Goal: Task Accomplishment & Management: Use online tool/utility

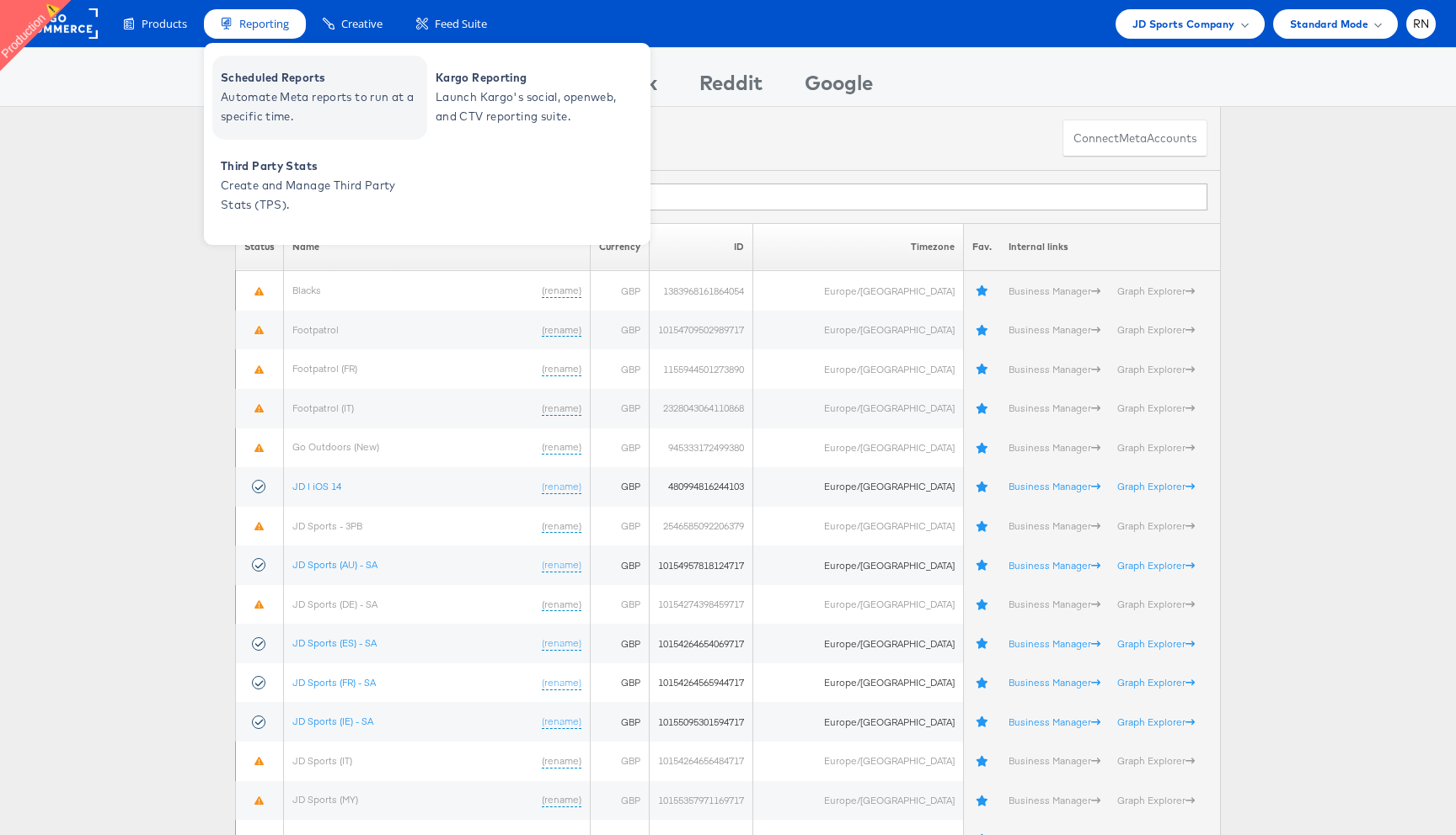
click at [290, 126] on link "Scheduled Reports Automate Meta reports to run at a specific time." at bounding box center [320, 98] width 215 height 84
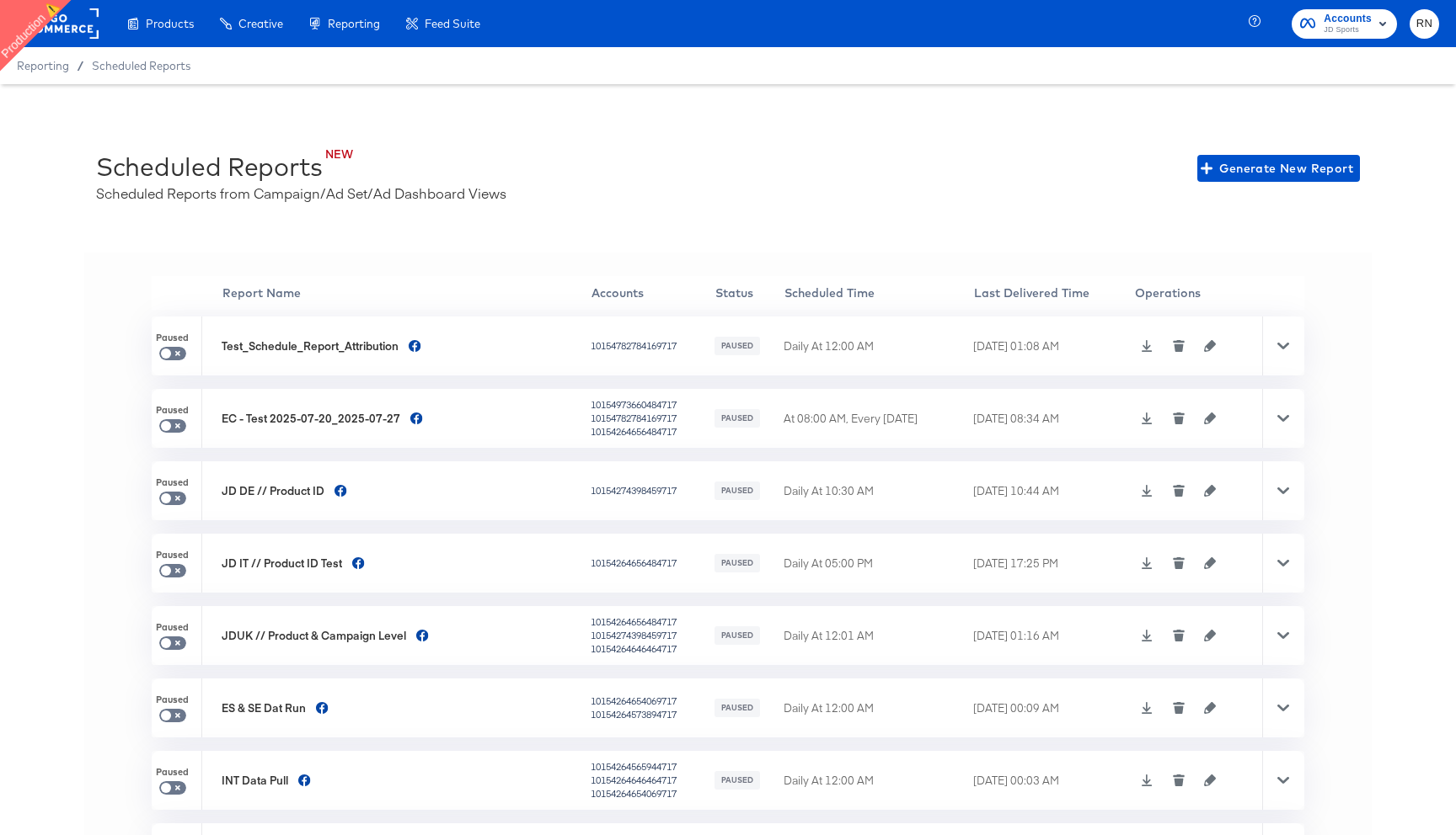
scroll to position [330, 0]
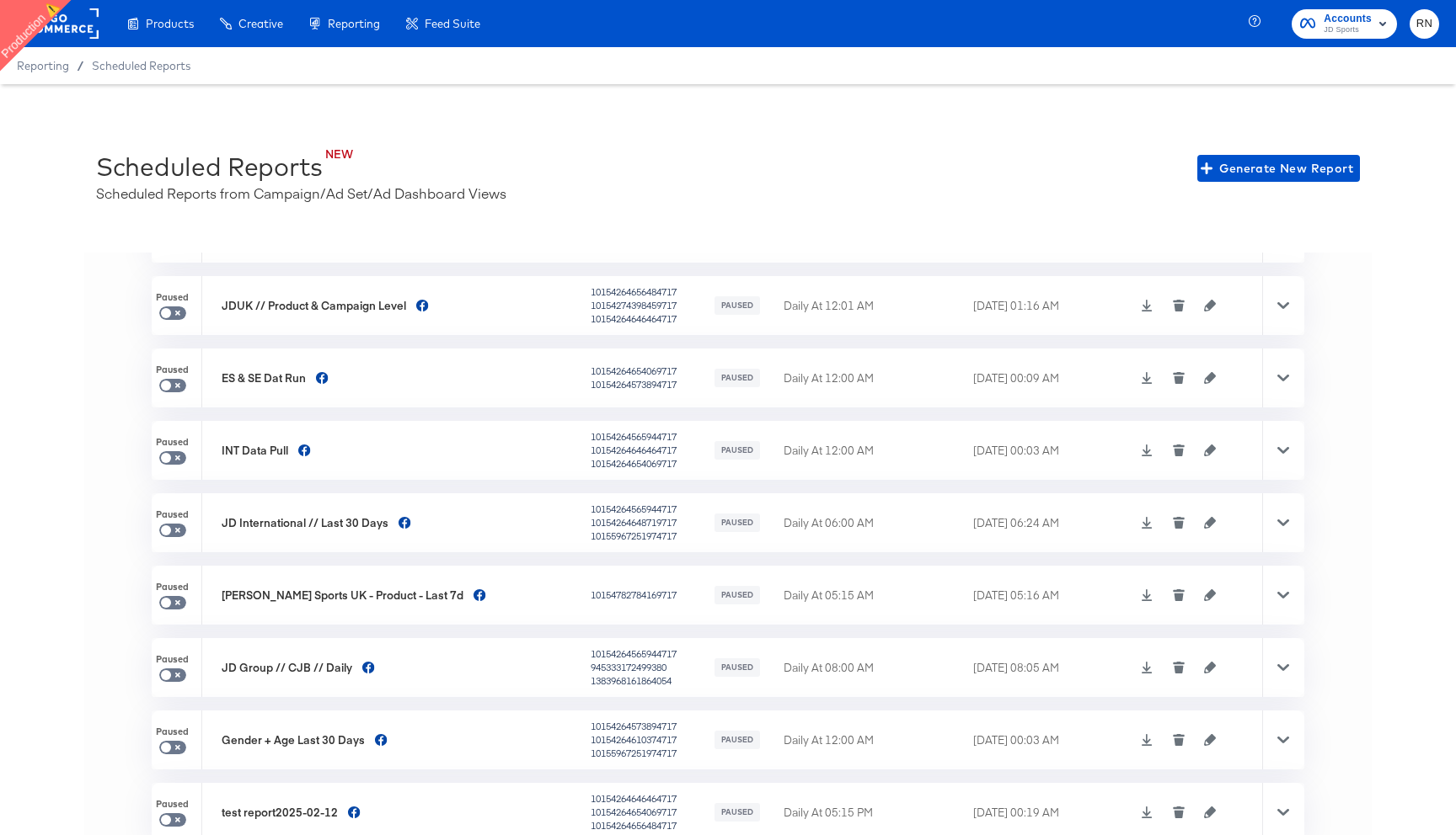
click at [70, 36] on rect at bounding box center [60, 24] width 77 height 30
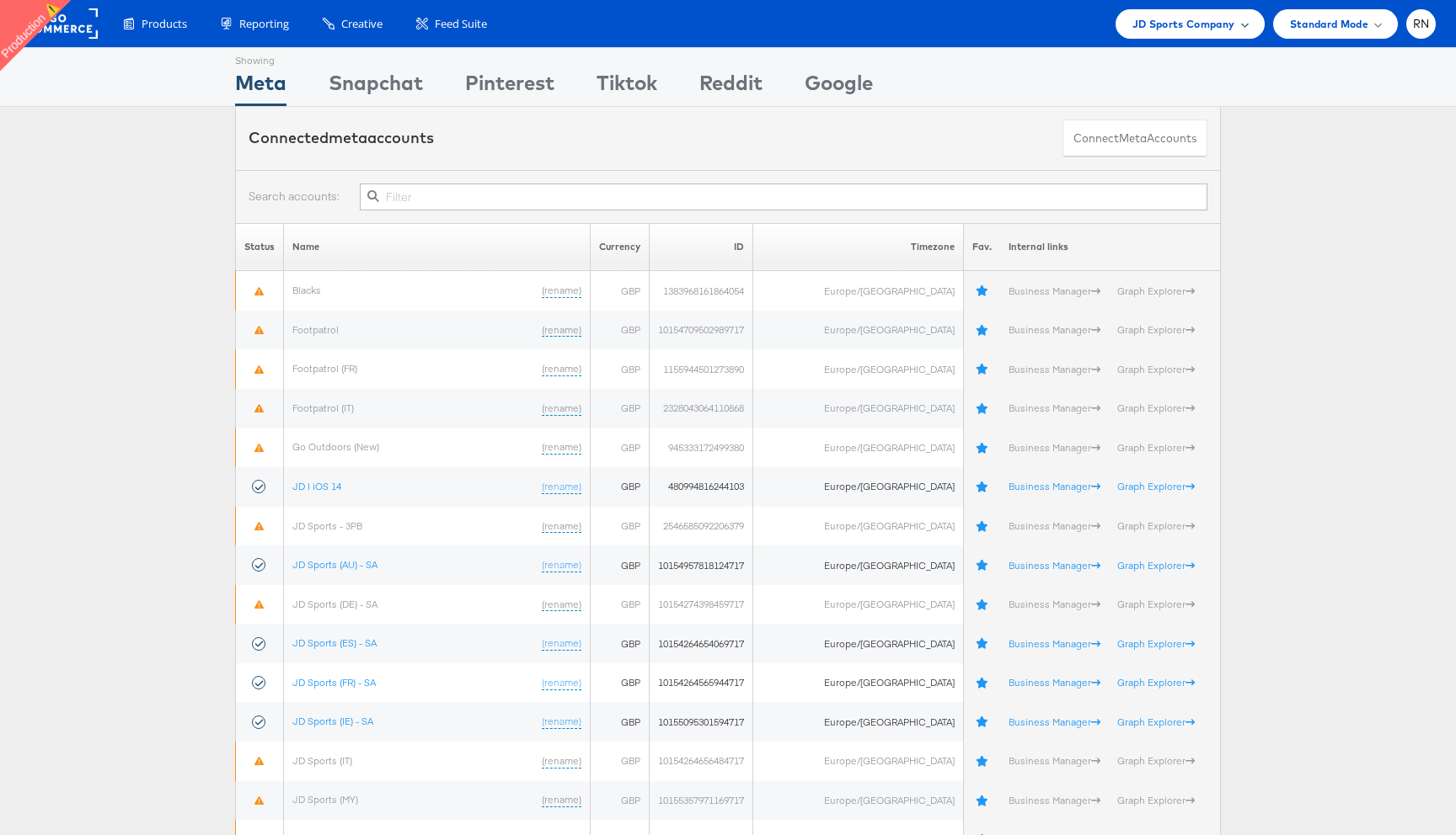
click at [1157, 30] on span "JD Sports Company" at bounding box center [1183, 24] width 103 height 18
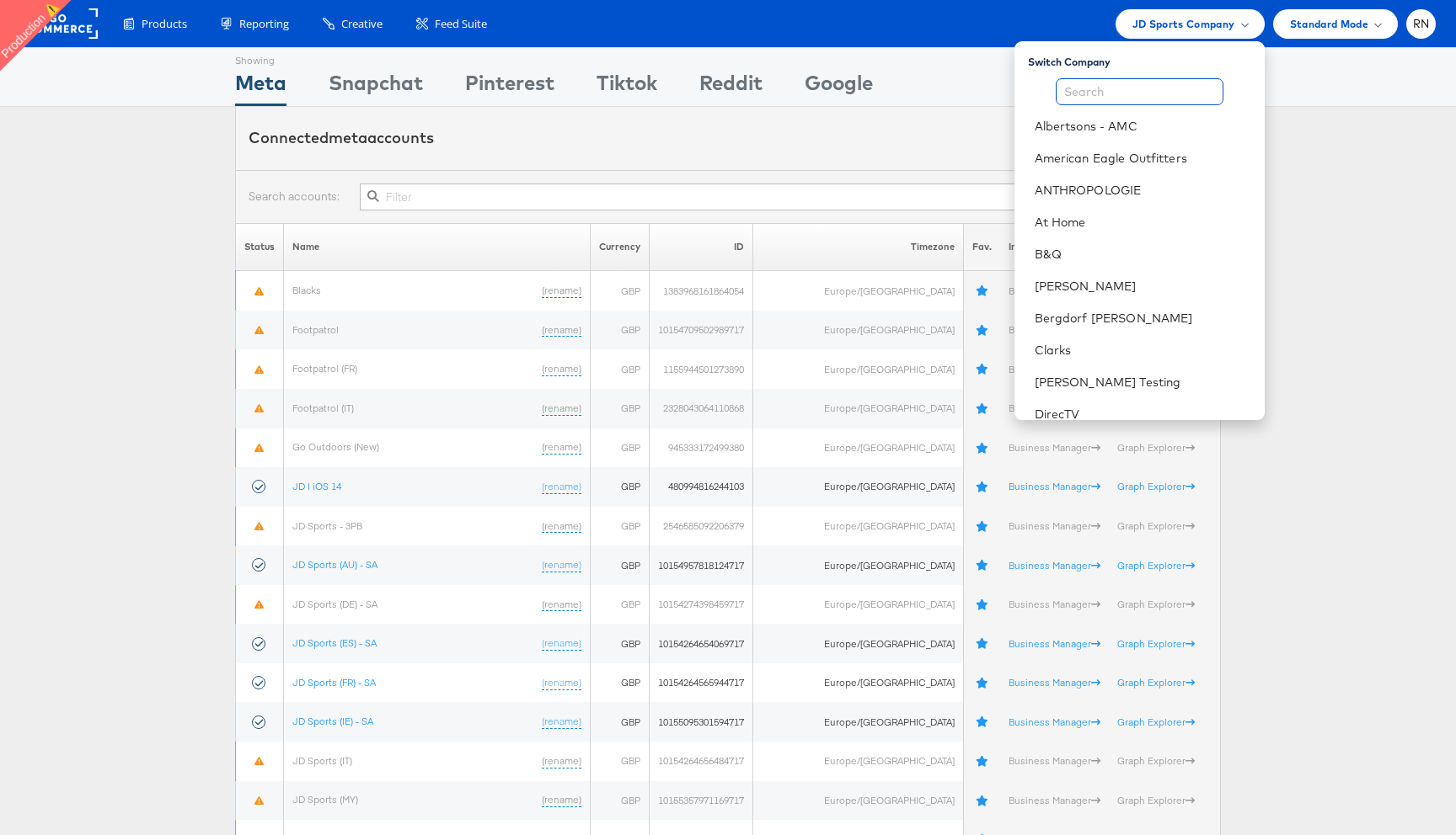
click at [1106, 91] on input "text" at bounding box center [1139, 92] width 167 height 27
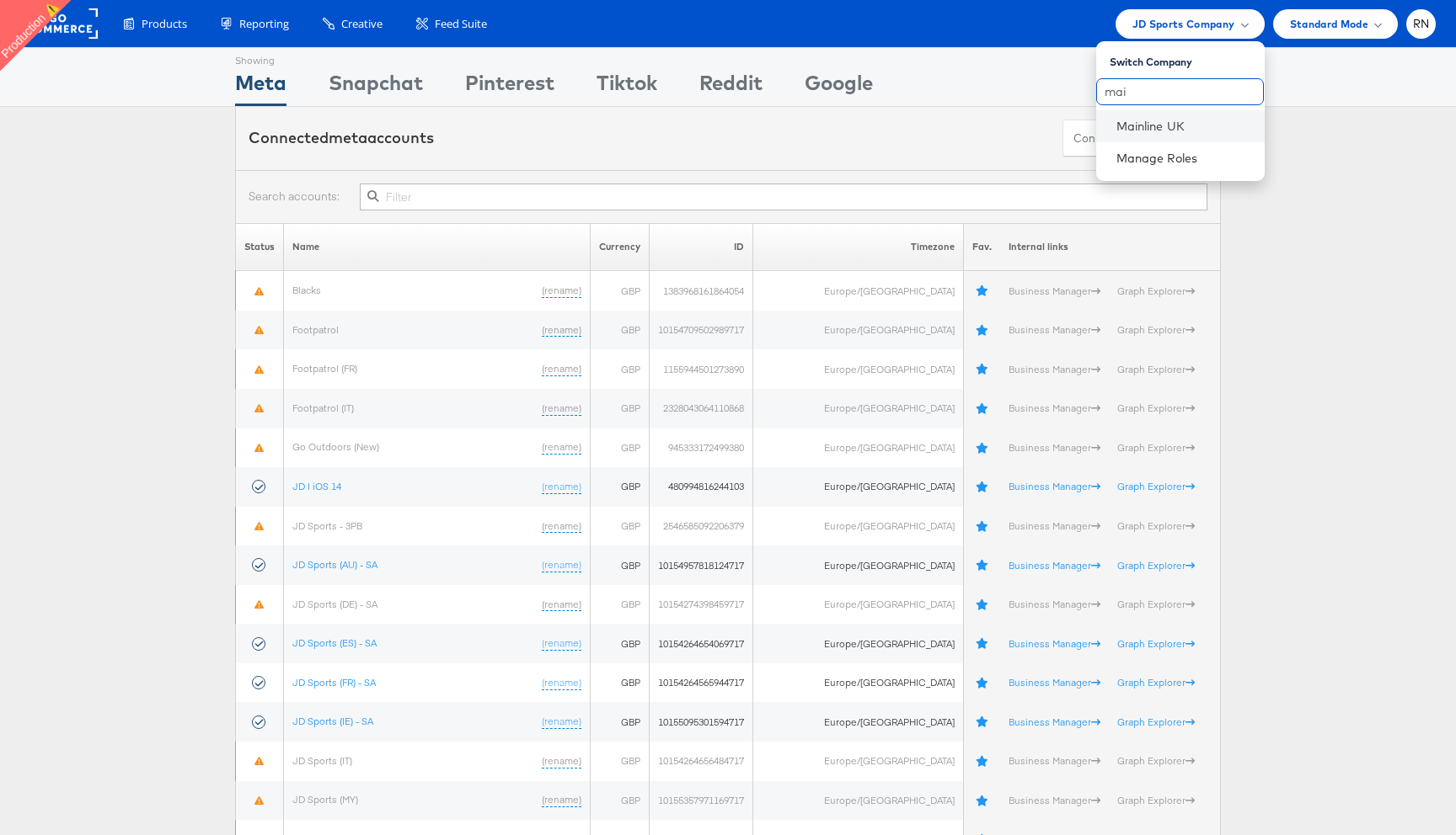
type input "mai"
click at [1147, 137] on li "Mainline UK" at bounding box center [1180, 126] width 168 height 32
click at [1169, 133] on link "Mainline UK" at bounding box center [1183, 126] width 135 height 17
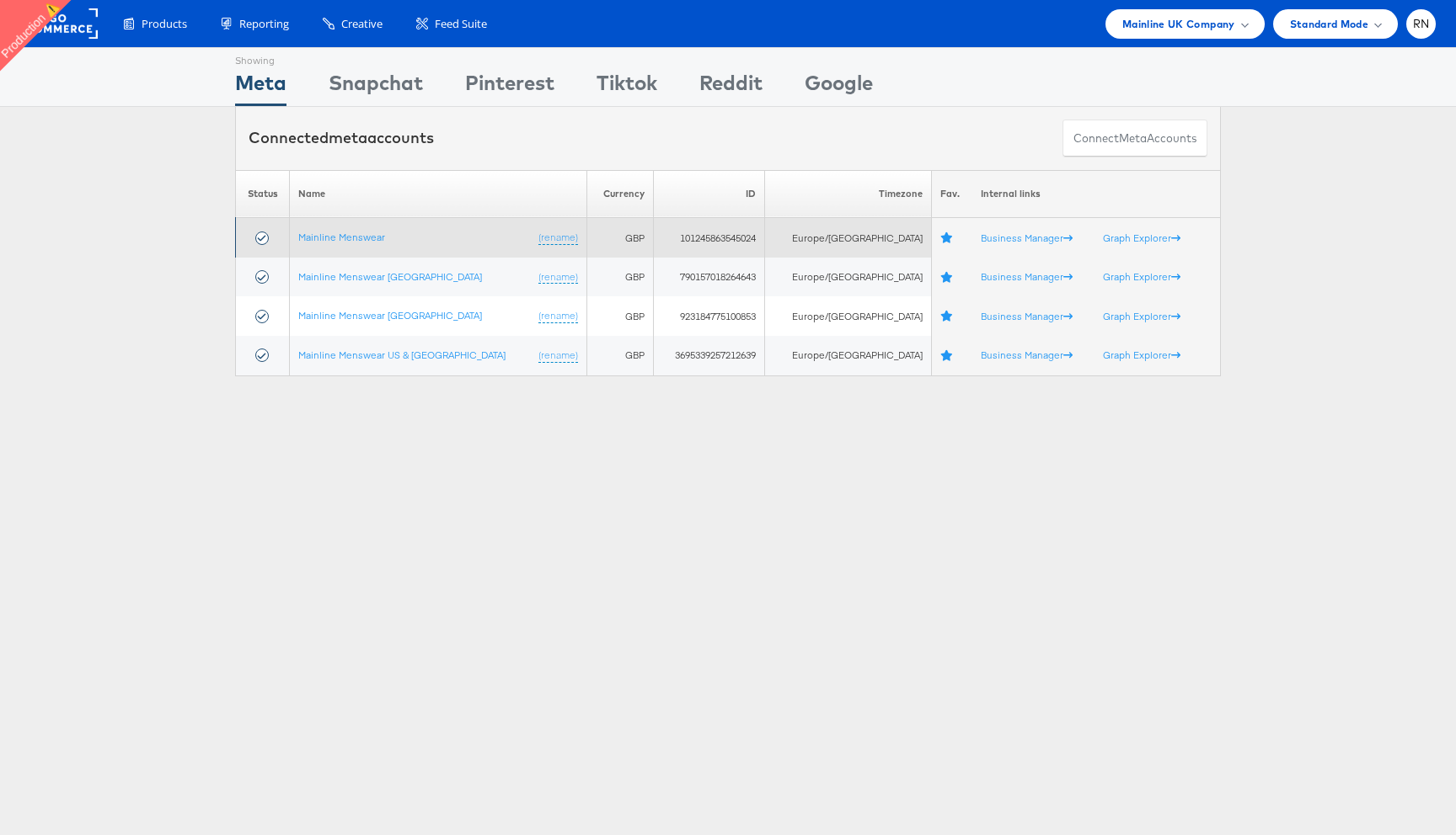
click at [362, 225] on td "Mainline Menswear (rename)" at bounding box center [438, 238] width 298 height 40
click at [352, 240] on link "Mainline Menswear" at bounding box center [342, 237] width 87 height 12
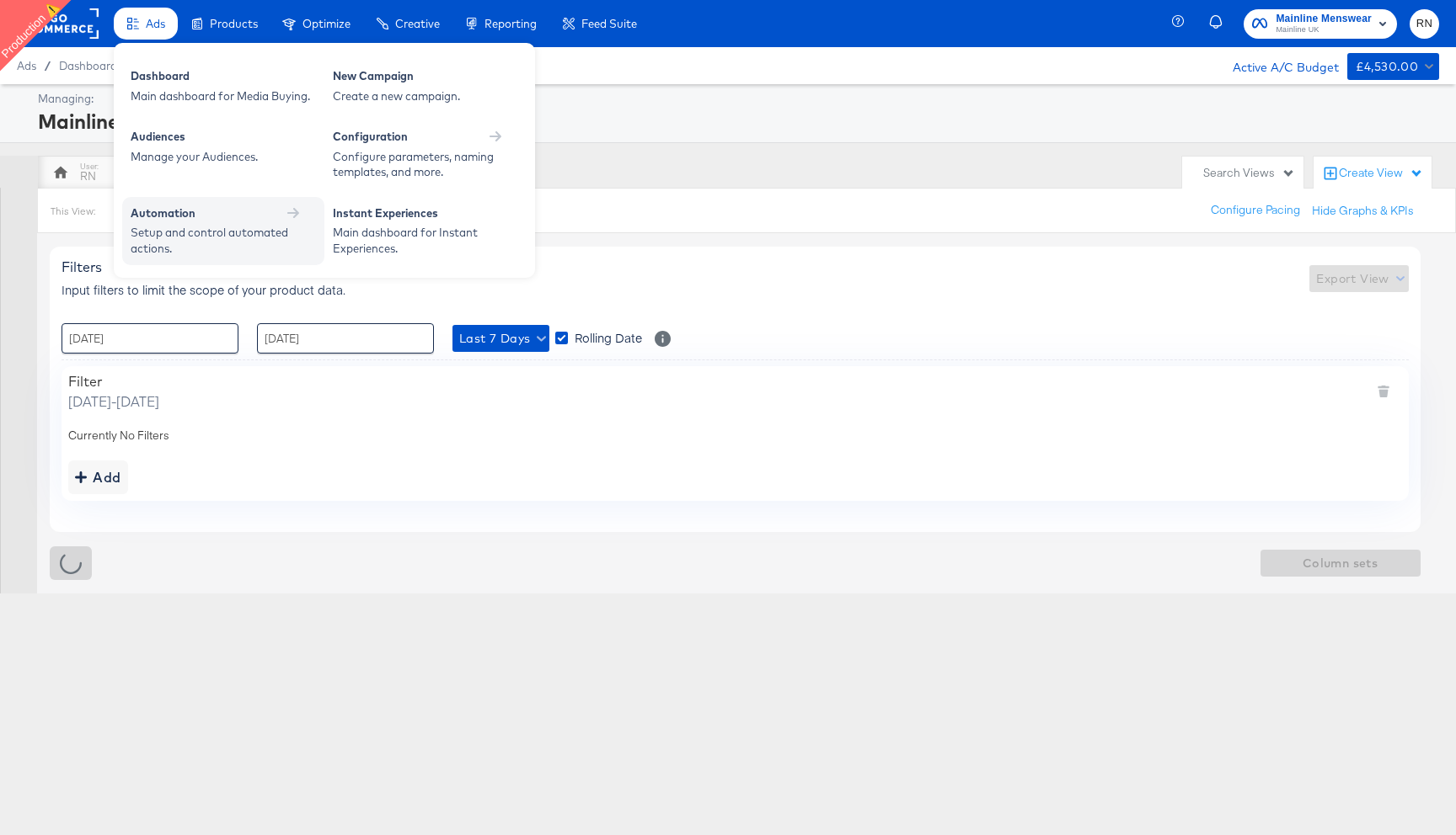
click at [206, 225] on div "Setup and control automated actions." at bounding box center [214, 240] width 168 height 31
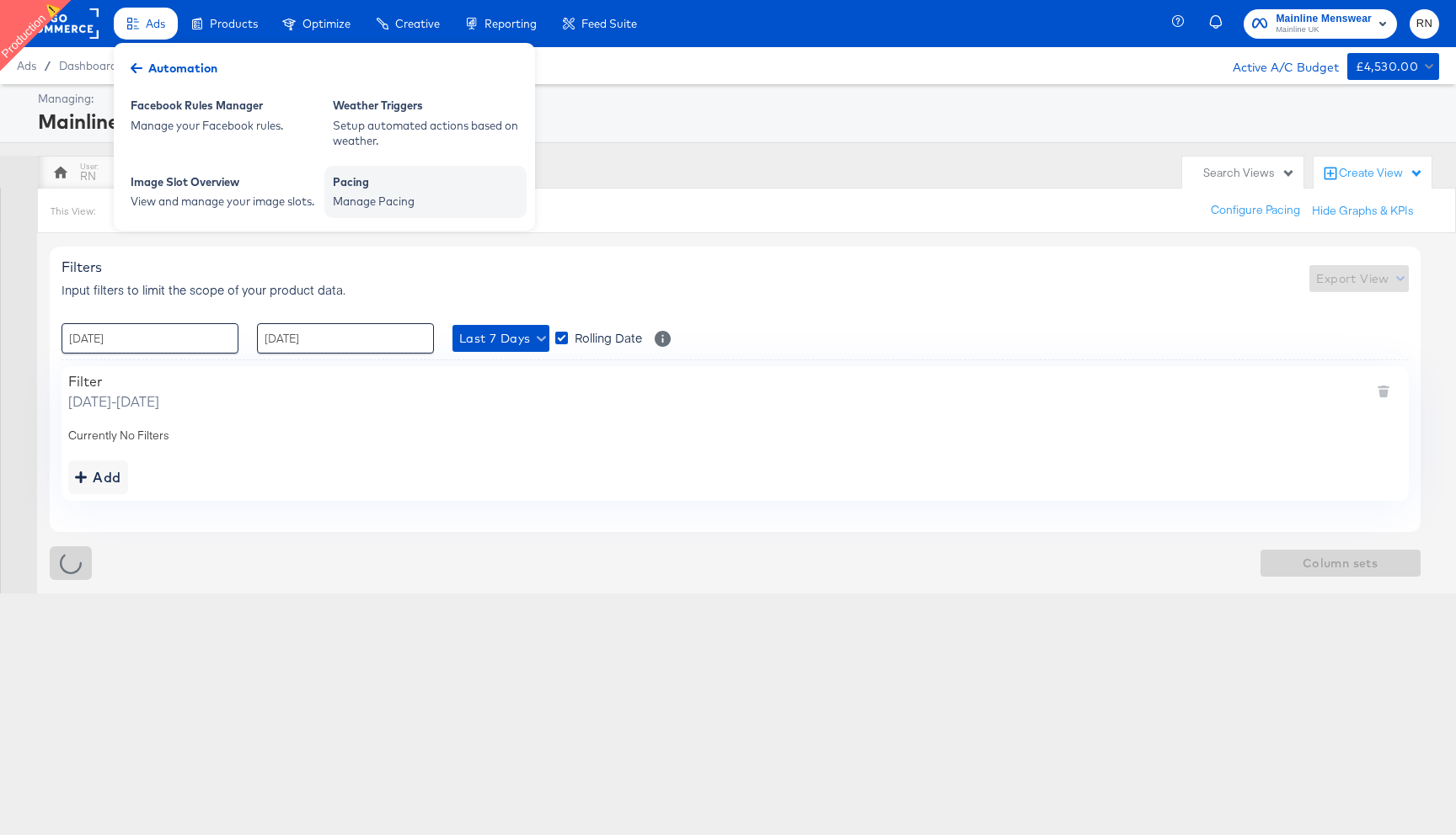
click at [393, 200] on div "Manage Pacing" at bounding box center [425, 201] width 186 height 16
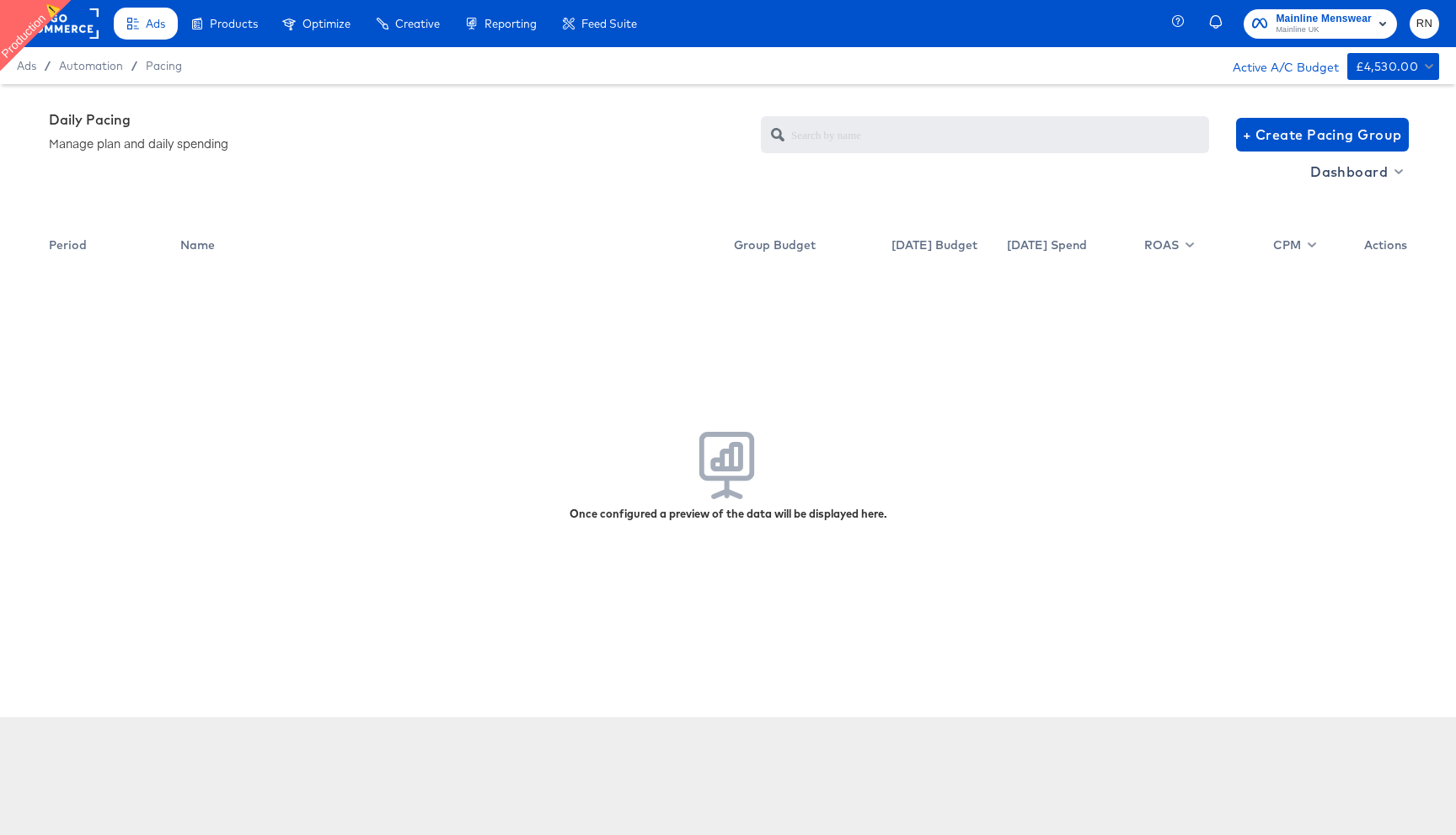
click at [676, 446] on div "Once configured a preview of the data will be displayed here." at bounding box center [728, 480] width 1358 height 421
click at [70, 33] on rect at bounding box center [60, 24] width 77 height 30
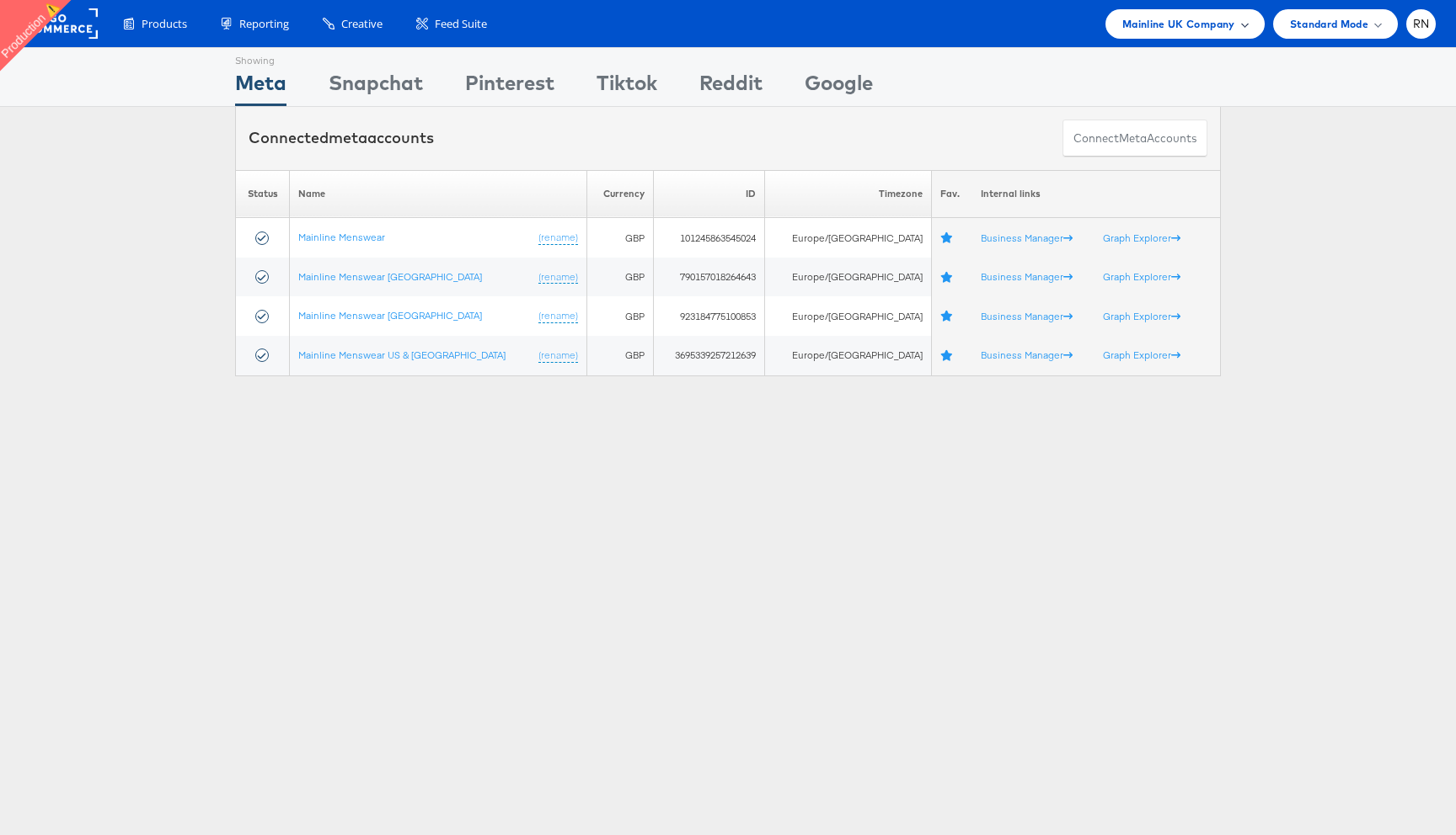
click at [1170, 27] on span "Mainline UK Company" at bounding box center [1179, 24] width 113 height 18
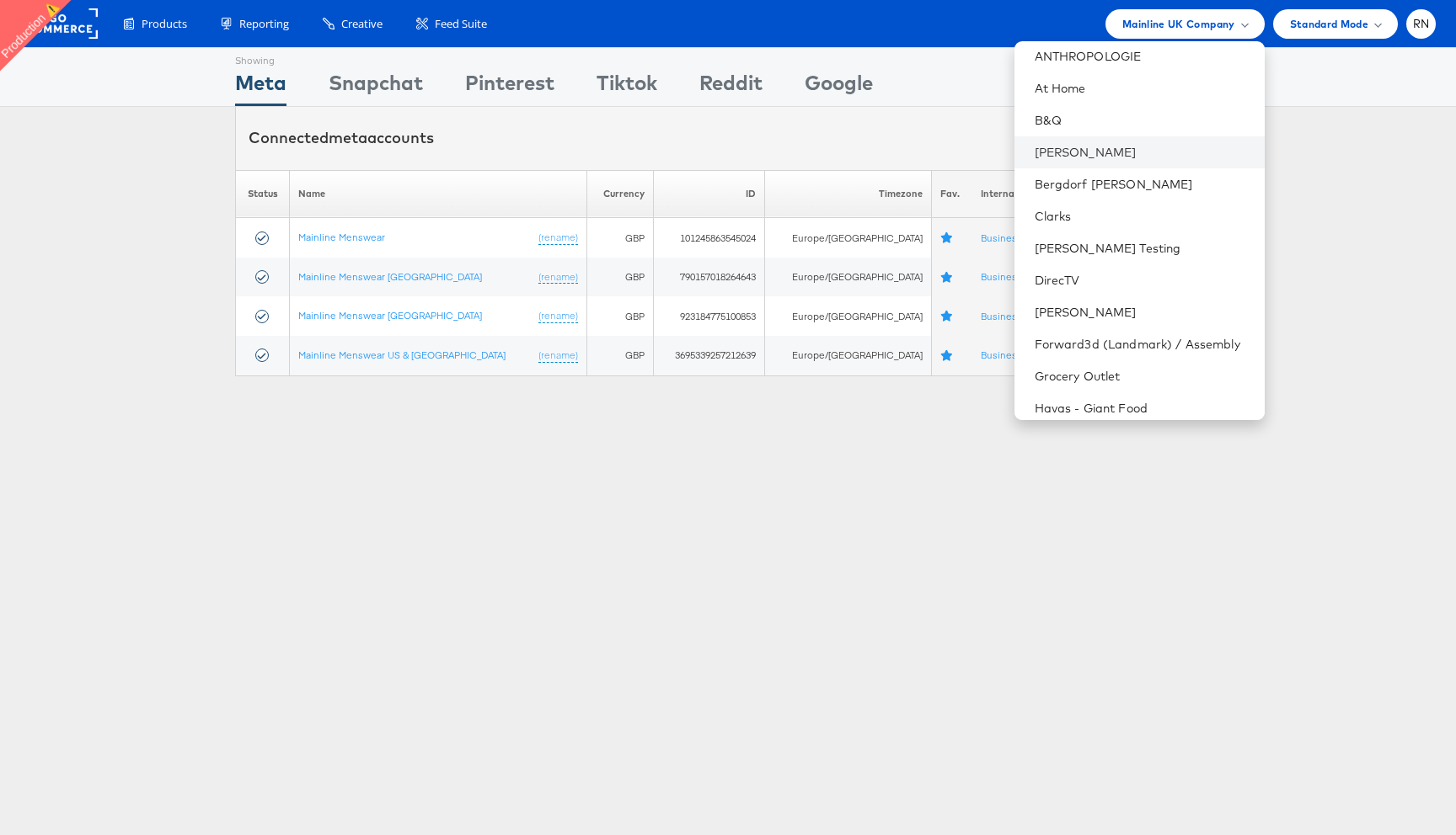
scroll to position [147, 0]
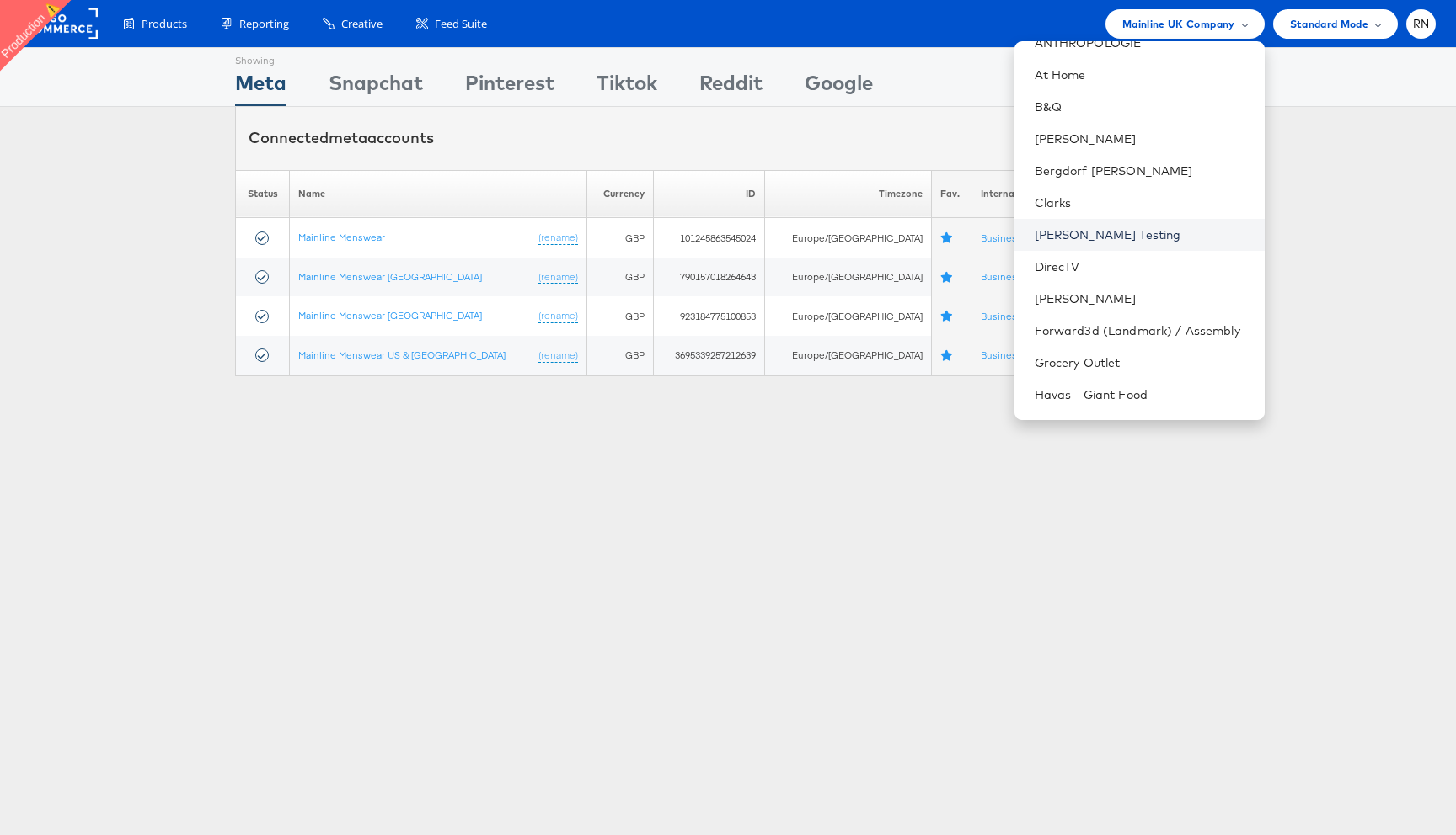
click at [1116, 239] on link "Colin Clarke Testing" at bounding box center [1143, 234] width 217 height 17
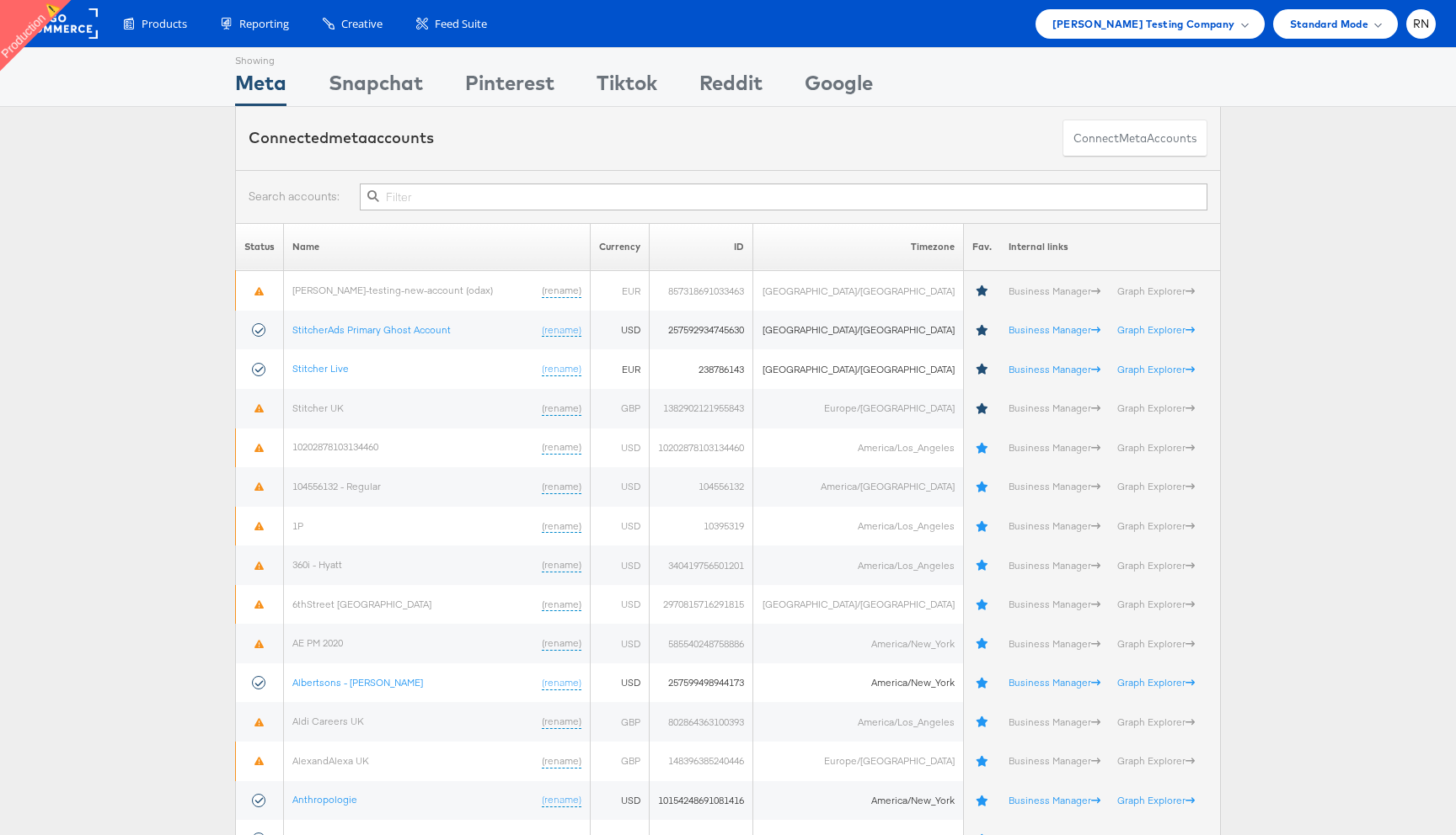
click at [490, 201] on input "text" at bounding box center [783, 197] width 848 height 27
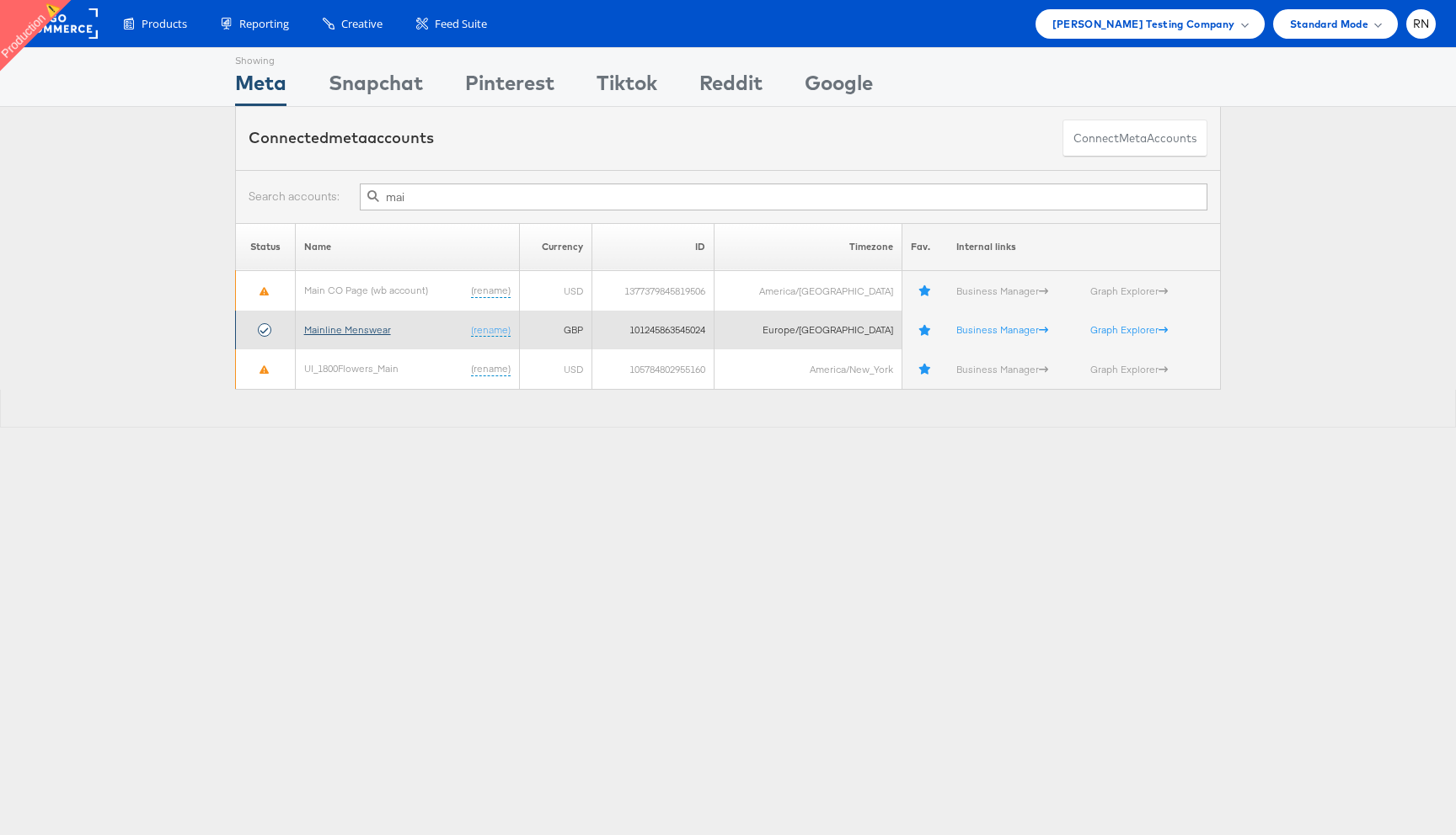
type input "mai"
click at [342, 331] on link "Mainline Menswear" at bounding box center [347, 329] width 87 height 12
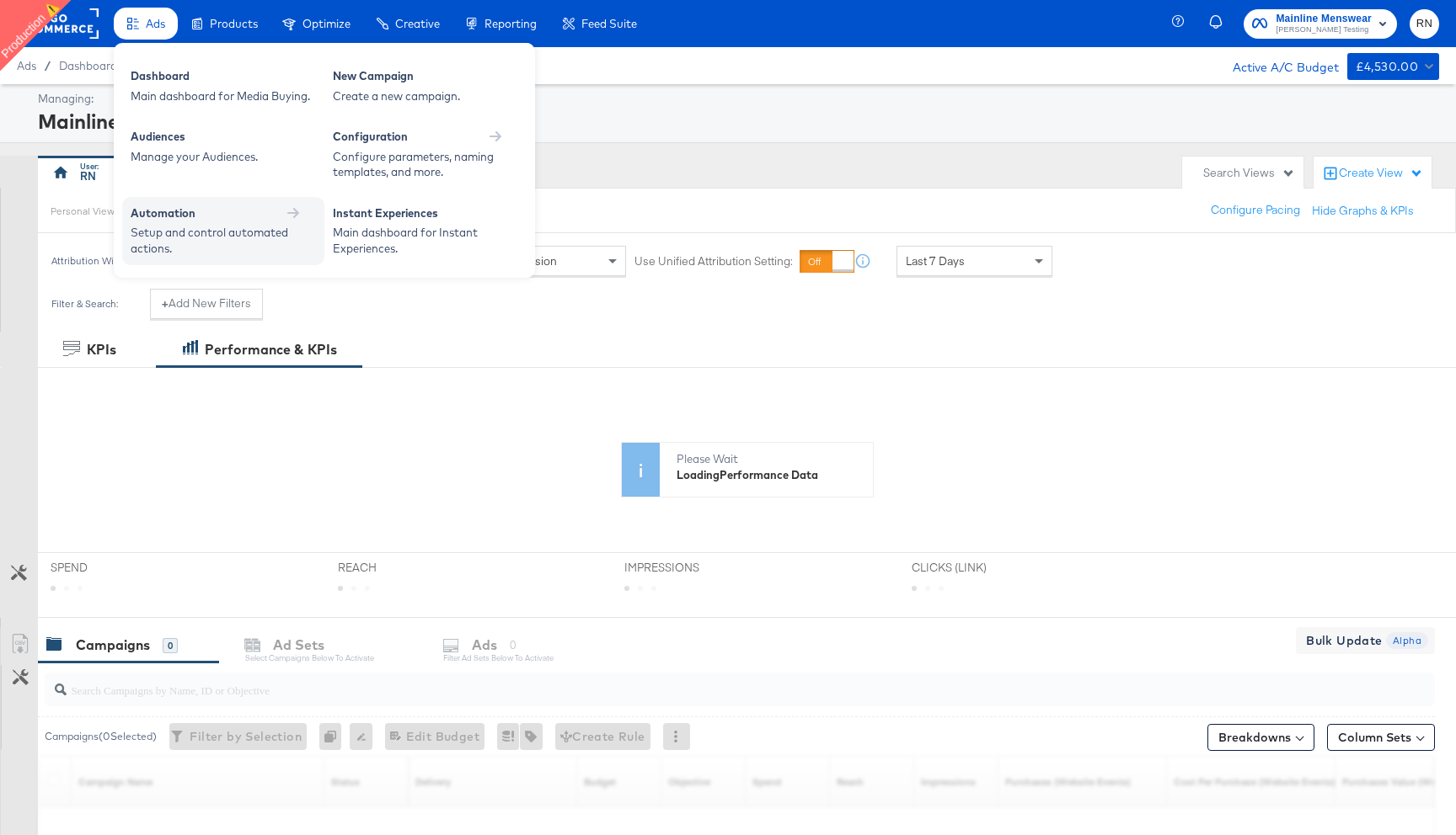
click at [189, 253] on div "Setup and control automated actions." at bounding box center [214, 240] width 168 height 31
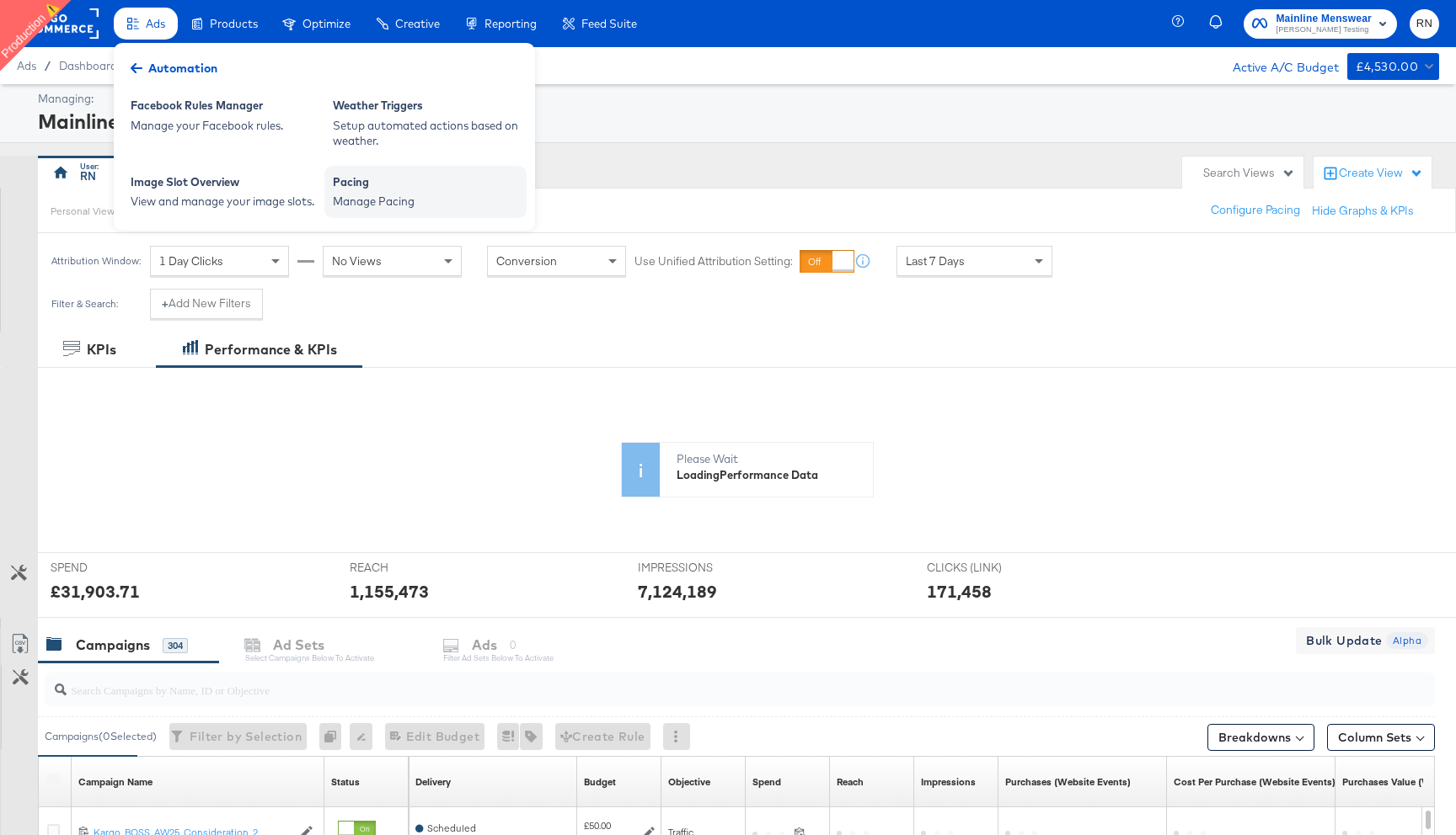
click at [378, 201] on div "Manage Pacing" at bounding box center [425, 201] width 186 height 16
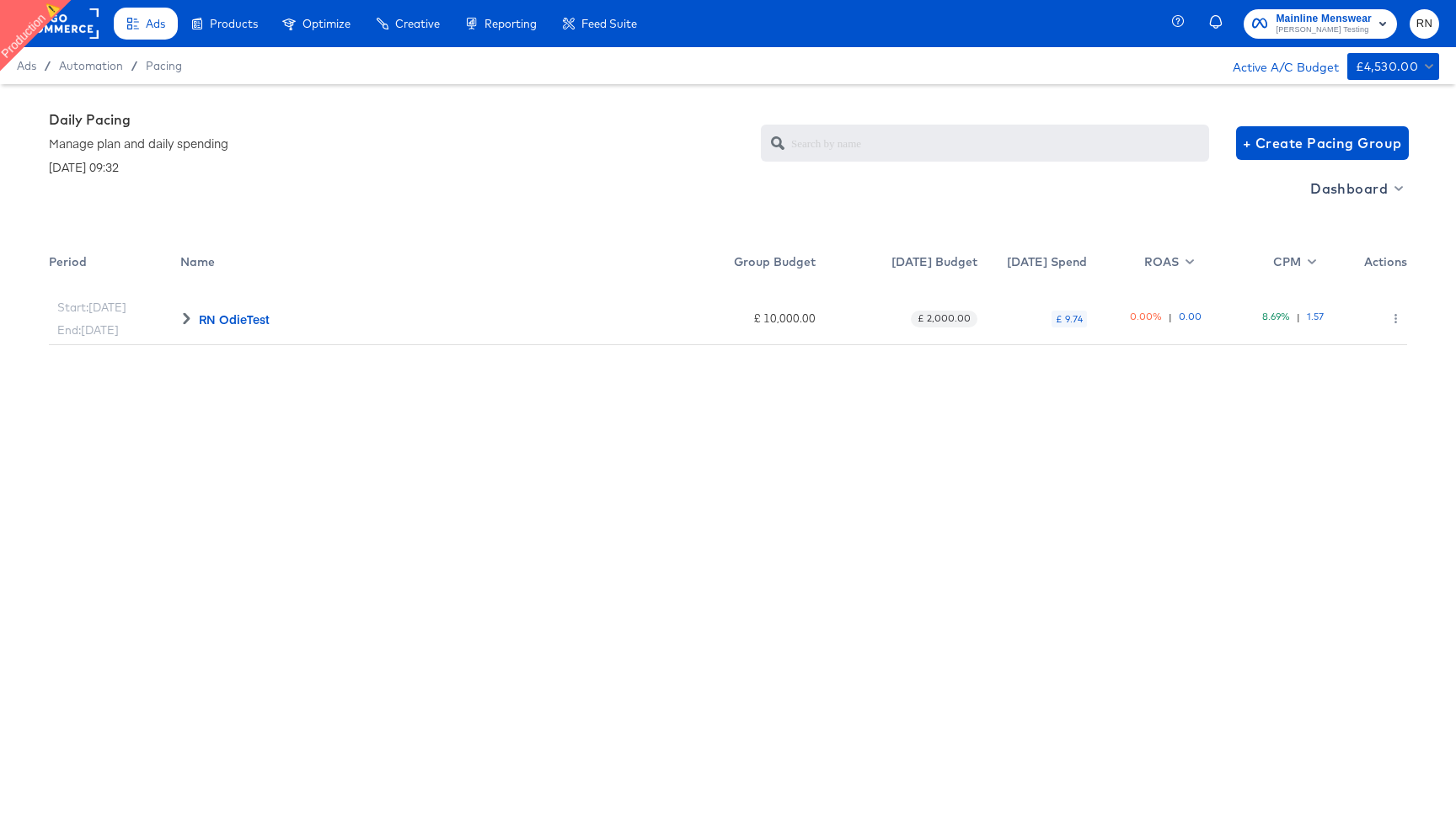
click at [186, 318] on icon at bounding box center [186, 318] width 11 height 11
click at [77, 25] on rect at bounding box center [60, 24] width 77 height 30
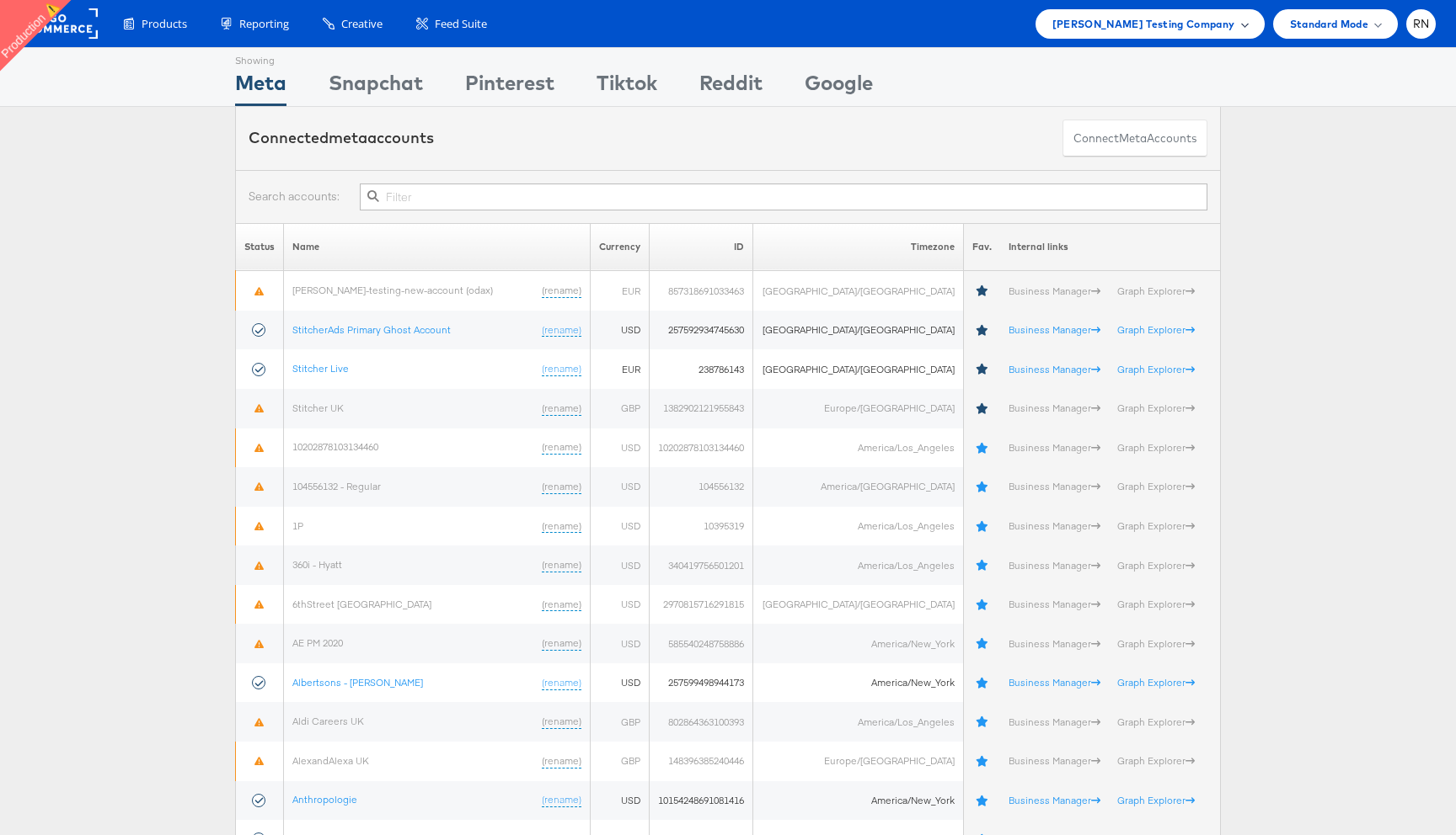
click at [1113, 23] on span "Colin Clarke Testing Company" at bounding box center [1143, 24] width 183 height 18
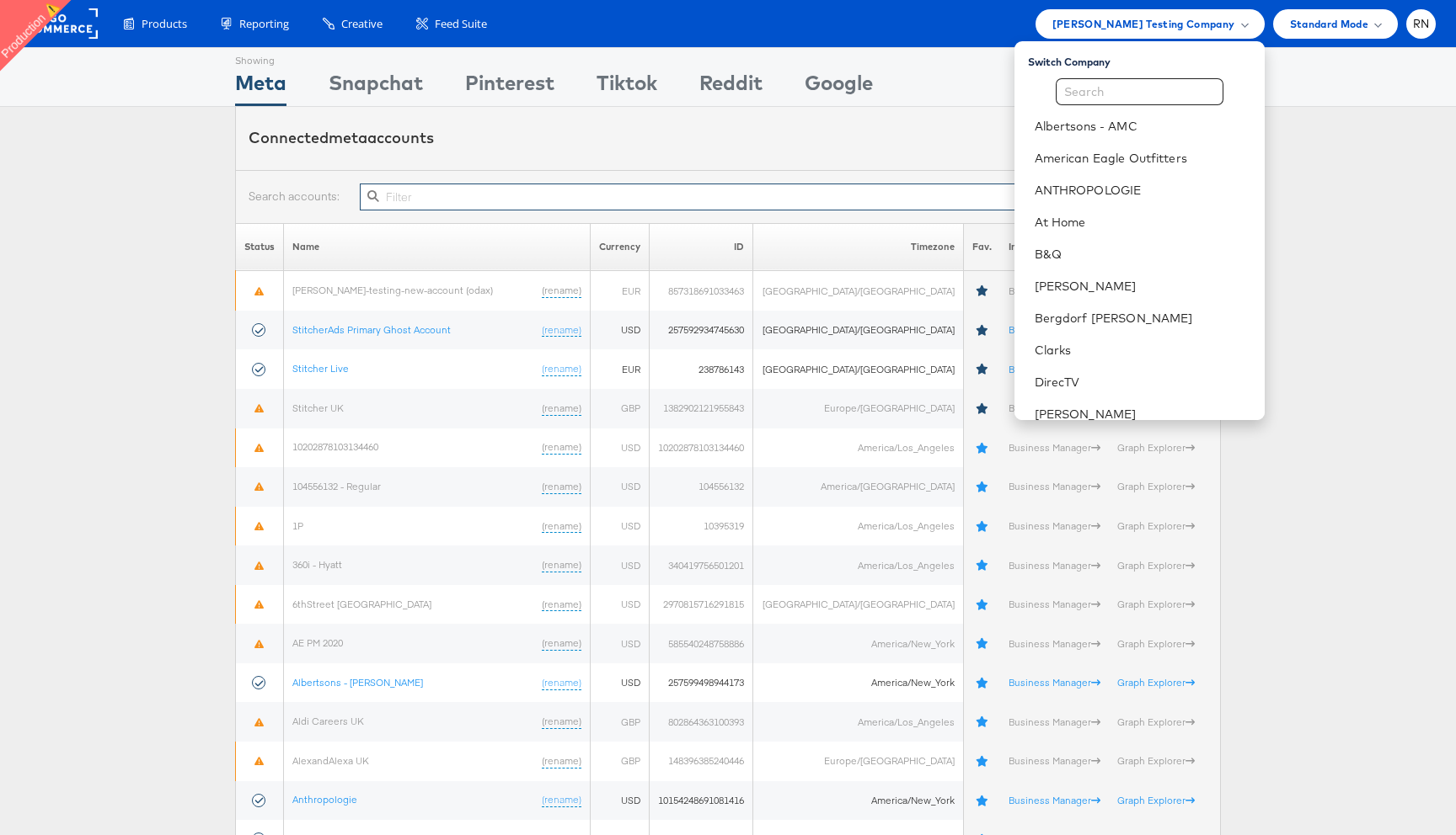
click at [703, 197] on input "text" at bounding box center [783, 197] width 848 height 27
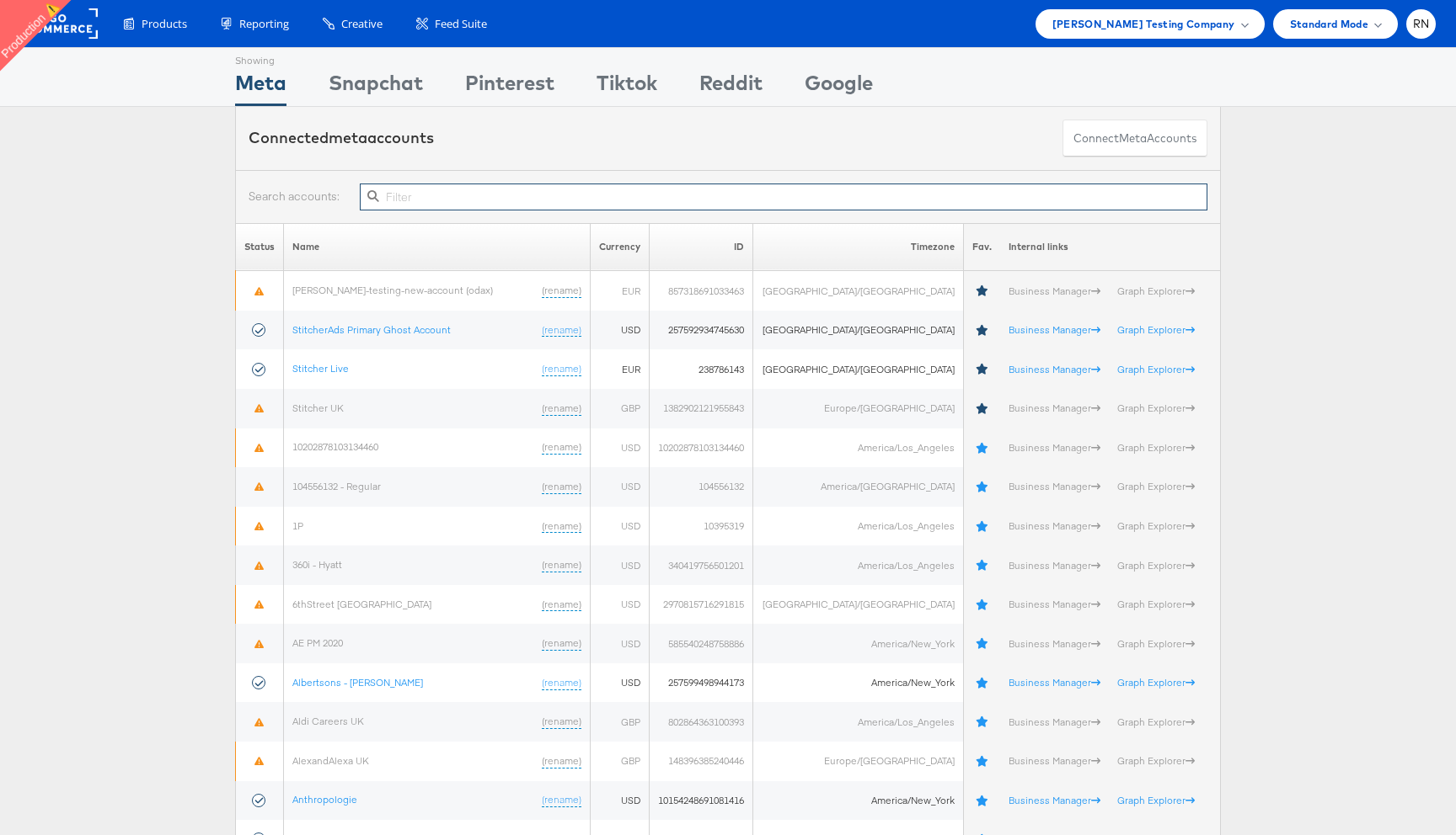
paste input "10155095301594717"
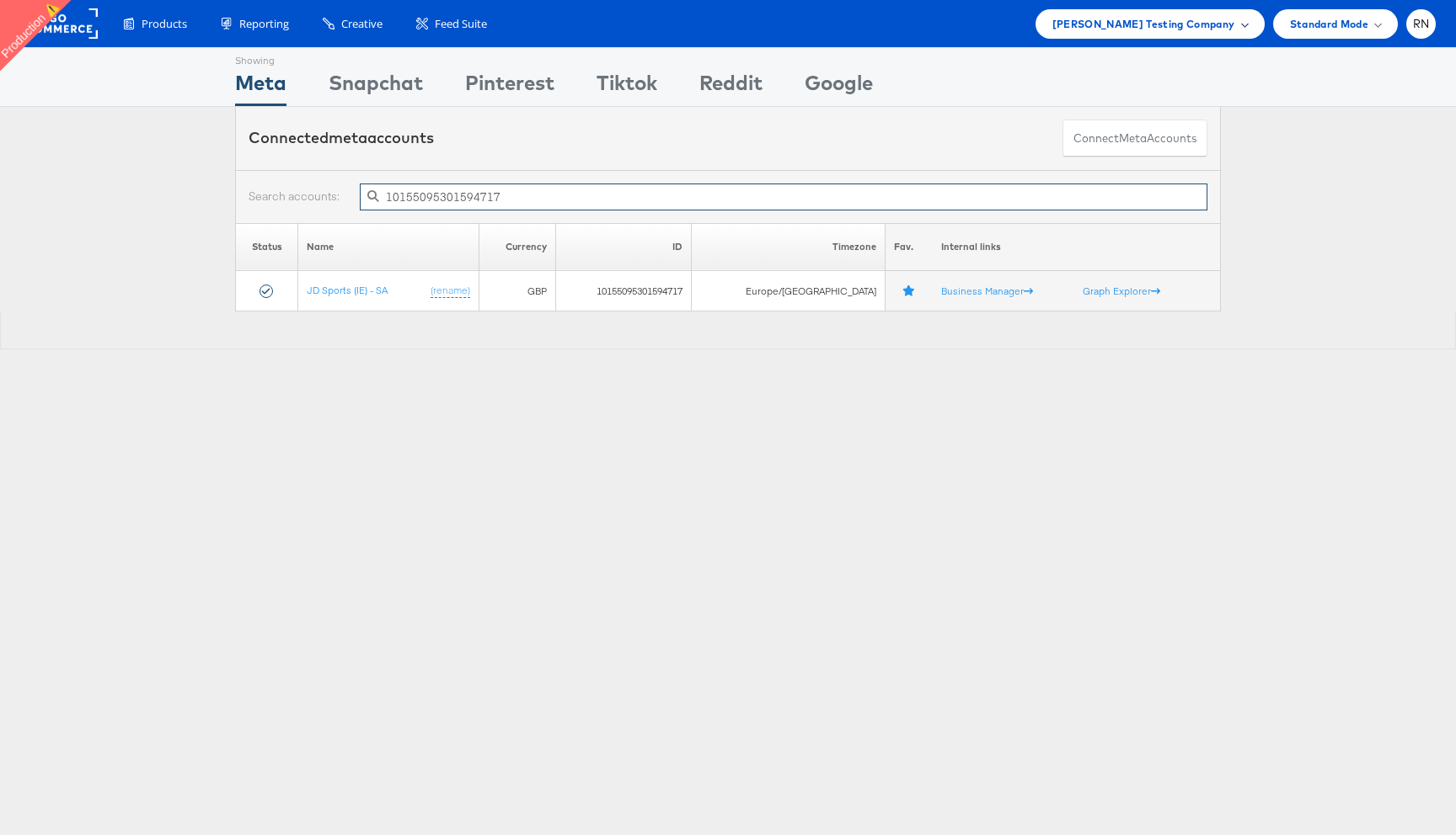
type input "10155095301594717"
click at [1110, 31] on span "Colin Clarke Testing Company" at bounding box center [1143, 24] width 183 height 18
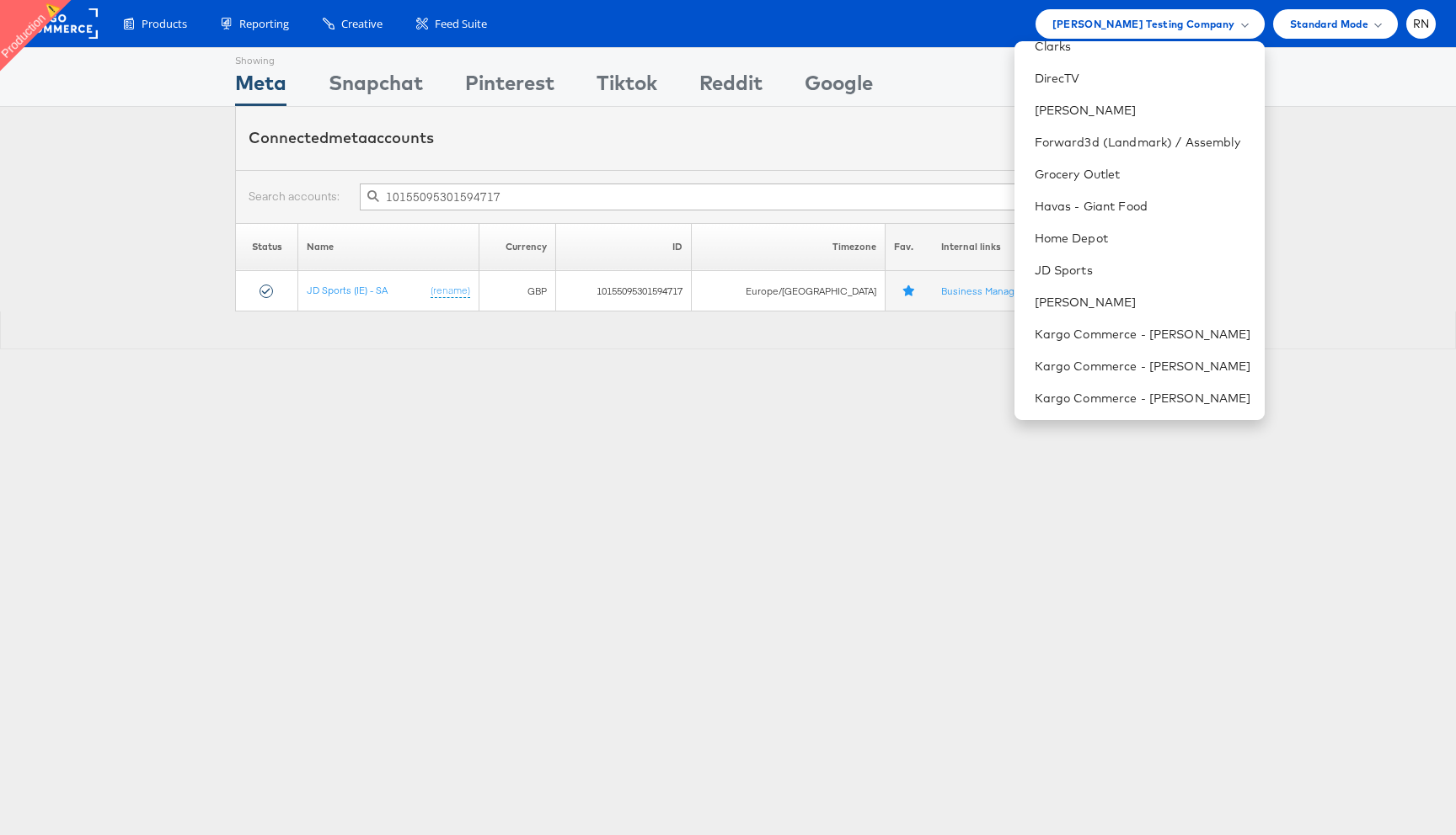
scroll to position [311, 0]
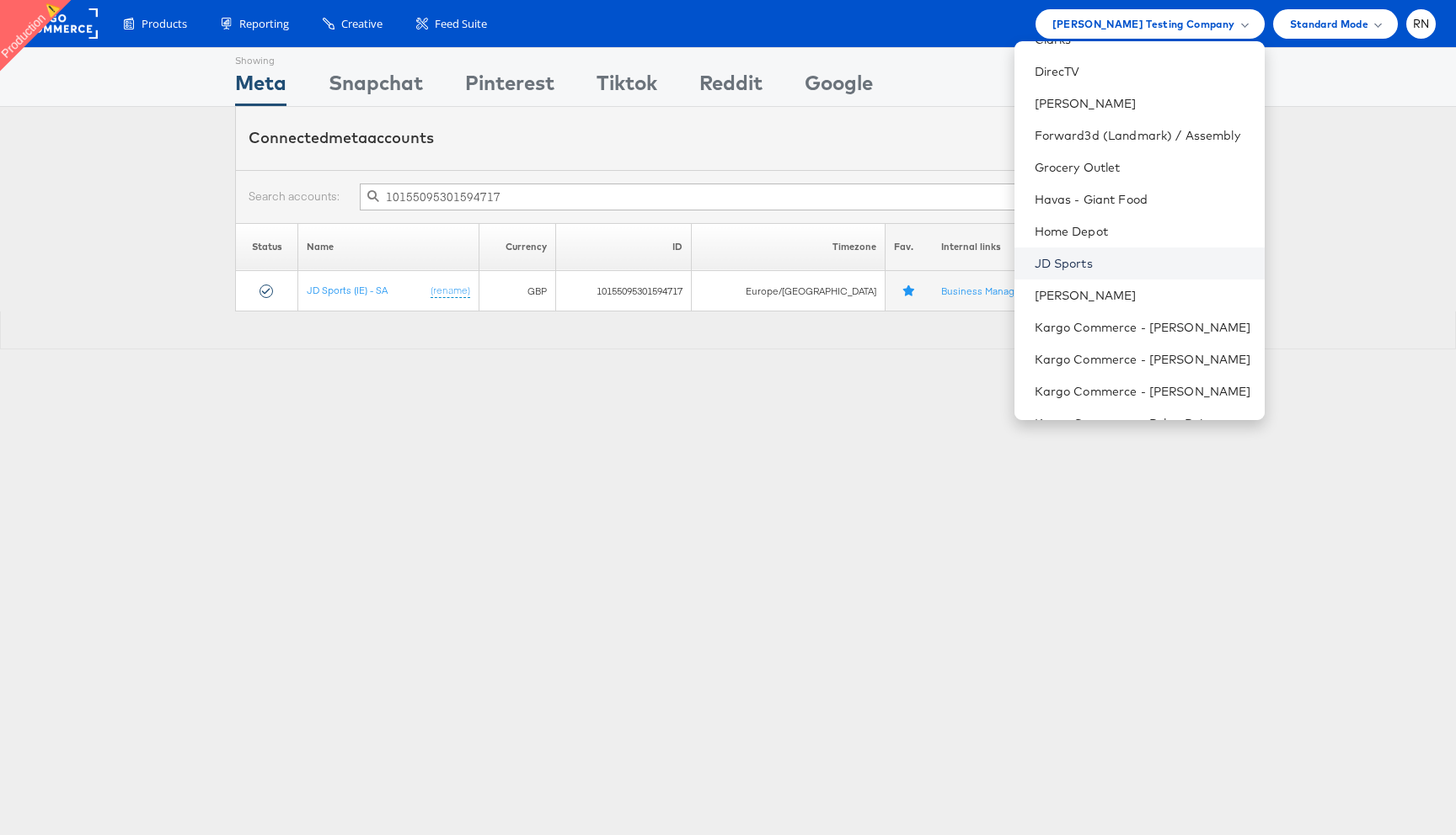
click at [1076, 261] on link "JD Sports" at bounding box center [1143, 263] width 217 height 17
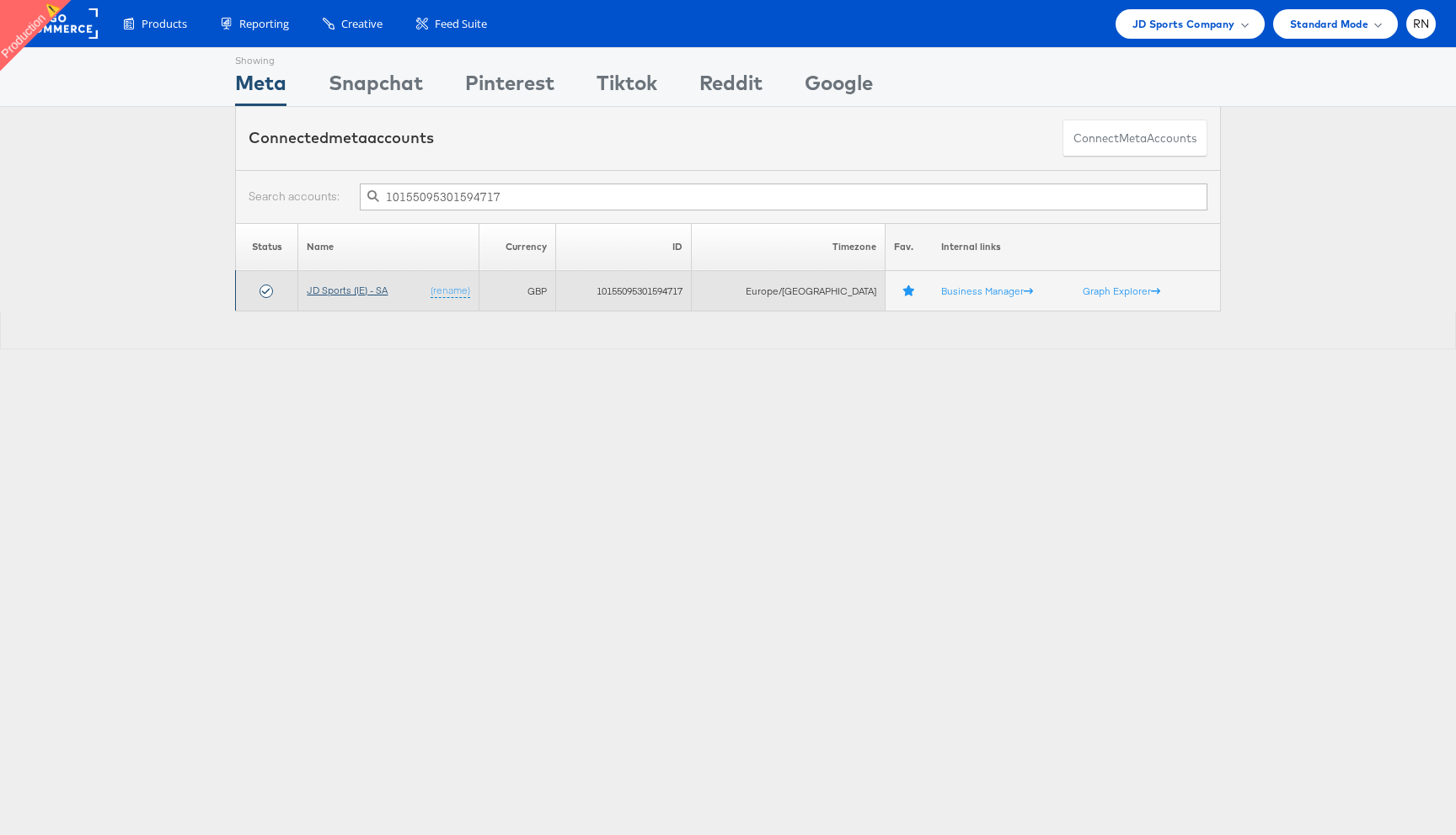
type input "10155095301594717"
click at [347, 289] on link "JD Sports (IE) - SA" at bounding box center [347, 290] width 81 height 12
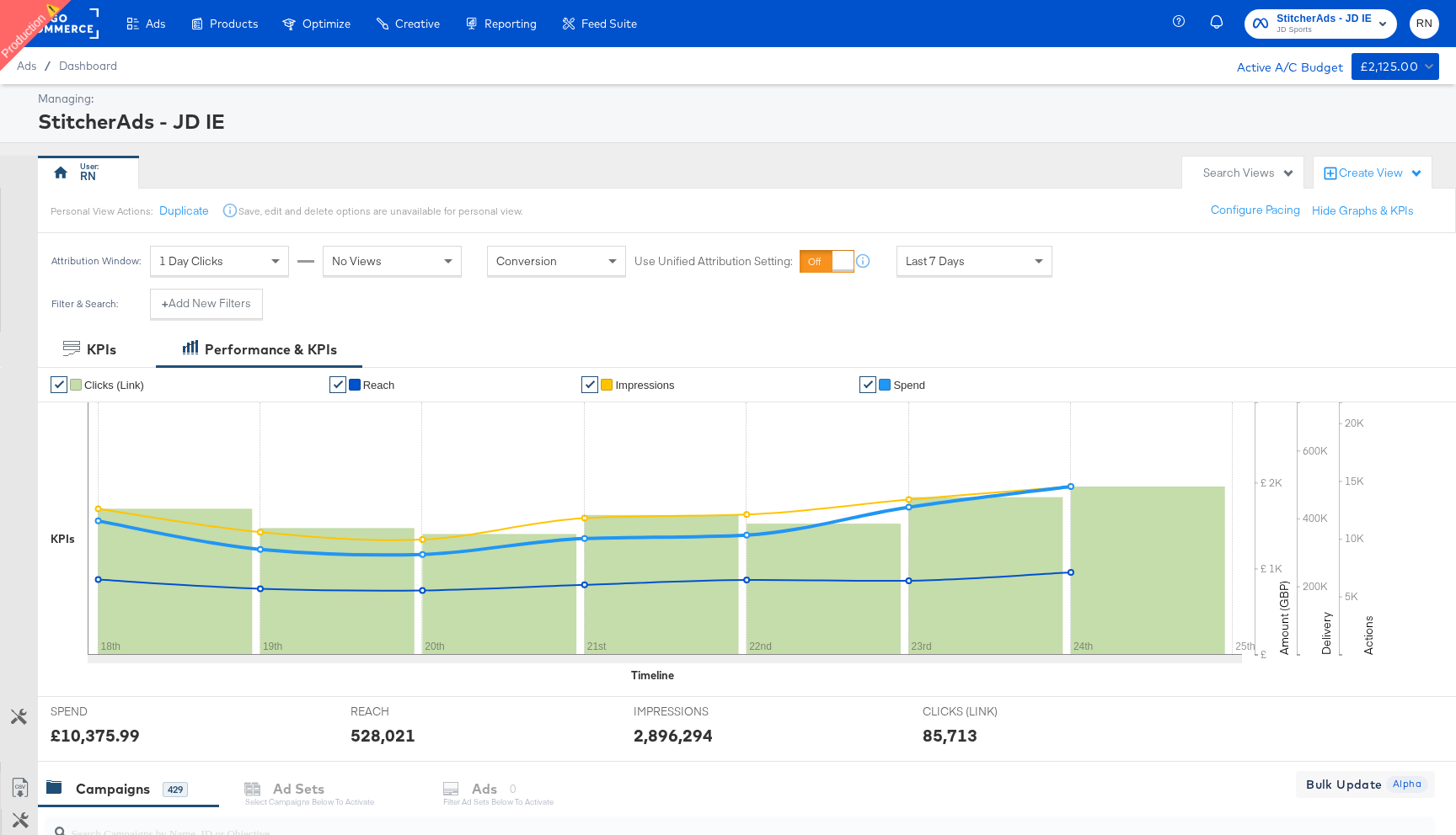
click at [1394, 177] on div "Create View" at bounding box center [1381, 173] width 85 height 17
click at [1336, 311] on span "Performance Product View" at bounding box center [1337, 317] width 140 height 16
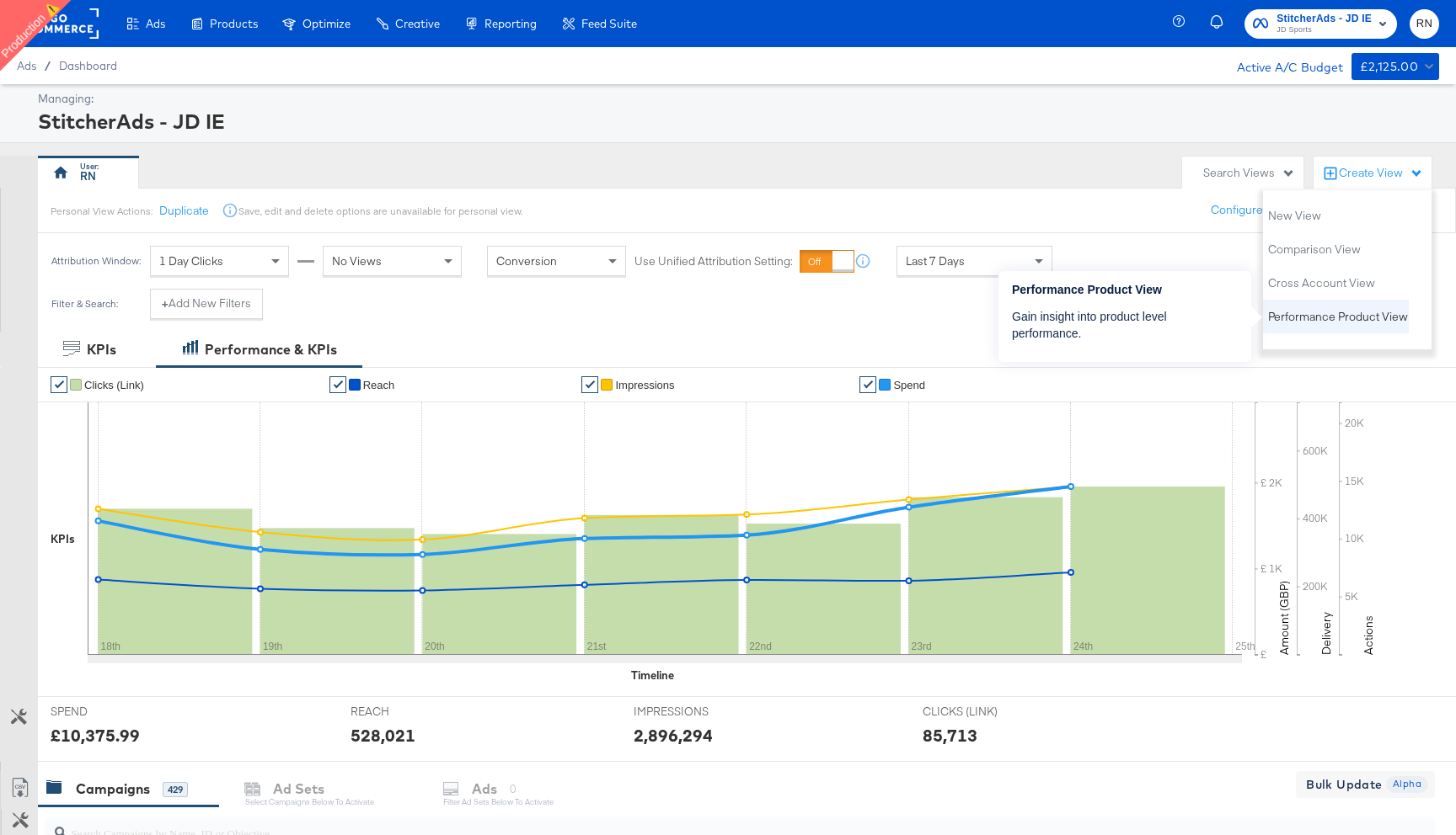
click at [1316, 319] on span "Performance Product View" at bounding box center [1337, 317] width 140 height 16
click at [1330, 317] on span "Performance Product View" at bounding box center [1337, 317] width 140 height 16
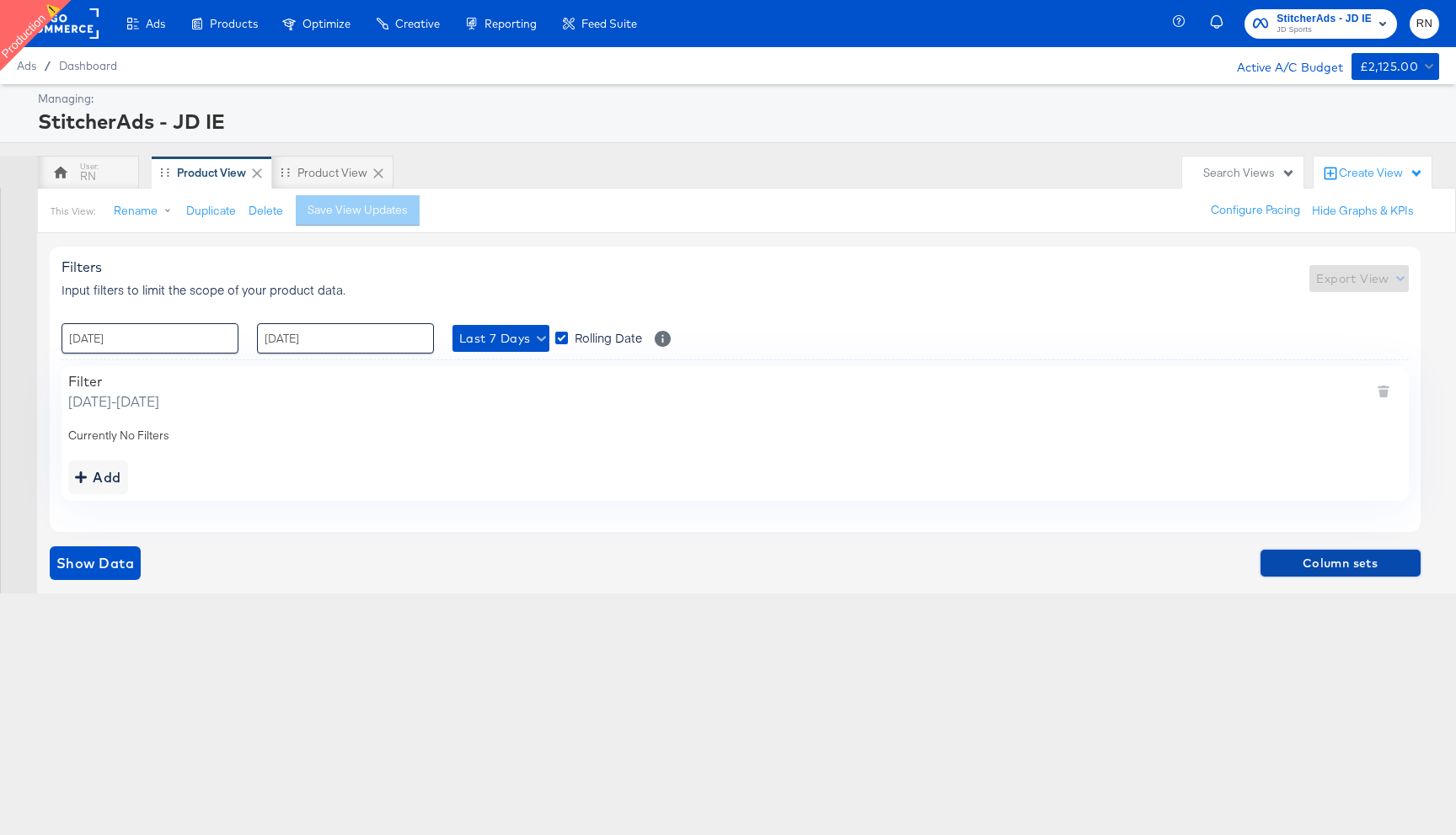
click at [1333, 568] on span "Column sets" at bounding box center [1340, 564] width 147 height 21
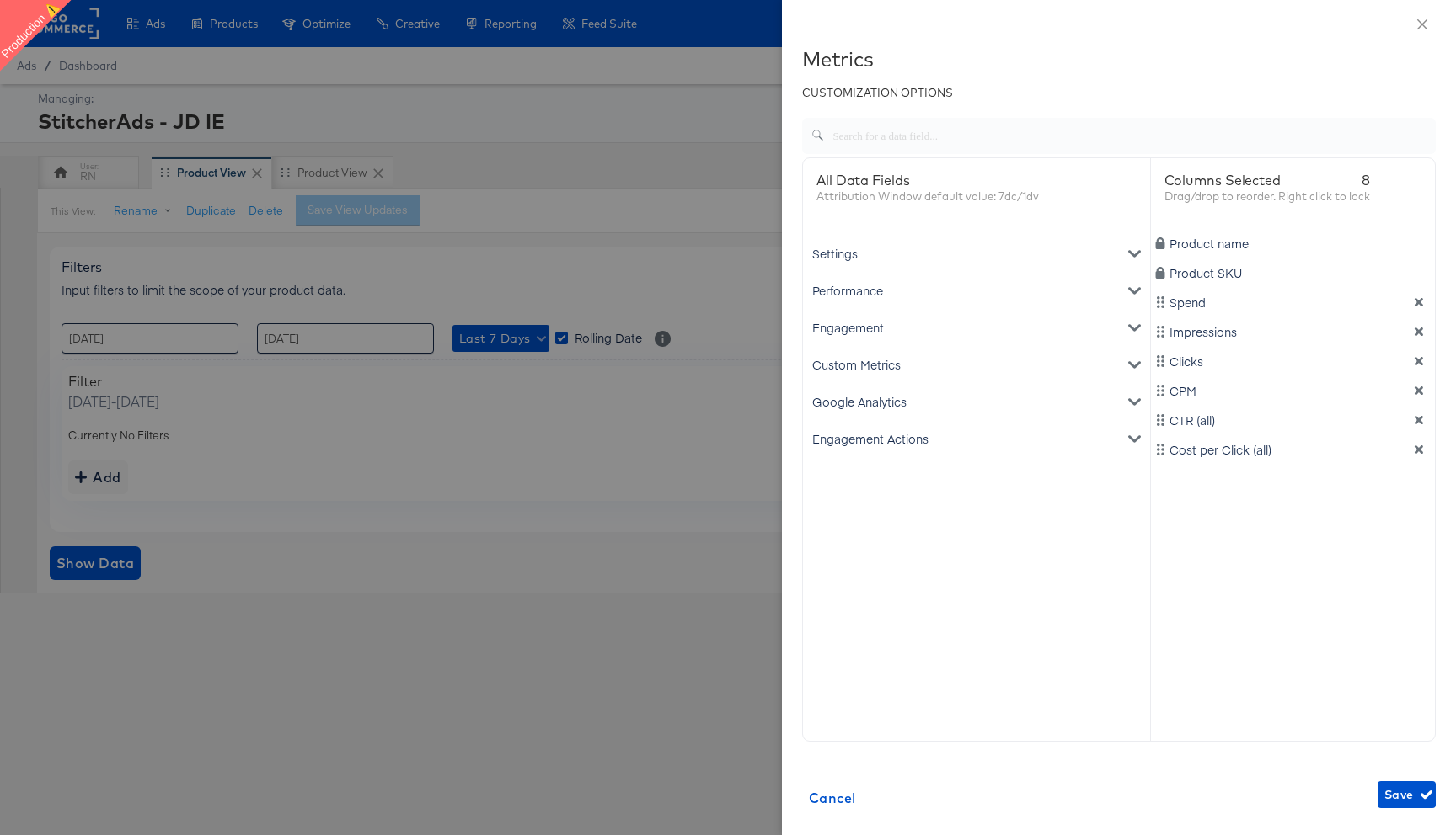
click at [952, 363] on div "Custom Metrics" at bounding box center [976, 364] width 341 height 37
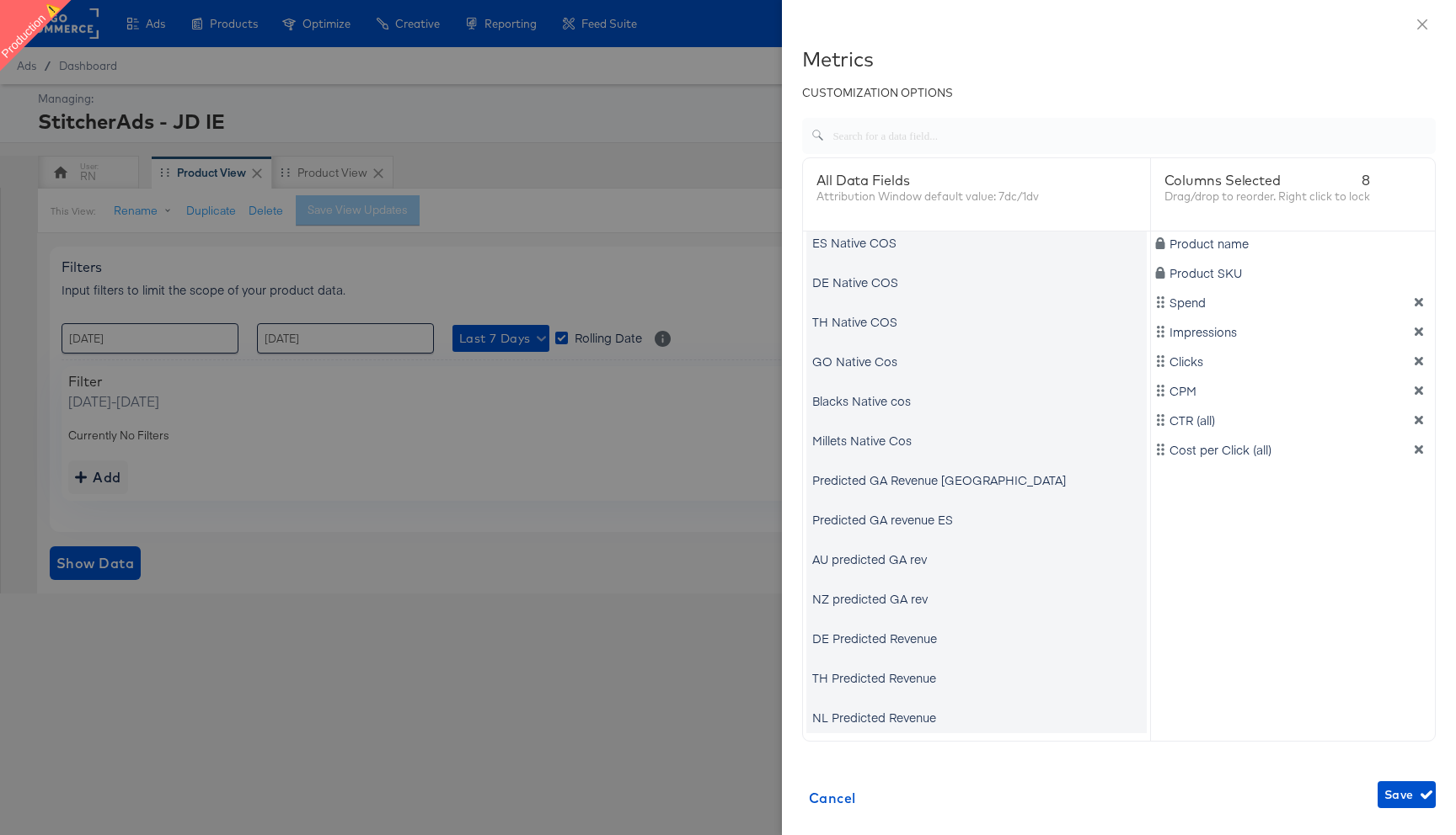
scroll to position [1067, 0]
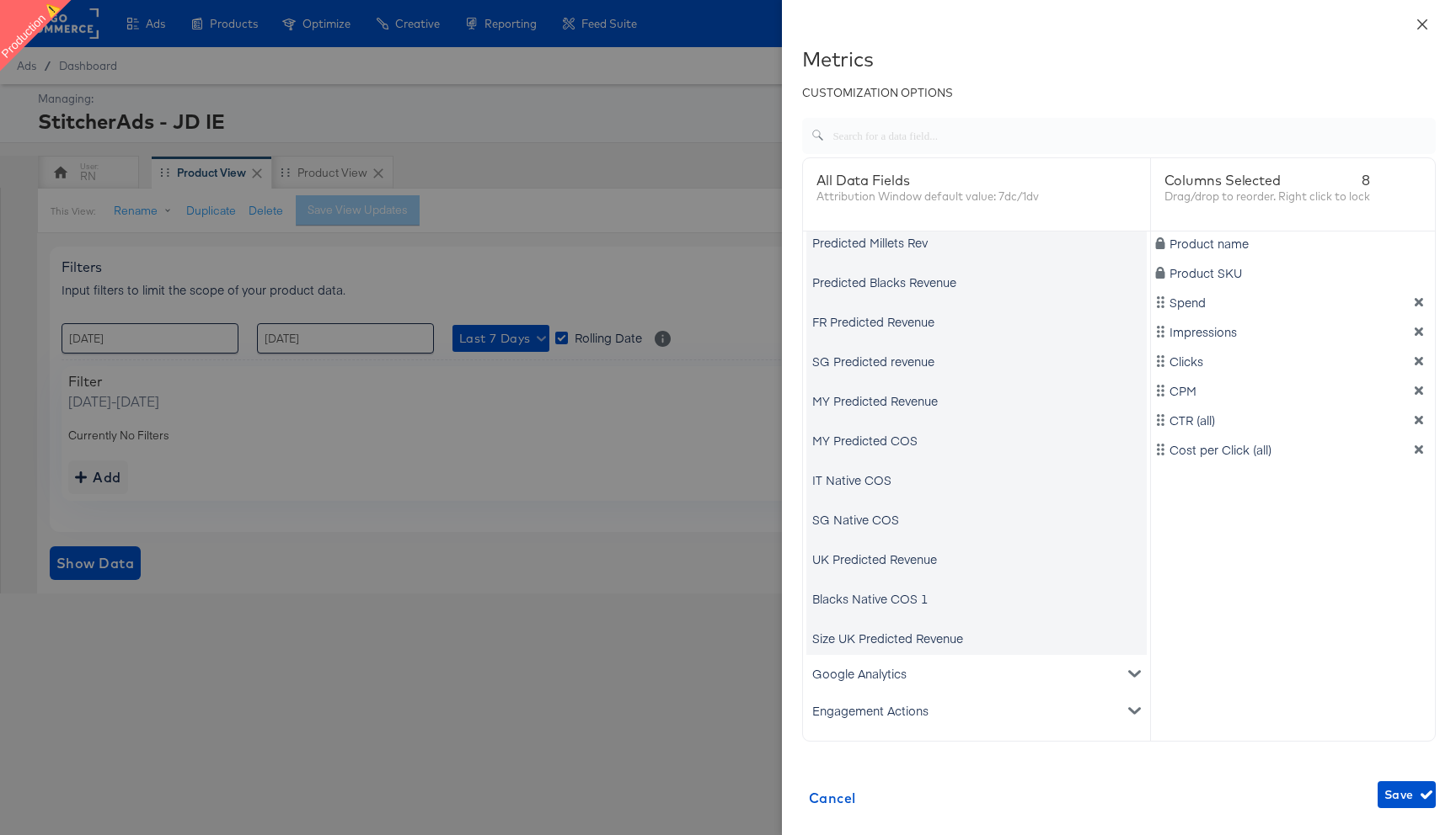
click at [1420, 27] on icon "close" at bounding box center [1422, 24] width 13 height 13
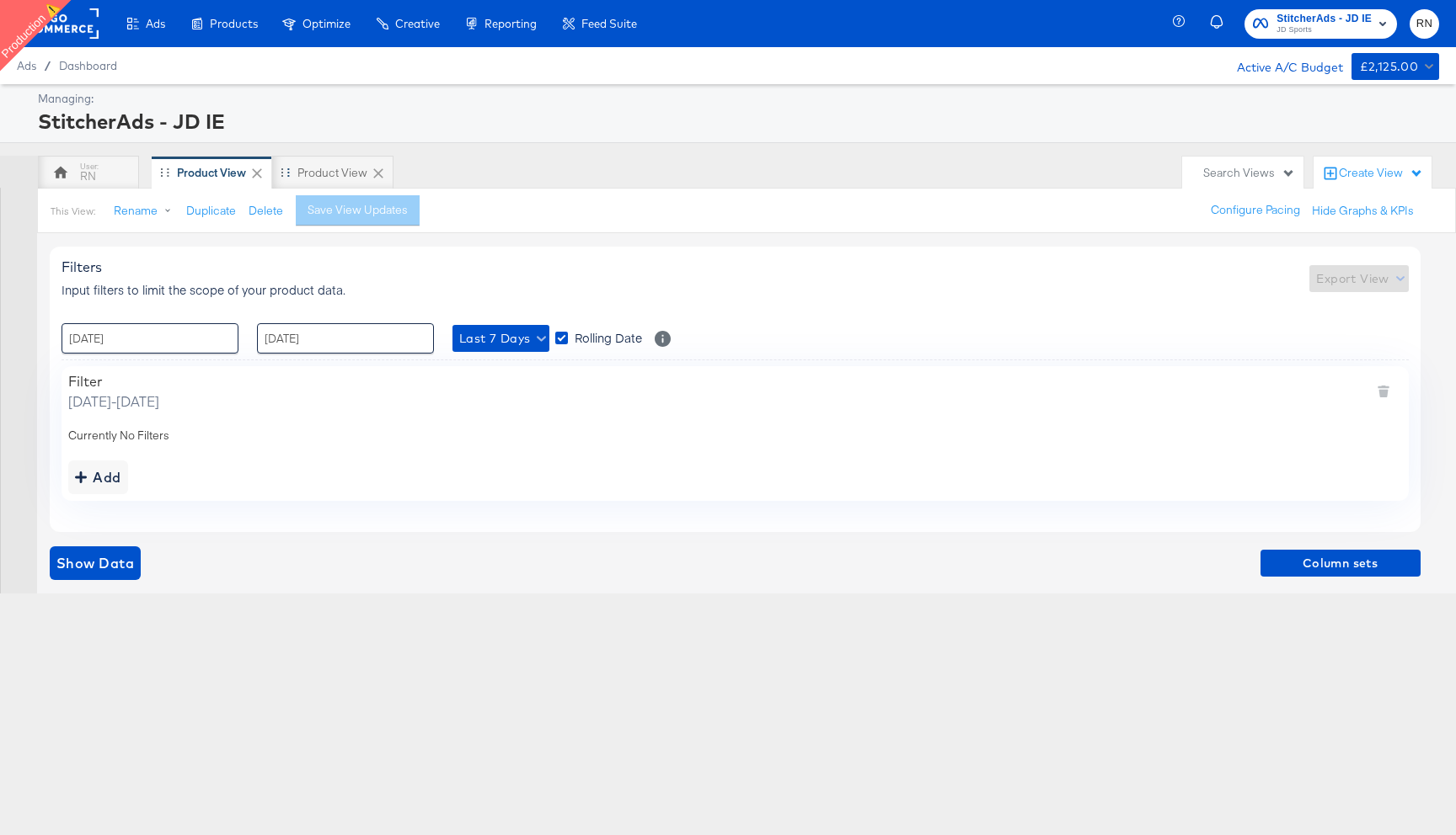
click at [378, 173] on icon at bounding box center [378, 172] width 10 height 10
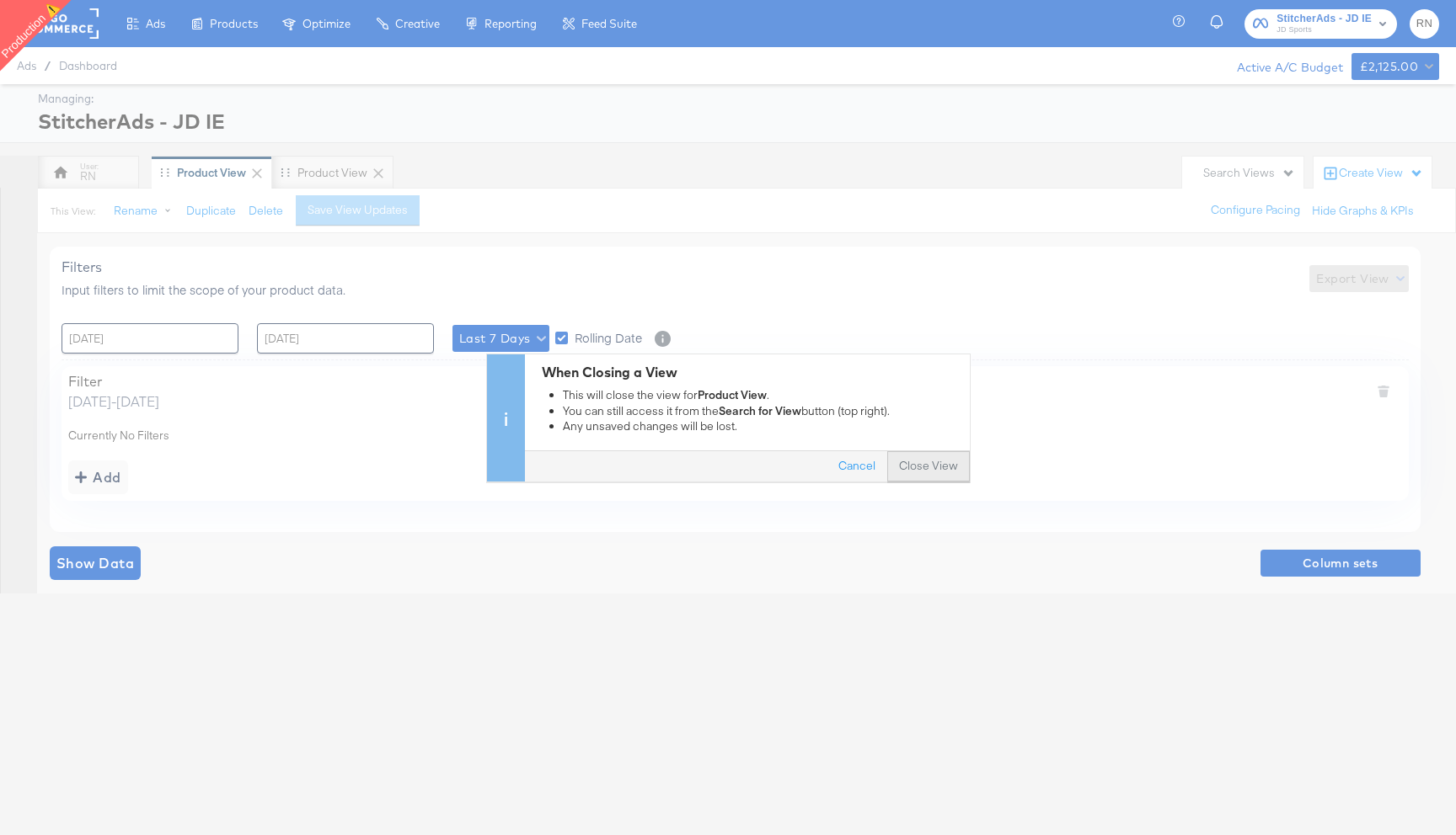
click at [931, 467] on button "Close View" at bounding box center [929, 466] width 83 height 30
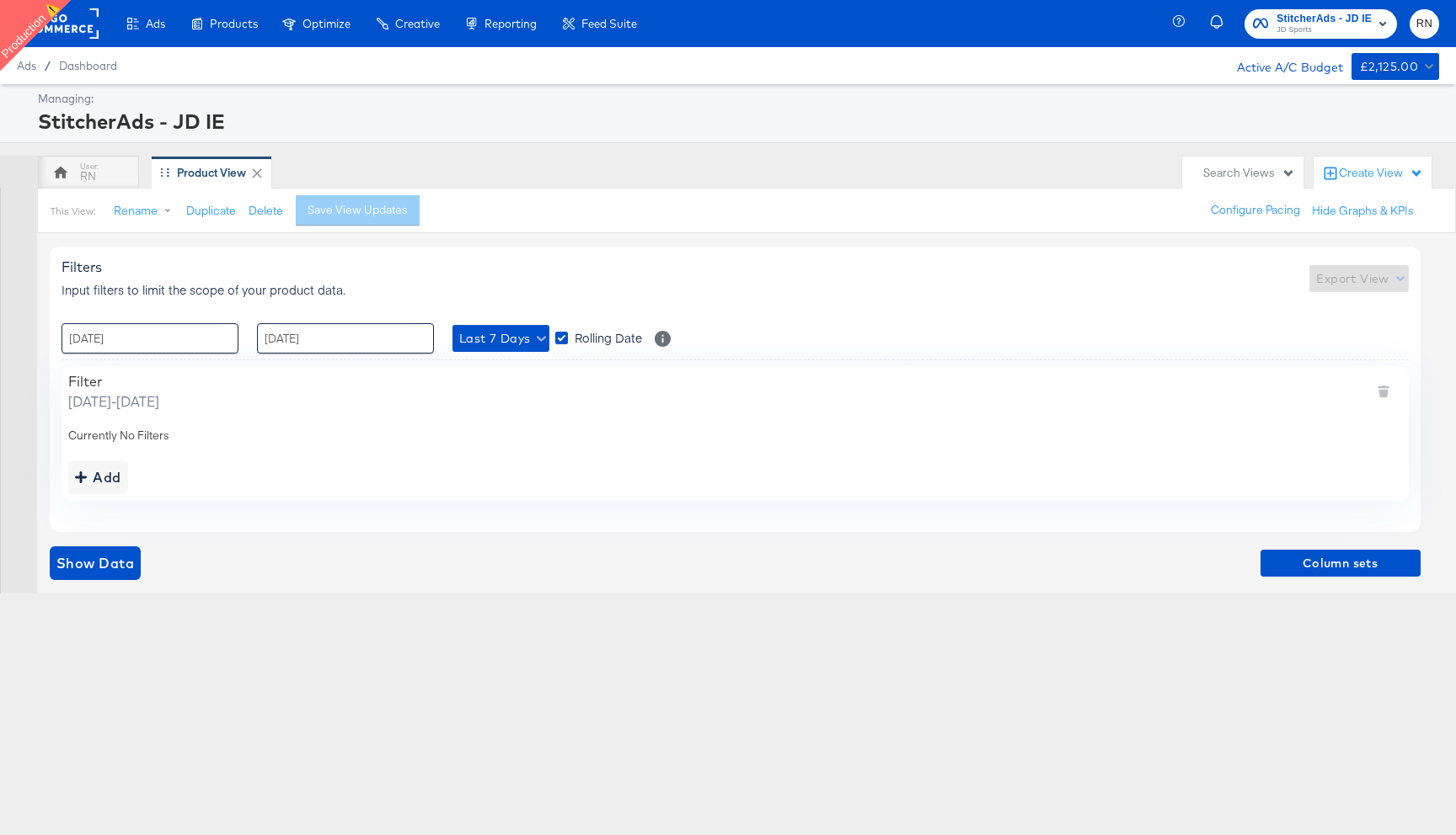
click at [227, 172] on div "Product View" at bounding box center [211, 173] width 69 height 16
click at [492, 340] on span "Last 7 Days" at bounding box center [501, 339] width 84 height 21
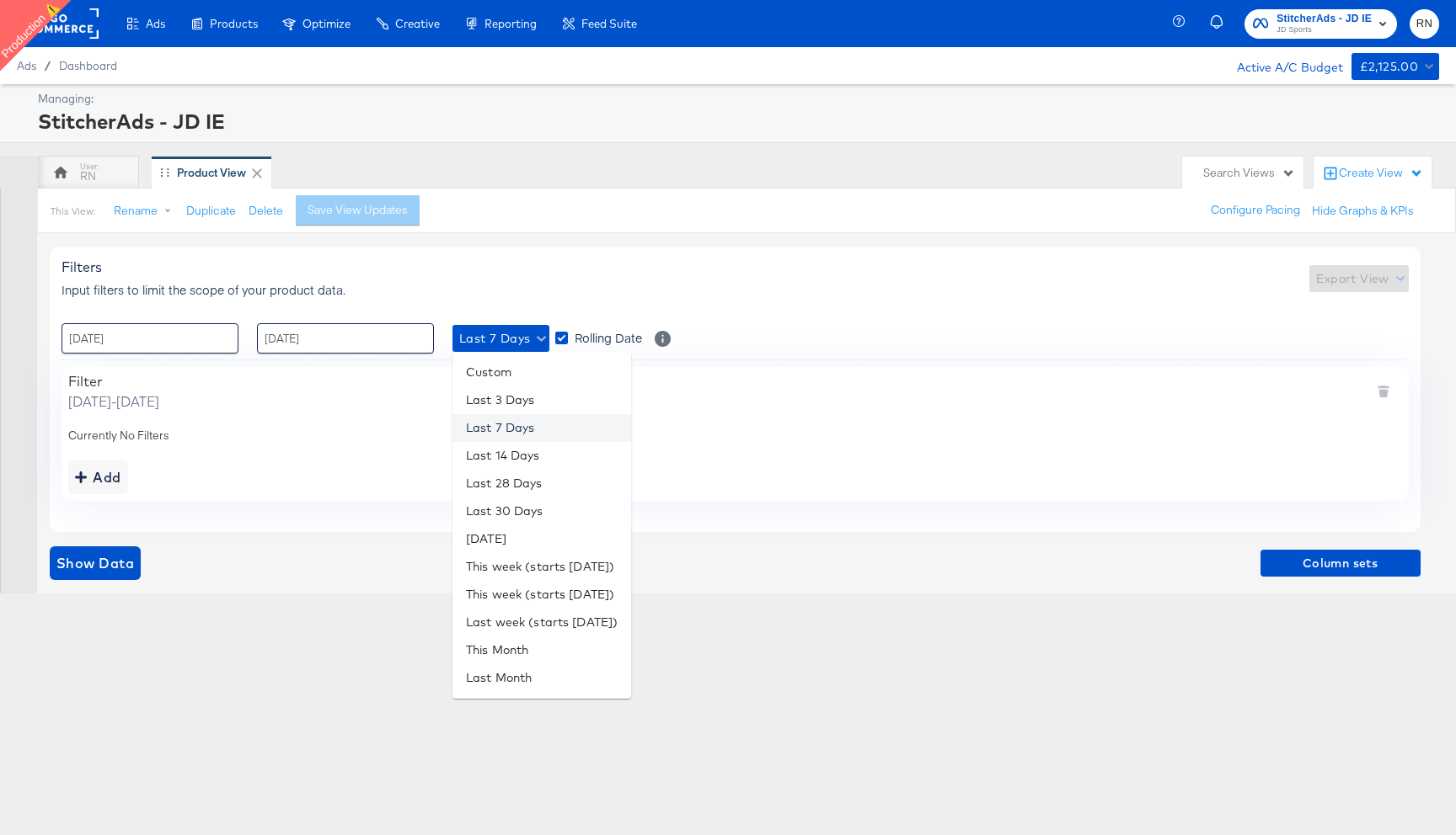
click at [504, 432] on li "Last 7 Days" at bounding box center [541, 428] width 179 height 28
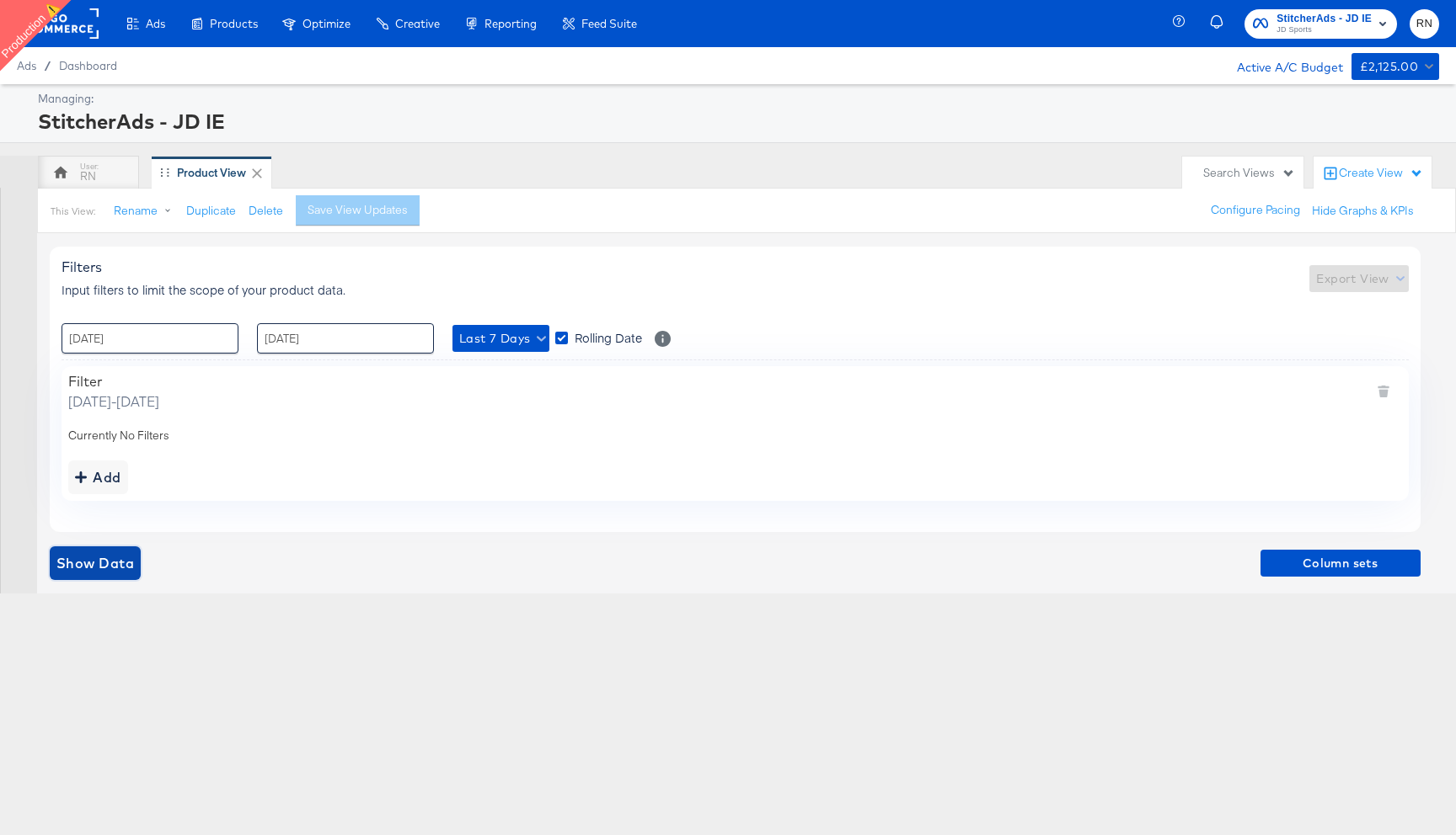
click at [111, 561] on span "Show Data" at bounding box center [95, 563] width 77 height 24
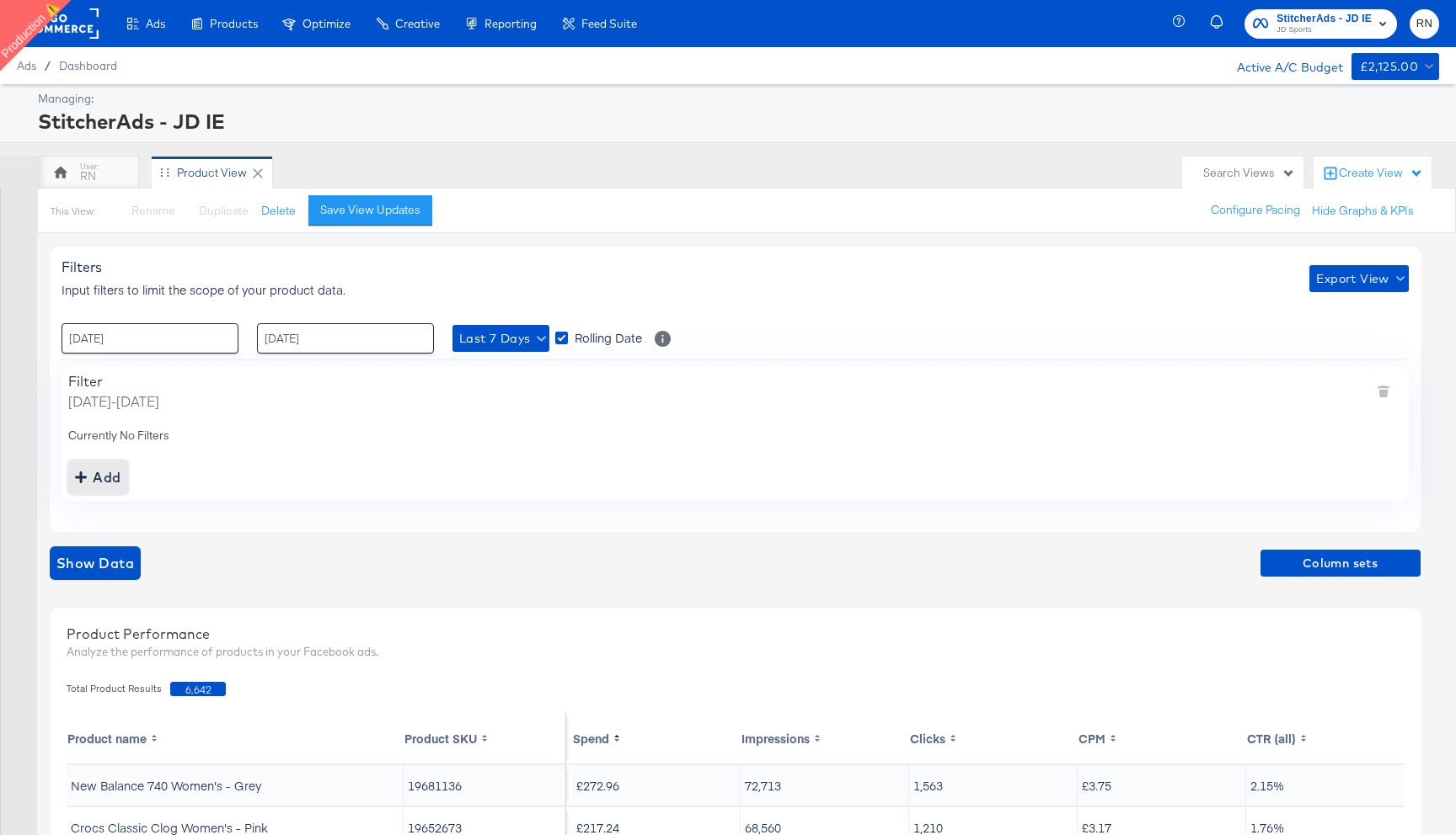
click at [101, 474] on div "Add" at bounding box center [98, 477] width 47 height 24
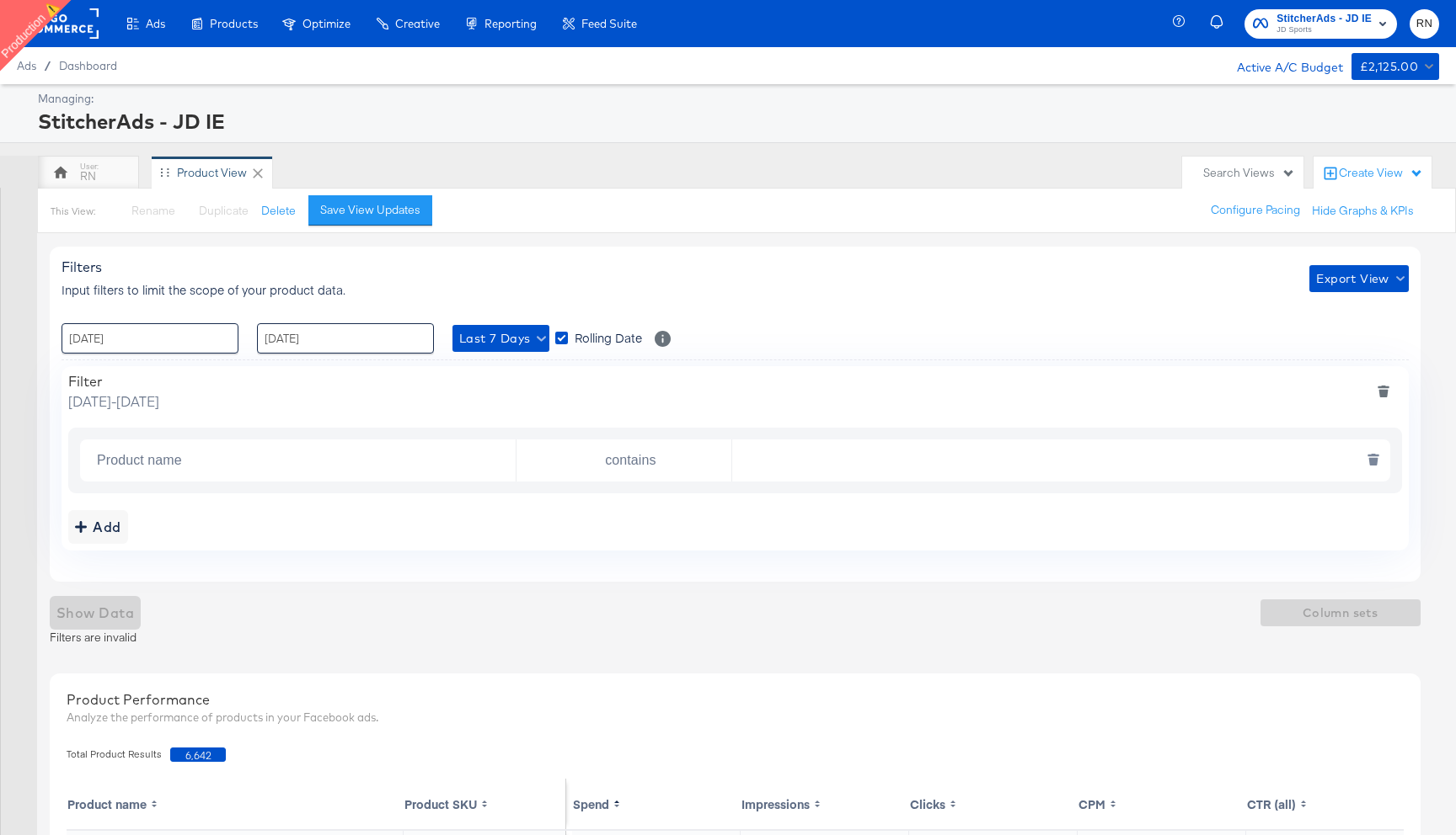
click at [224, 458] on input "Product name" at bounding box center [302, 460] width 425 height 34
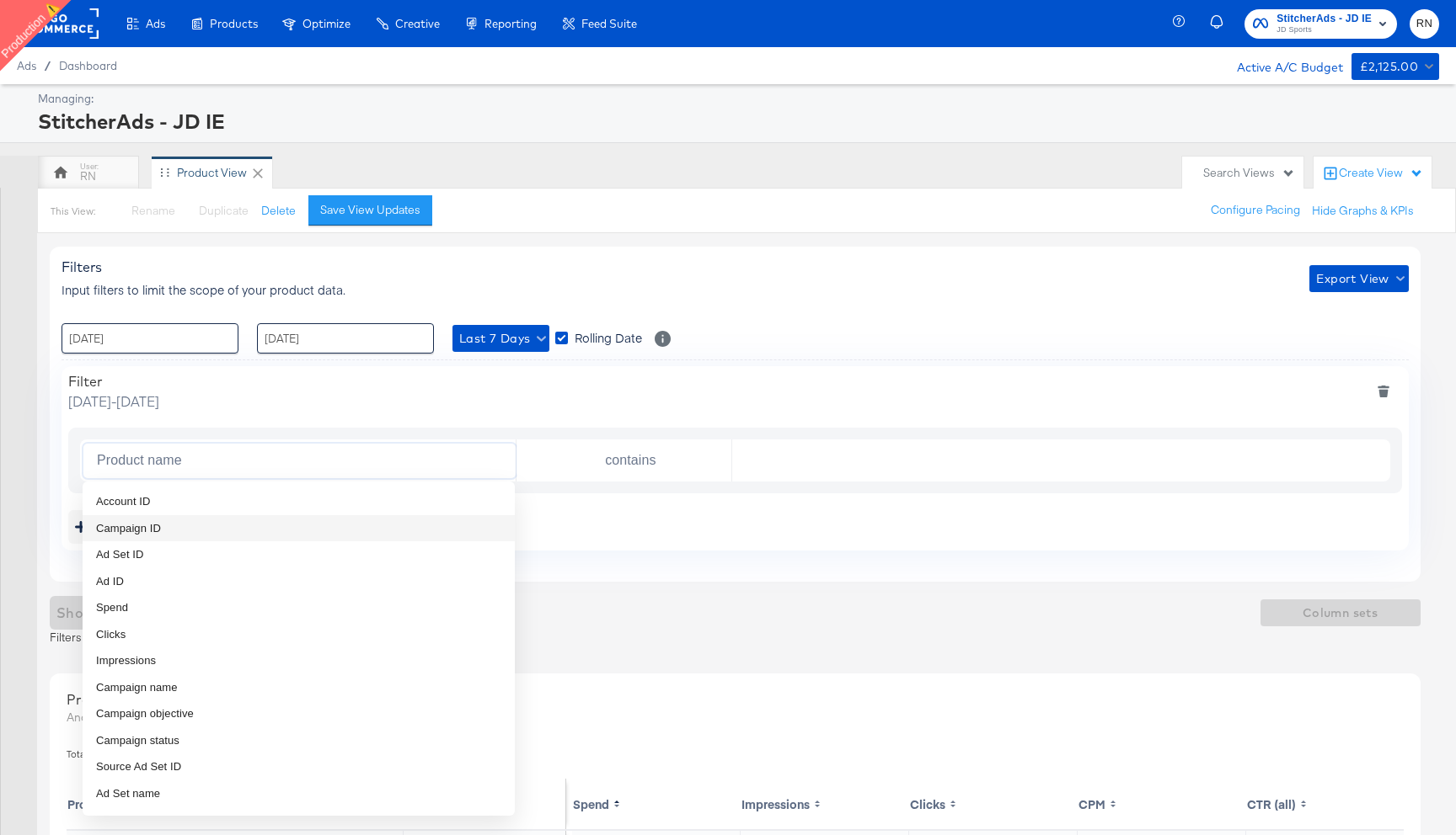
click at [195, 520] on li "Campaign ID" at bounding box center [298, 529] width 432 height 27
type input "Campaign ID"
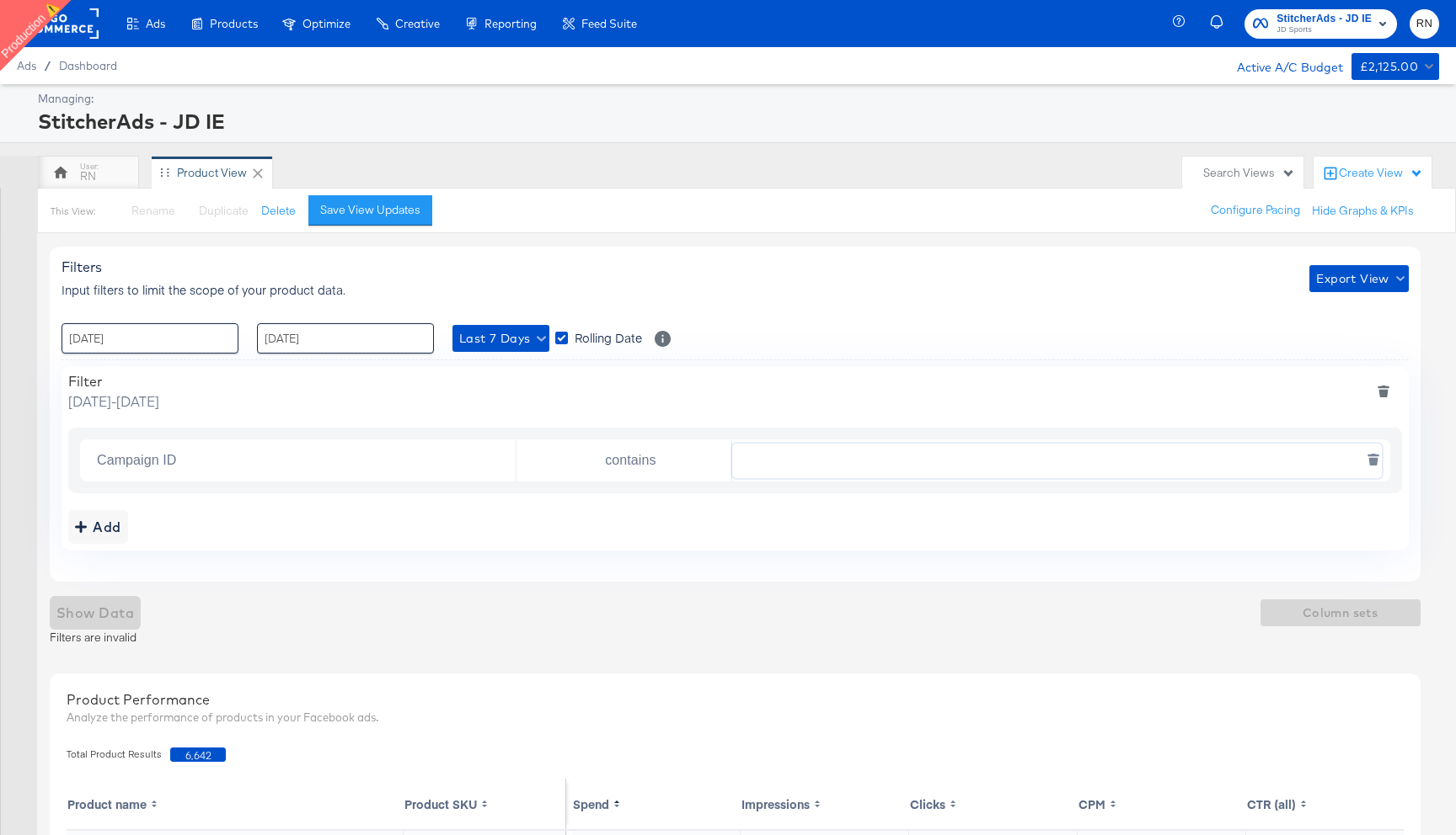
click at [775, 464] on input "text" at bounding box center [1056, 460] width 649 height 34
paste input "120231978850360507"
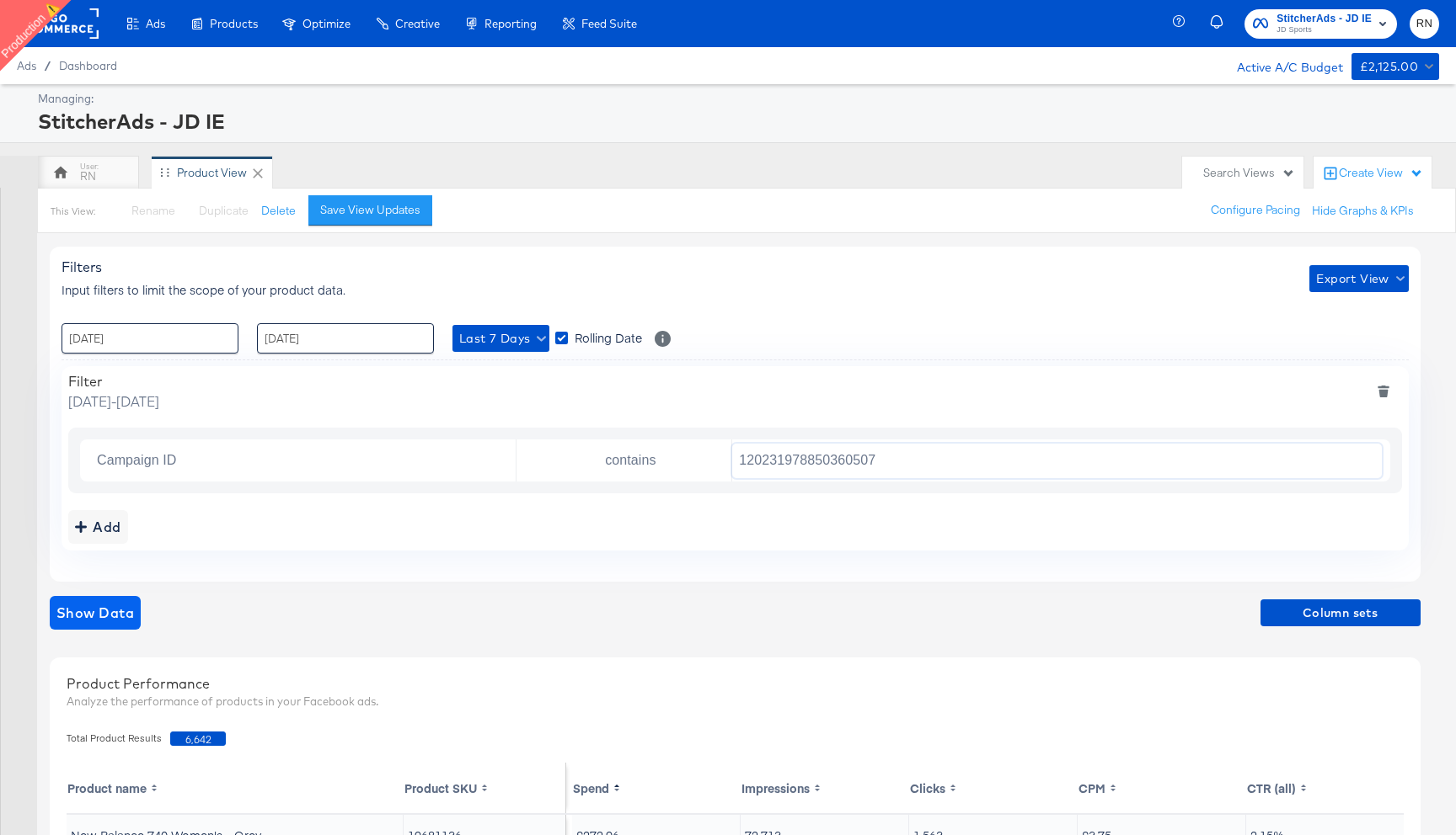
type input "120231978850360507"
click at [115, 610] on span "Show Data" at bounding box center [95, 612] width 77 height 24
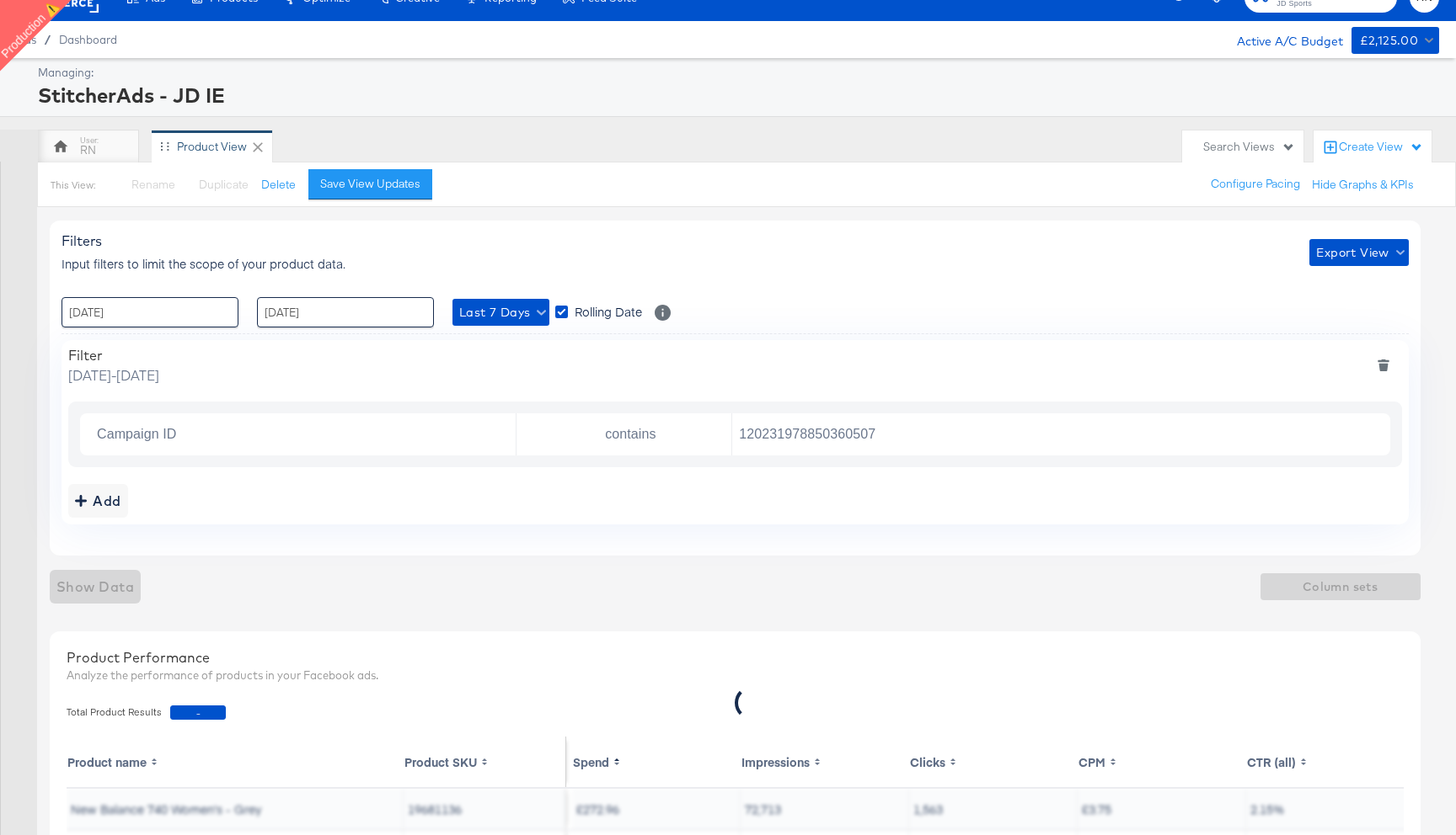
scroll to position [0, 0]
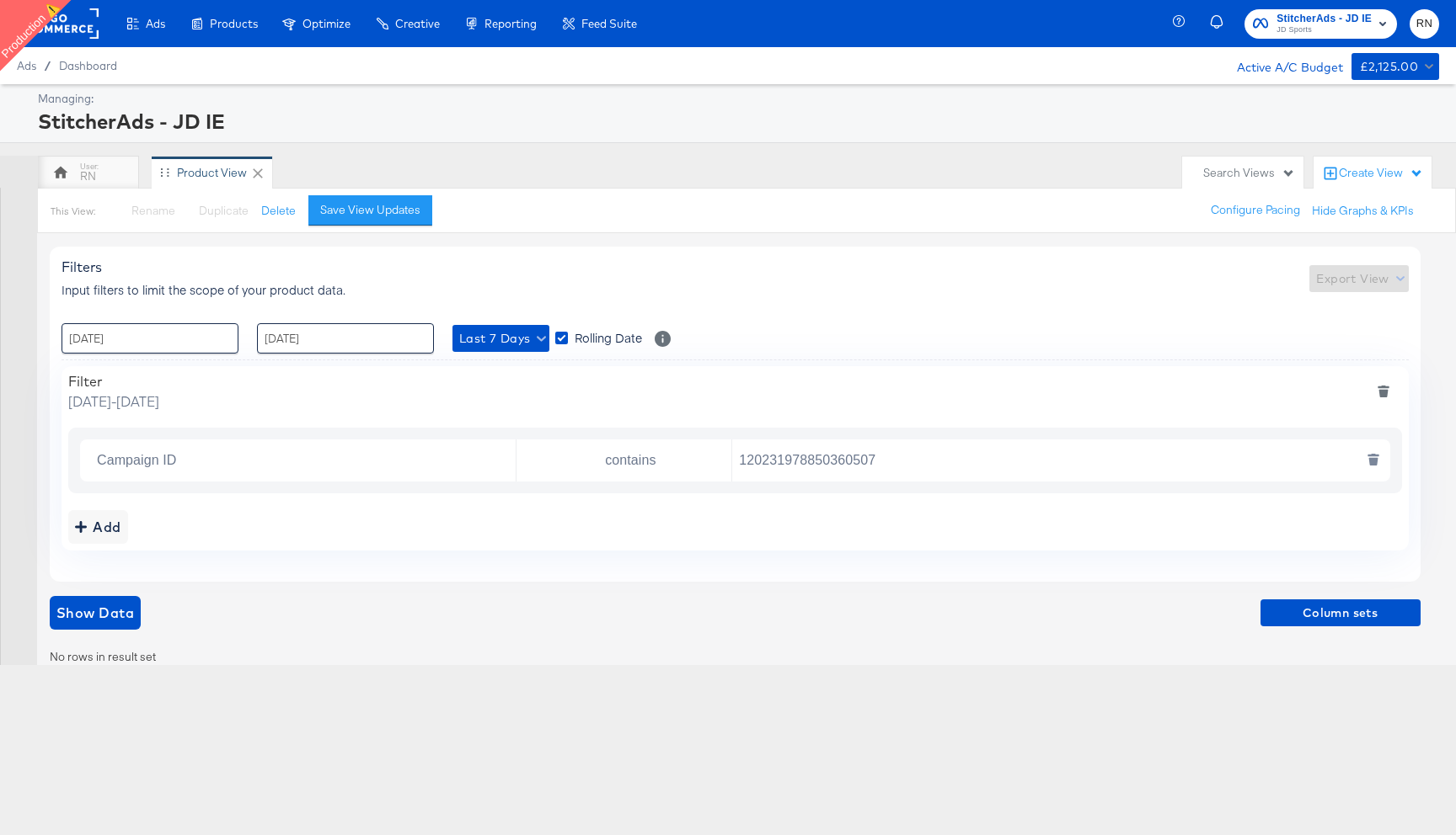
click at [320, 443] on div "Campaign ID" at bounding box center [300, 461] width 433 height 42
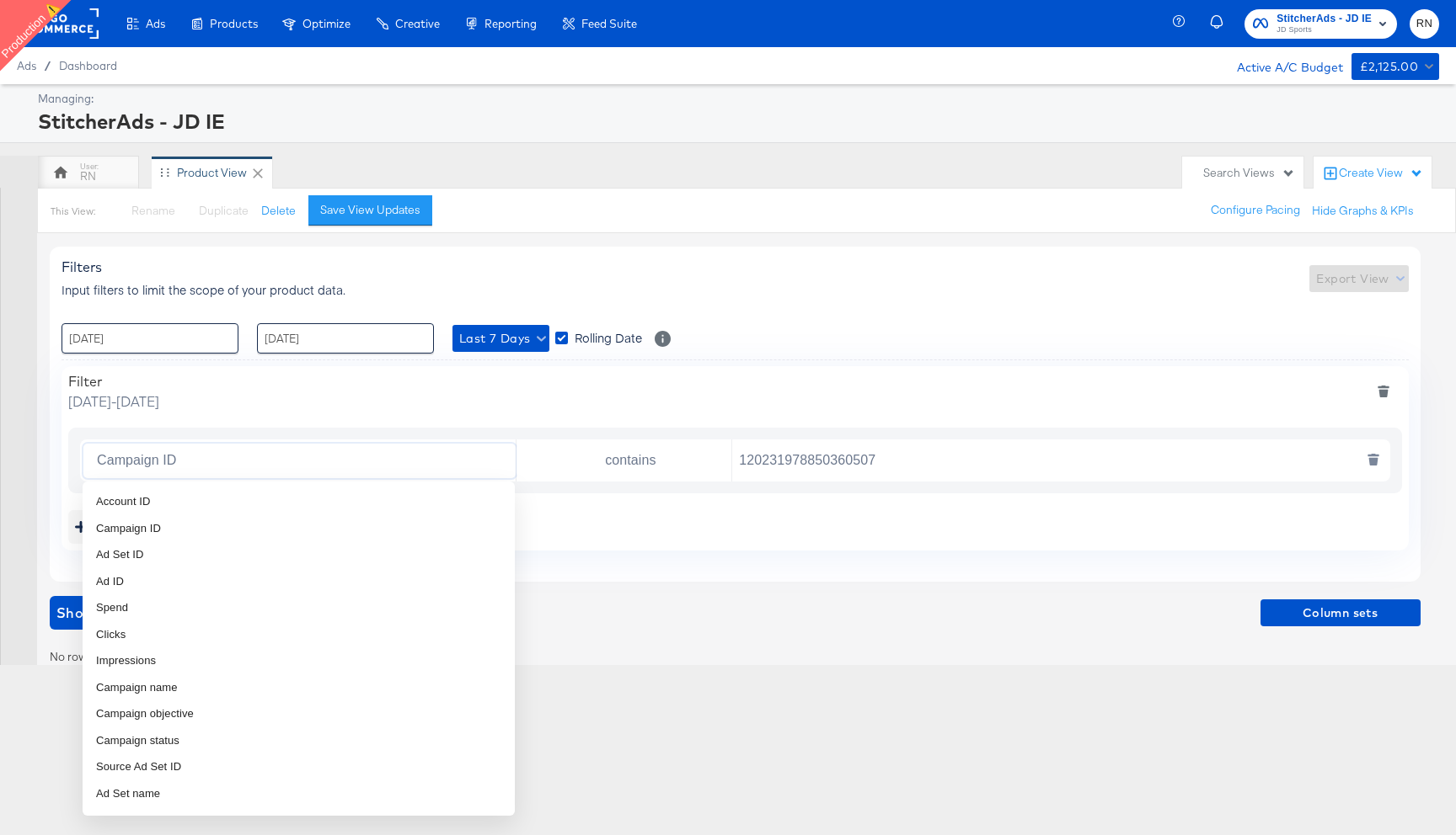
click at [310, 467] on input "Campaign ID" at bounding box center [302, 460] width 425 height 34
click at [164, 689] on span "Campaign name" at bounding box center [136, 687] width 82 height 17
type input "Campaign name"
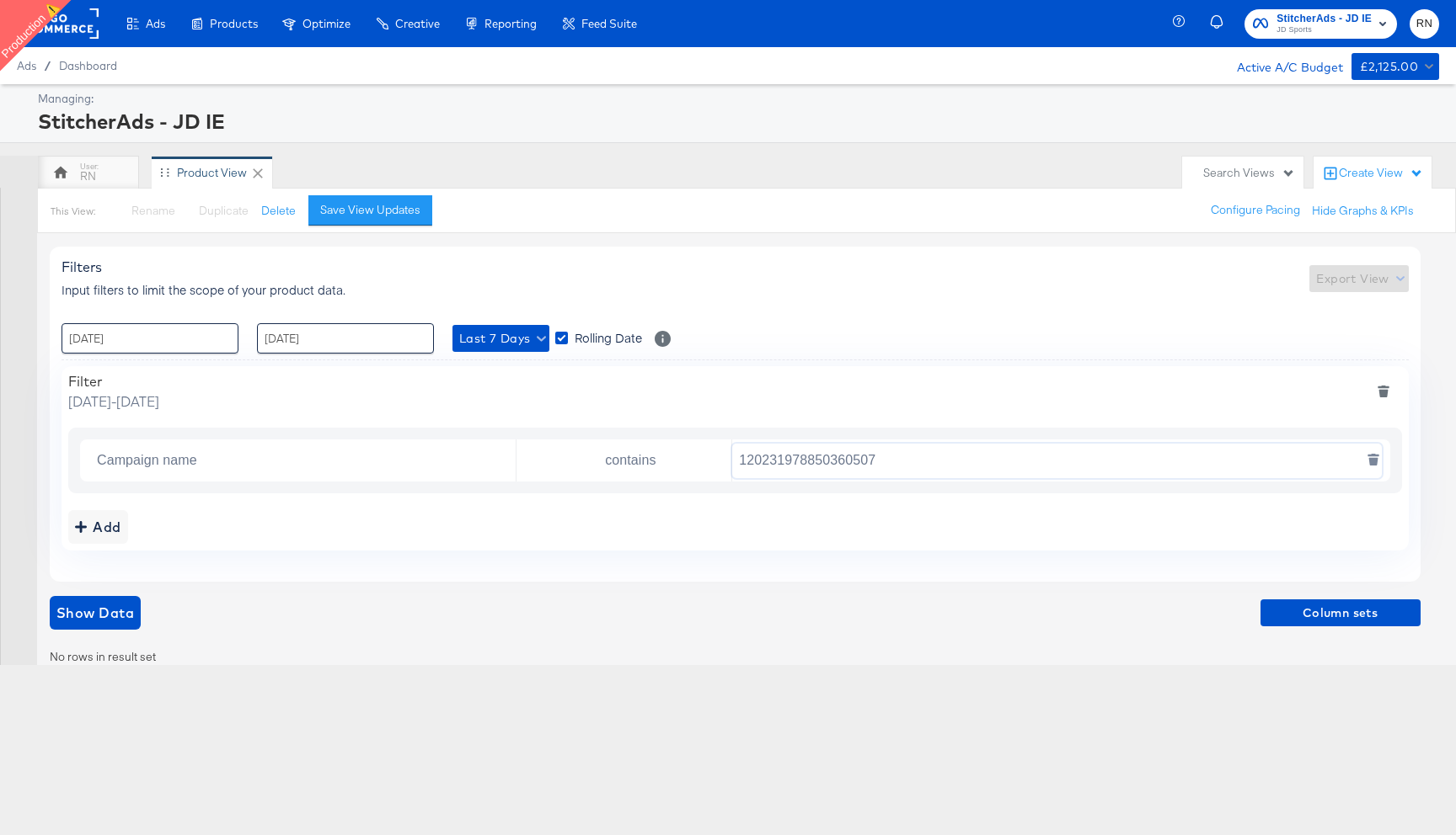
click at [824, 458] on input "120231978850360507" at bounding box center [1056, 460] width 649 height 34
click at [819, 458] on input "120231978850360507" at bounding box center [1056, 460] width 649 height 34
paste input "(LOW) - SA - Sales - Content - (SP)"
type input "(LOW) - SA - Sales - Content - (SP)"
click at [504, 346] on span "Last 7 Days" at bounding box center [501, 339] width 84 height 21
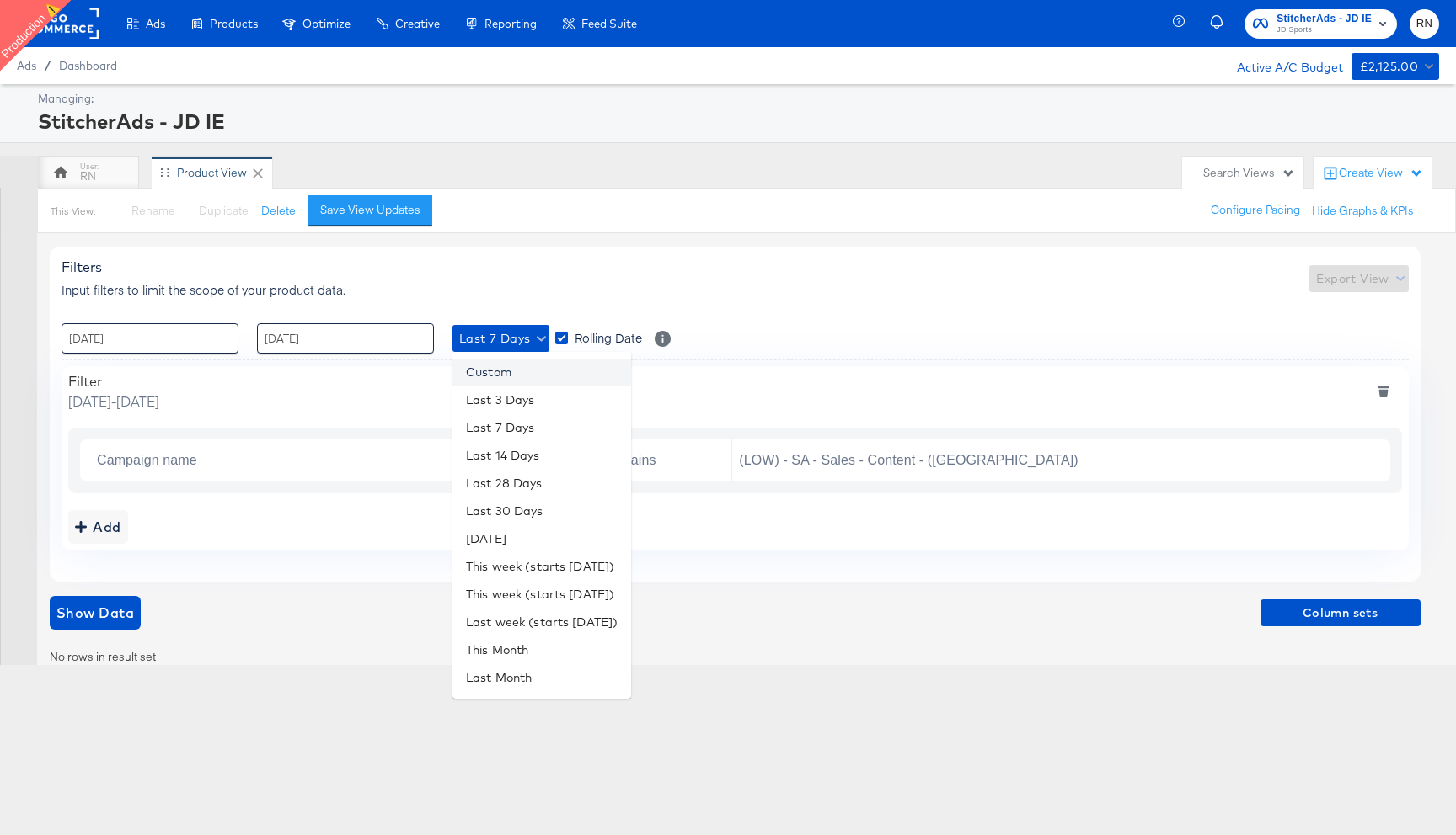
click at [504, 362] on li "Custom" at bounding box center [541, 373] width 179 height 28
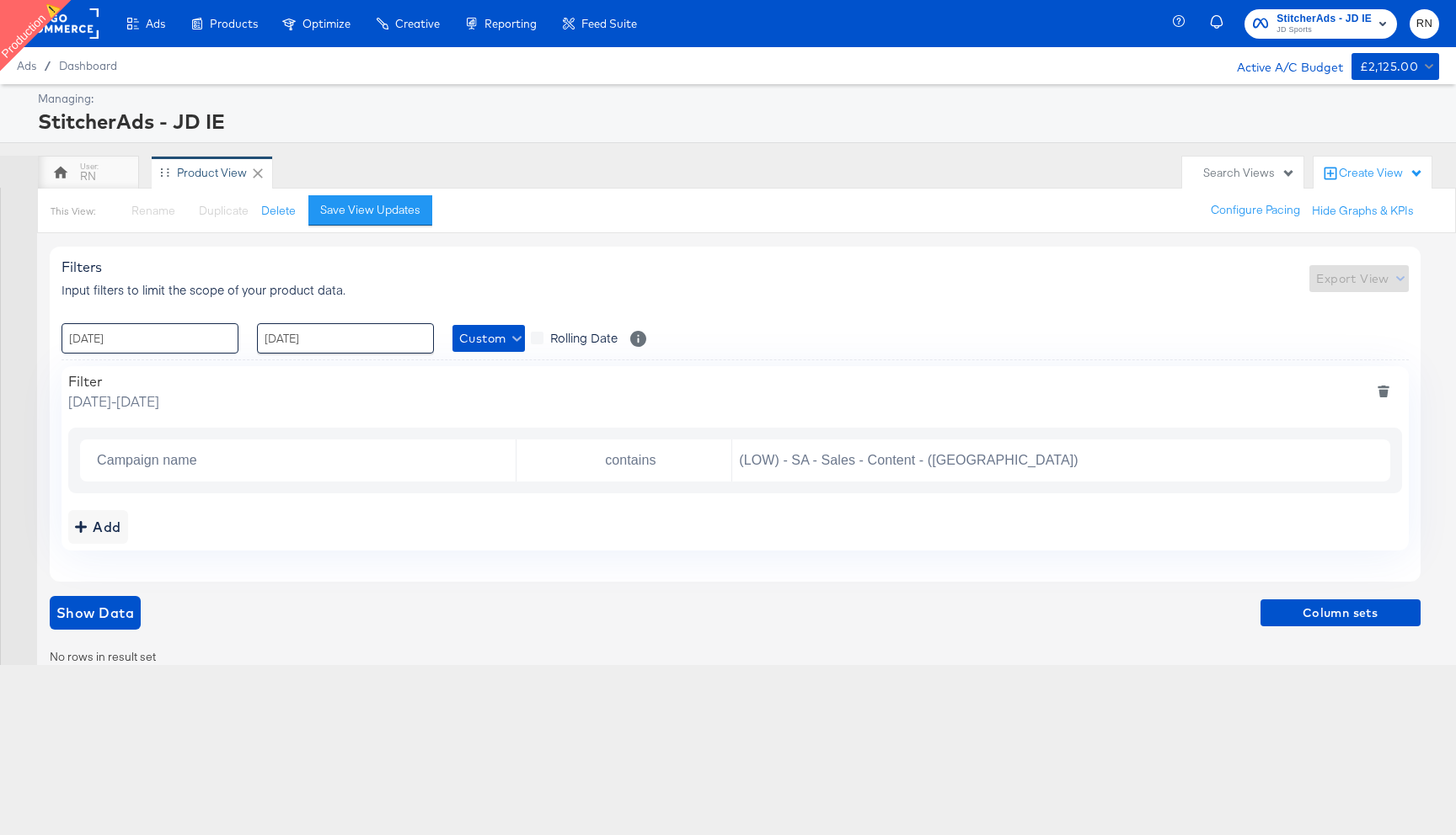
click at [185, 335] on input "18 / September / 2025" at bounding box center [150, 338] width 177 height 30
click at [80, 373] on span "‹" at bounding box center [81, 373] width 26 height 26
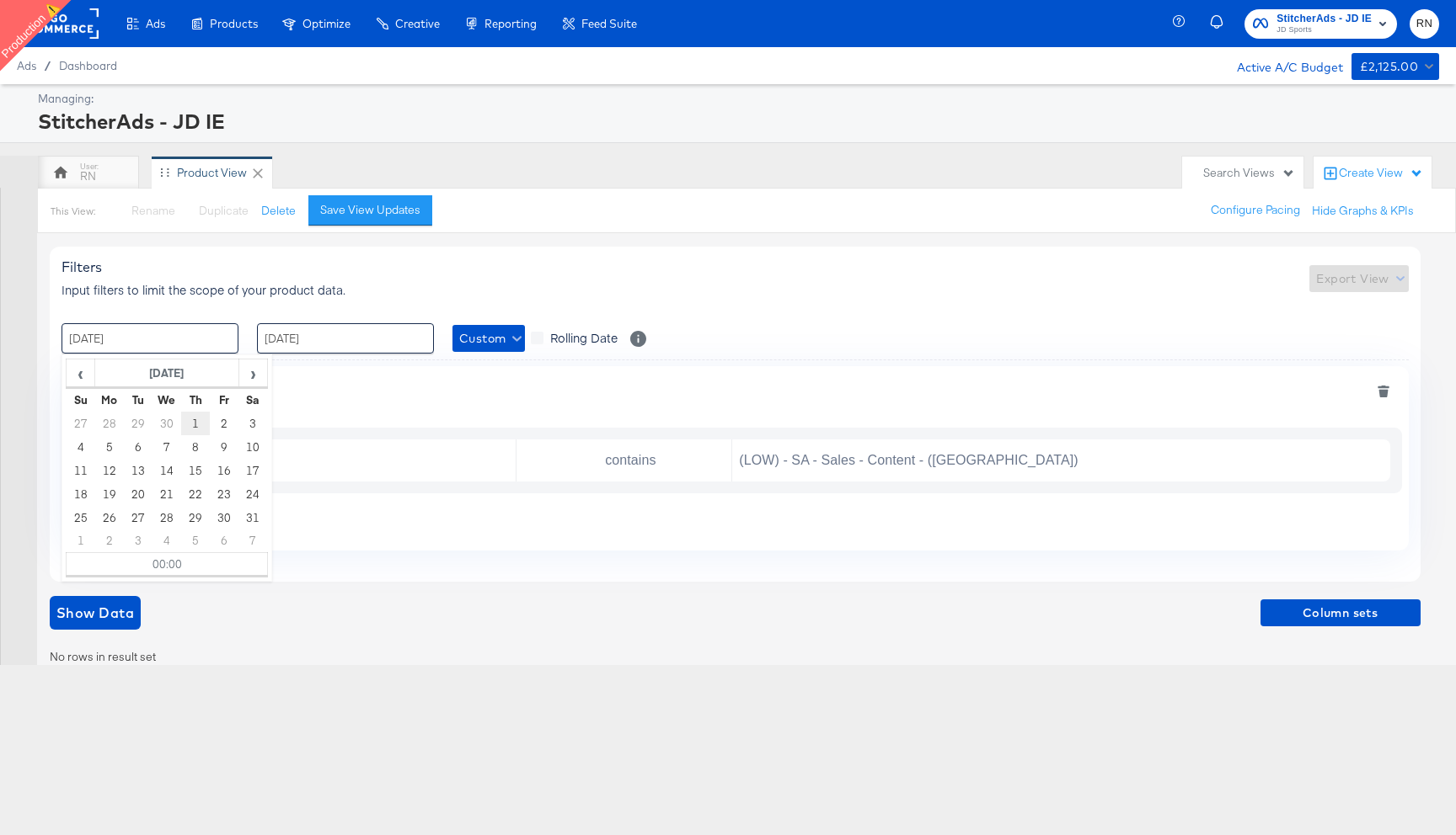
click at [197, 420] on td "1" at bounding box center [195, 423] width 29 height 24
type input "01 / May / 2025 00:00"
click at [373, 338] on input "[DATE]" at bounding box center [345, 338] width 177 height 30
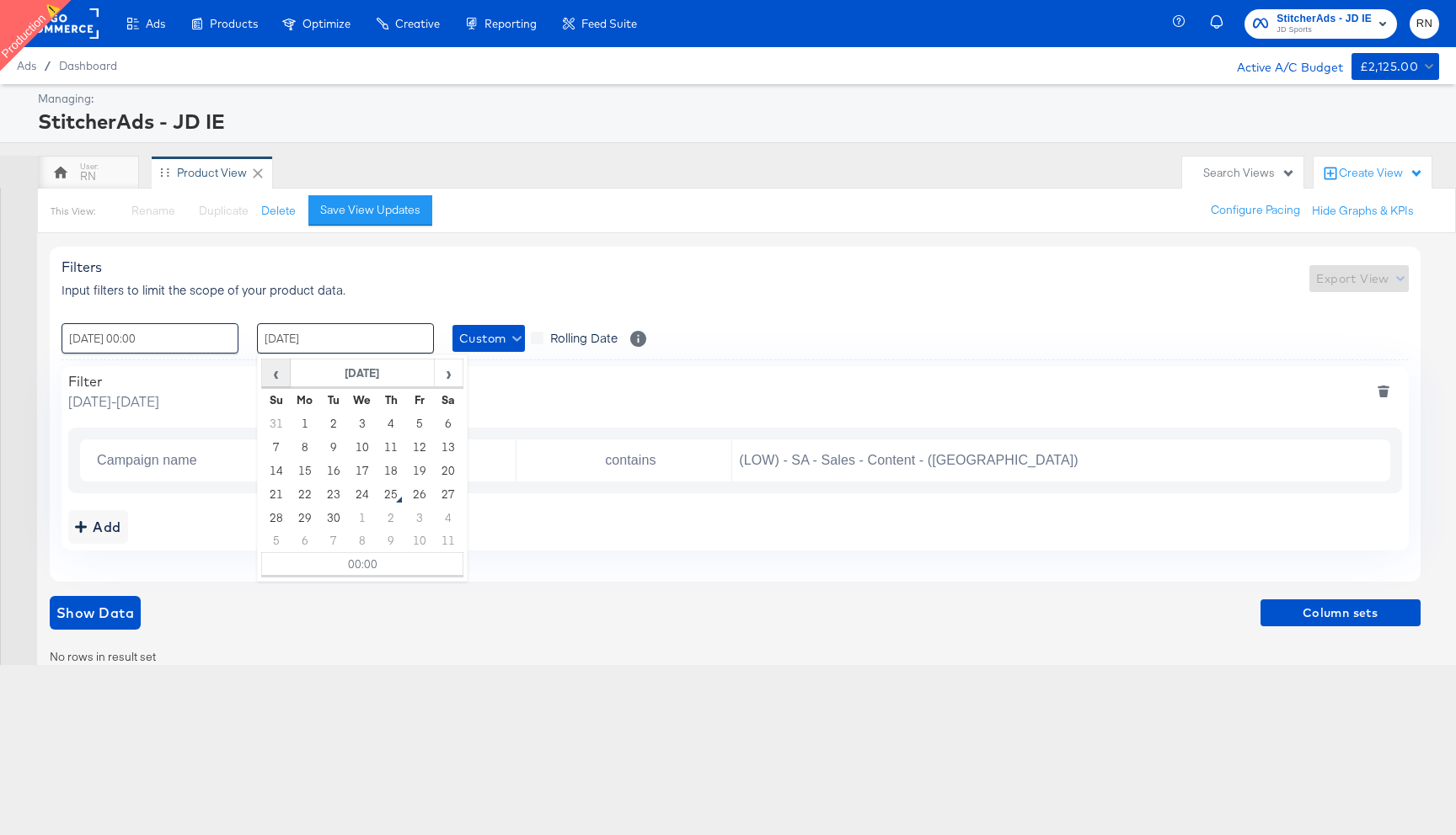
click at [284, 367] on span "‹" at bounding box center [276, 373] width 26 height 26
click at [277, 376] on span "‹" at bounding box center [276, 373] width 26 height 26
click at [387, 488] on td "22" at bounding box center [391, 494] width 29 height 24
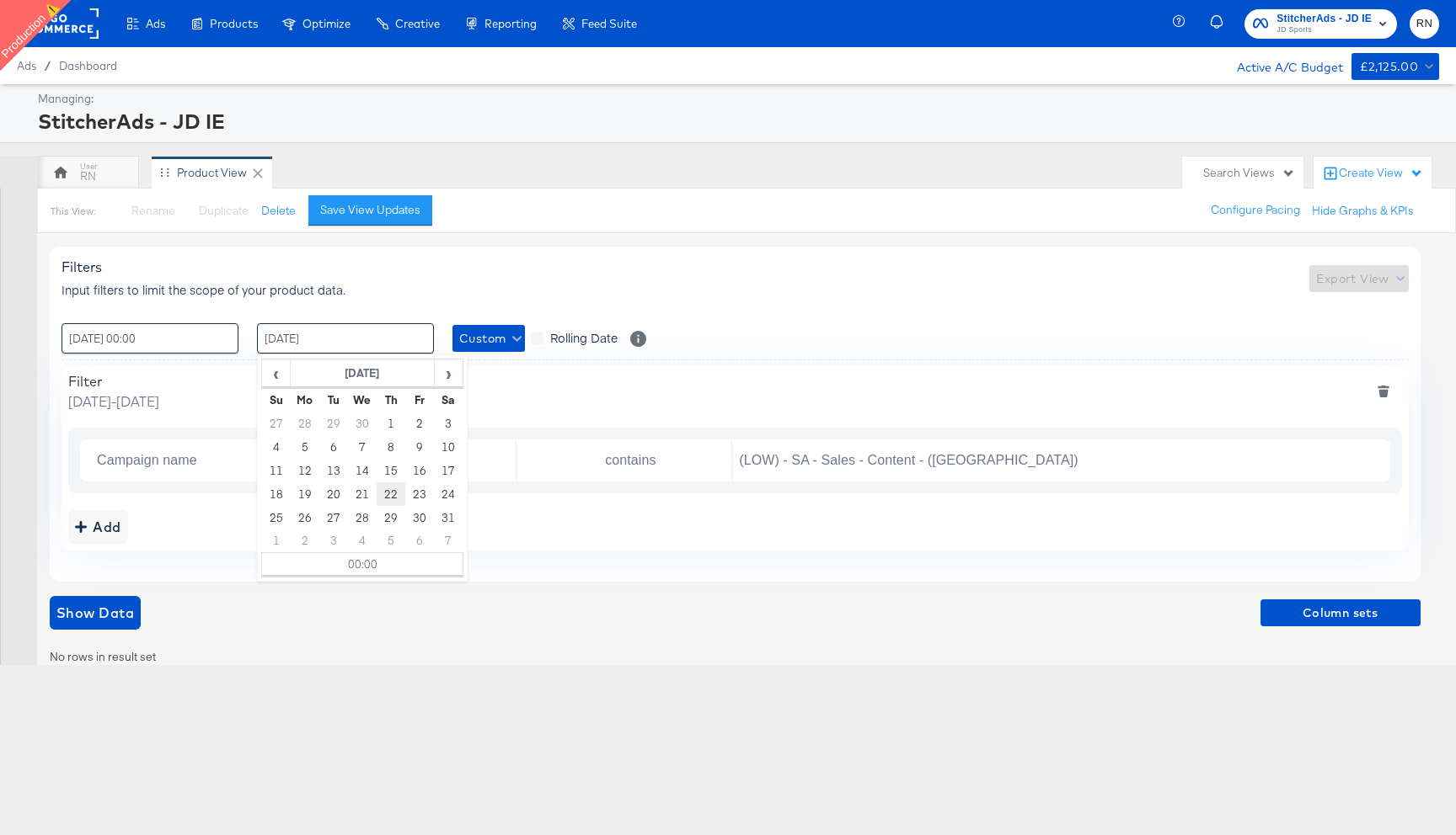
type input "22 / May / 2025 00:00"
click at [705, 243] on div "Filters Input filters to limit the scope of your product data. Export View : 01…" at bounding box center [740, 449] width 1383 height 431
click at [110, 604] on span "Show Data" at bounding box center [95, 612] width 77 height 24
click at [496, 341] on span "Custom" at bounding box center [489, 339] width 59 height 21
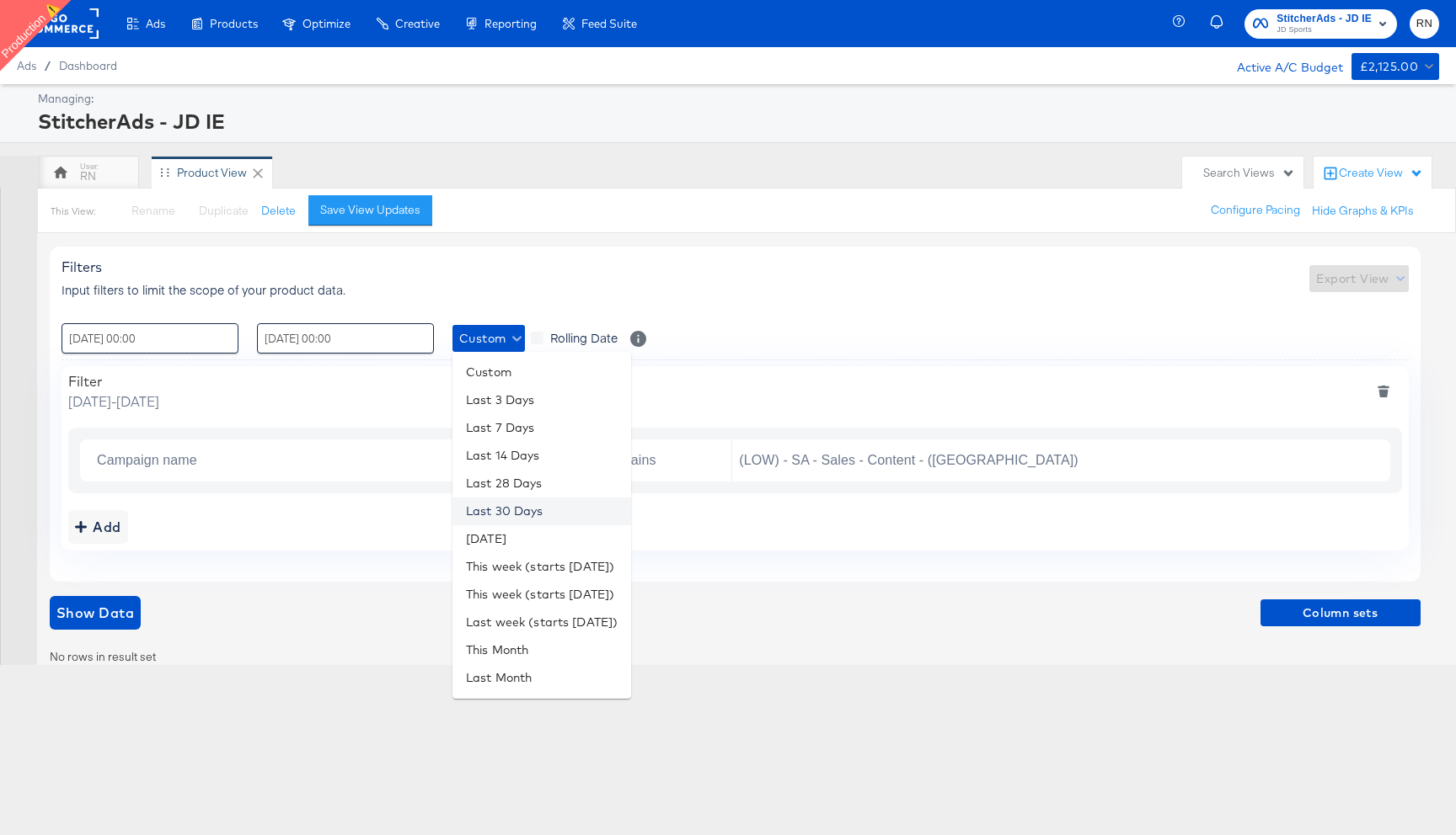
click at [515, 509] on li "Last 30 Days" at bounding box center [541, 512] width 179 height 28
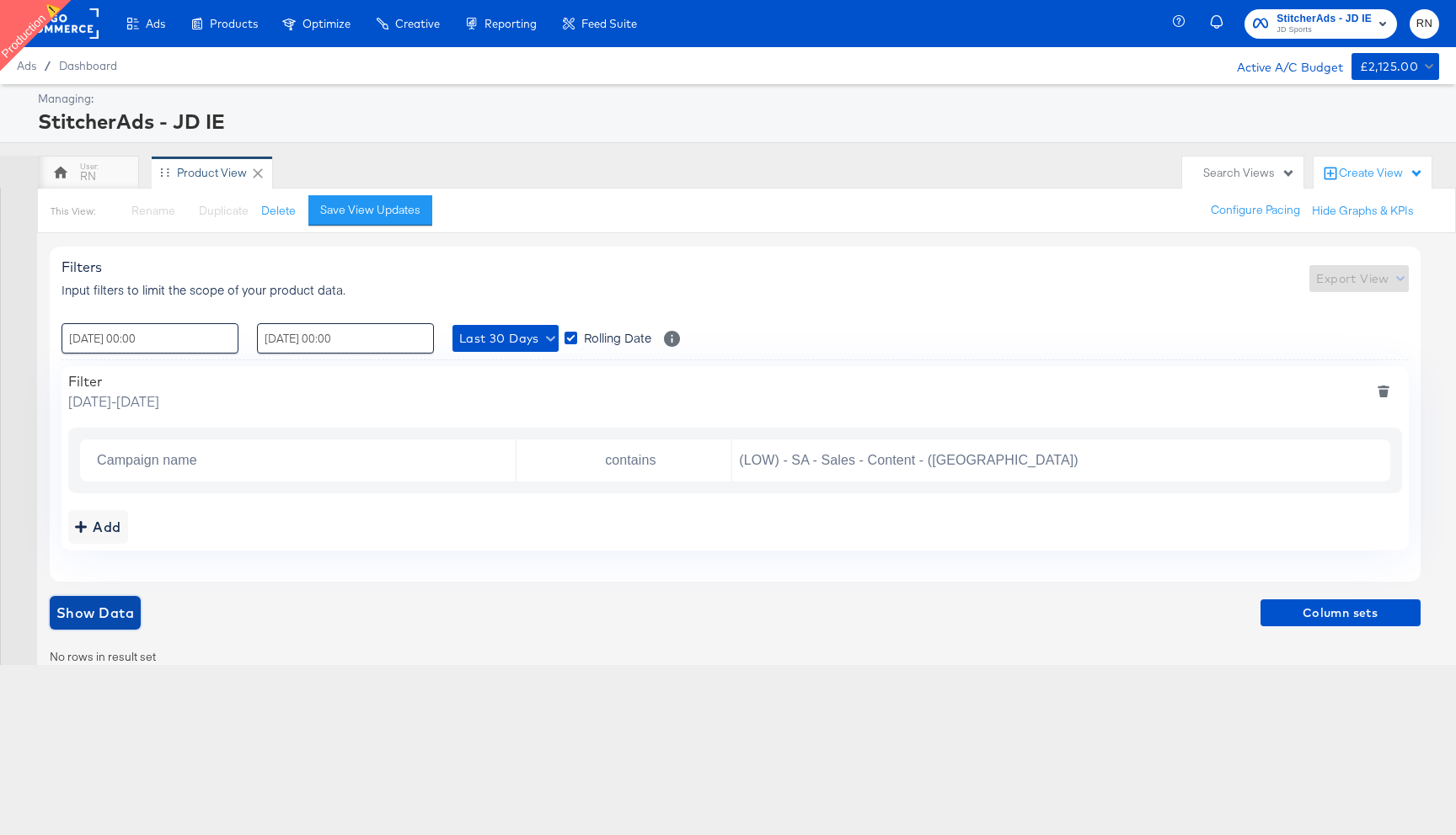
click at [130, 620] on span "Show Data" at bounding box center [95, 612] width 77 height 24
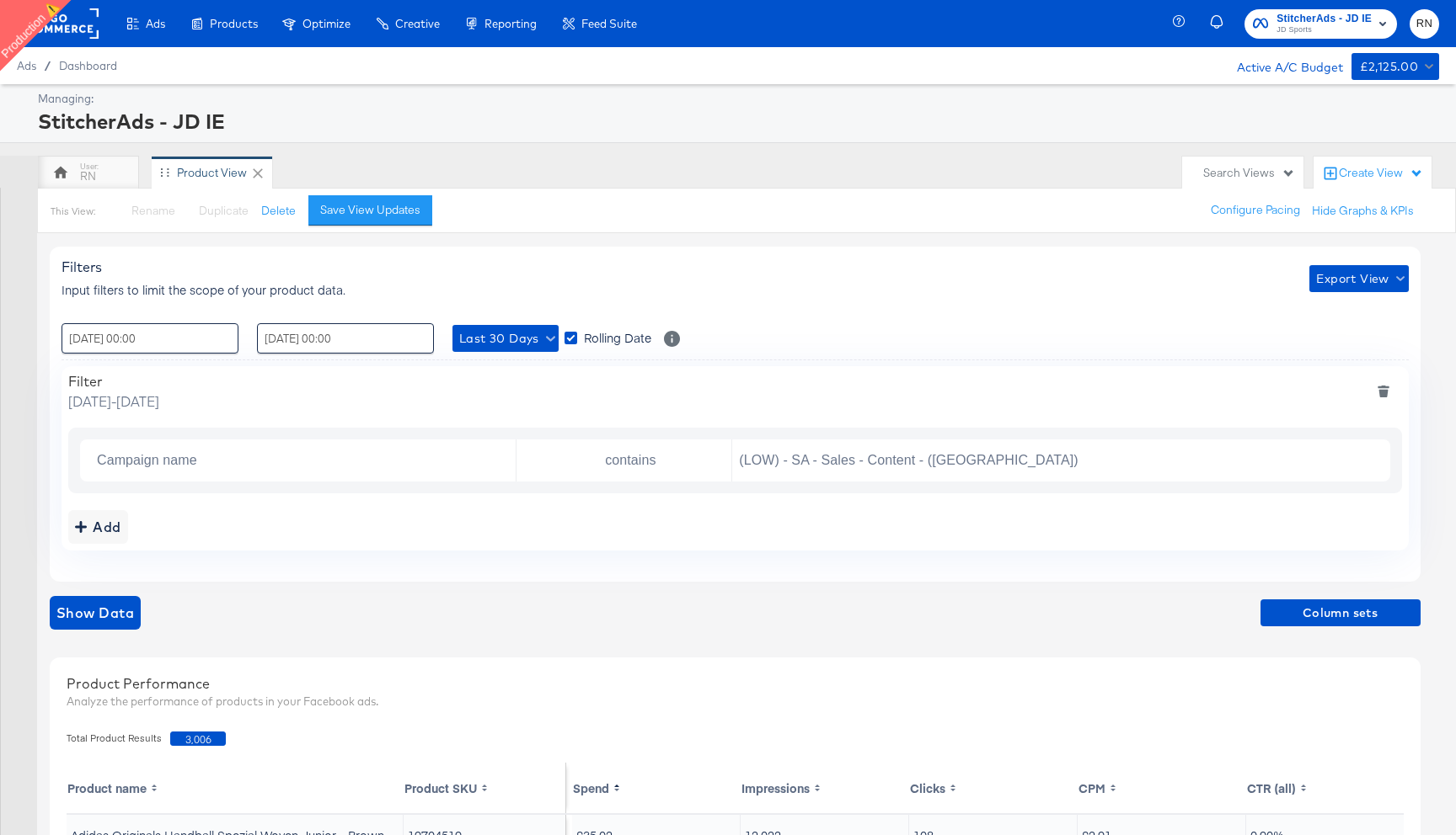
click at [1381, 404] on button "deletefilters" at bounding box center [1383, 392] width 35 height 38
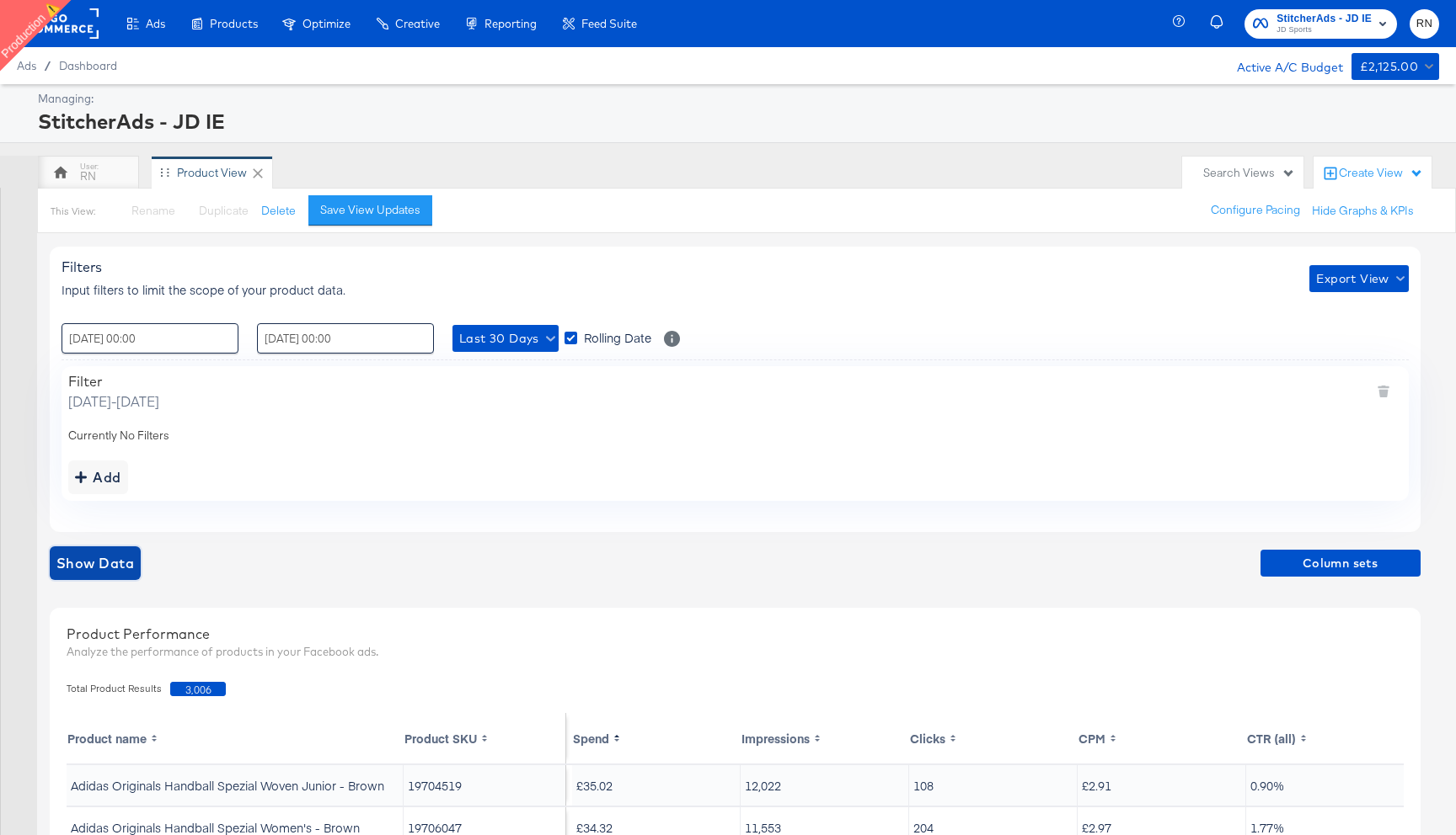
click at [123, 563] on span "Show Data" at bounding box center [95, 563] width 77 height 24
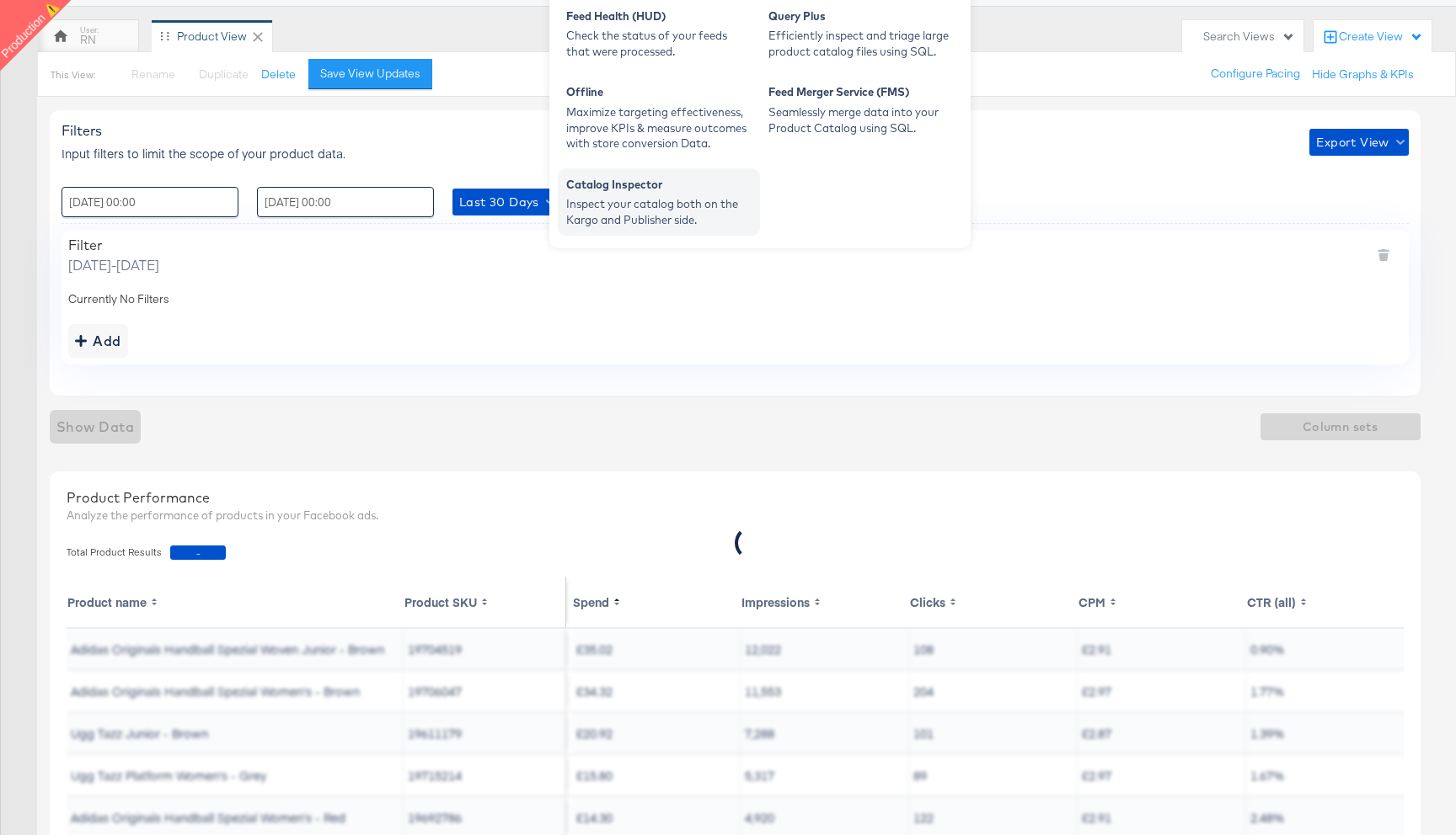
scroll to position [144, 0]
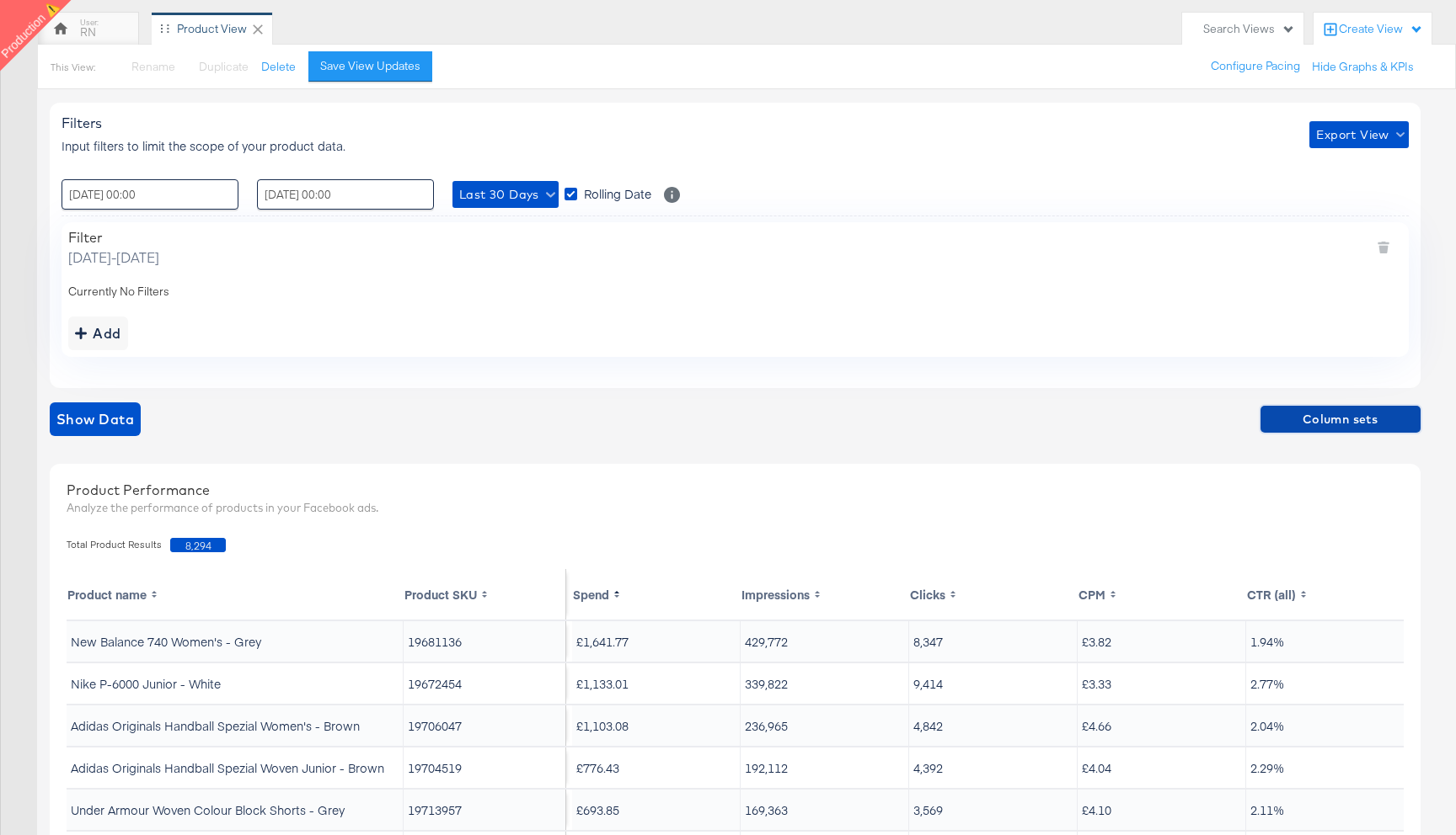
click at [1349, 421] on span "Column sets" at bounding box center [1340, 420] width 147 height 21
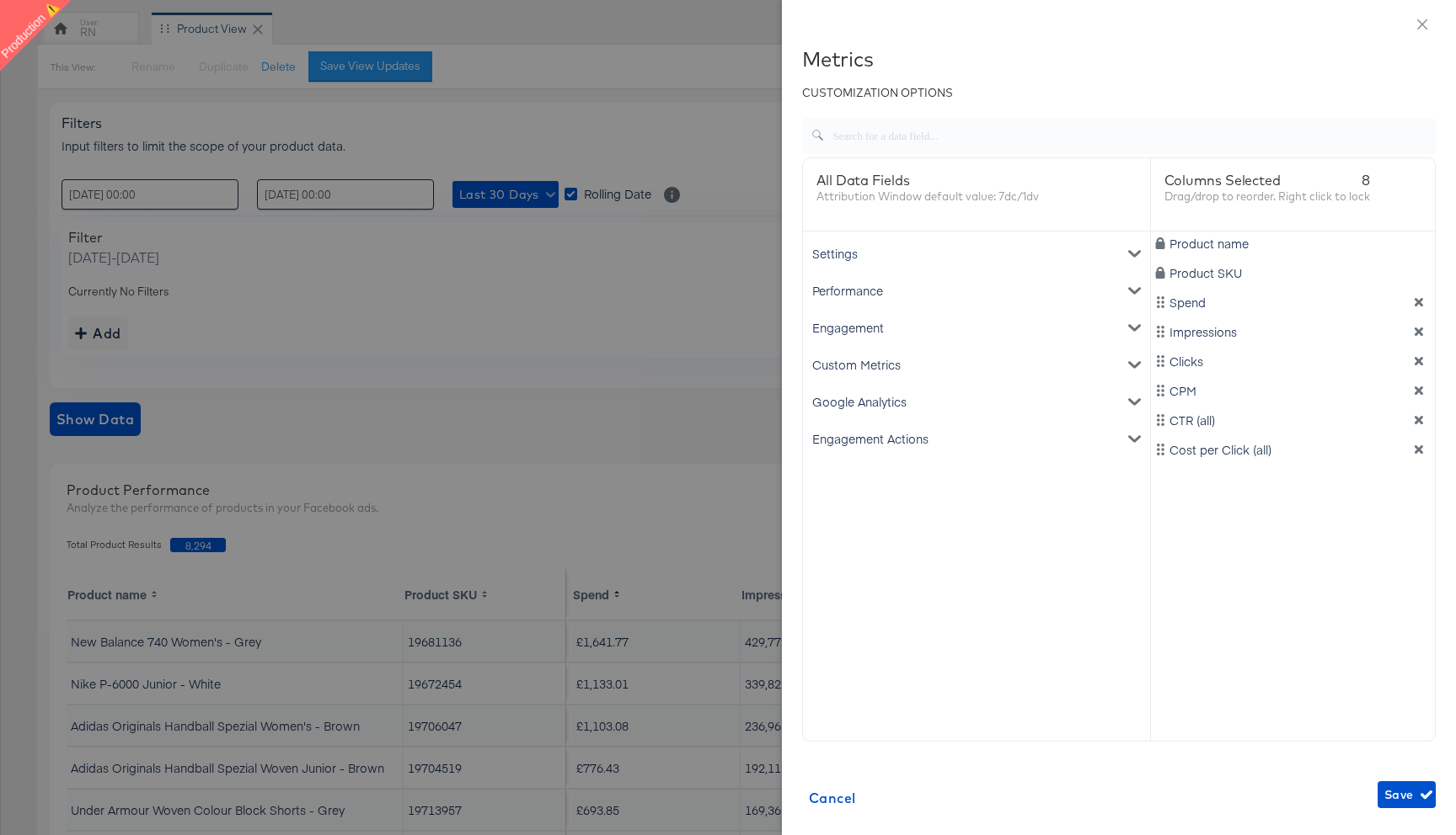
click at [943, 433] on div "Engagement Actions" at bounding box center [976, 439] width 341 height 37
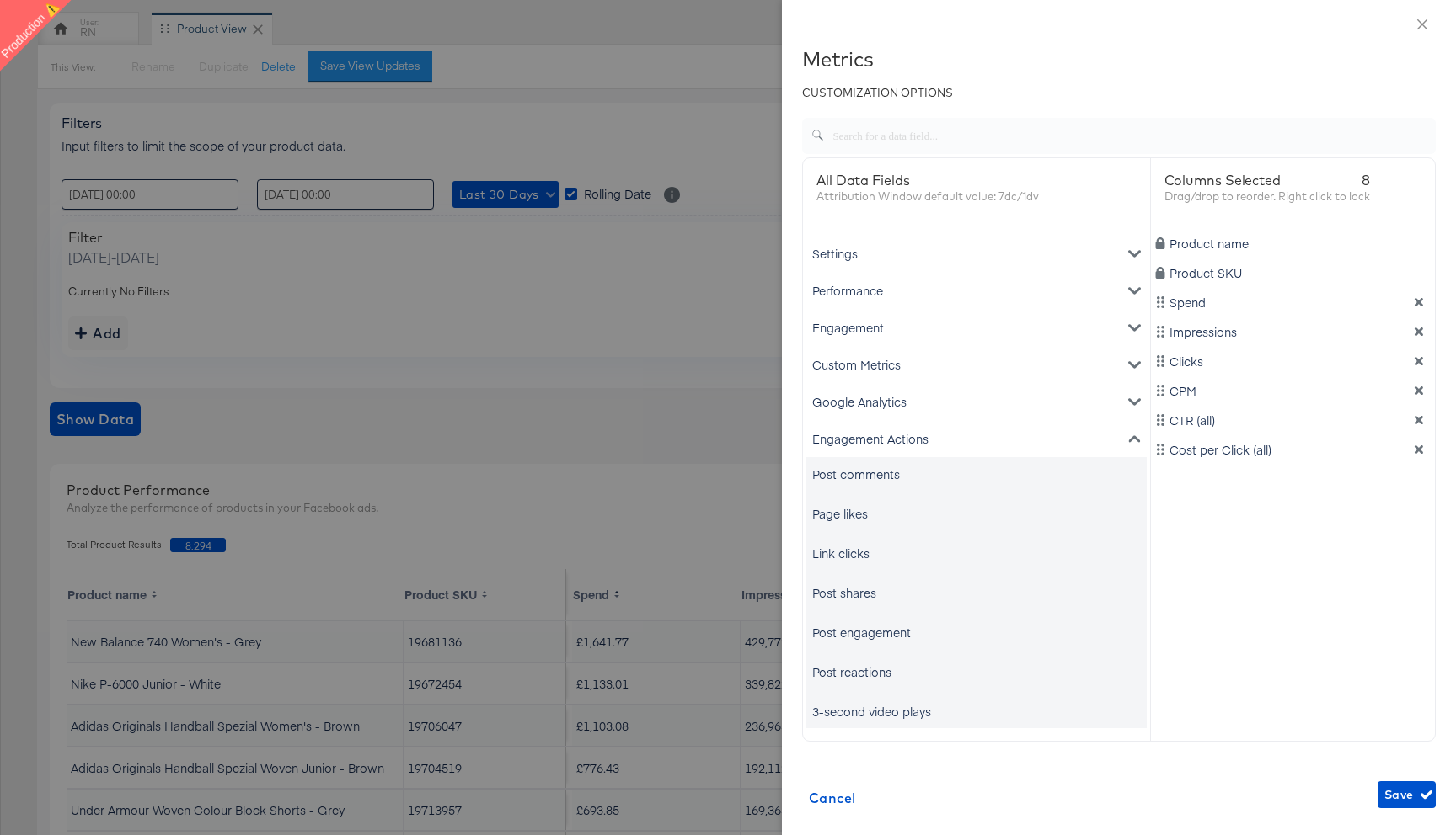
click at [879, 243] on div "Settings" at bounding box center [976, 253] width 341 height 37
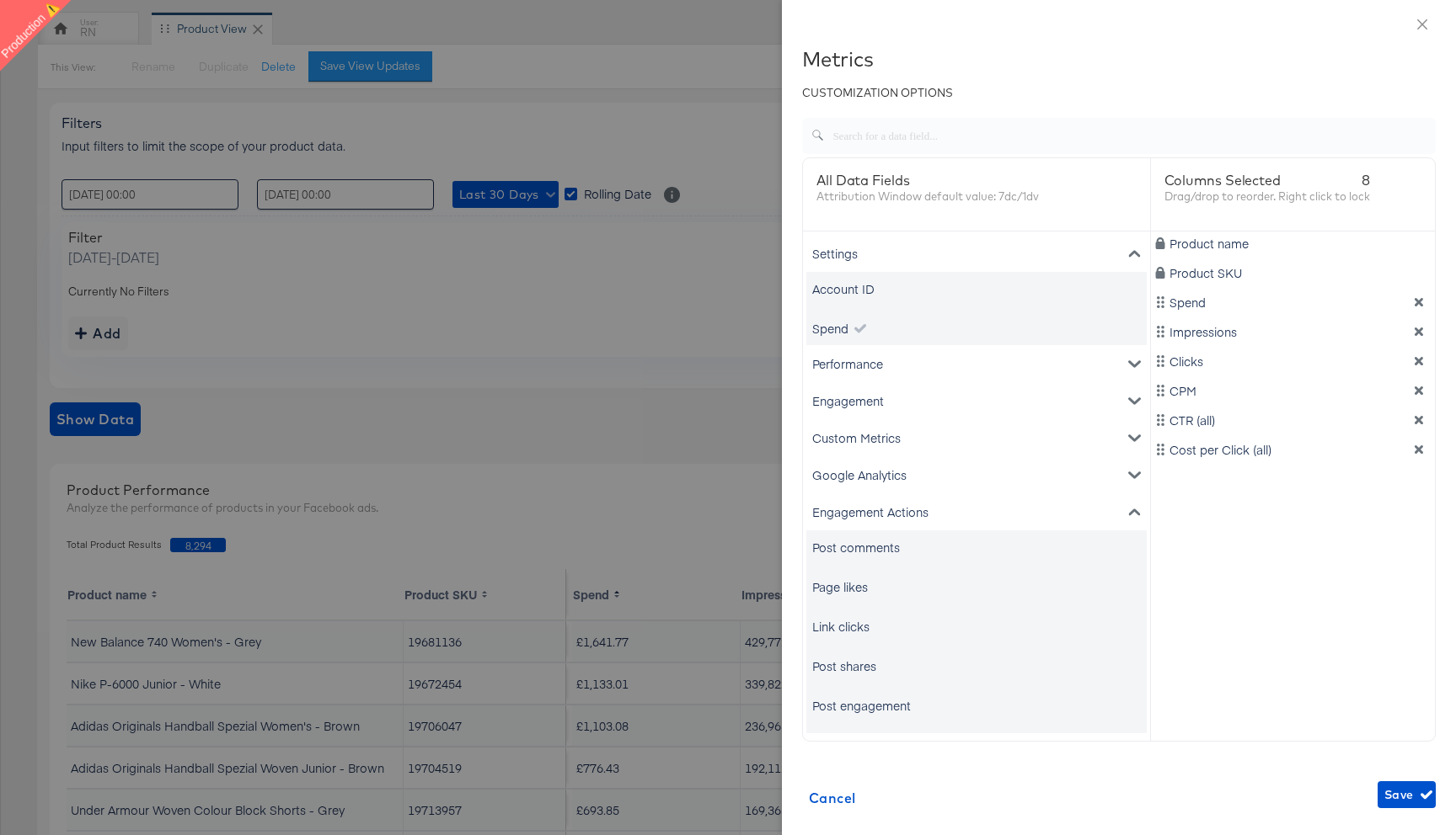
click at [866, 363] on div "Performance" at bounding box center [976, 363] width 341 height 37
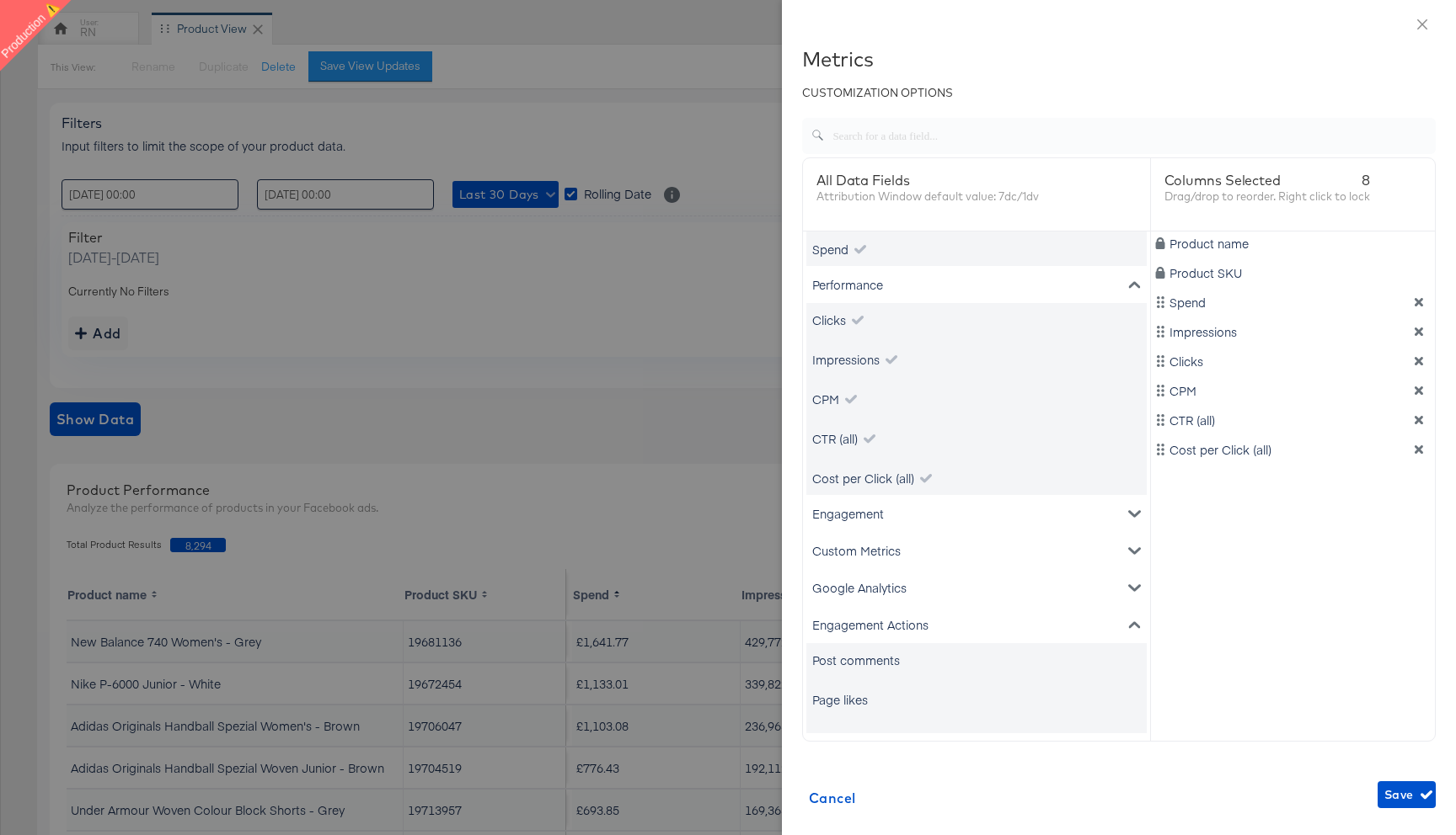
scroll to position [142, 0]
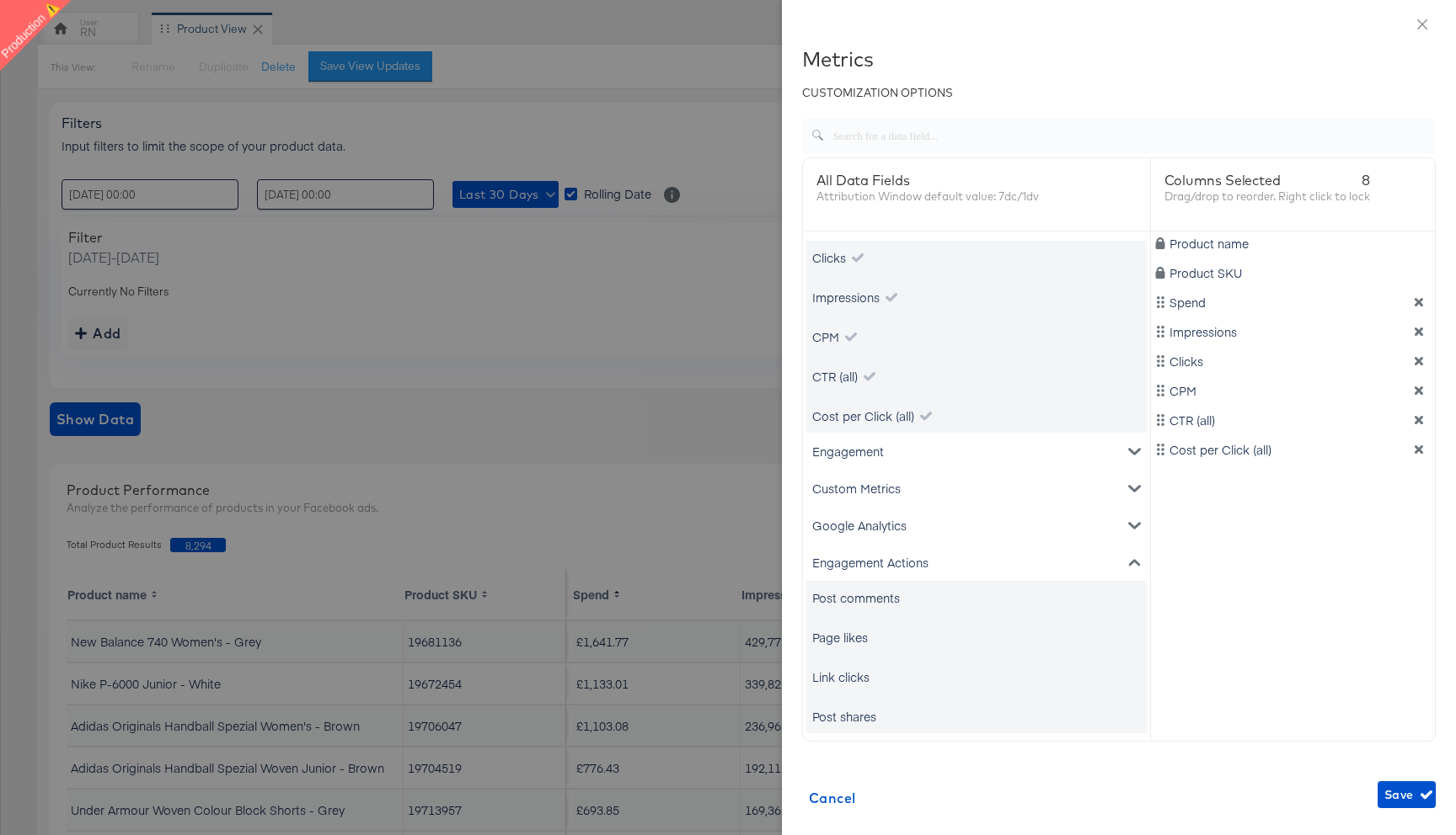
click at [866, 453] on div "Engagement" at bounding box center [976, 451] width 341 height 37
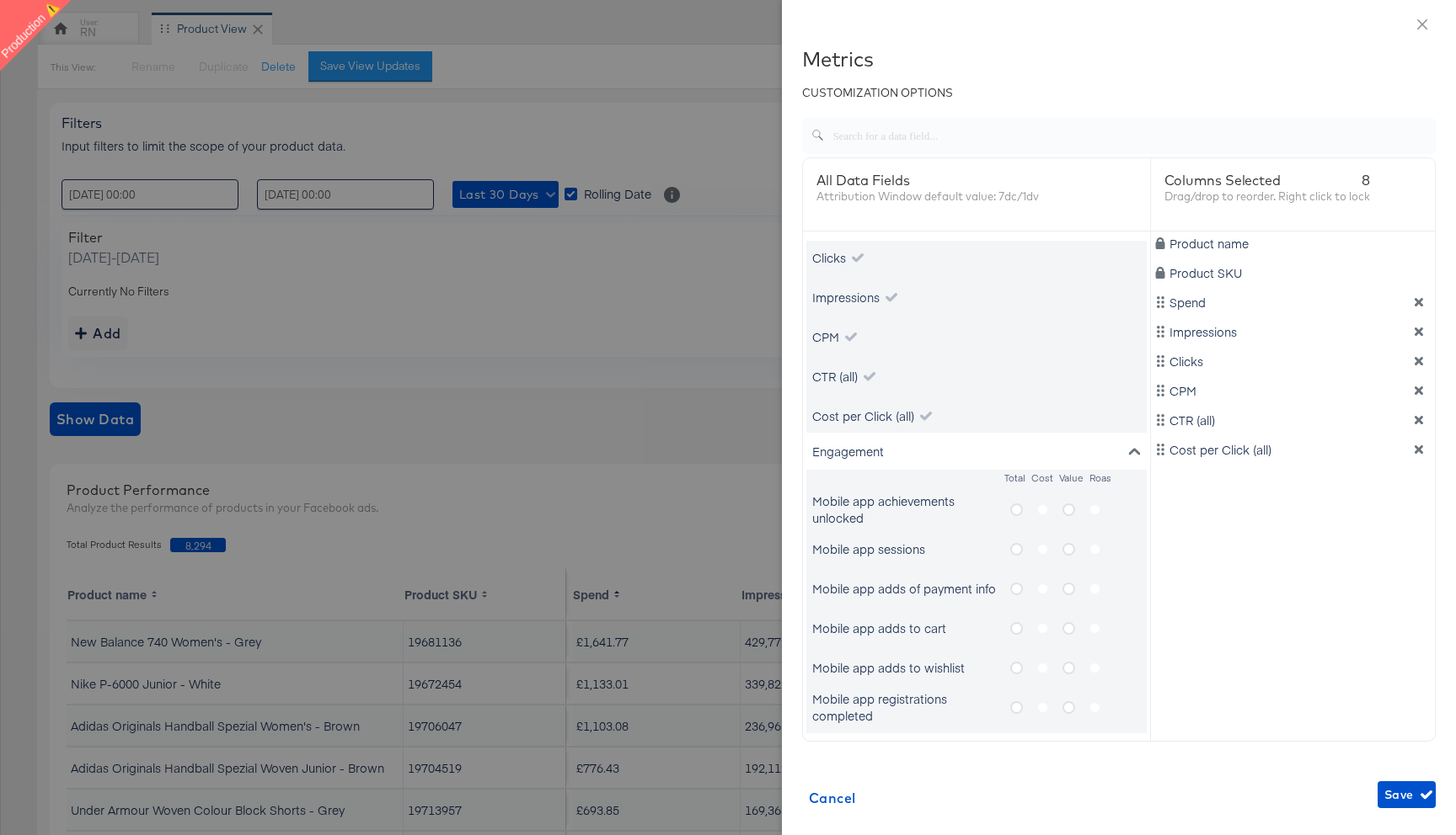
click at [1013, 543] on icon "metrics-list" at bounding box center [1016, 549] width 12 height 12
click at [0, 0] on input "metrics-list" at bounding box center [0, 0] width 0 height 0
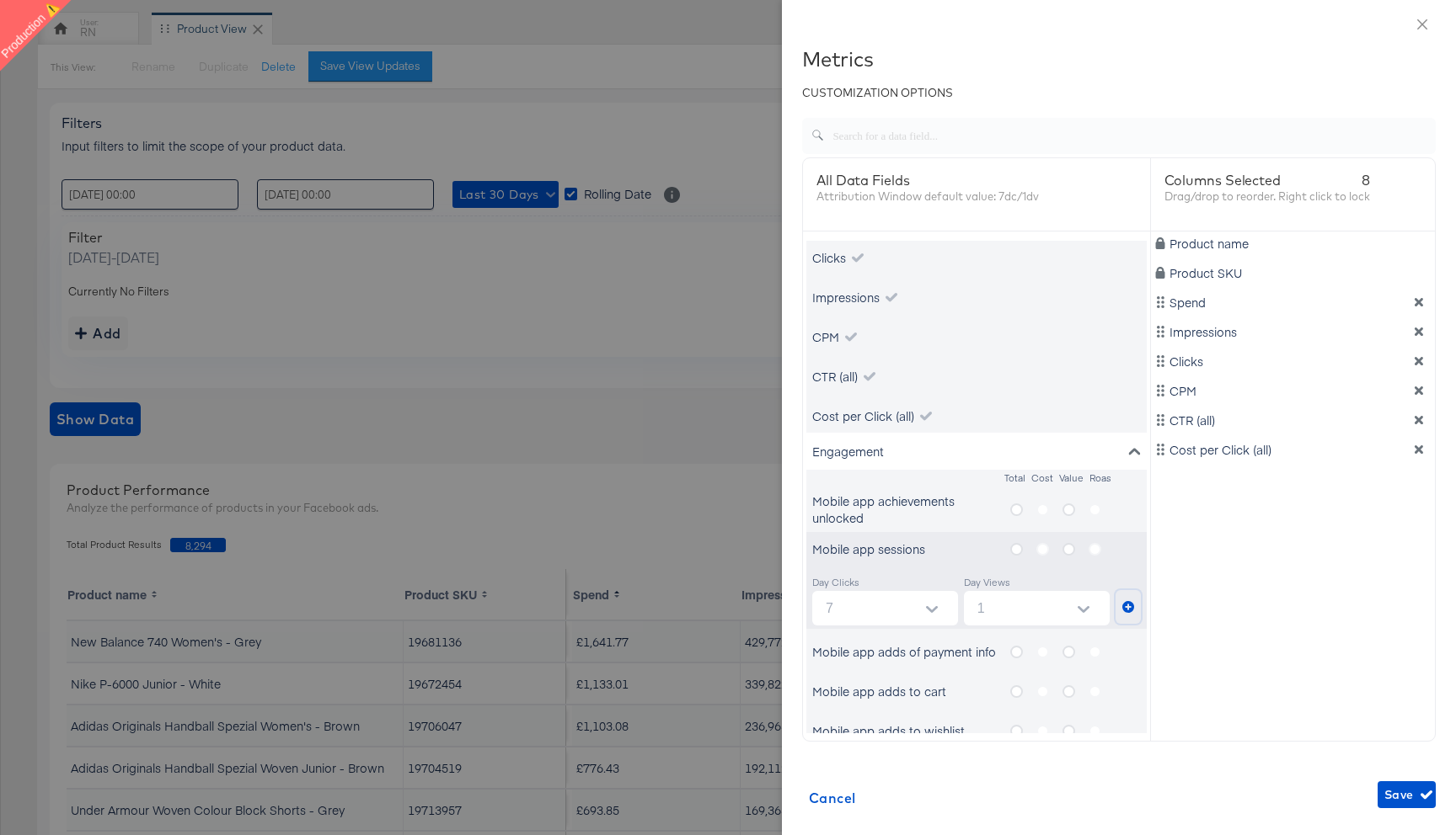
click at [1129, 604] on icon "metrics-list" at bounding box center [1128, 606] width 11 height 11
click at [1045, 550] on label "metrics-list" at bounding box center [1049, 549] width 26 height 21
click at [1042, 546] on label "metrics-list" at bounding box center [1049, 549] width 26 height 21
click at [1043, 552] on label "metrics-list" at bounding box center [1049, 549] width 26 height 21
click at [1068, 547] on icon "metrics-list" at bounding box center [1069, 549] width 12 height 12
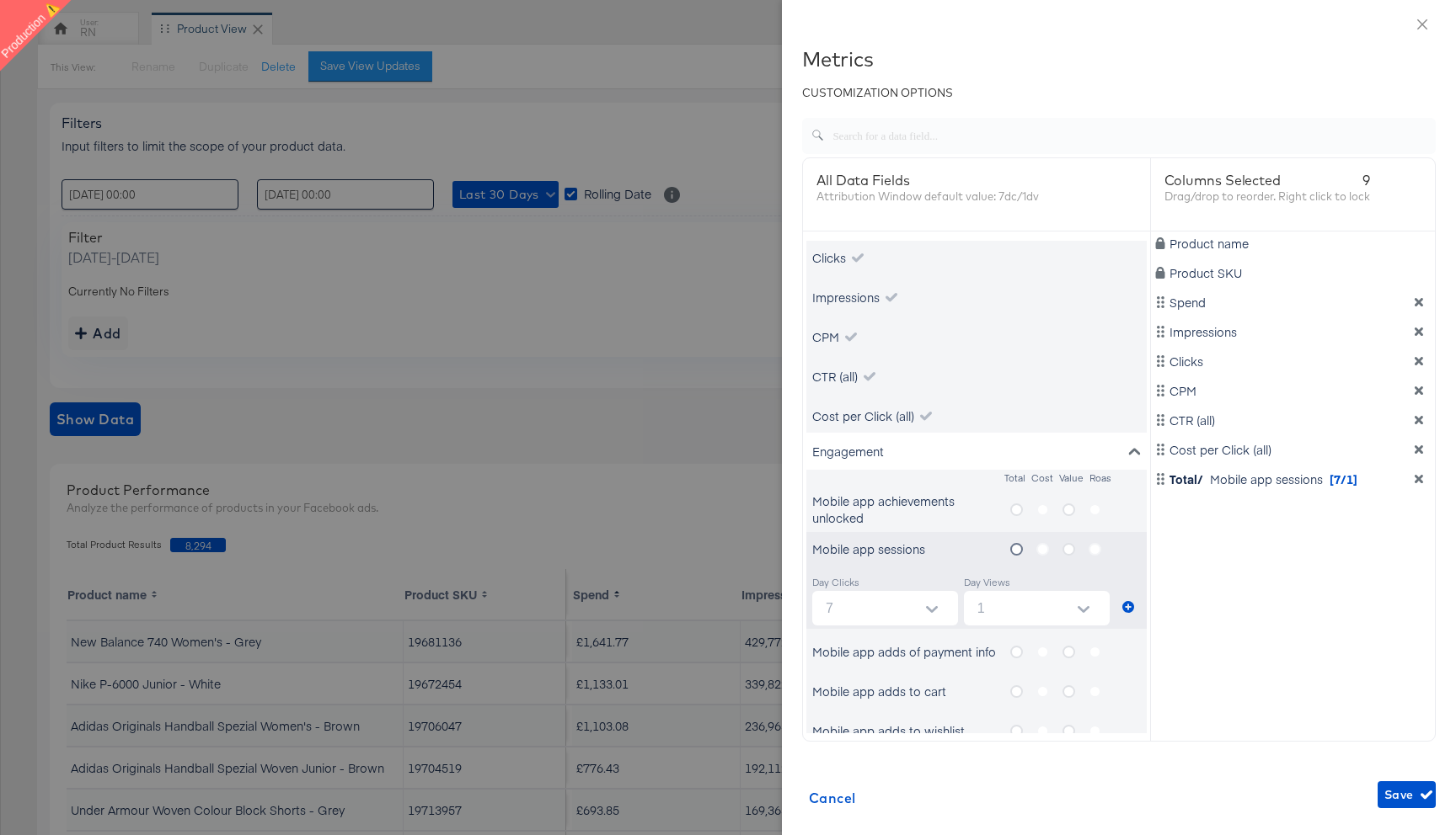
click at [0, 0] on input "metrics-list" at bounding box center [0, 0] width 0 height 0
click at [1128, 607] on icon "metrics-list" at bounding box center [1128, 606] width 11 height 11
click at [1126, 448] on div "Engagement" at bounding box center [976, 451] width 341 height 37
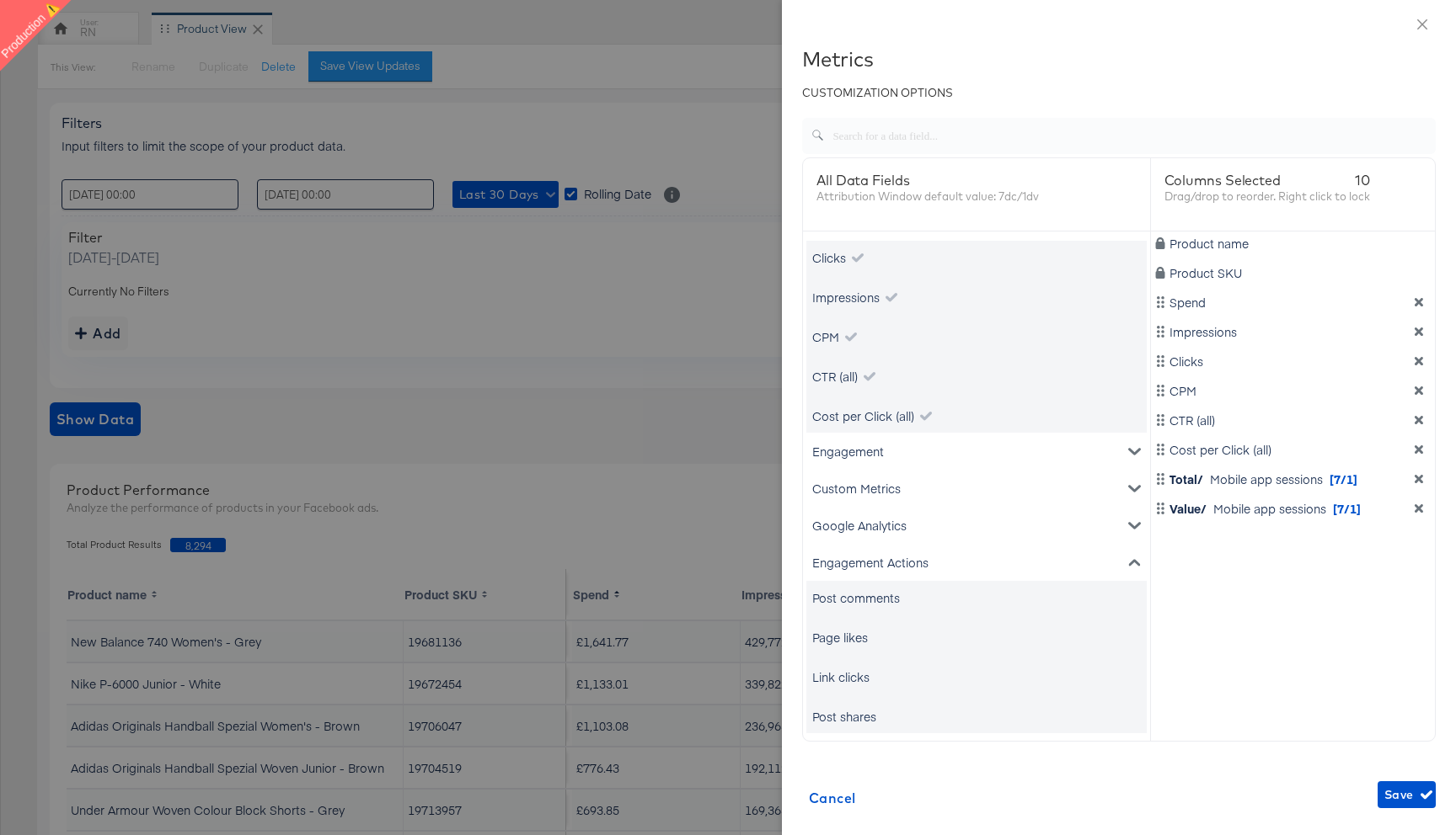
click at [919, 590] on div "Post comments" at bounding box center [976, 597] width 341 height 33
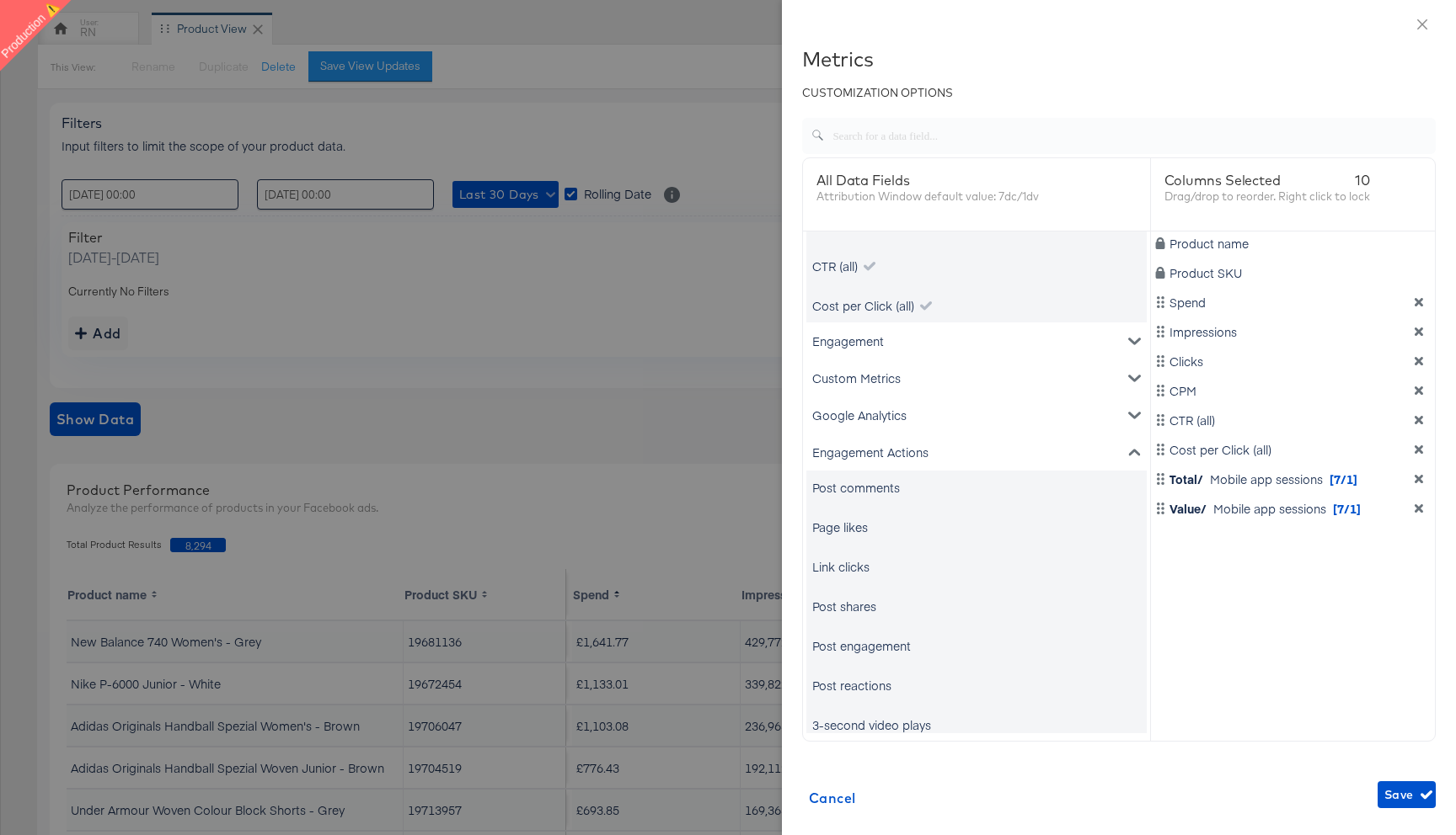
scroll to position [264, 0]
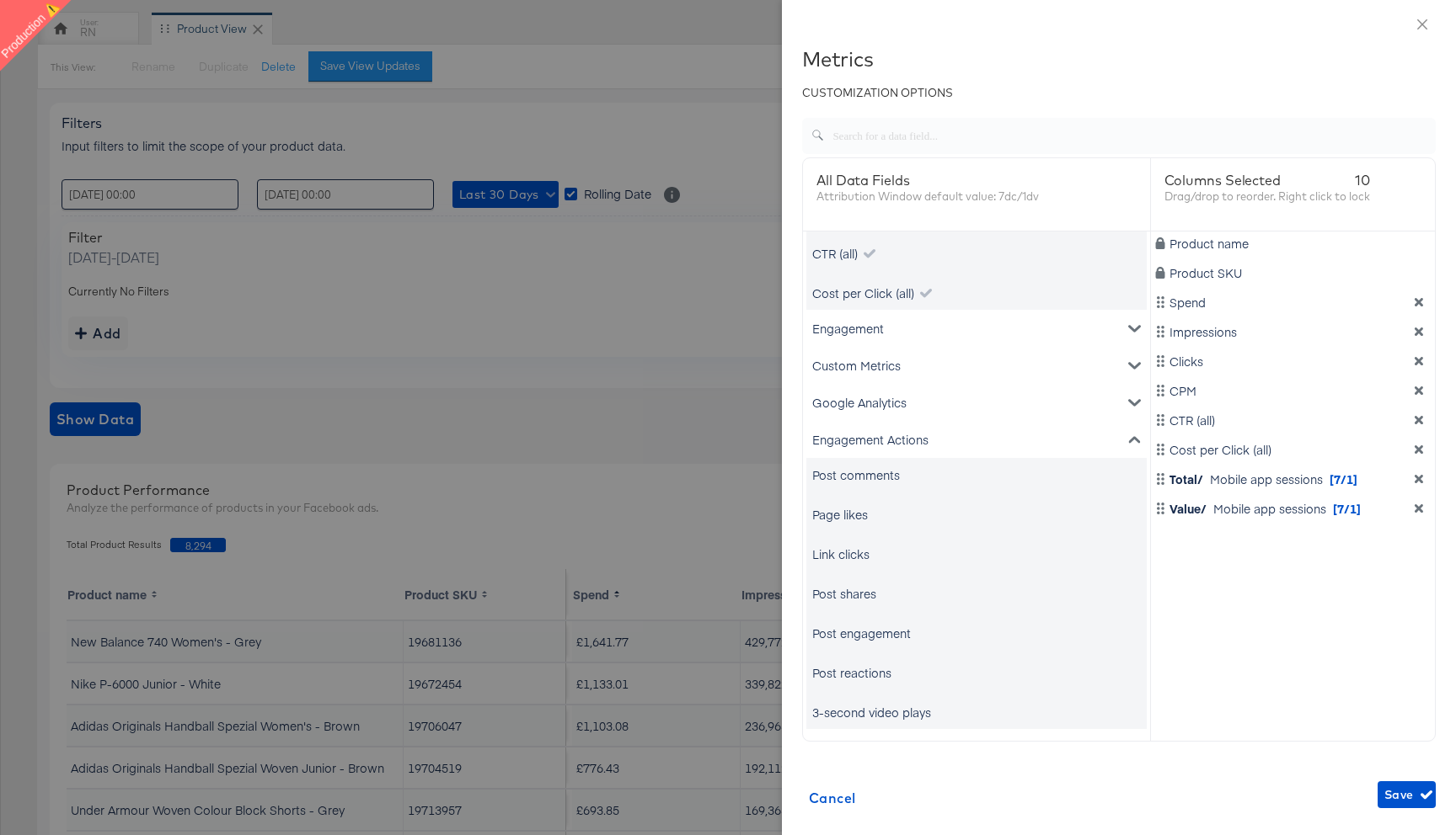
click at [852, 480] on div "Post comments" at bounding box center [857, 474] width 88 height 17
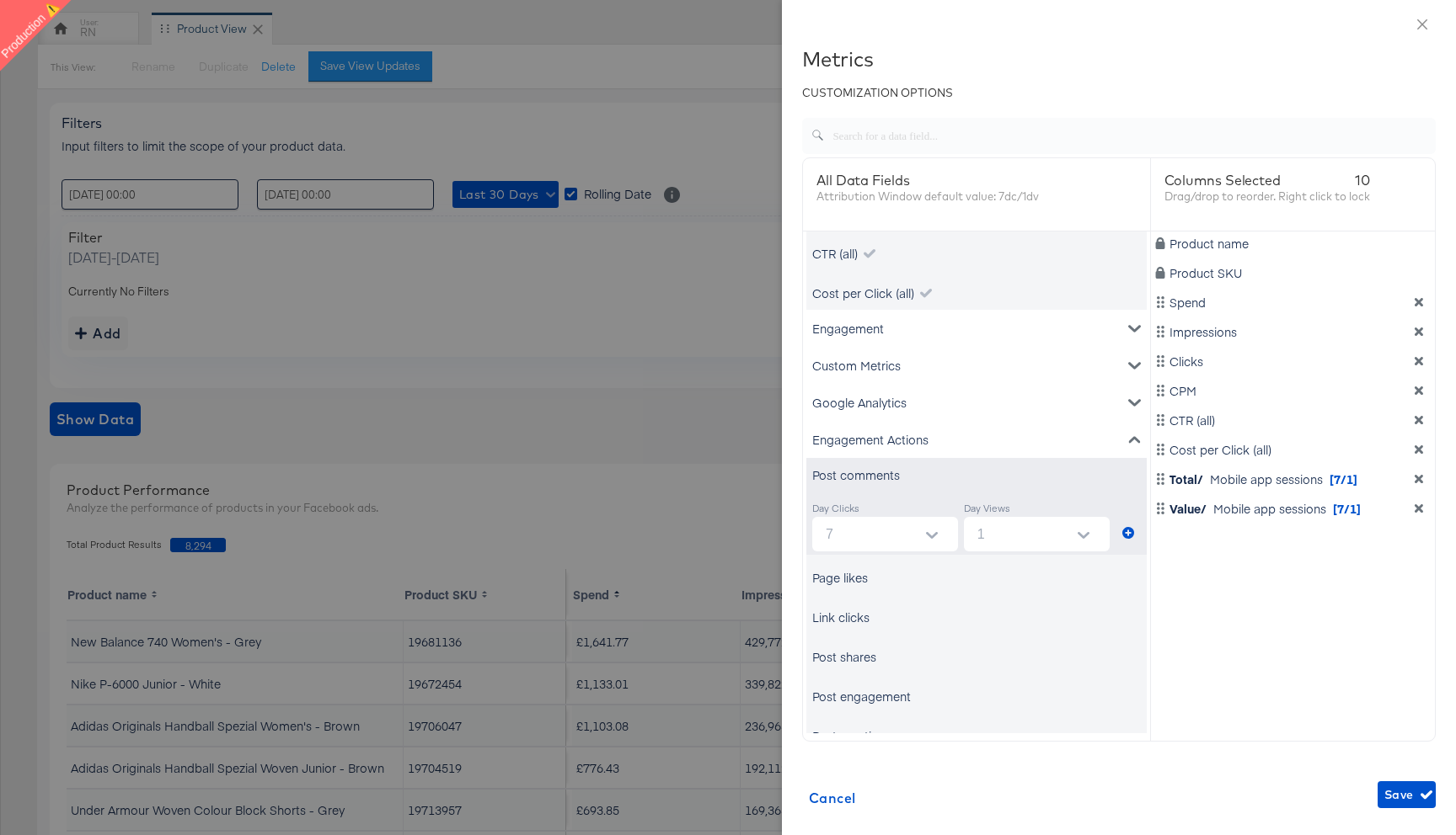
scroll to position [327, 0]
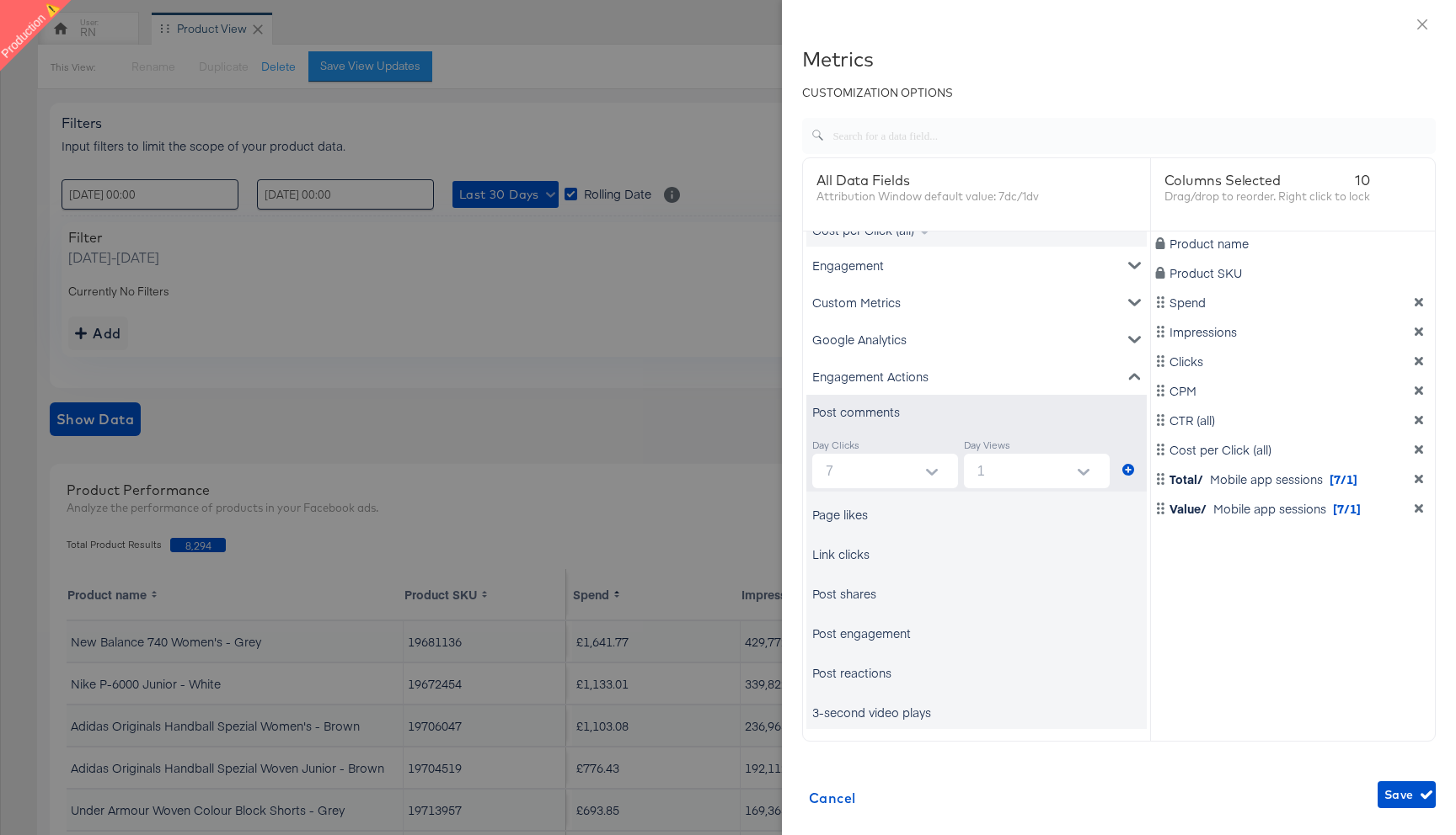
click at [860, 514] on div "Page likes" at bounding box center [840, 514] width 55 height 17
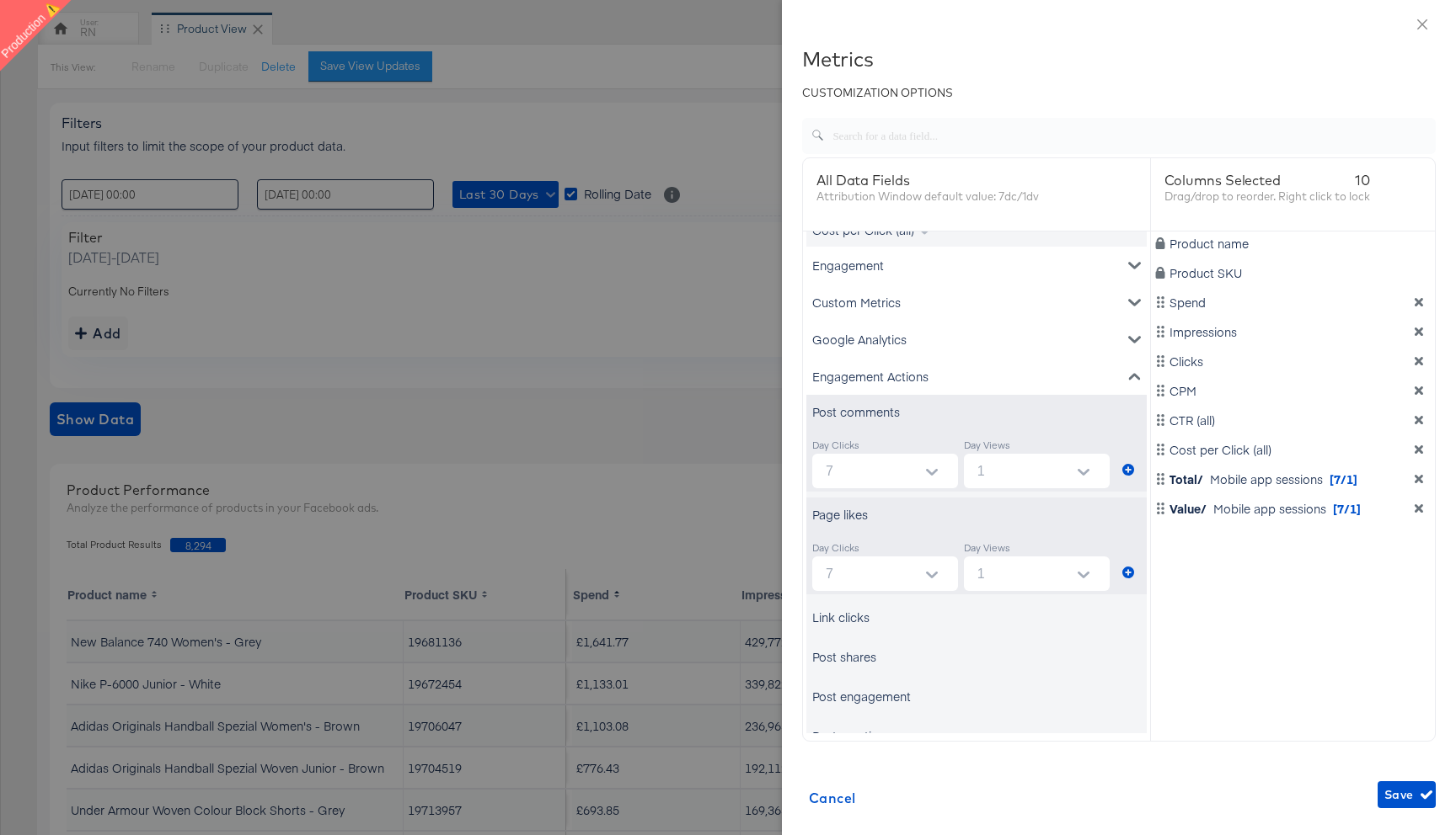
click at [856, 612] on div "Link clicks" at bounding box center [841, 617] width 57 height 17
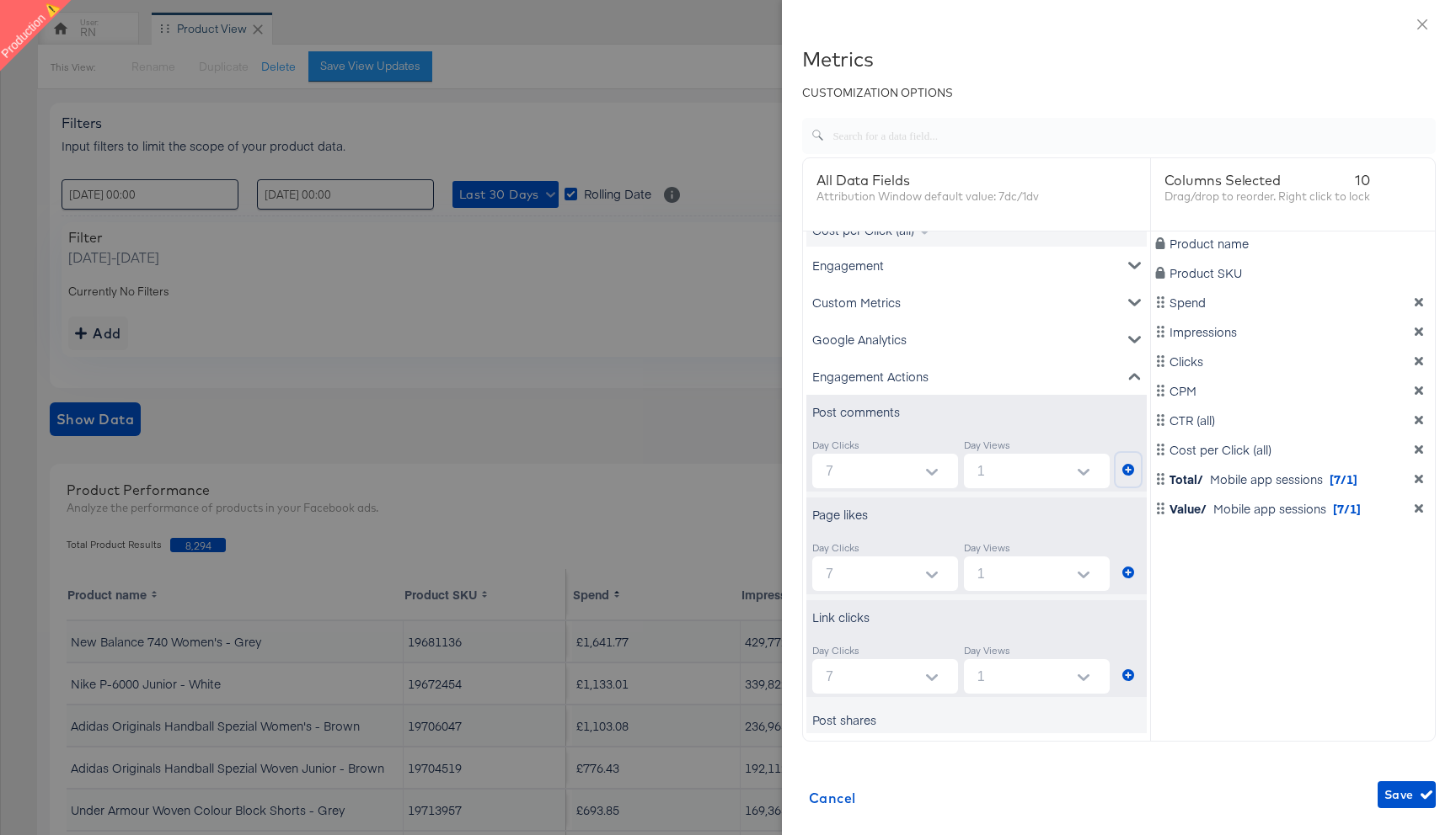
click at [1129, 465] on icon "metrics-list" at bounding box center [1128, 469] width 11 height 11
click at [1125, 575] on icon "metrics-list" at bounding box center [1128, 572] width 11 height 11
click at [1133, 678] on button "metrics-list" at bounding box center [1128, 675] width 26 height 33
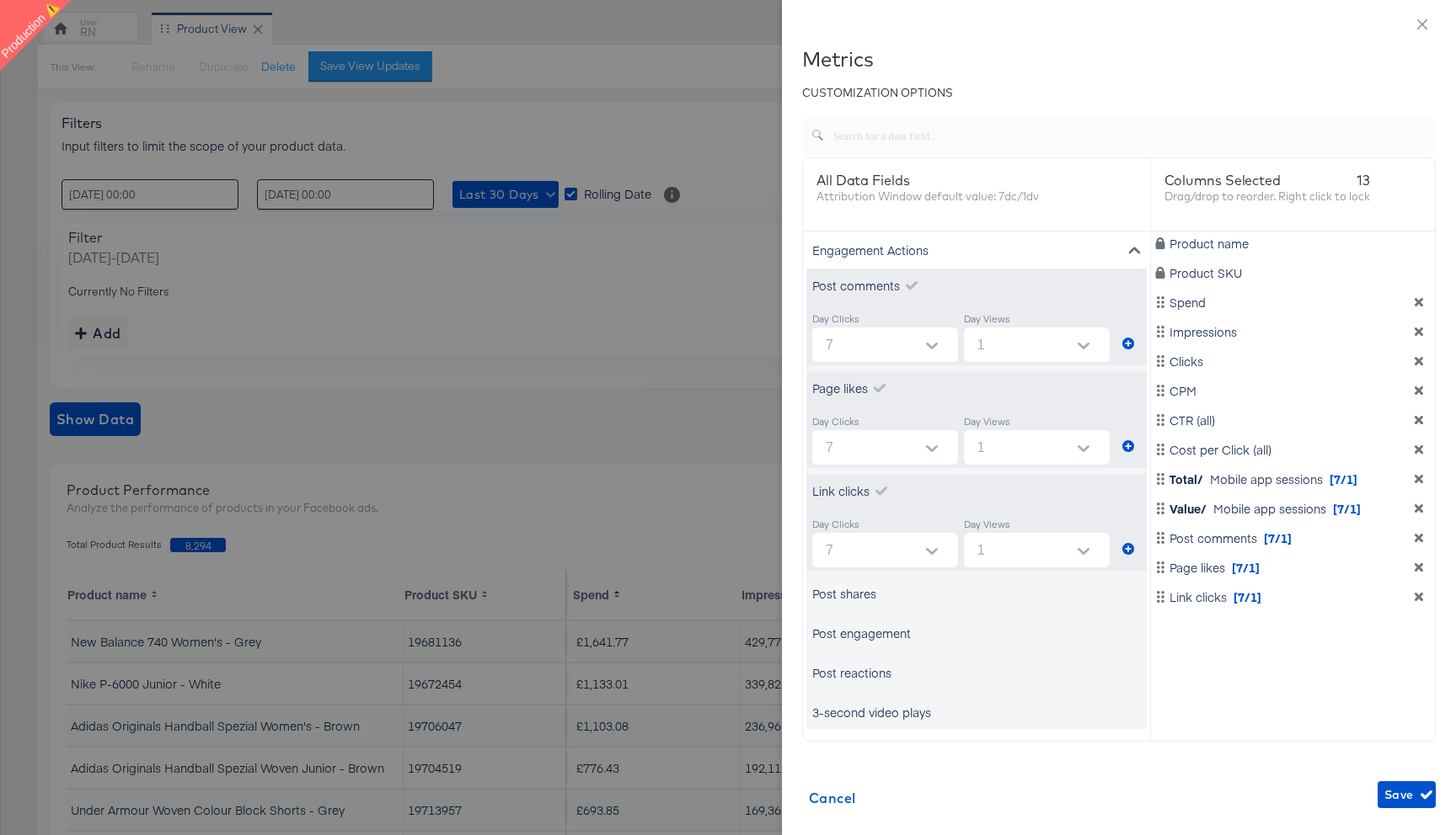
click at [936, 603] on div "Post shares" at bounding box center [976, 594] width 341 height 33
click at [853, 597] on div "Post shares" at bounding box center [844, 593] width 64 height 17
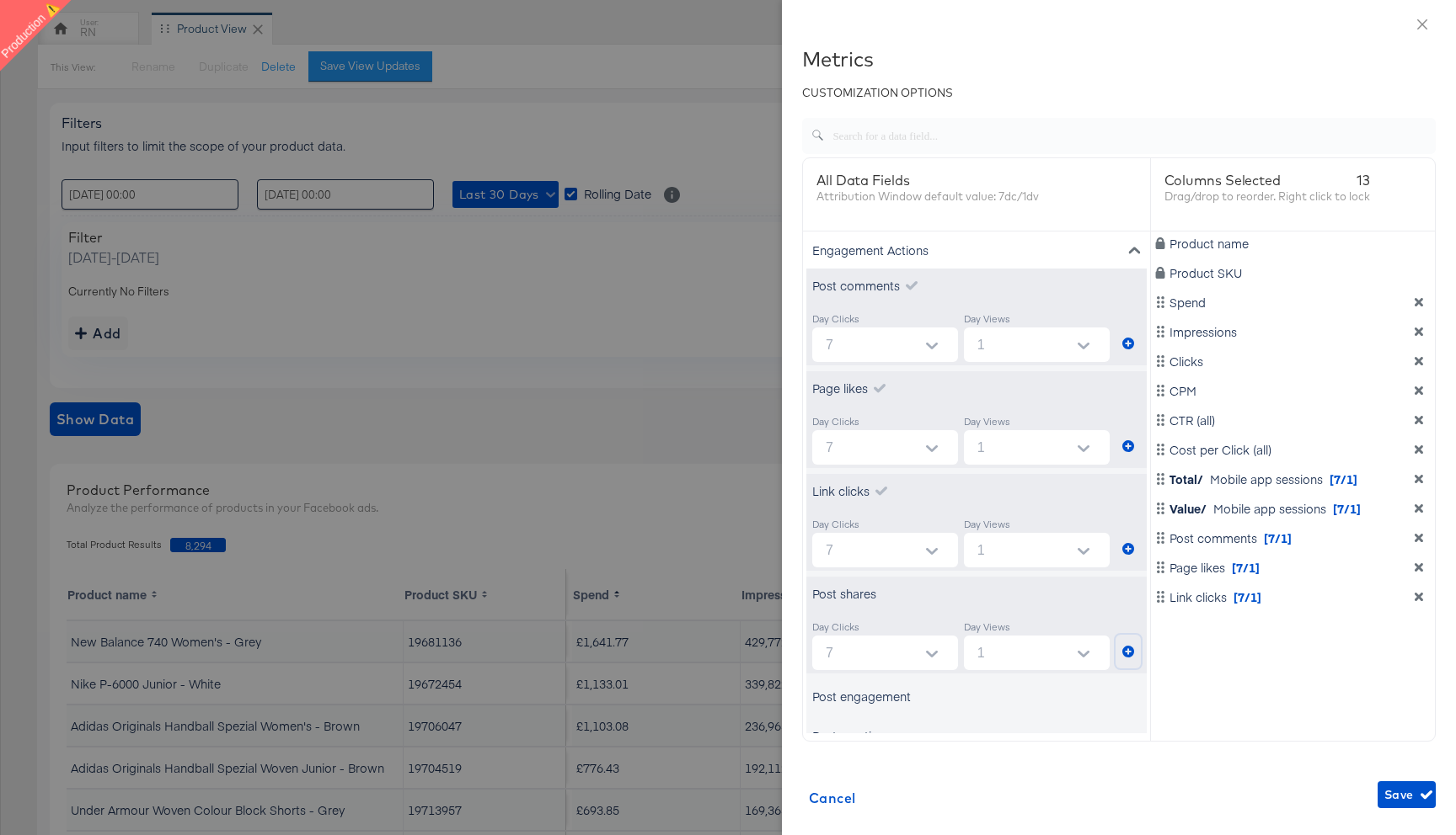
click at [1123, 650] on icon "metrics-list" at bounding box center [1128, 651] width 11 height 11
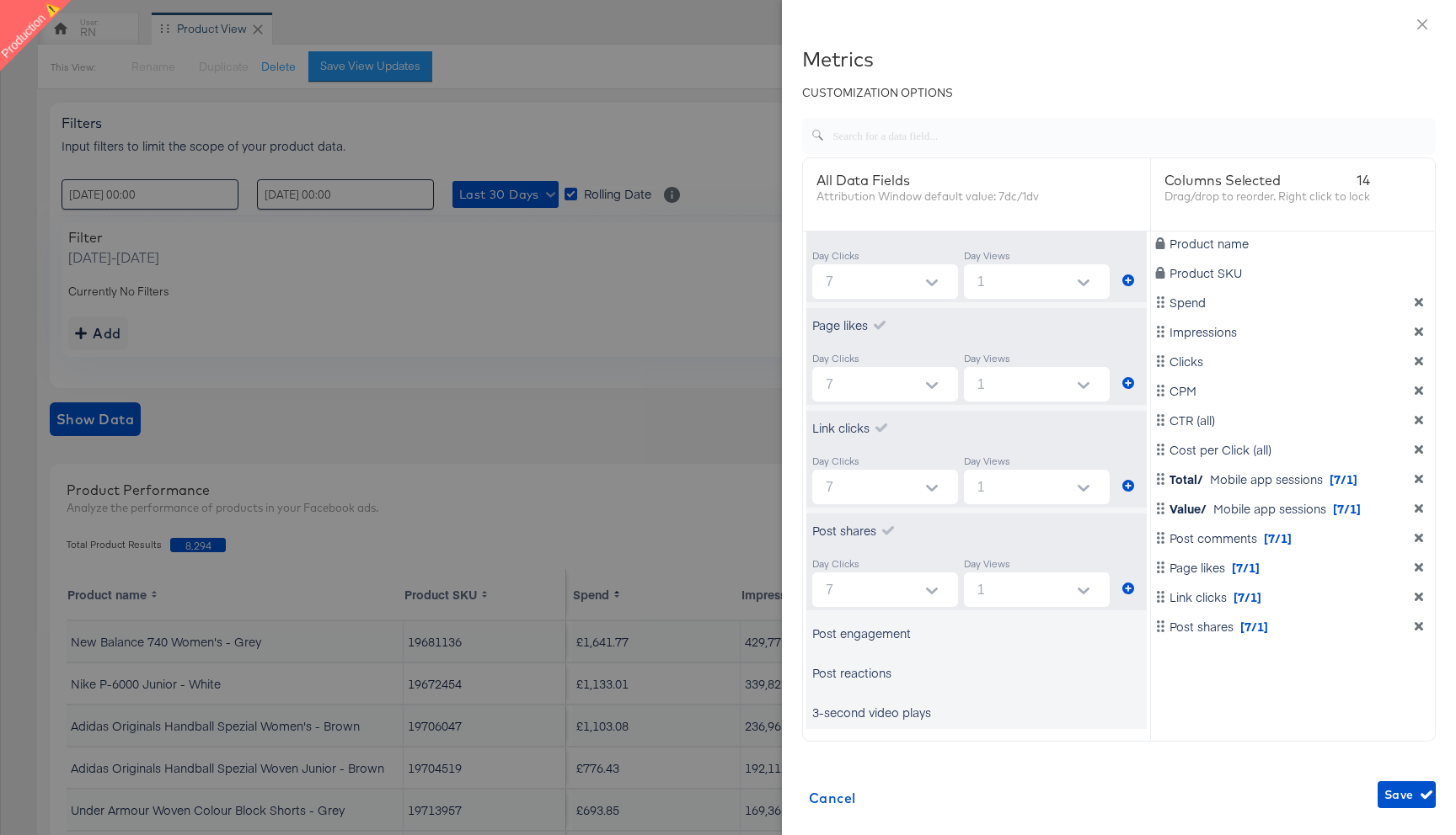
click at [1000, 624] on div "Post engagement" at bounding box center [976, 634] width 341 height 33
click at [1028, 648] on div "Post engagement" at bounding box center [976, 634] width 341 height 33
click at [868, 624] on div "Post engagement" at bounding box center [976, 634] width 341 height 33
click at [868, 632] on div "Post engagement" at bounding box center [862, 633] width 99 height 17
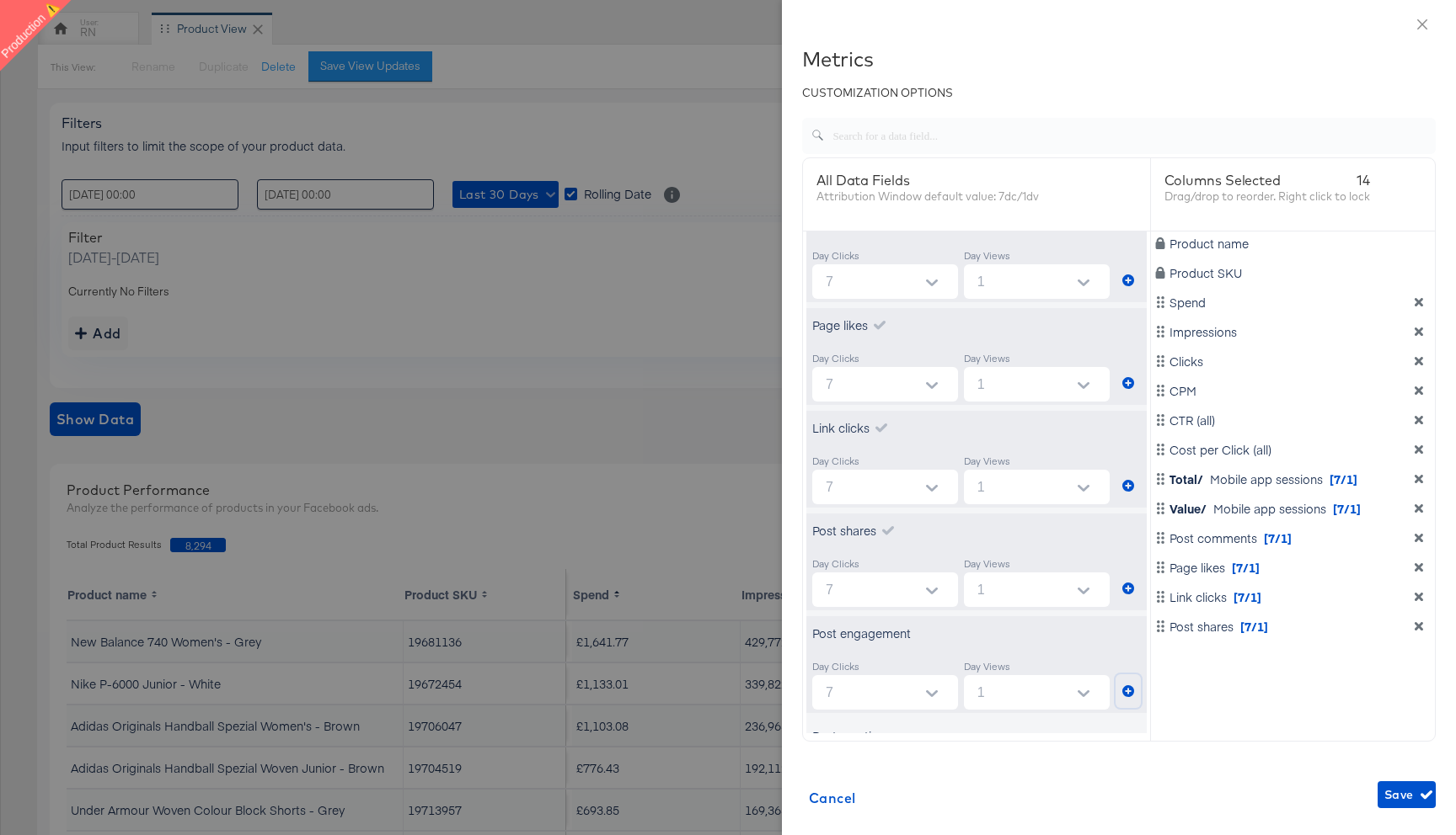
click at [1119, 696] on button "metrics-list" at bounding box center [1128, 692] width 26 height 33
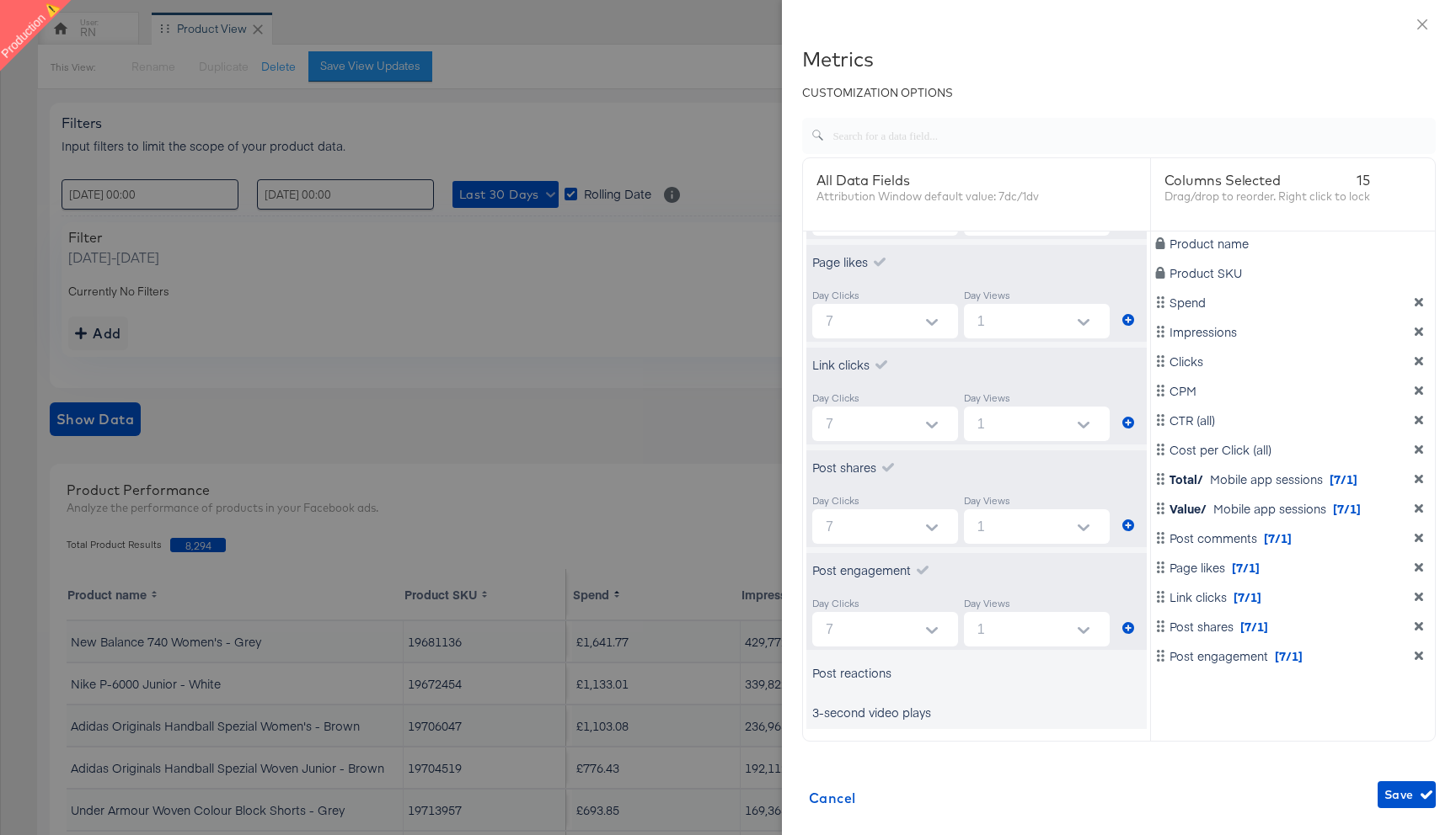
click at [886, 676] on div "Post reactions" at bounding box center [852, 672] width 79 height 17
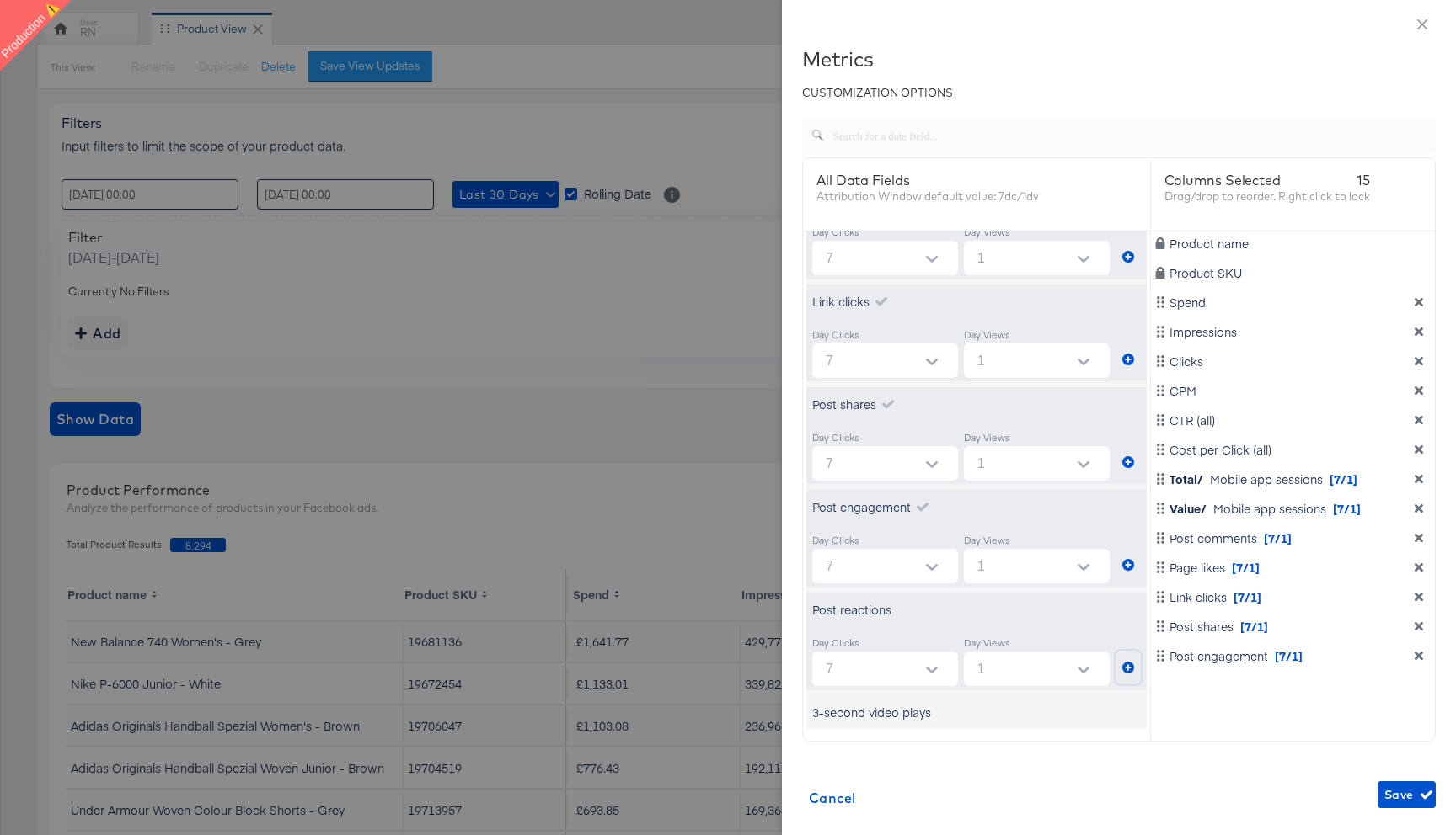
click at [1129, 669] on icon "metrics-list" at bounding box center [1128, 667] width 11 height 11
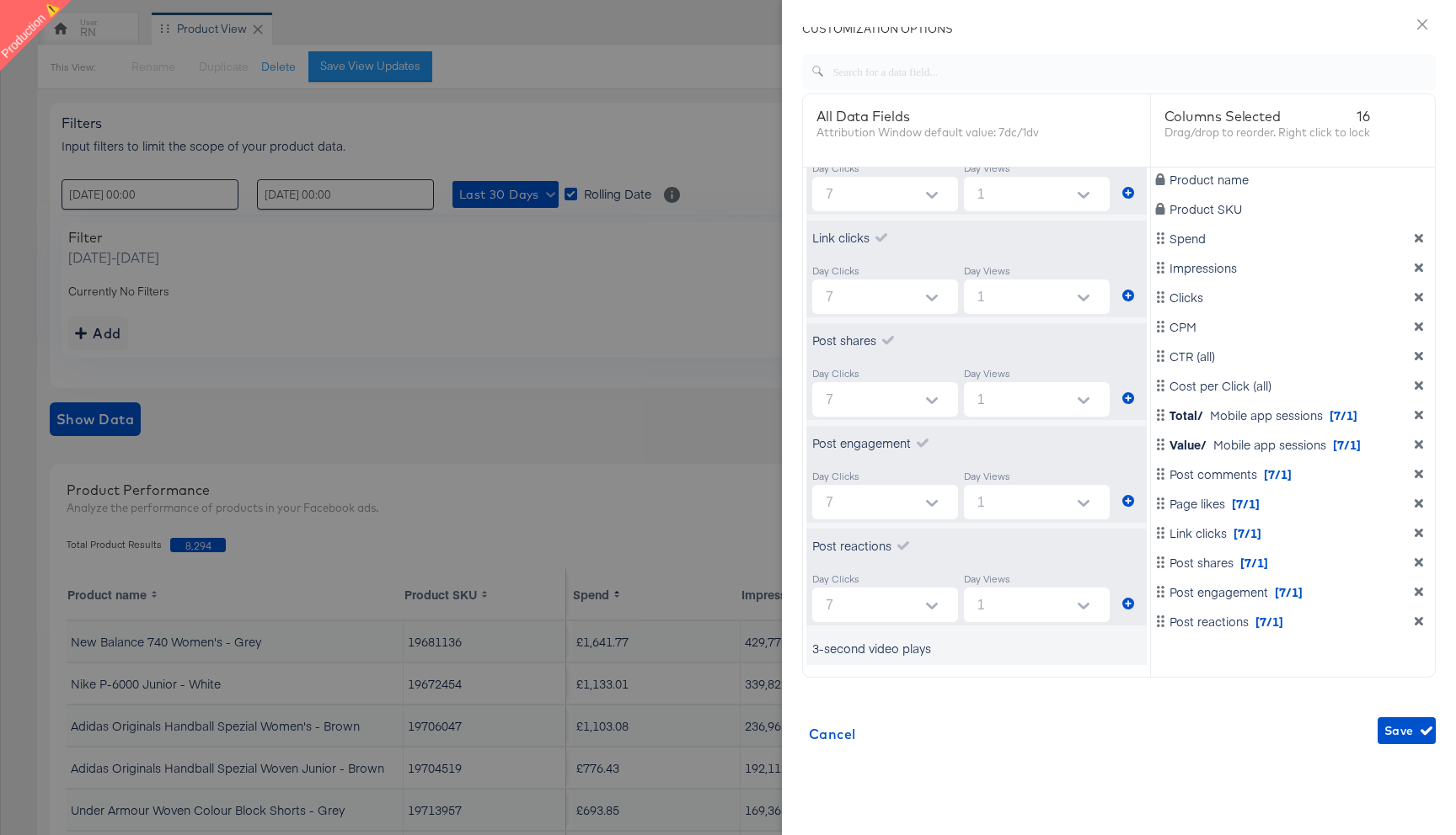
click at [1054, 646] on div "3-second video plays" at bounding box center [976, 648] width 341 height 33
click at [907, 654] on div "3-second video plays" at bounding box center [871, 648] width 119 height 17
click at [893, 646] on div "3-second video plays" at bounding box center [871, 648] width 119 height 17
click at [899, 646] on div "3-second video plays" at bounding box center [871, 648] width 119 height 17
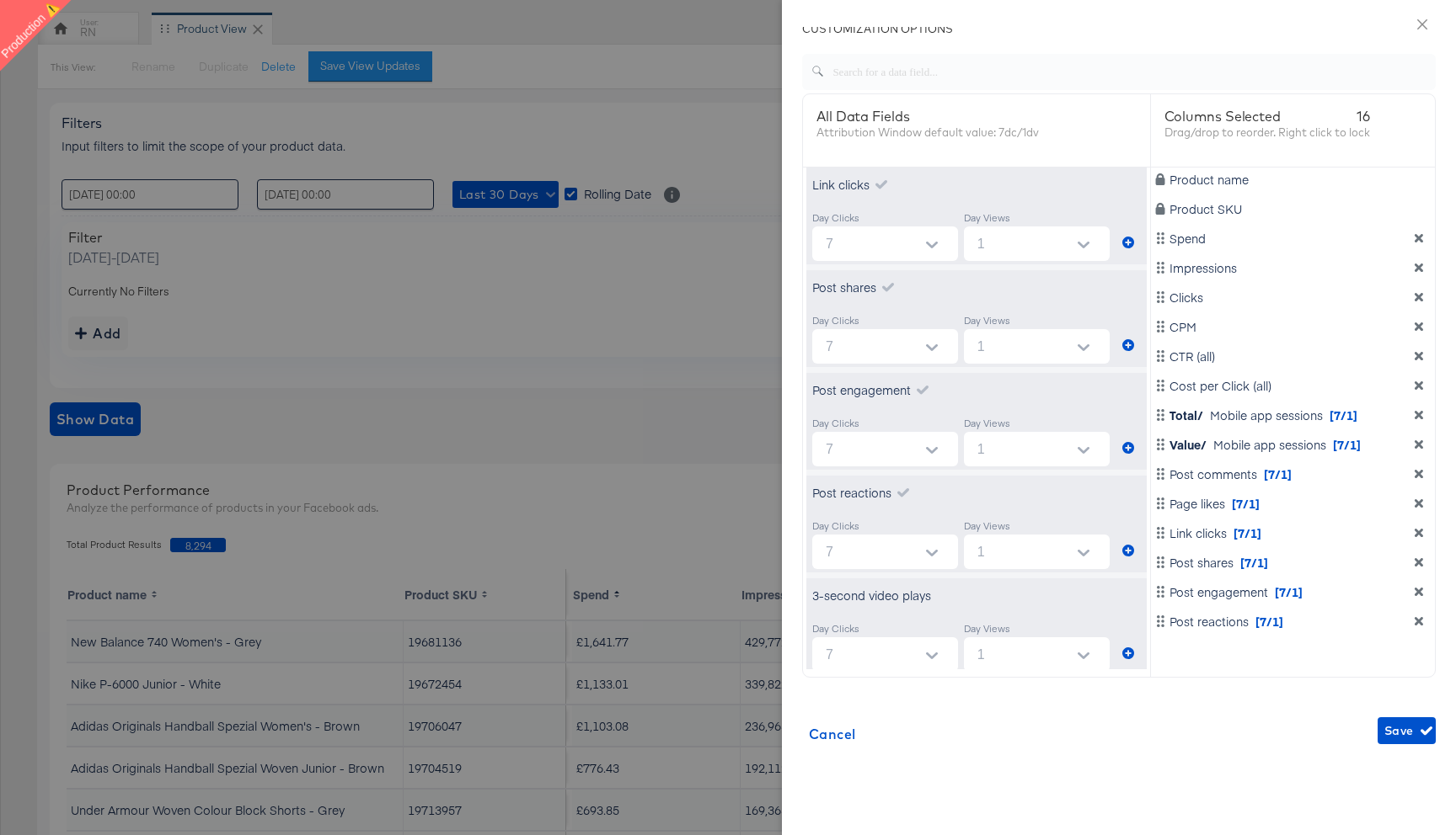
scroll to position [707, 0]
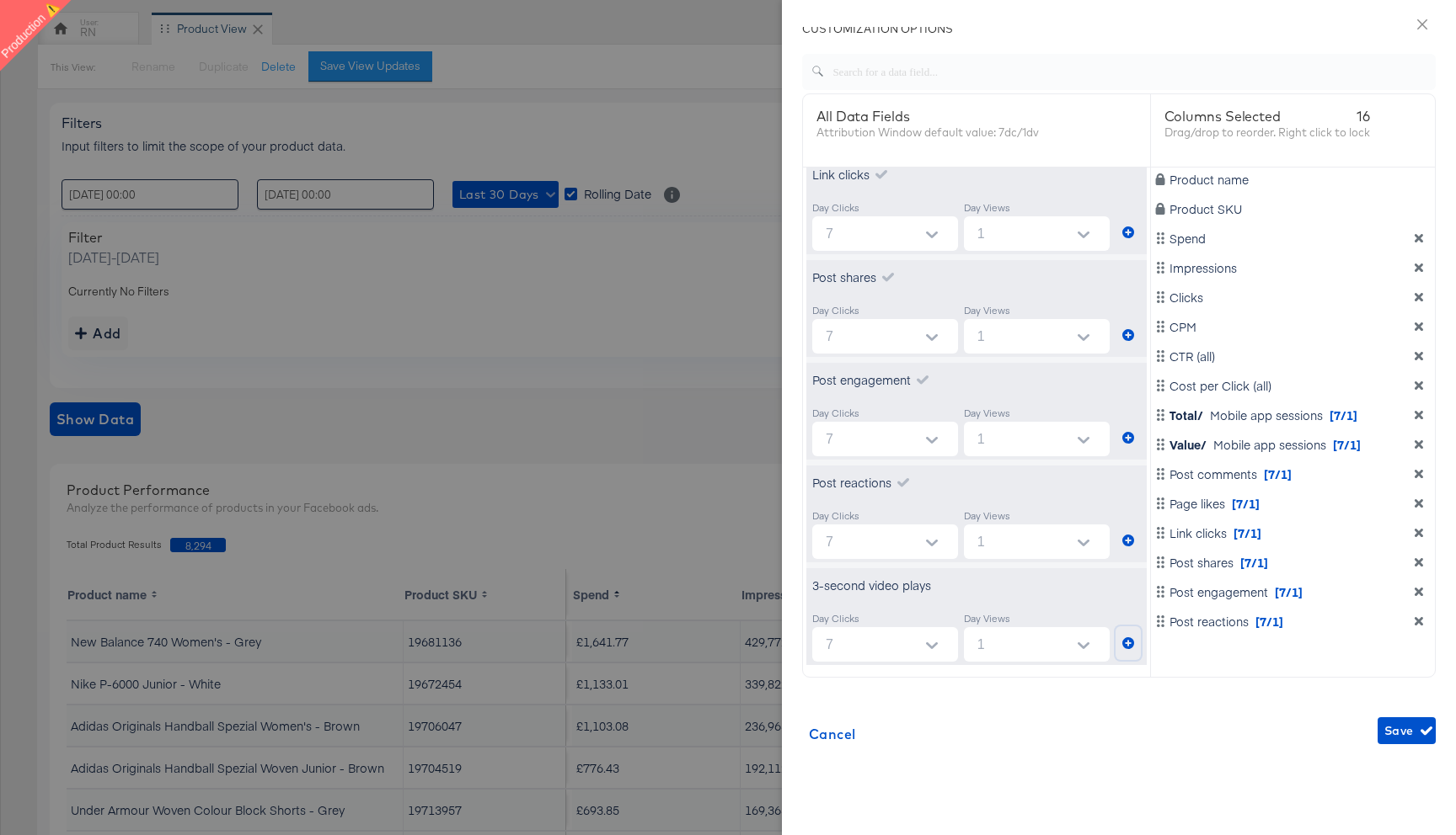
click at [1132, 641] on icon "metrics-list" at bounding box center [1128, 642] width 11 height 11
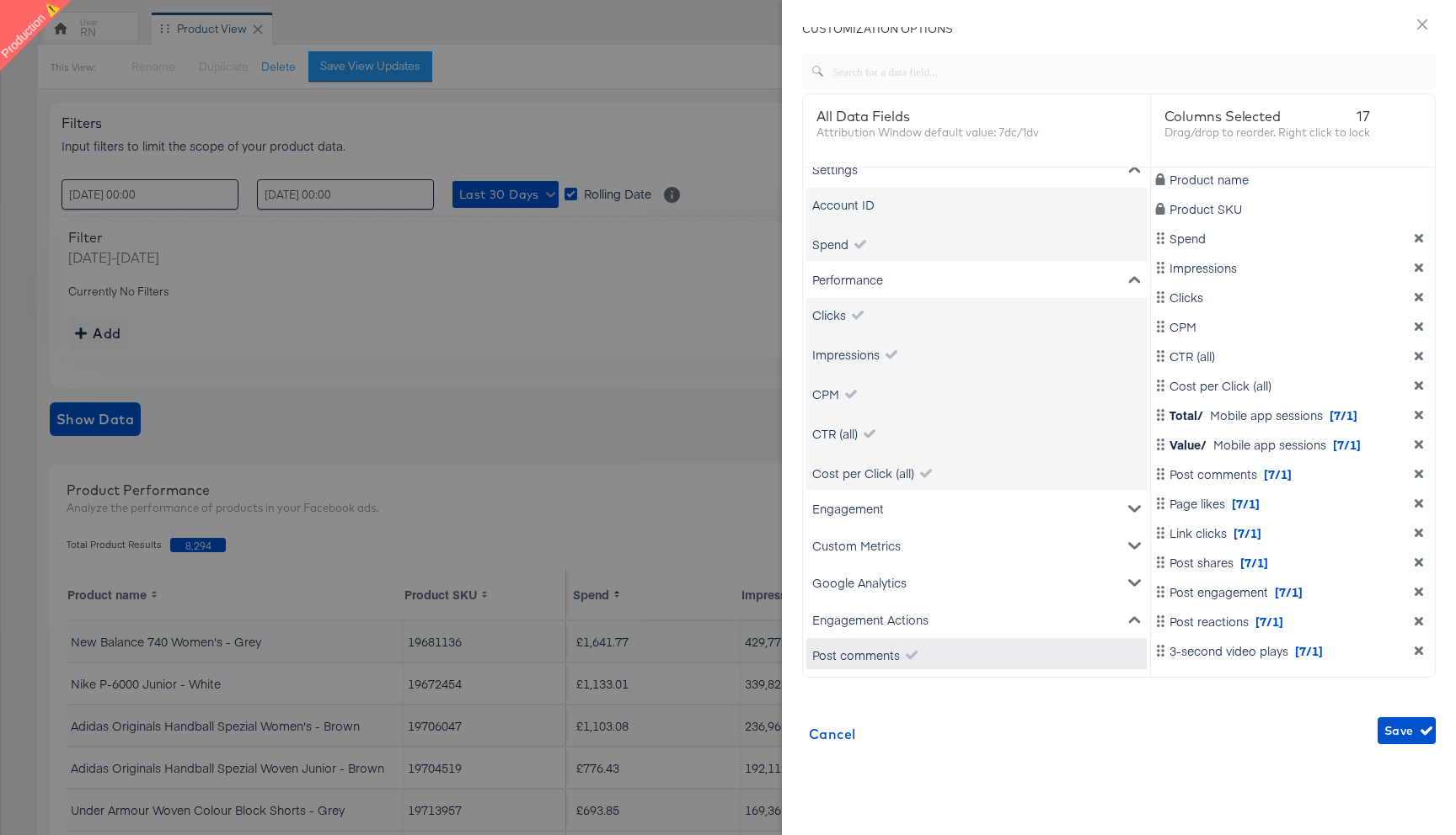
scroll to position [0, 0]
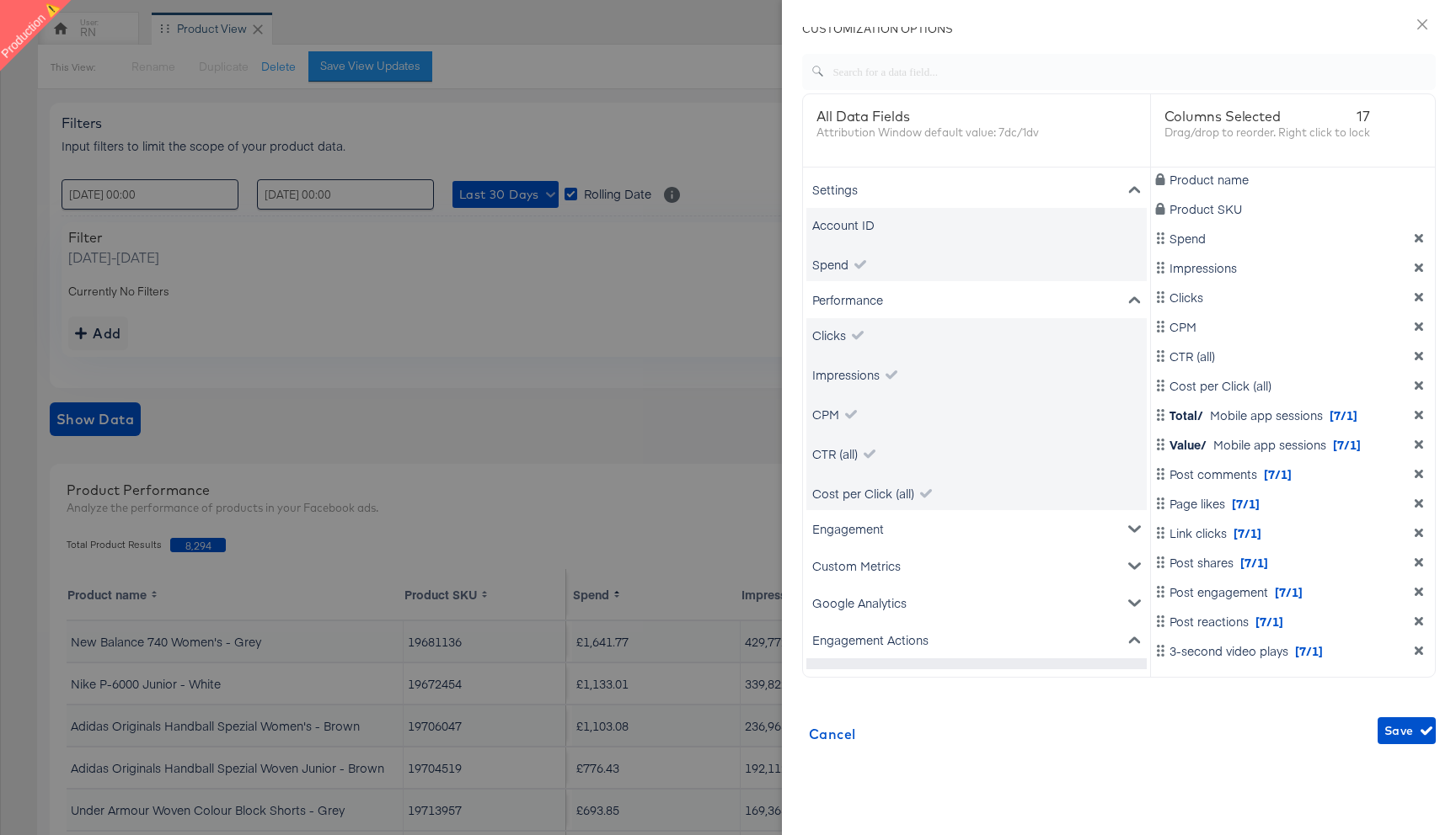
click at [886, 192] on div "Settings" at bounding box center [976, 189] width 341 height 37
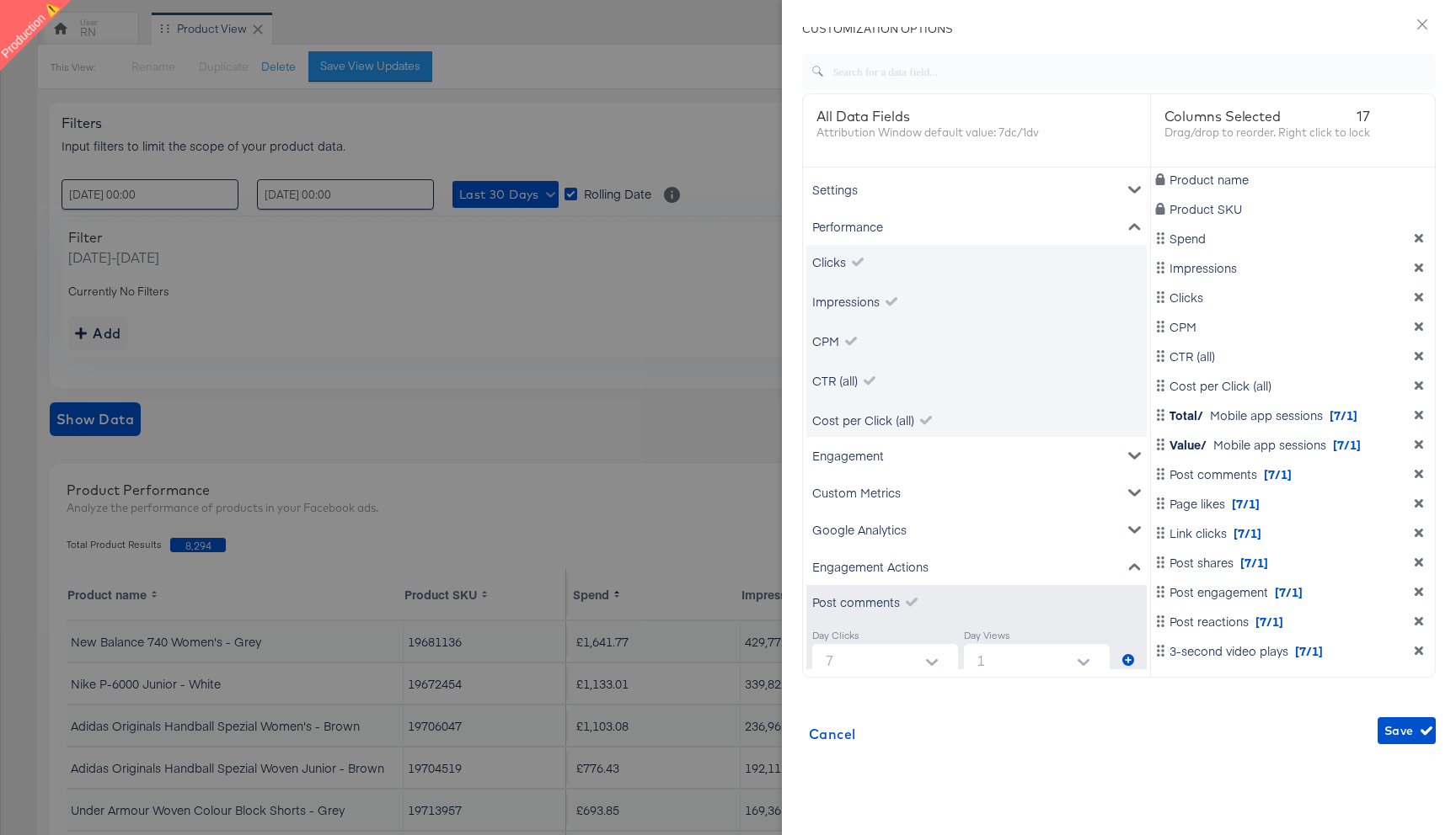
click at [883, 228] on div "Performance" at bounding box center [976, 226] width 341 height 37
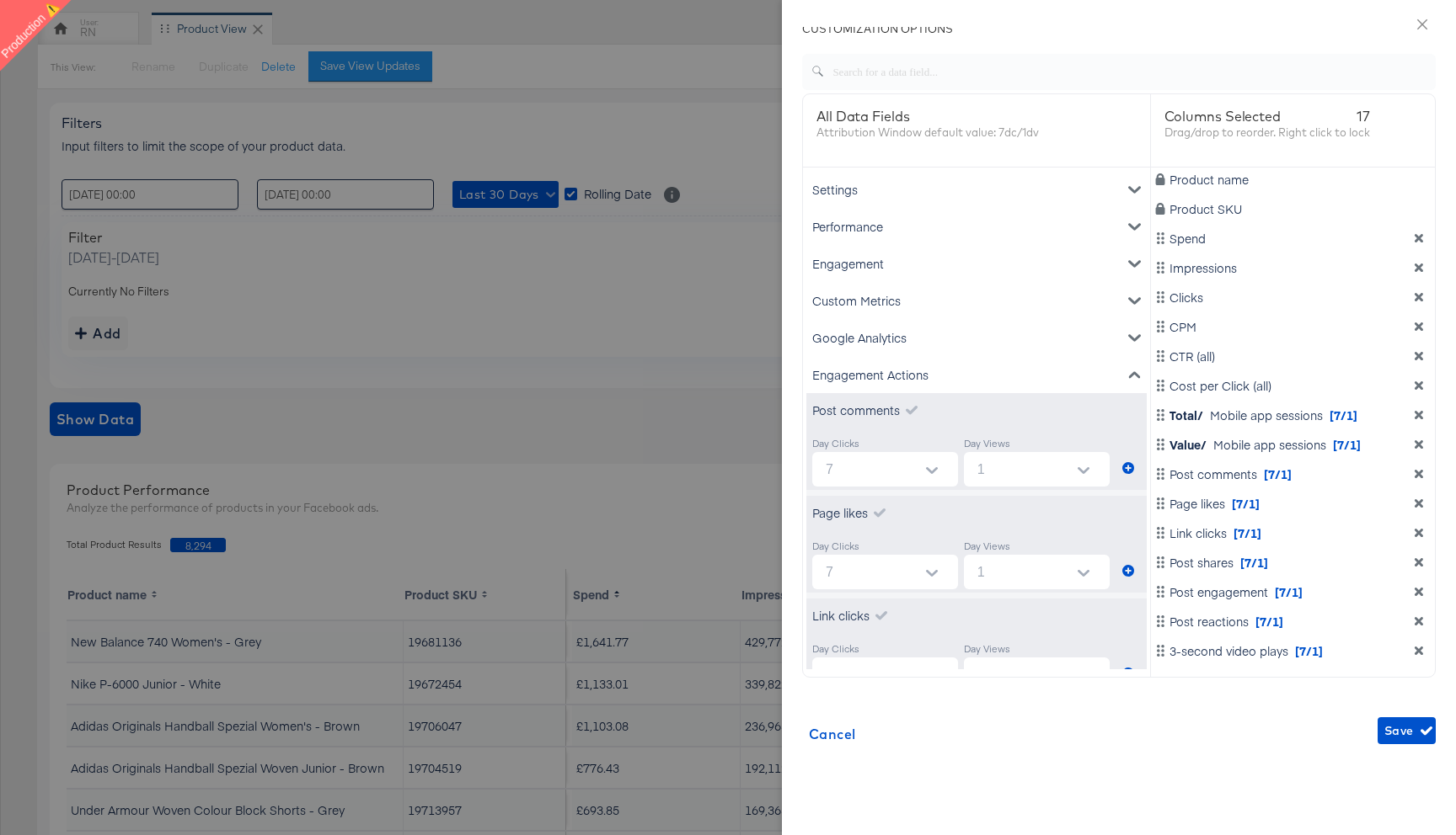
click at [876, 367] on div "Engagement Actions" at bounding box center [976, 375] width 341 height 37
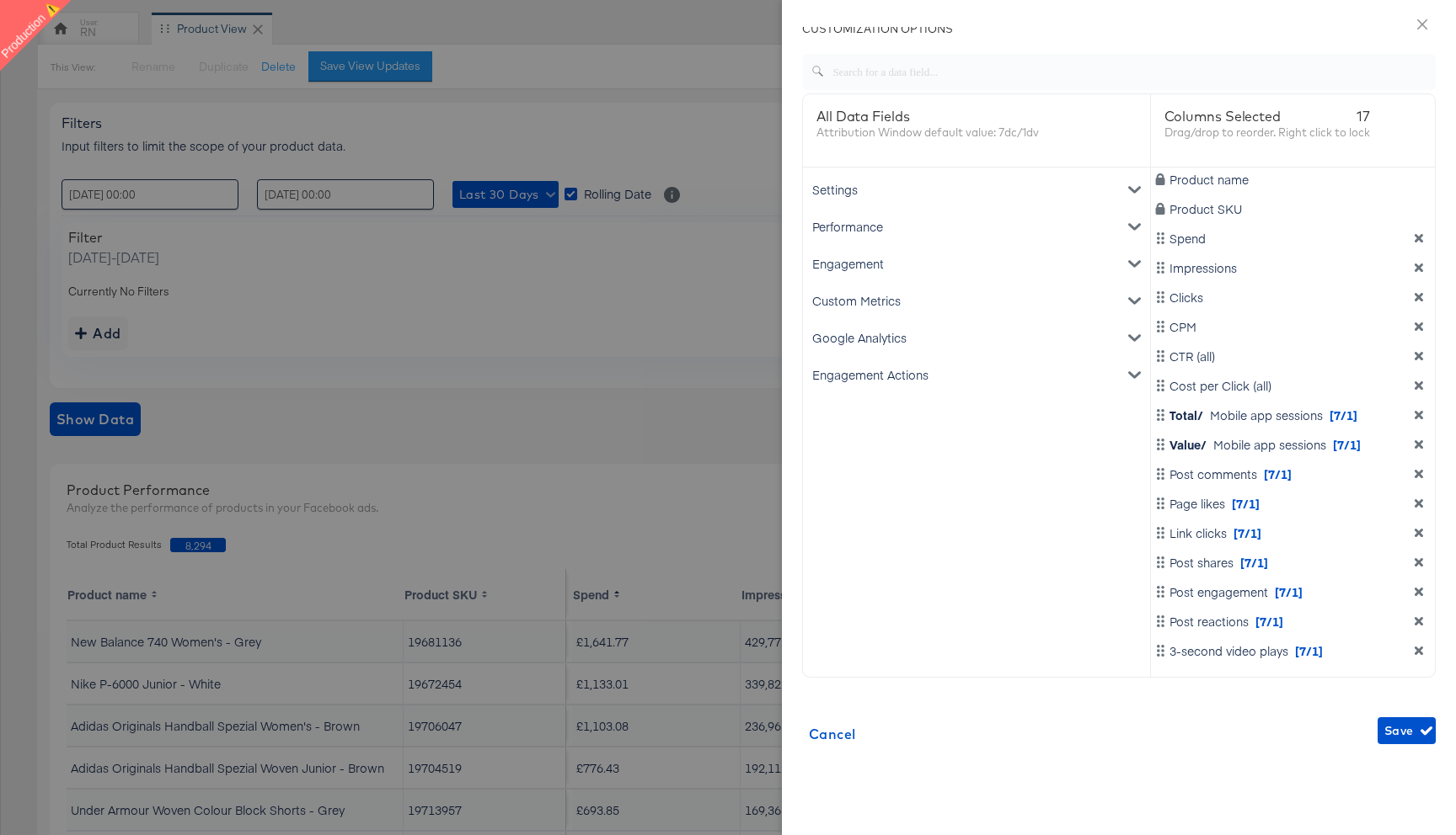
click at [886, 341] on div "Google Analytics" at bounding box center [976, 338] width 341 height 37
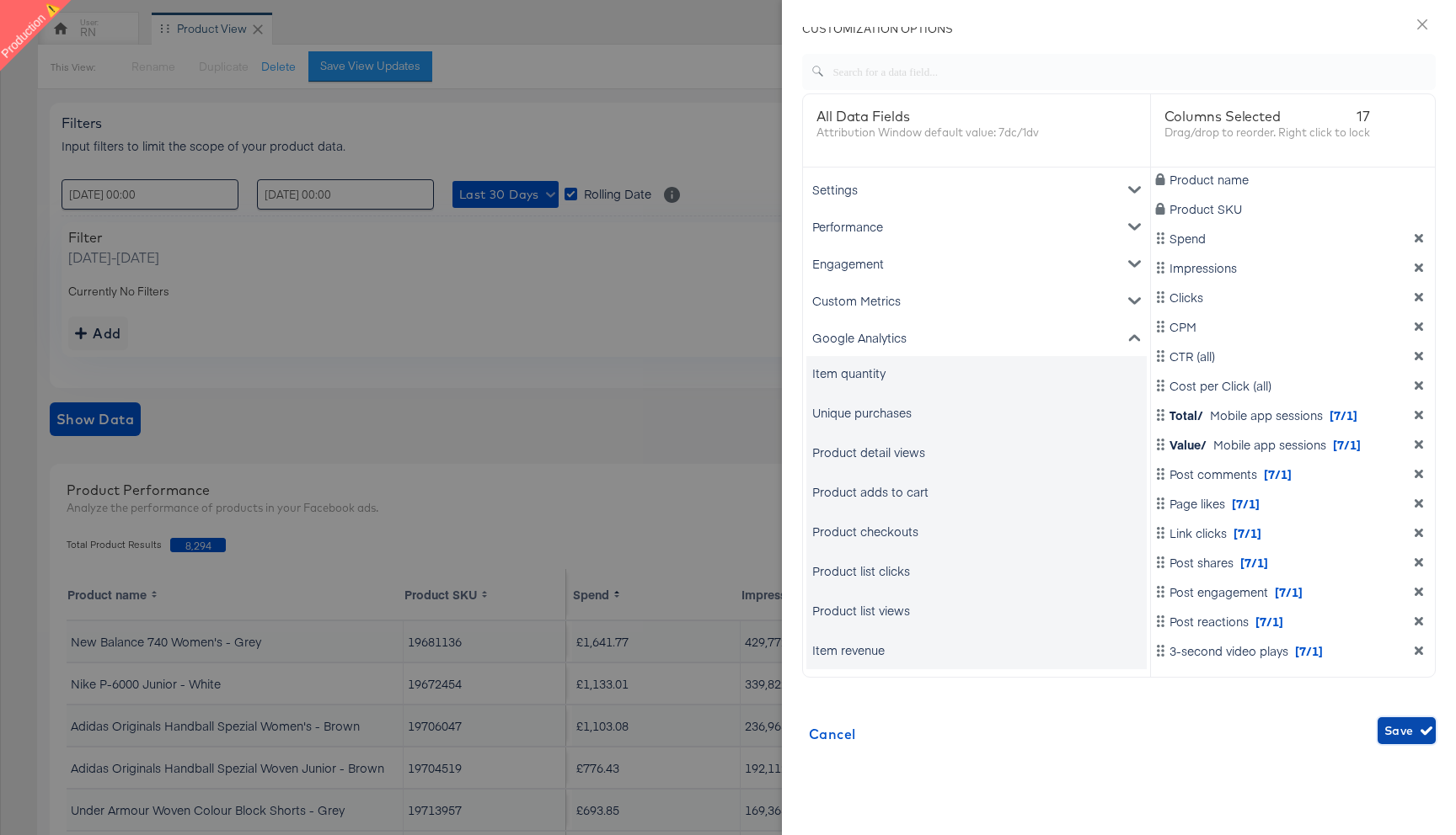
click at [1416, 734] on span "Save" at bounding box center [1406, 731] width 45 height 21
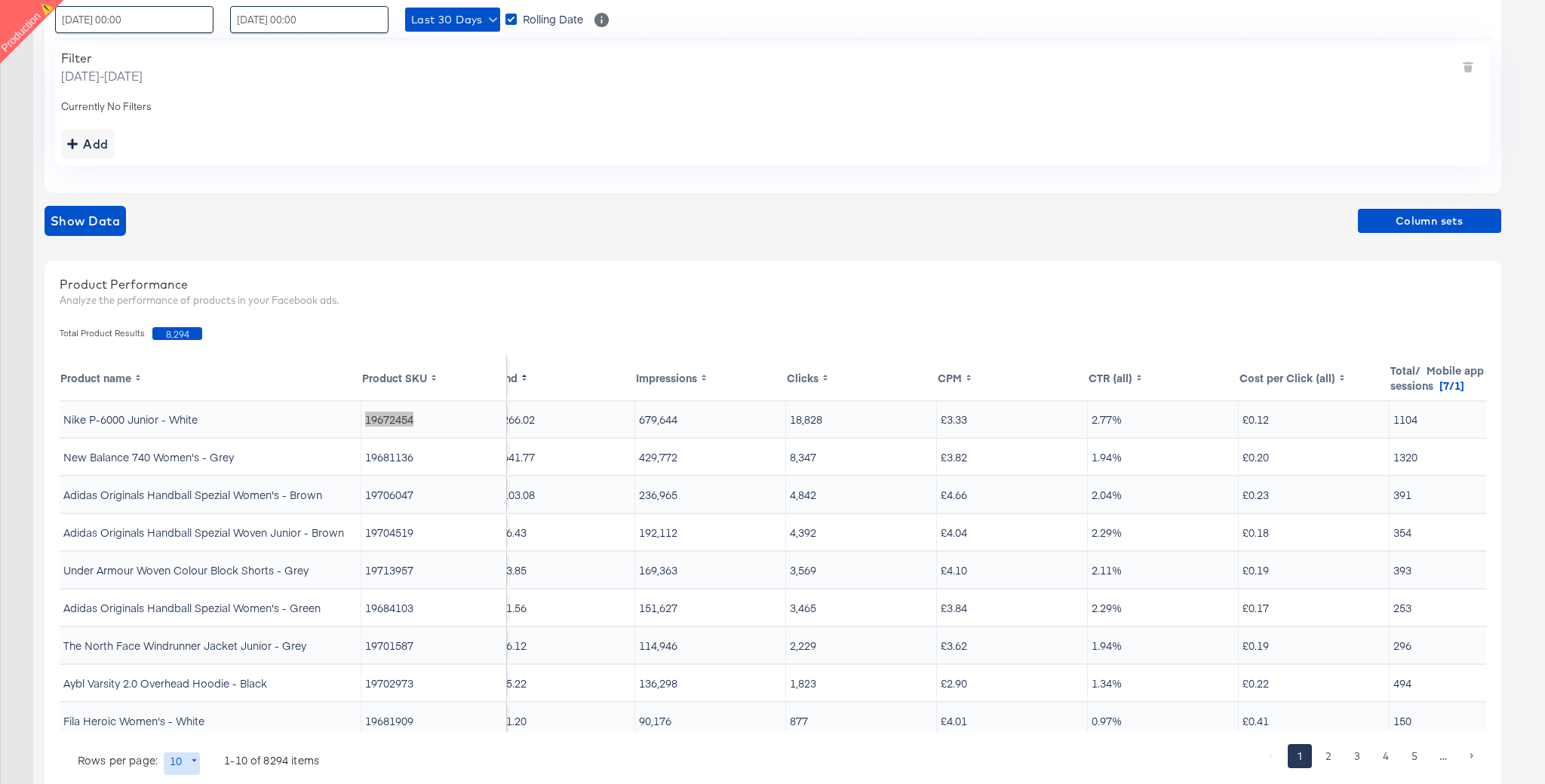
scroll to position [1, 0]
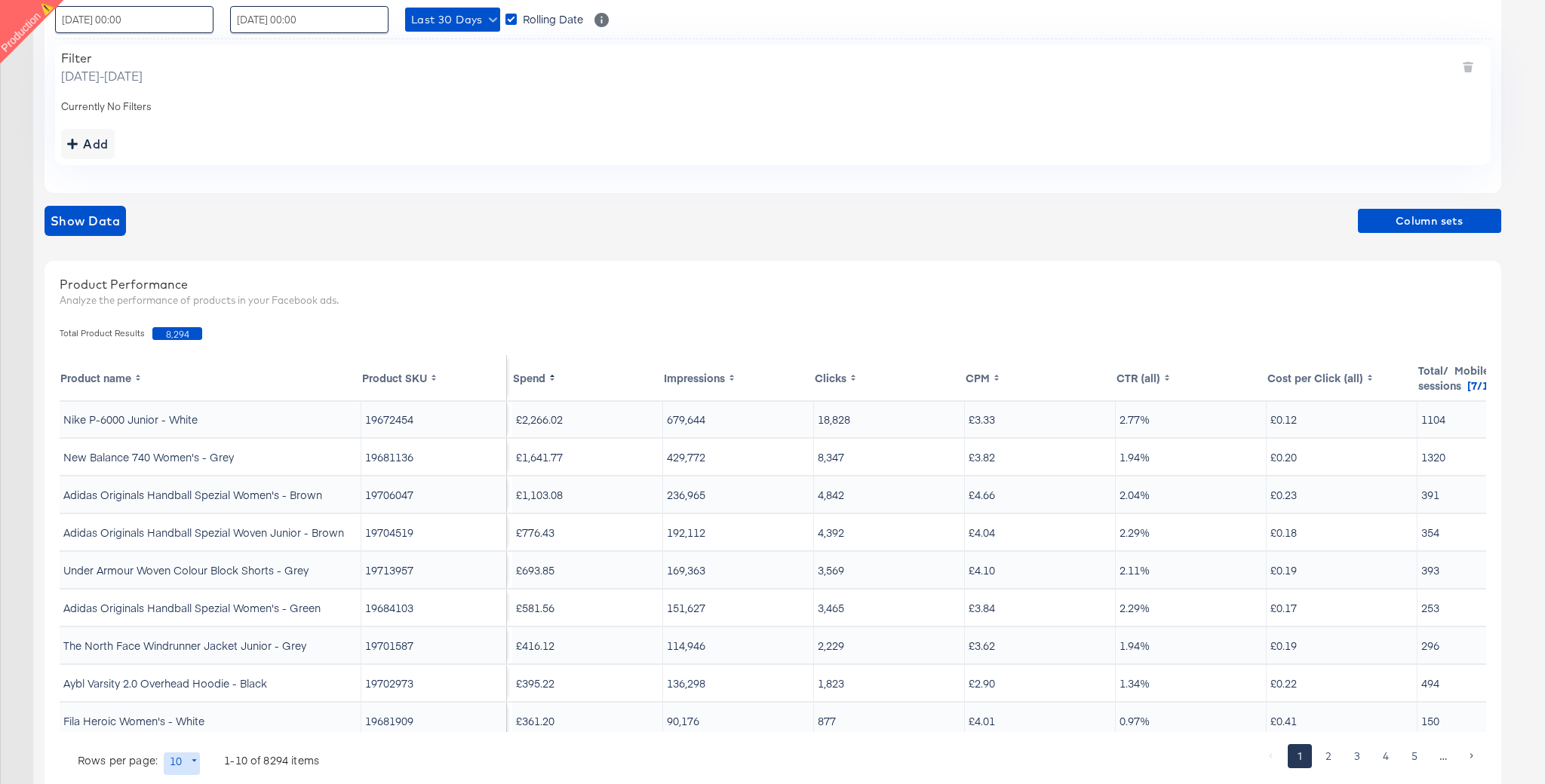
click at [557, 222] on div "Show Data Column sets" at bounding box center [772, 221] width 1457 height 30
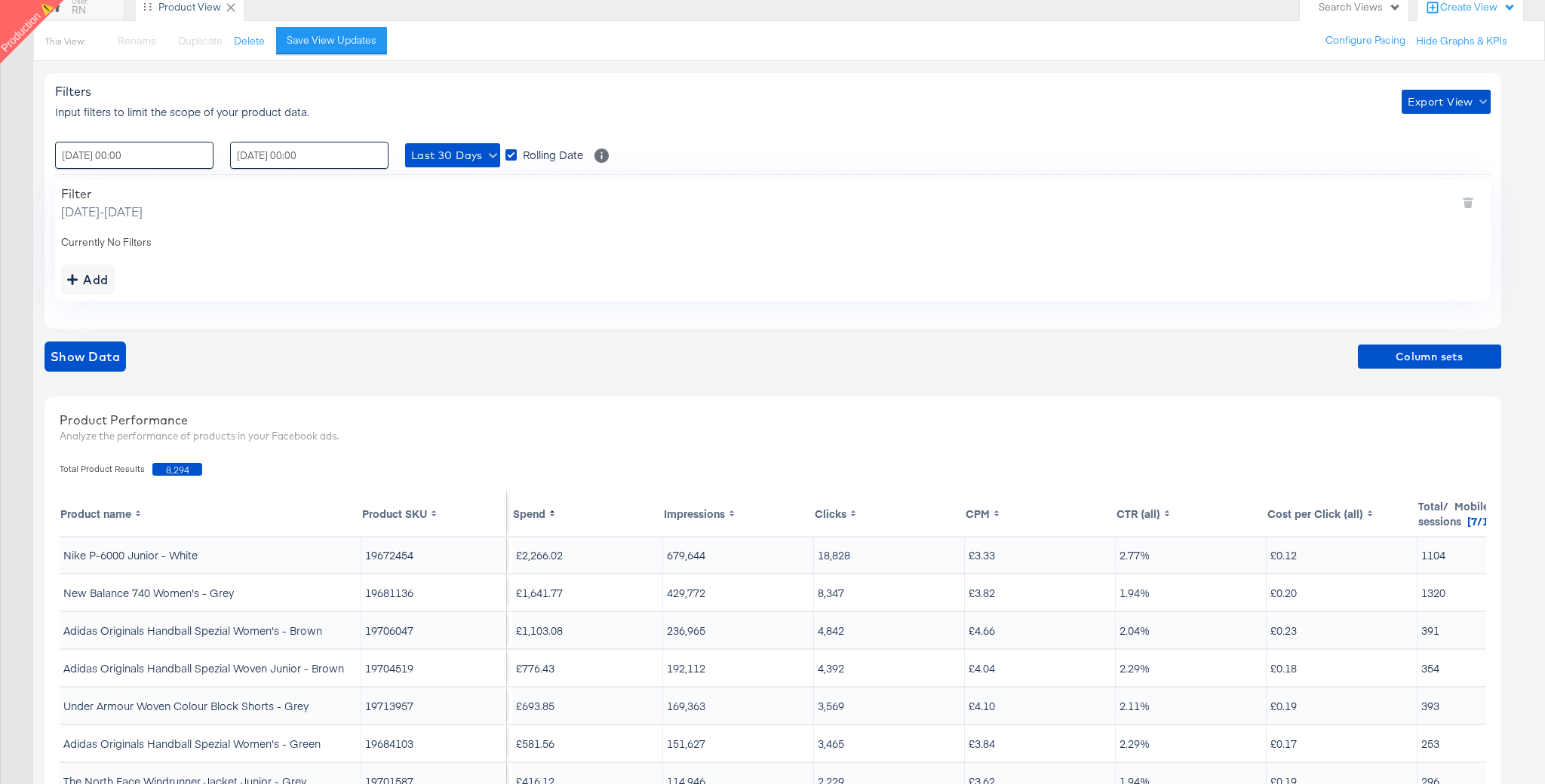
scroll to position [123, 0]
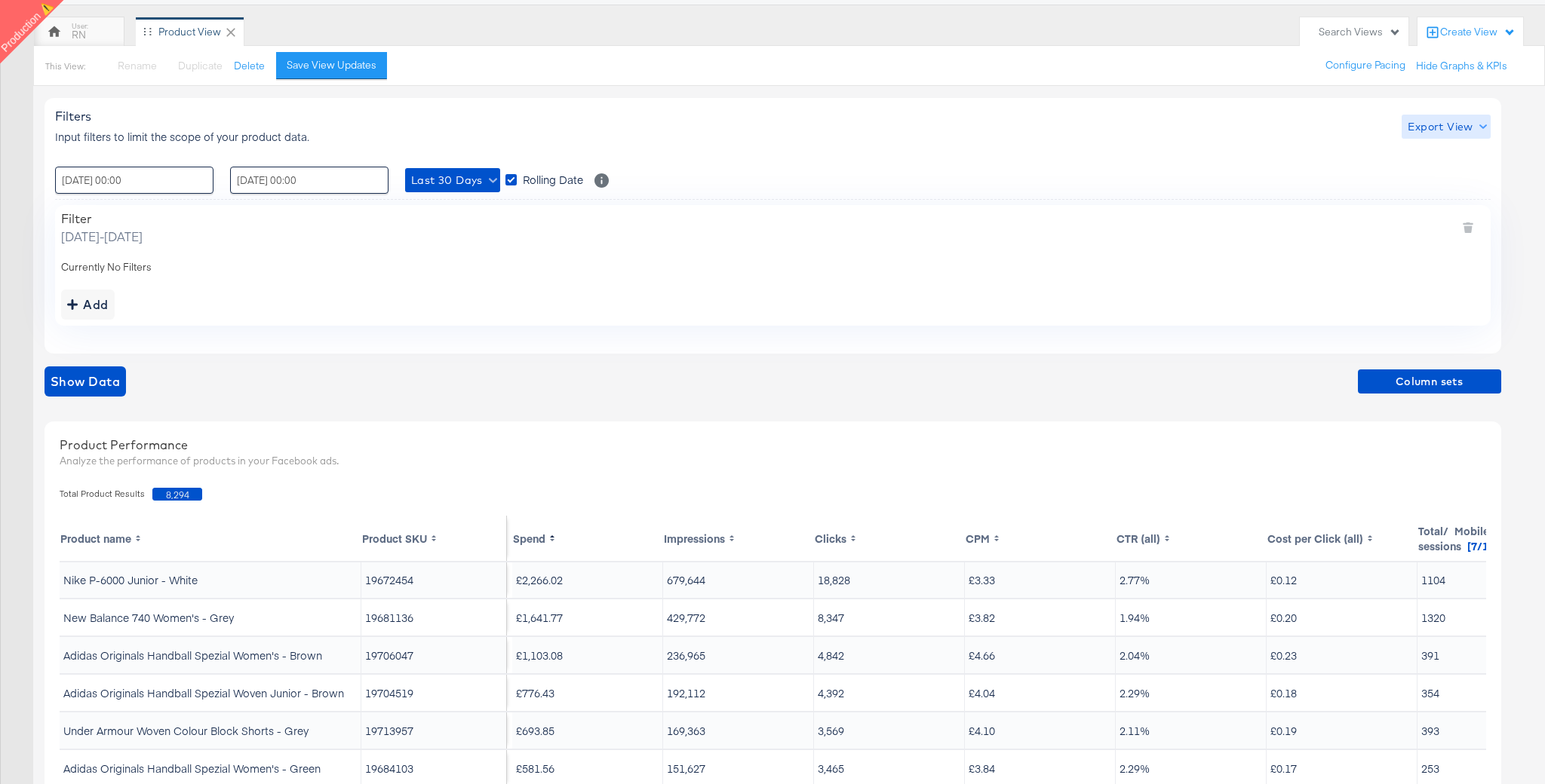
click at [1303, 125] on span "Export View" at bounding box center [1446, 127] width 76 height 19
click at [1303, 173] on link "Bulk Export" at bounding box center [1448, 190] width 94 height 41
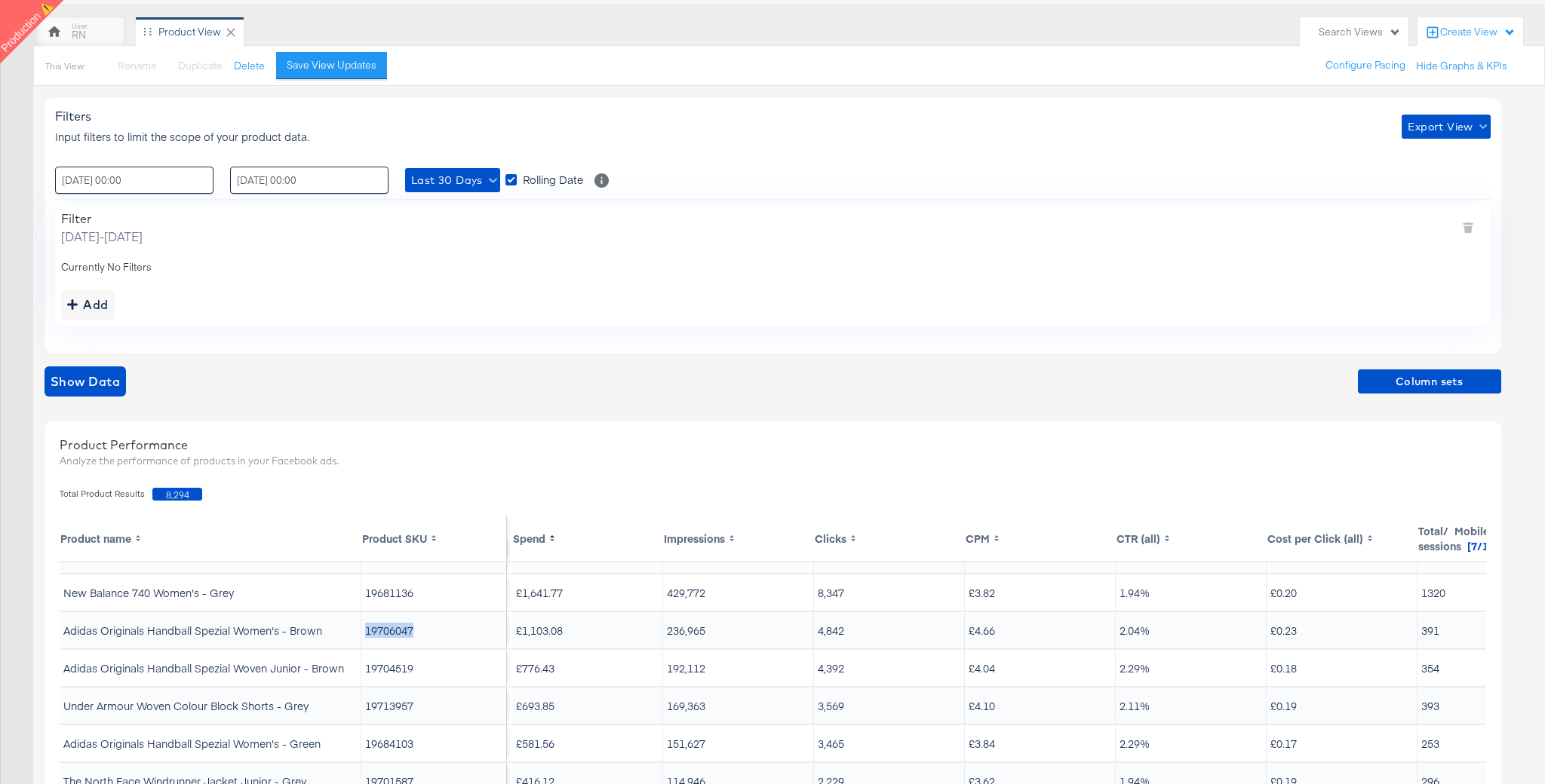
scroll to position [46, 0]
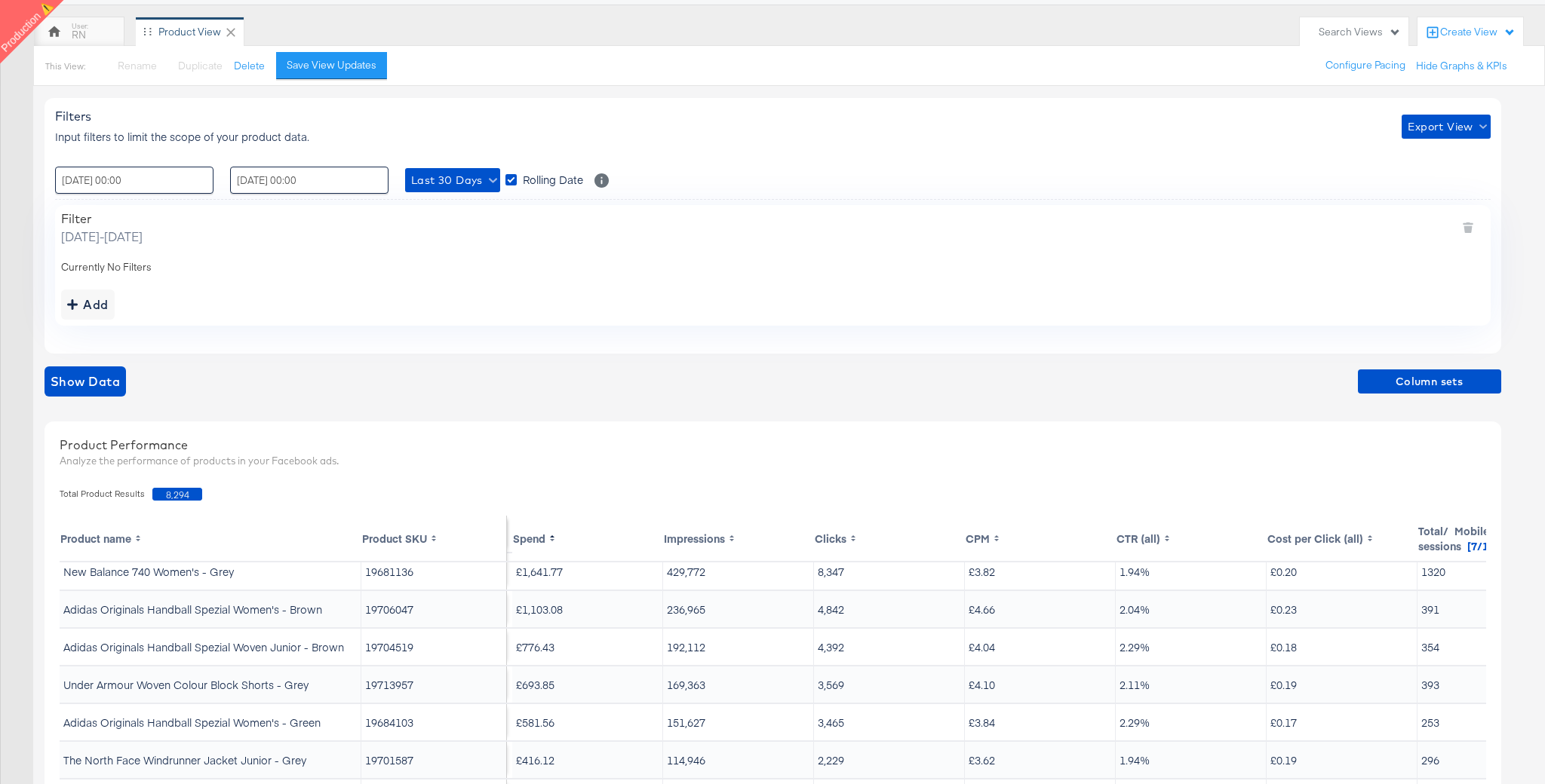
click at [398, 652] on td "19704519" at bounding box center [434, 647] width 146 height 36
copy td "19704519"
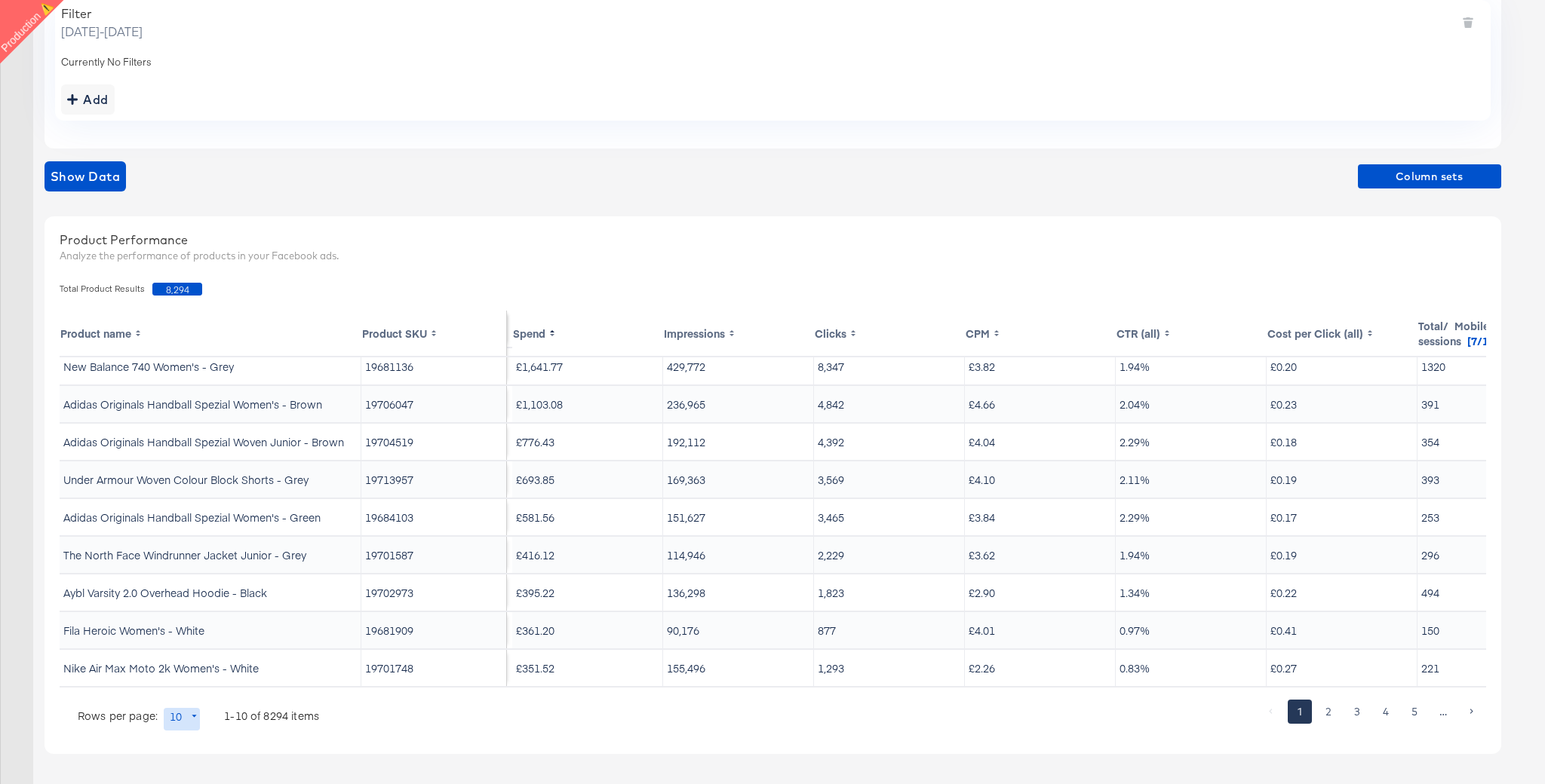
click at [780, 280] on div "Total Product Results 8,294" at bounding box center [772, 288] width 1442 height 28
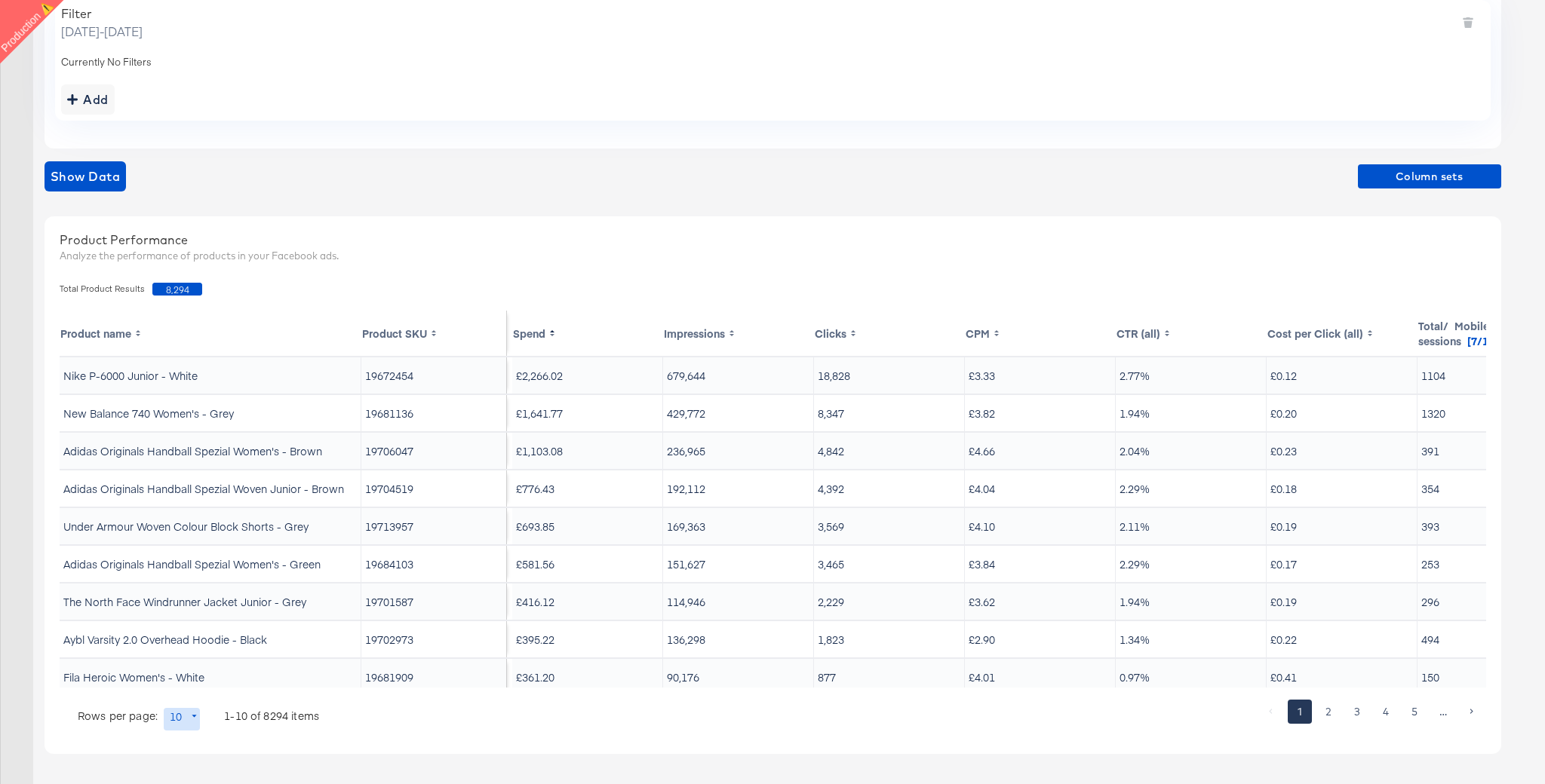
scroll to position [0, 0]
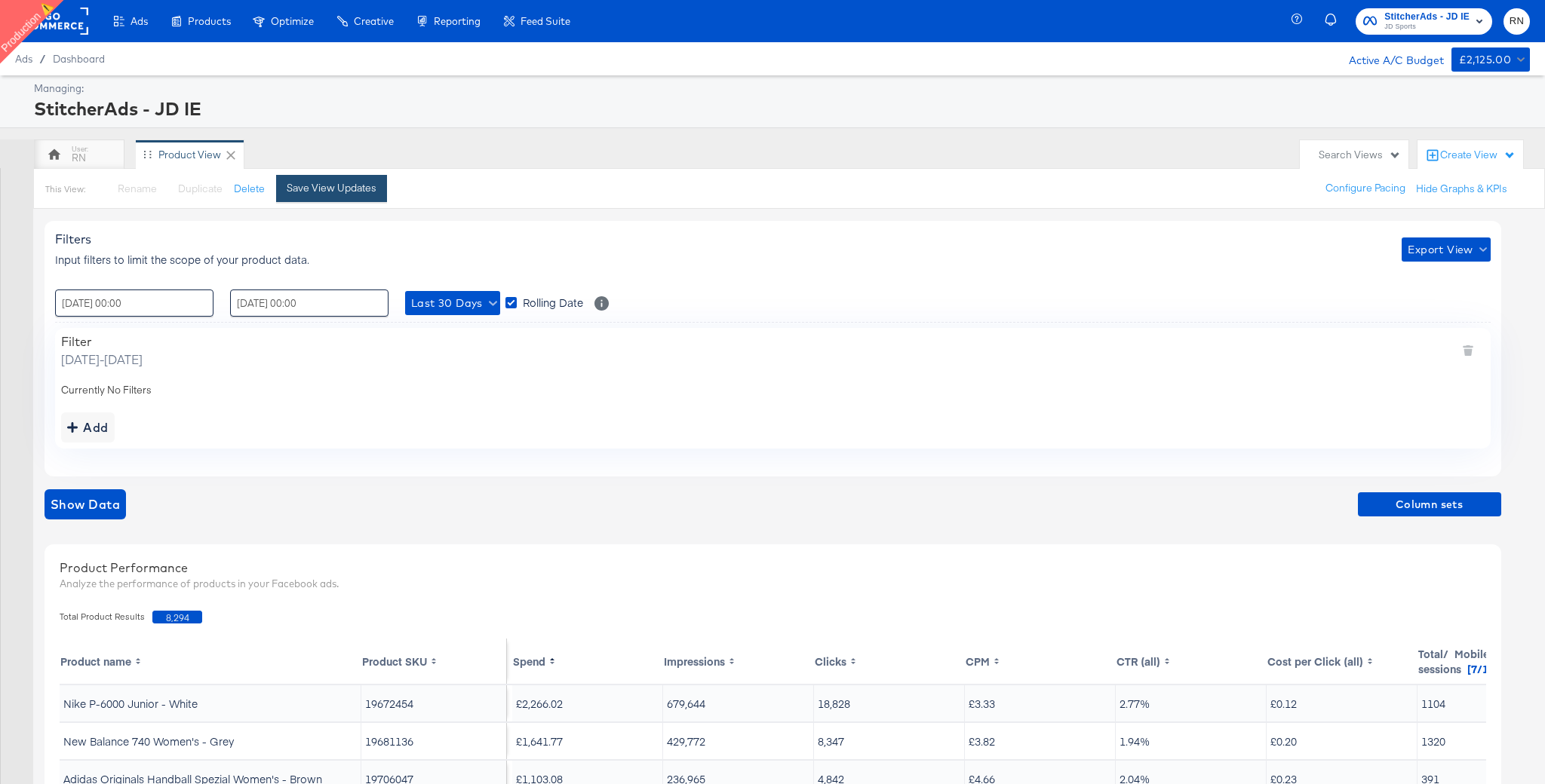
click at [328, 190] on div "Save View Updates" at bounding box center [332, 188] width 90 height 14
click at [71, 20] on rect at bounding box center [54, 21] width 69 height 27
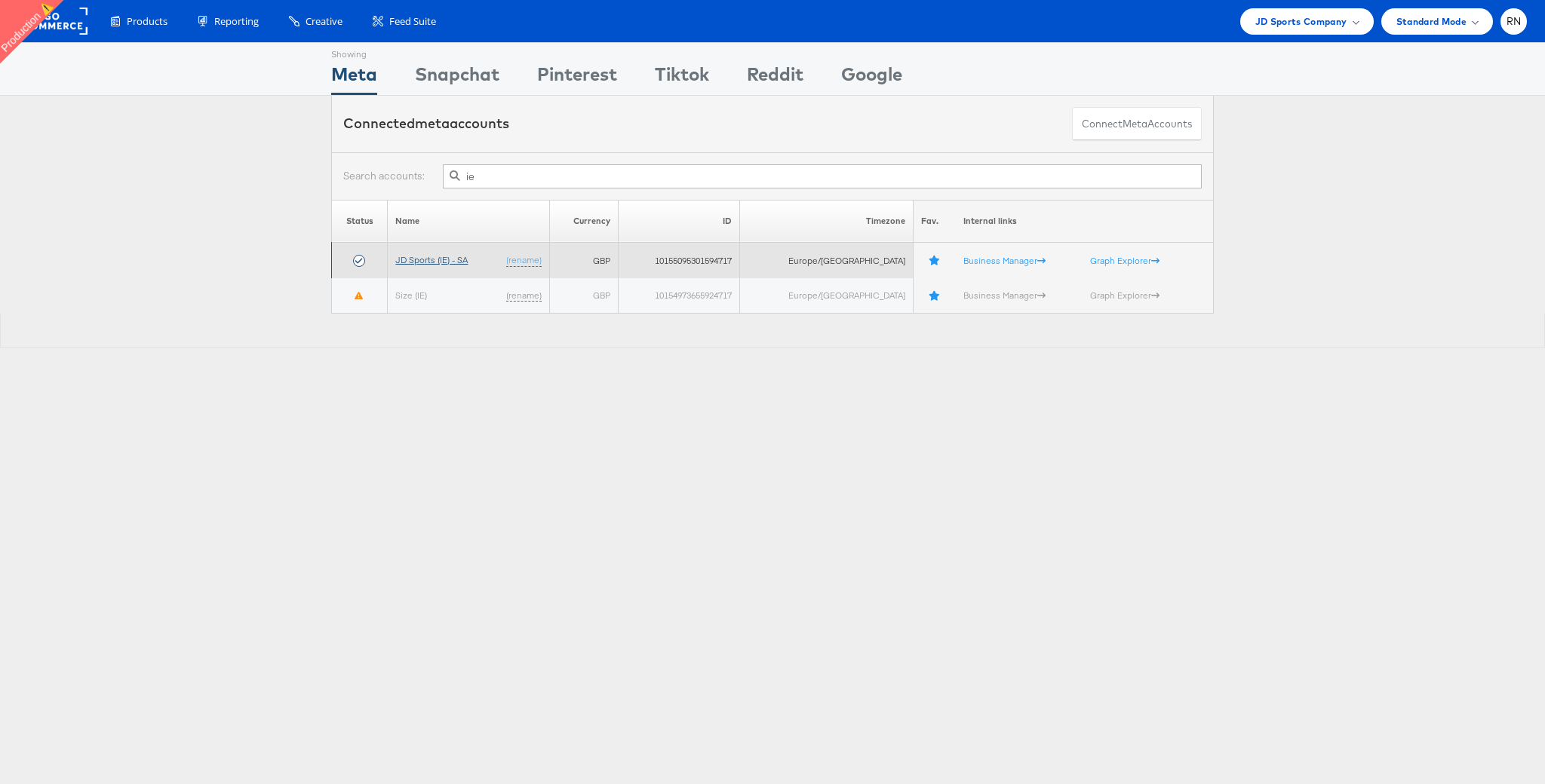
type input "ie"
click at [454, 256] on link "JD Sports (IE) - SA" at bounding box center [431, 260] width 73 height 11
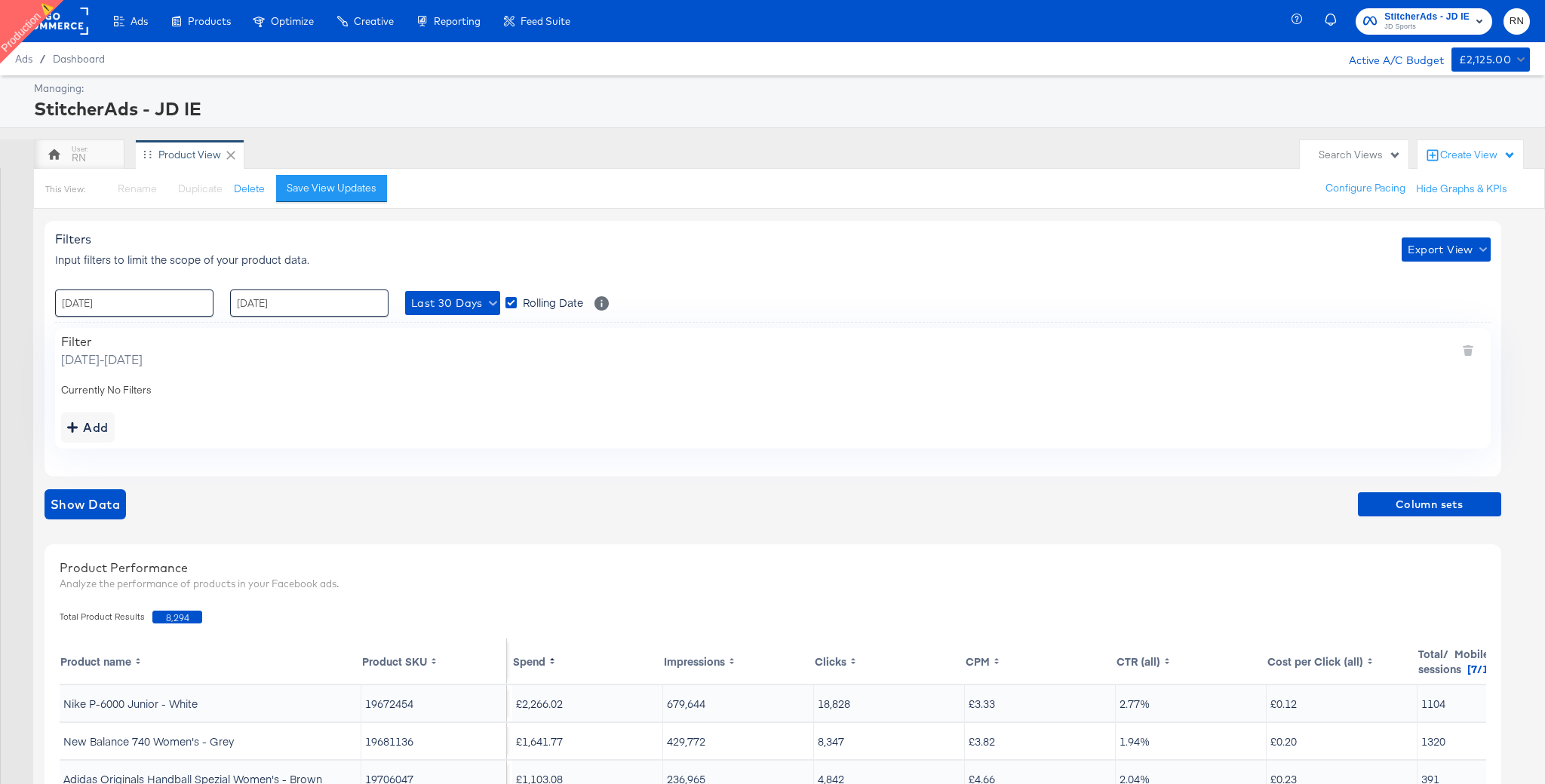
click at [69, 27] on rect at bounding box center [54, 21] width 69 height 27
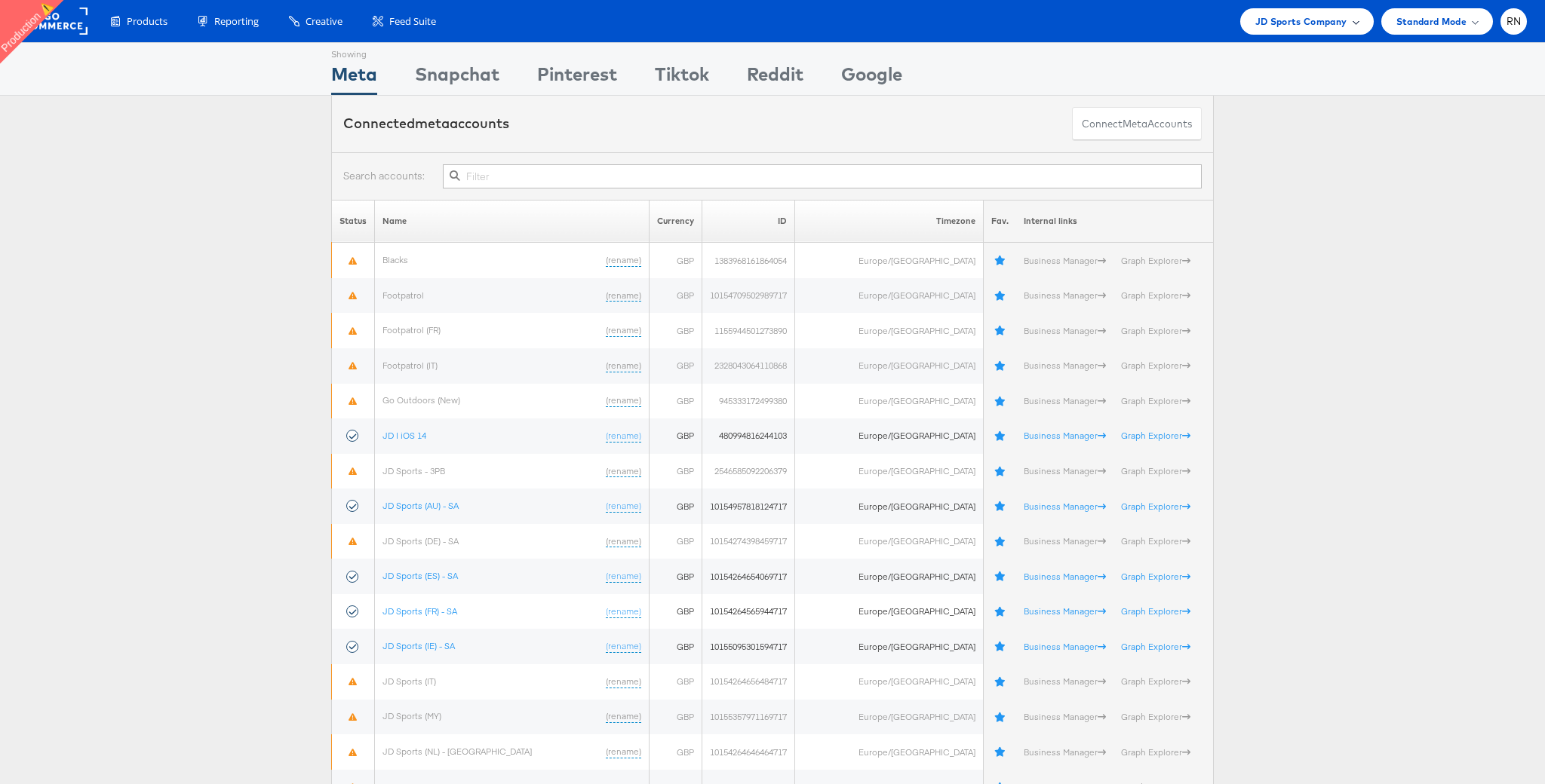
click at [1290, 21] on span "JD Sports Company" at bounding box center [1301, 21] width 92 height 16
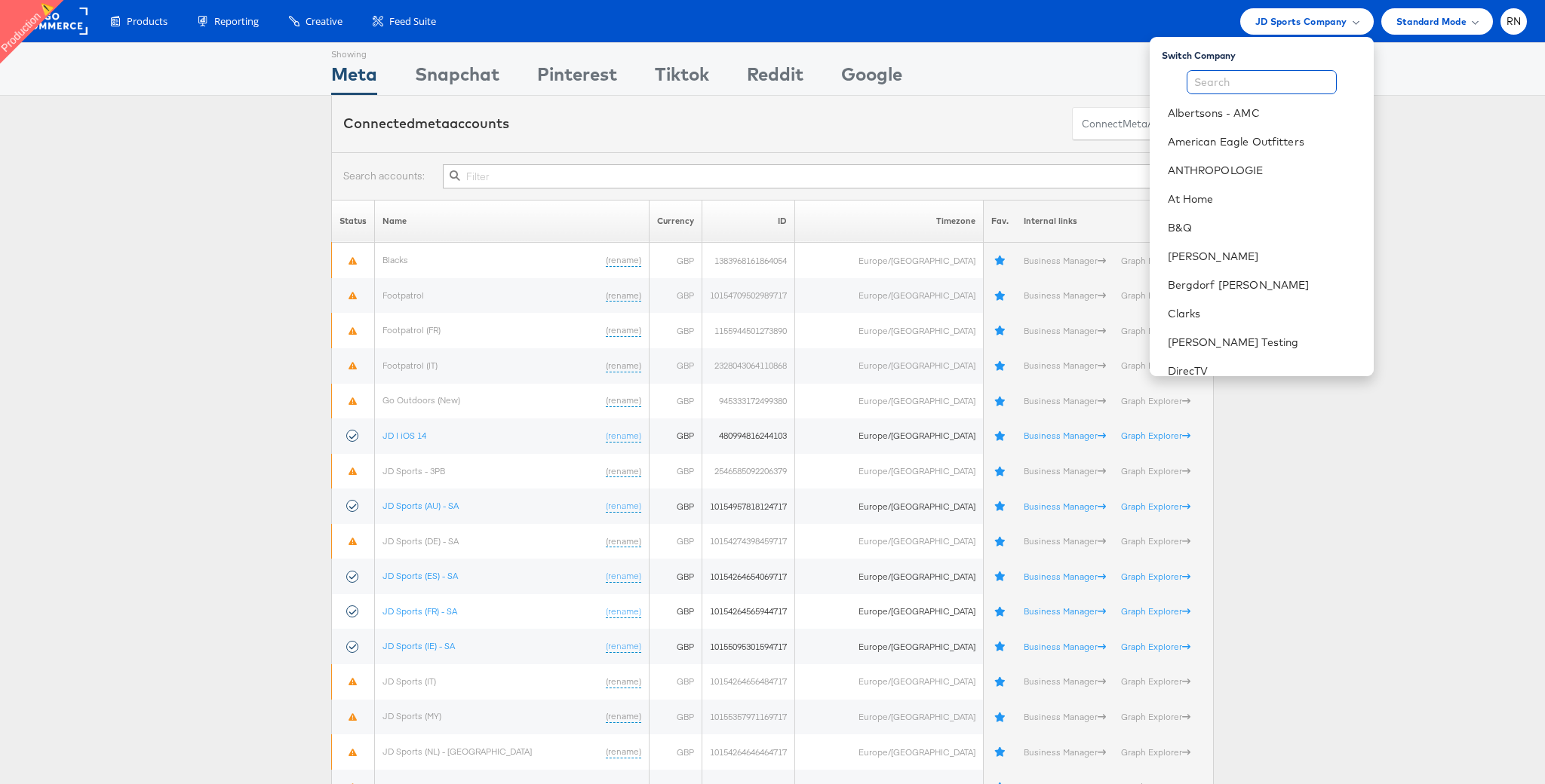
click at [1244, 89] on input "text" at bounding box center [1261, 82] width 150 height 24
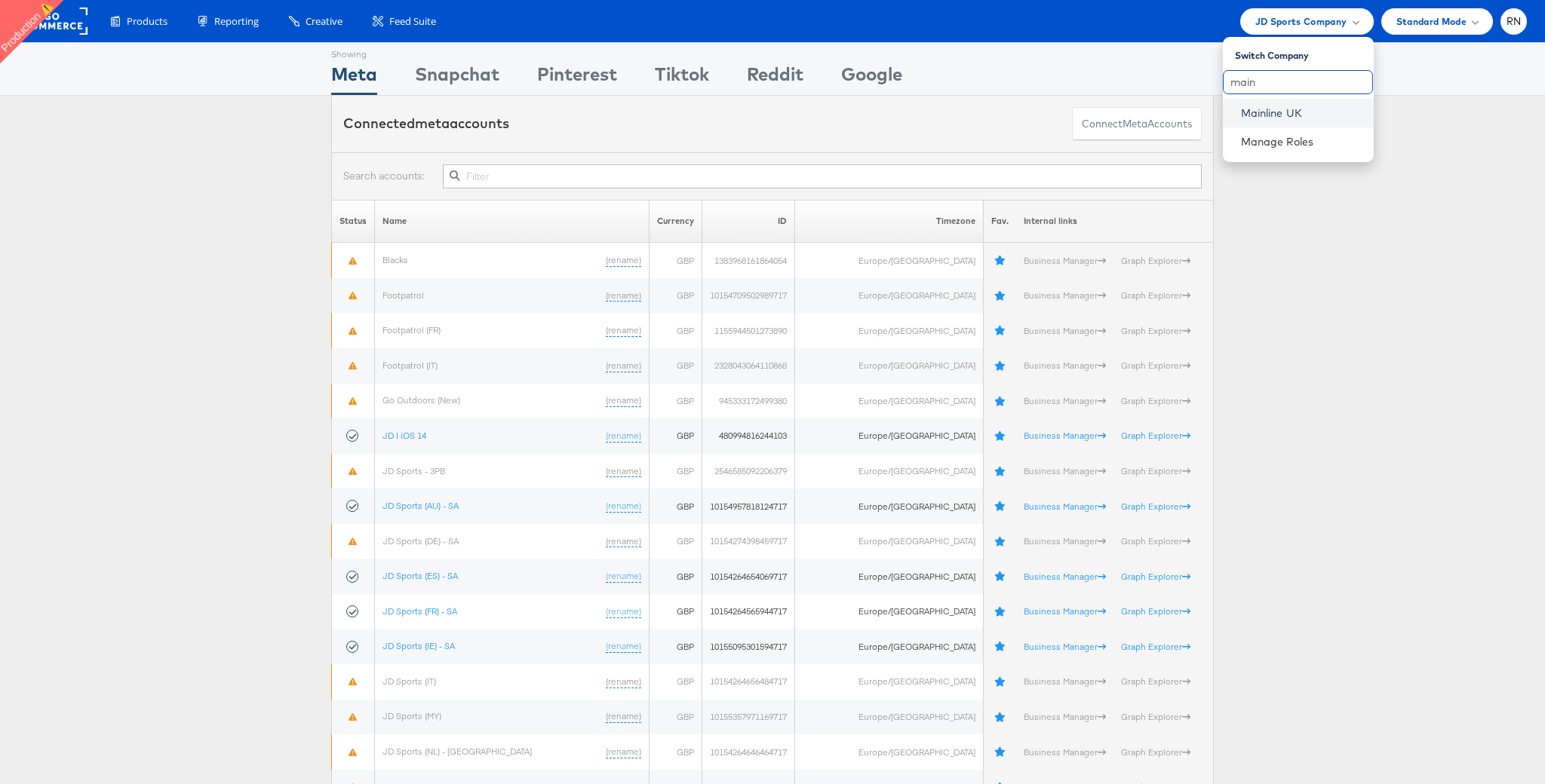
type input "main"
click at [1253, 113] on link "Mainline UK" at bounding box center [1301, 113] width 121 height 15
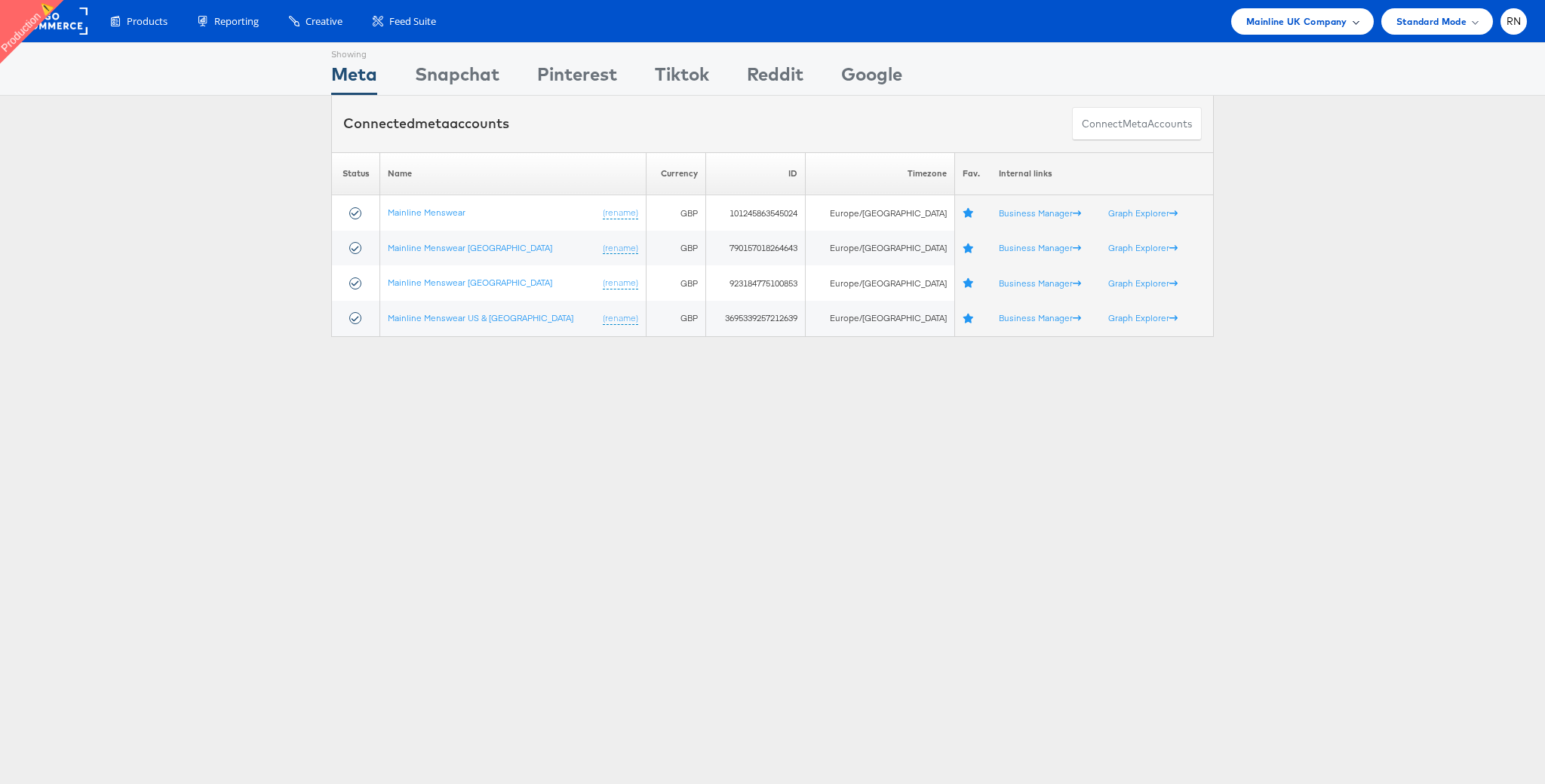
click at [1276, 19] on span "Mainline UK Company" at bounding box center [1297, 21] width 101 height 16
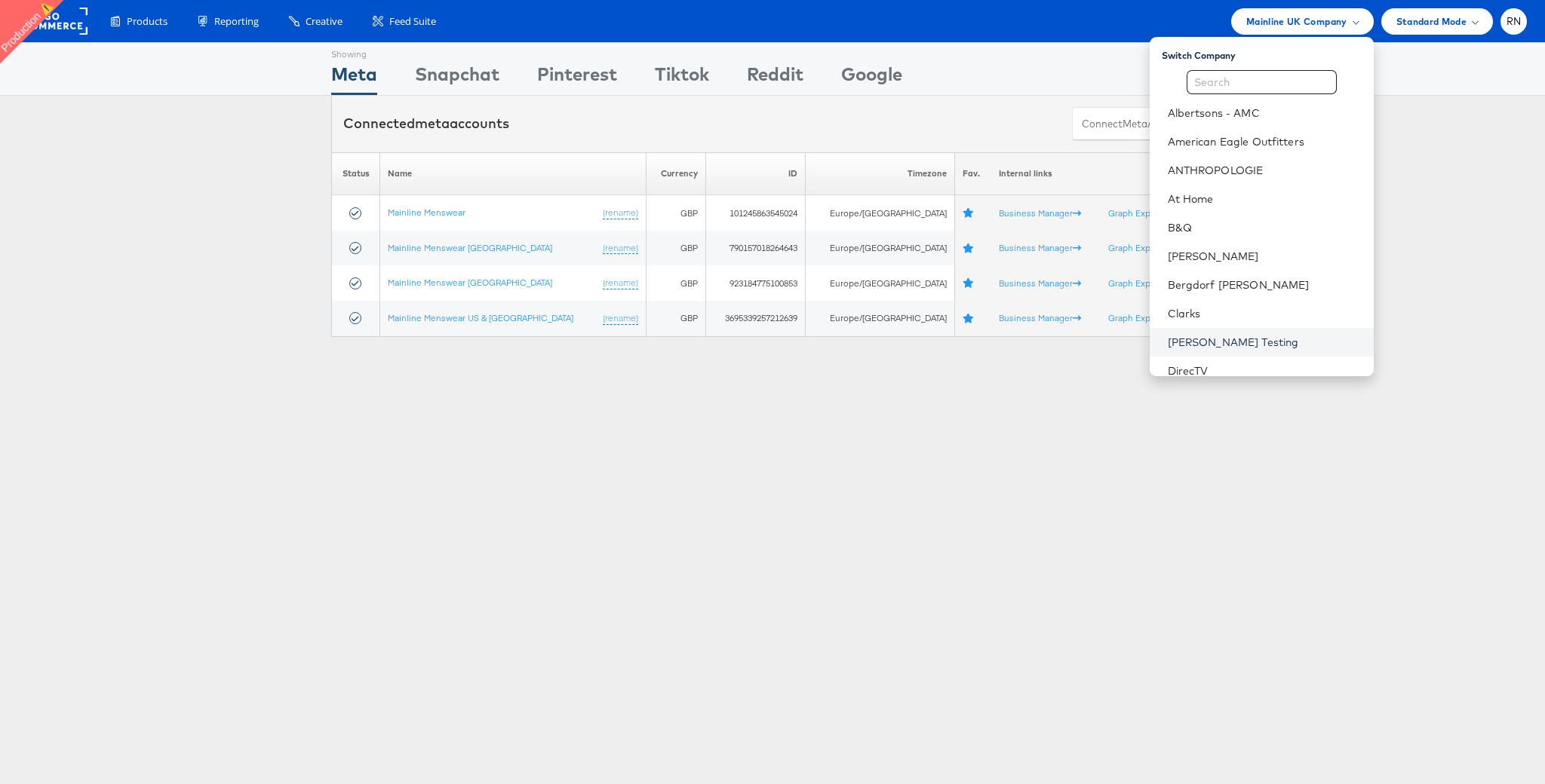
click at [1219, 342] on link "[PERSON_NAME] Testing" at bounding box center [1264, 342] width 194 height 15
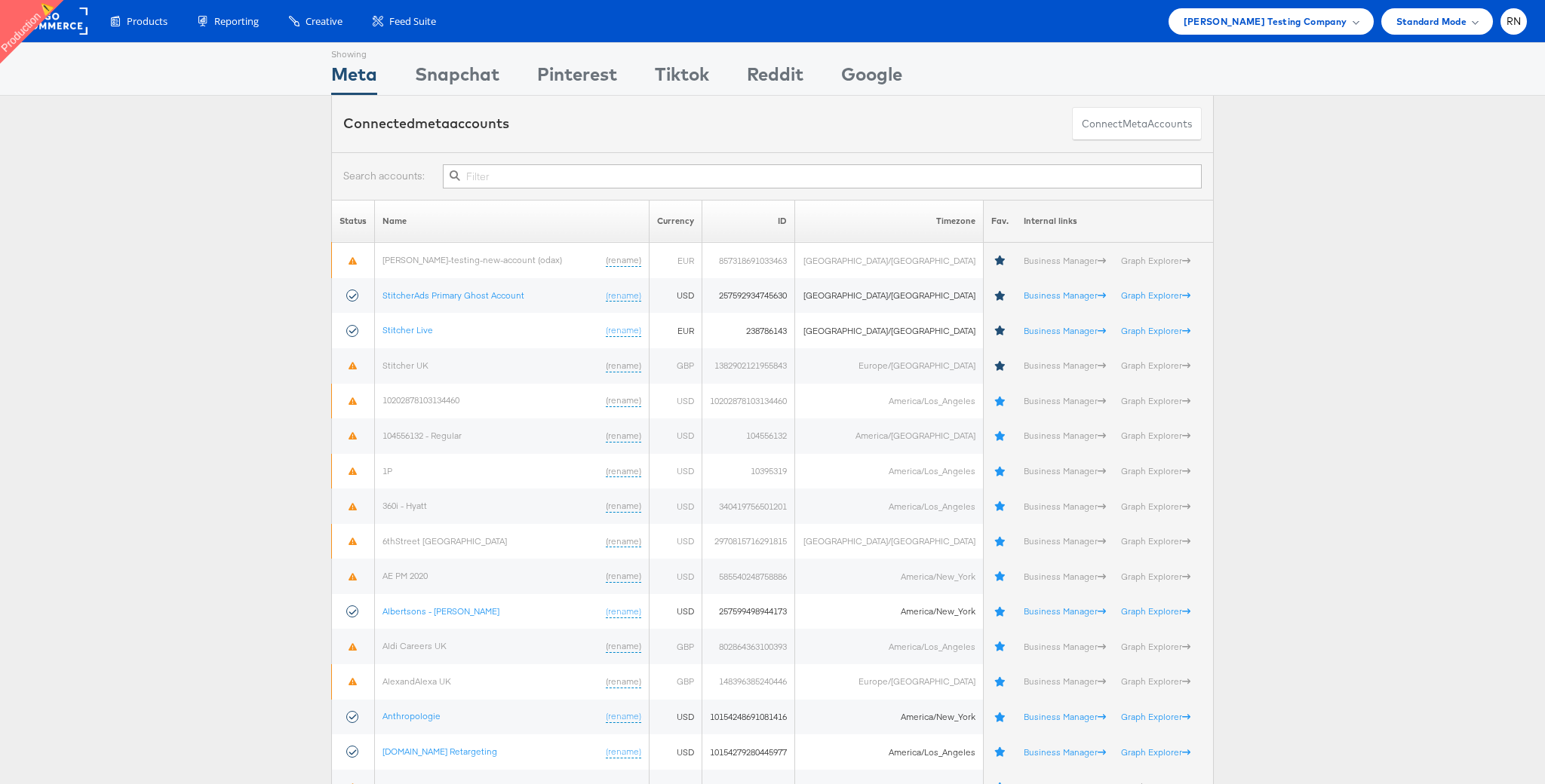
click at [508, 180] on input "text" at bounding box center [822, 176] width 759 height 24
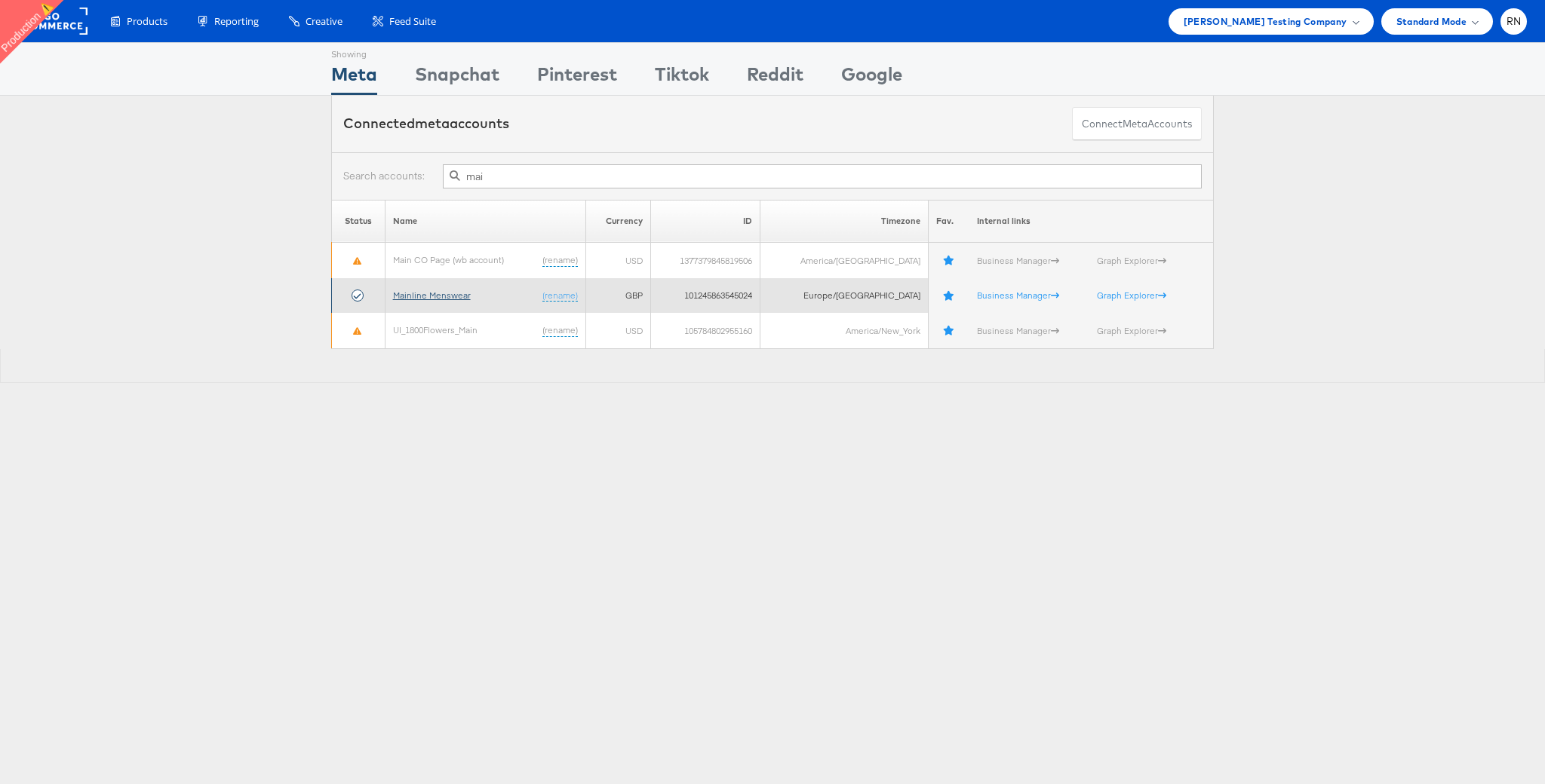
type input "mai"
click at [452, 299] on link "Mainline Menswear" at bounding box center [432, 295] width 78 height 11
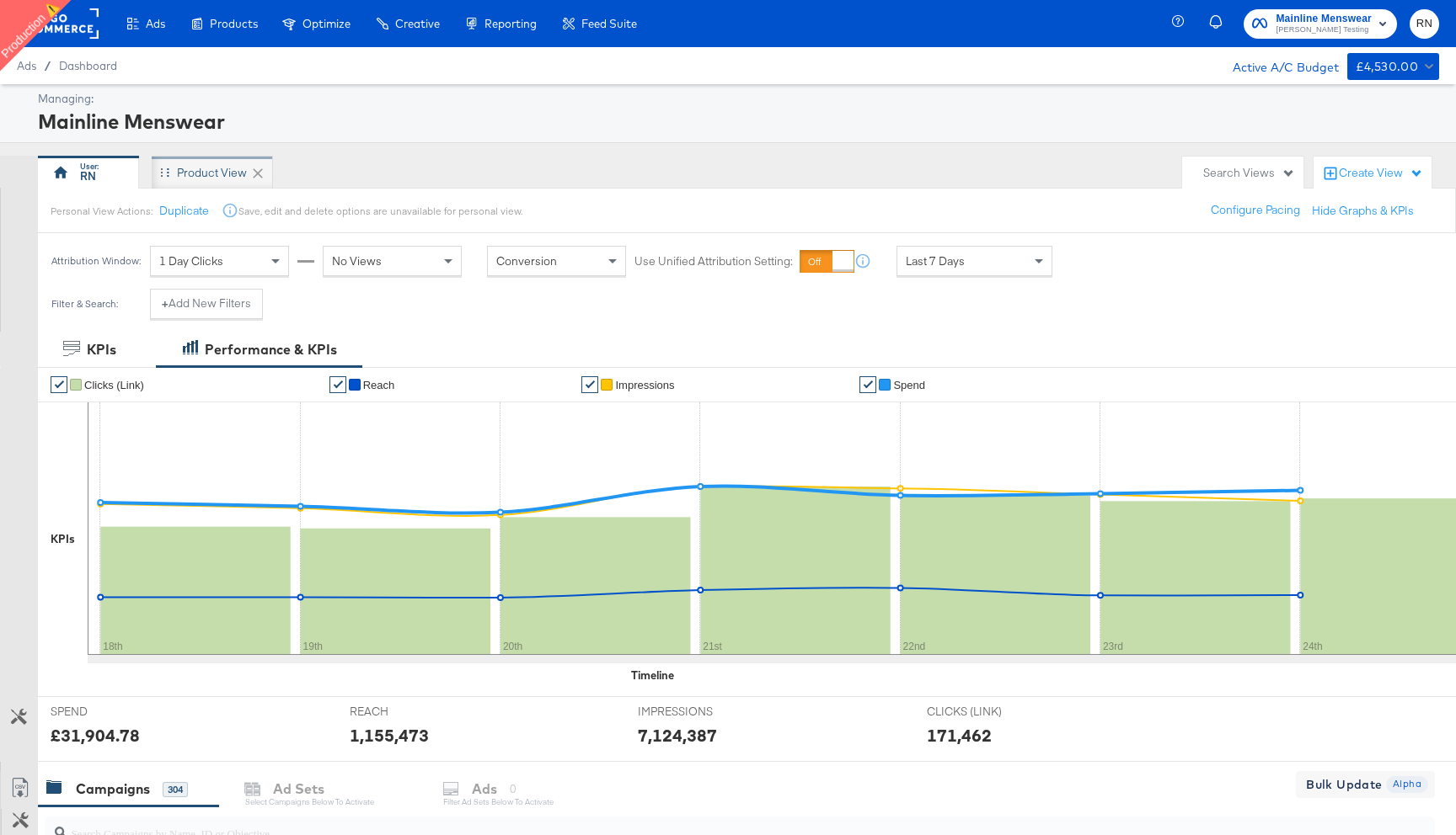
click at [214, 166] on div "Product View" at bounding box center [211, 173] width 70 height 16
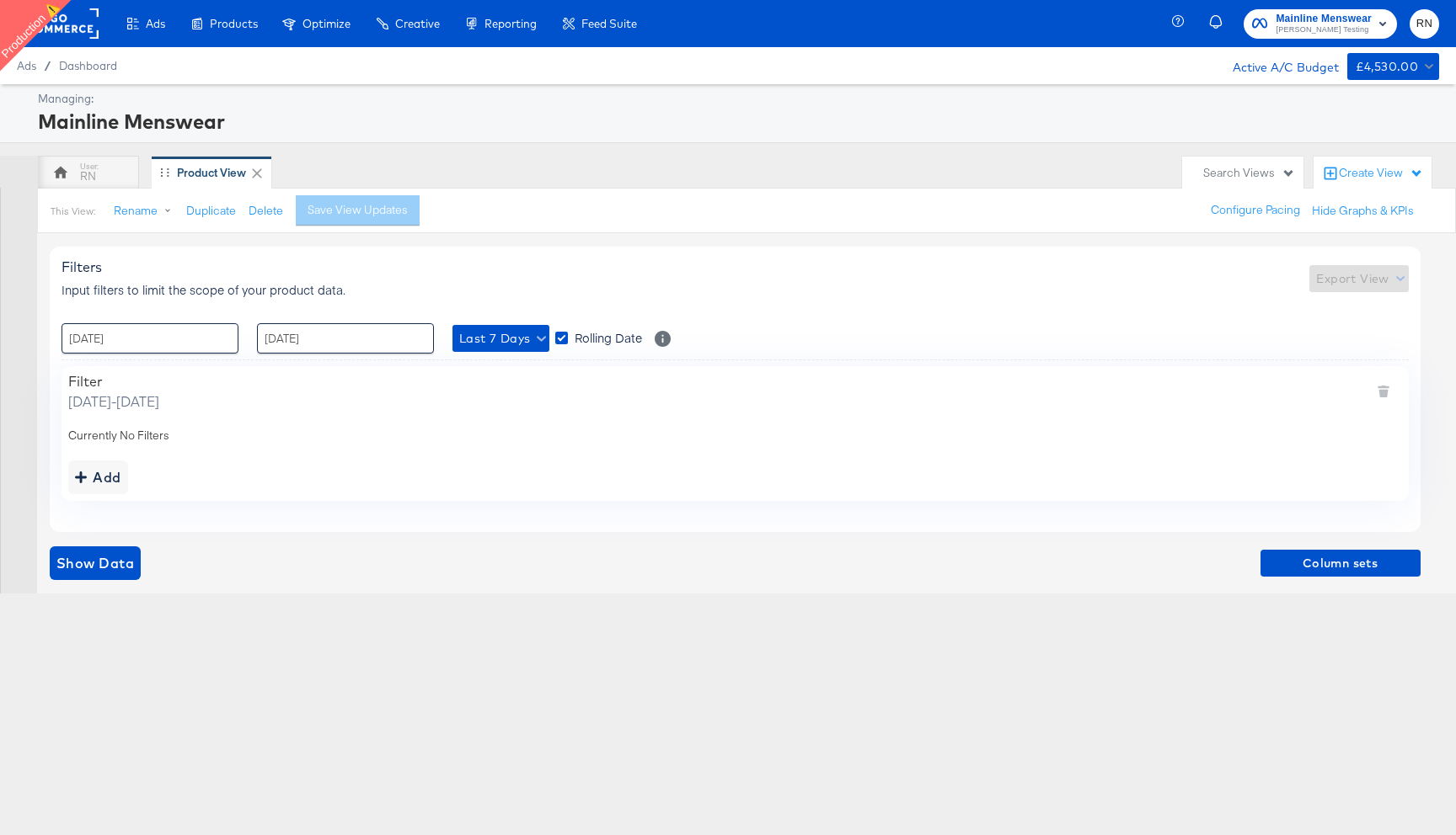
click at [1356, 167] on div "Create View" at bounding box center [1381, 173] width 85 height 17
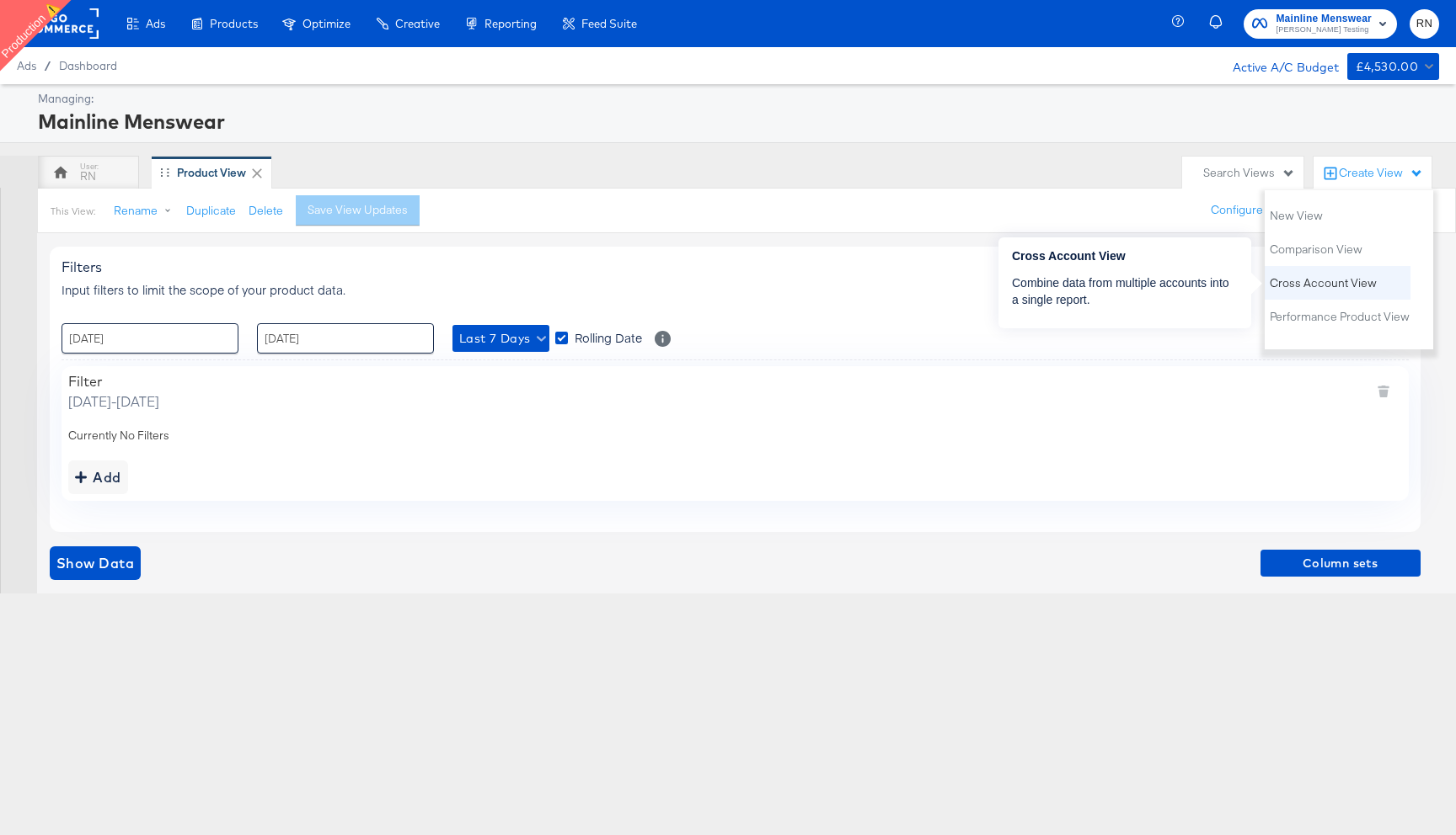
click at [1314, 284] on span "Cross Account View" at bounding box center [1323, 283] width 107 height 16
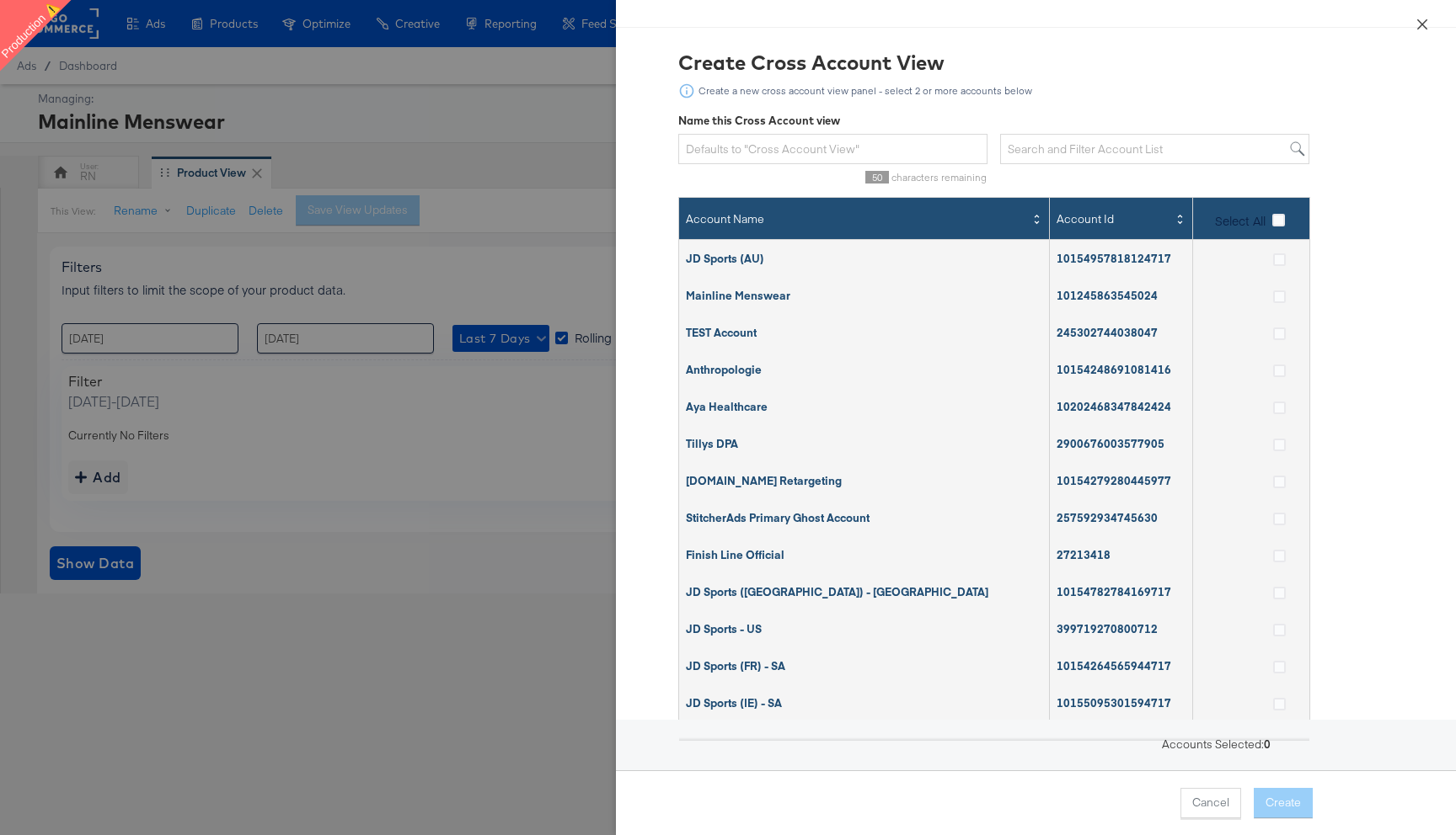
click at [1417, 22] on icon "close" at bounding box center [1422, 24] width 13 height 13
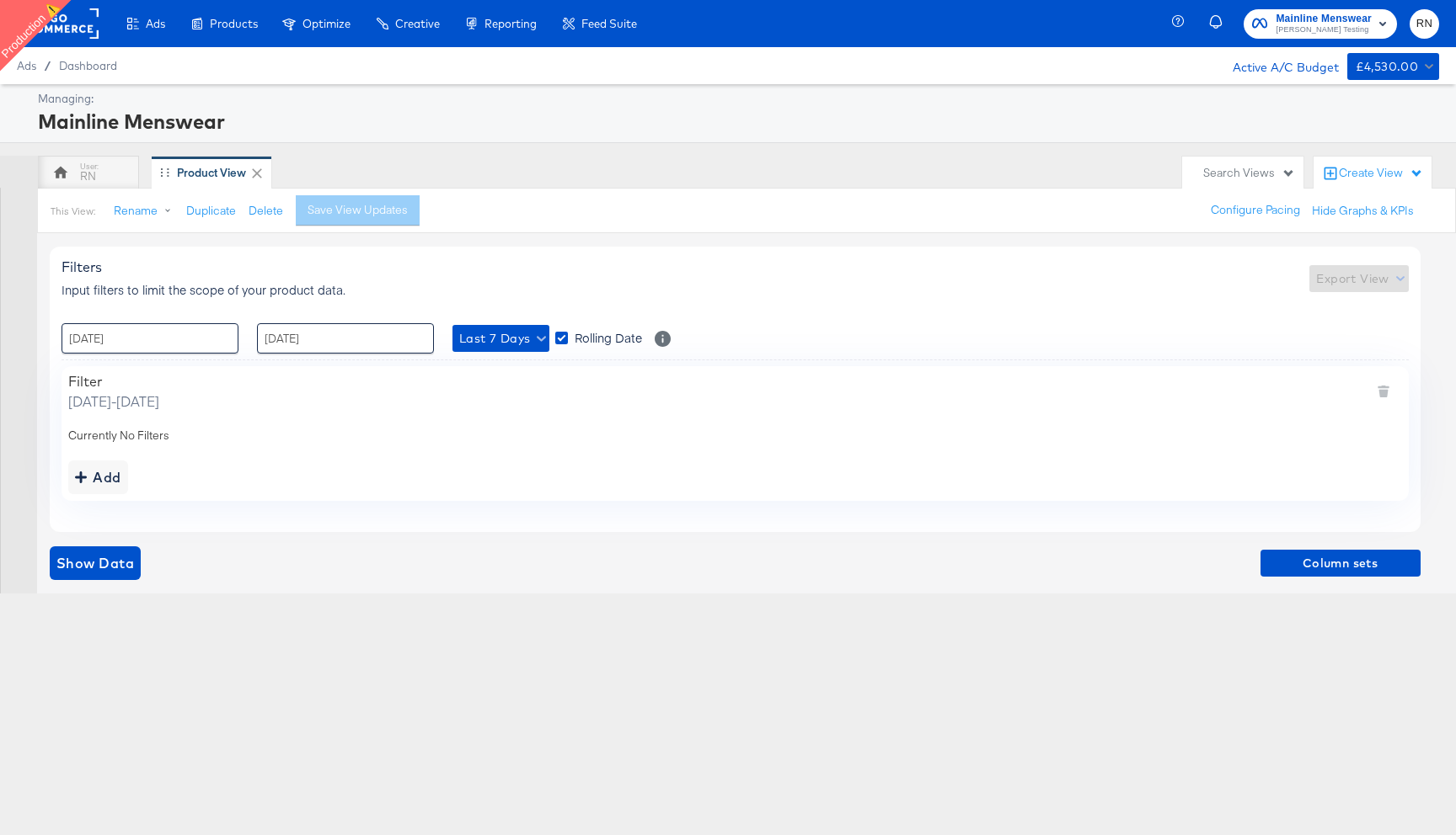
click at [1376, 170] on div "Create View" at bounding box center [1381, 173] width 85 height 17
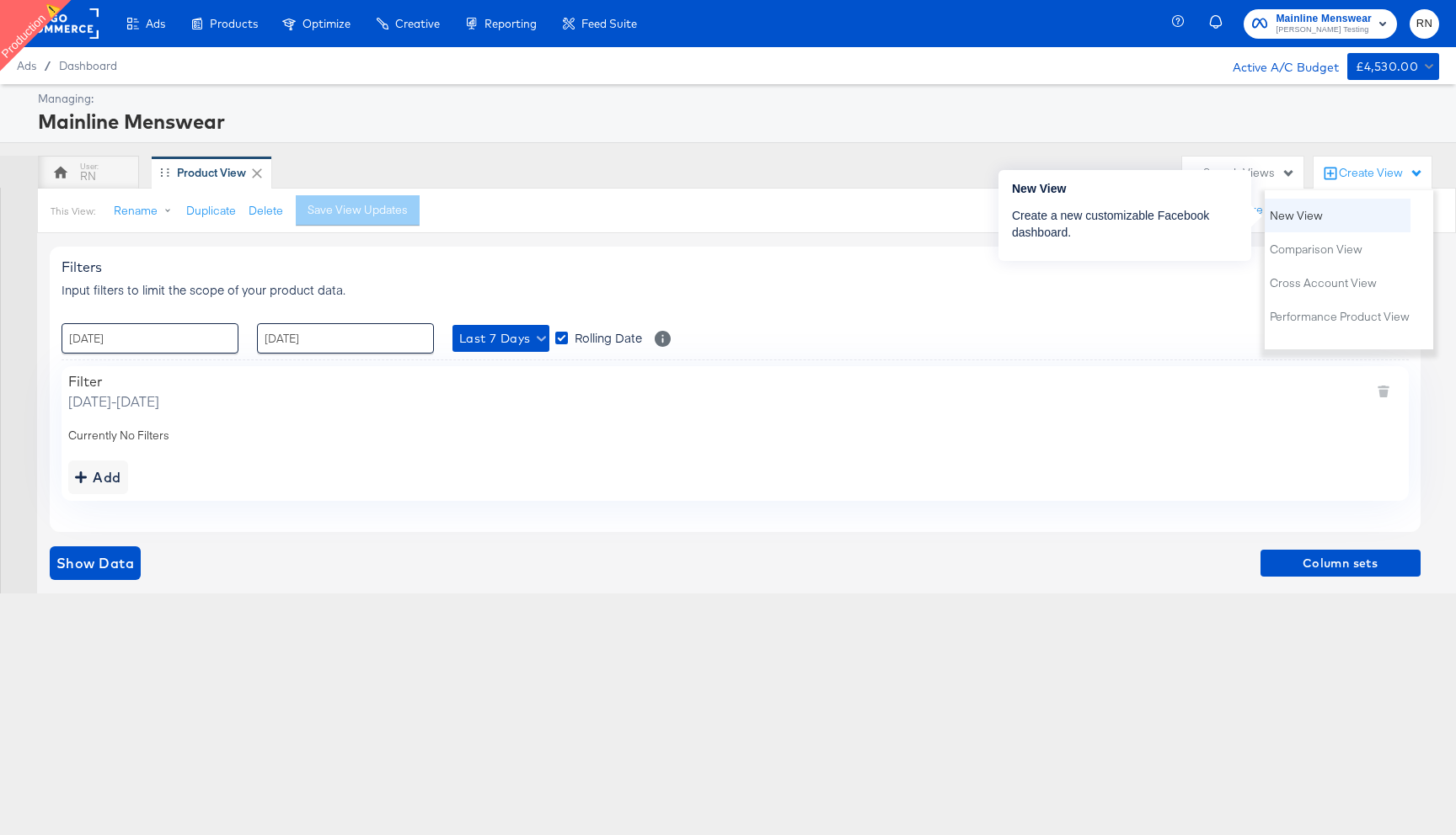
click at [1309, 214] on span "New View" at bounding box center [1296, 216] width 53 height 16
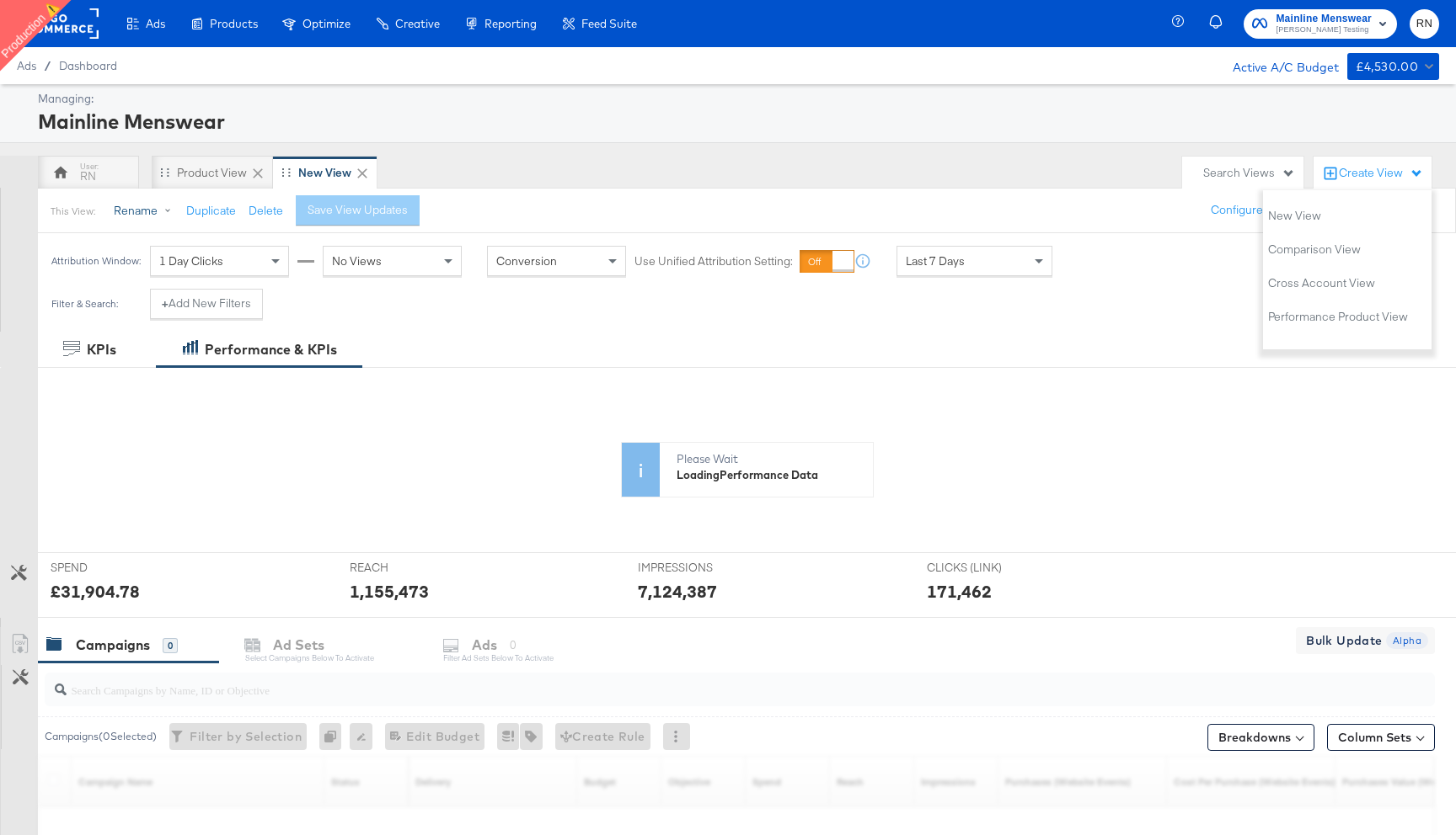
click at [134, 213] on button "Rename" at bounding box center [146, 211] width 88 height 30
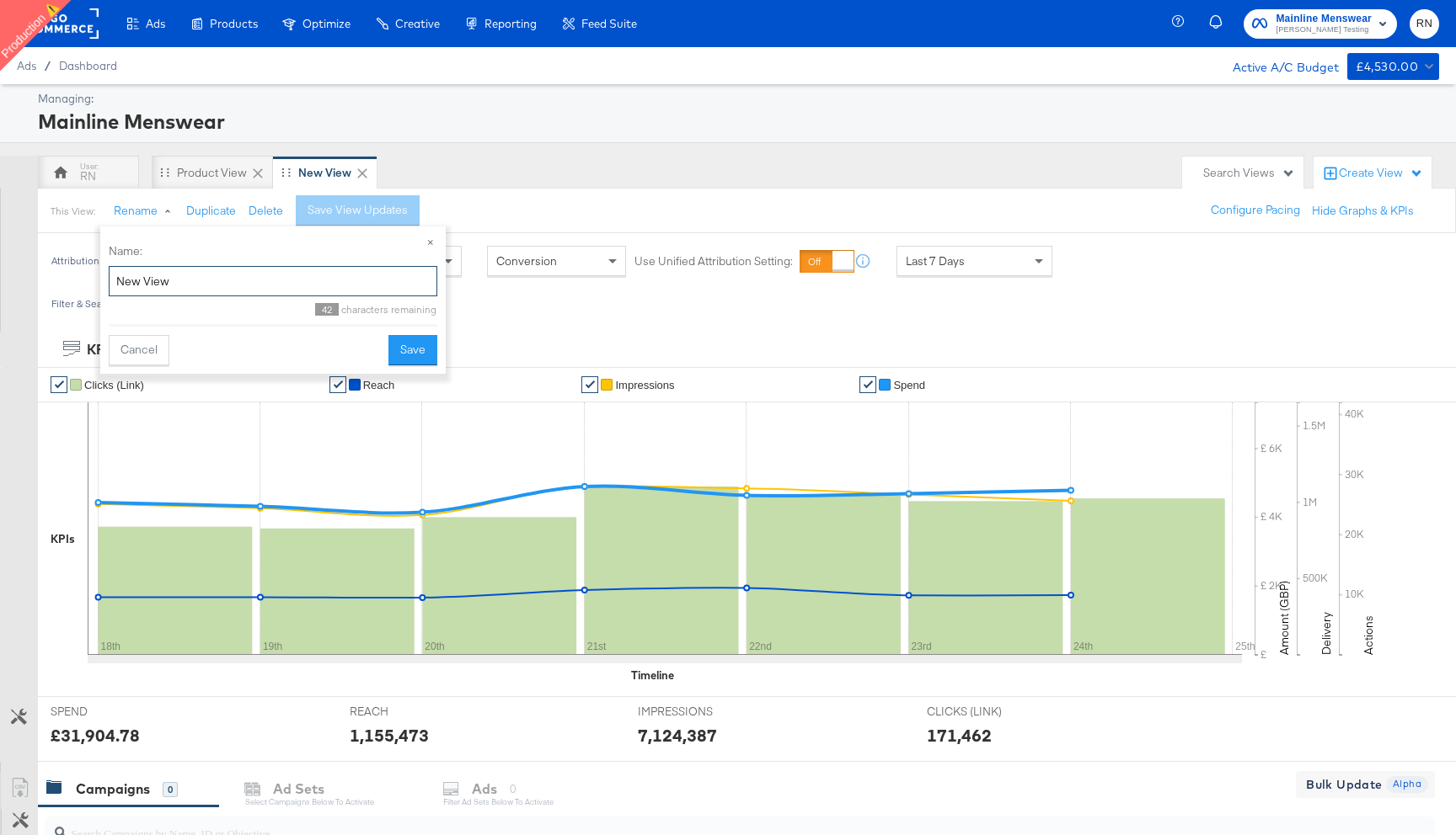
click at [217, 280] on input "New View" at bounding box center [272, 281] width 328 height 31
type input "New View_rnTest"
click at [405, 356] on button "Save" at bounding box center [413, 350] width 49 height 30
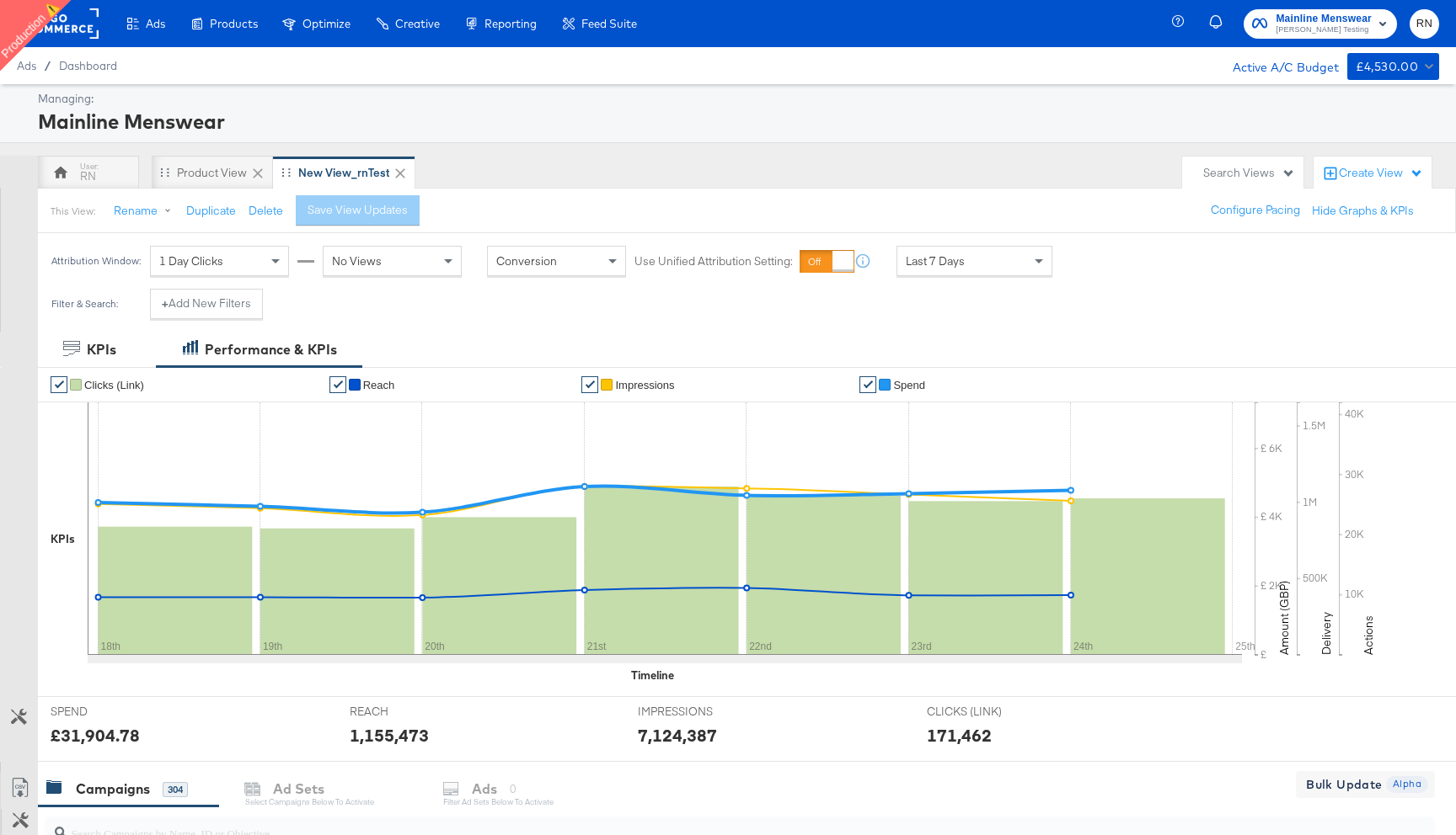
click at [642, 131] on div "Mainline Menswear" at bounding box center [736, 121] width 1397 height 29
click at [78, 31] on rect at bounding box center [60, 24] width 77 height 30
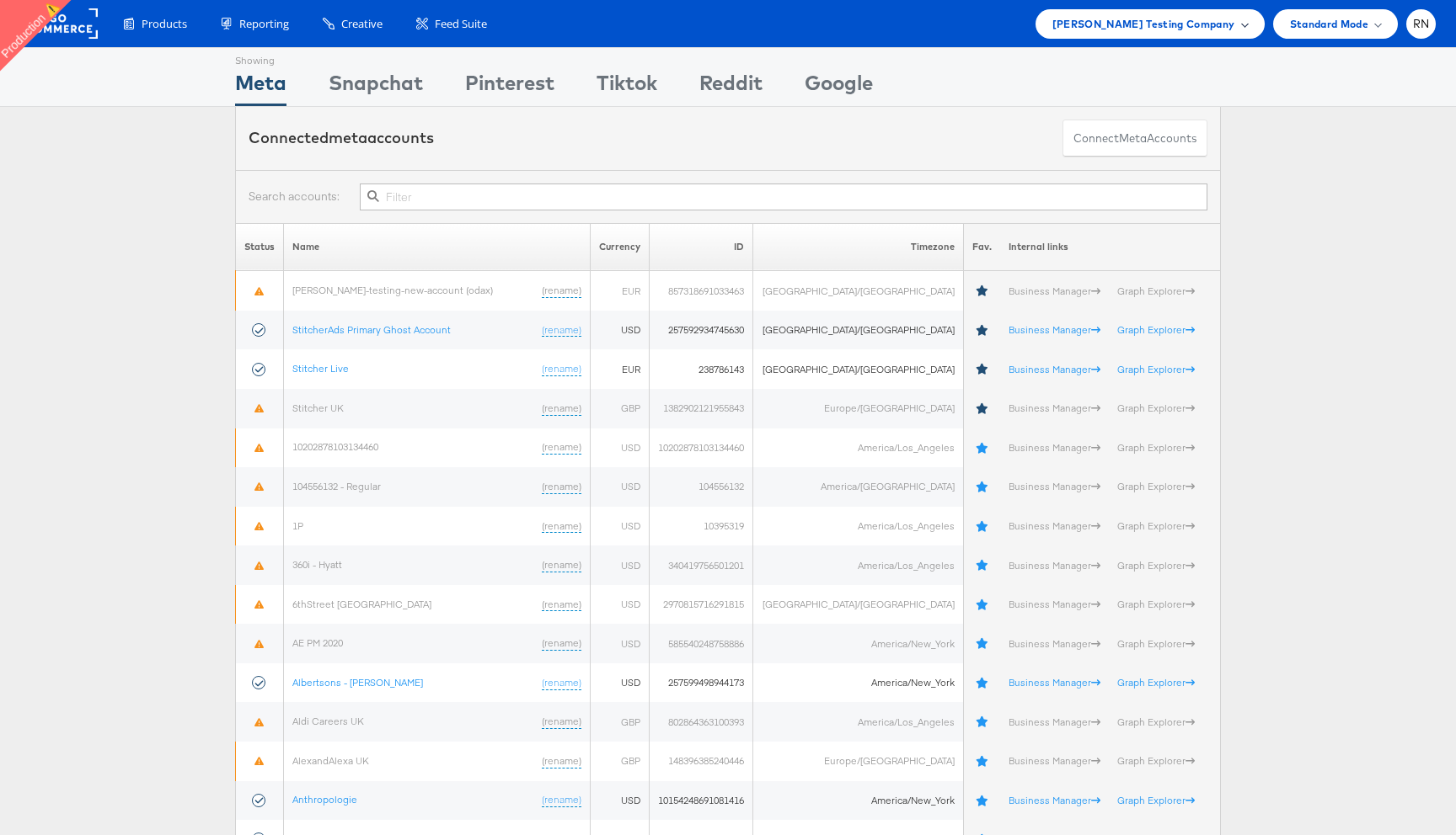
click at [1191, 20] on span "[PERSON_NAME] Testing Company" at bounding box center [1143, 24] width 183 height 18
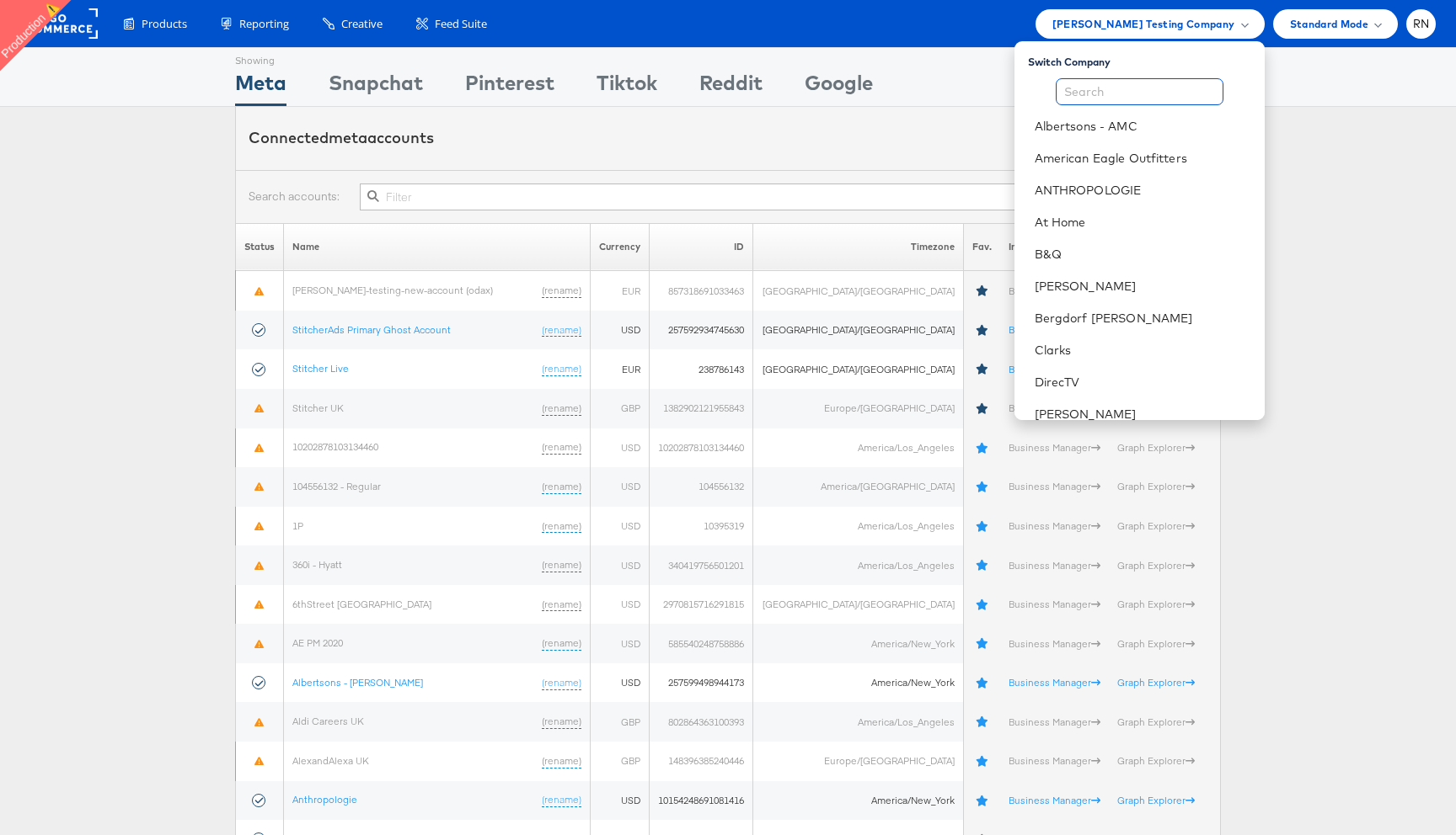
click at [1125, 87] on input "text" at bounding box center [1139, 92] width 167 height 27
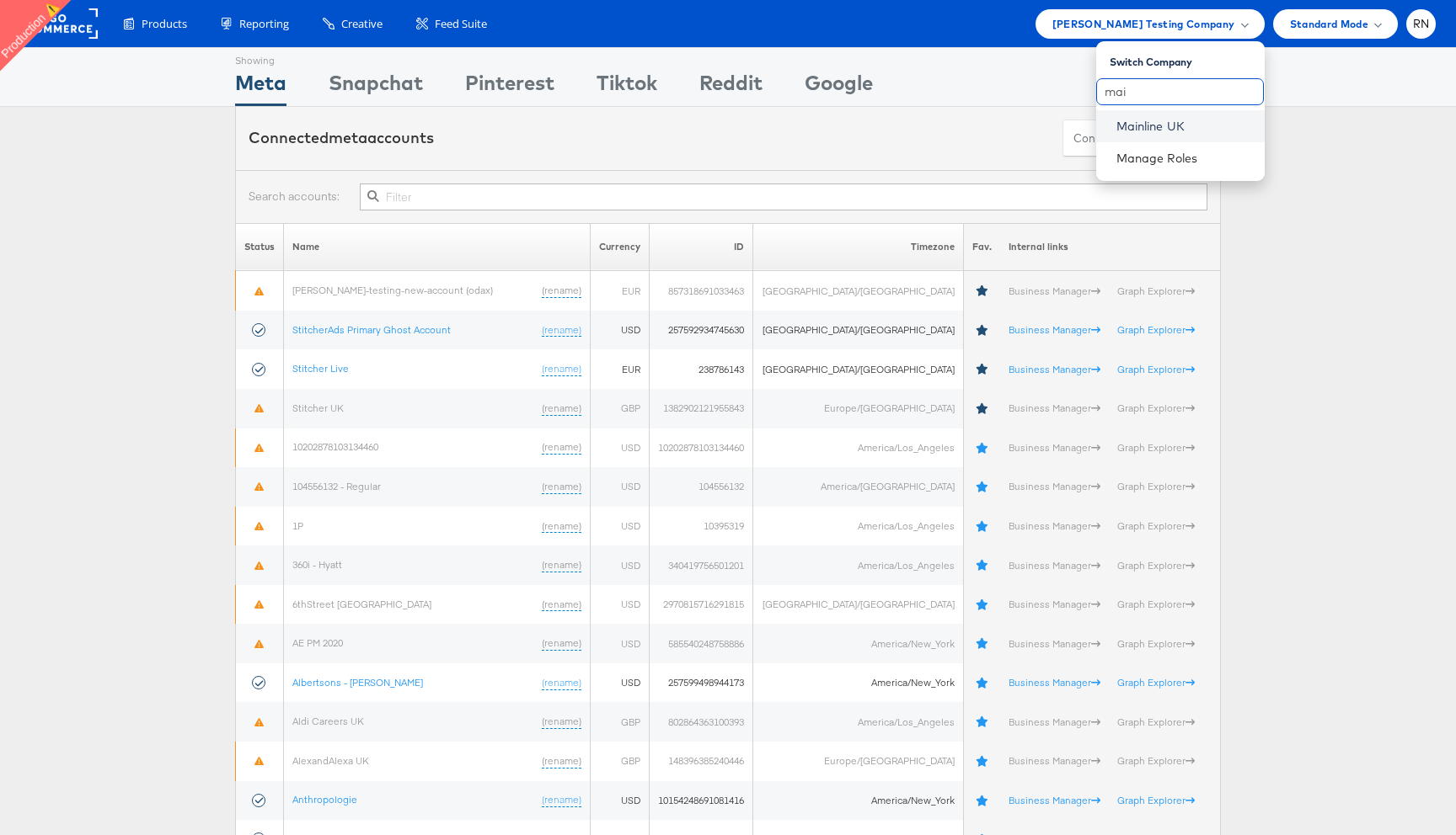
type input "mai"
click at [1141, 128] on link "Mainline UK" at bounding box center [1183, 126] width 135 height 17
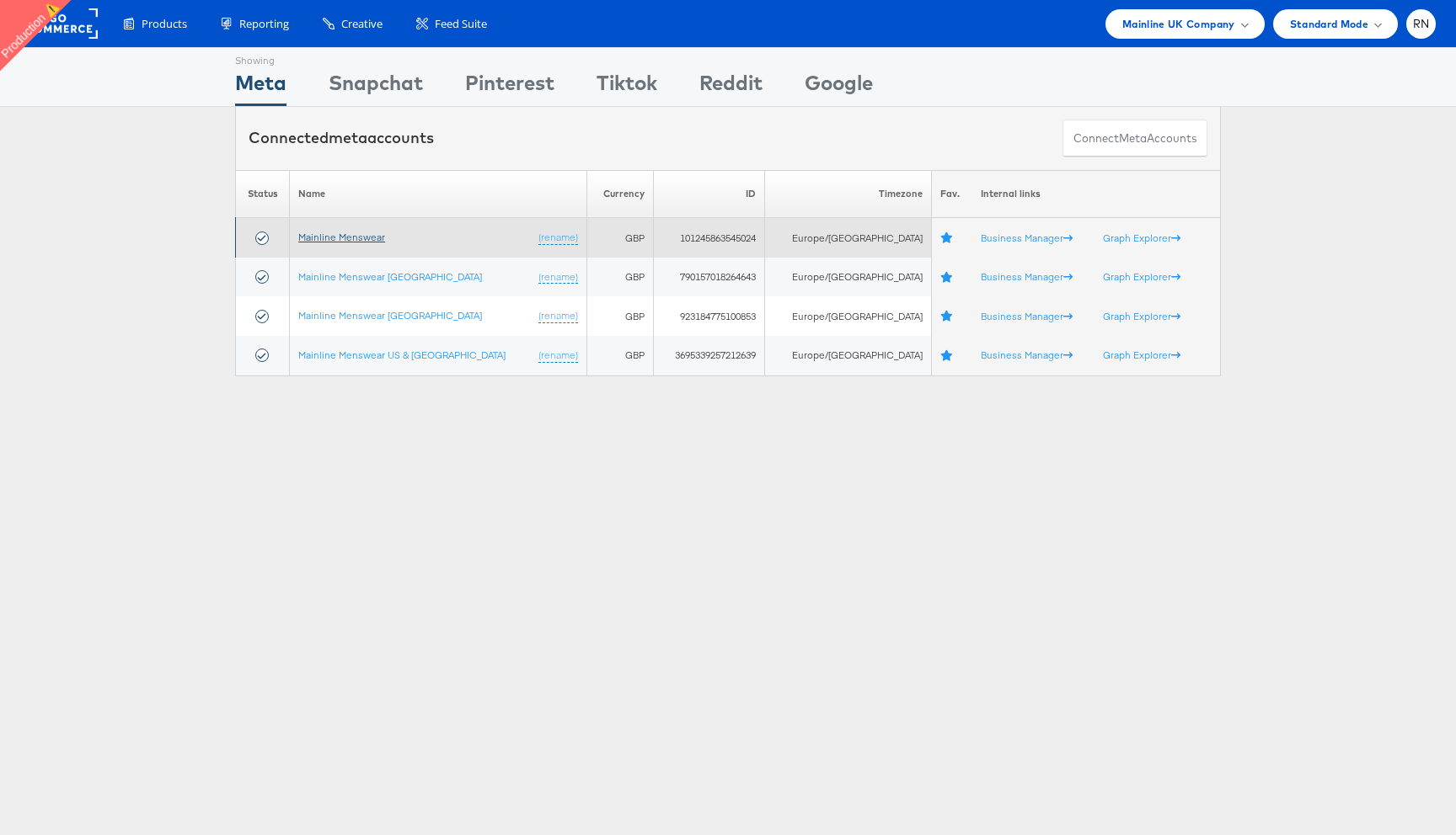
click at [366, 237] on link "Mainline Menswear" at bounding box center [342, 237] width 87 height 12
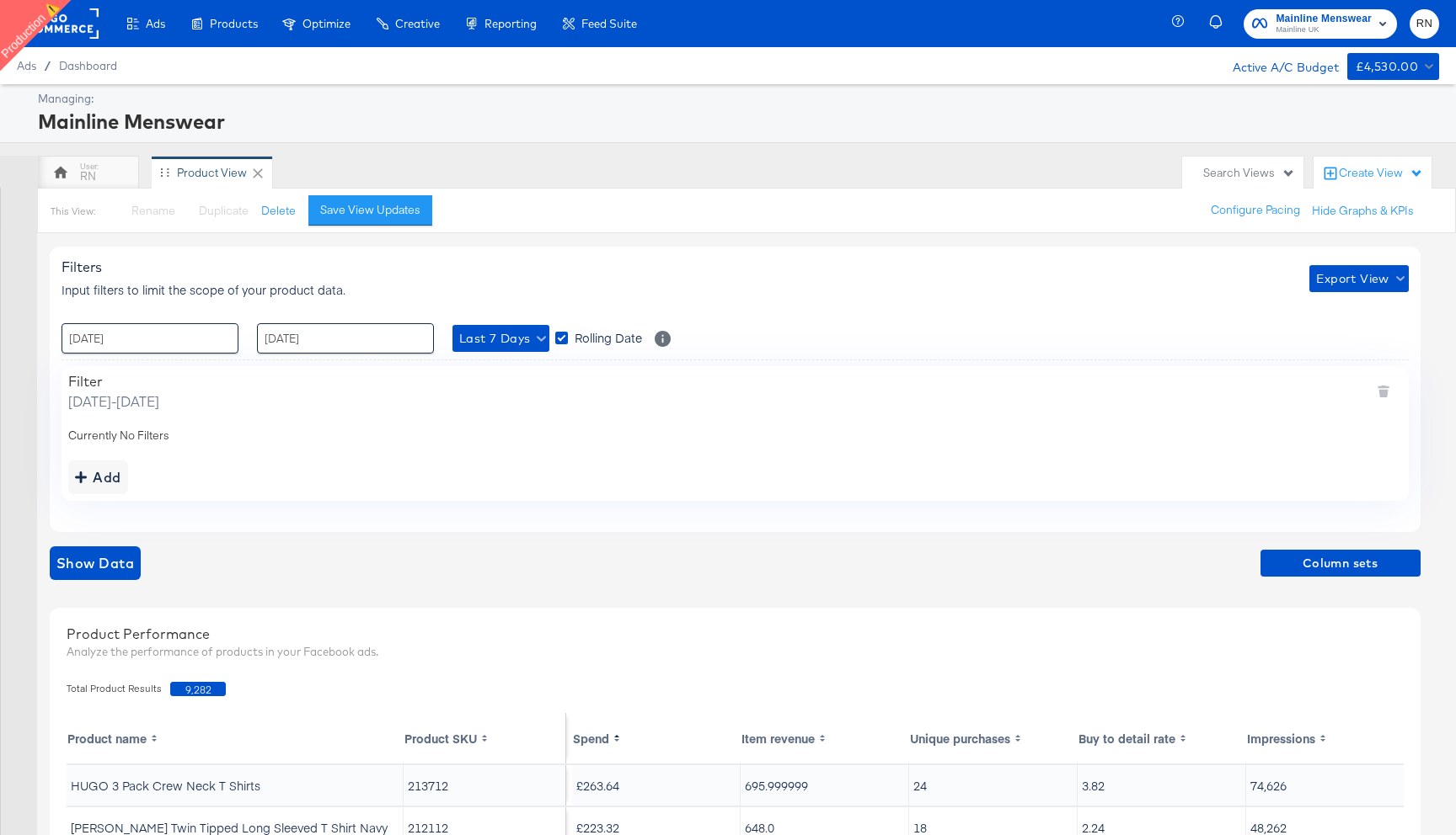
click at [72, 23] on rect at bounding box center [60, 24] width 77 height 30
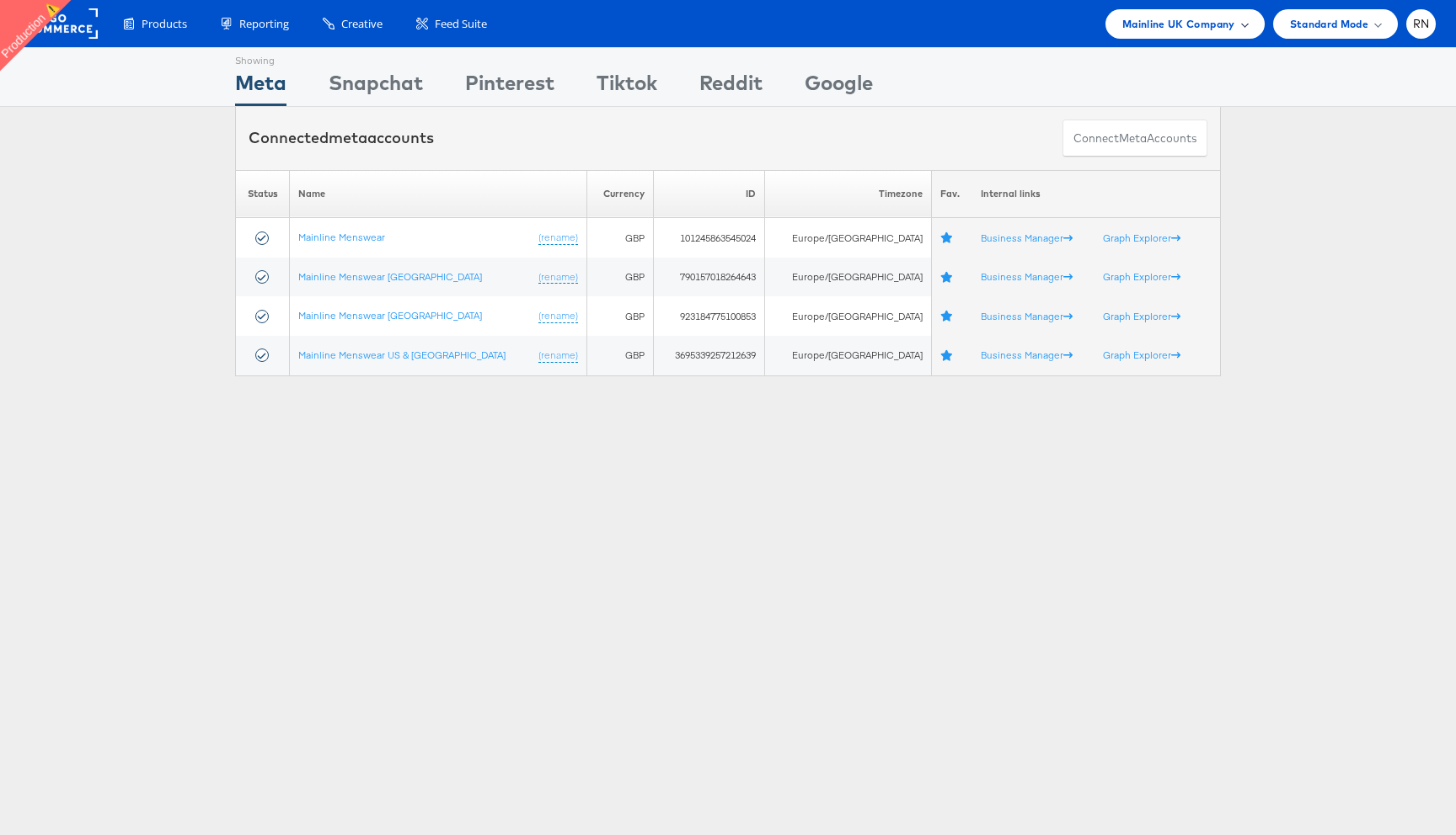
click at [1168, 28] on span "Mainline UK Company" at bounding box center [1179, 24] width 113 height 18
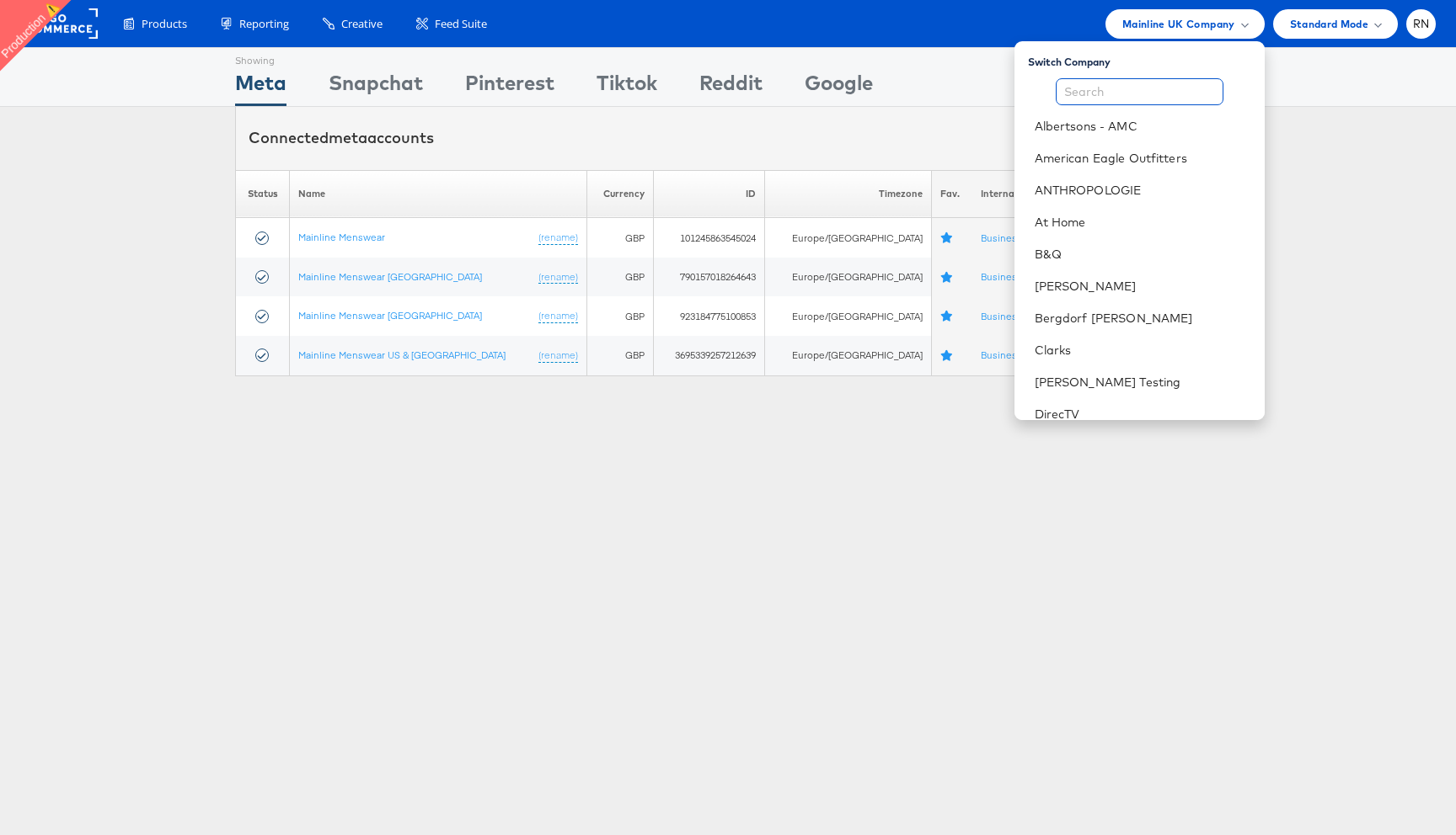
click at [1145, 93] on input "text" at bounding box center [1139, 92] width 167 height 27
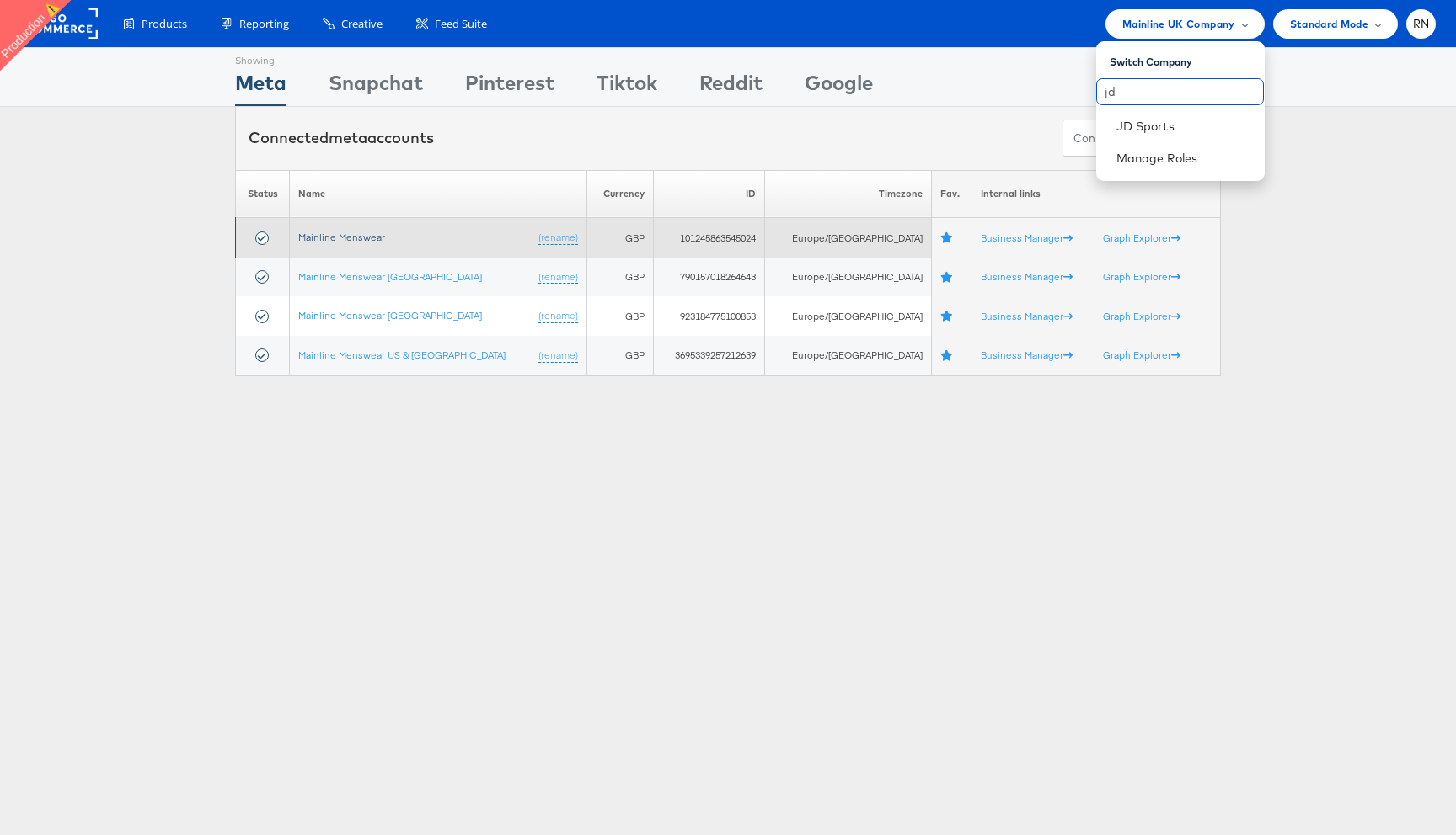
type input "jd"
click at [356, 234] on link "Mainline Menswear" at bounding box center [342, 237] width 87 height 12
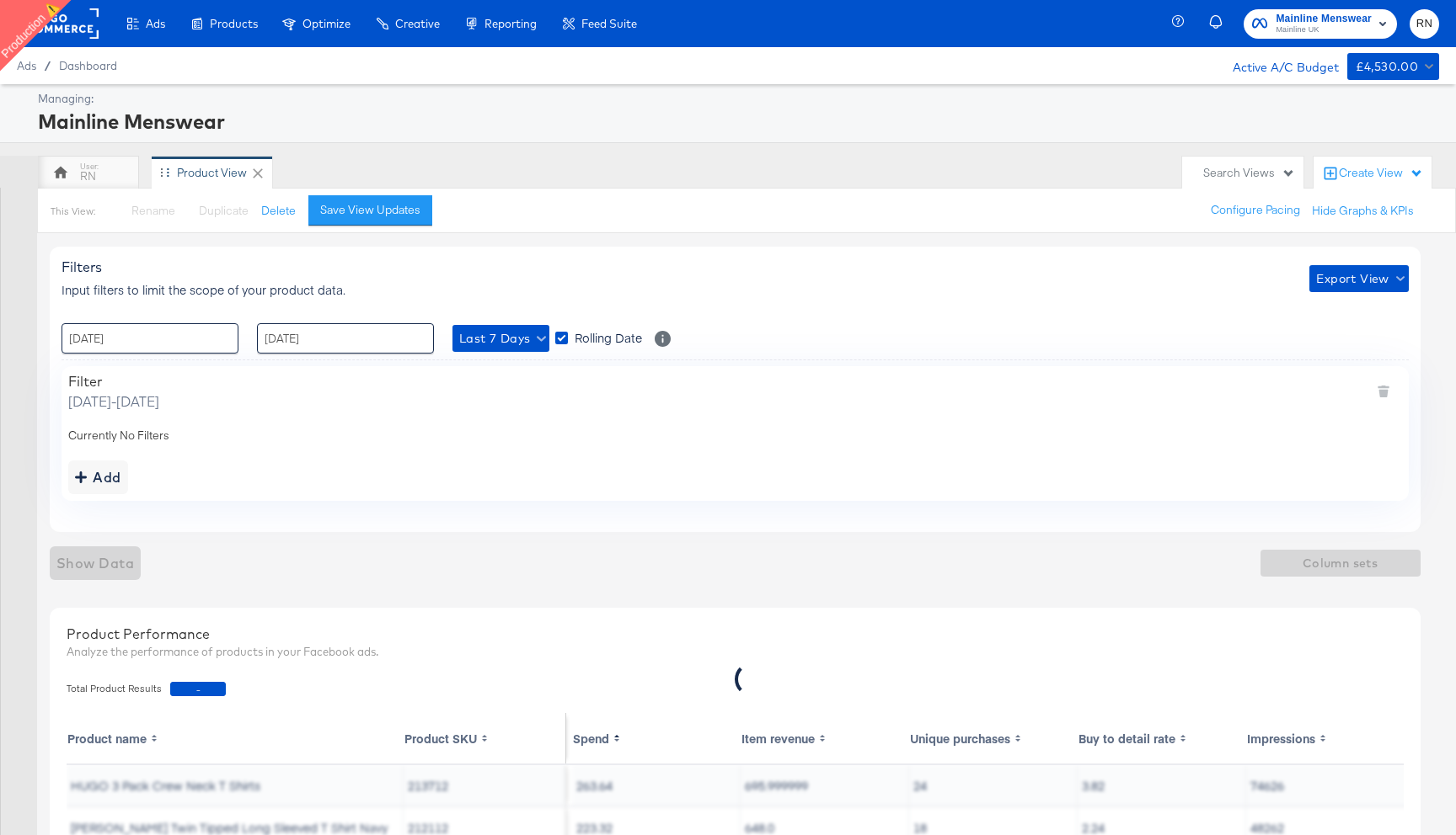
click at [210, 178] on div "Product View" at bounding box center [211, 173] width 70 height 16
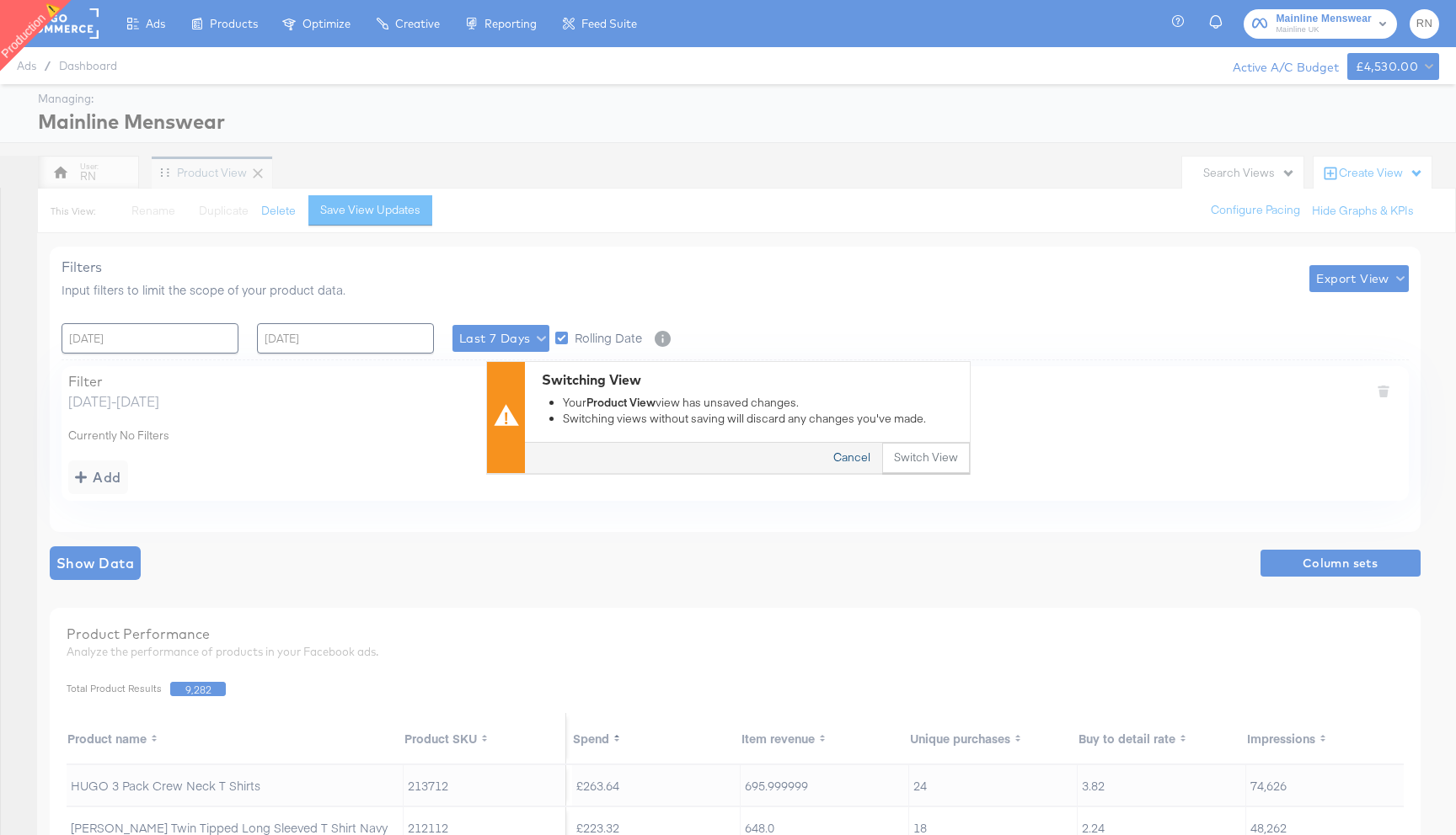
click at [862, 458] on button "Cancel" at bounding box center [851, 458] width 61 height 30
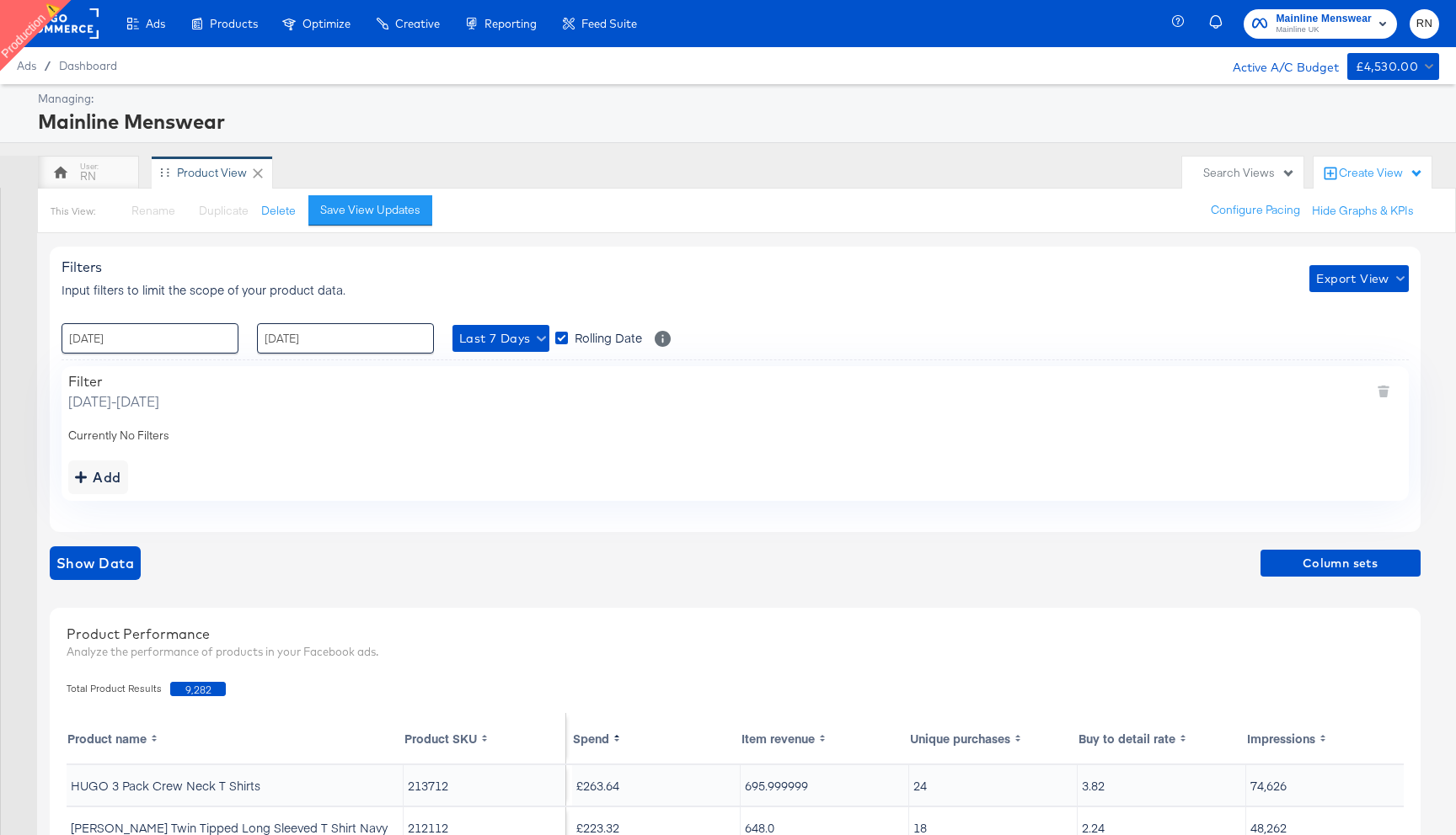
click at [1263, 175] on div "Search Views" at bounding box center [1249, 173] width 92 height 16
click at [1196, 262] on div "Search: Available Views RN OOS rule - £25 Active - Last 30 Days Catalog Sales t…" at bounding box center [1198, 303] width 210 height 210
click at [1136, 245] on input "Search:" at bounding box center [1199, 243] width 186 height 31
type input "test"
click at [1149, 313] on button "RN" at bounding box center [1205, 311] width 185 height 20
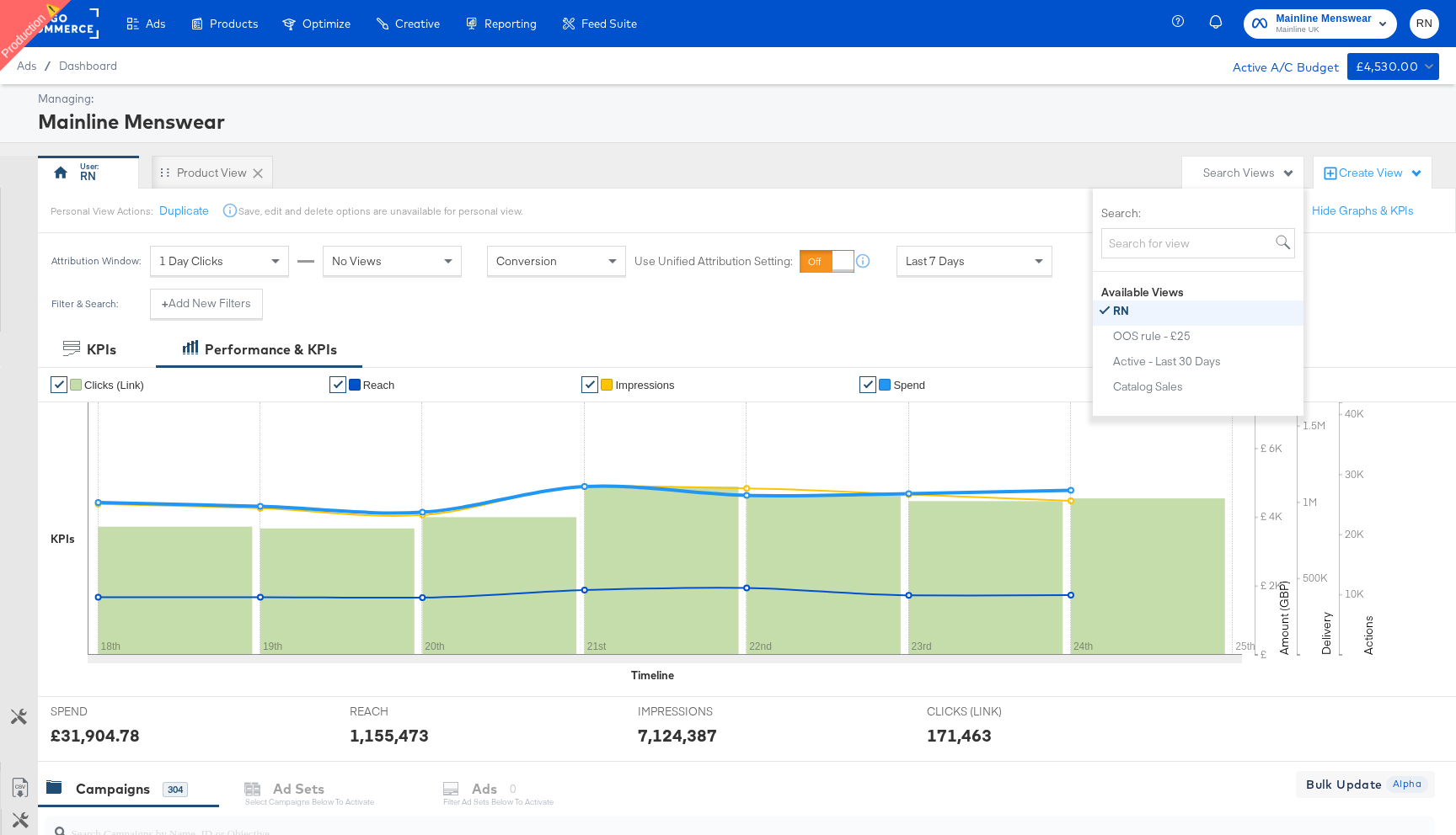
click at [1121, 305] on div "RN" at bounding box center [1121, 310] width 16 height 11
click at [1136, 328] on div "StitcherAds Test" at bounding box center [1155, 324] width 85 height 11
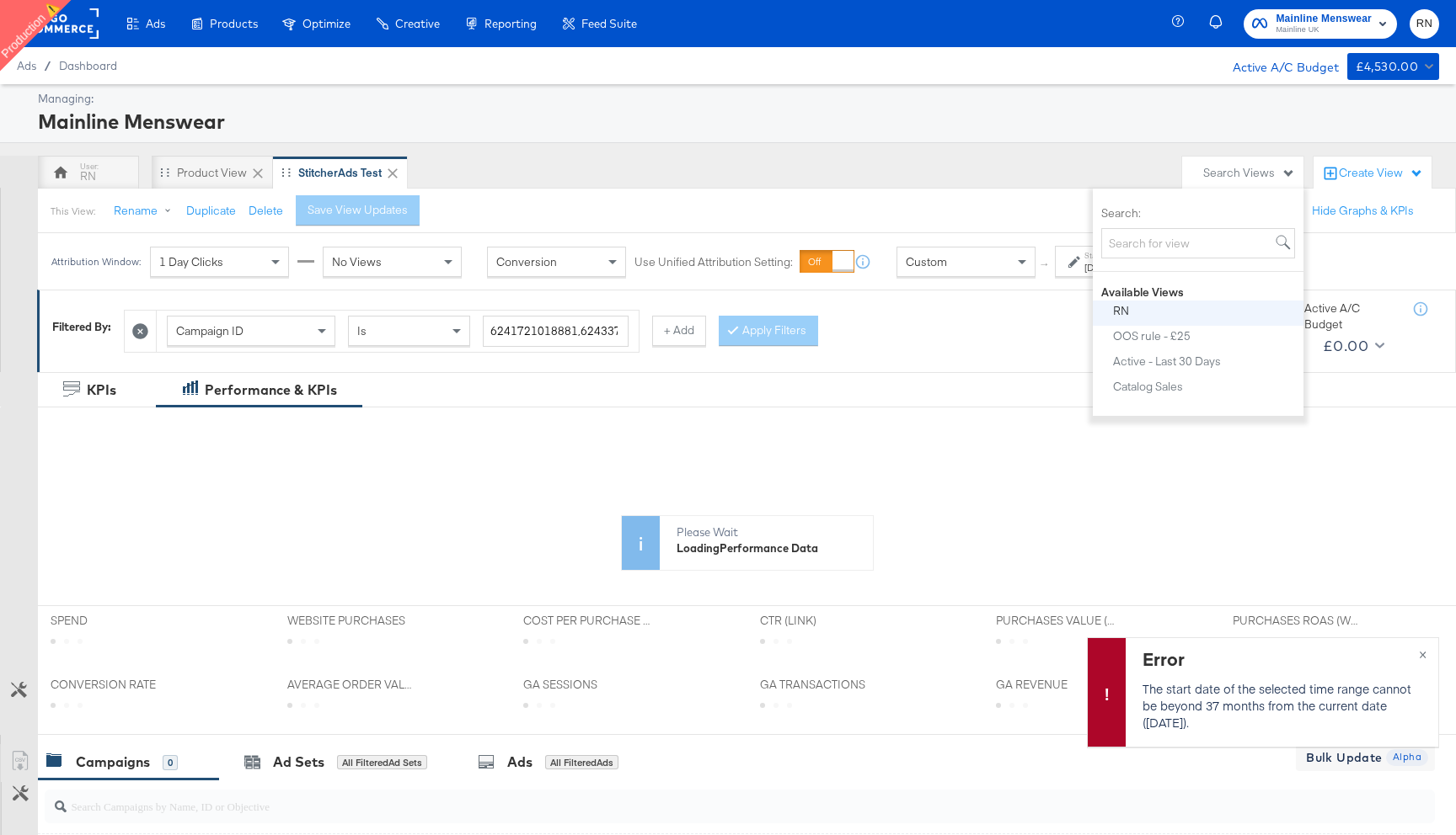
click at [1122, 308] on div "RN" at bounding box center [1121, 310] width 16 height 11
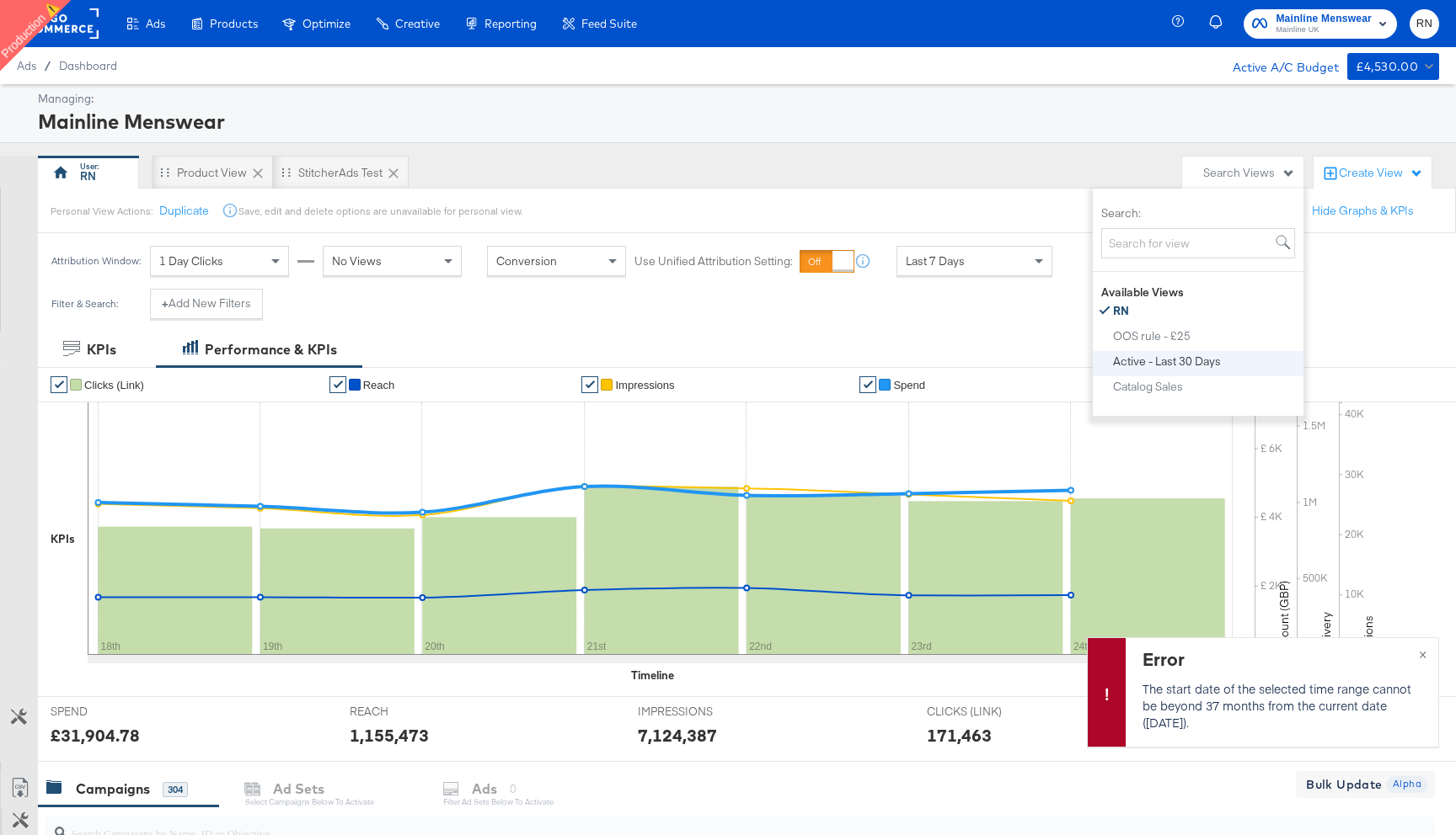
click at [1129, 360] on div "Active - Last 30 Days" at bounding box center [1166, 361] width 107 height 11
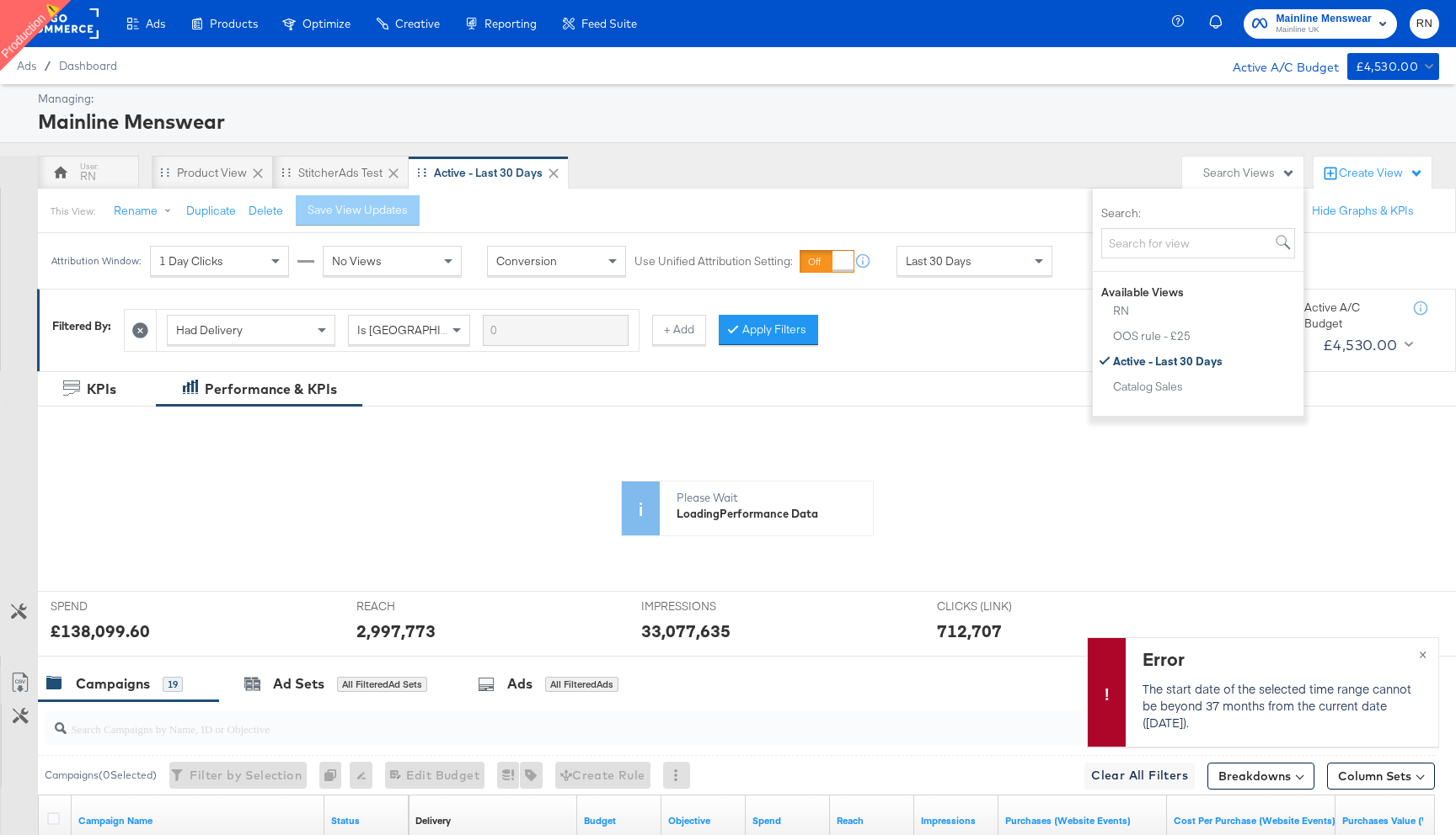
click at [550, 172] on icon at bounding box center [553, 173] width 17 height 17
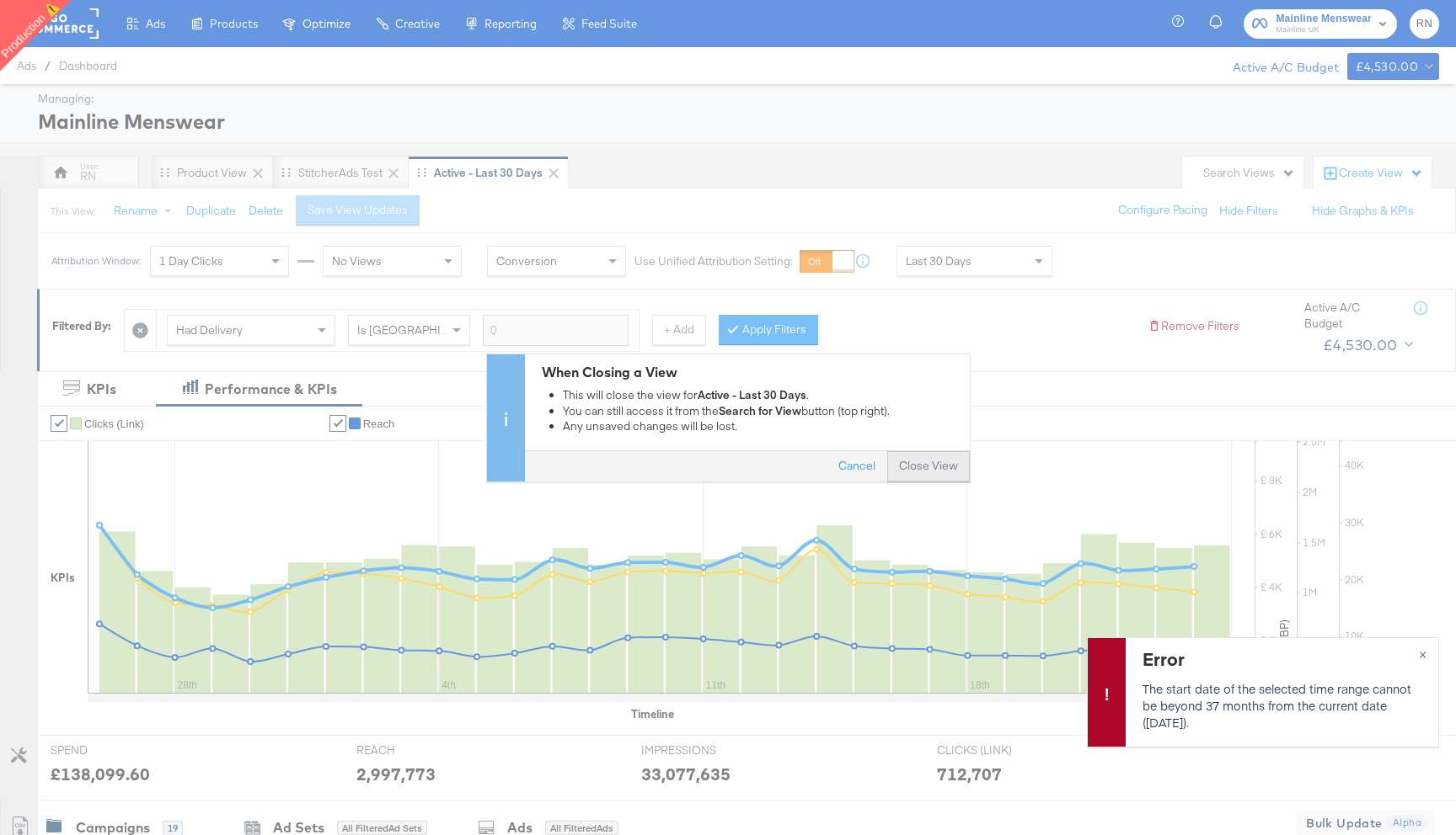
click at [920, 466] on button "Close View" at bounding box center [929, 466] width 83 height 30
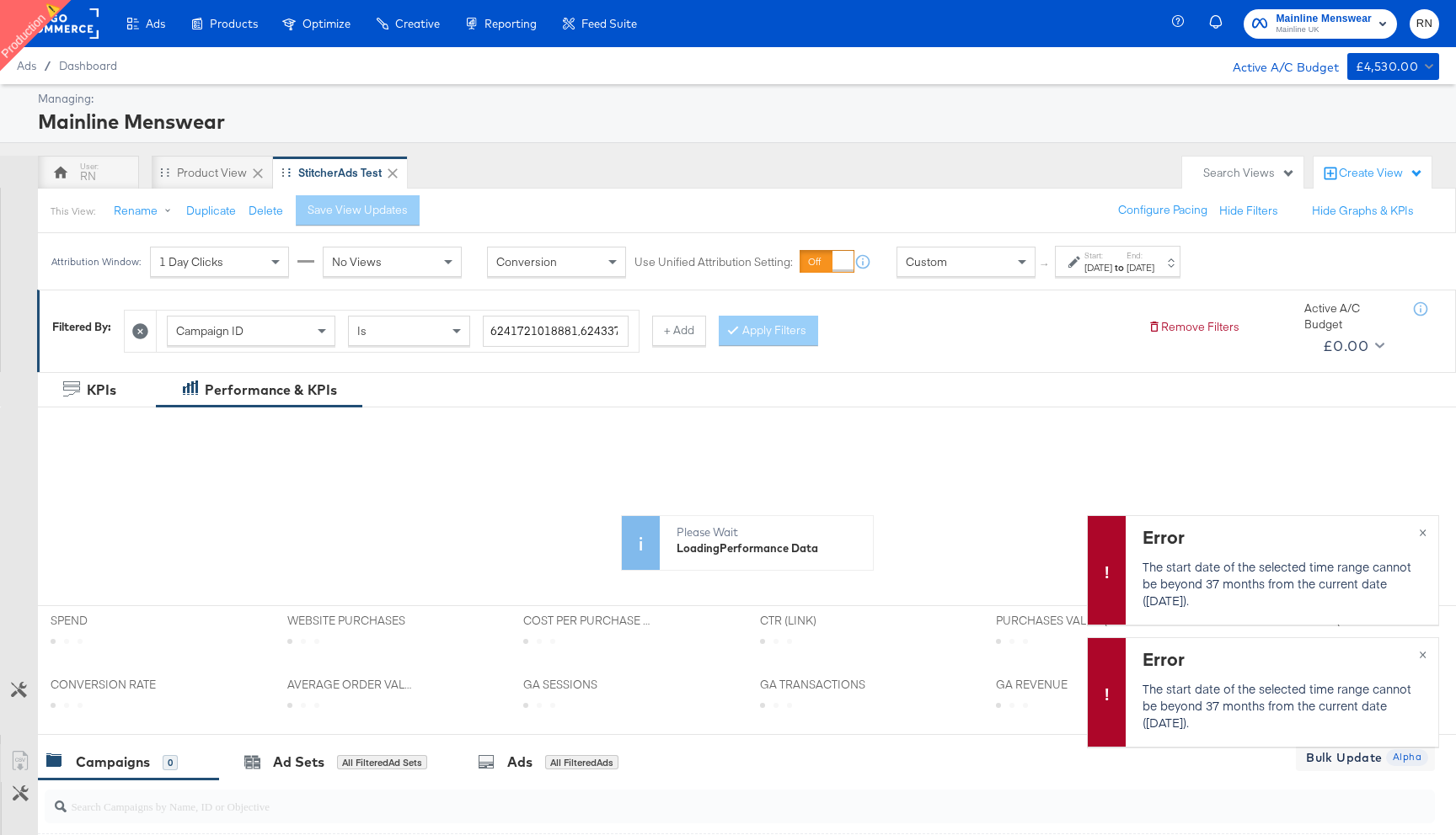
click at [392, 172] on icon at bounding box center [392, 172] width 10 height 10
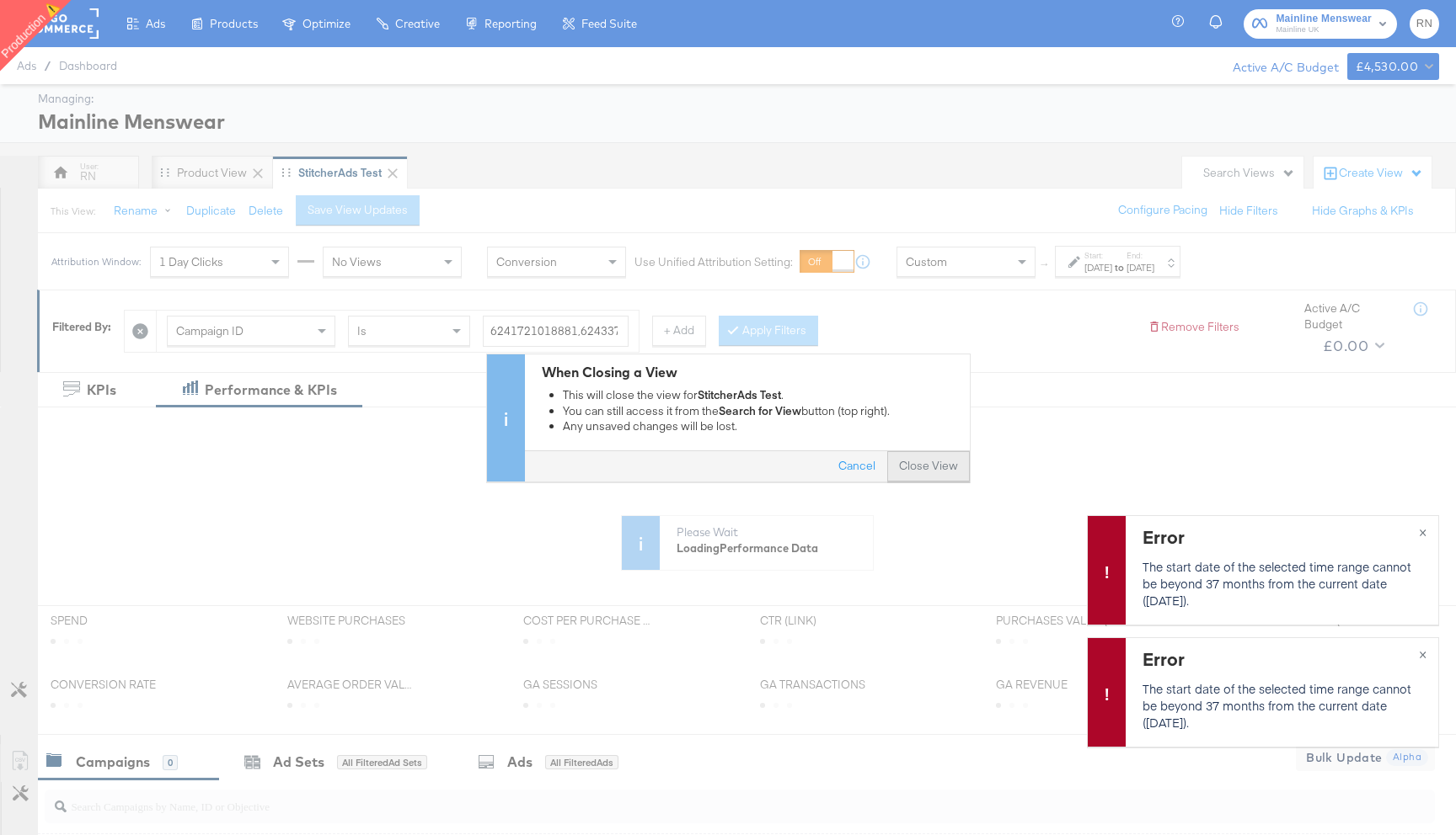
click at [930, 474] on button "Close View" at bounding box center [929, 466] width 83 height 30
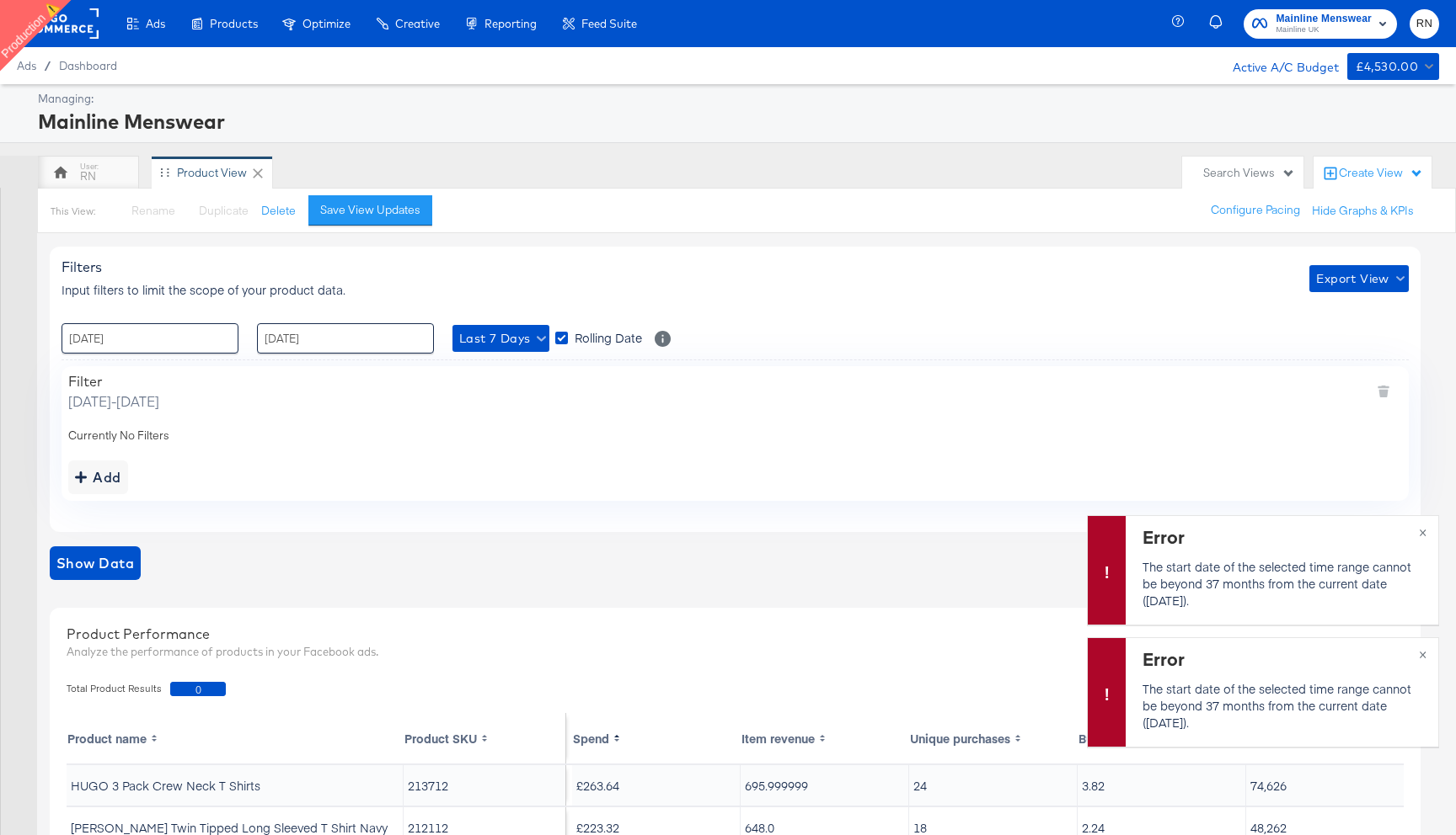
click at [1269, 175] on div "Search Views" at bounding box center [1249, 173] width 92 height 16
click at [92, 177] on div "RN" at bounding box center [88, 176] width 16 height 16
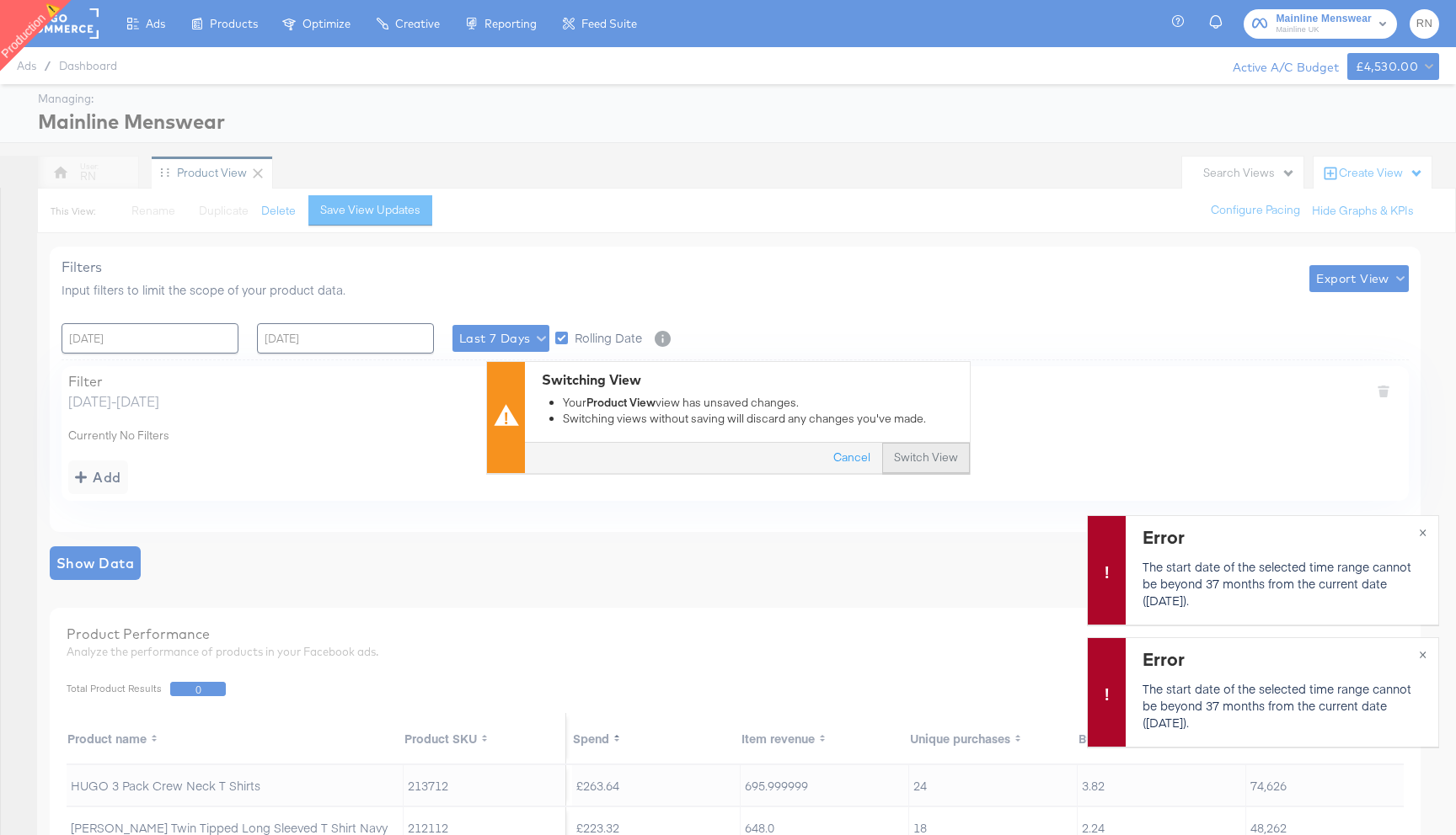
click at [938, 464] on button "Switch View" at bounding box center [926, 458] width 88 height 30
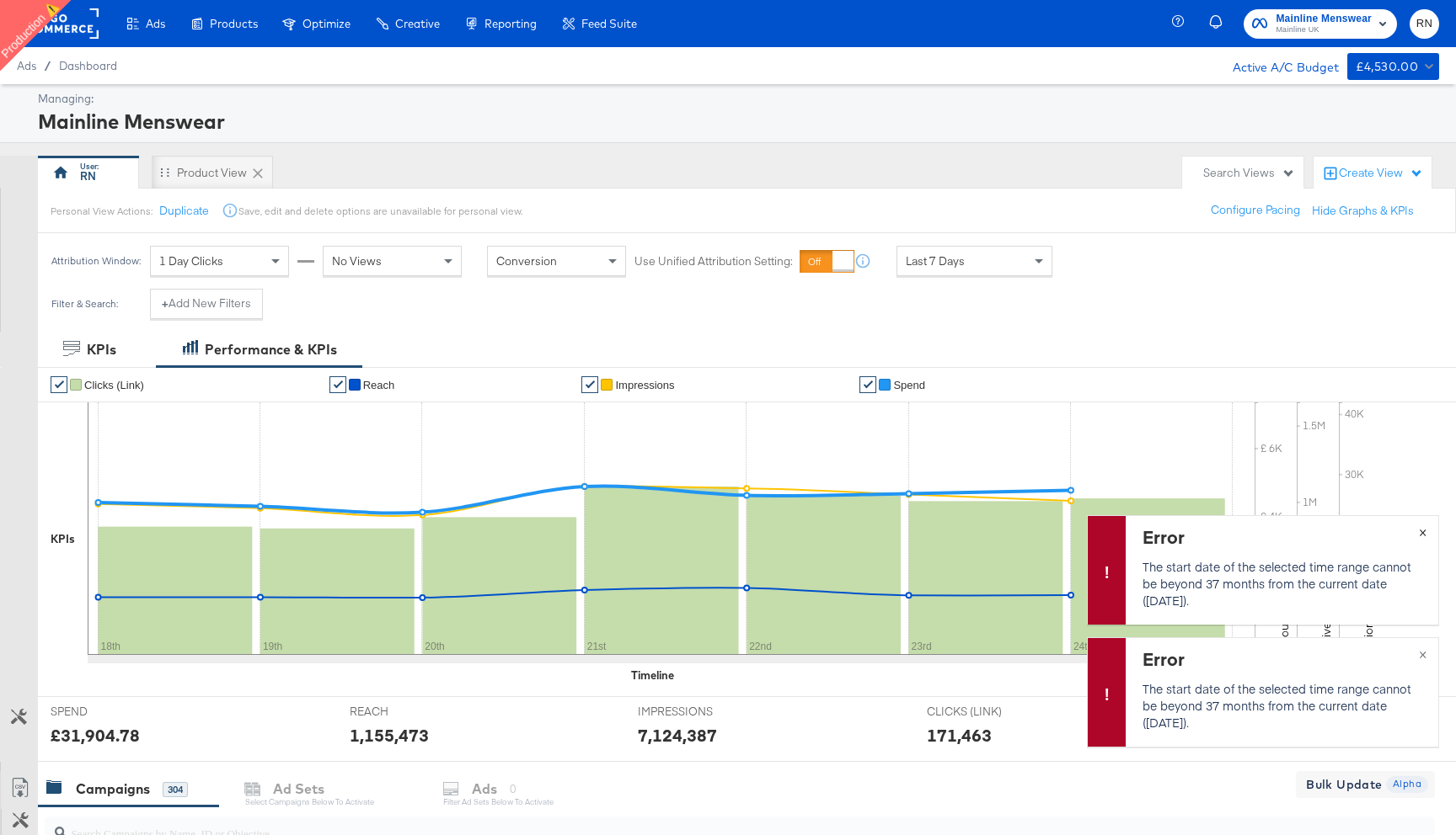
click at [1423, 533] on span "×" at bounding box center [1423, 531] width 8 height 19
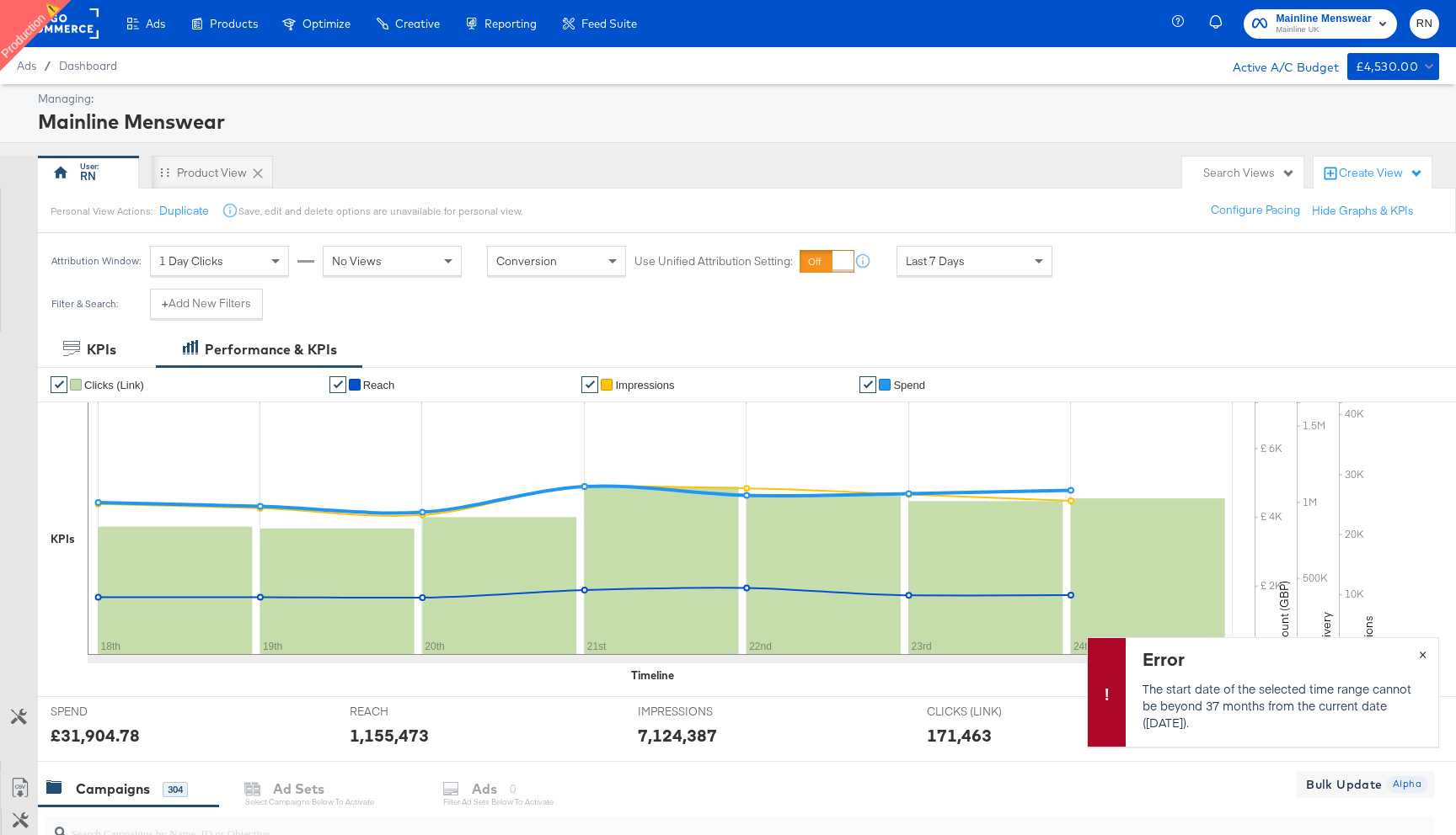
click at [1423, 655] on span "×" at bounding box center [1423, 653] width 8 height 19
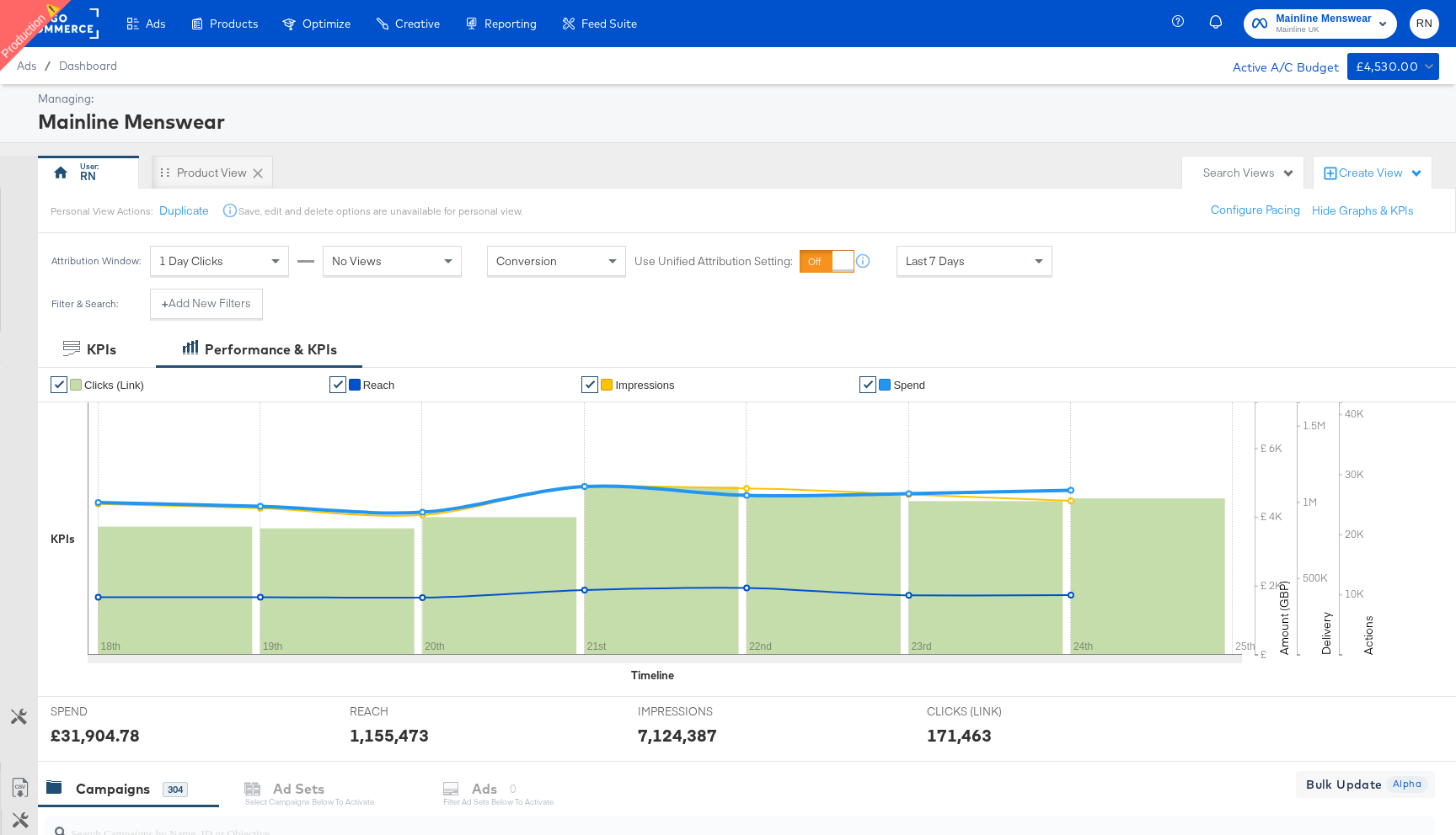
click at [75, 31] on rect at bounding box center [60, 24] width 77 height 30
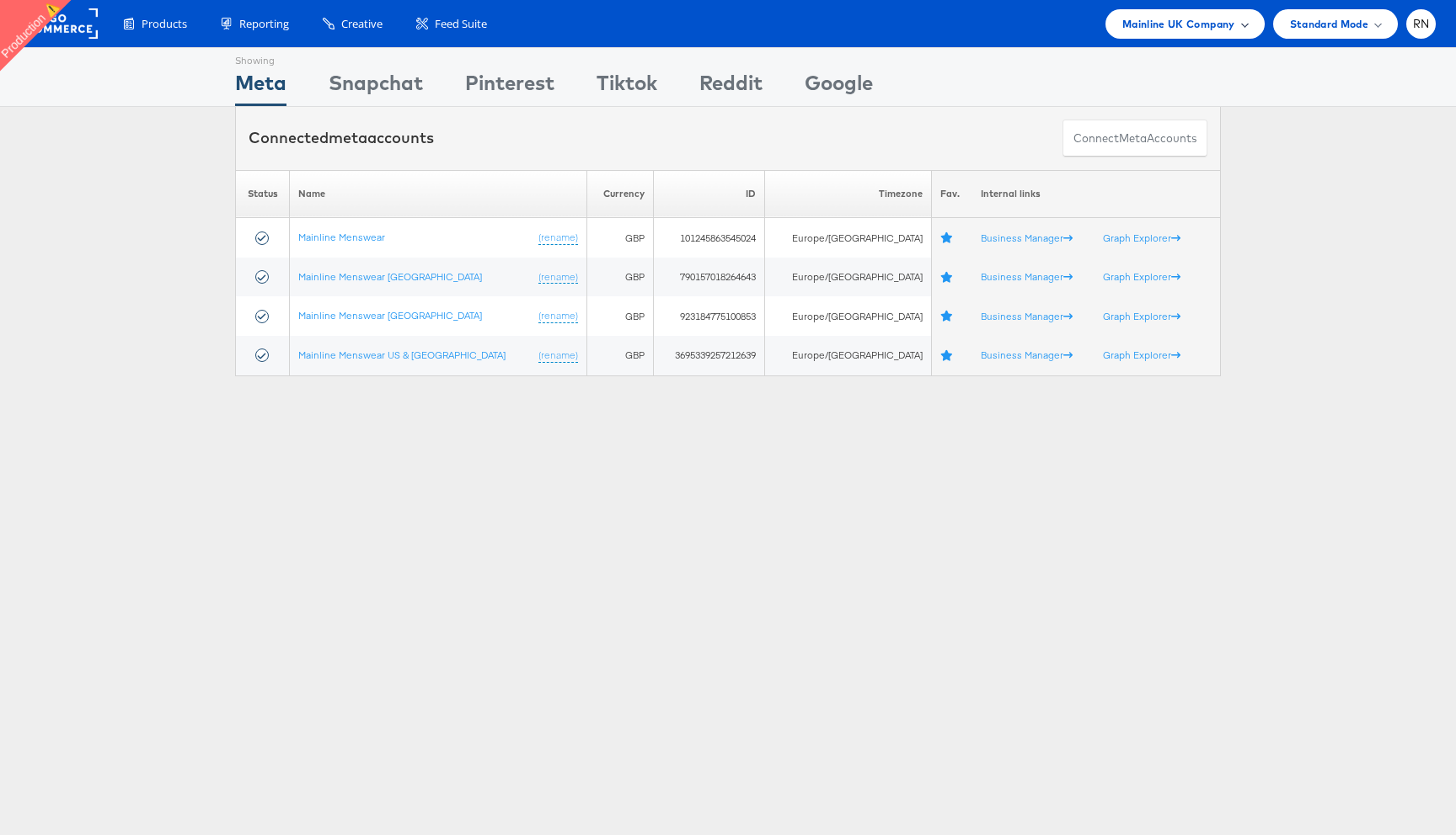
click at [1188, 27] on span "Mainline UK Company" at bounding box center [1179, 24] width 113 height 18
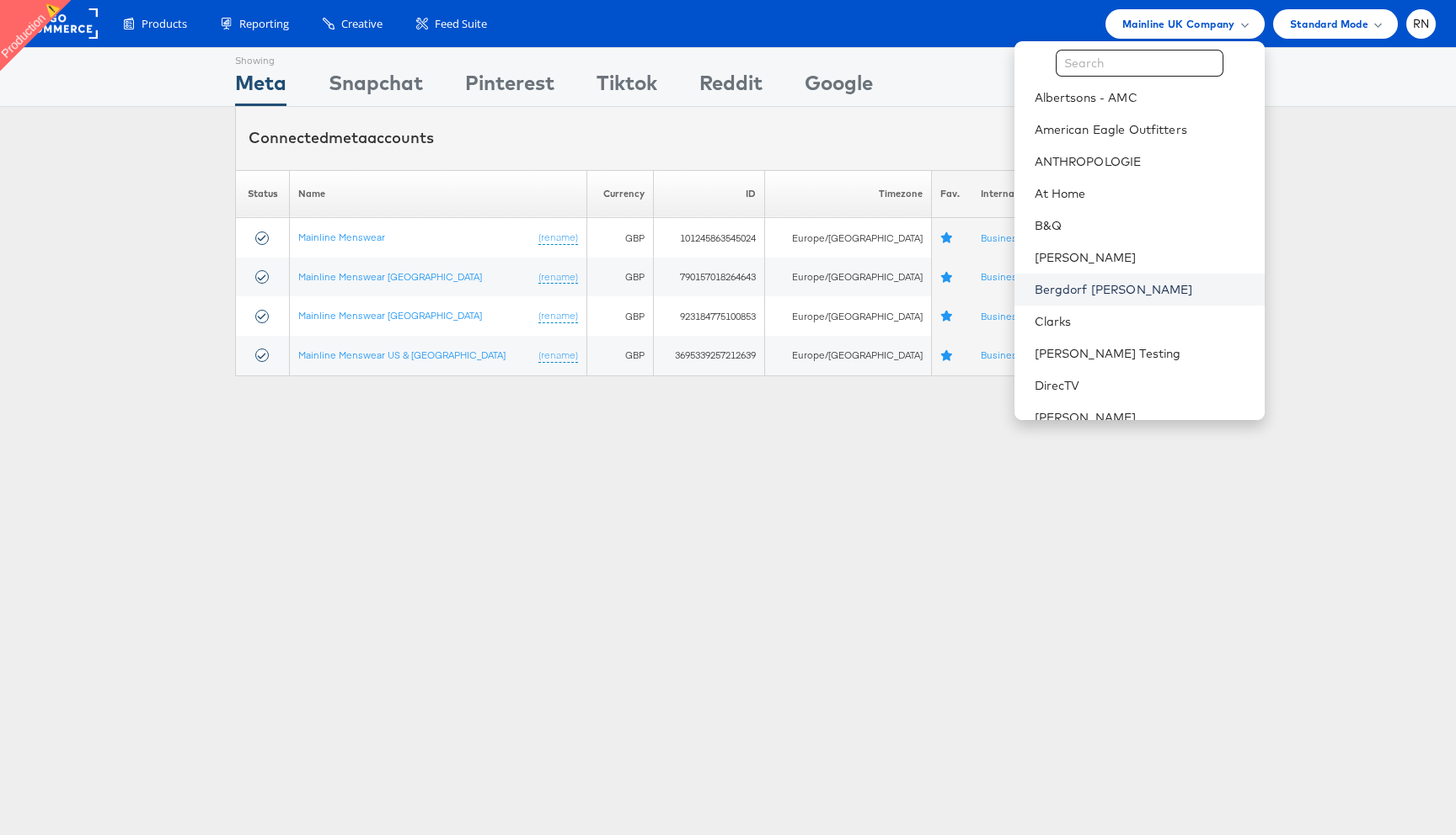
scroll to position [48, 0]
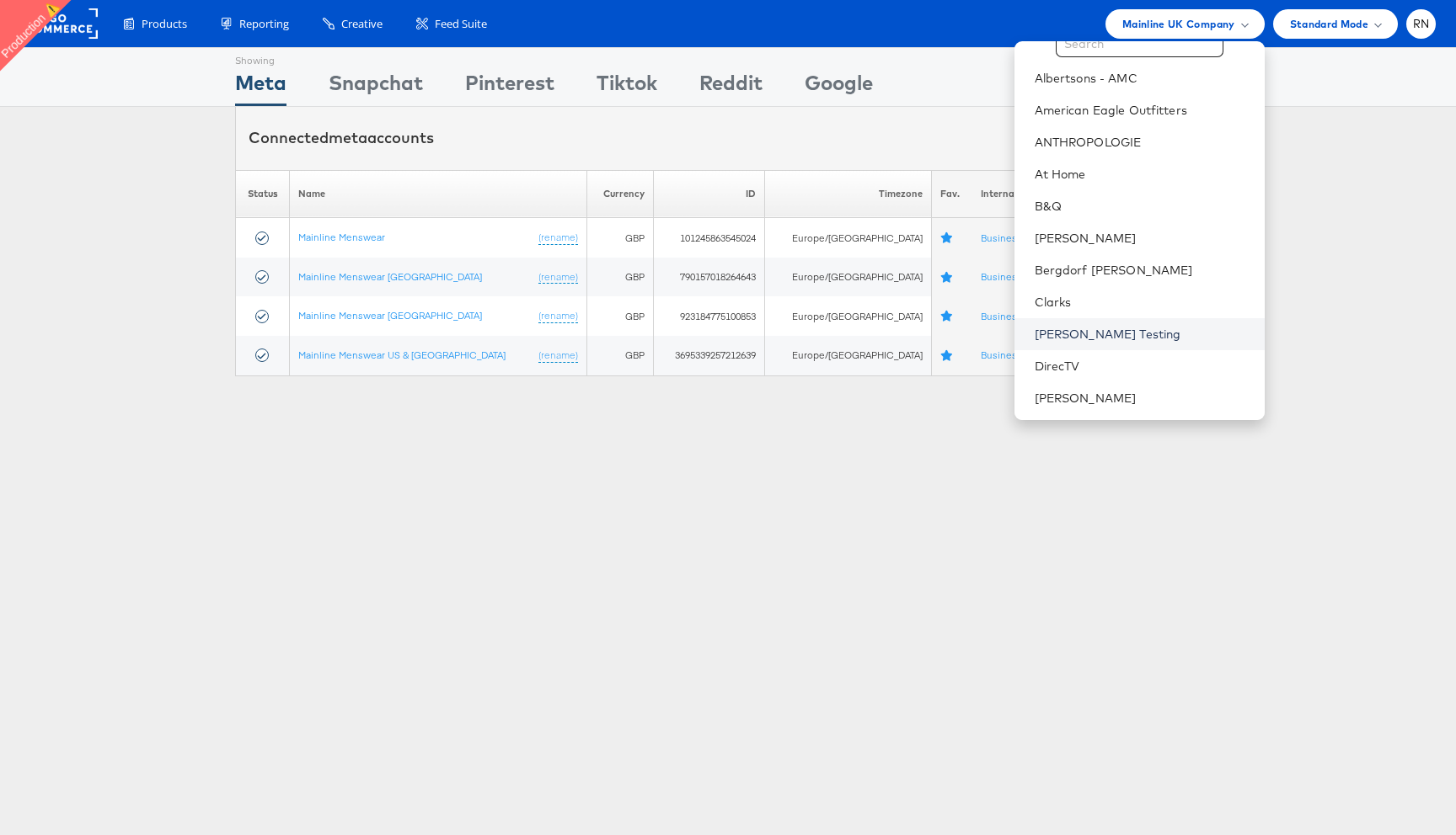
click at [1092, 326] on link "Colin Clarke Testing" at bounding box center [1143, 333] width 217 height 17
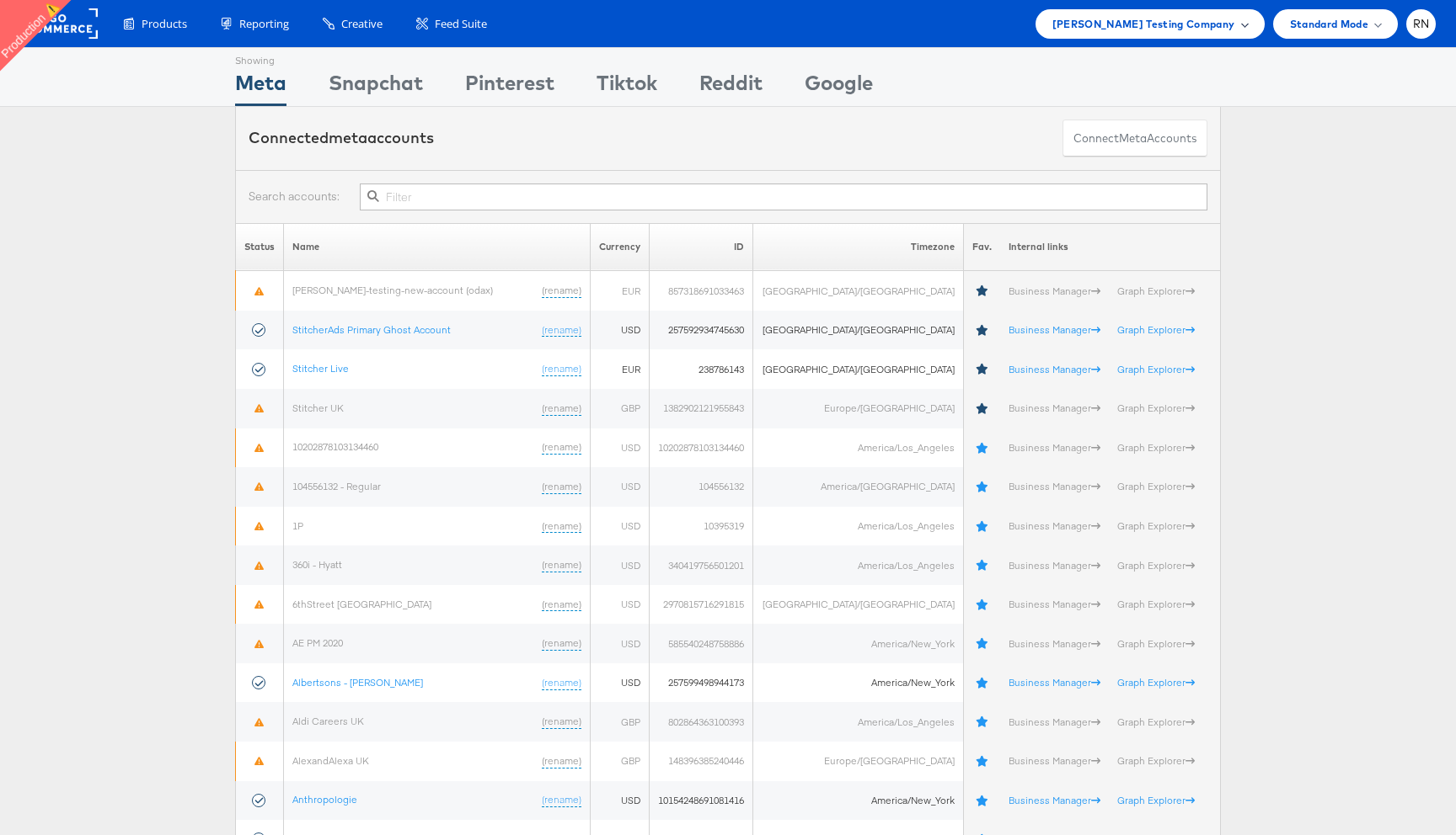
click at [1094, 28] on span "Colin Clarke Testing Company" at bounding box center [1143, 24] width 183 height 18
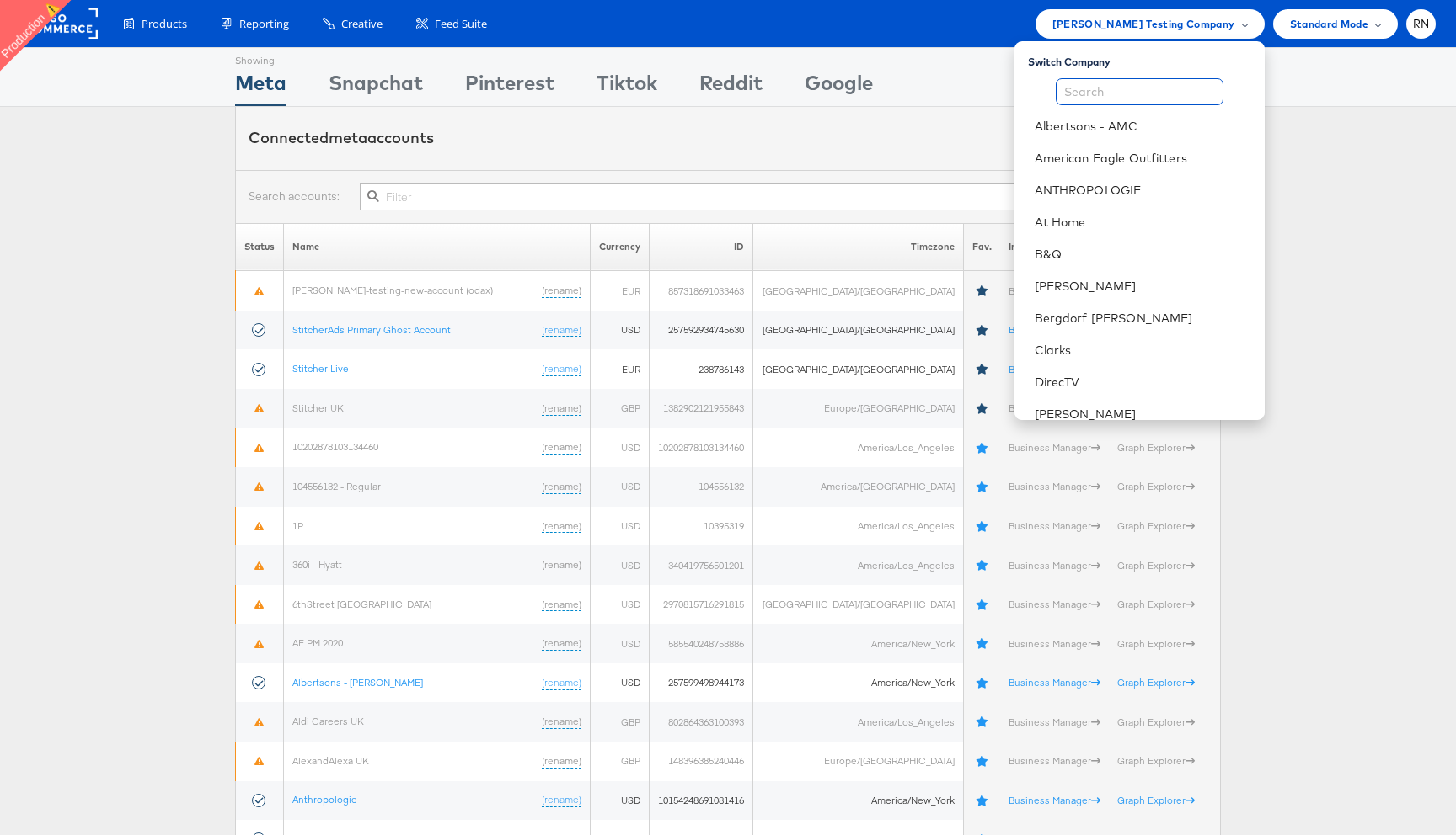
click at [1113, 85] on input "text" at bounding box center [1139, 92] width 167 height 27
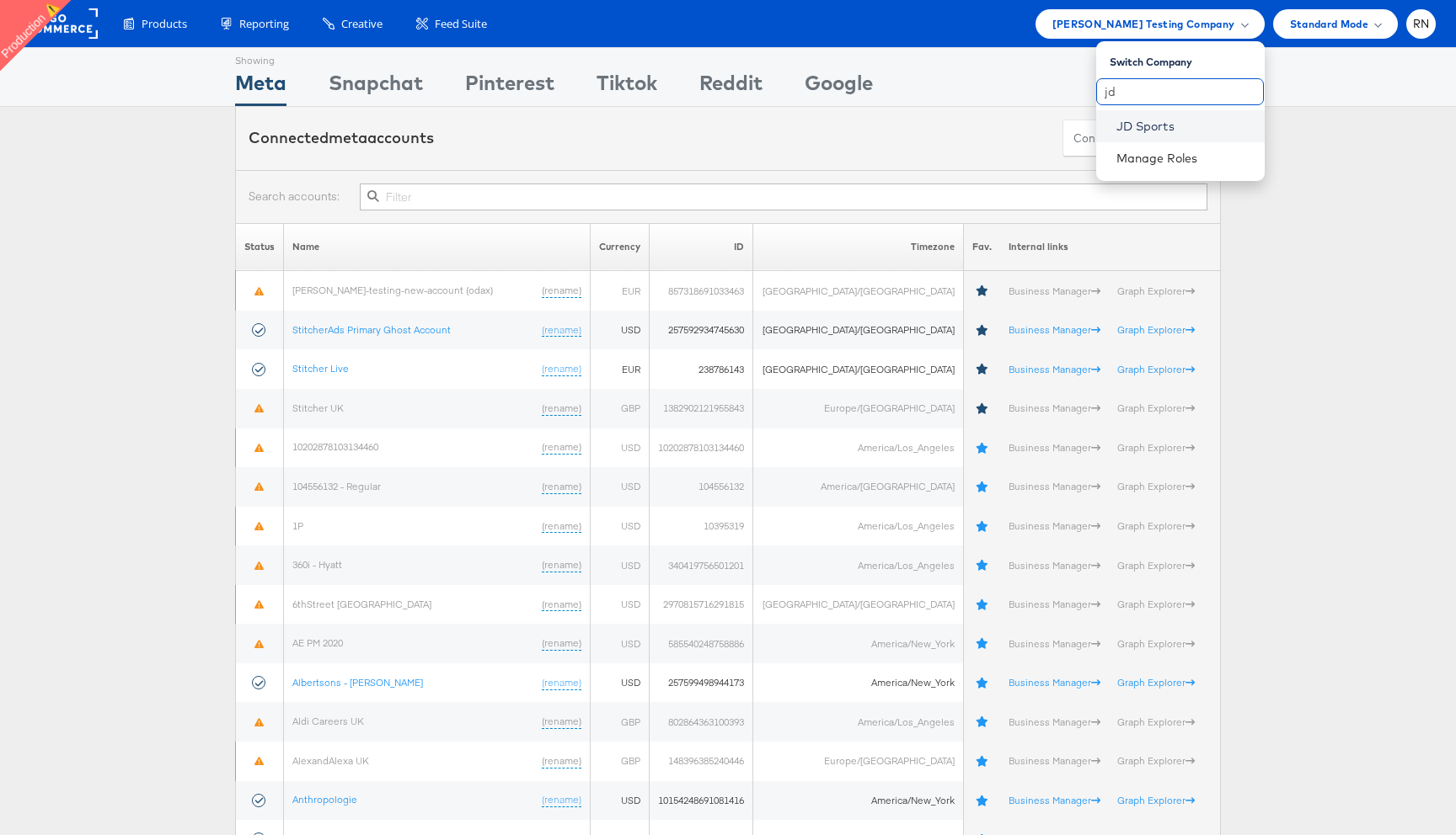
type input "jd"
click at [1132, 130] on link "JD Sports" at bounding box center [1183, 126] width 135 height 17
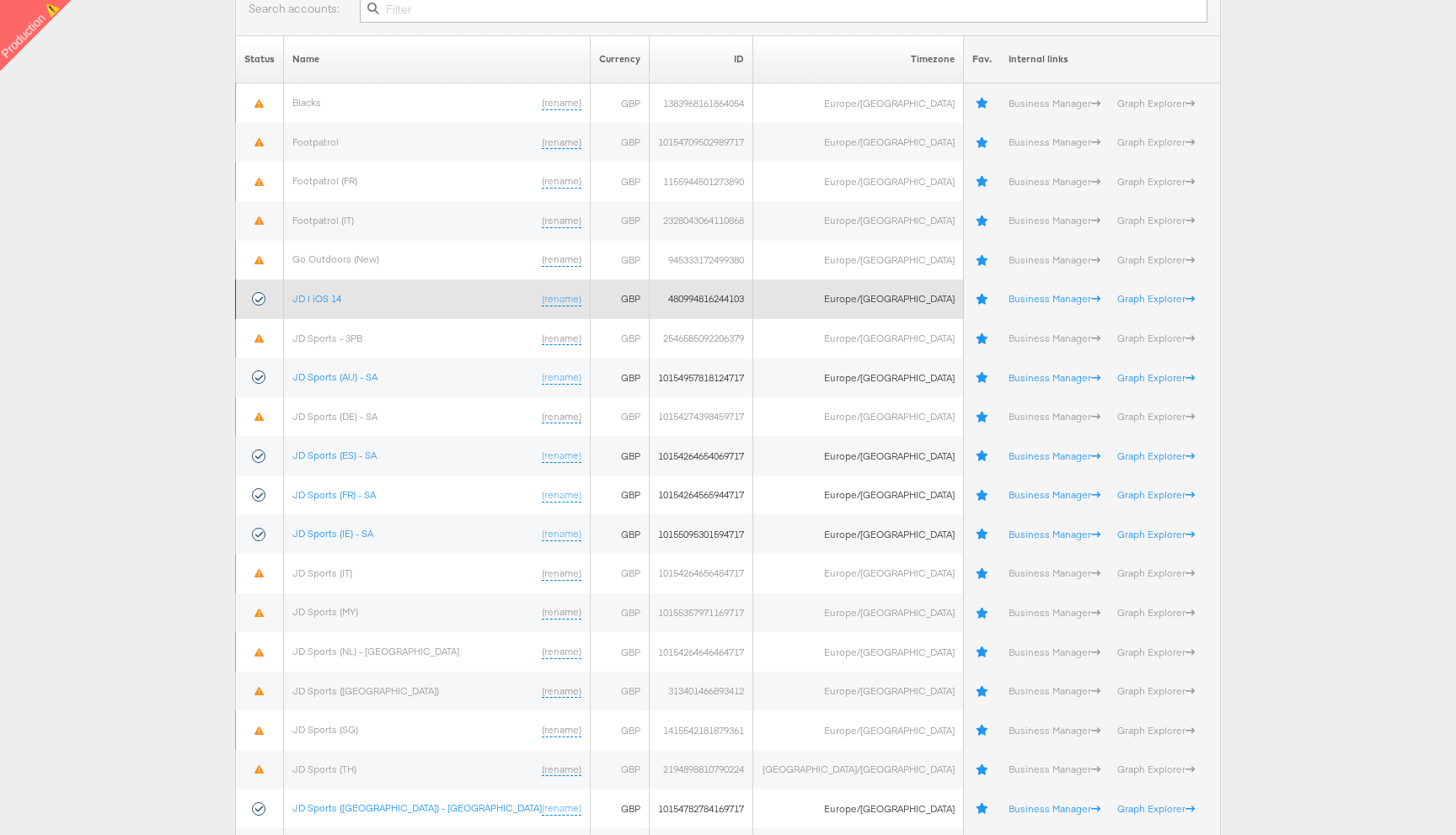
scroll to position [217, 0]
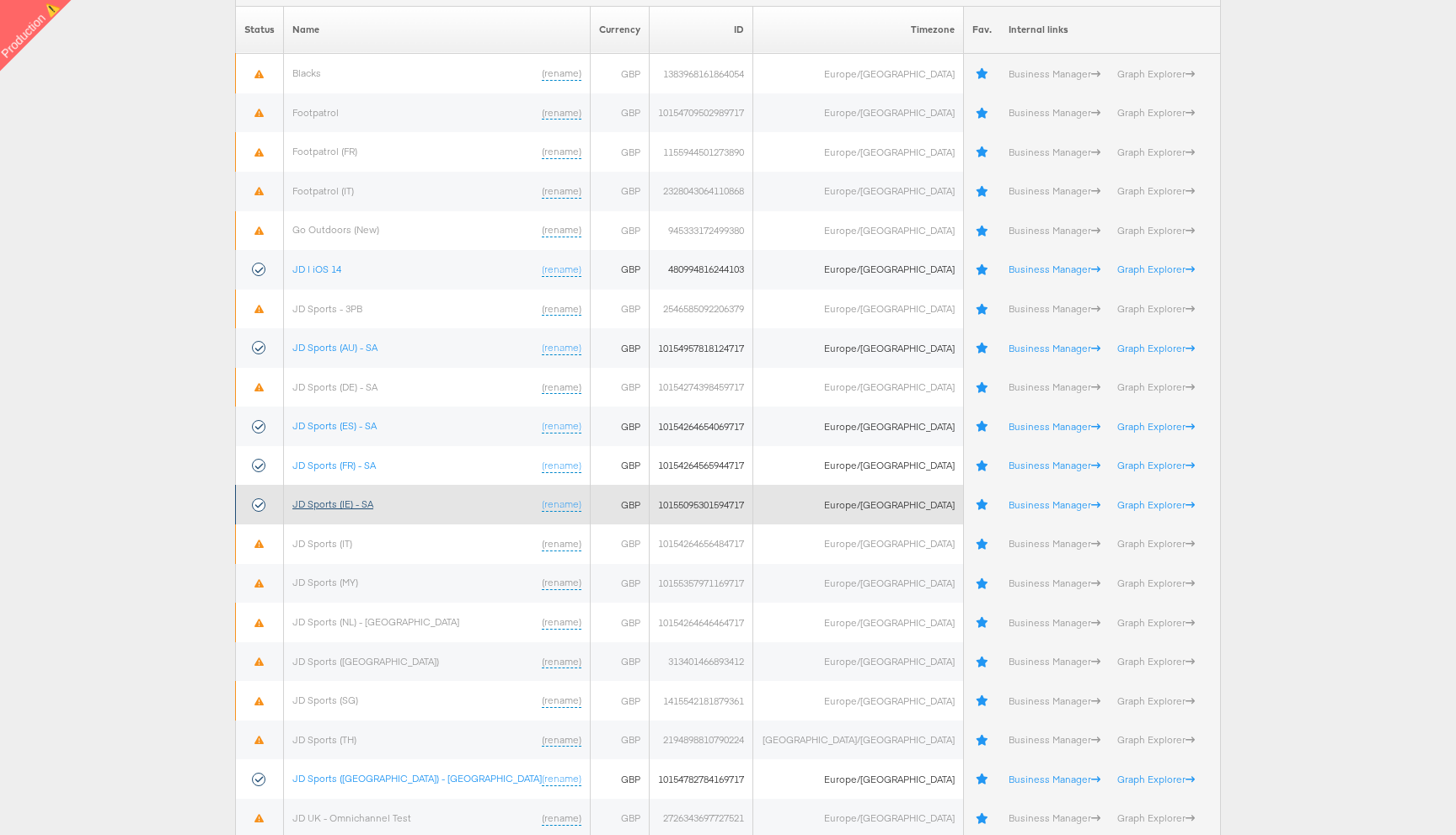
click at [371, 507] on link "JD Sports (IE) - SA" at bounding box center [333, 504] width 81 height 12
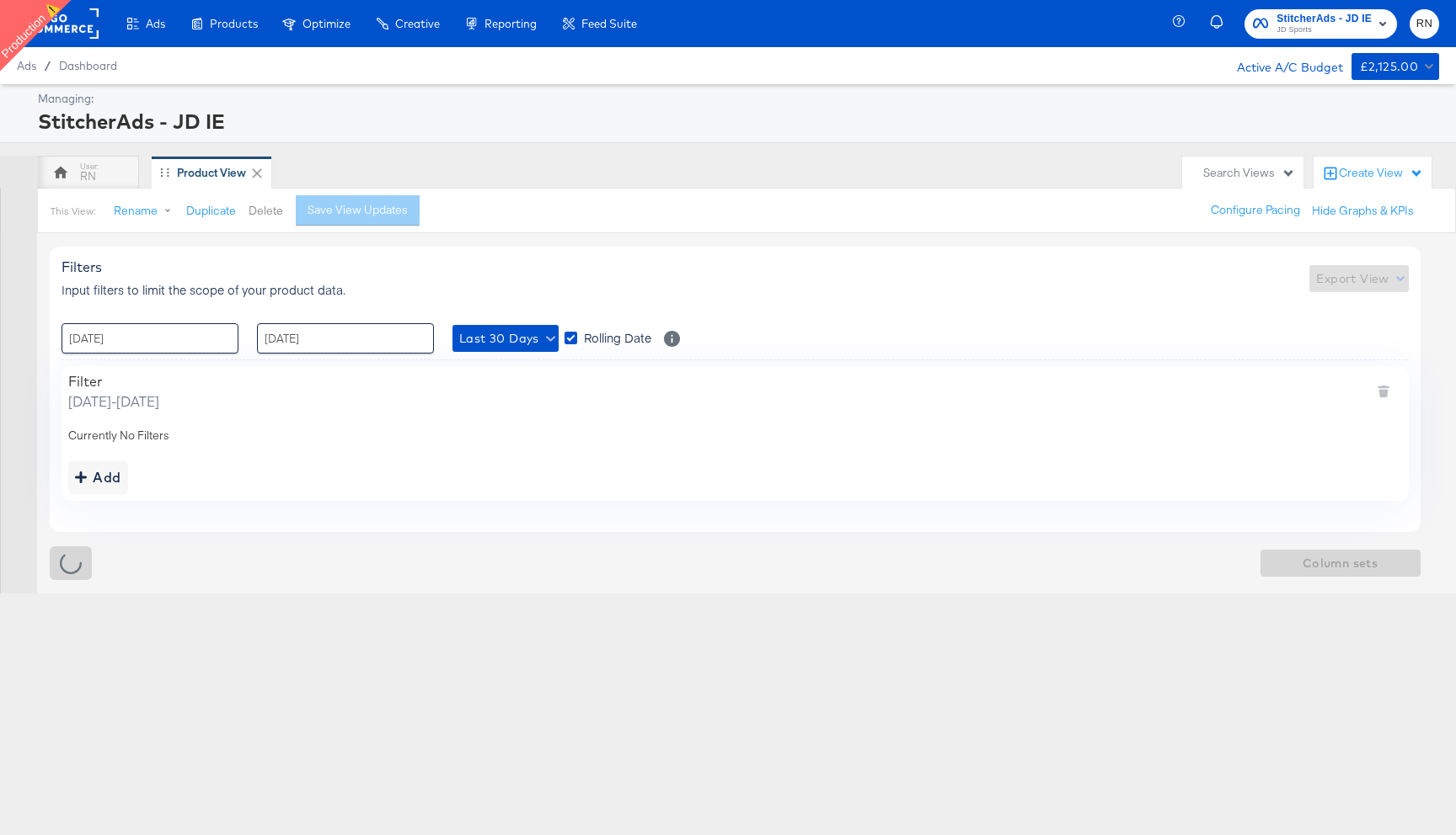
click at [270, 215] on button "Delete" at bounding box center [265, 211] width 34 height 16
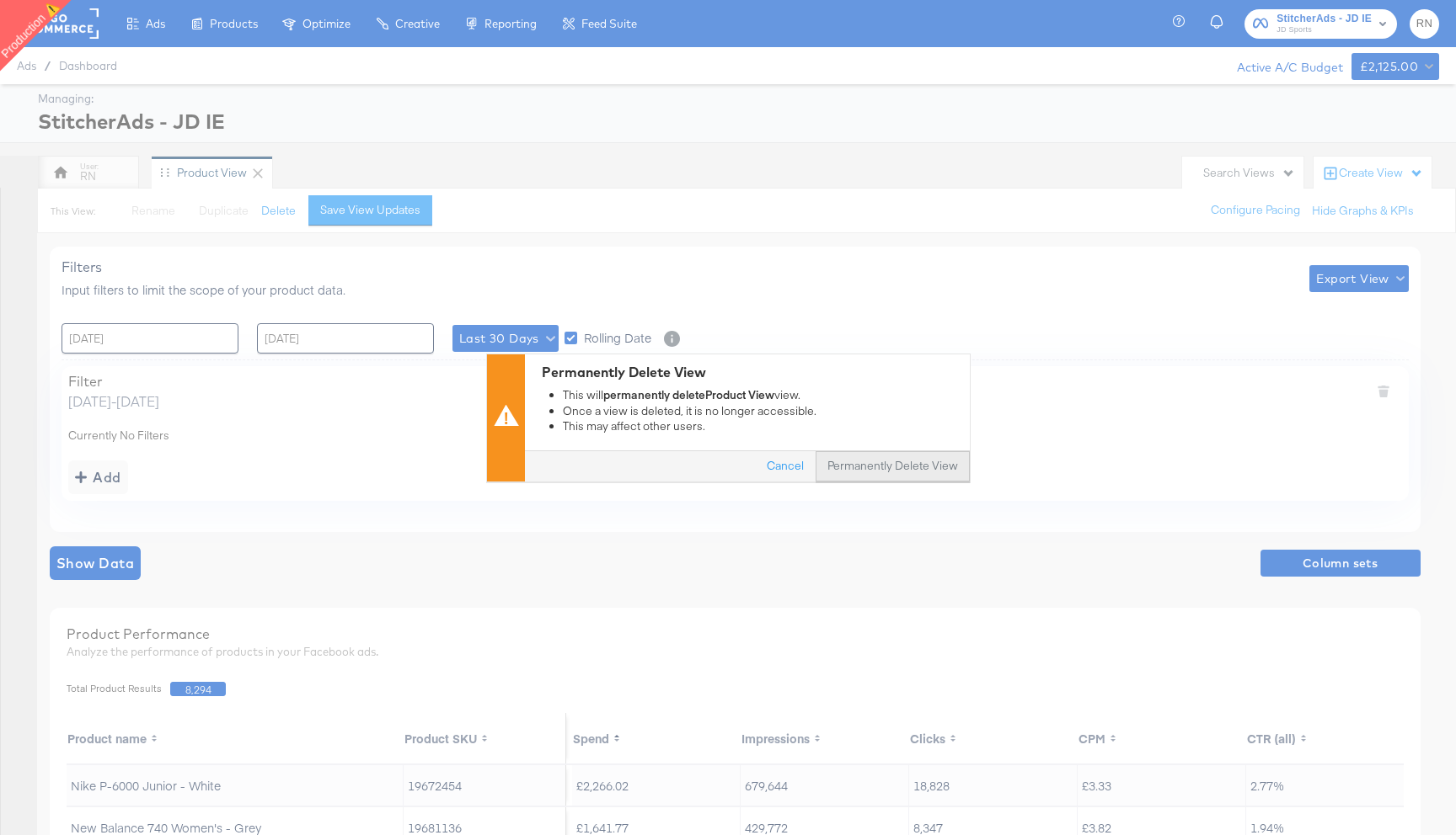
click at [892, 470] on button "Permanently Delete View" at bounding box center [892, 466] width 154 height 30
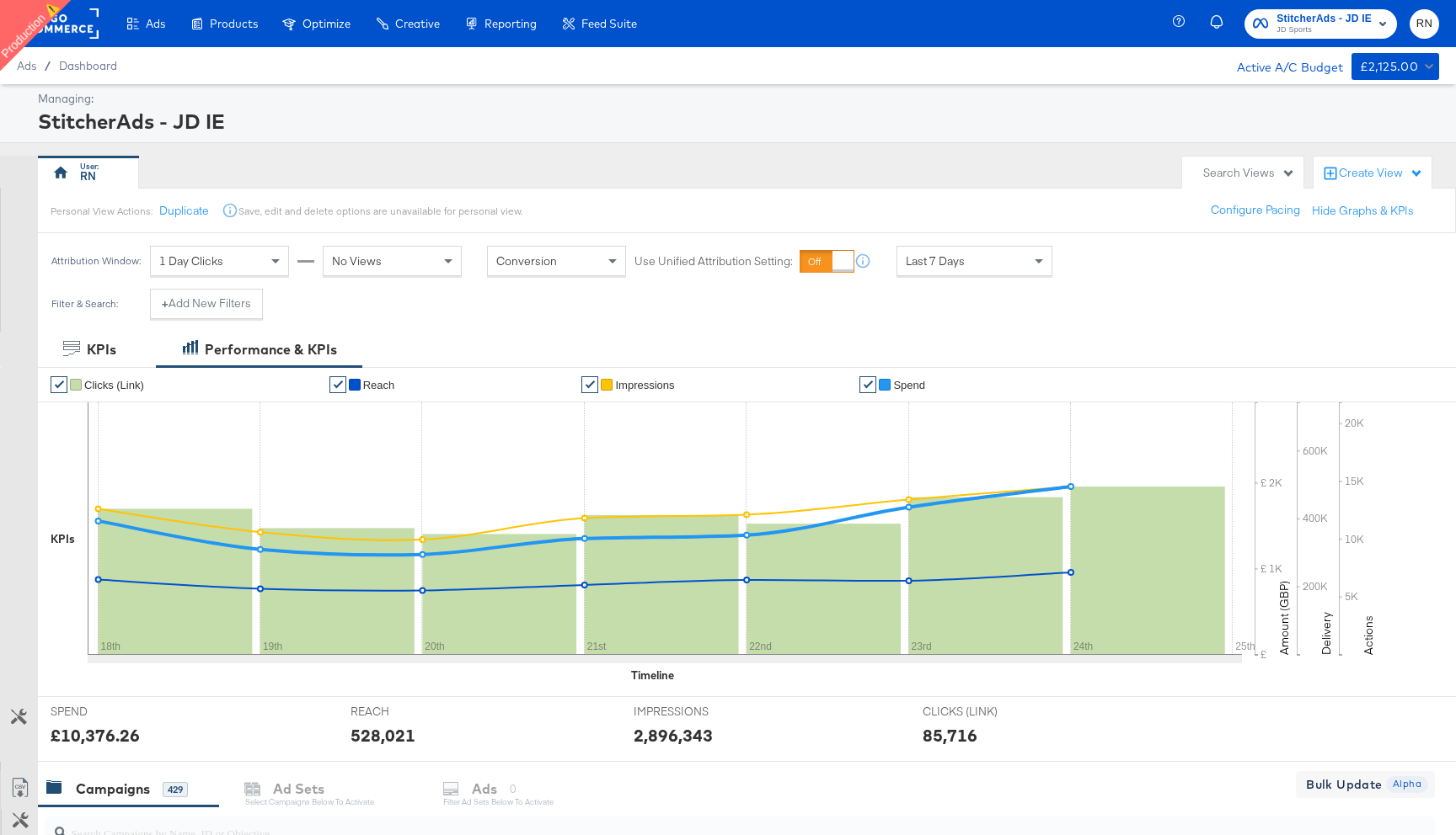
click at [82, 23] on rect at bounding box center [60, 24] width 77 height 30
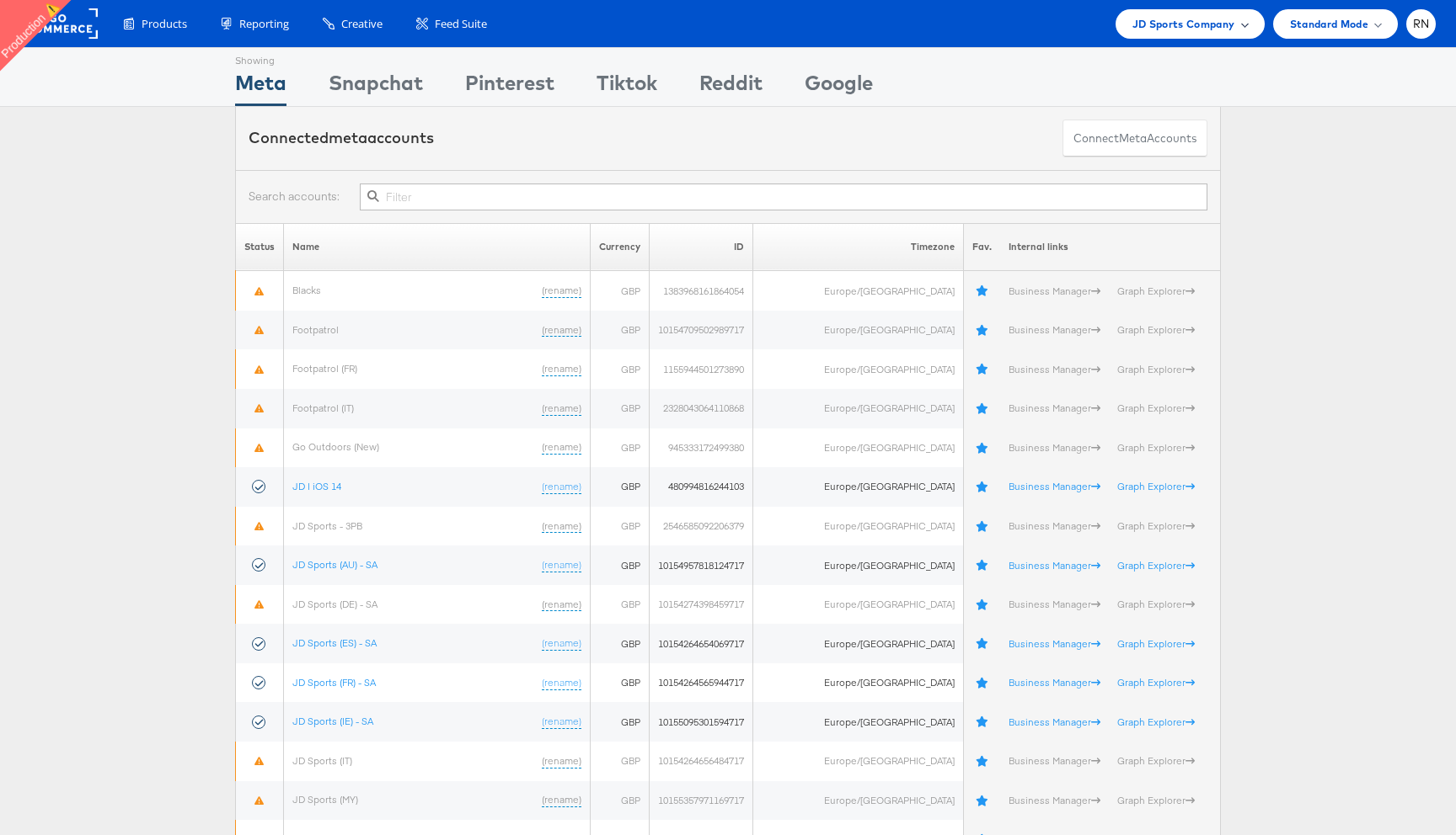
click at [1151, 24] on span "JD Sports Company" at bounding box center [1183, 24] width 103 height 18
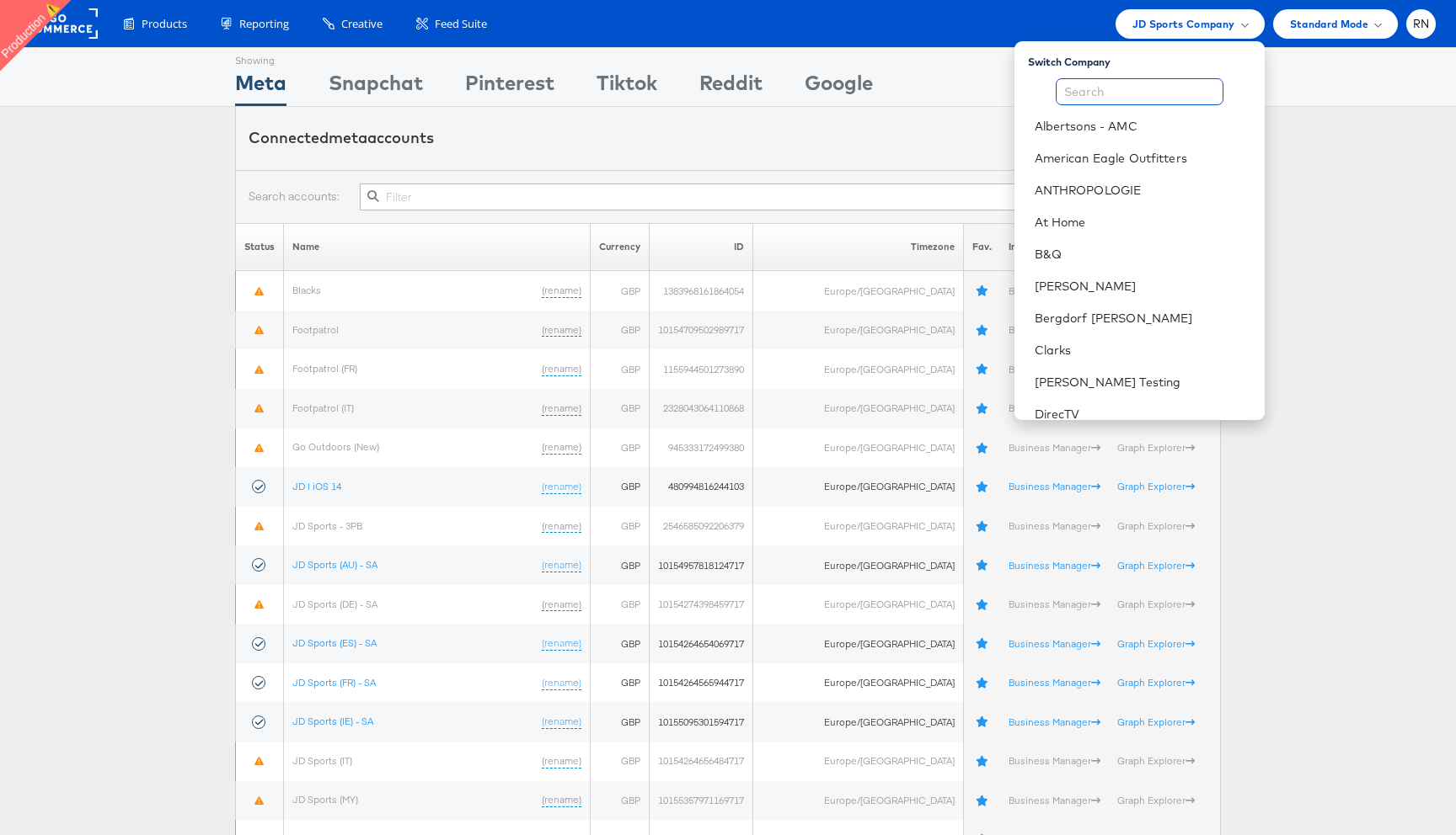
click at [1126, 97] on input "text" at bounding box center [1139, 92] width 167 height 27
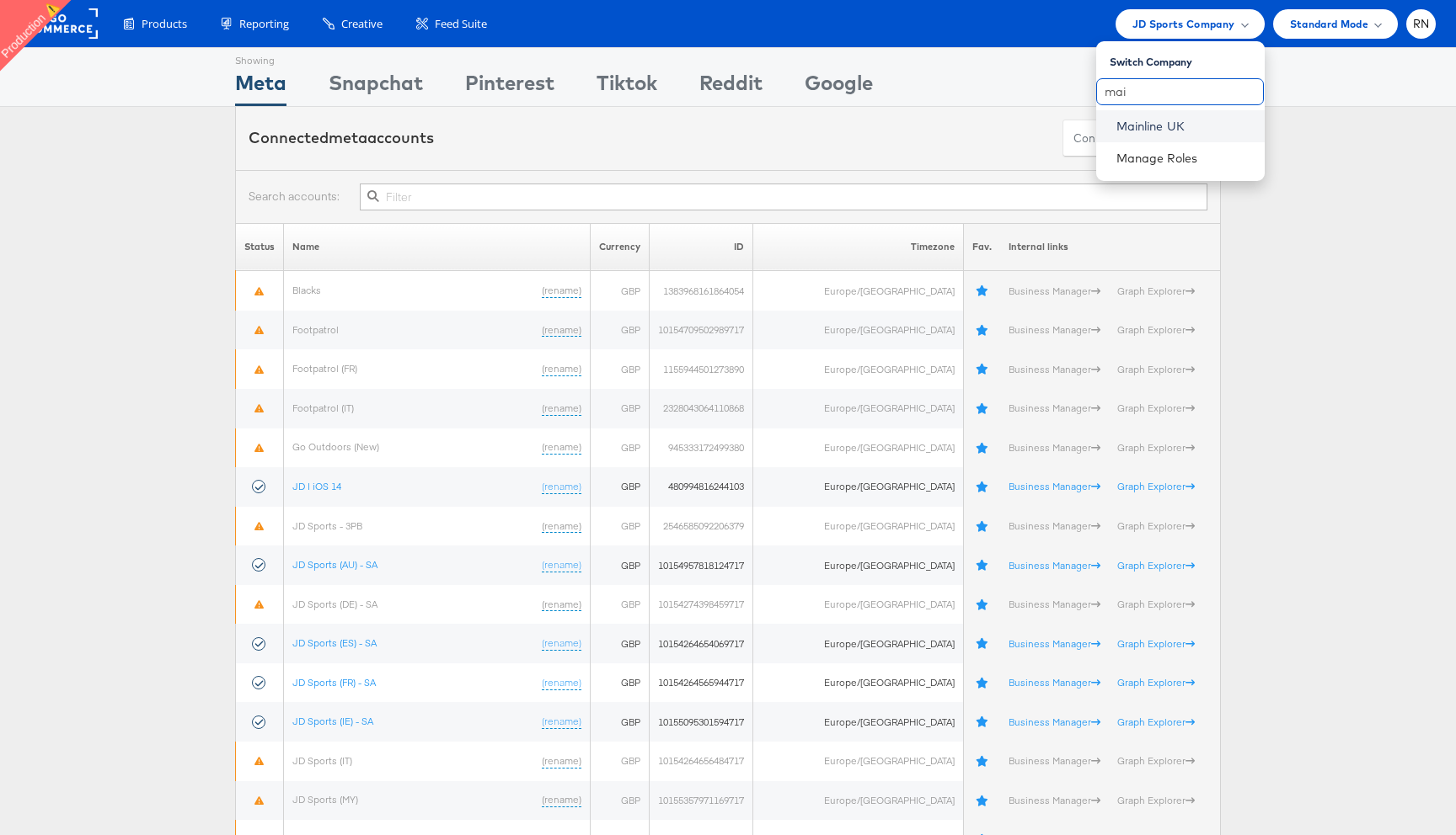
type input "mai"
click at [1129, 128] on link "Mainline UK" at bounding box center [1183, 126] width 135 height 17
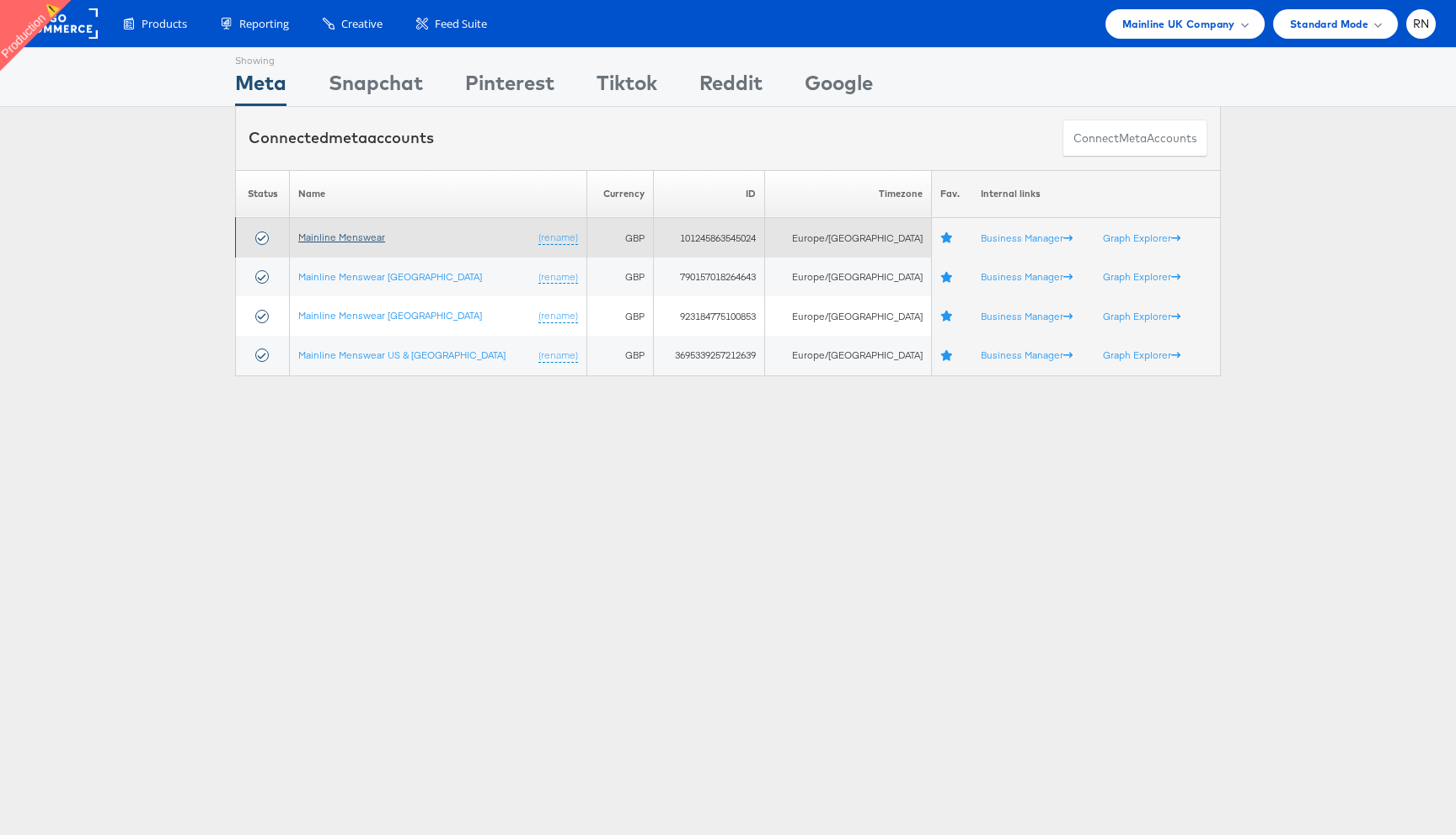
click at [365, 240] on link "Mainline Menswear" at bounding box center [342, 237] width 87 height 12
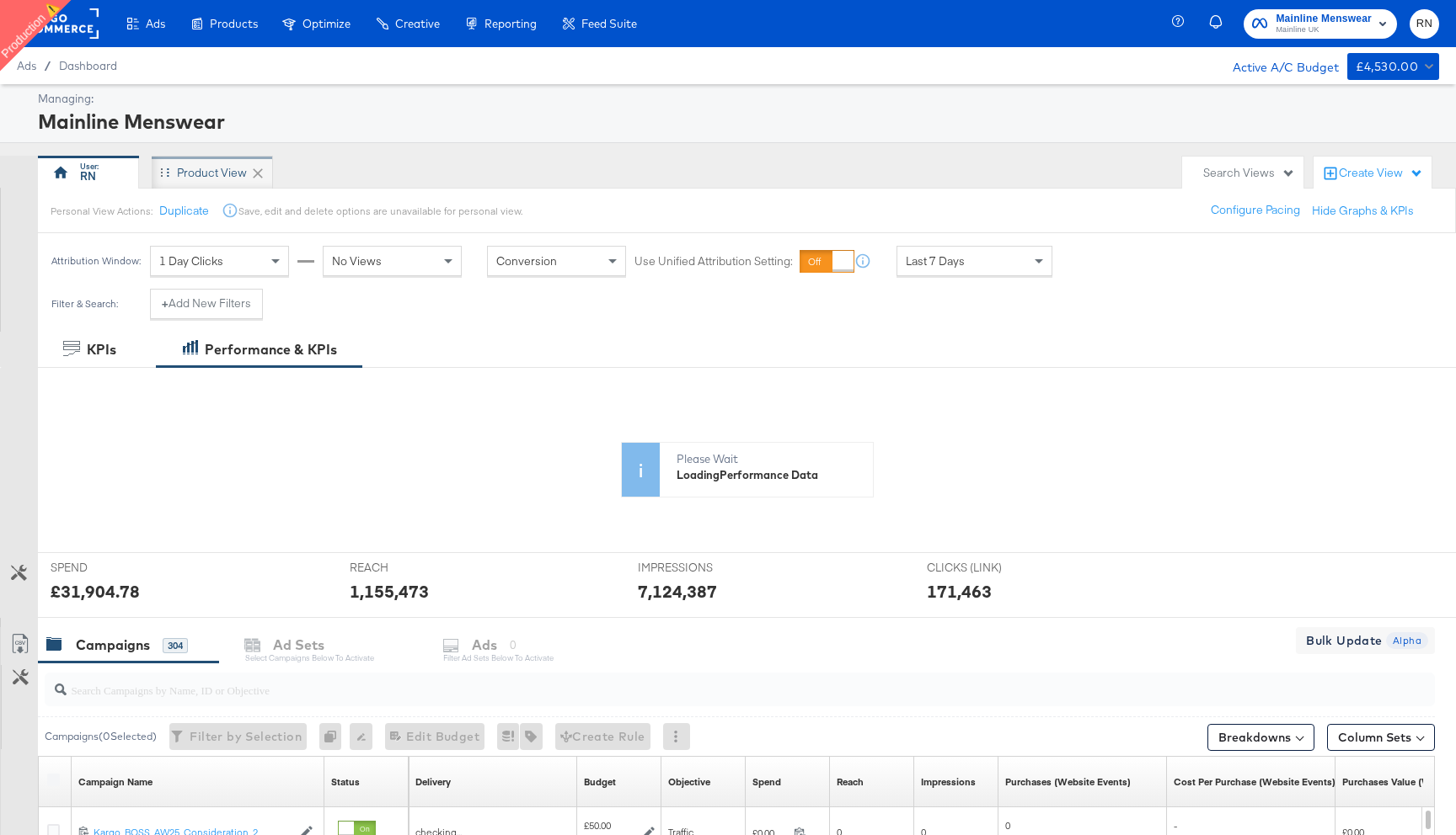
click at [231, 171] on div "Product View" at bounding box center [211, 173] width 70 height 16
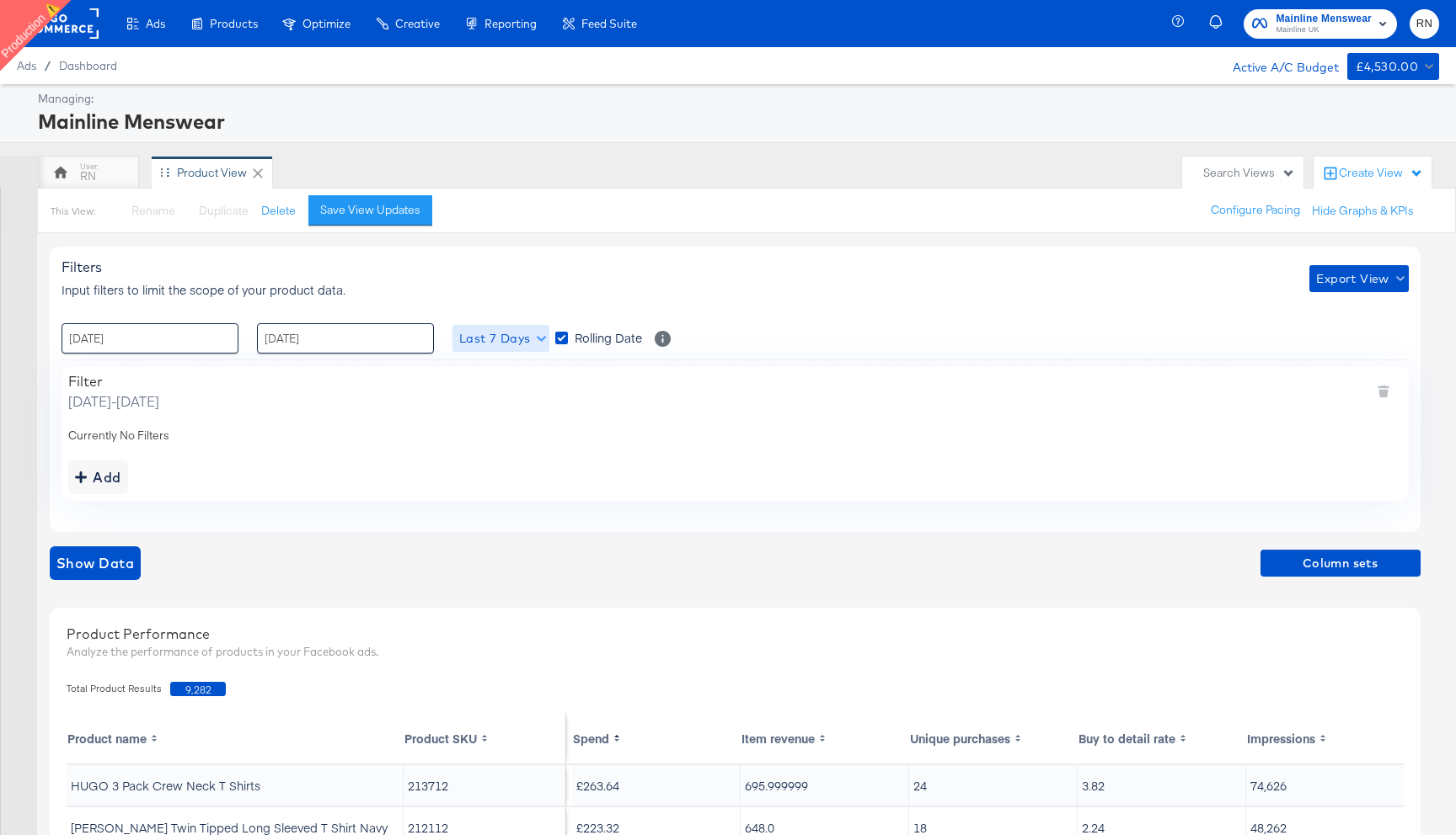
click at [496, 342] on span "Last 7 Days" at bounding box center [501, 339] width 84 height 21
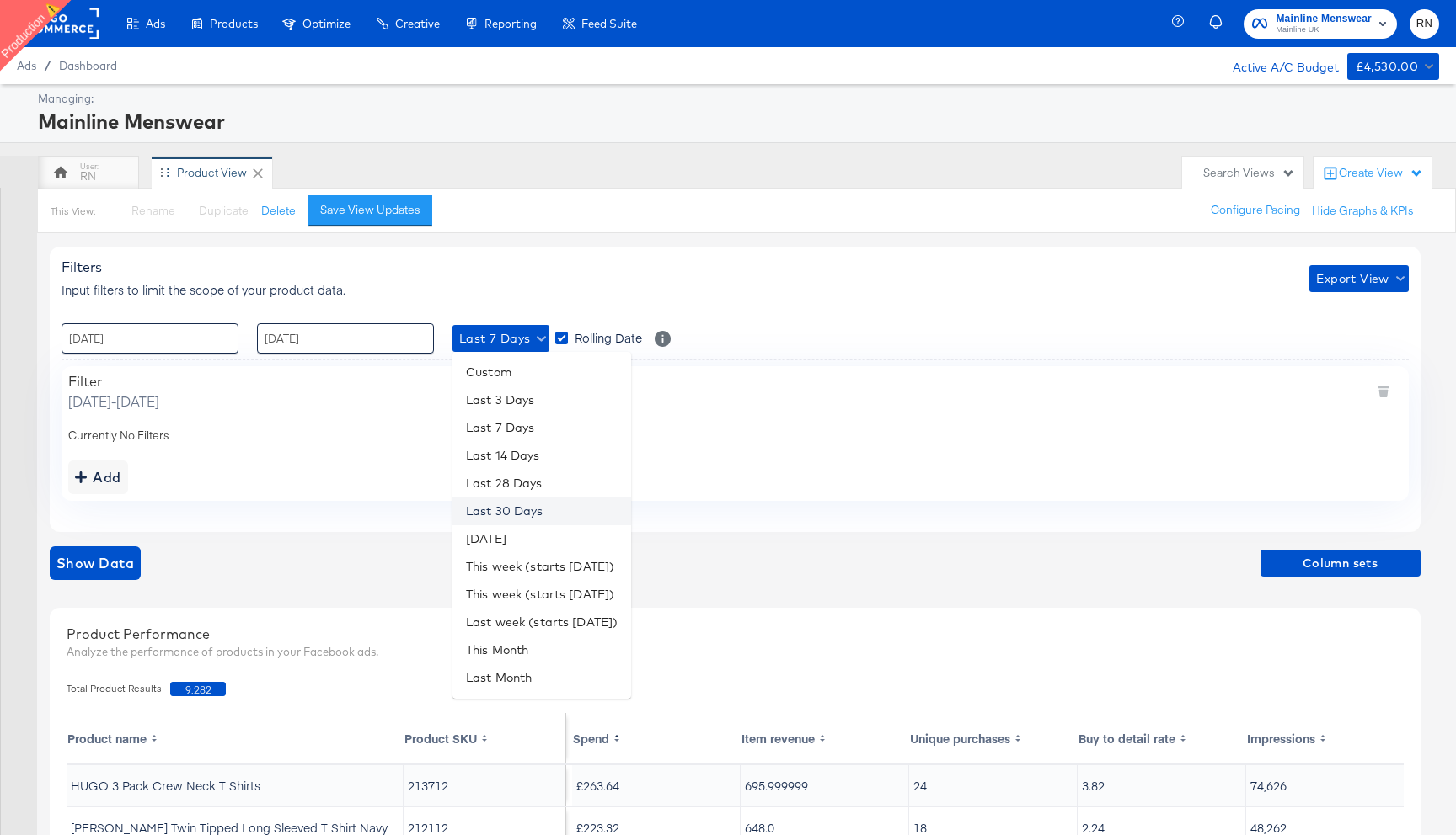
click at [519, 502] on li "Last 30 Days" at bounding box center [541, 512] width 179 height 28
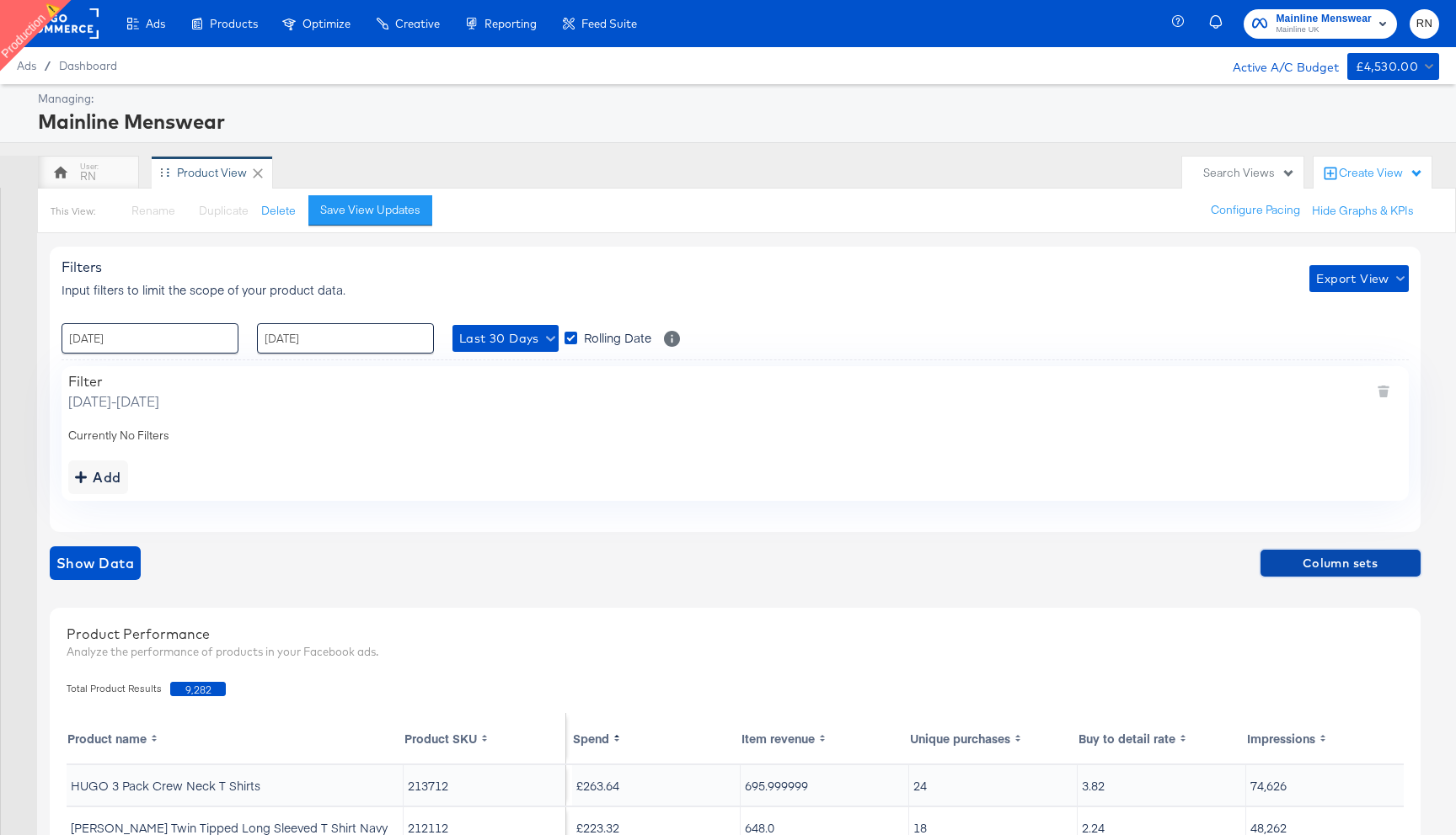
click at [1322, 568] on span "Column sets" at bounding box center [1340, 564] width 147 height 21
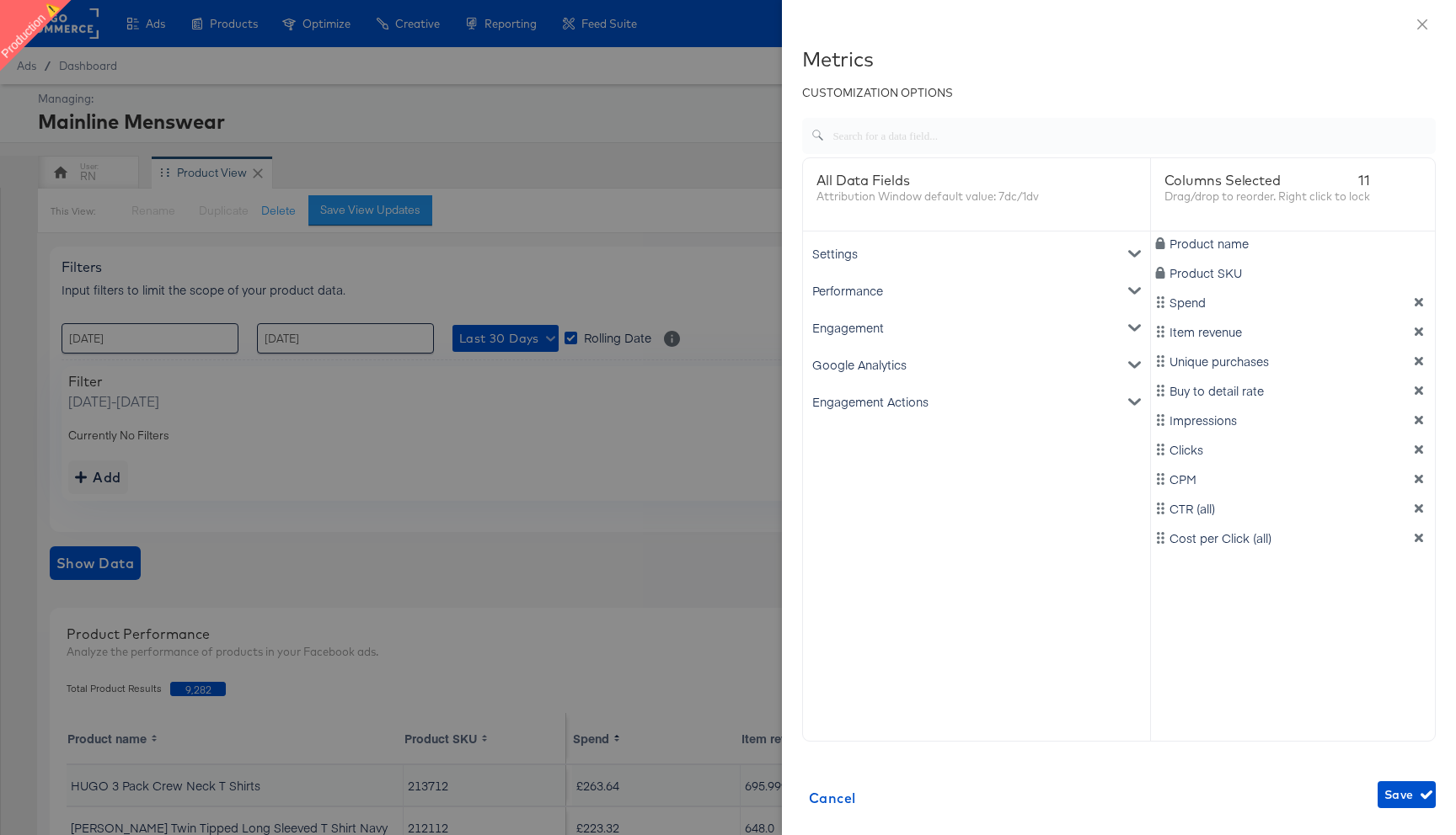
click at [949, 253] on div "Settings" at bounding box center [976, 253] width 341 height 37
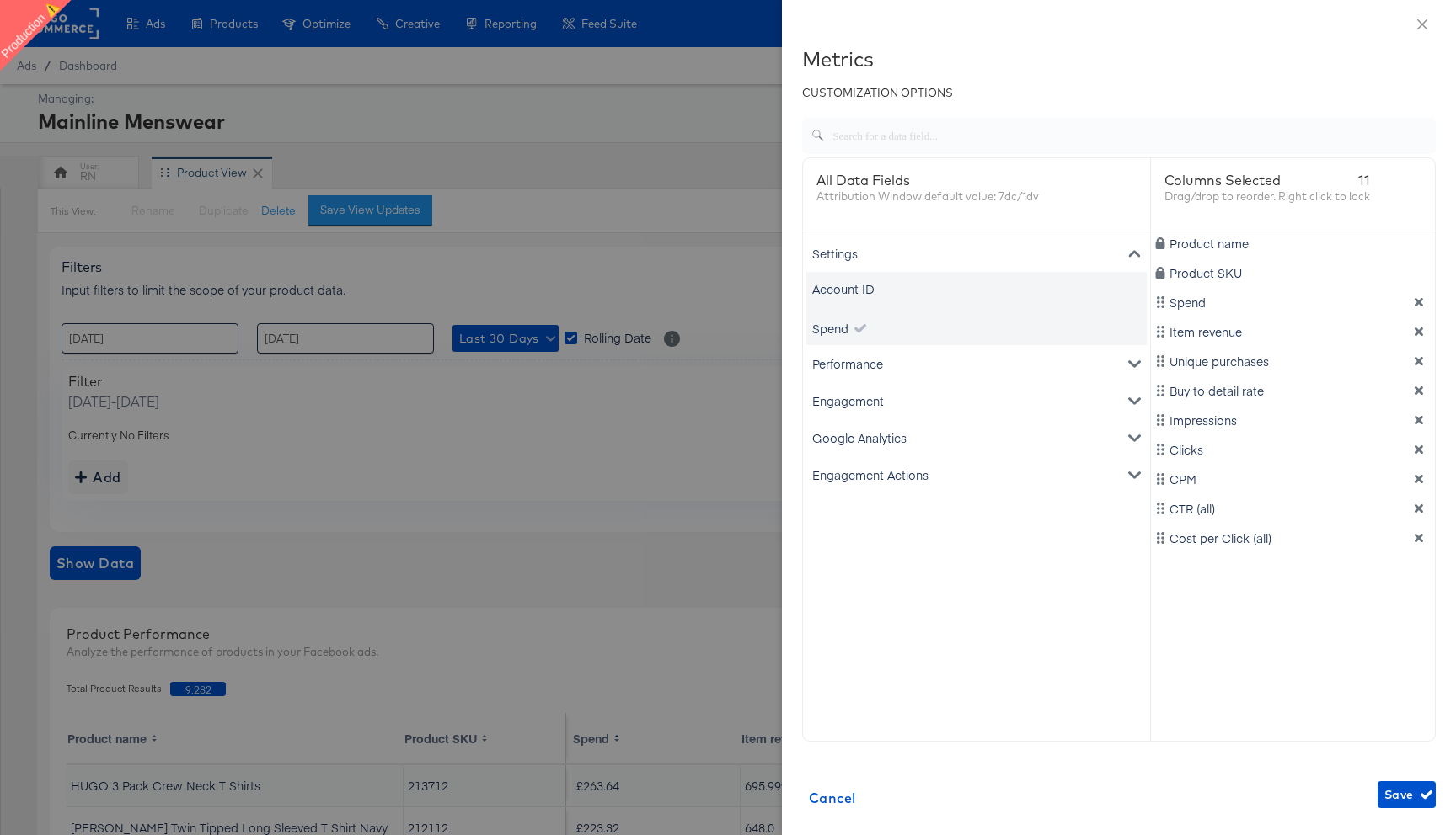
click at [908, 285] on div "Account ID" at bounding box center [976, 289] width 341 height 33
click at [880, 368] on div "Performance" at bounding box center [976, 363] width 341 height 37
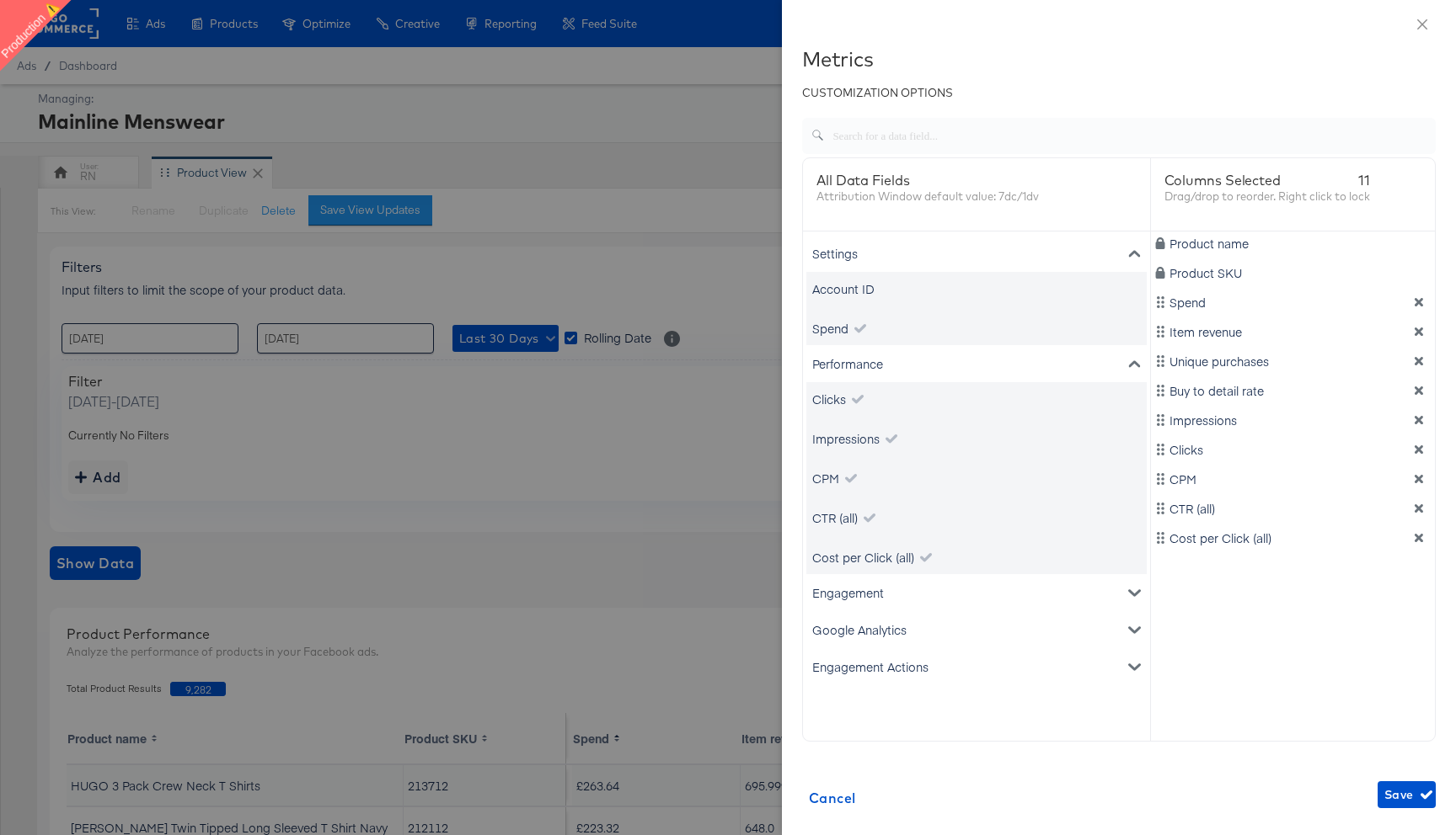
click at [860, 605] on div "Engagement" at bounding box center [976, 593] width 341 height 37
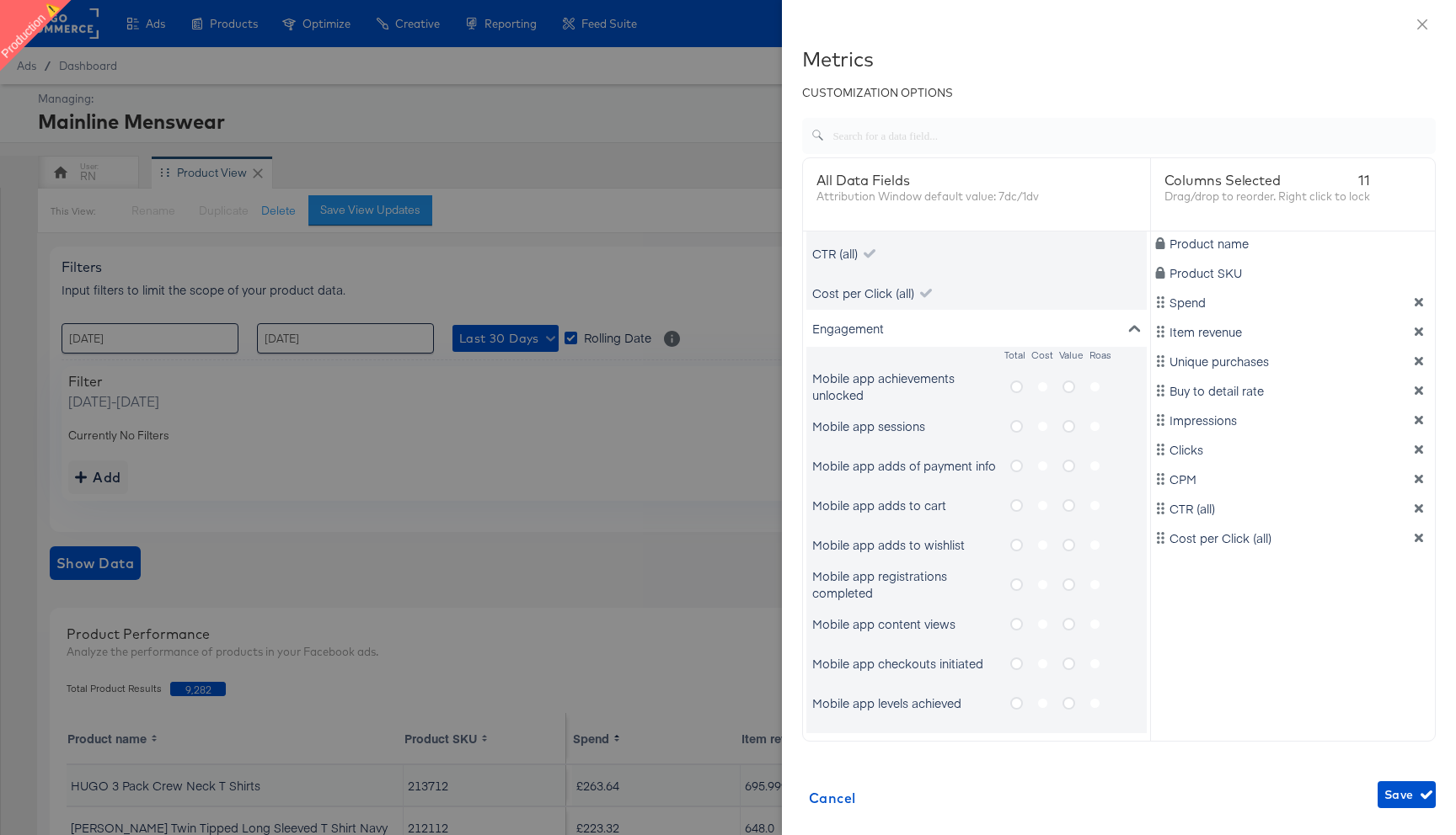
scroll to position [250, 0]
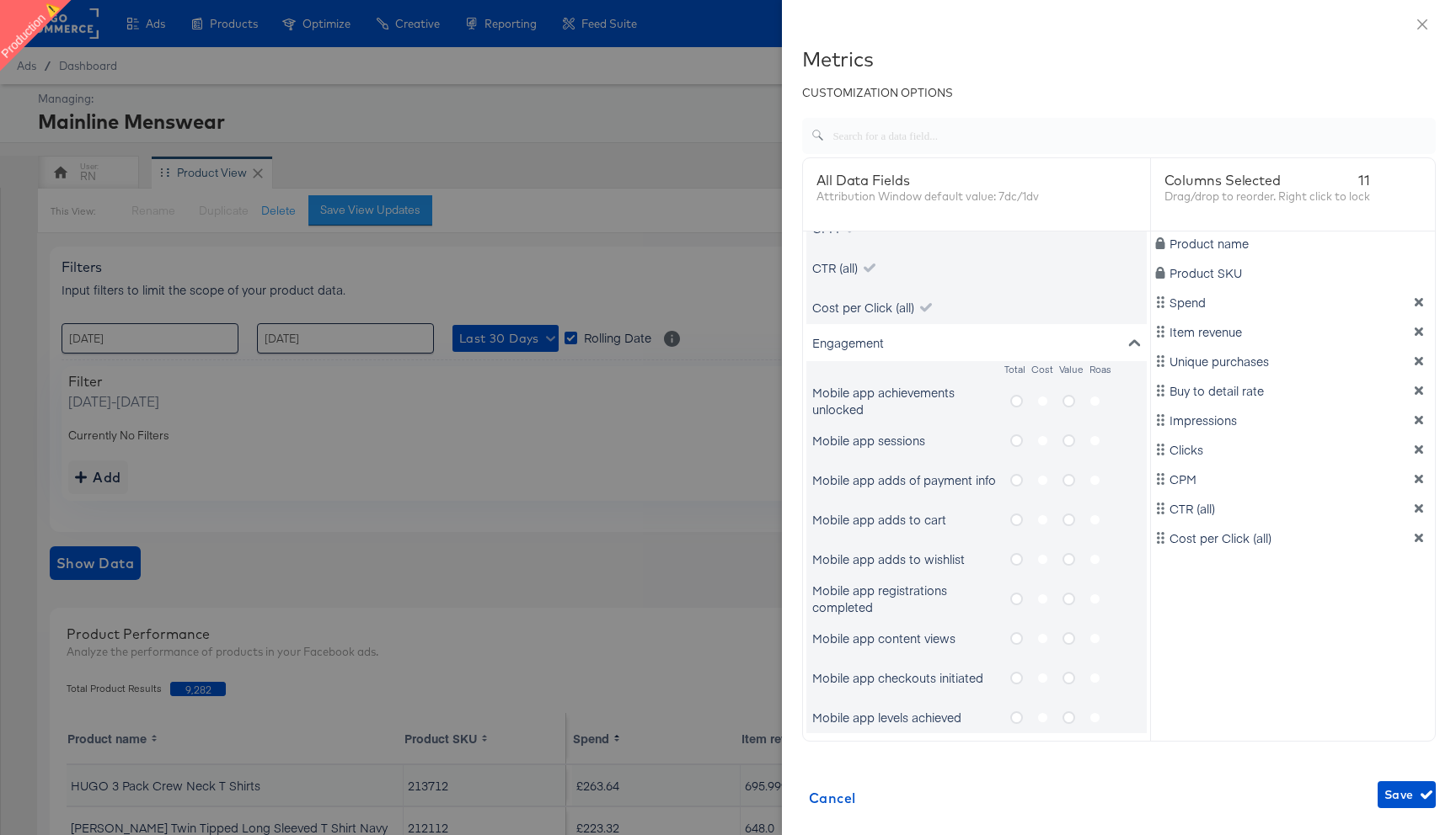
click at [1016, 396] on icon "metrics-list" at bounding box center [1016, 401] width 12 height 12
click at [0, 0] on input "metrics-list" at bounding box center [0, 0] width 0 height 0
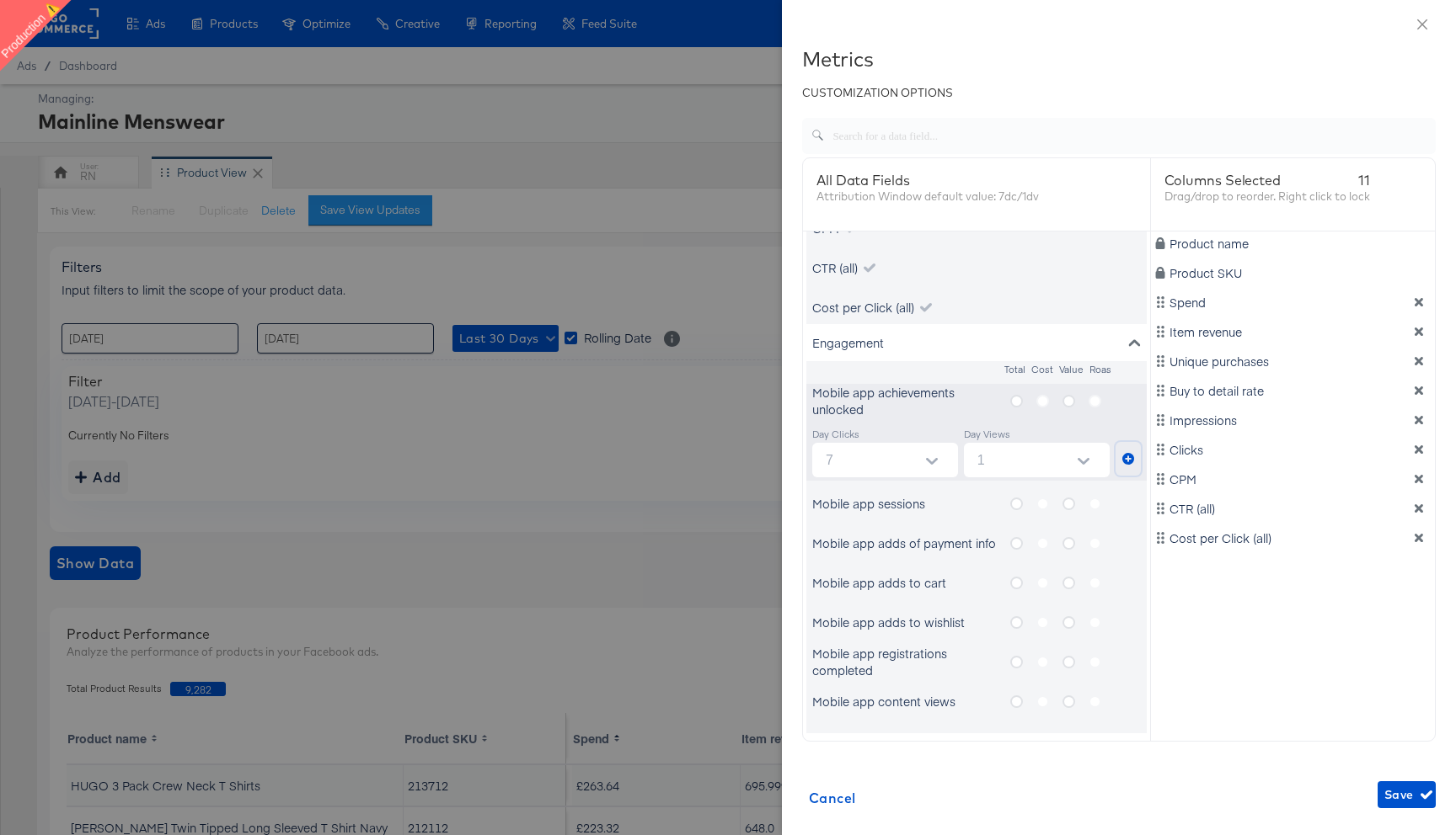
click at [1122, 459] on icon "metrics-list" at bounding box center [1128, 458] width 11 height 11
click at [1070, 398] on icon "metrics-list" at bounding box center [1069, 401] width 12 height 12
click at [0, 0] on input "metrics-list" at bounding box center [0, 0] width 0 height 0
click at [1129, 456] on icon "metrics-list" at bounding box center [1128, 458] width 11 height 11
click at [1018, 503] on icon "metrics-list" at bounding box center [1016, 504] width 12 height 12
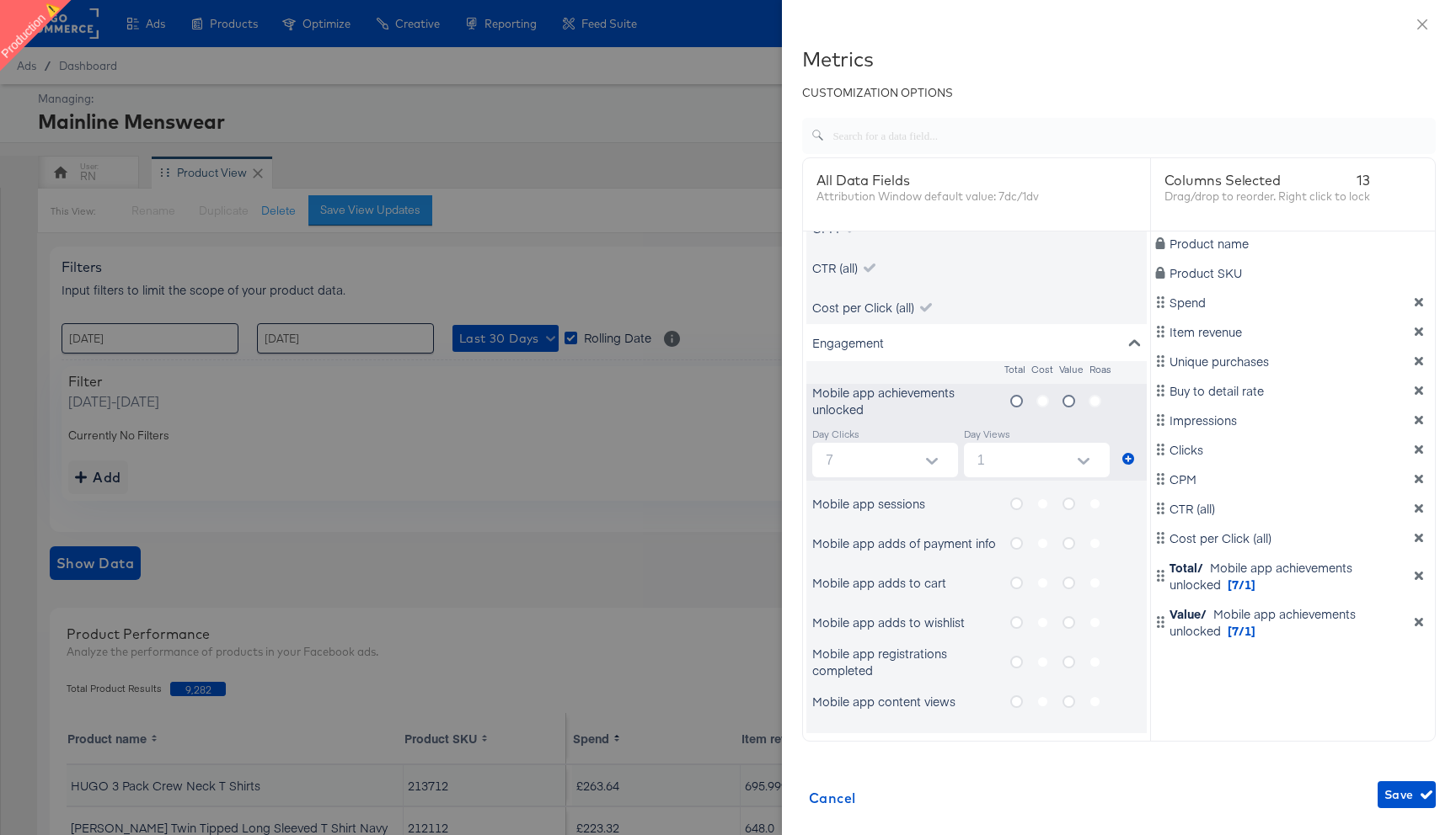
click at [0, 0] on input "metrics-list" at bounding box center [0, 0] width 0 height 0
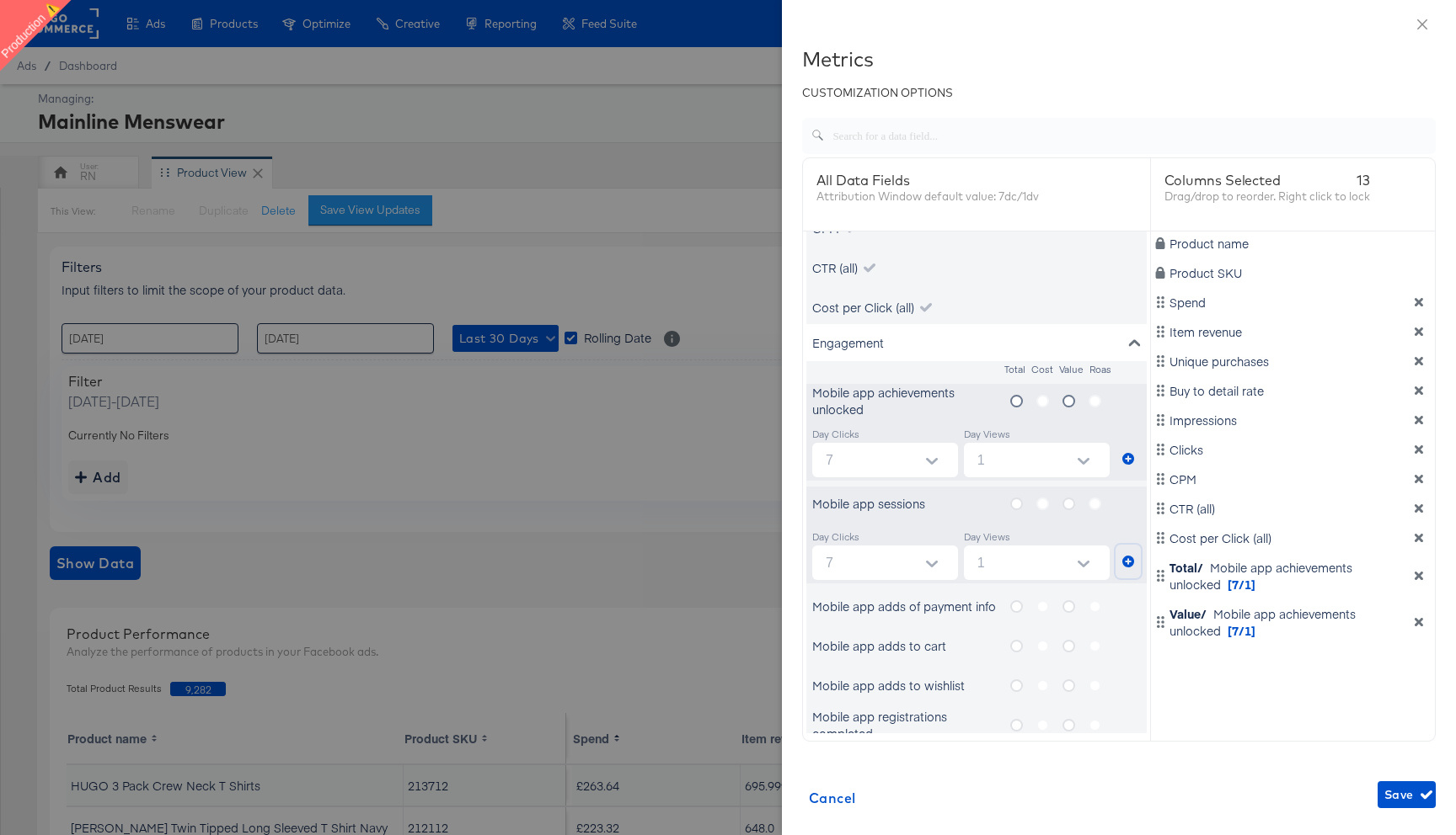
click at [1129, 559] on icon "metrics-list" at bounding box center [1128, 561] width 11 height 11
click at [1072, 501] on icon "metrics-list" at bounding box center [1069, 504] width 12 height 12
click at [0, 0] on input "metrics-list" at bounding box center [0, 0] width 0 height 0
click at [1129, 563] on icon "metrics-list" at bounding box center [1128, 561] width 11 height 11
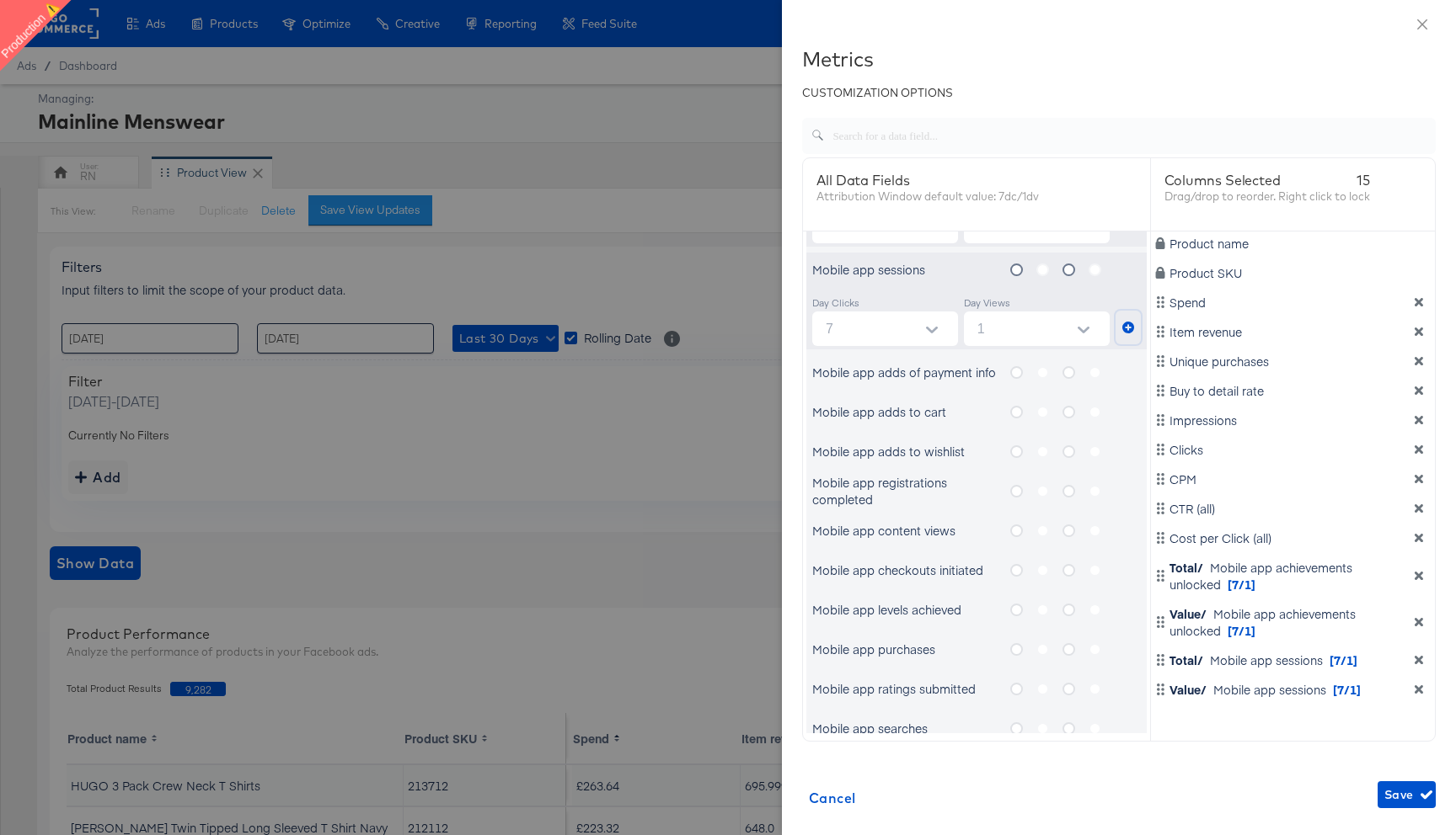
scroll to position [491, 0]
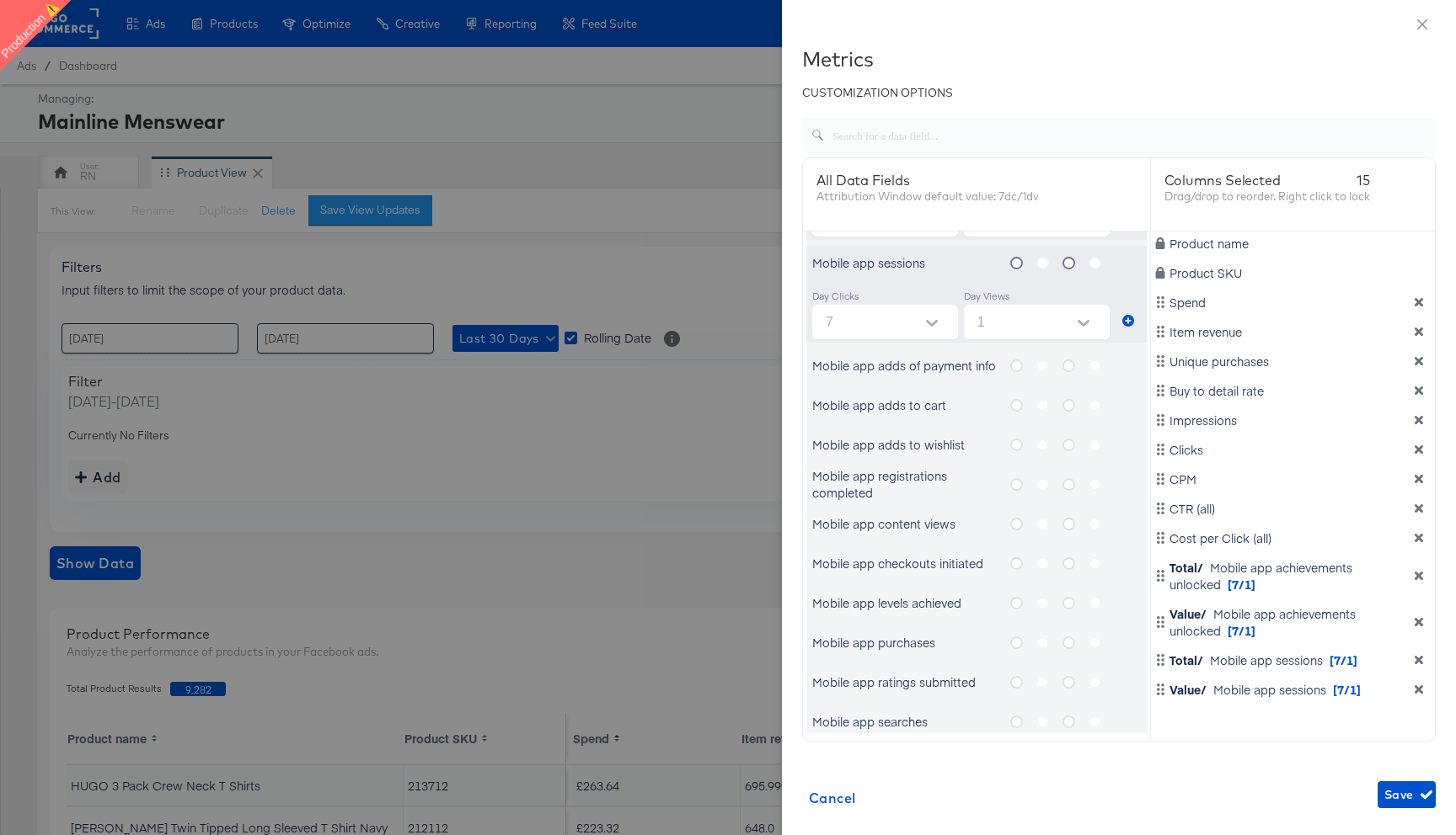
click at [1018, 364] on icon "metrics-list" at bounding box center [1016, 366] width 12 height 12
click at [0, 0] on input "metrics-list" at bounding box center [0, 0] width 0 height 0
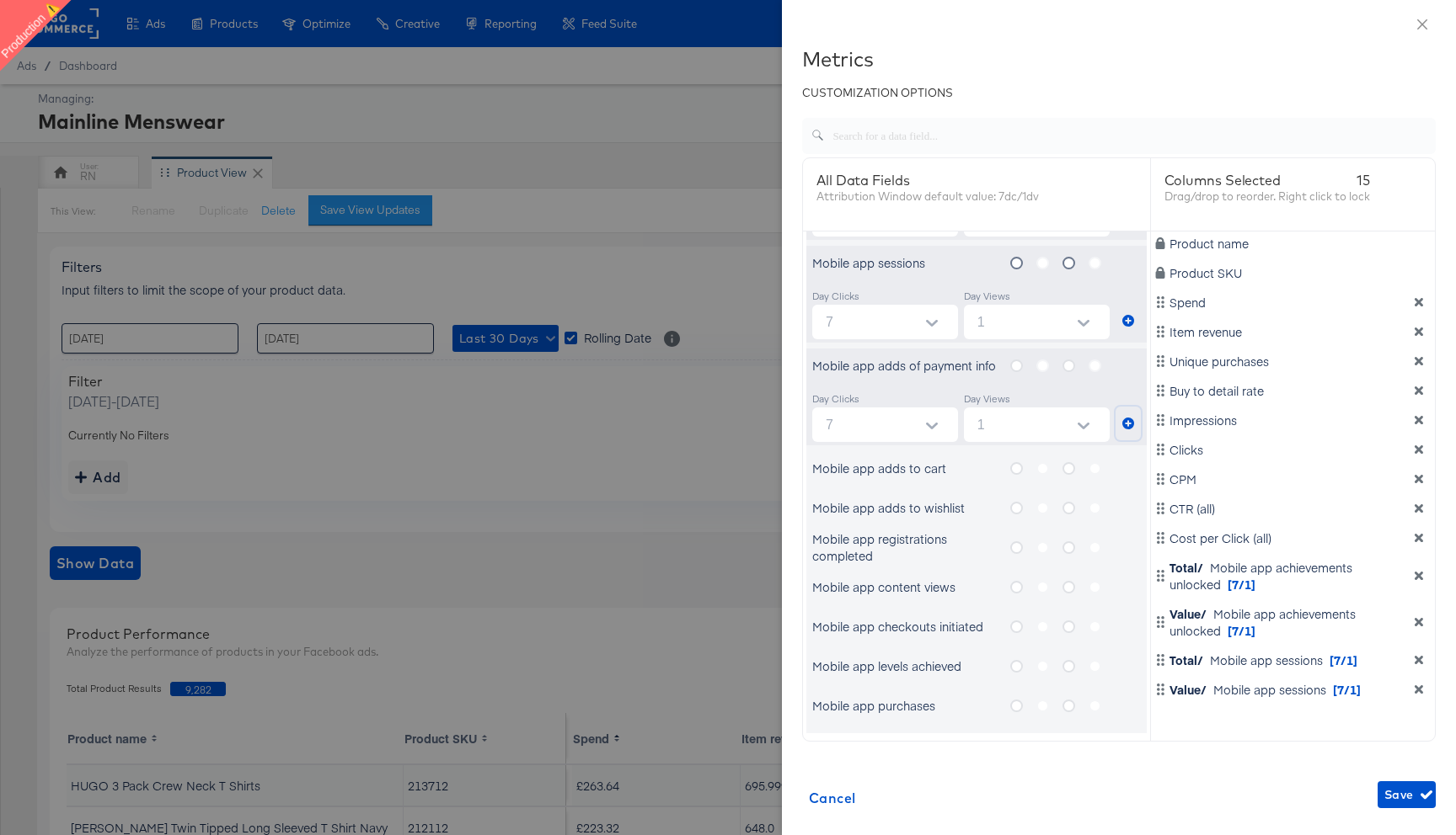
click at [1128, 423] on icon "metrics-list" at bounding box center [1128, 423] width 11 height 11
click at [1071, 364] on icon "metrics-list" at bounding box center [1069, 366] width 12 height 12
click at [0, 0] on input "metrics-list" at bounding box center [0, 0] width 0 height 0
click at [1127, 421] on icon "metrics-list" at bounding box center [1128, 423] width 11 height 11
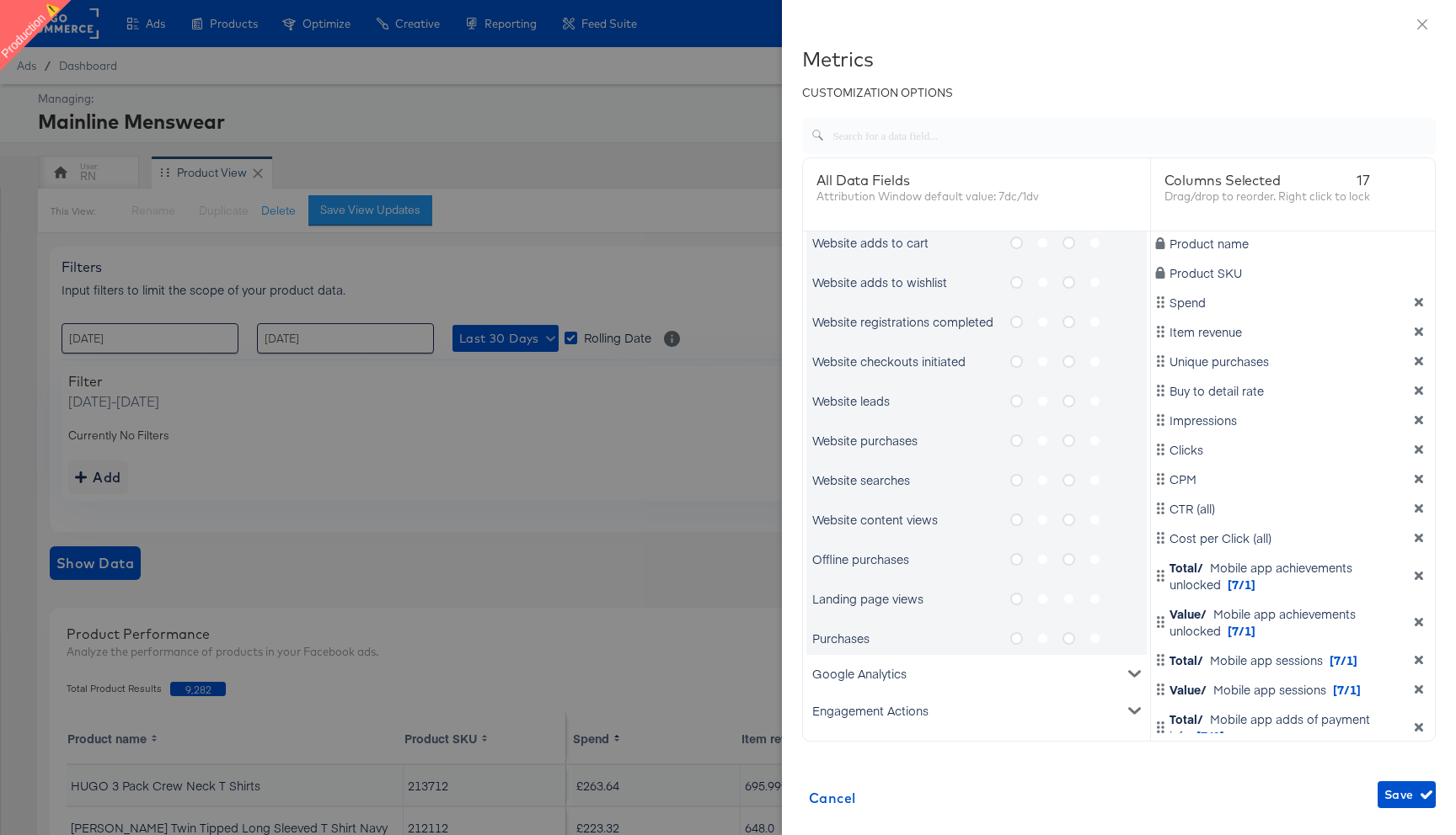
scroll to position [29, 0]
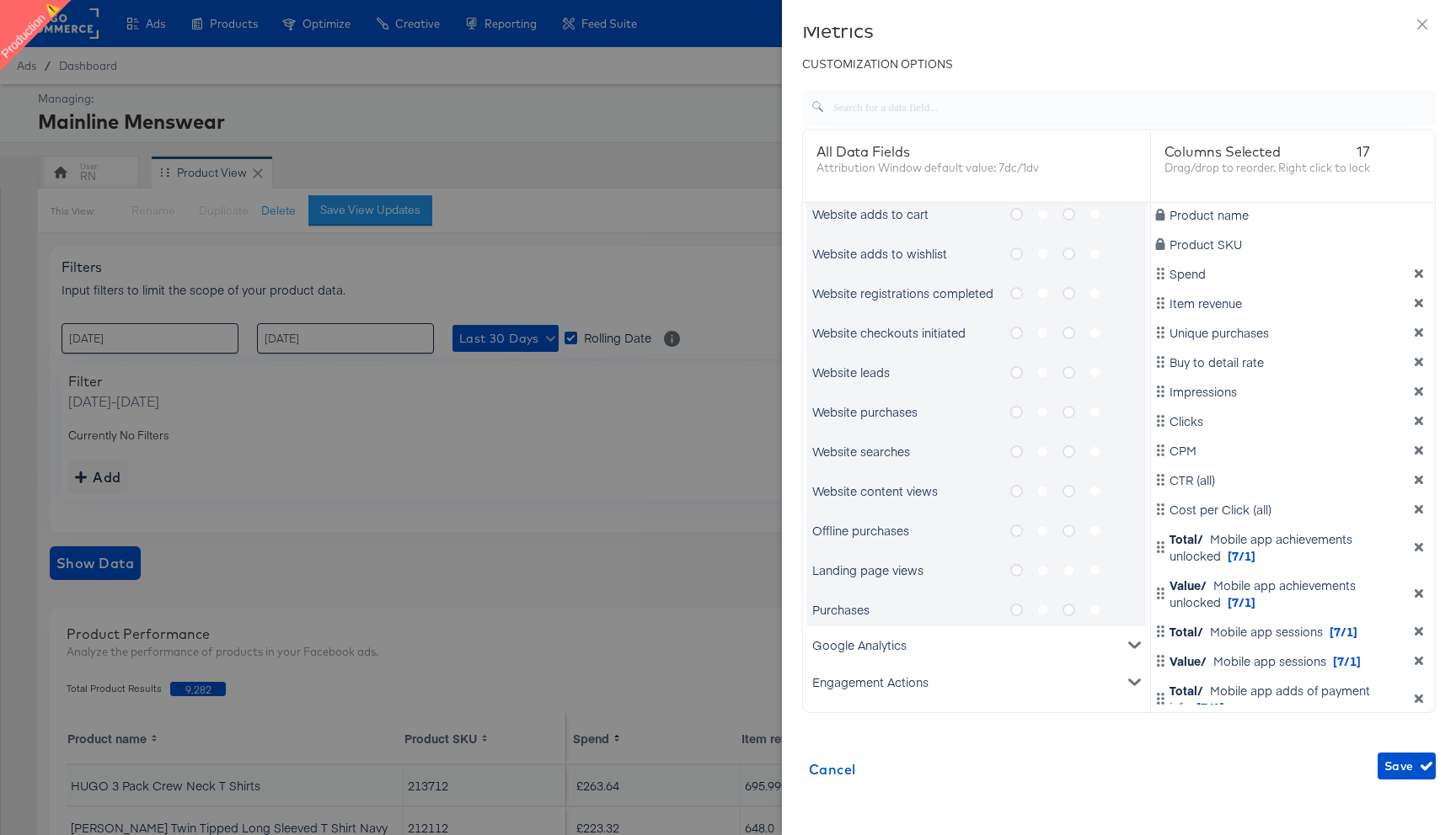
click at [1013, 573] on icon "metrics-list" at bounding box center [1016, 570] width 12 height 12
click at [0, 0] on input "metrics-list" at bounding box center [0, 0] width 0 height 0
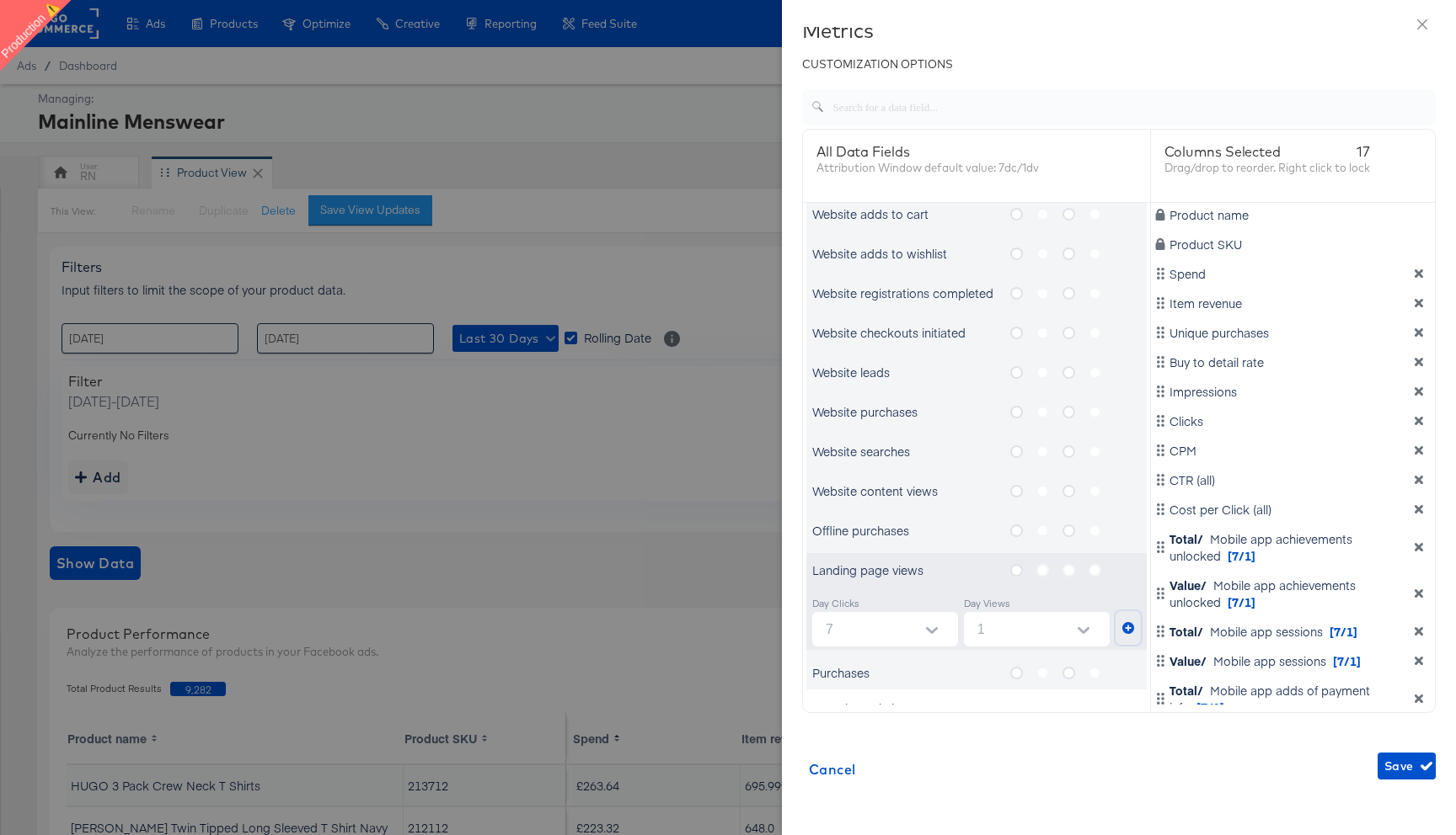
click at [1127, 626] on icon "metrics-list" at bounding box center [1128, 627] width 11 height 11
click at [1073, 569] on label "metrics-list" at bounding box center [1076, 570] width 26 height 21
click at [1067, 567] on label "metrics-list" at bounding box center [1076, 570] width 26 height 21
click at [1067, 572] on label "metrics-list" at bounding box center [1076, 570] width 26 height 21
click at [1078, 573] on label "metrics-list" at bounding box center [1076, 570] width 26 height 21
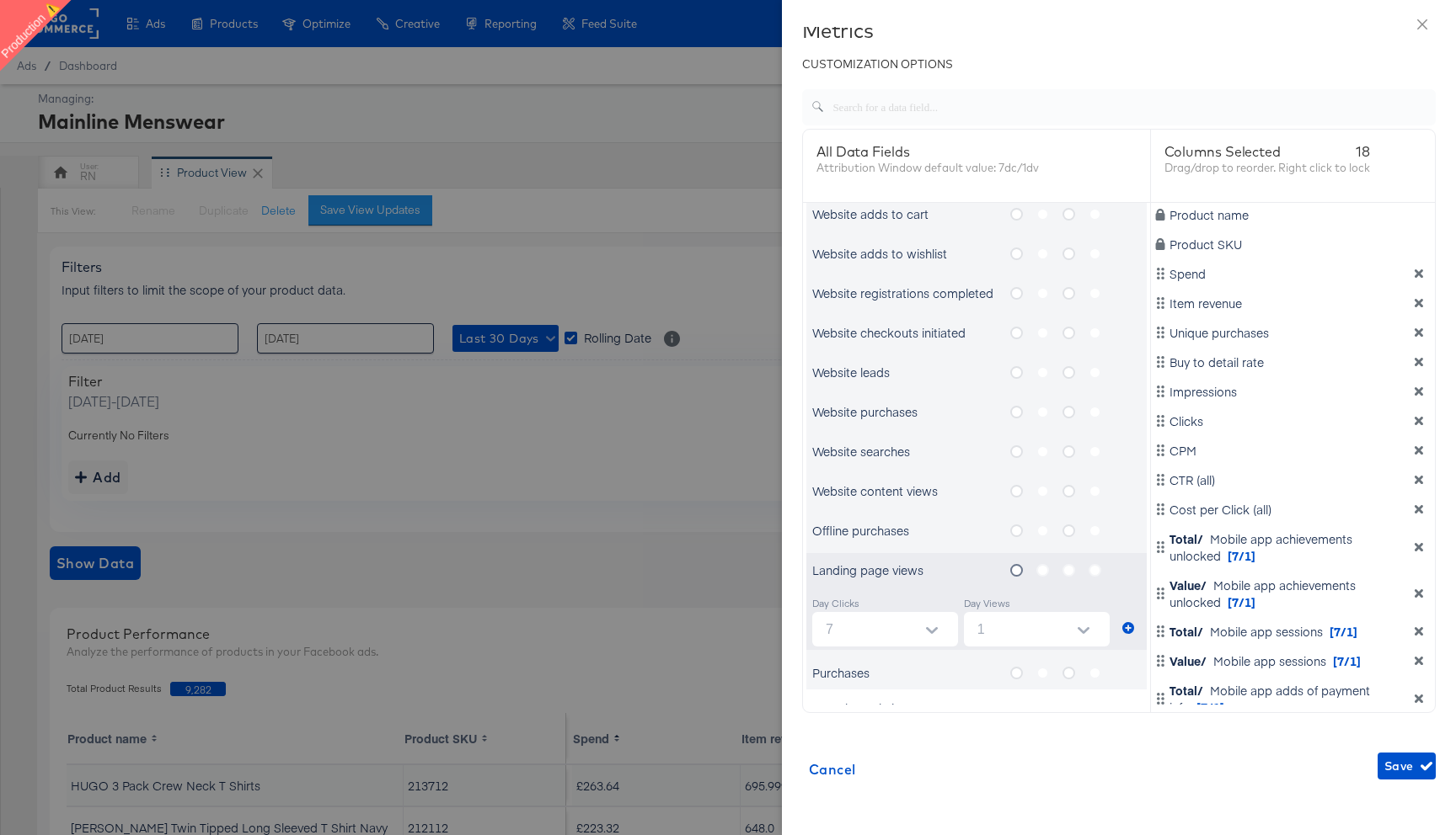
click at [1042, 568] on label "metrics-list" at bounding box center [1049, 570] width 26 height 21
click at [1017, 531] on icon "metrics-list" at bounding box center [1016, 531] width 12 height 12
click at [0, 0] on input "metrics-list" at bounding box center [0, 0] width 0 height 0
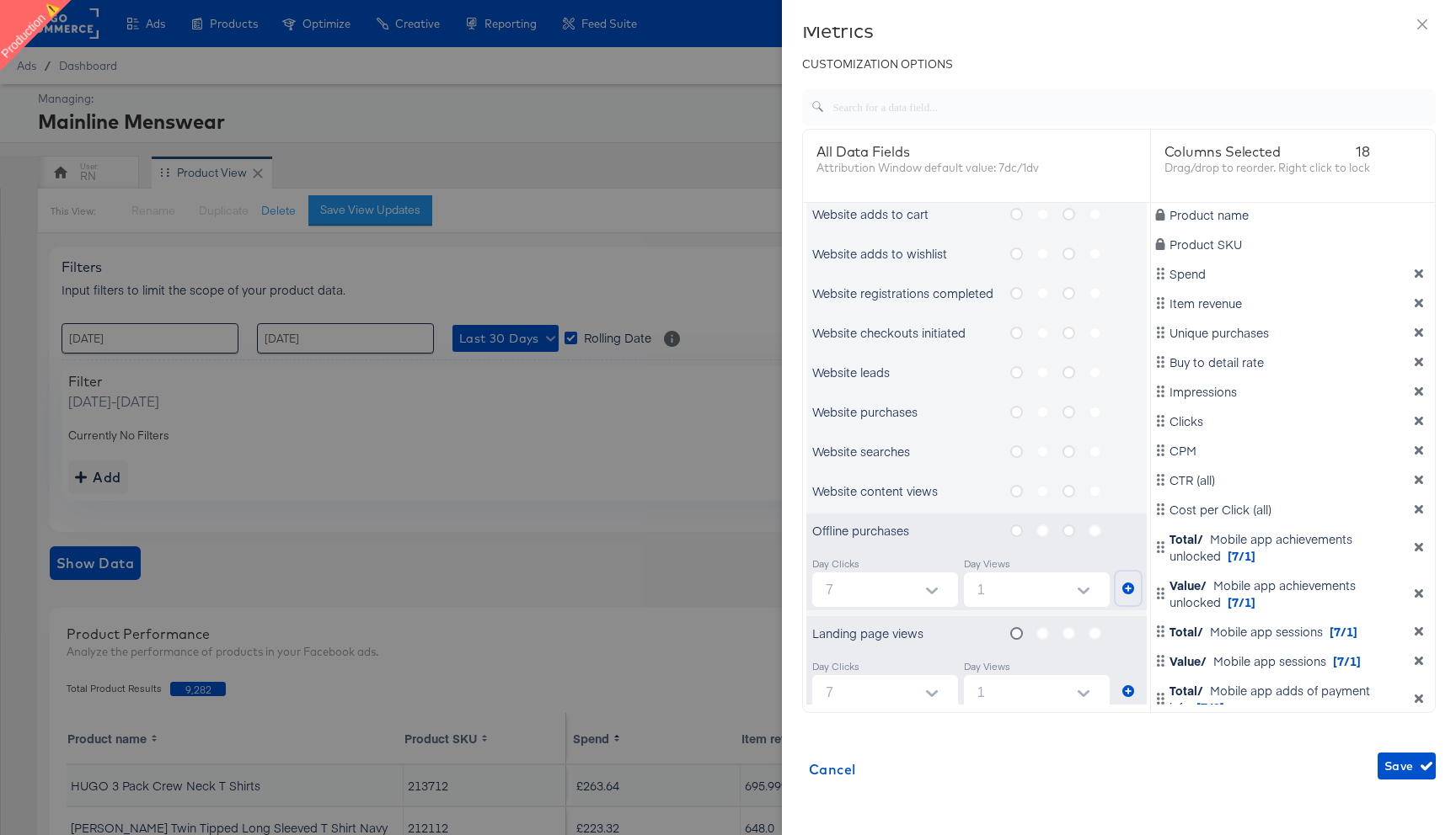
click at [1126, 591] on icon "metrics-list" at bounding box center [1128, 588] width 11 height 11
click at [1070, 531] on icon "metrics-list" at bounding box center [1069, 531] width 12 height 12
click at [0, 0] on input "metrics-list" at bounding box center [0, 0] width 0 height 0
click at [1128, 586] on icon "metrics-list" at bounding box center [1128, 588] width 11 height 11
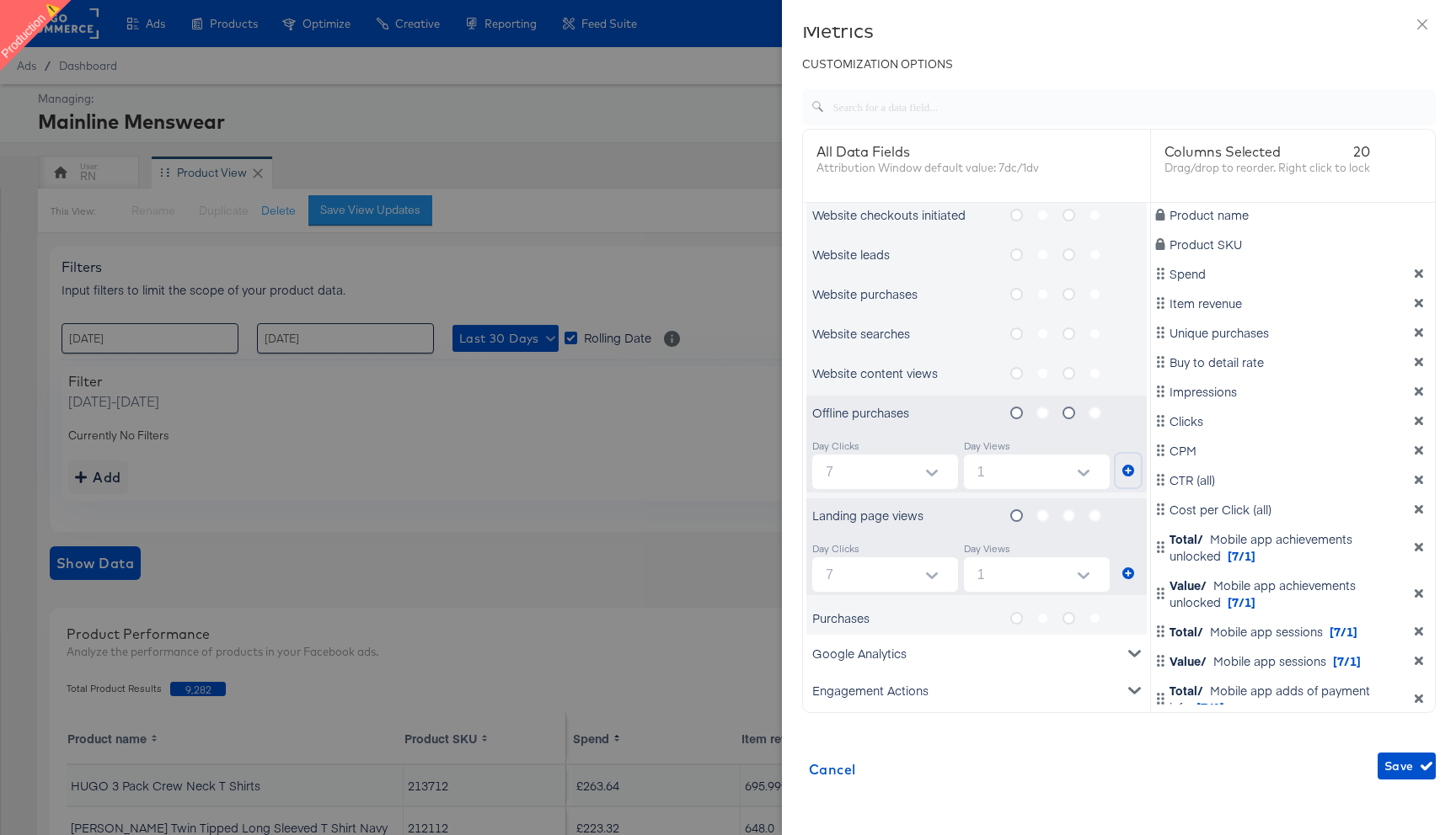
scroll to position [1437, 0]
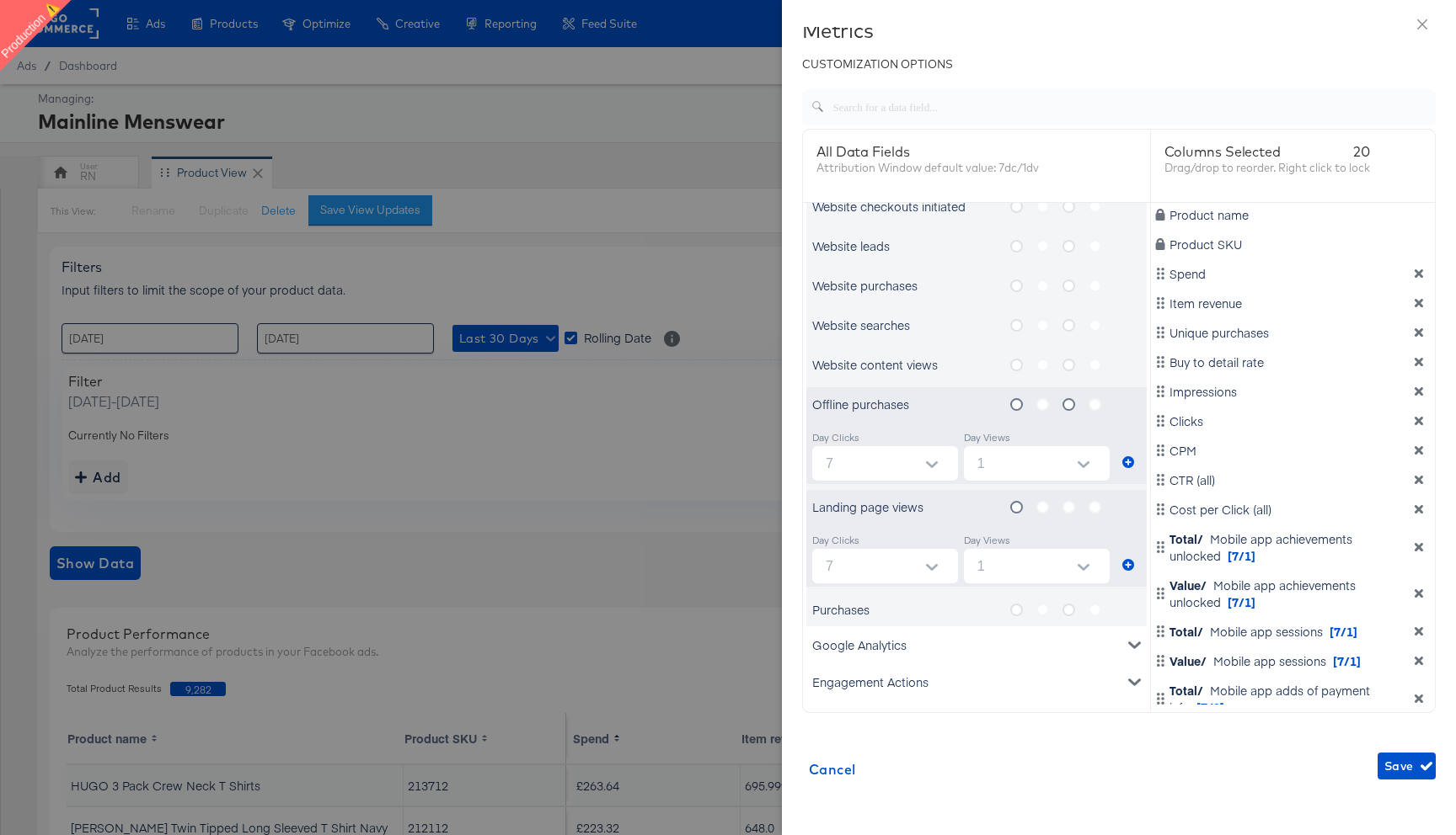
click at [1026, 612] on label "metrics-list" at bounding box center [1023, 610] width 26 height 21
click at [0, 0] on input "metrics-list" at bounding box center [0, 0] width 0 height 0
click at [1131, 662] on icon "metrics-list" at bounding box center [1128, 667] width 11 height 11
click at [1071, 608] on icon "metrics-list" at bounding box center [1069, 610] width 12 height 12
click at [0, 0] on input "metrics-list" at bounding box center [0, 0] width 0 height 0
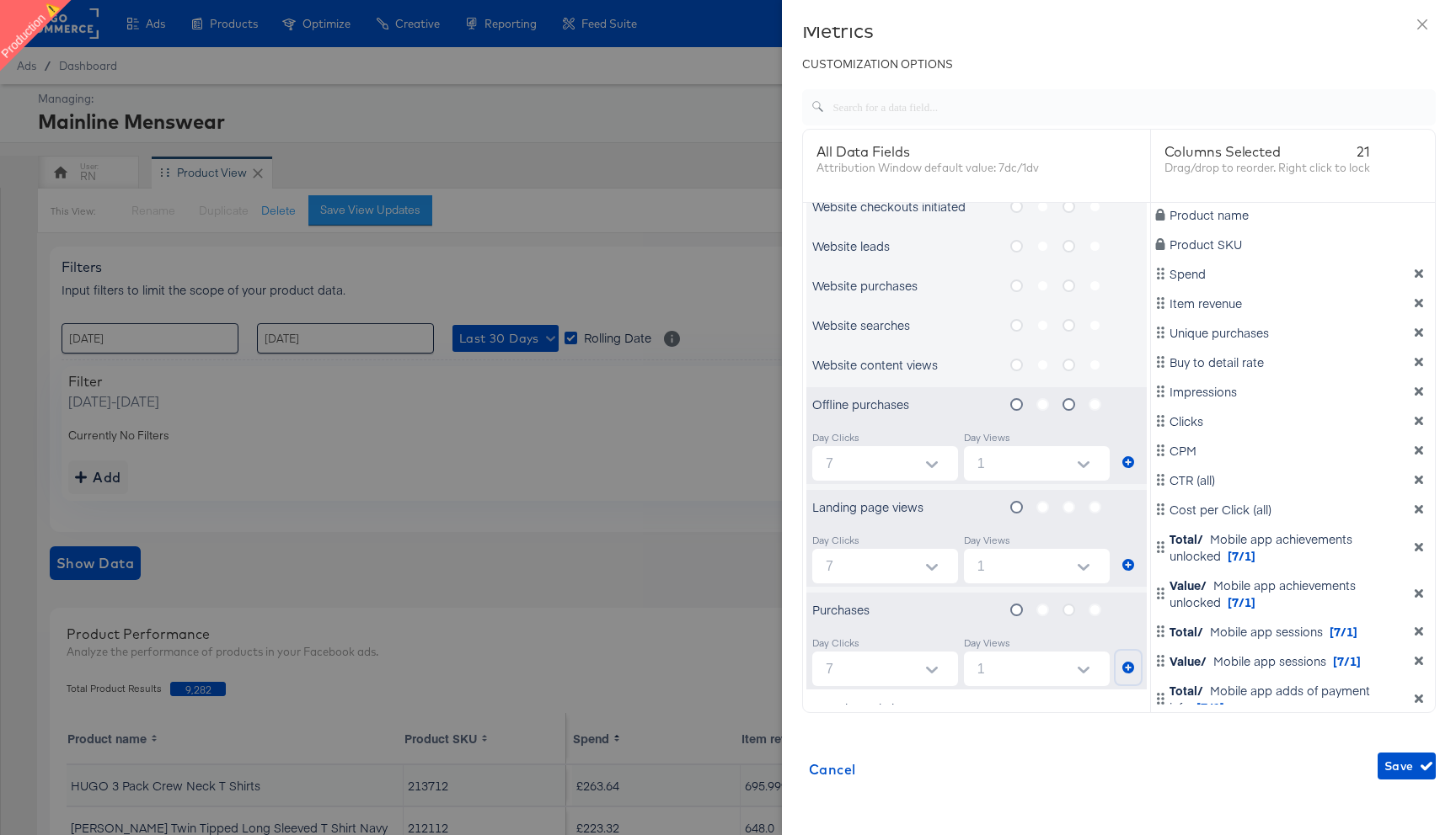
click at [1129, 664] on icon "metrics-list" at bounding box center [1128, 667] width 11 height 11
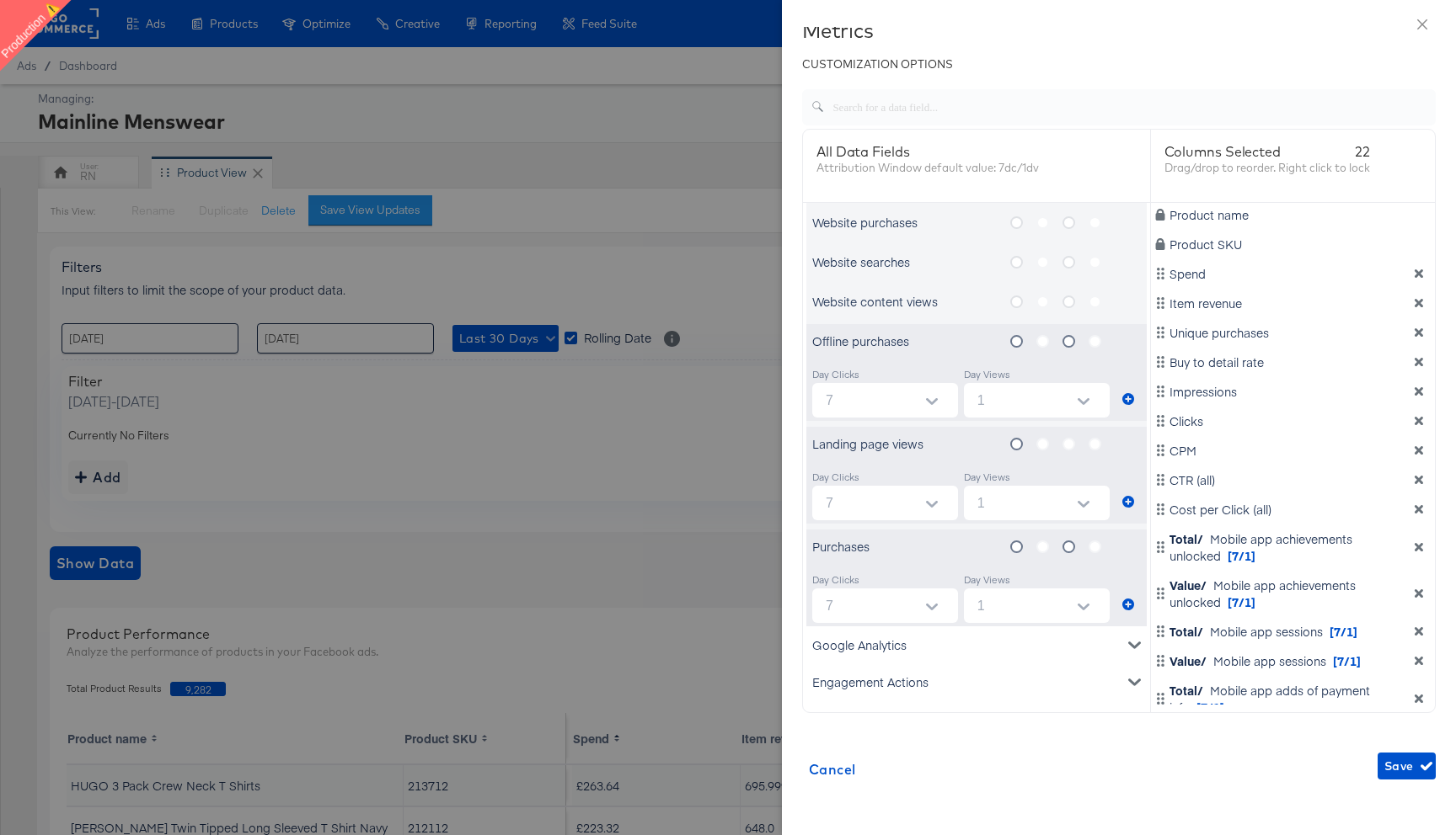
click at [993, 660] on div "Google Analytics" at bounding box center [976, 645] width 341 height 37
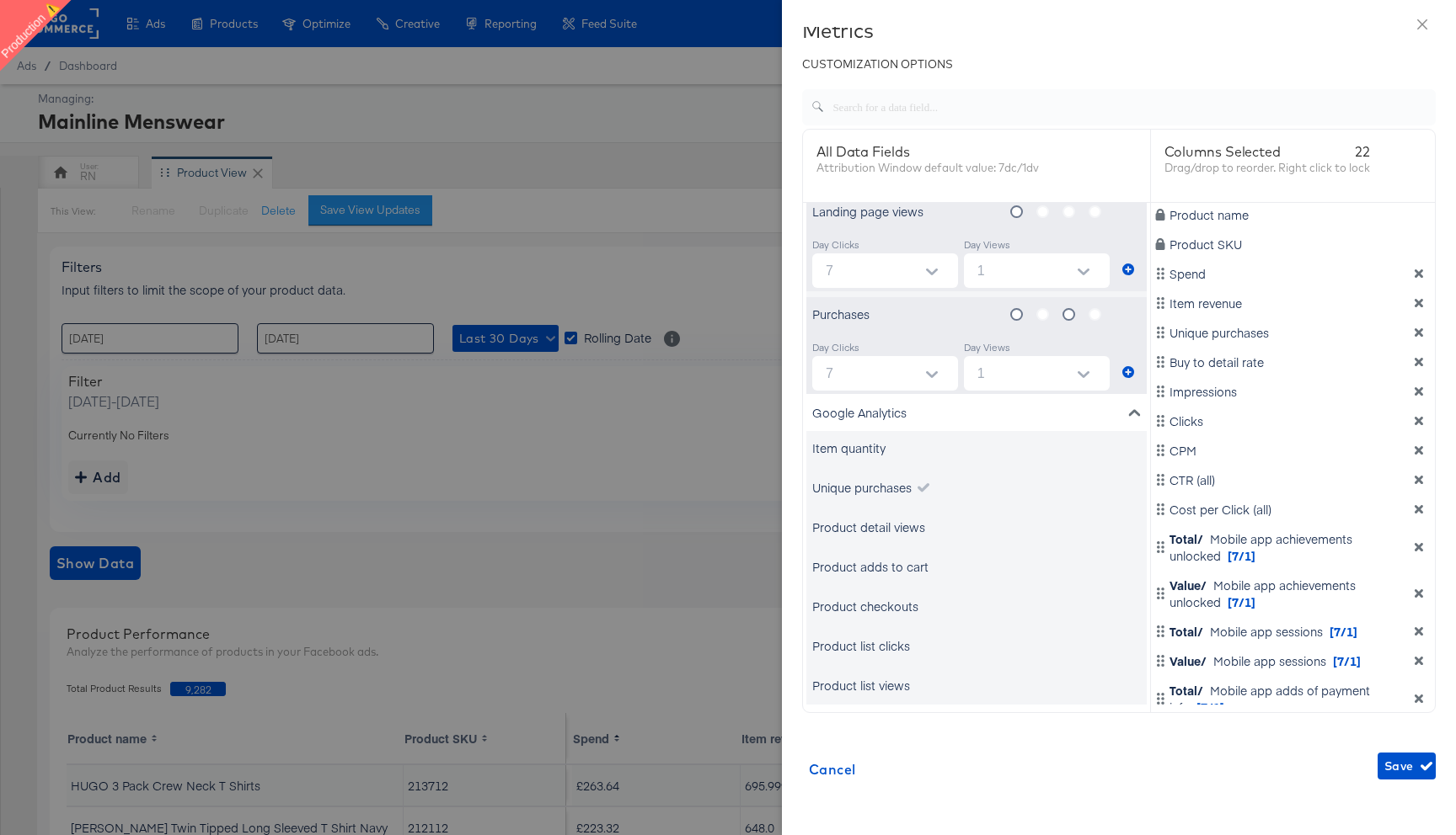
scroll to position [1968, 0]
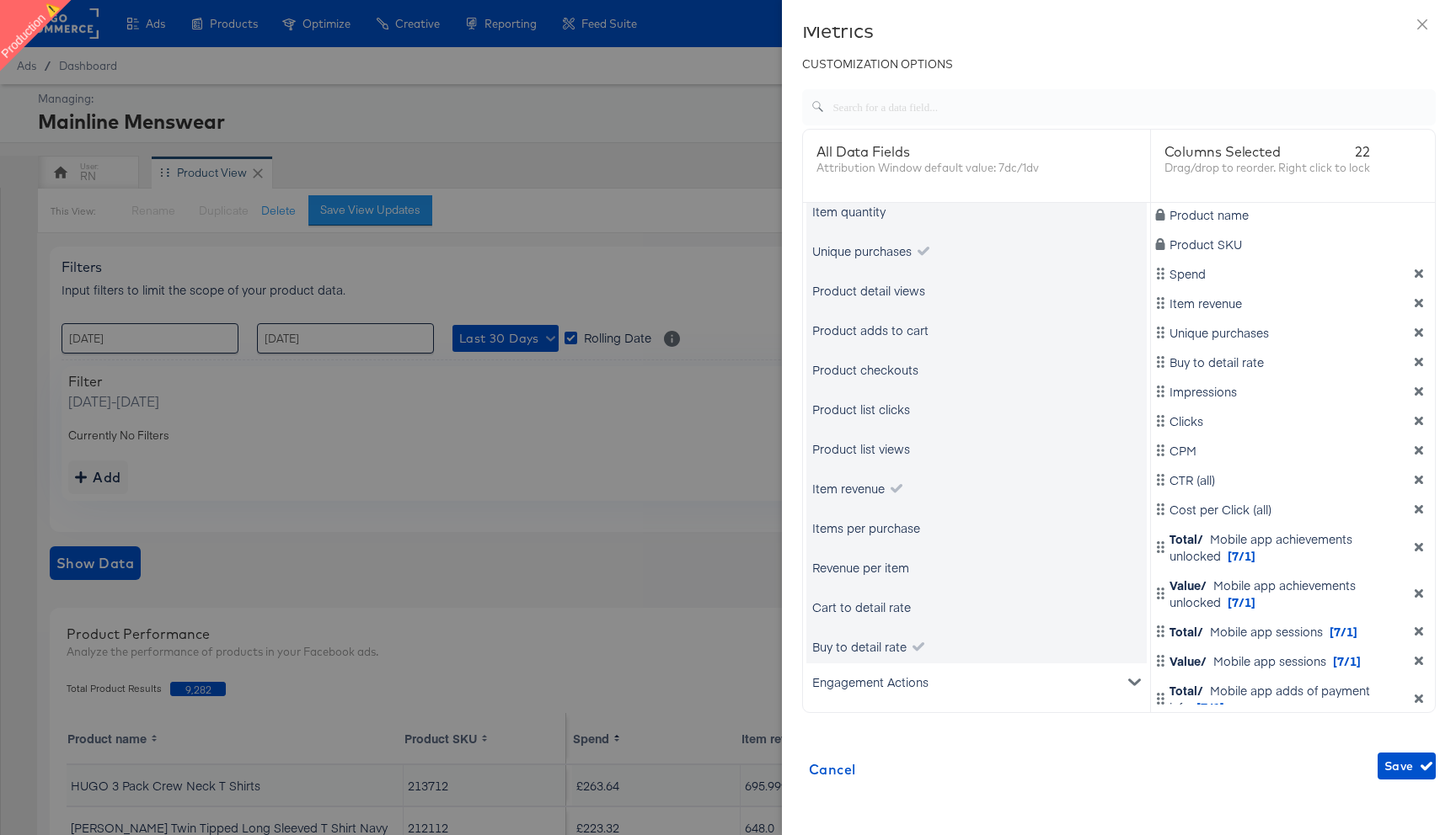
click at [895, 487] on icon "metrics-list" at bounding box center [896, 488] width 11 height 10
click at [898, 642] on div "Buy to detail rate" at bounding box center [859, 646] width 94 height 17
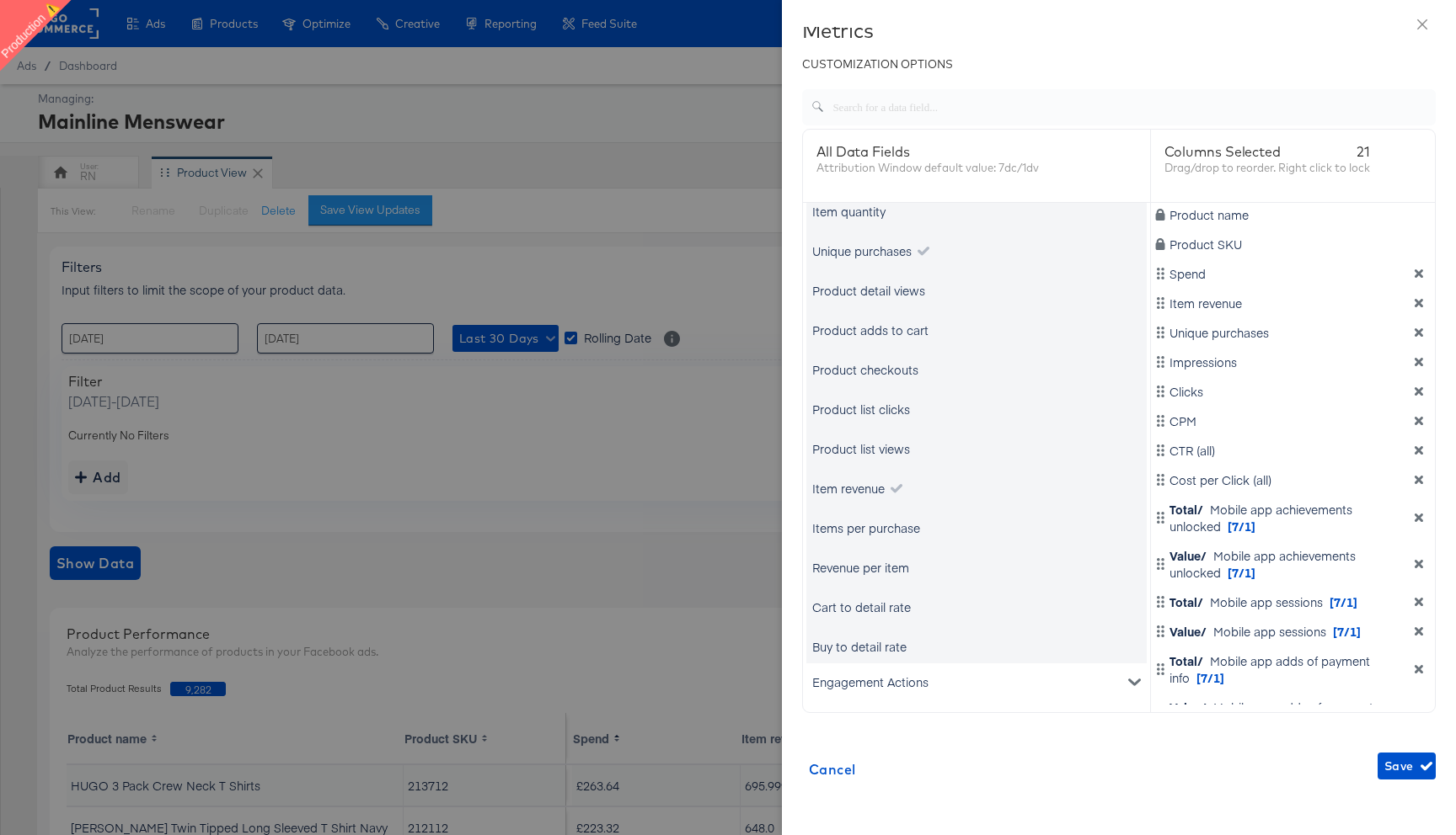
click at [872, 476] on div "Item revenue" at bounding box center [976, 488] width 341 height 33
click at [871, 493] on div "Item revenue" at bounding box center [849, 487] width 72 height 17
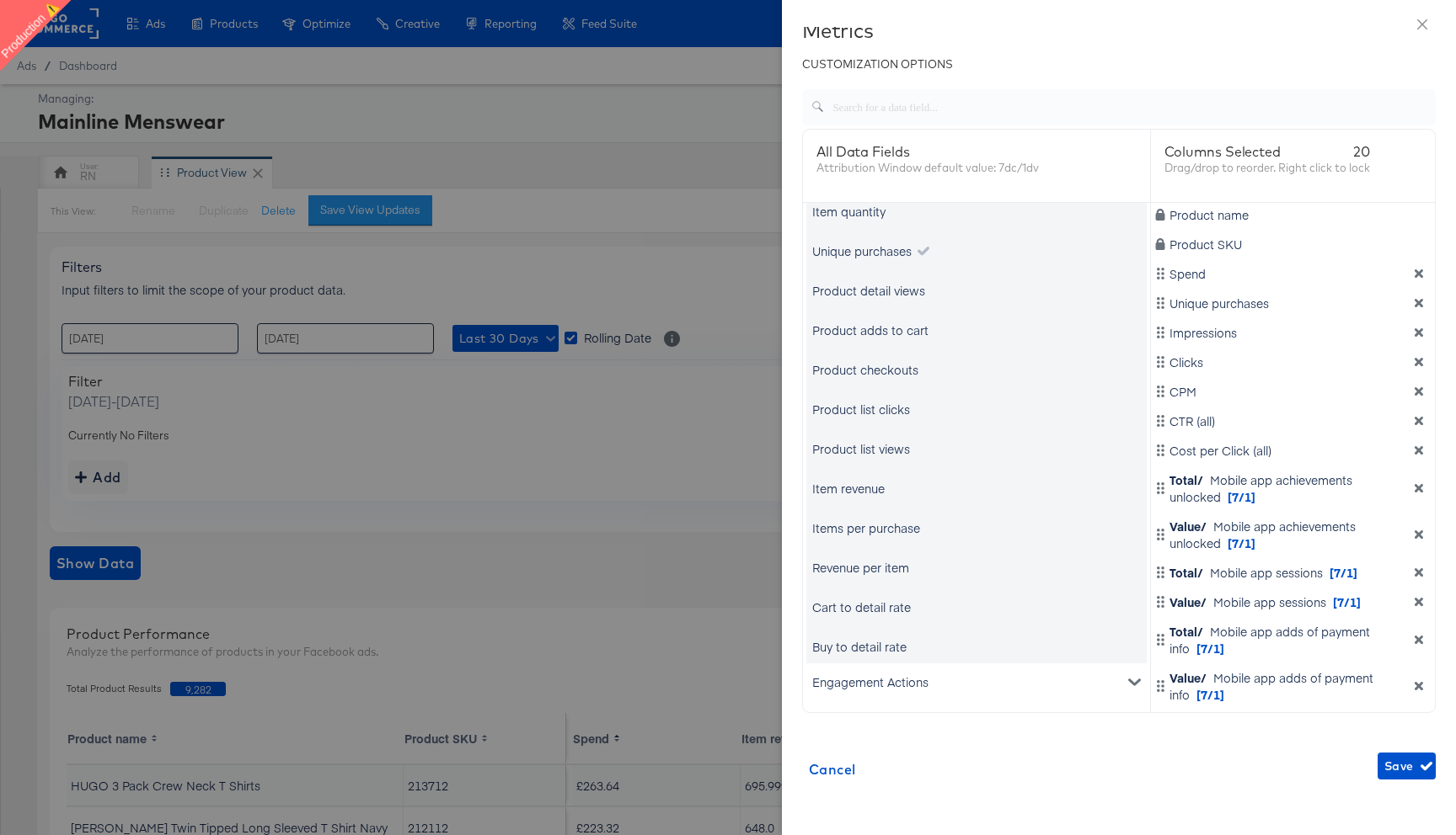
scroll to position [64, 0]
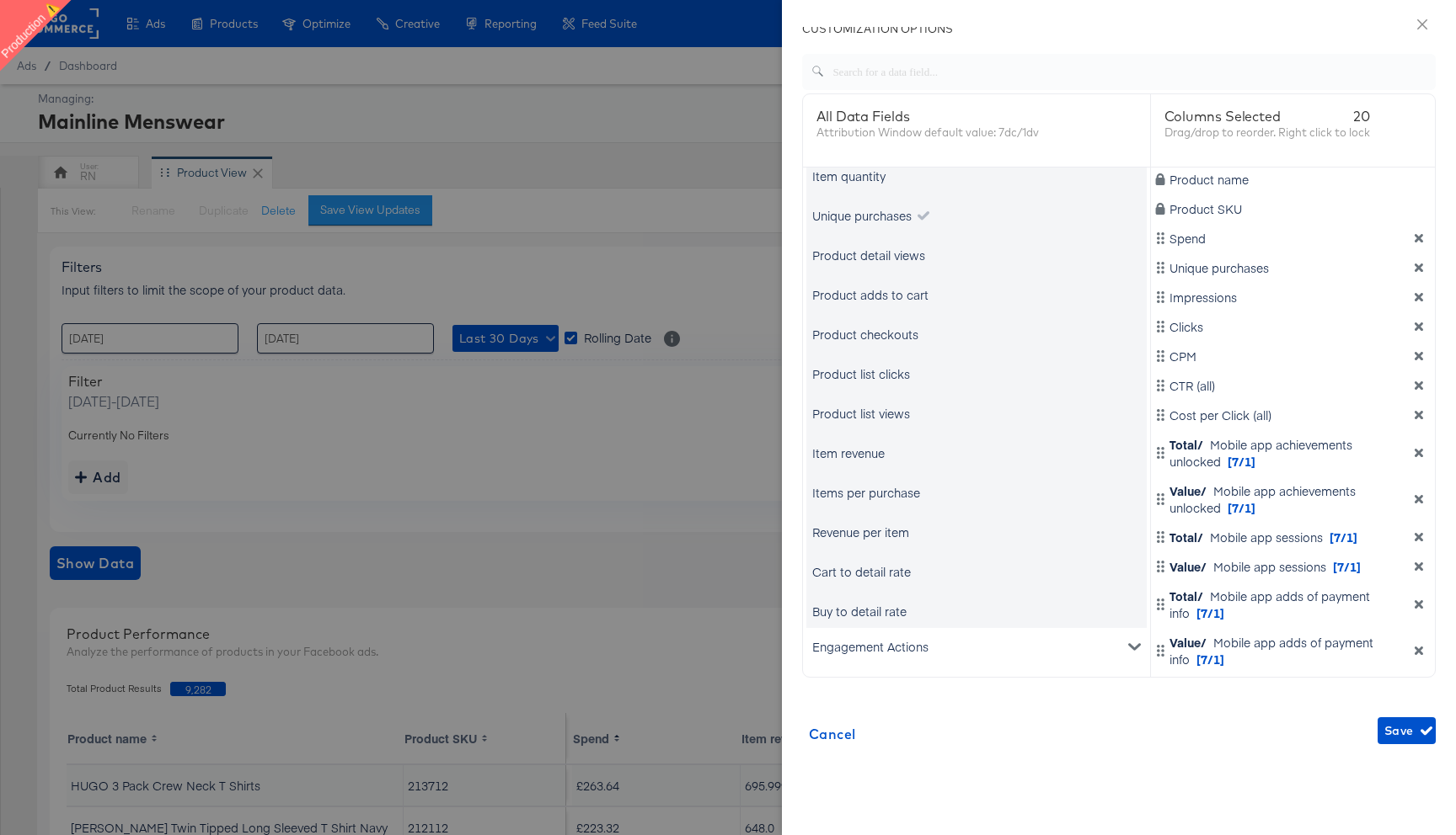
click at [889, 650] on div "Engagement Actions" at bounding box center [976, 647] width 341 height 37
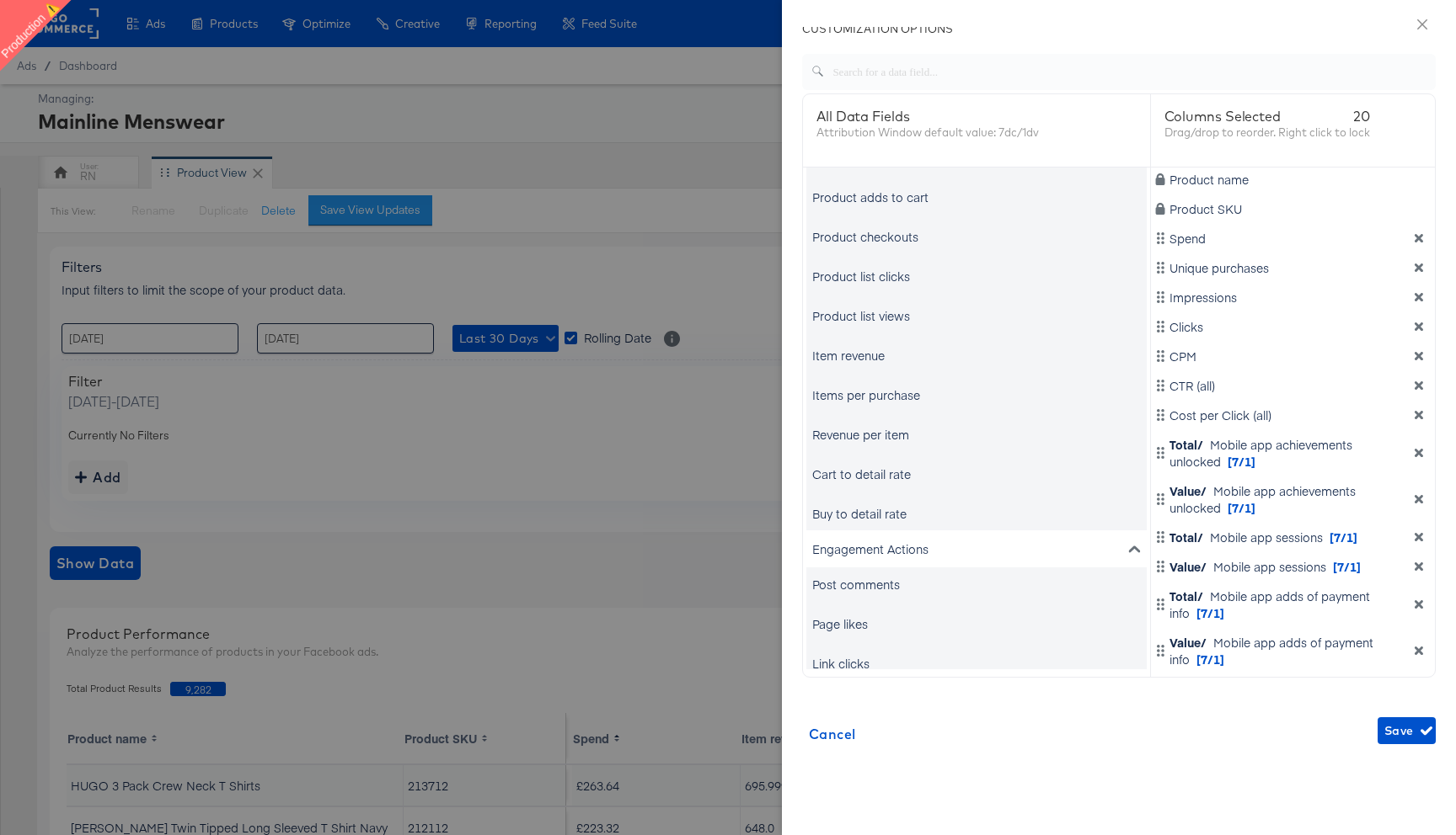
scroll to position [2240, 0]
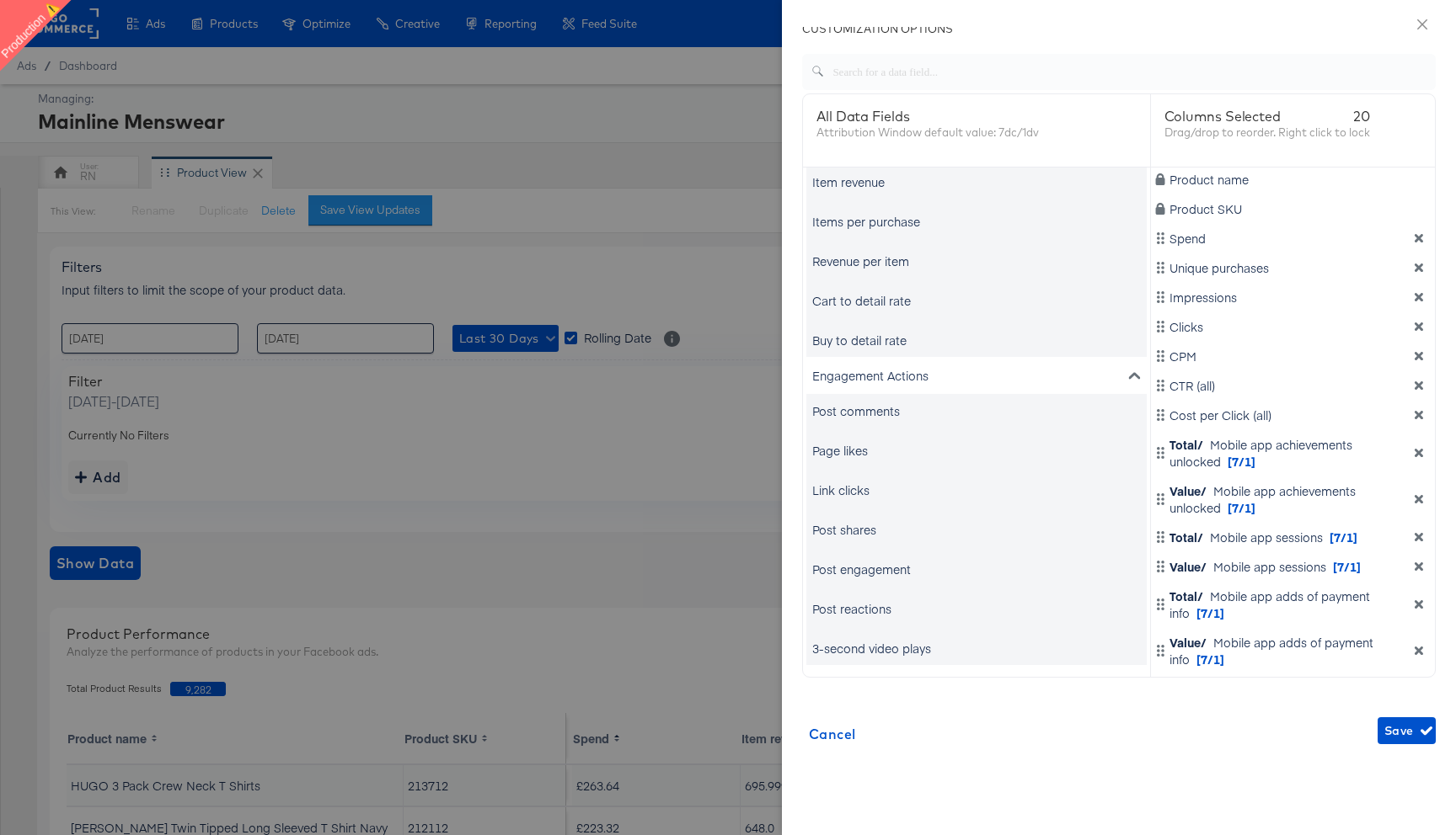
click at [871, 416] on div "Post comments" at bounding box center [857, 410] width 88 height 17
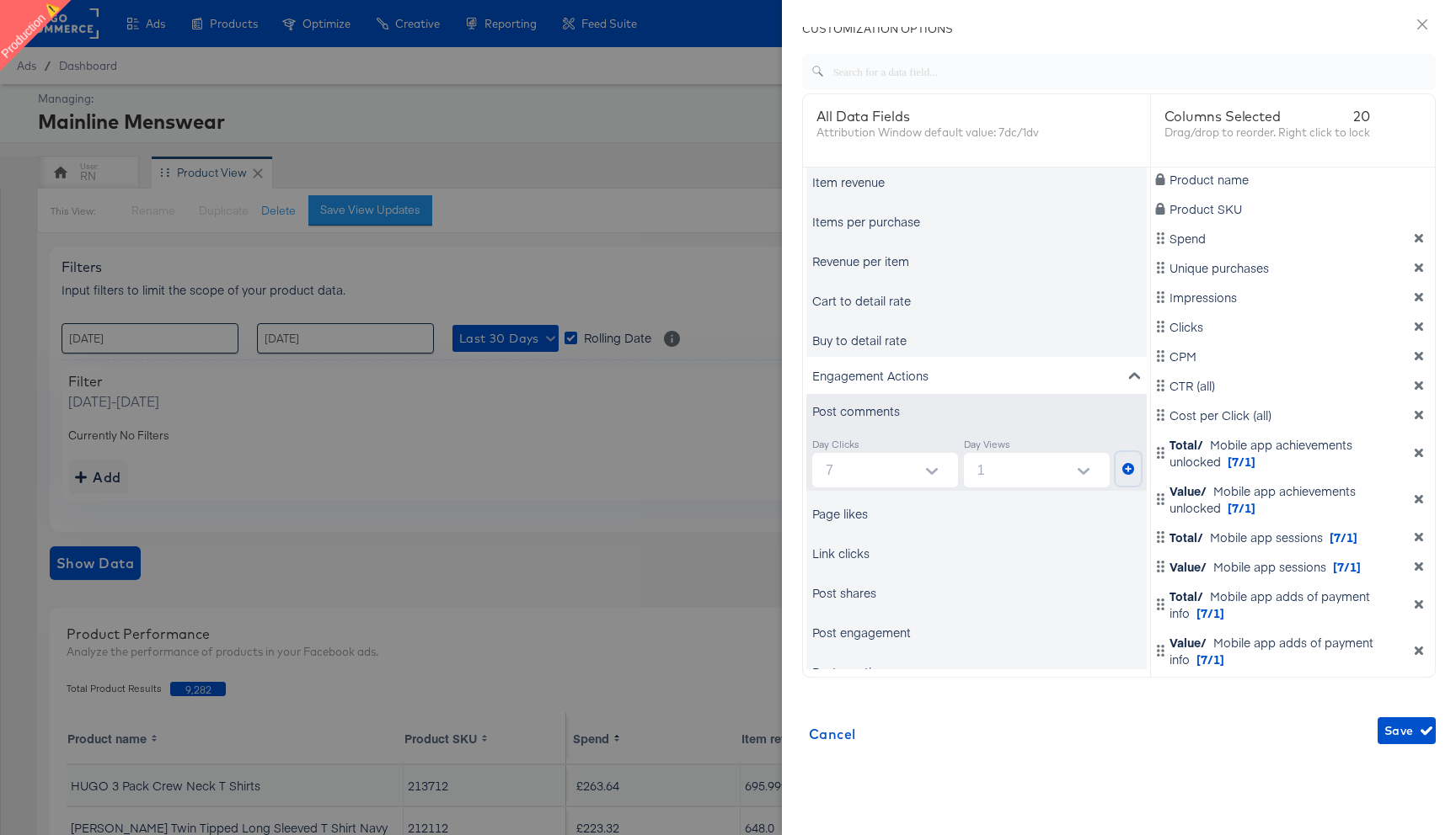
click at [1130, 468] on icon "metrics-list" at bounding box center [1128, 468] width 11 height 11
click at [1032, 518] on div "Page likes" at bounding box center [976, 514] width 341 height 33
click at [863, 512] on div "Page likes" at bounding box center [840, 513] width 55 height 17
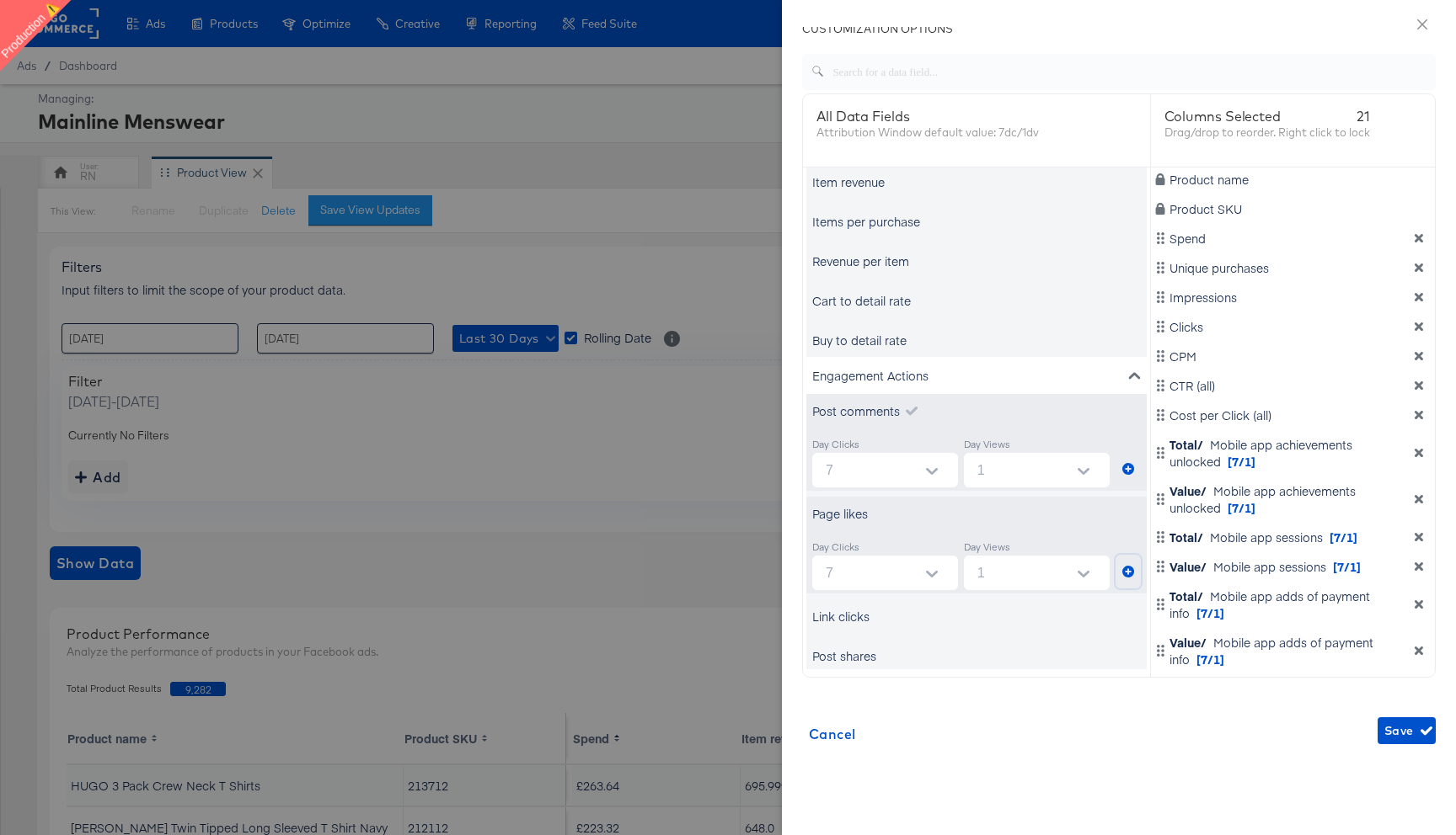
click at [1125, 574] on icon "metrics-list" at bounding box center [1128, 571] width 11 height 11
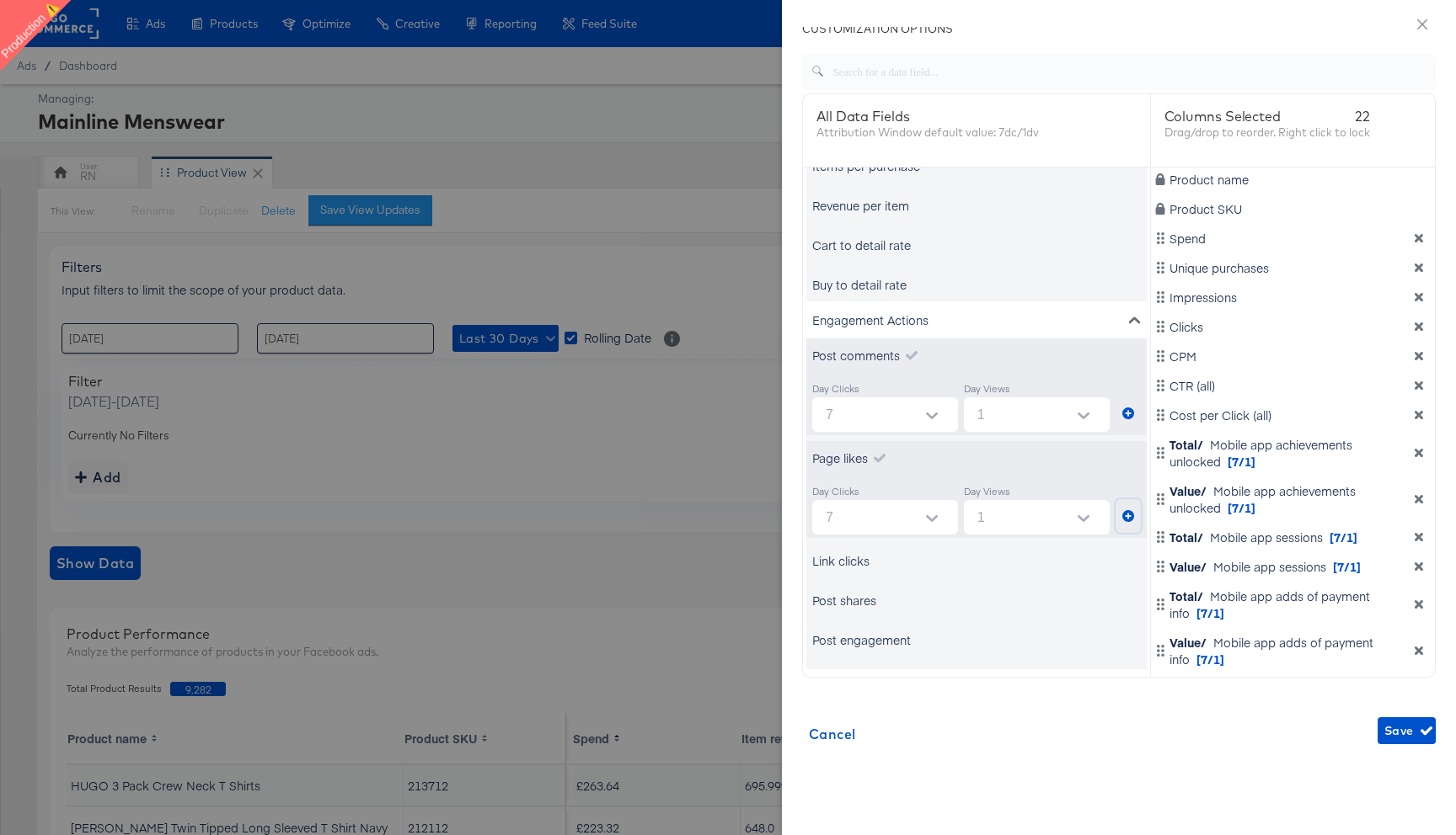
scroll to position [2366, 0]
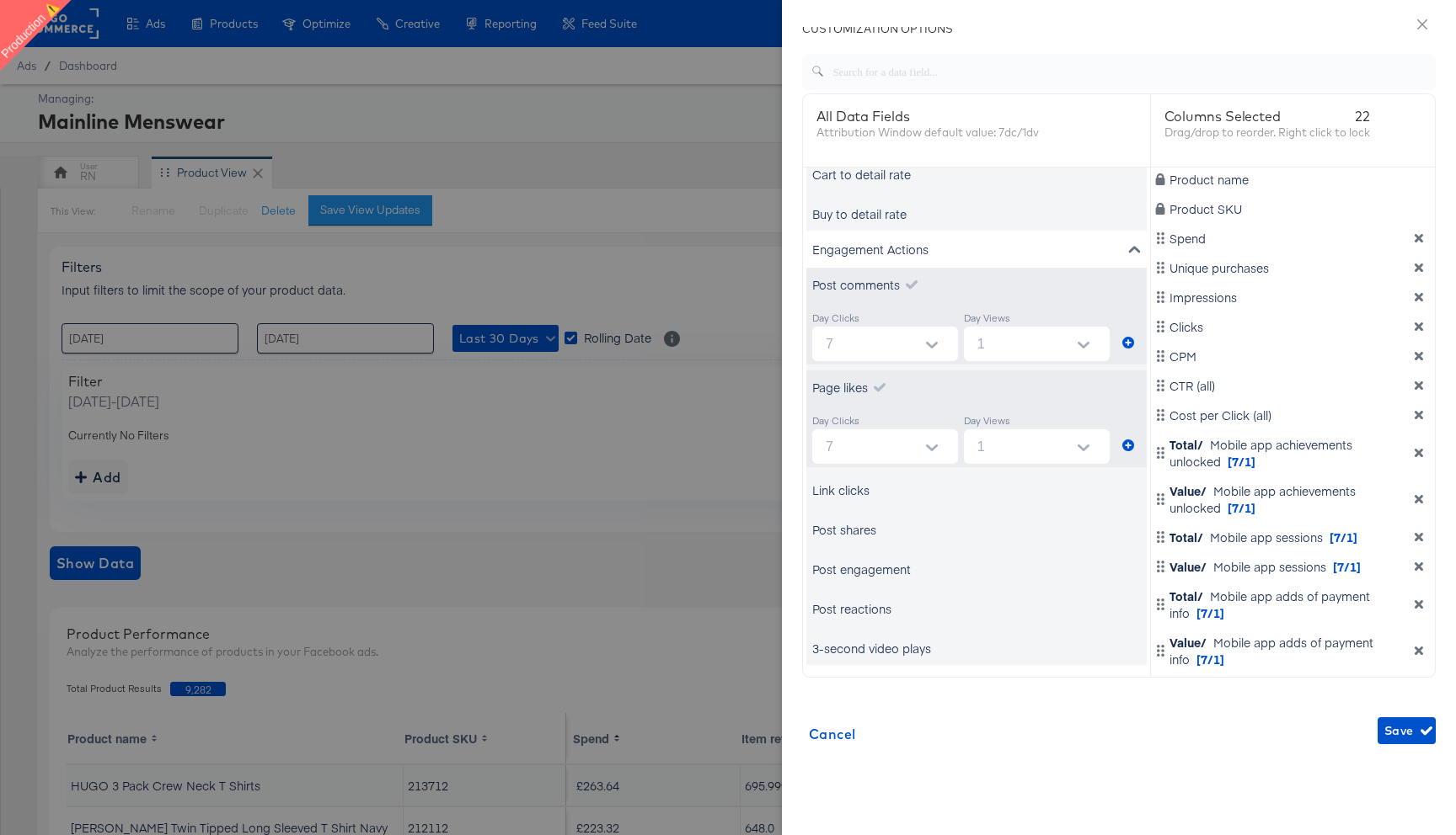
click at [865, 492] on div "Link clicks" at bounding box center [841, 489] width 57 height 17
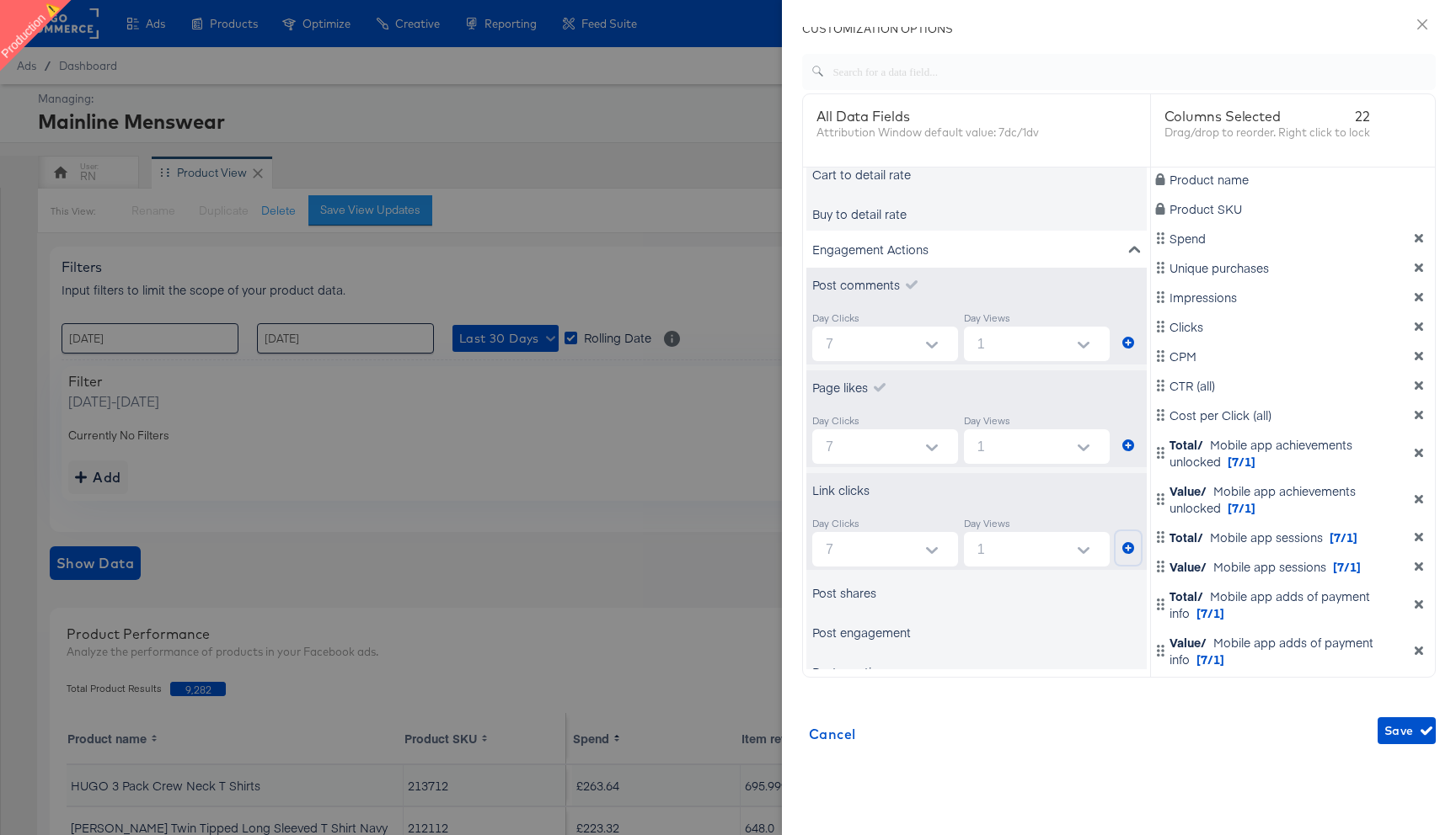
click at [1128, 550] on icon "metrics-list" at bounding box center [1128, 547] width 11 height 11
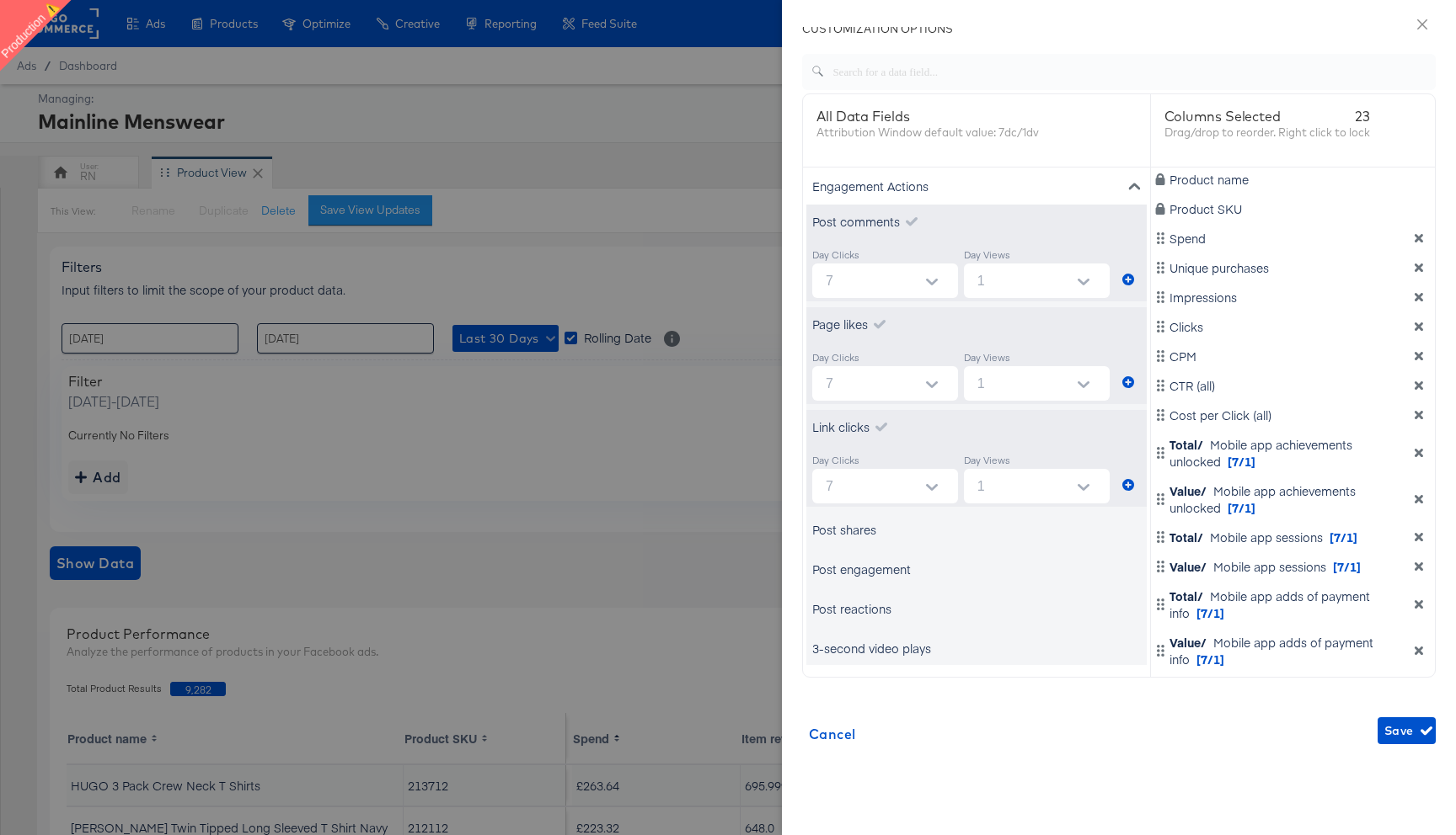
click at [906, 529] on div "Post shares" at bounding box center [976, 530] width 341 height 33
click at [841, 533] on div "Post shares" at bounding box center [844, 529] width 64 height 17
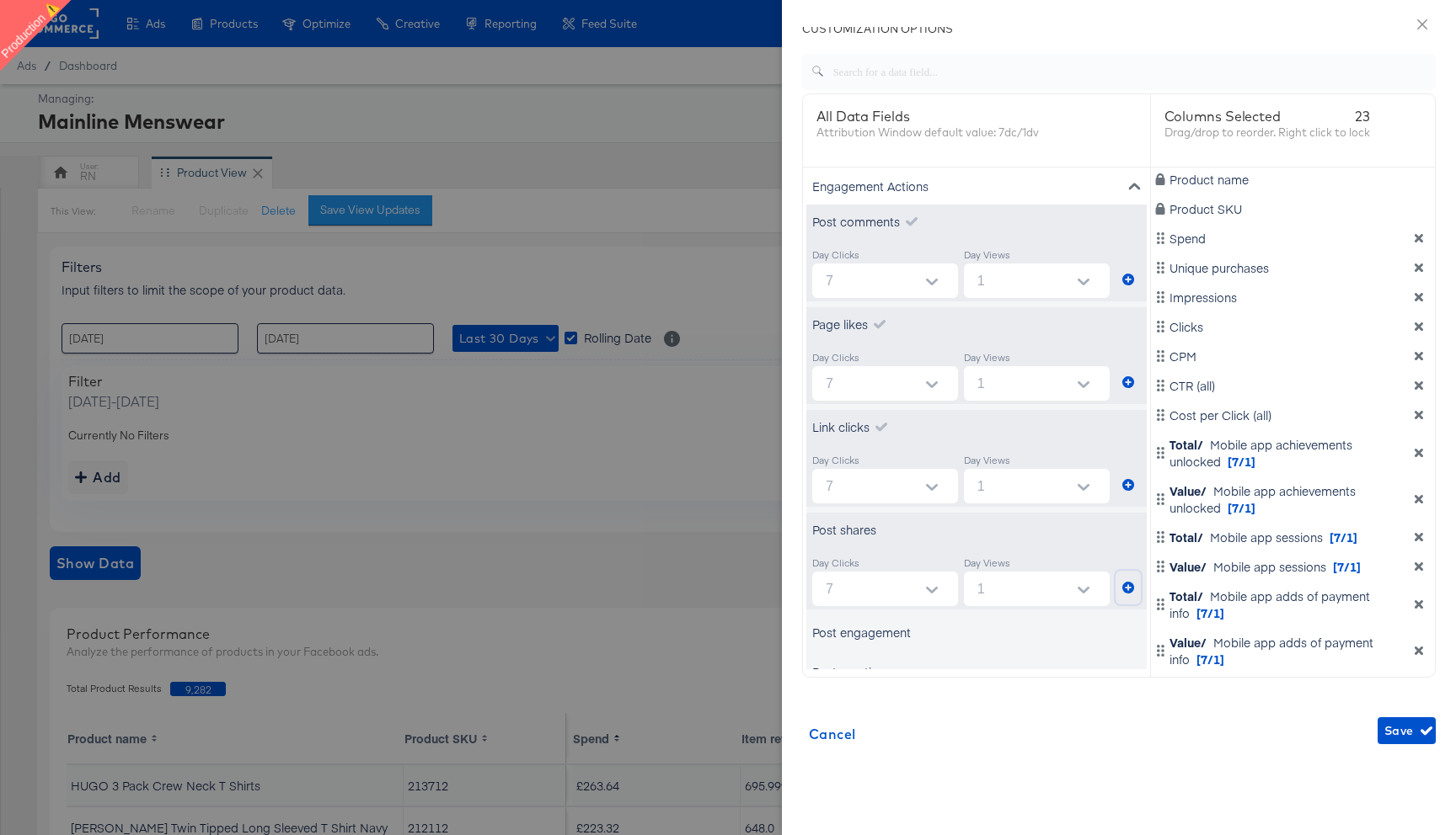
click at [1130, 590] on icon "metrics-list" at bounding box center [1128, 587] width 11 height 11
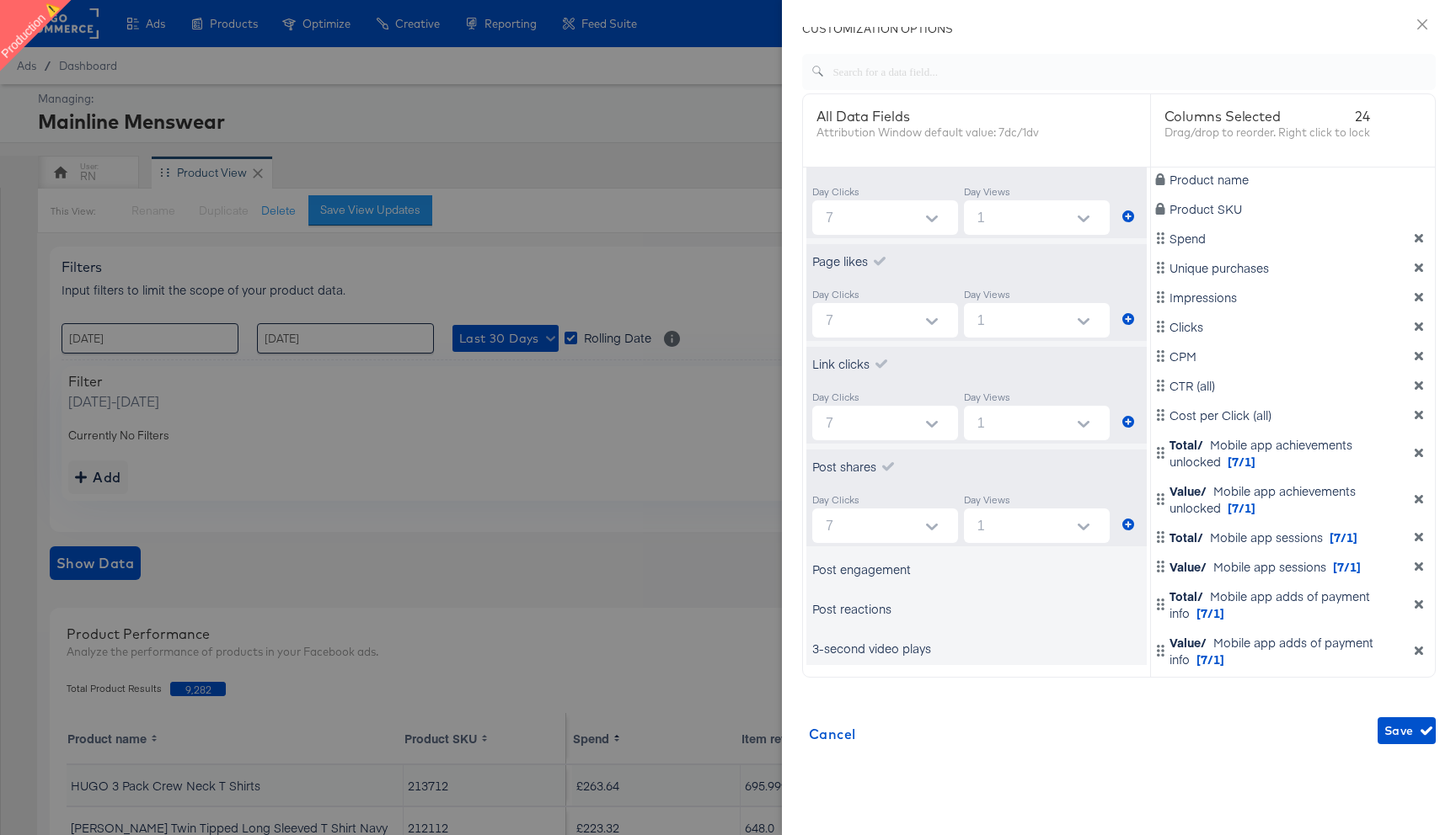
click at [886, 572] on div "Post engagement" at bounding box center [862, 568] width 99 height 17
click at [1127, 625] on icon "metrics-list" at bounding box center [1128, 626] width 11 height 11
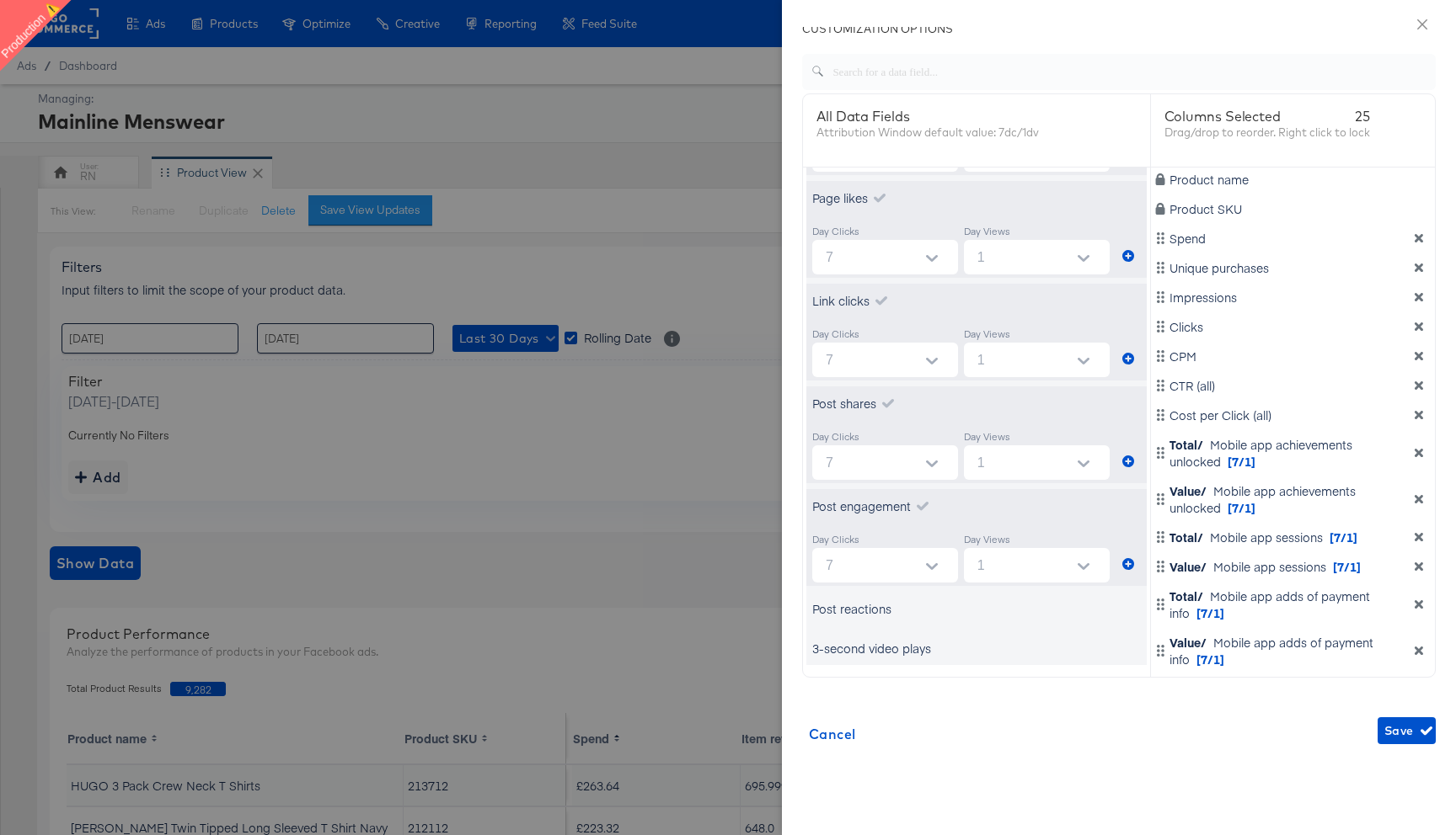
click at [923, 617] on div "Post reactions" at bounding box center [976, 609] width 341 height 33
click at [884, 609] on div "Post reactions" at bounding box center [852, 608] width 79 height 17
click at [1129, 659] on button "metrics-list" at bounding box center [1128, 667] width 26 height 33
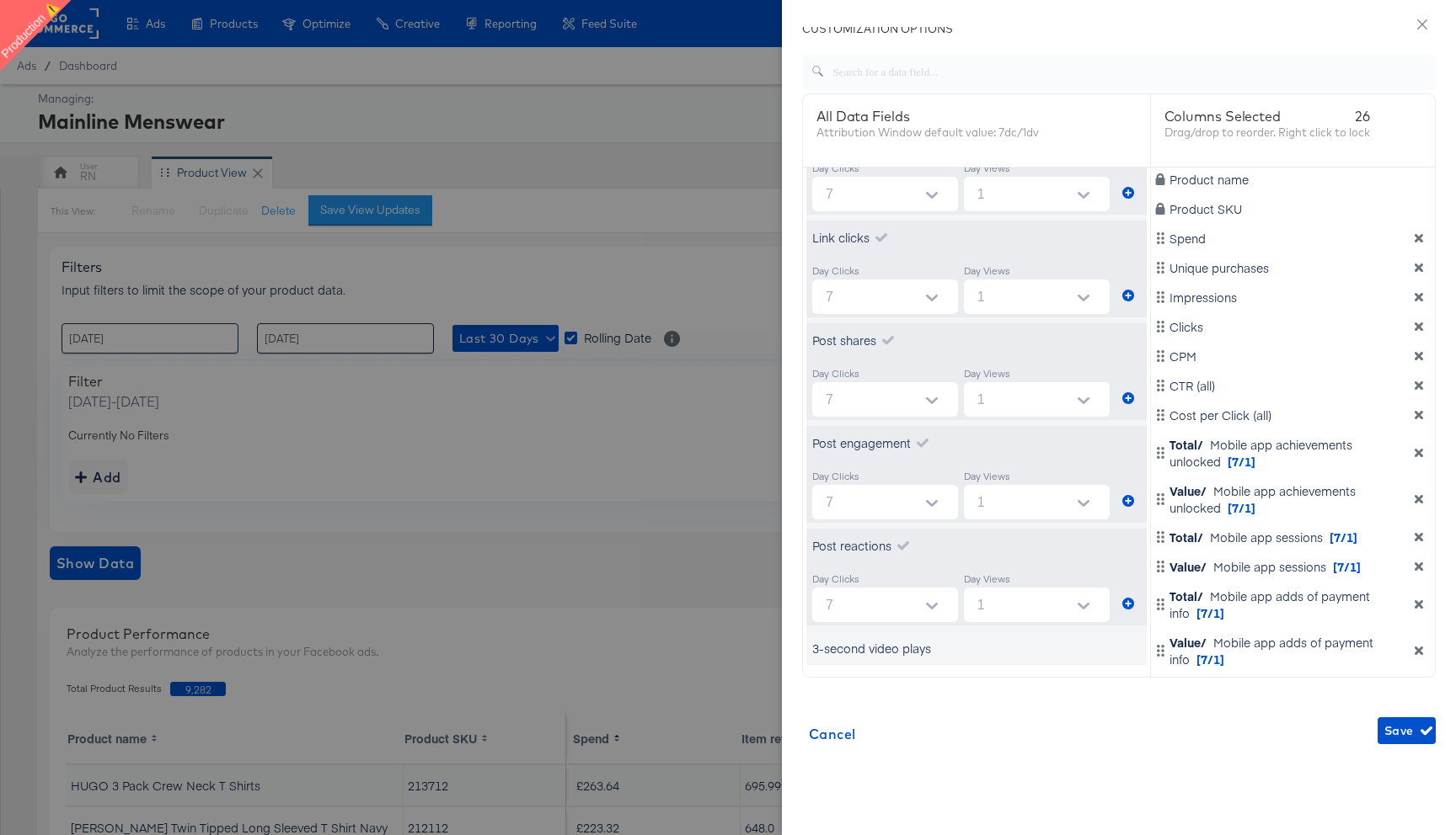
click at [919, 644] on div "3-second video plays" at bounding box center [871, 648] width 119 height 17
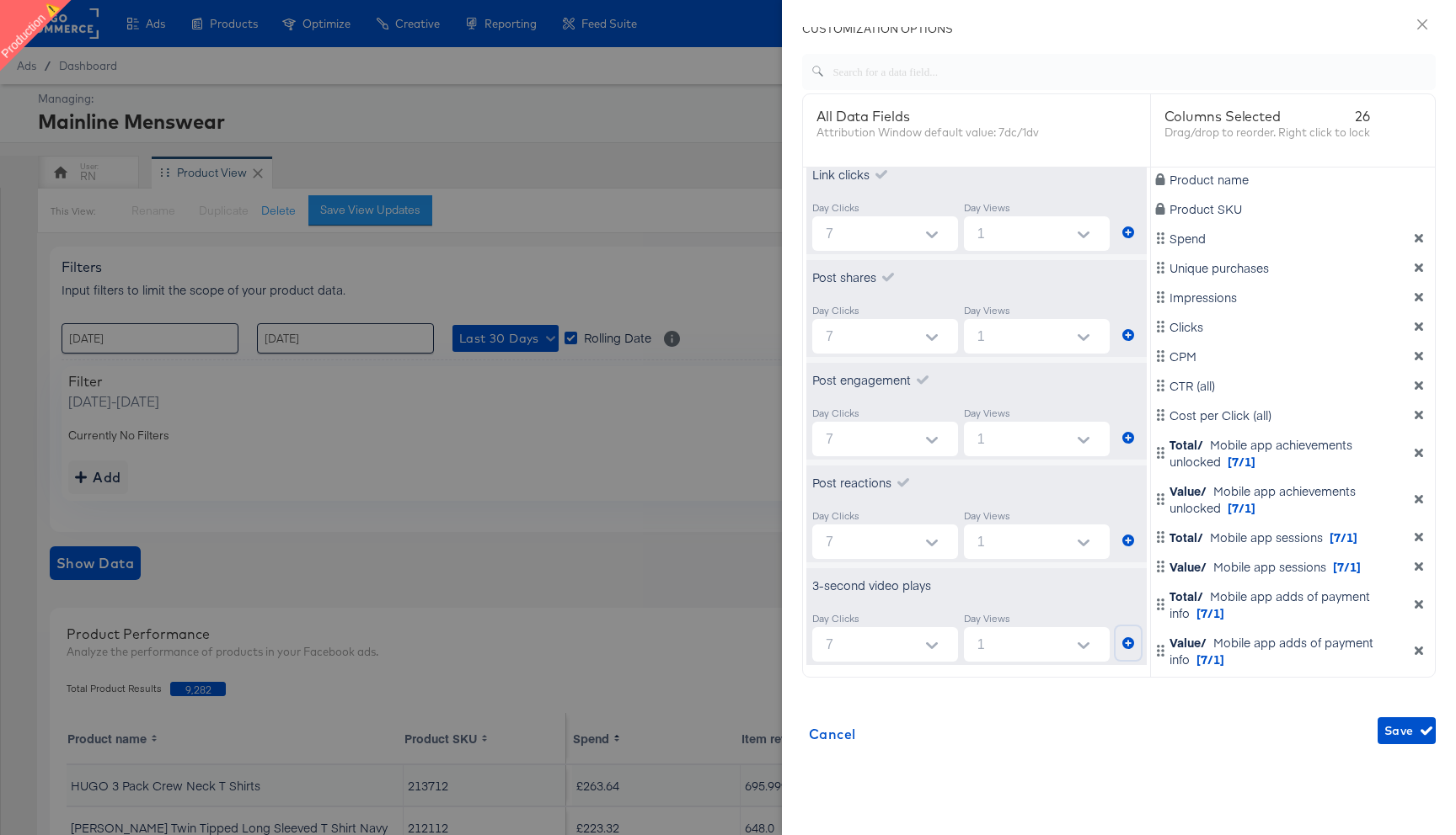
click at [1127, 642] on icon "metrics-list" at bounding box center [1128, 642] width 11 height 11
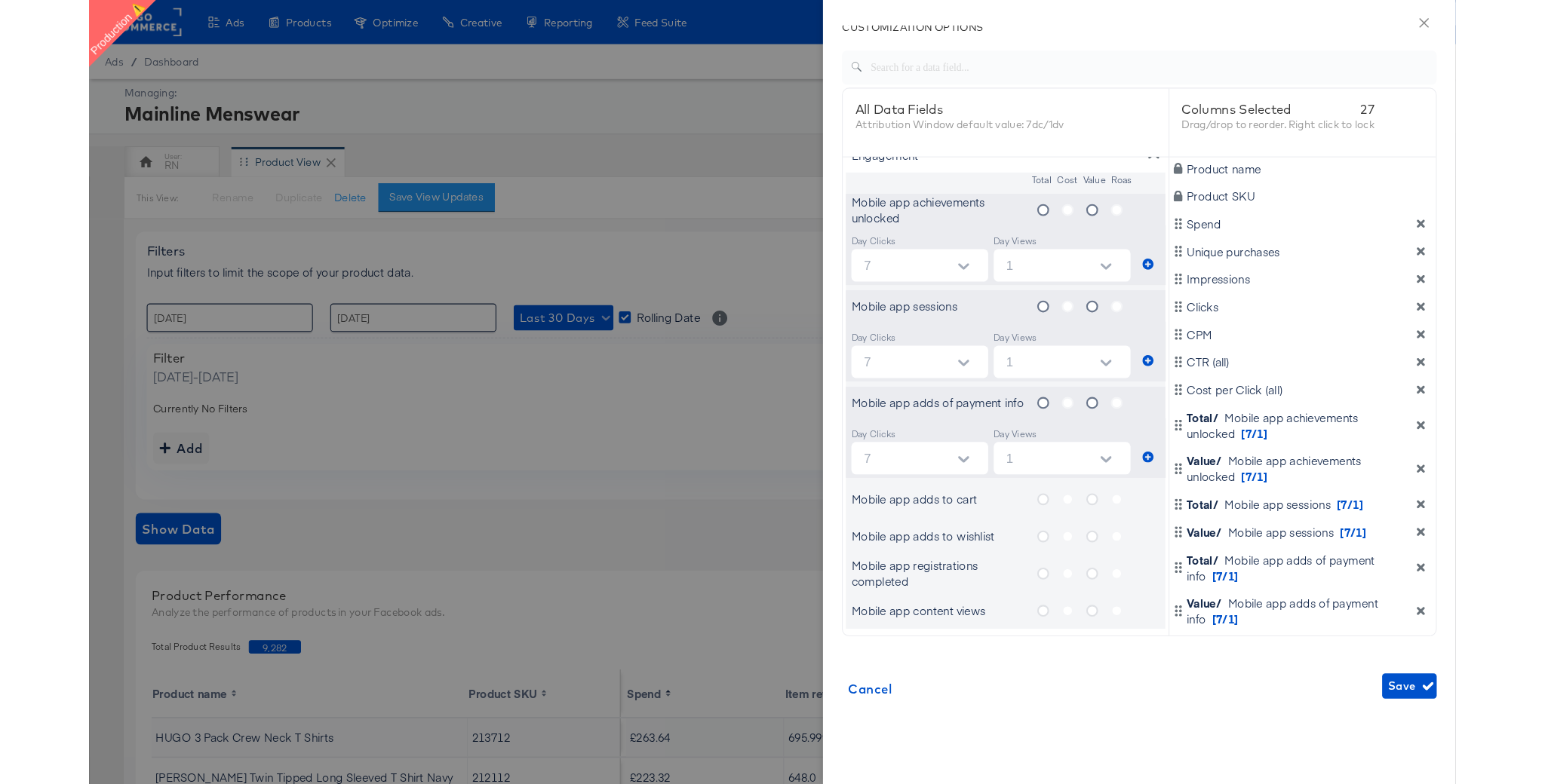
scroll to position [323, 0]
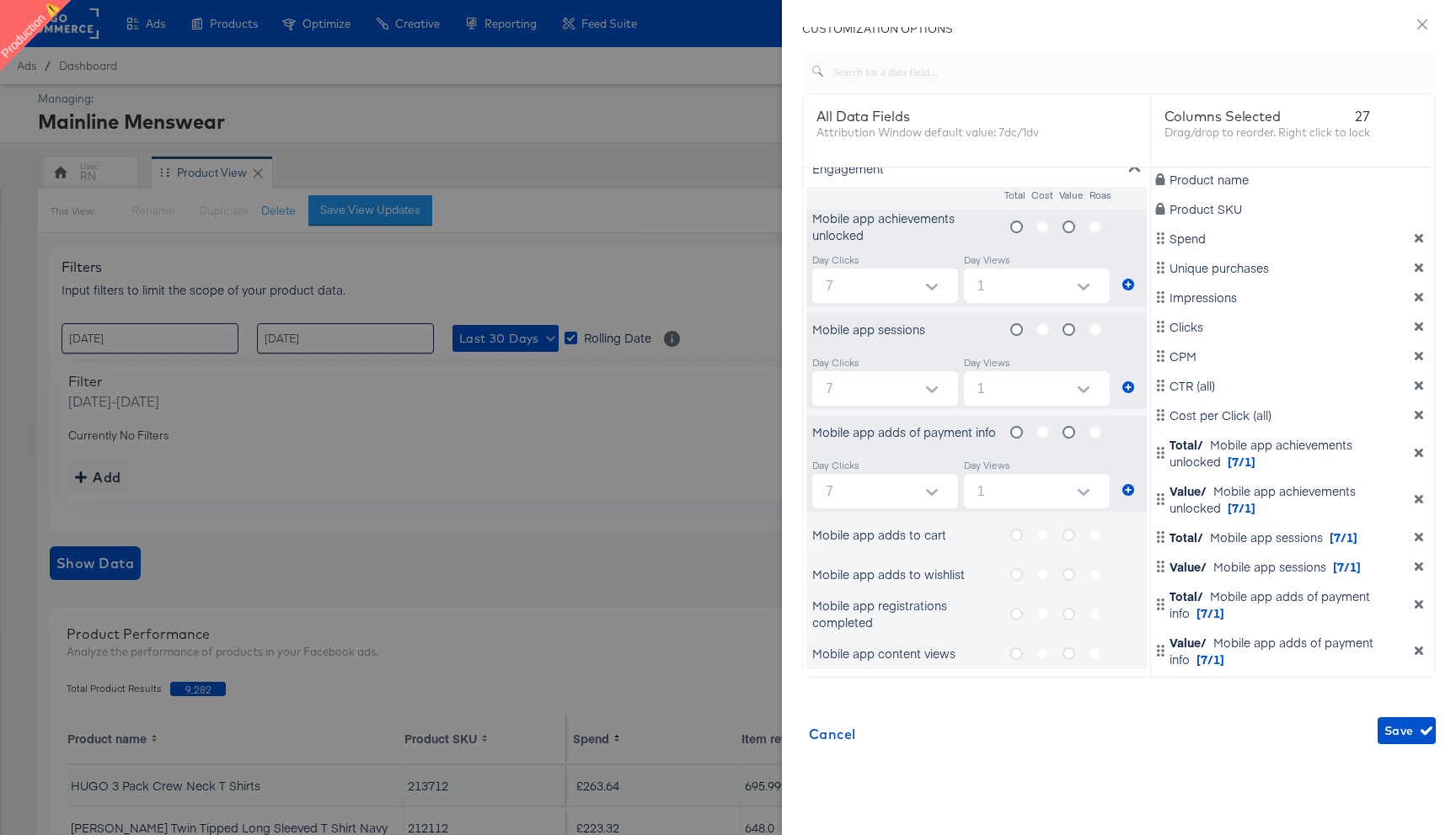
click at [1016, 225] on icon "metrics-list" at bounding box center [1016, 227] width 12 height 12
click at [0, 0] on input "metrics-list" at bounding box center [0, 0] width 0 height 0
click at [1063, 216] on label "metrics-list" at bounding box center [1076, 227] width 26 height 21
click at [0, 0] on input "metrics-list" at bounding box center [0, 0] width 0 height 0
click at [1412, 727] on span "Save" at bounding box center [1406, 731] width 45 height 21
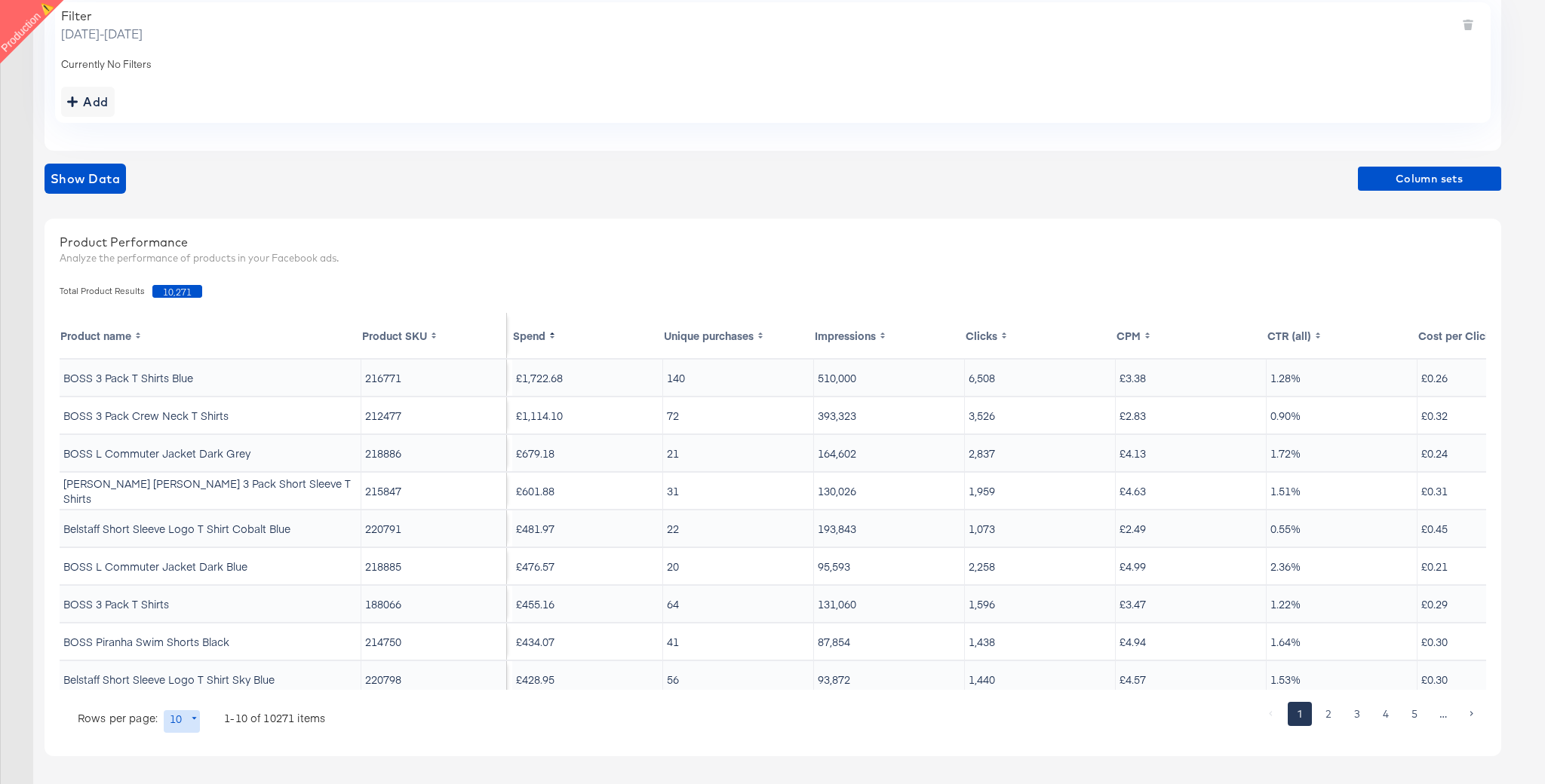
scroll to position [0, 0]
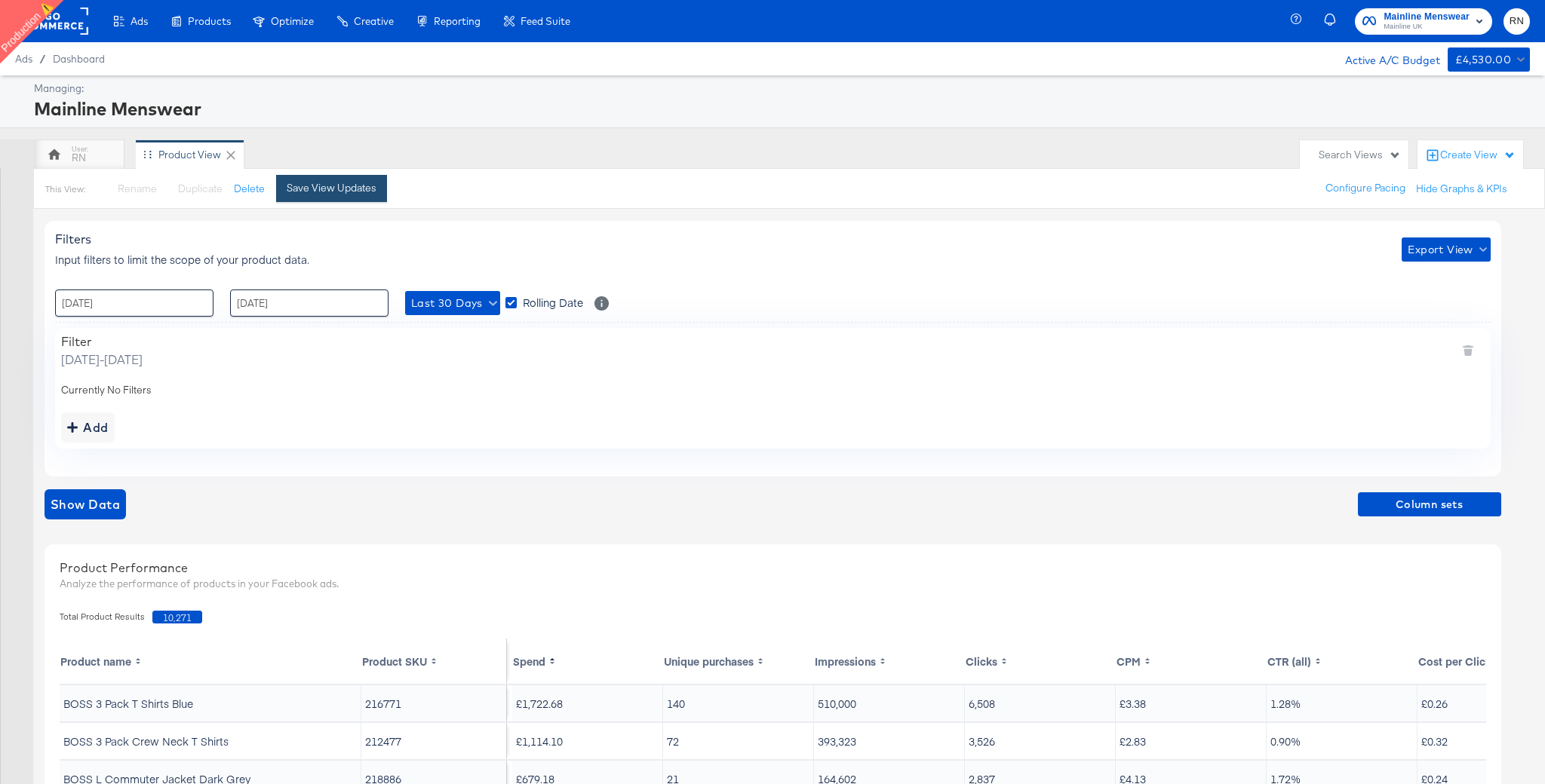
click at [311, 190] on div "Save View Updates" at bounding box center [332, 188] width 90 height 14
click at [73, 16] on rect at bounding box center [54, 21] width 69 height 27
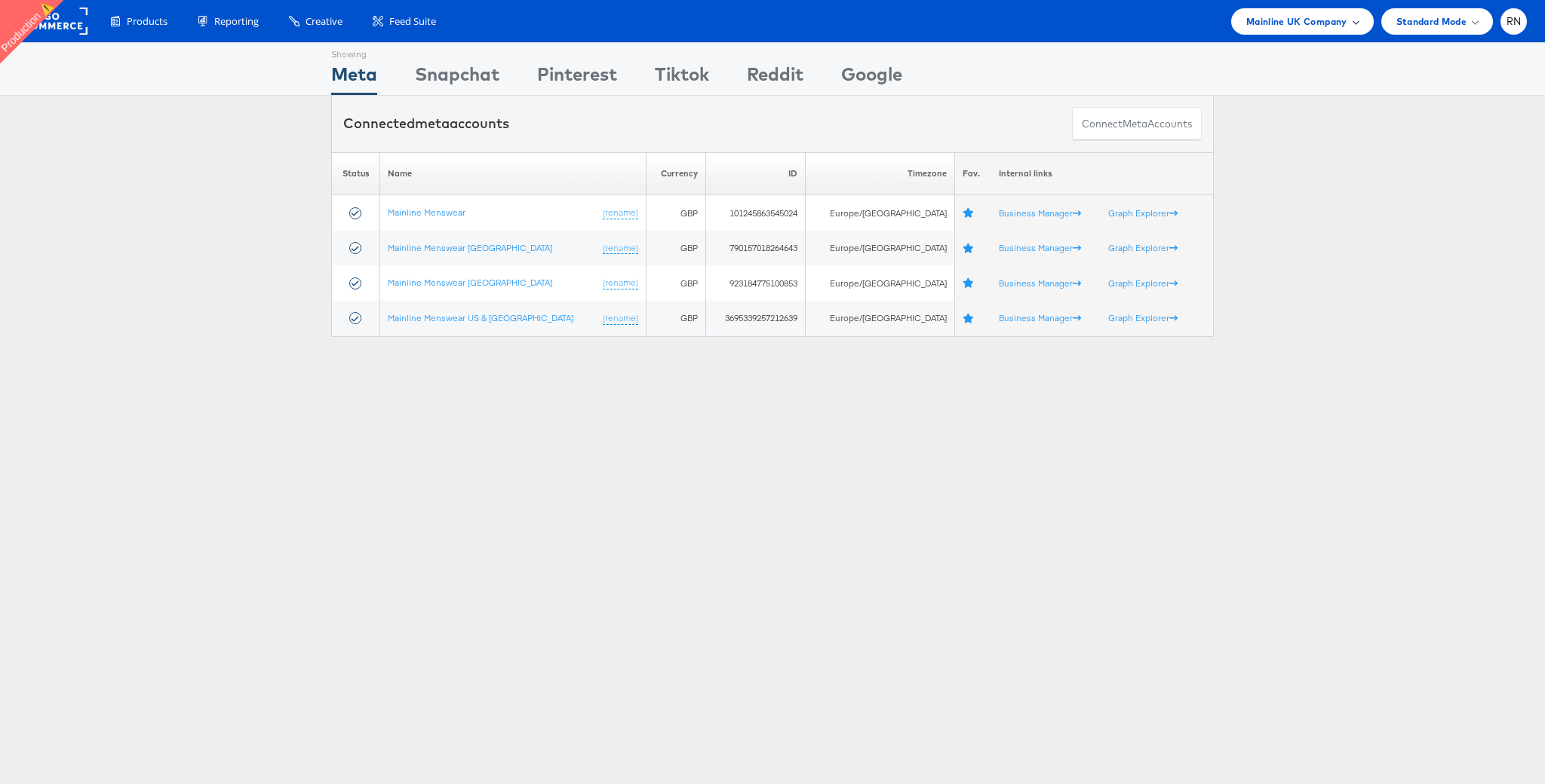
click at [1286, 27] on span "Mainline UK Company" at bounding box center [1297, 21] width 101 height 16
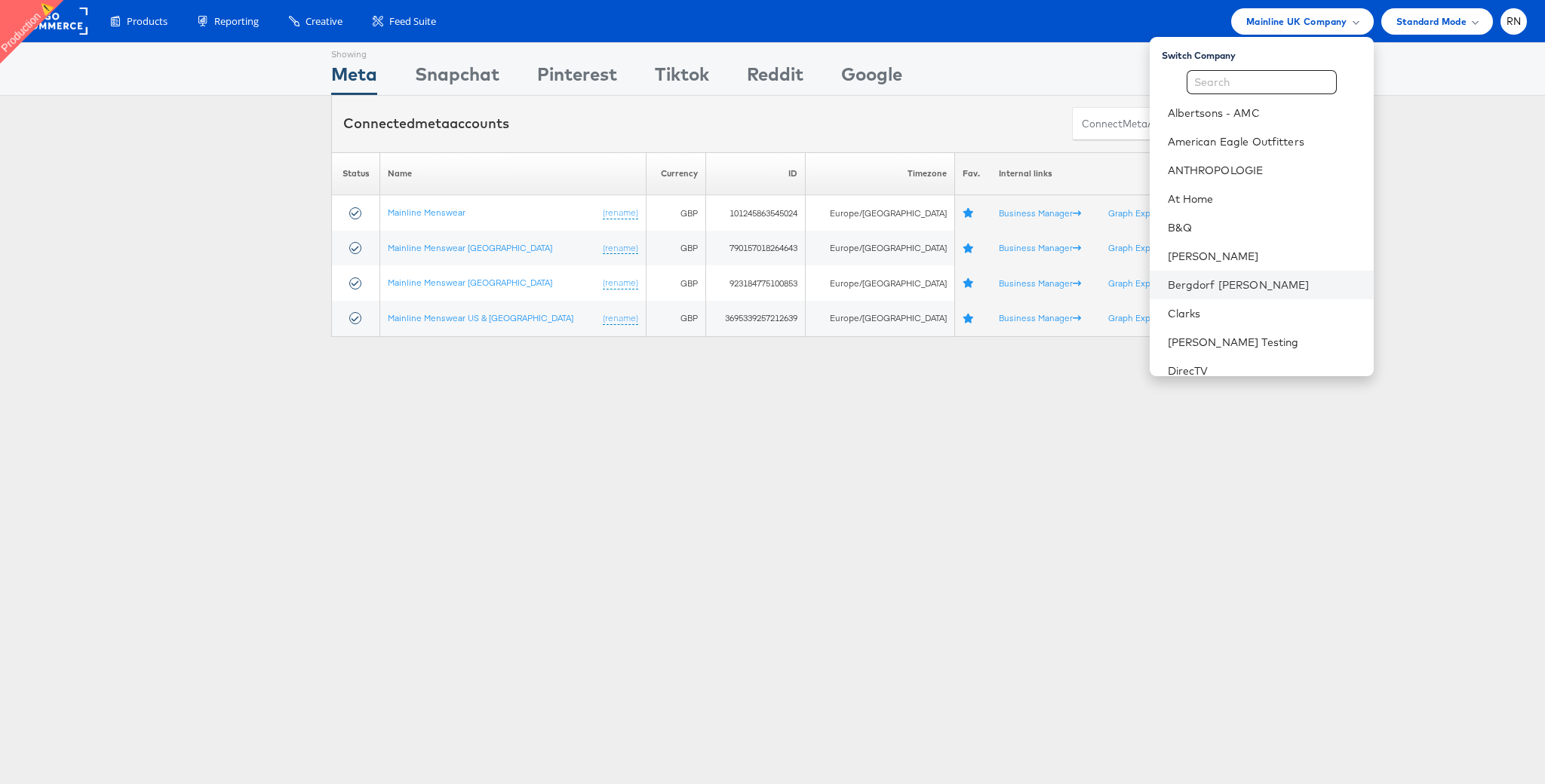
scroll to position [22, 0]
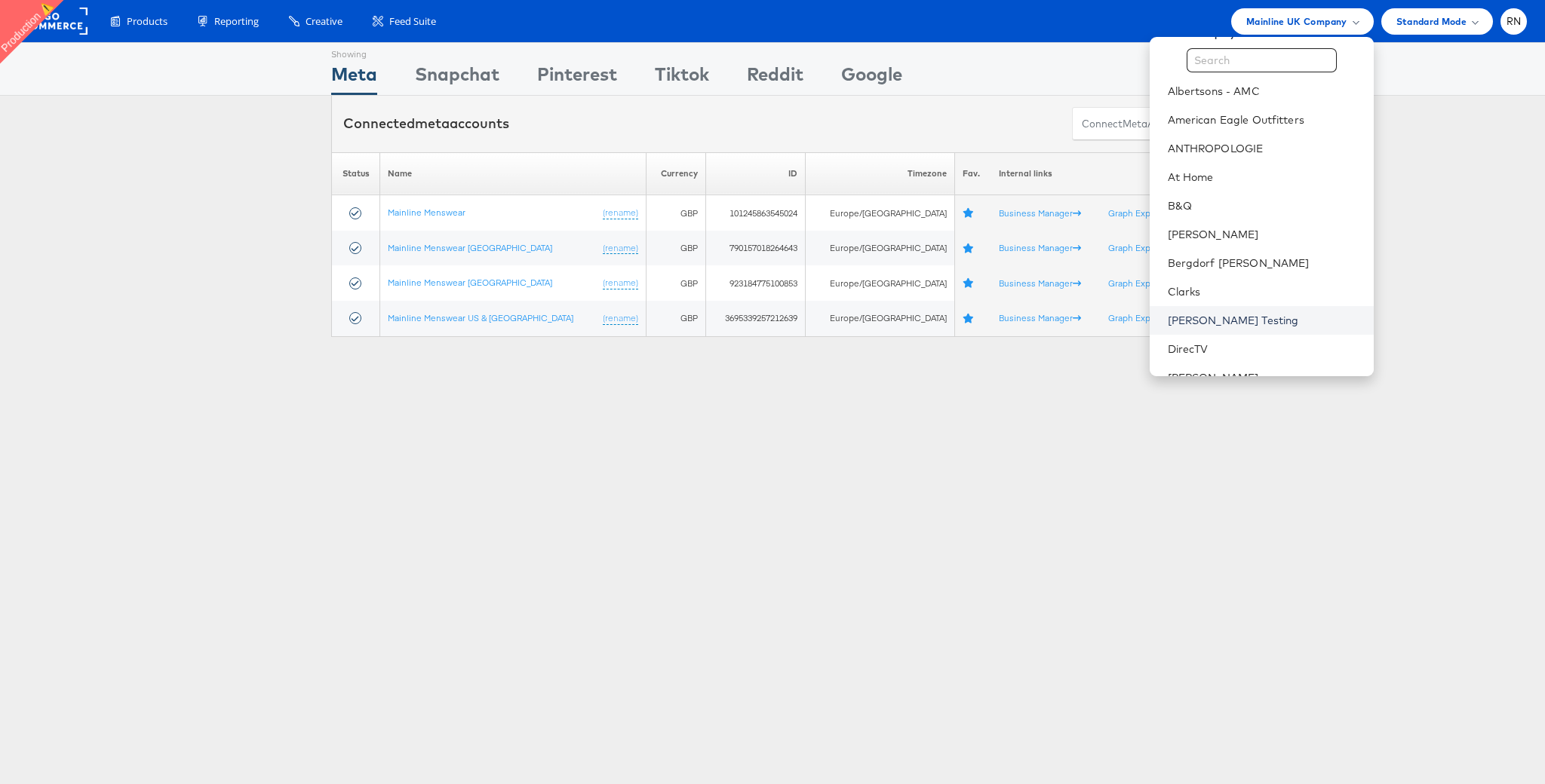
click at [1234, 321] on link "[PERSON_NAME] Testing" at bounding box center [1264, 320] width 194 height 15
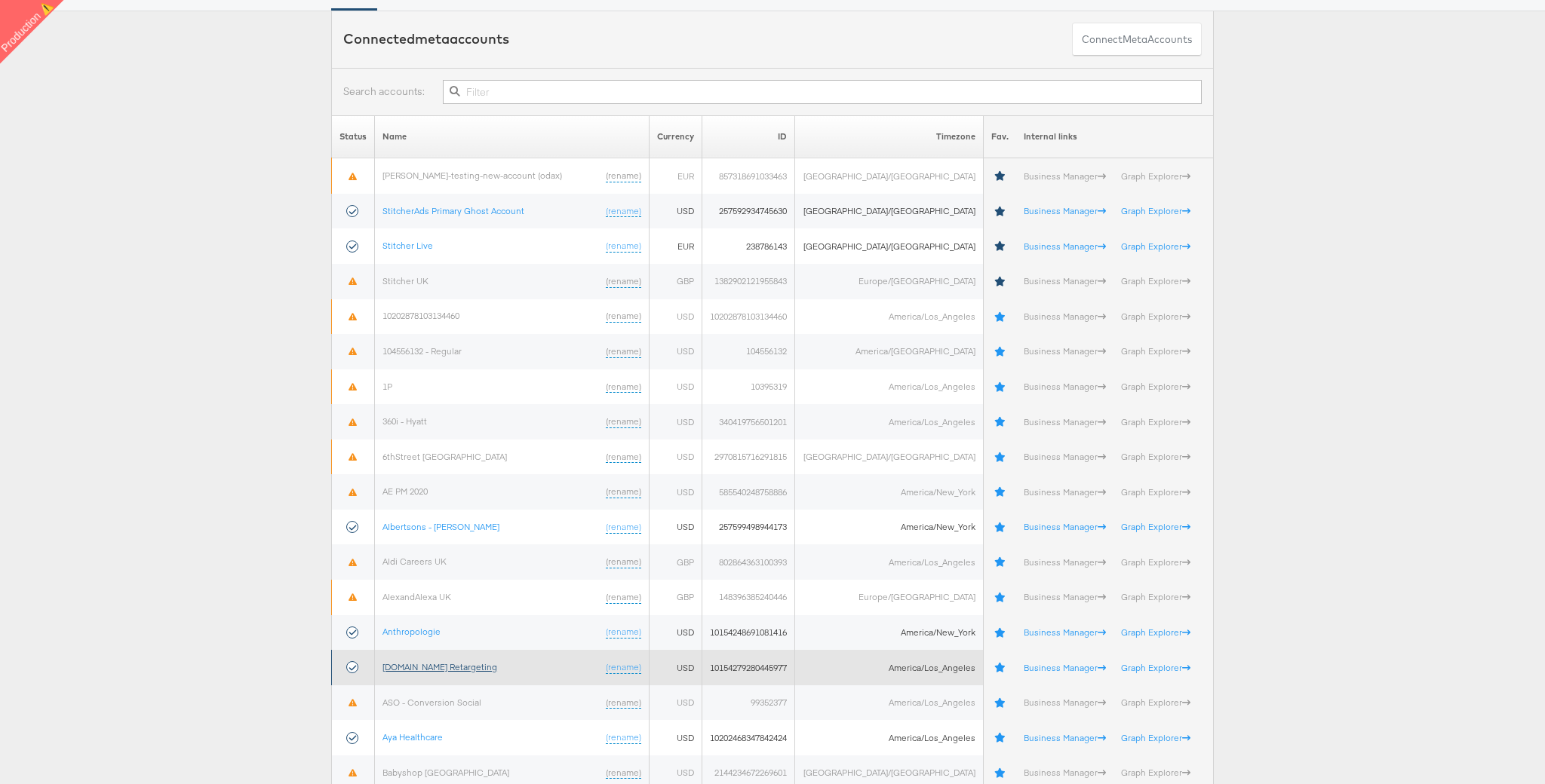
scroll to position [110, 0]
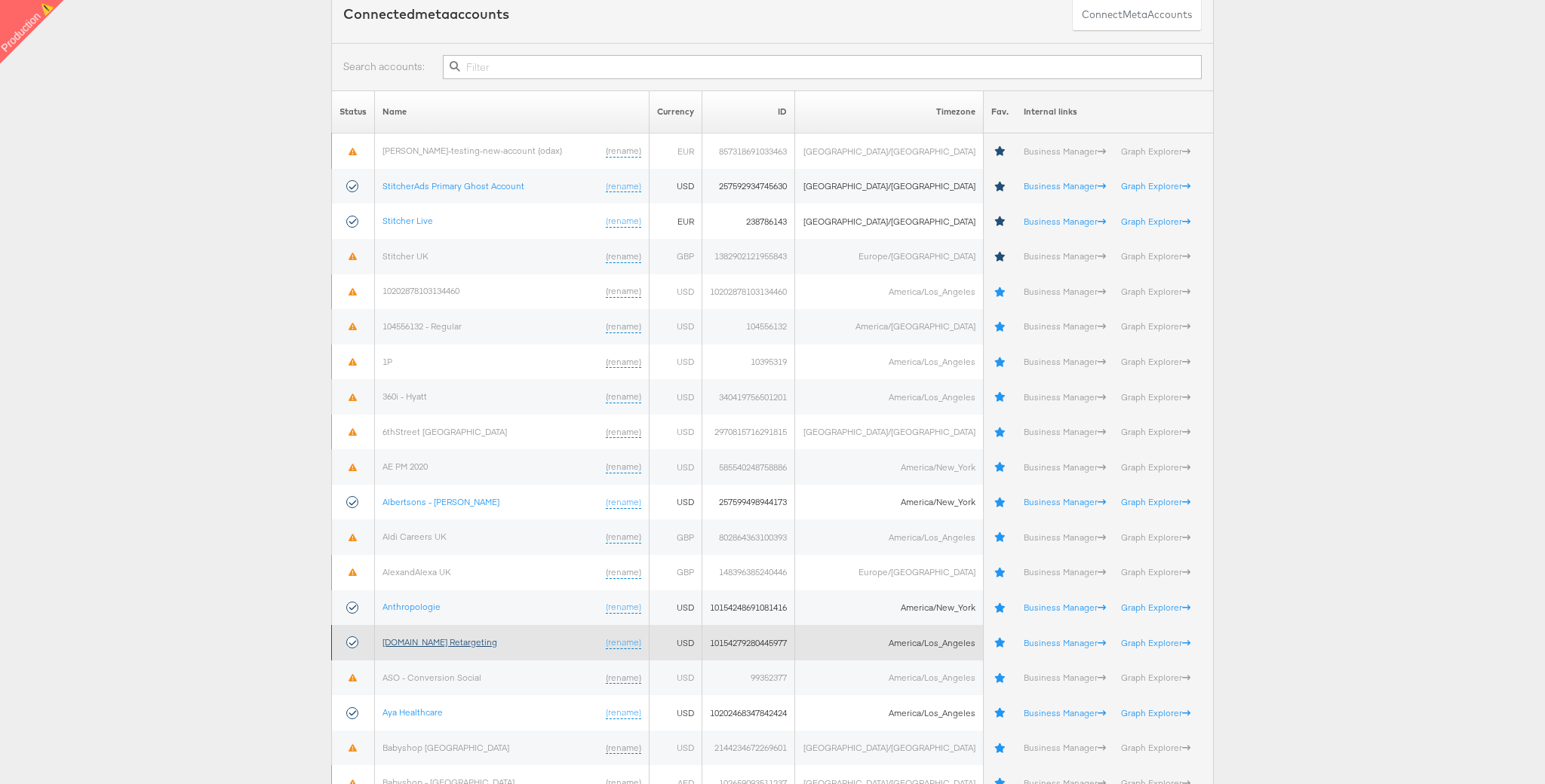
click at [473, 645] on link "[DOMAIN_NAME] Retargeting" at bounding box center [439, 642] width 114 height 11
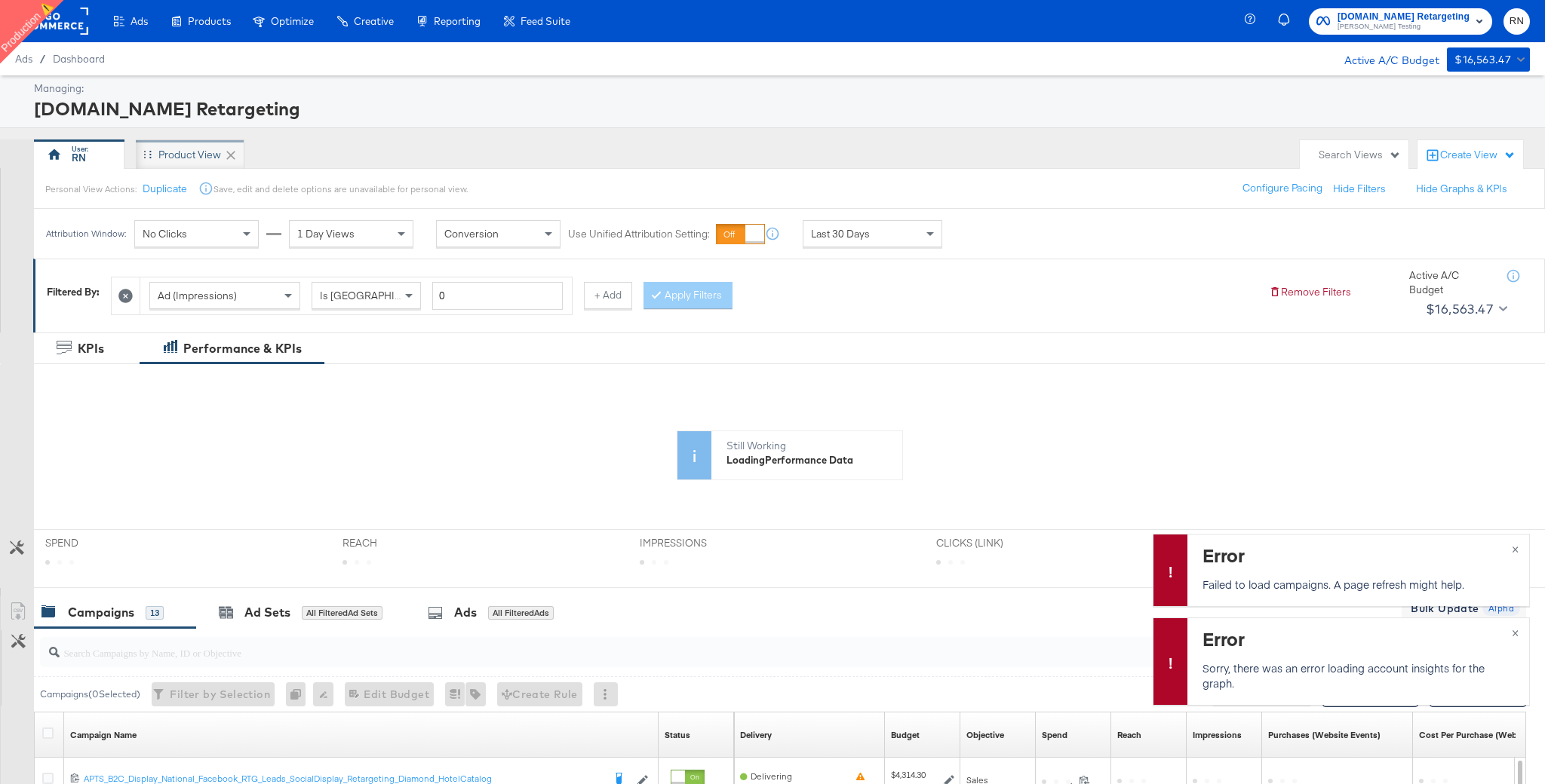
click at [181, 157] on div "Product View" at bounding box center [189, 155] width 62 height 14
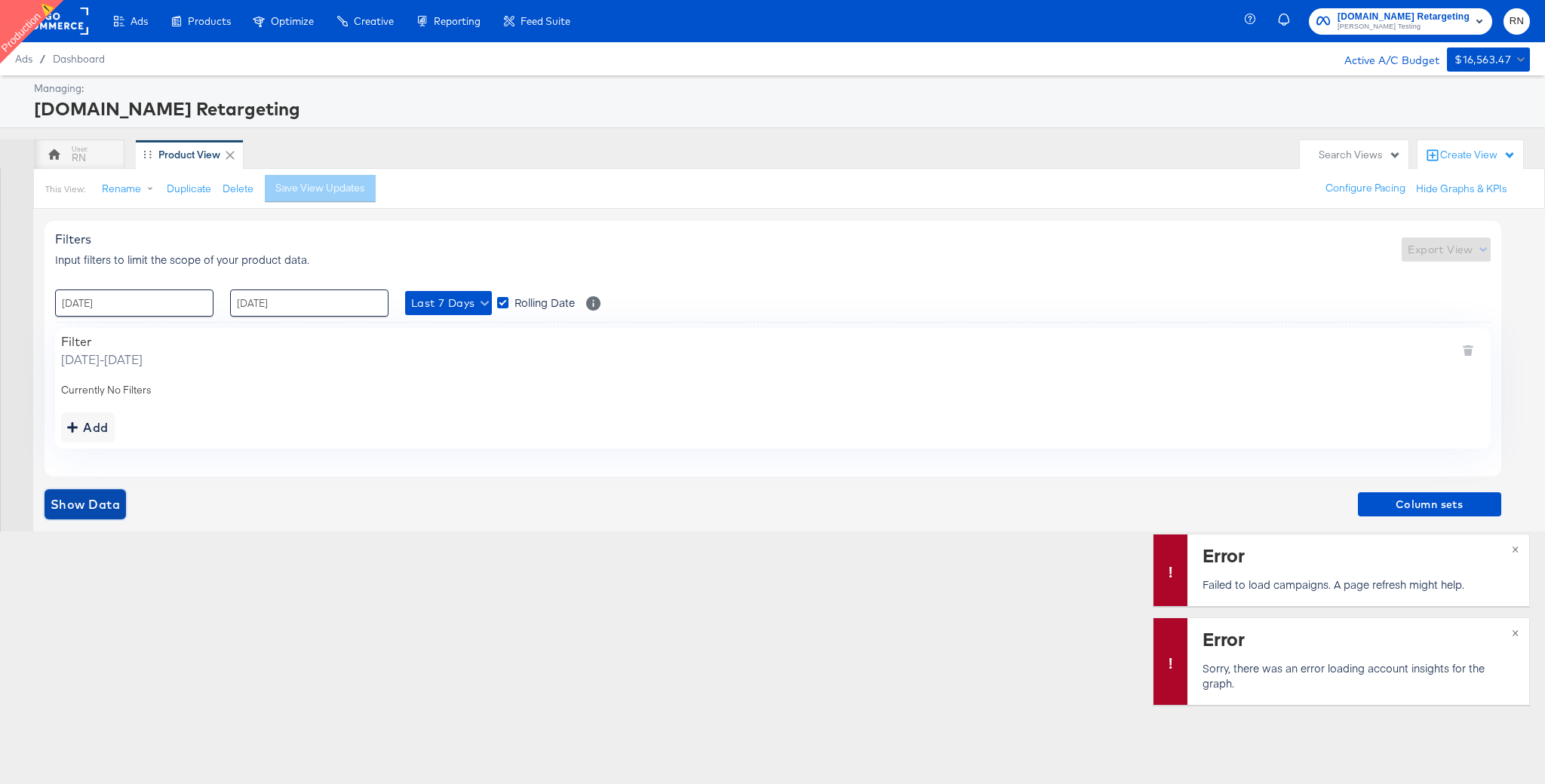
click at [104, 500] on span "Show Data" at bounding box center [85, 504] width 69 height 21
click at [1513, 546] on span "×" at bounding box center [1515, 548] width 7 height 17
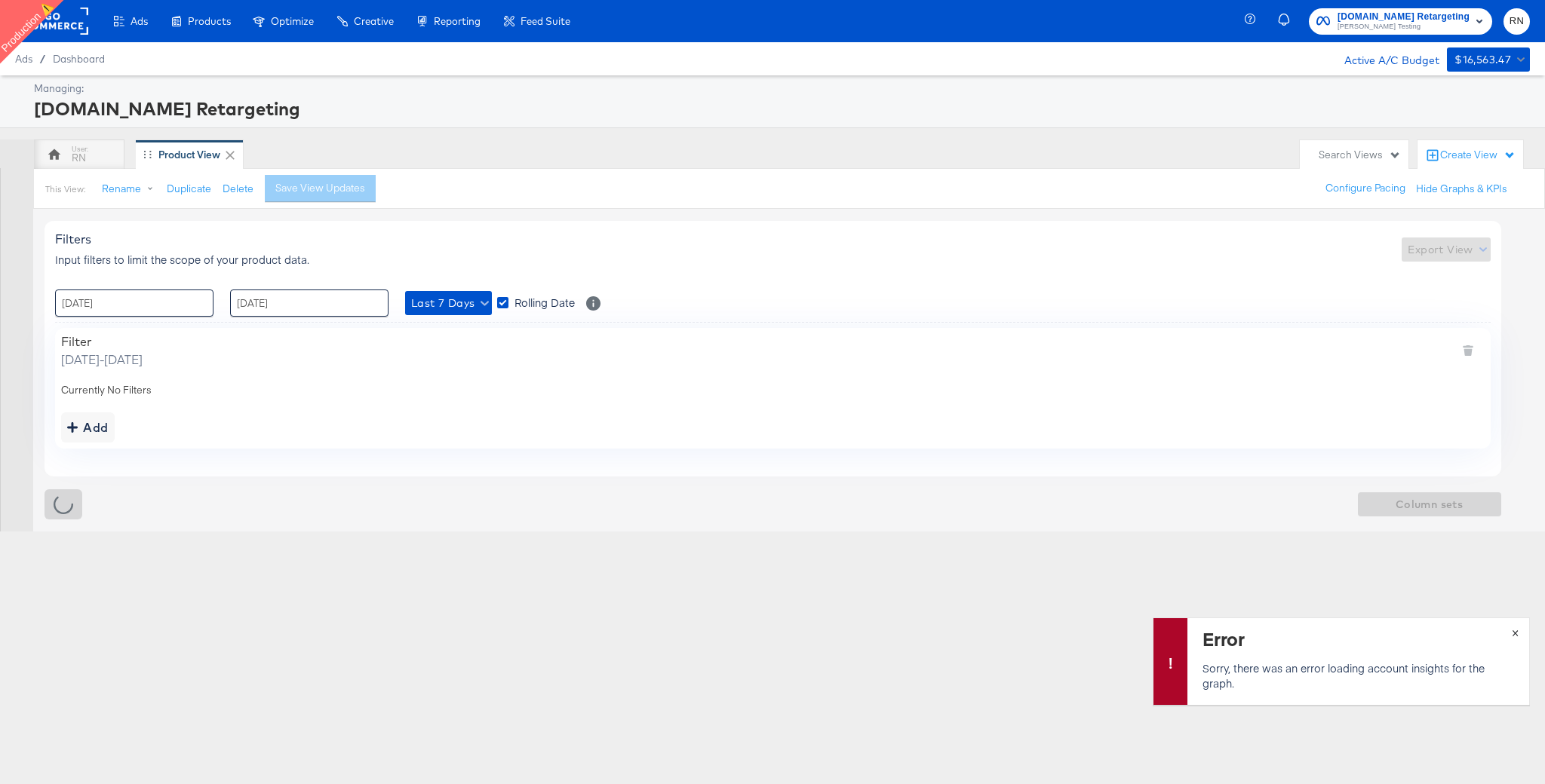
click at [1517, 633] on span "×" at bounding box center [1515, 631] width 7 height 17
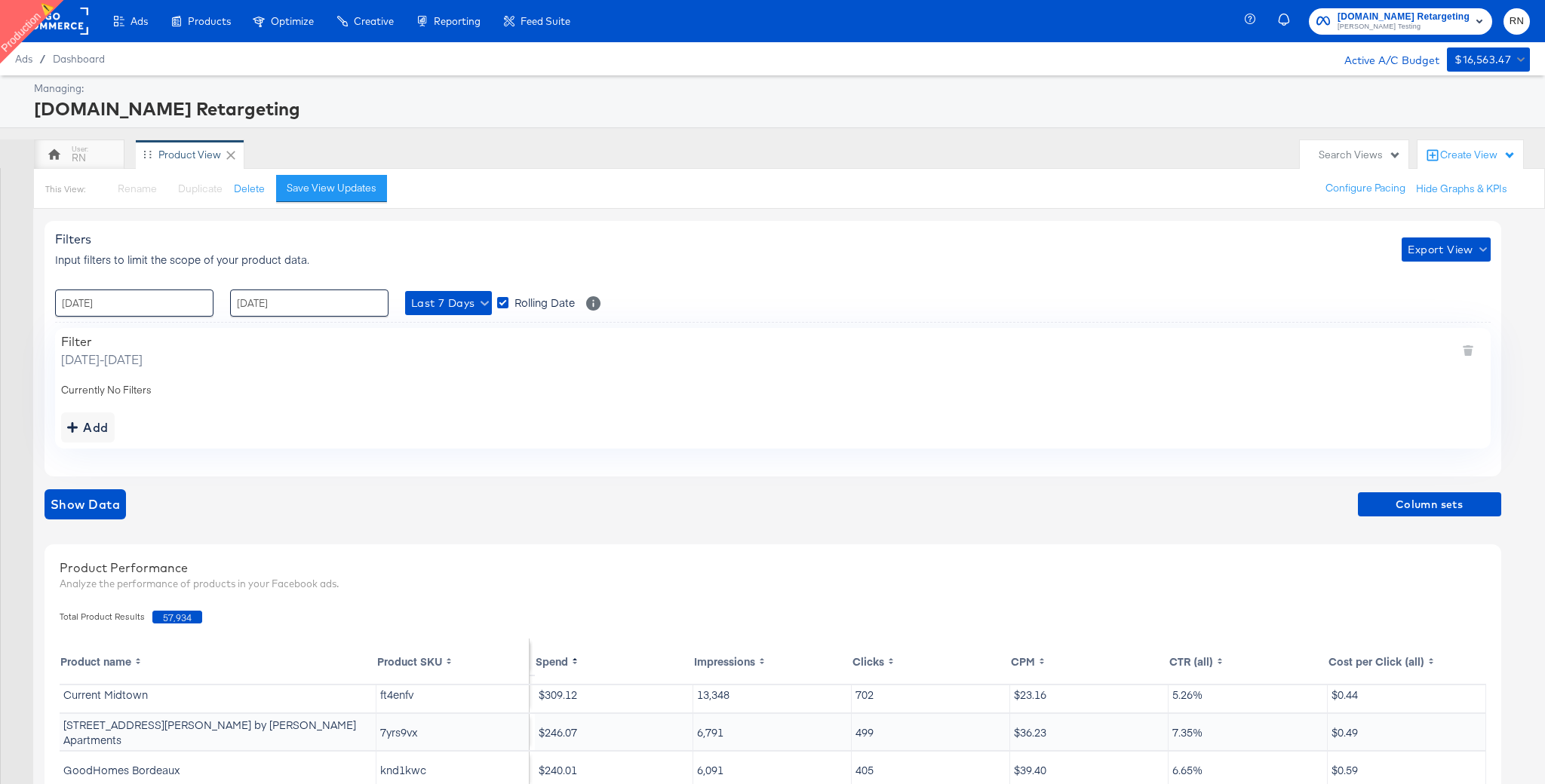
click at [68, 20] on rect at bounding box center [54, 21] width 69 height 27
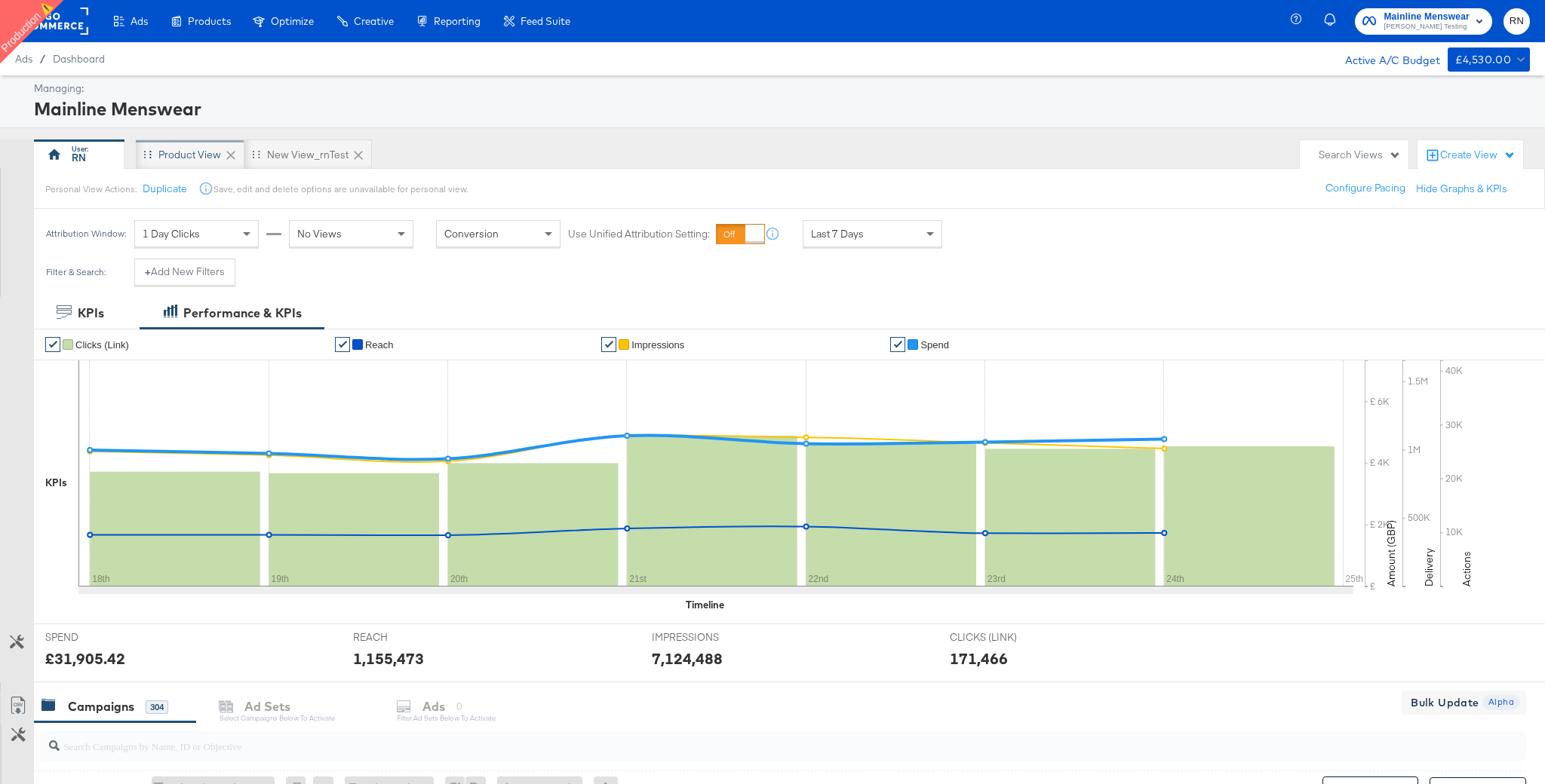
click at [195, 162] on div "Product View" at bounding box center [190, 154] width 109 height 30
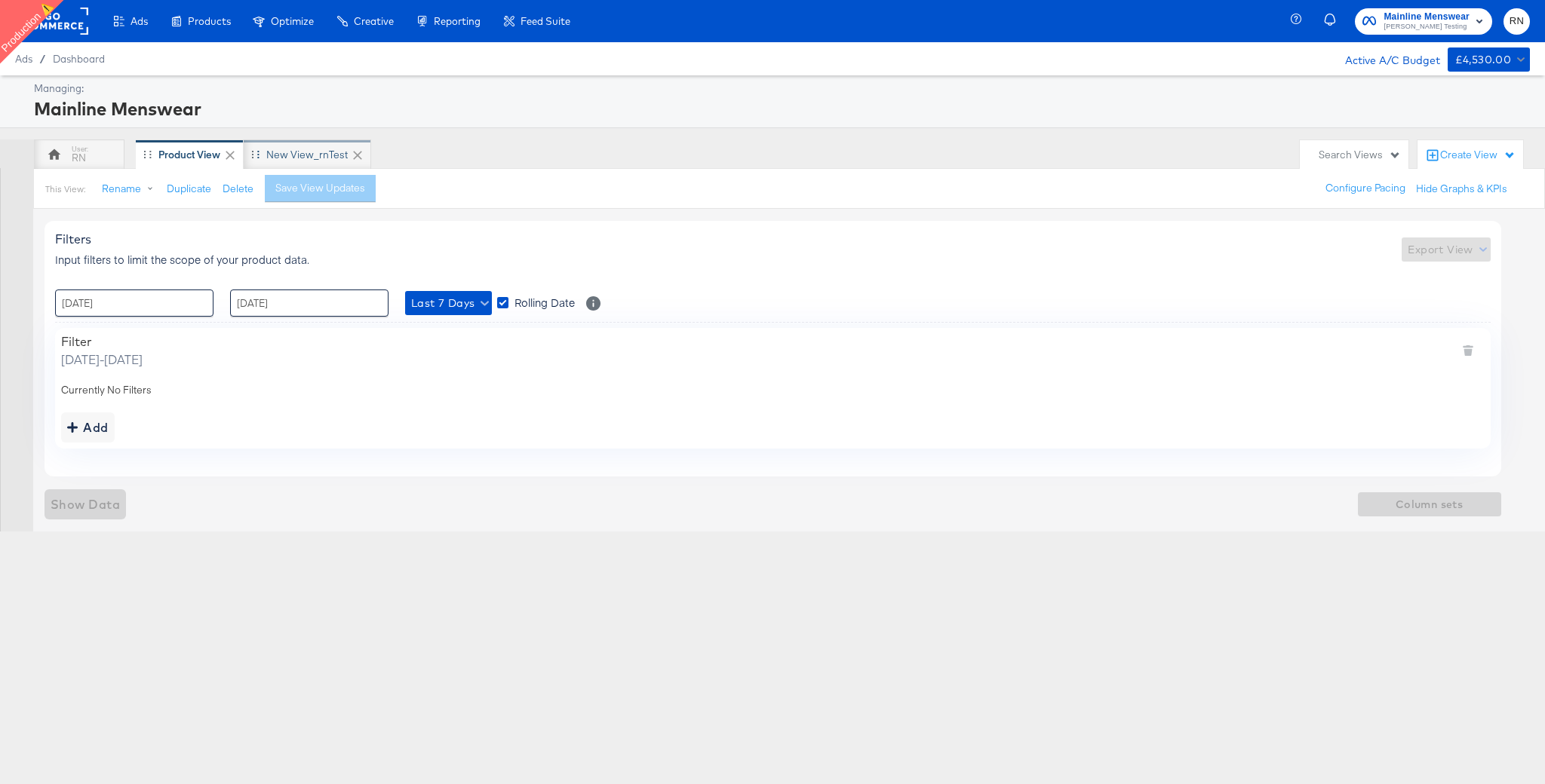
click at [311, 155] on div "New View_rnTest" at bounding box center [307, 155] width 81 height 14
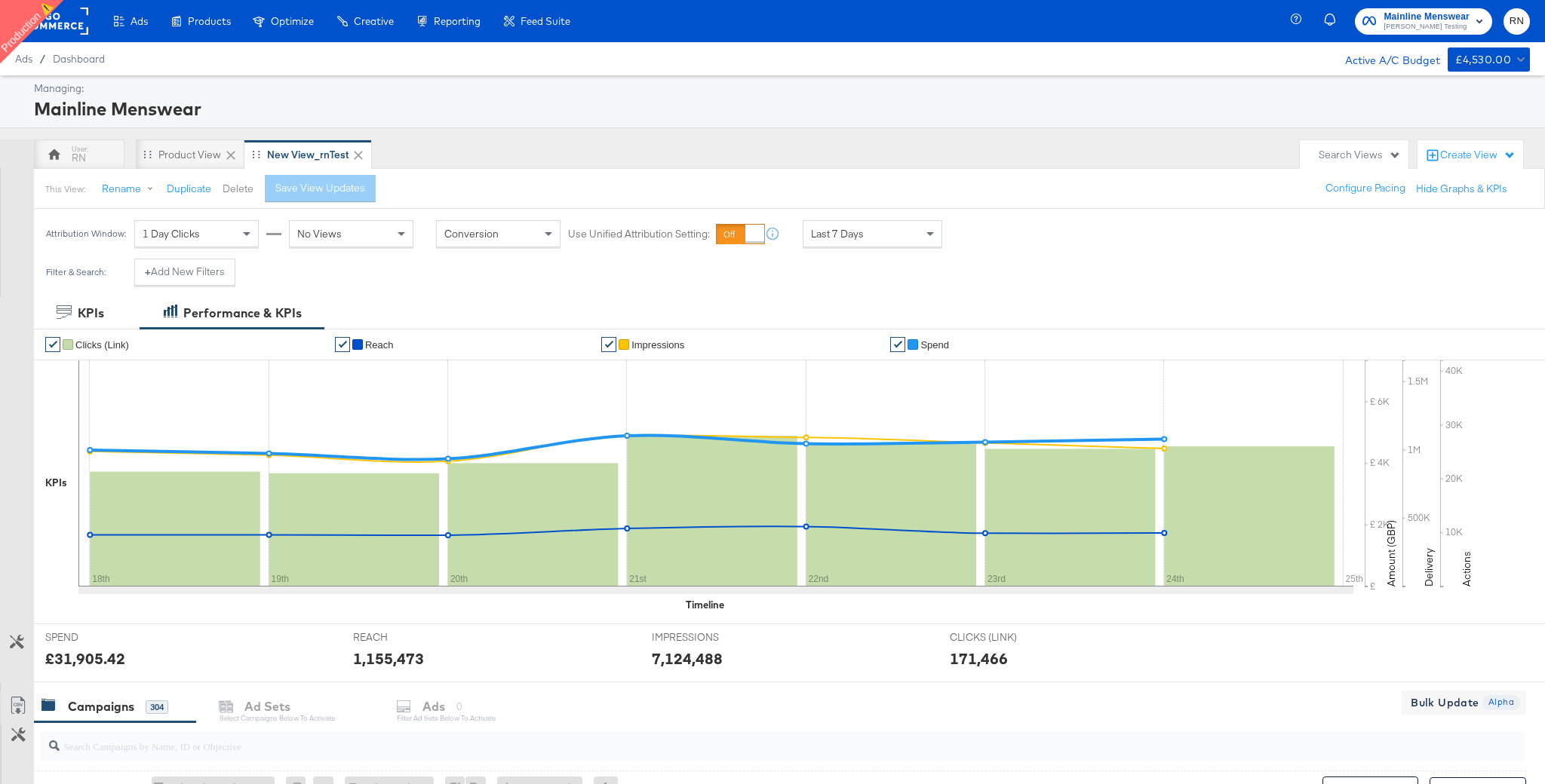
click at [236, 188] on button "Delete" at bounding box center [237, 189] width 31 height 14
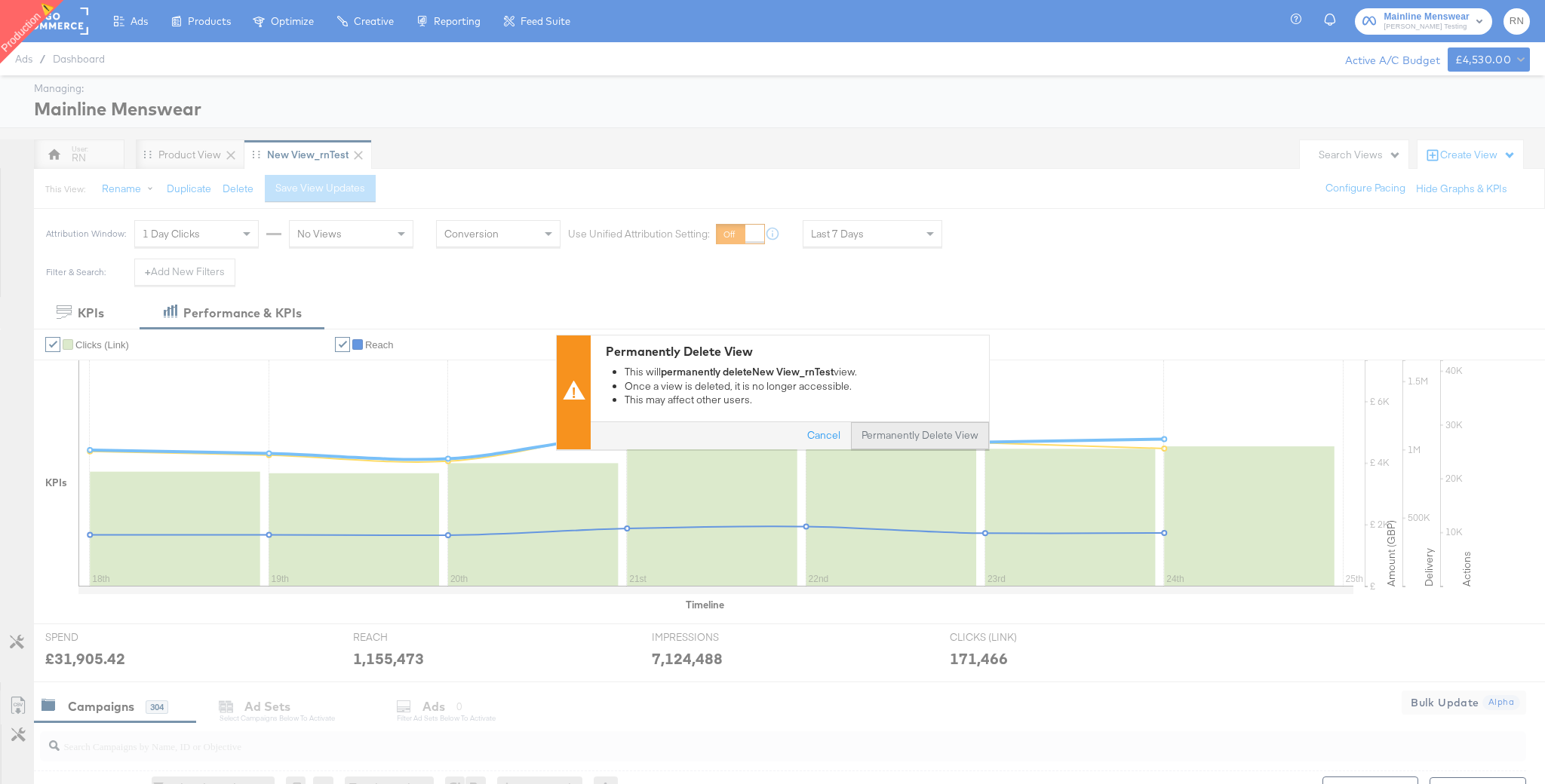
click at [918, 440] on button "Permanently Delete View" at bounding box center [919, 436] width 138 height 27
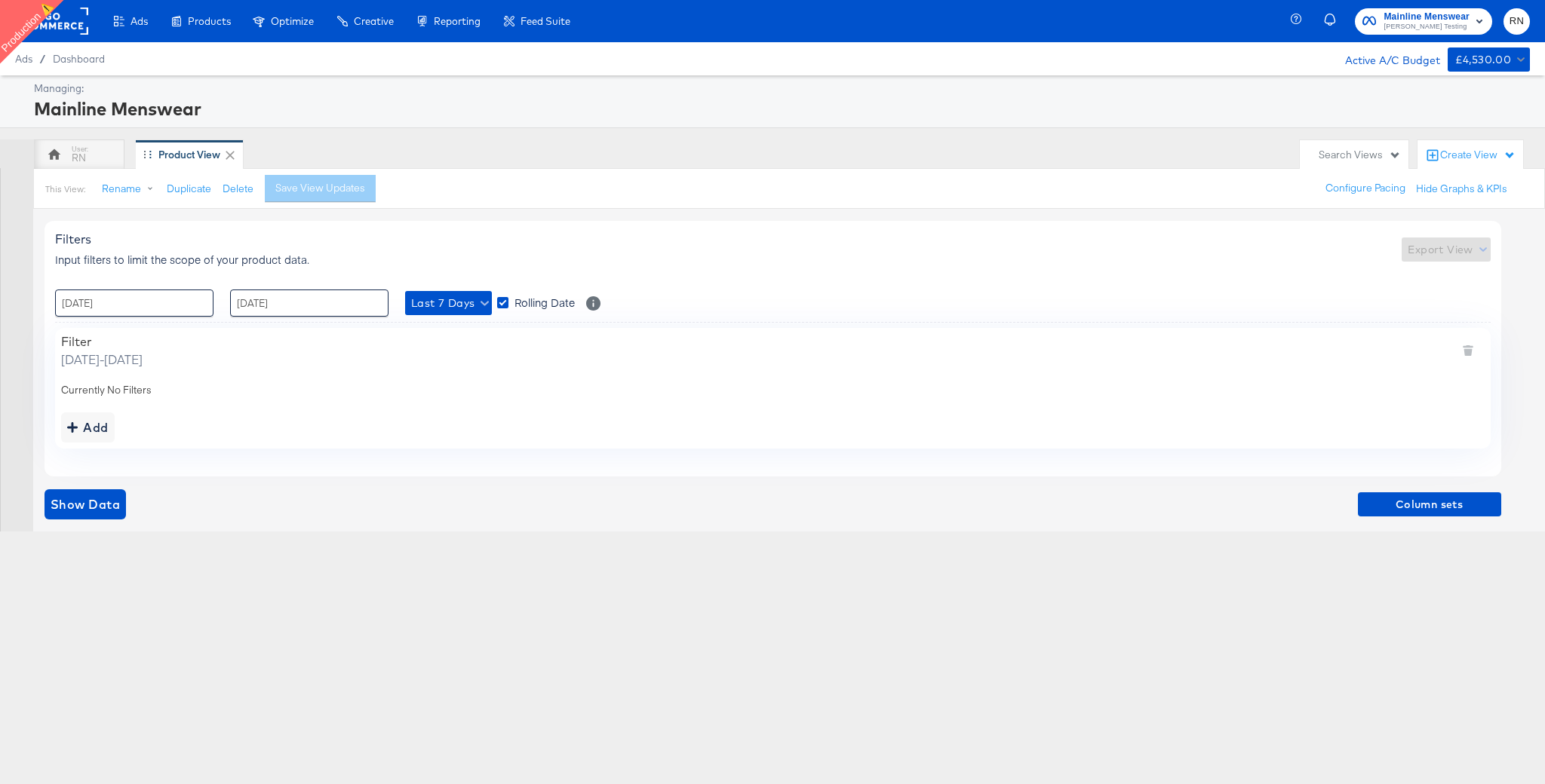
click at [193, 158] on div "Product View" at bounding box center [189, 155] width 61 height 14
click at [447, 298] on span "Last 7 Days" at bounding box center [449, 303] width 75 height 19
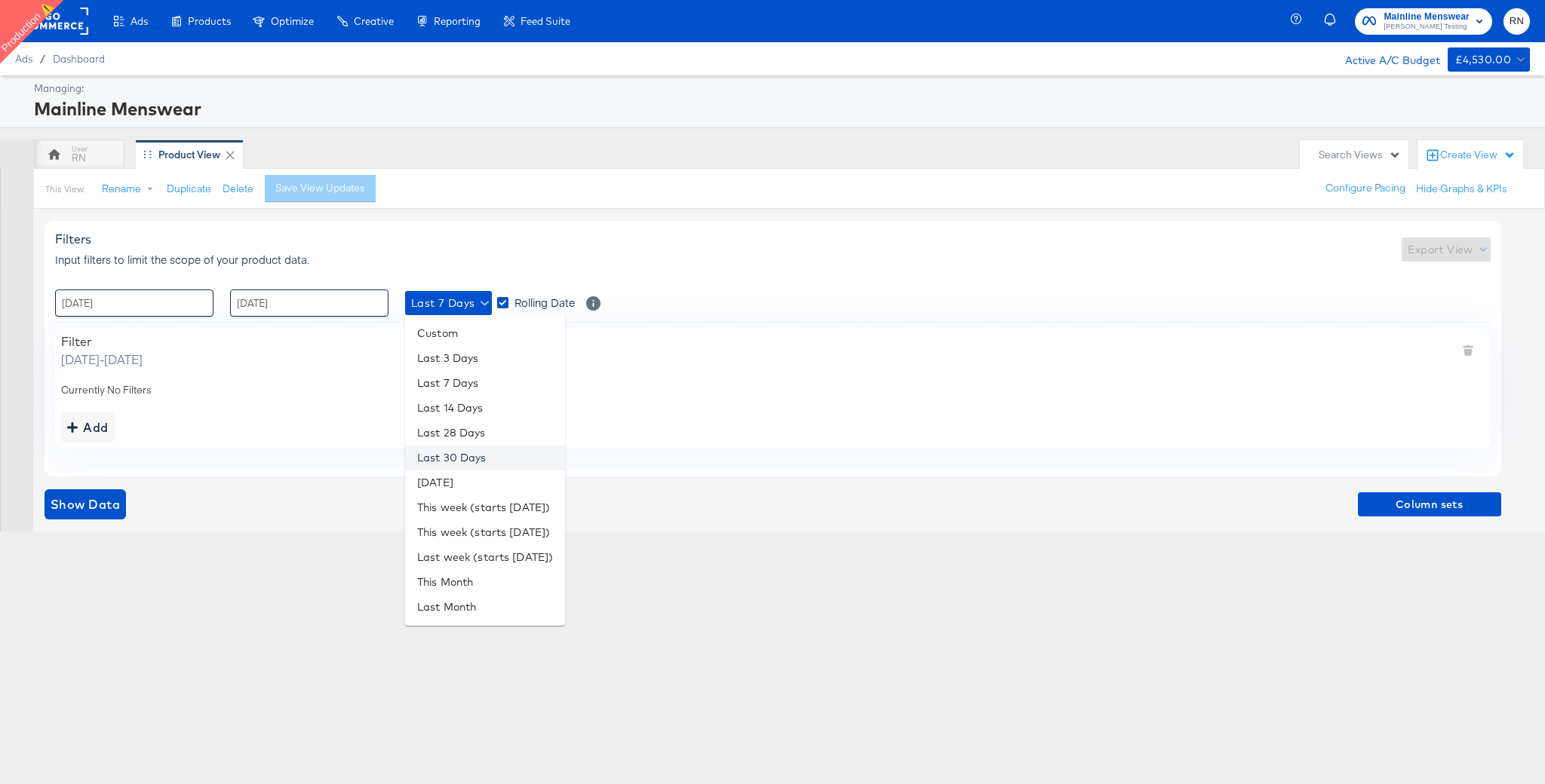
click at [481, 457] on li "Last 30 Days" at bounding box center [485, 459] width 160 height 25
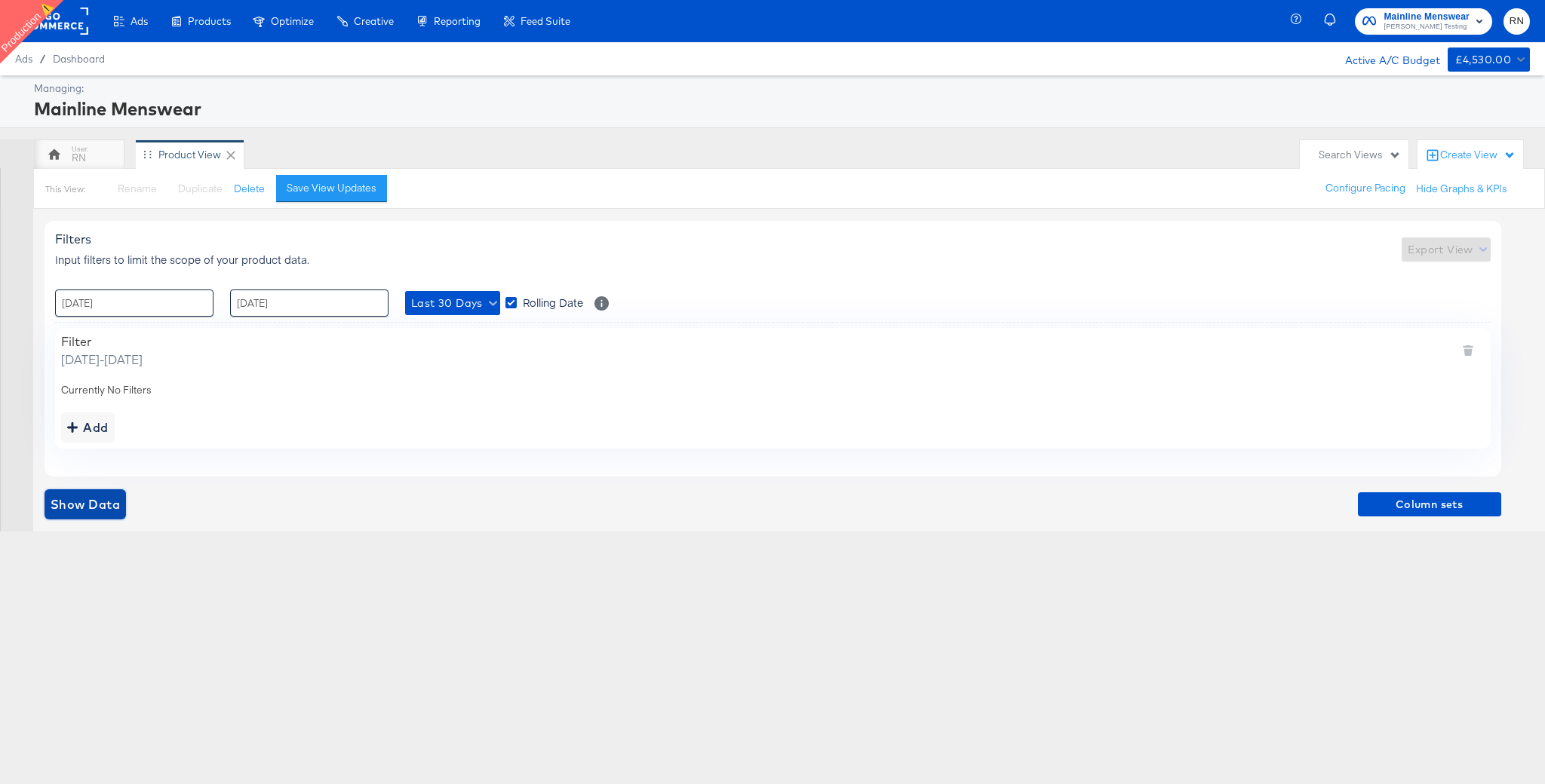
click at [106, 505] on span "Show Data" at bounding box center [85, 504] width 69 height 21
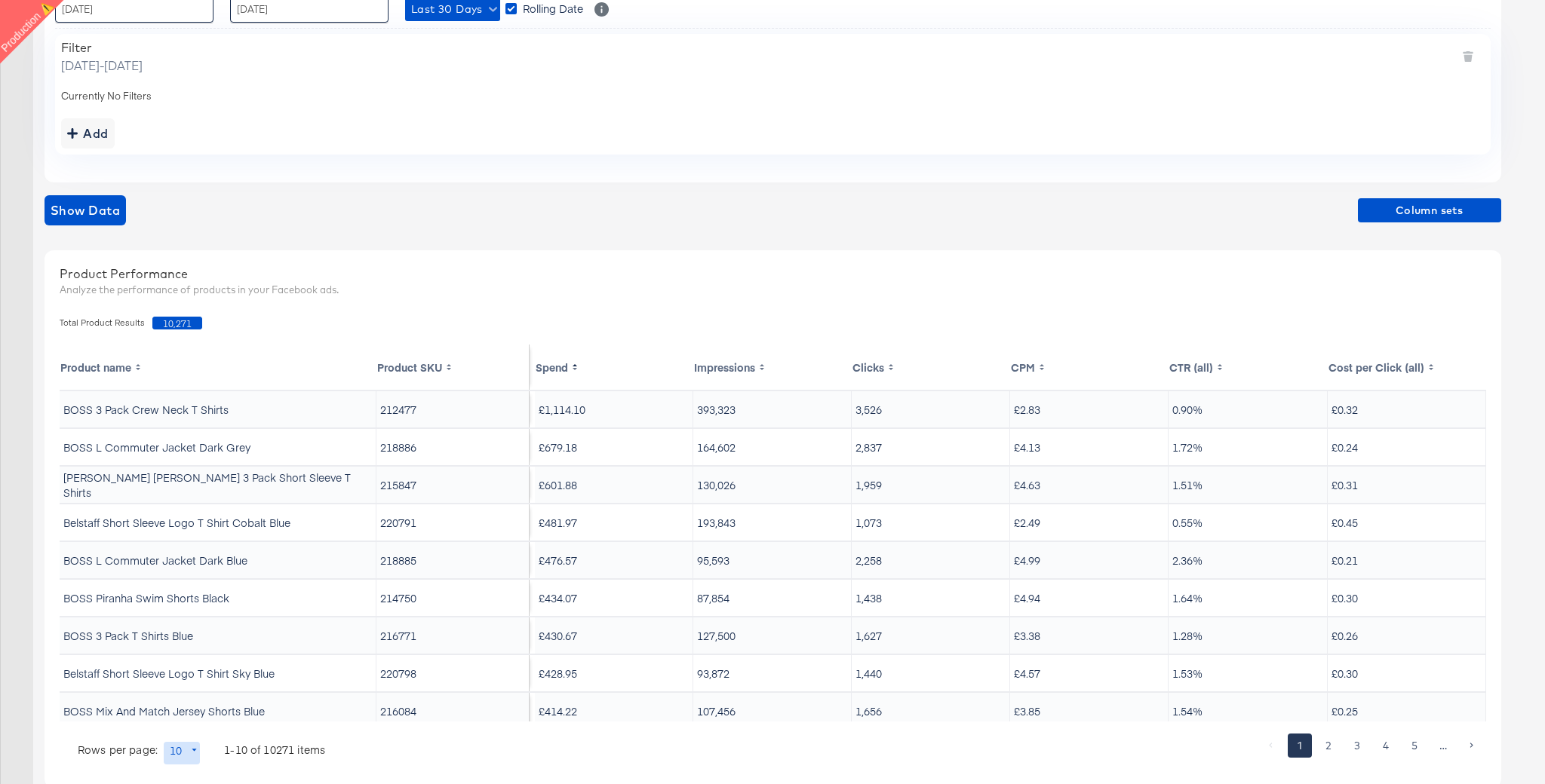
click at [183, 758] on body "Ads Products Optimize Creative Reporting Feed Suite Mainline Menswear [PERSON_N…" at bounding box center [772, 262] width 1545 height 1113
click at [184, 726] on li "500" at bounding box center [188, 729] width 49 height 25
type input "500"
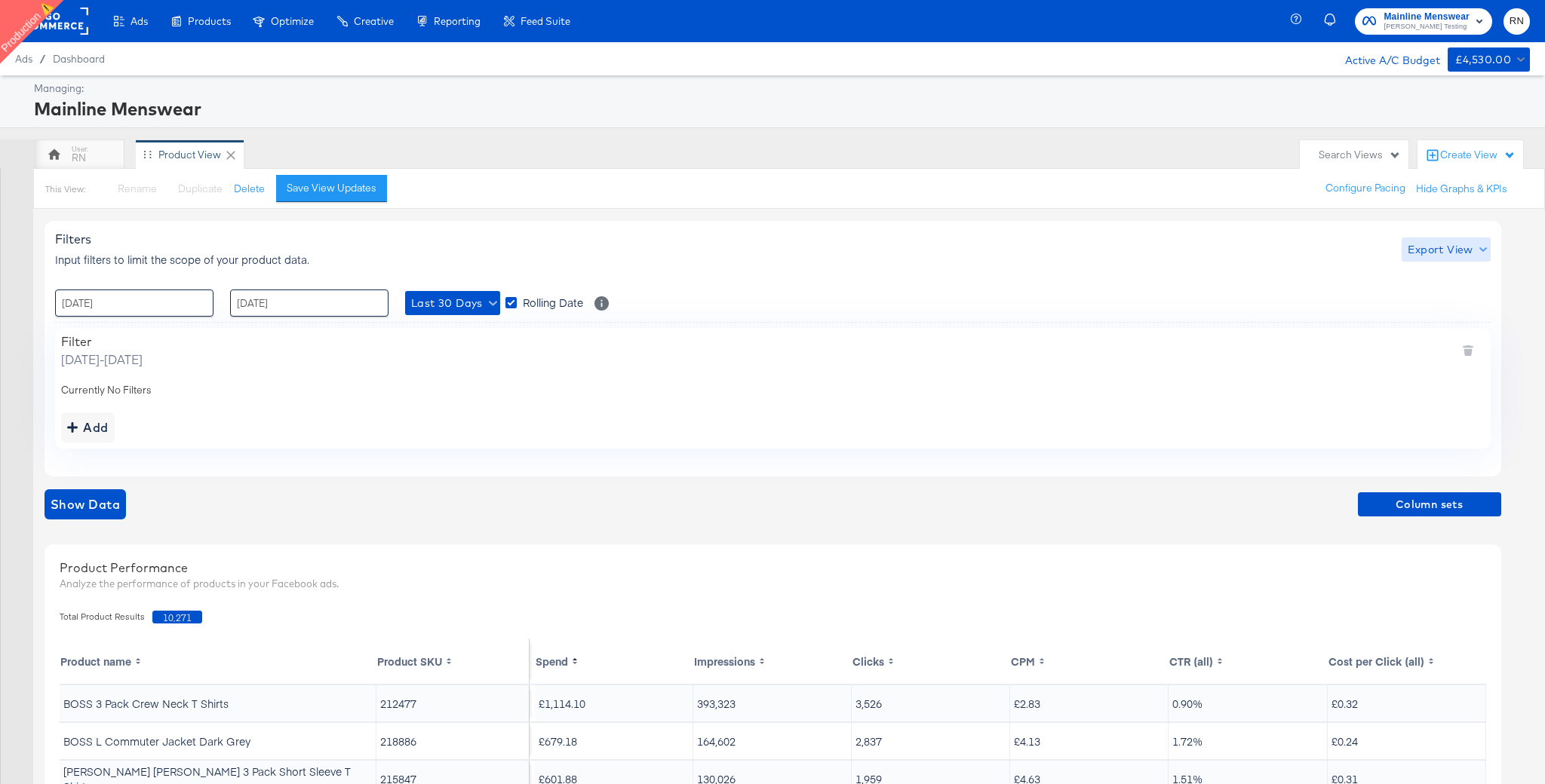
click at [1432, 253] on span "Export View" at bounding box center [1446, 250] width 76 height 19
click at [1436, 310] on span "Bulk Export" at bounding box center [1443, 313] width 59 height 32
click at [61, 25] on rect at bounding box center [54, 21] width 69 height 27
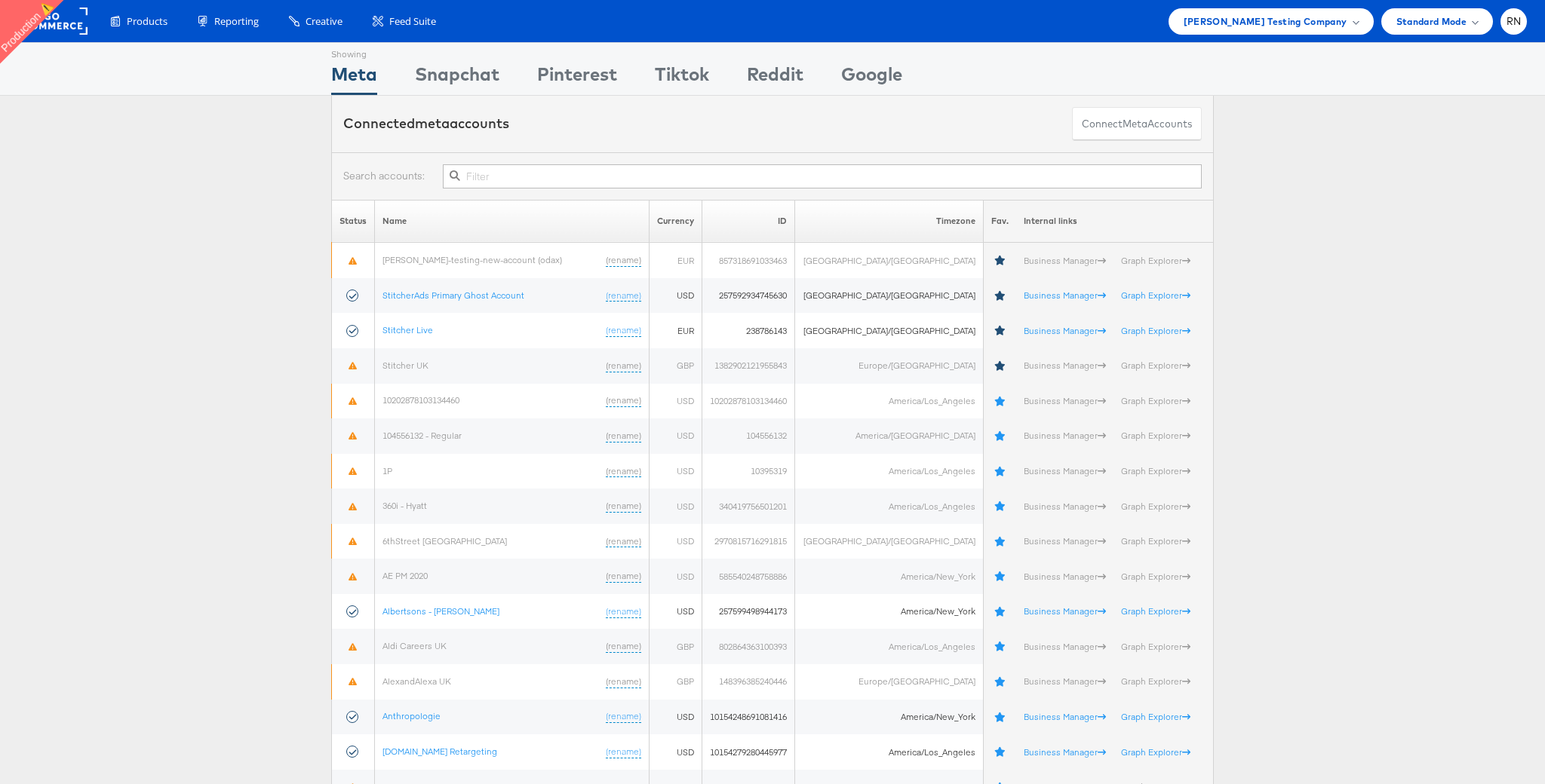
click at [493, 178] on input "text" at bounding box center [822, 176] width 759 height 24
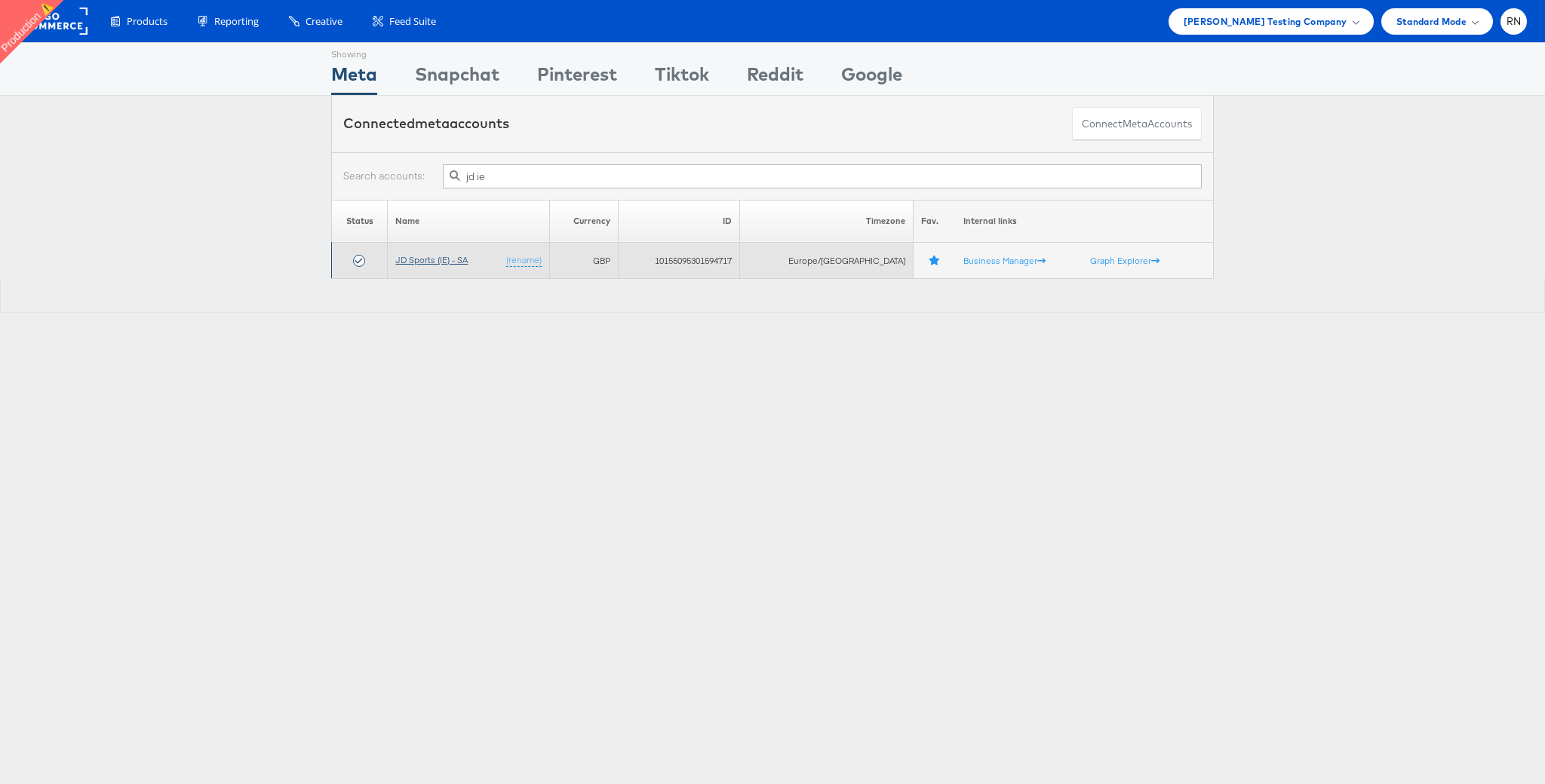
type input "jd ie"
click at [460, 262] on link "JD Sports (IE) - SA" at bounding box center [431, 260] width 73 height 11
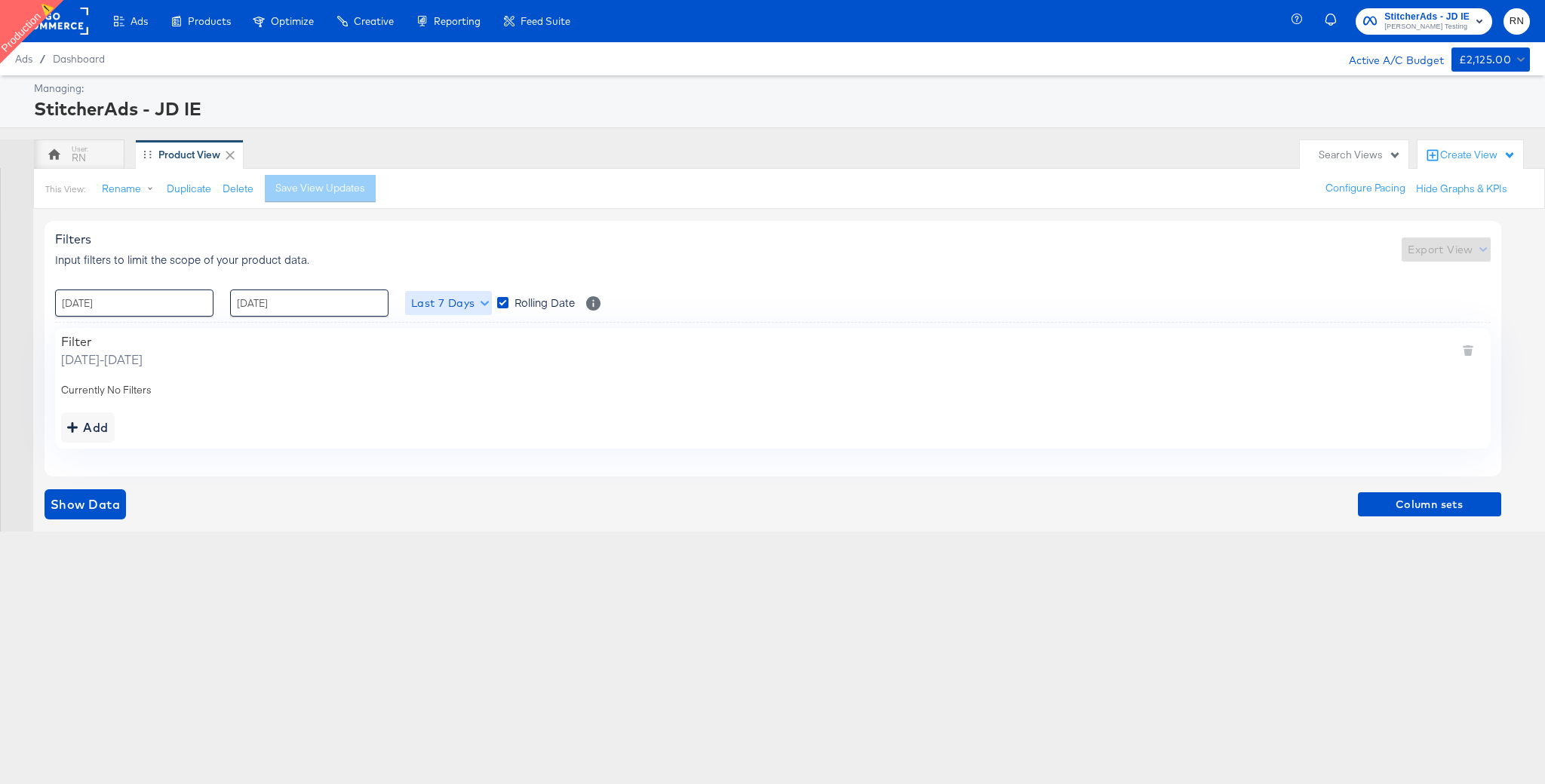
click at [452, 309] on span "Last 7 Days" at bounding box center [449, 303] width 75 height 19
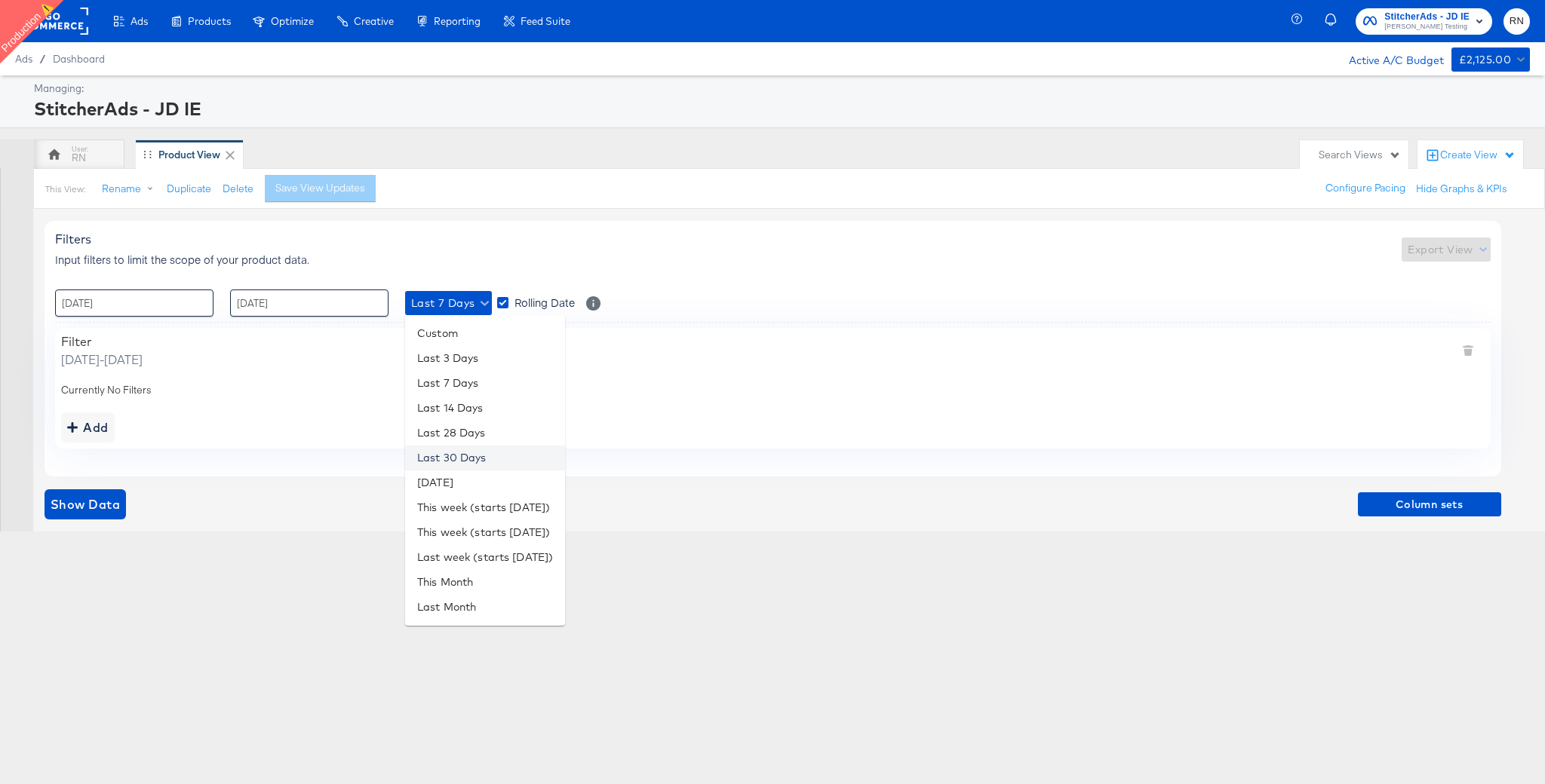
click at [455, 455] on li "Last 30 Days" at bounding box center [485, 459] width 160 height 25
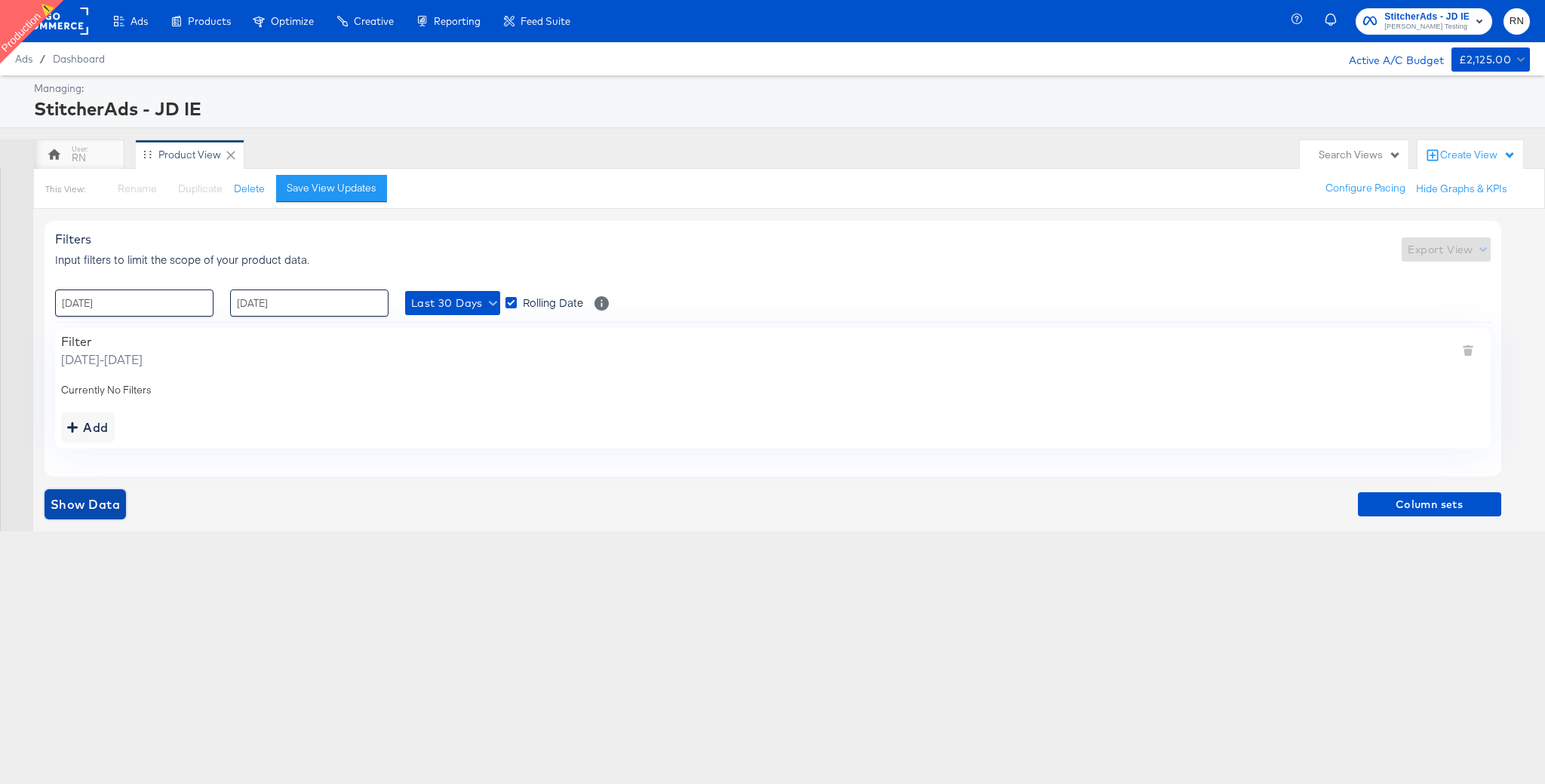
click at [92, 518] on button "Show Data" at bounding box center [84, 504] width 81 height 30
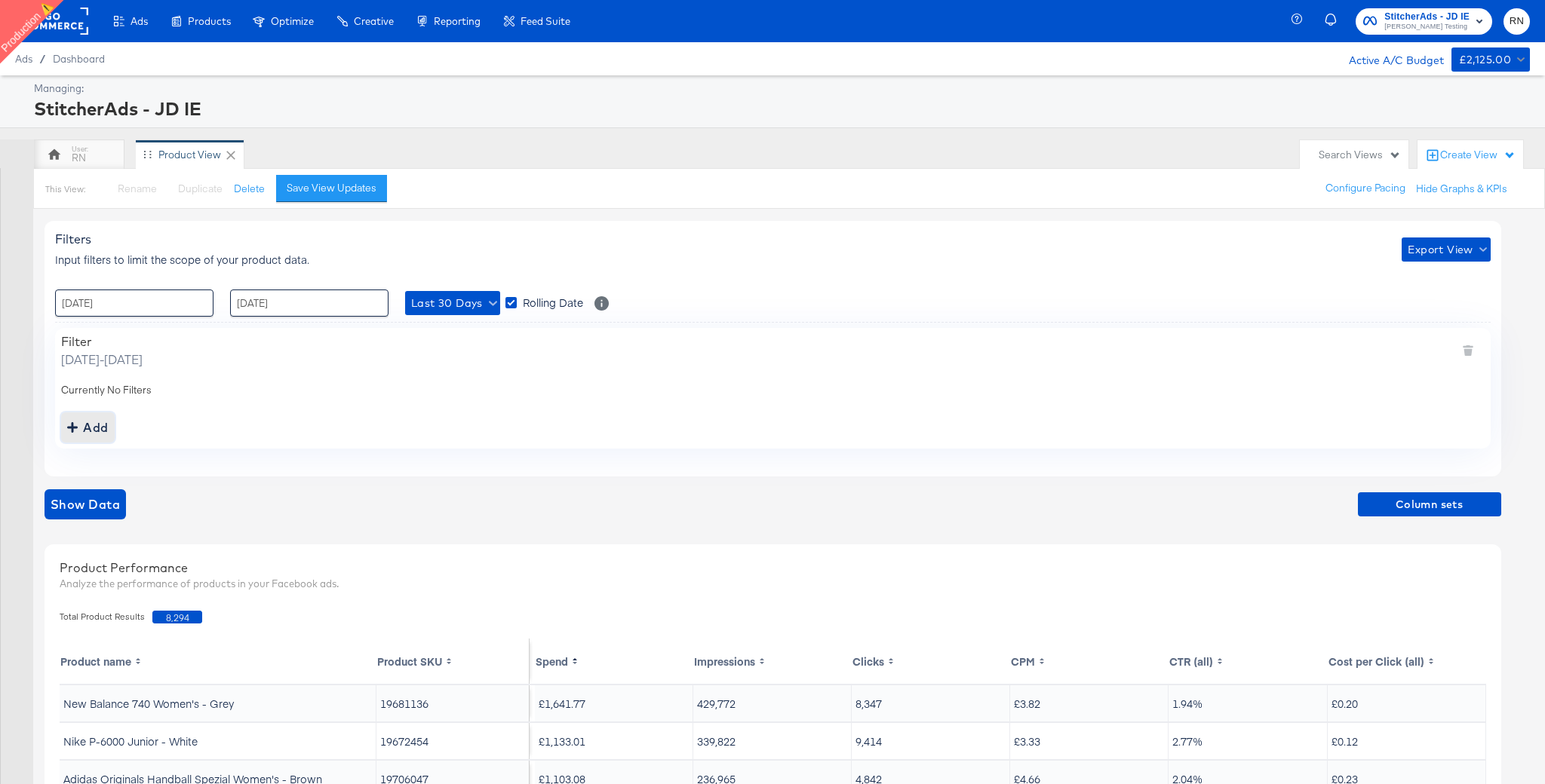
click at [104, 430] on div "Add" at bounding box center [87, 427] width 42 height 21
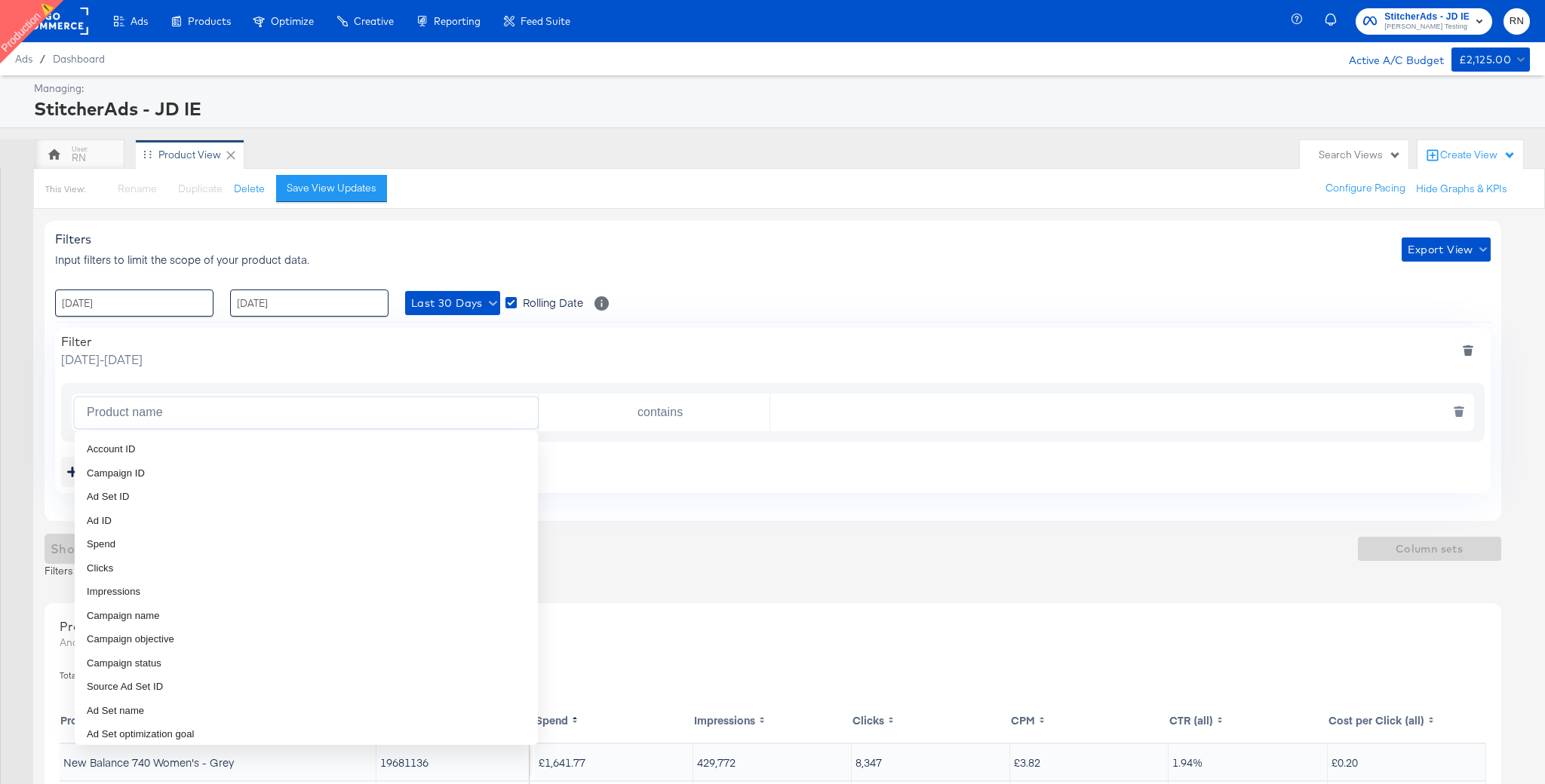
click at [197, 415] on input "Product name" at bounding box center [309, 412] width 457 height 31
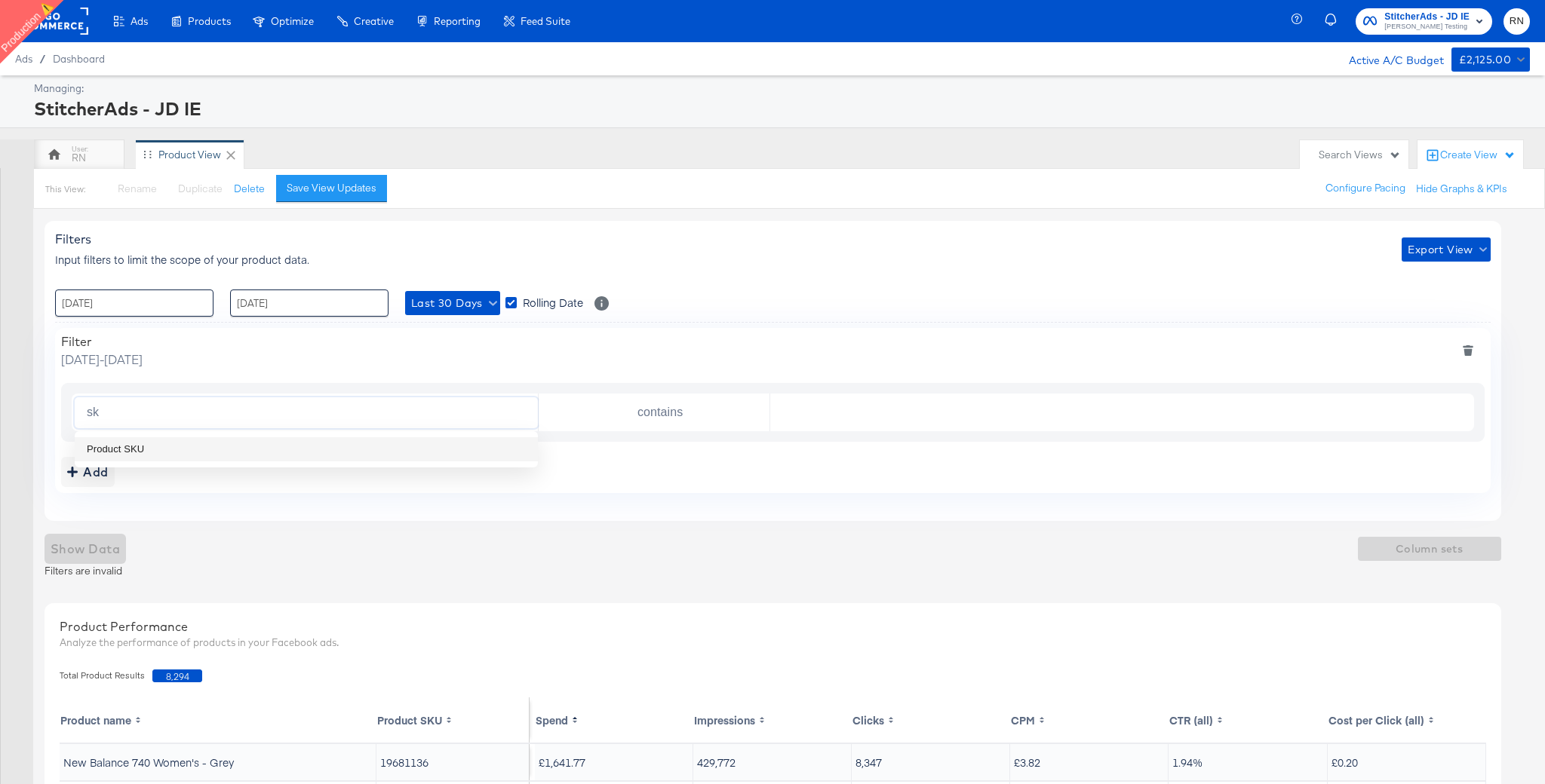
click at [196, 451] on li "Product SKU" at bounding box center [307, 449] width 464 height 24
type input "Product SKU"
click at [644, 418] on input "contains" at bounding box center [657, 412] width 225 height 31
click at [609, 507] on li "in (Comma Separated)" at bounding box center [653, 496] width 231 height 24
type input "in"
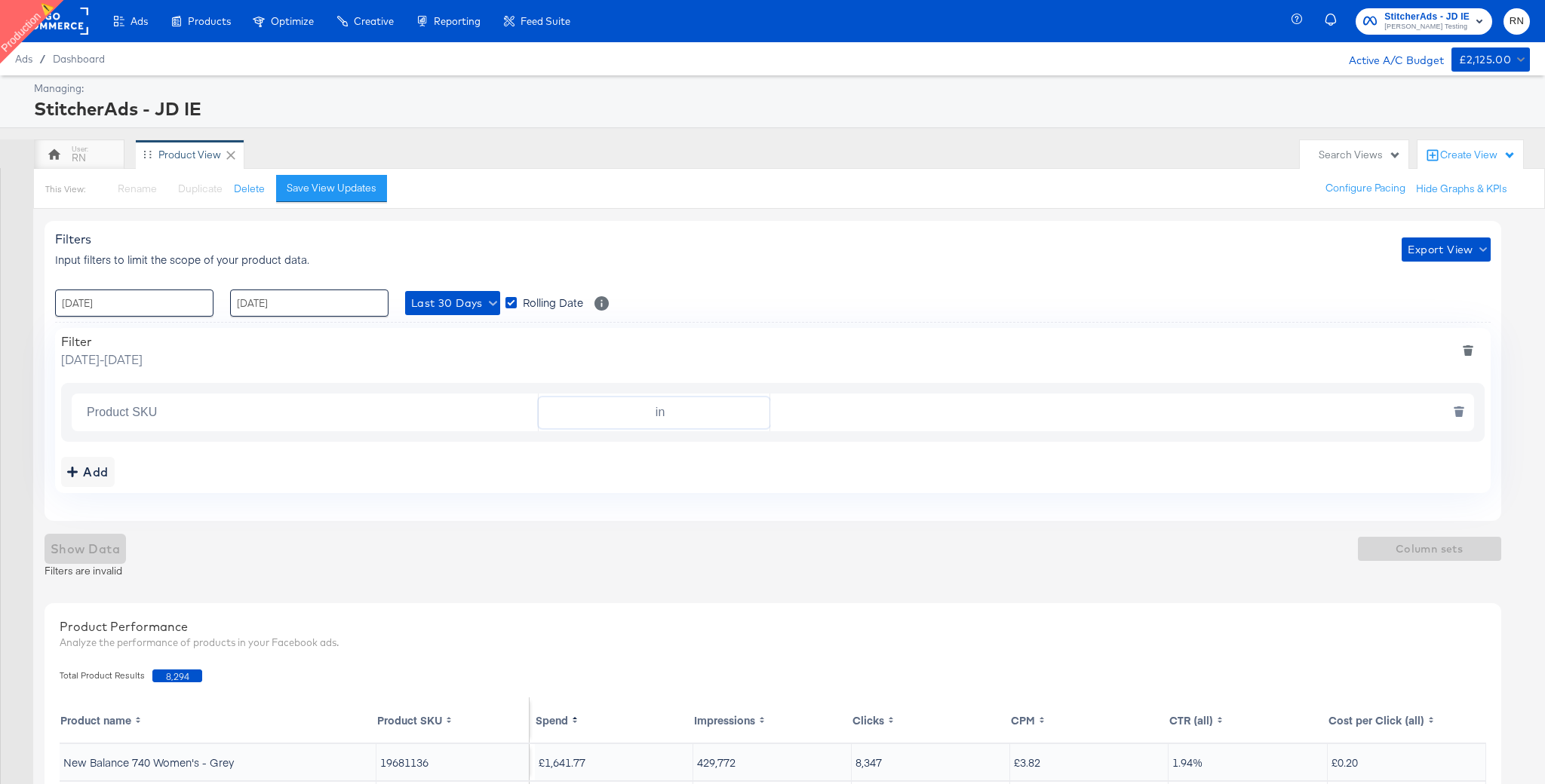
click at [821, 411] on input "text" at bounding box center [1118, 412] width 695 height 31
paste input "19711860,19690992"
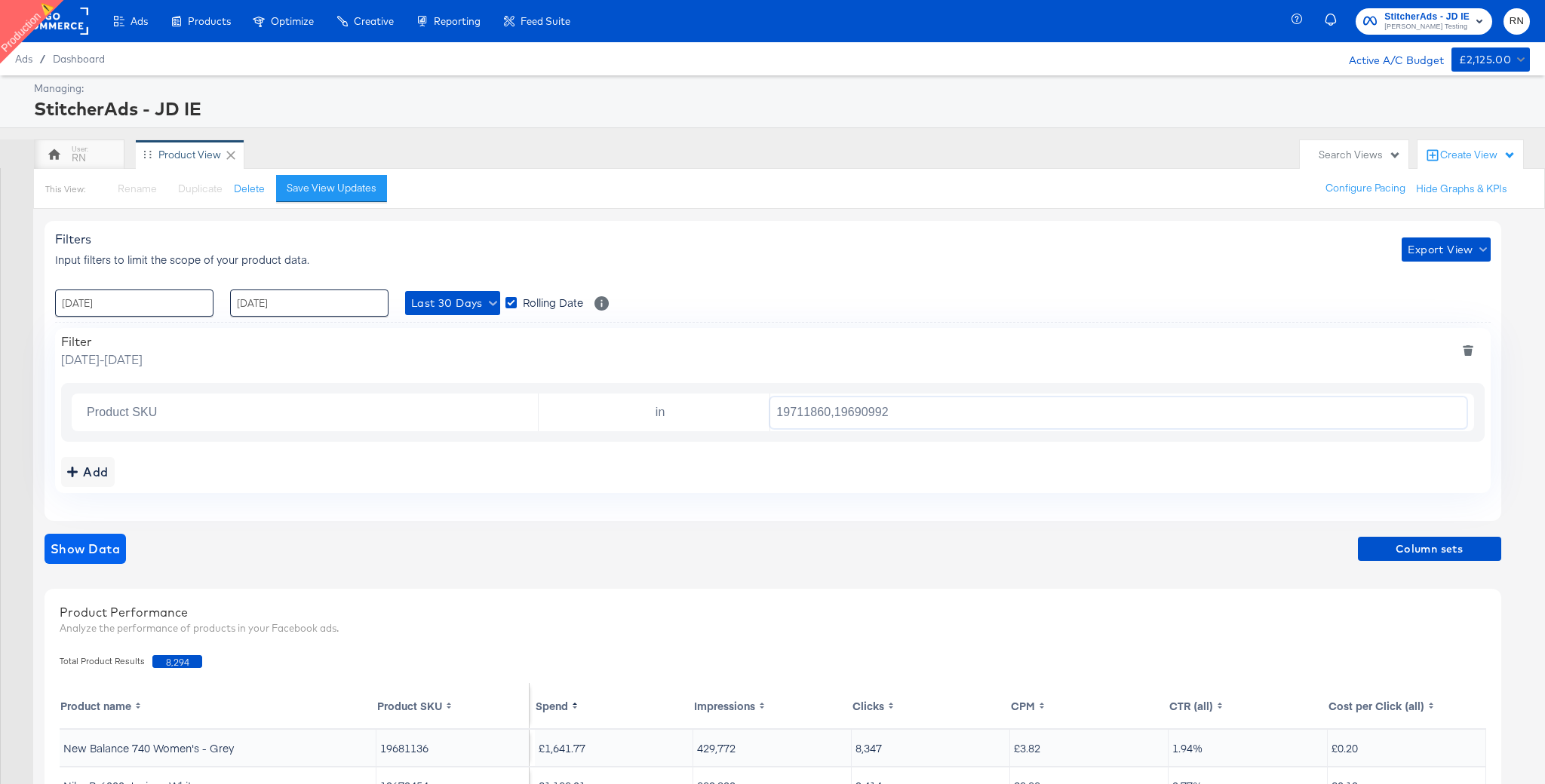
type input "19711860,19690992"
click at [105, 557] on span "Show Data" at bounding box center [85, 548] width 69 height 21
click at [471, 302] on span "Last 30 Days" at bounding box center [452, 303] width 83 height 19
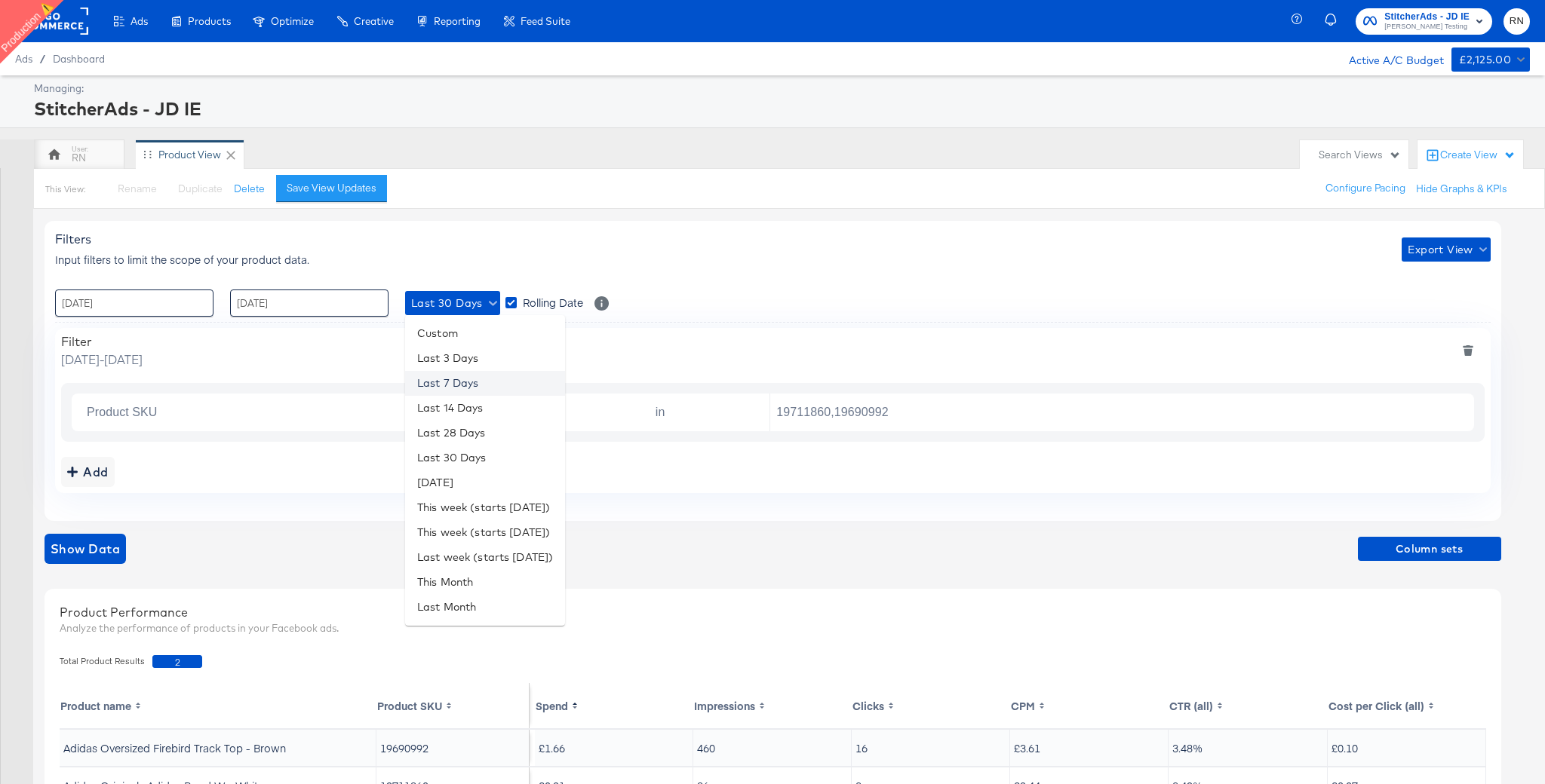
click at [478, 388] on li "Last 7 Days" at bounding box center [485, 384] width 160 height 25
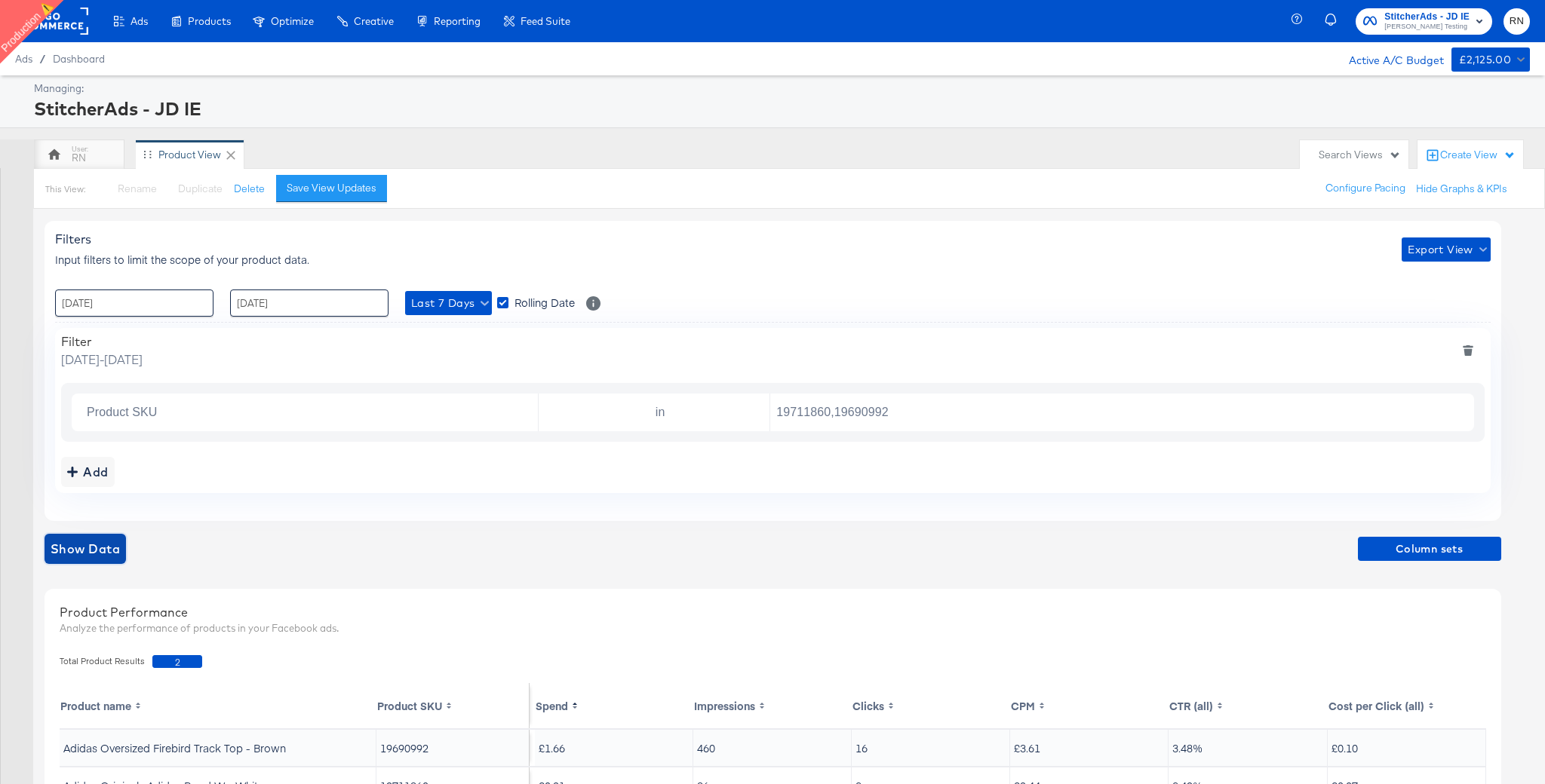
click at [114, 546] on span "Show Data" at bounding box center [85, 548] width 69 height 21
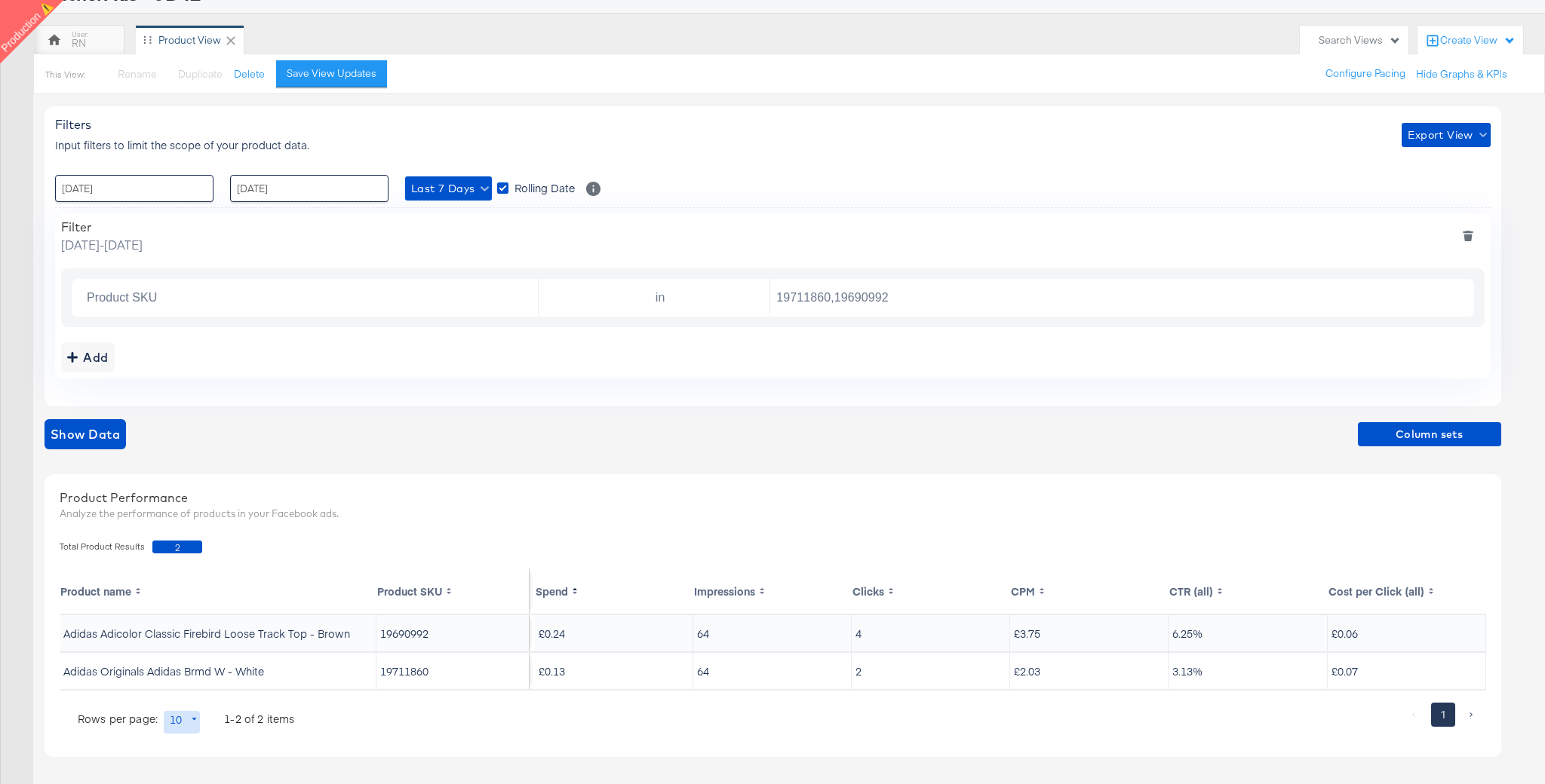
scroll to position [117, 0]
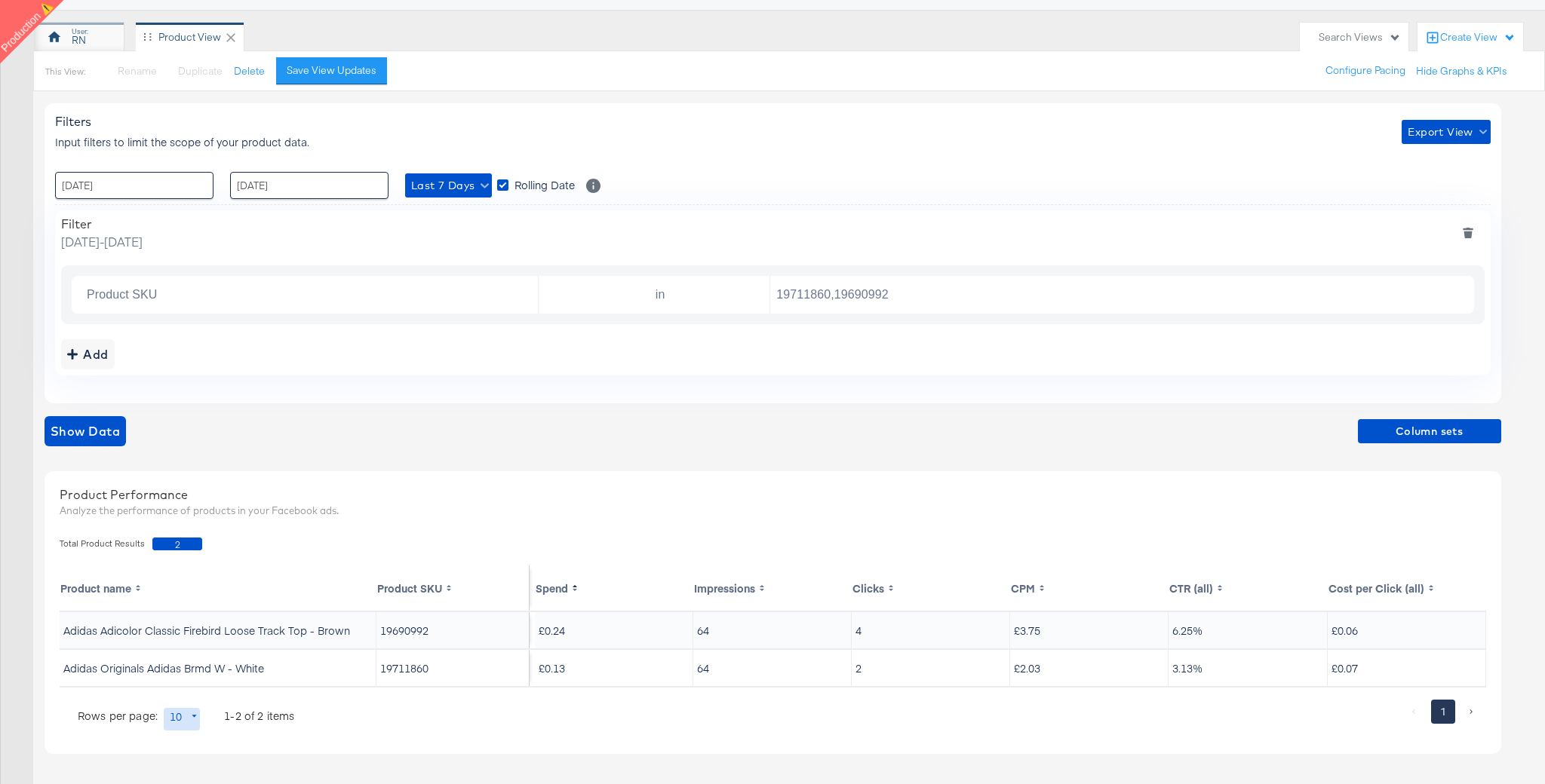
click at [77, 44] on div "RN" at bounding box center [79, 40] width 14 height 14
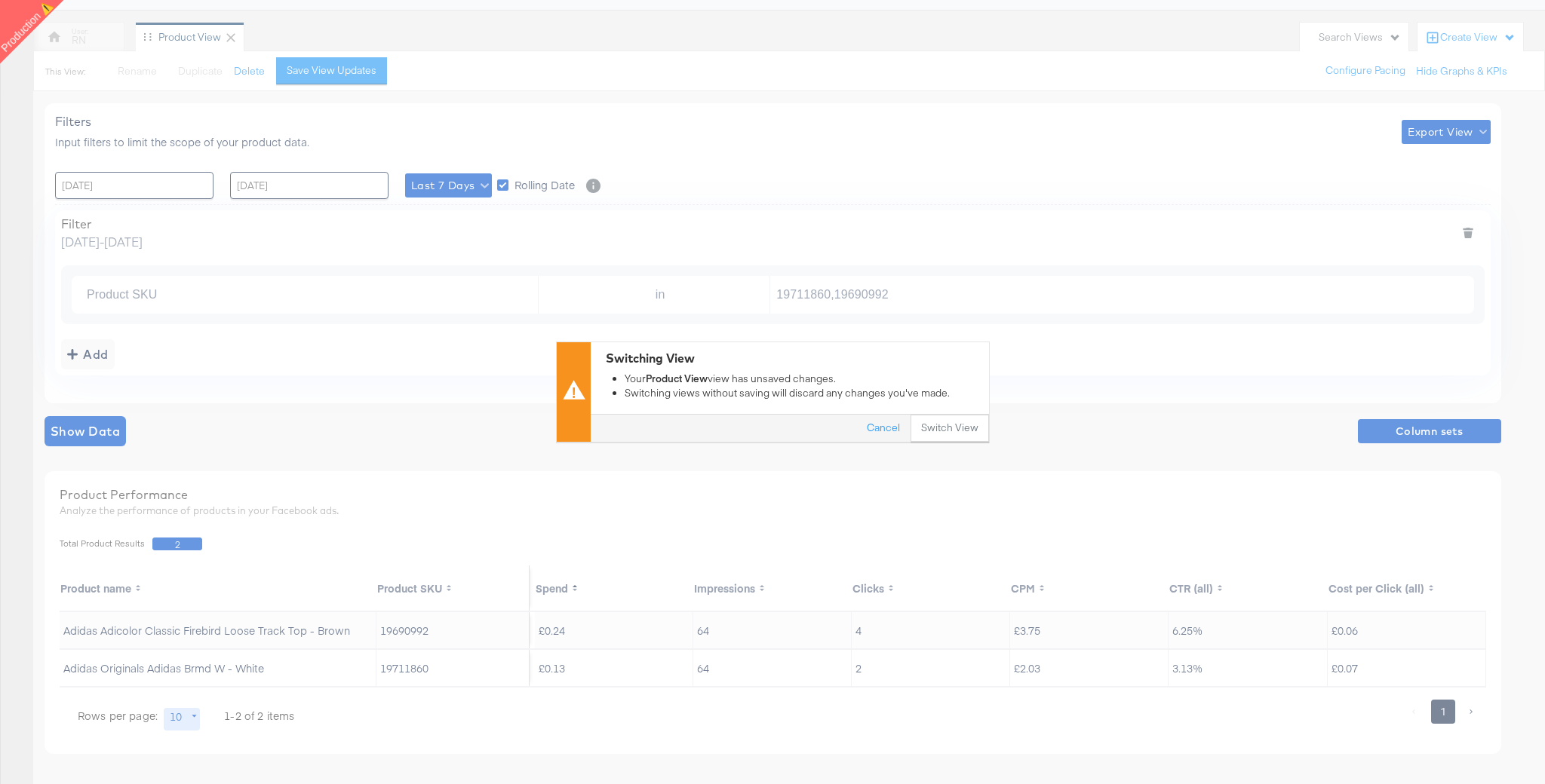
scroll to position [0, 0]
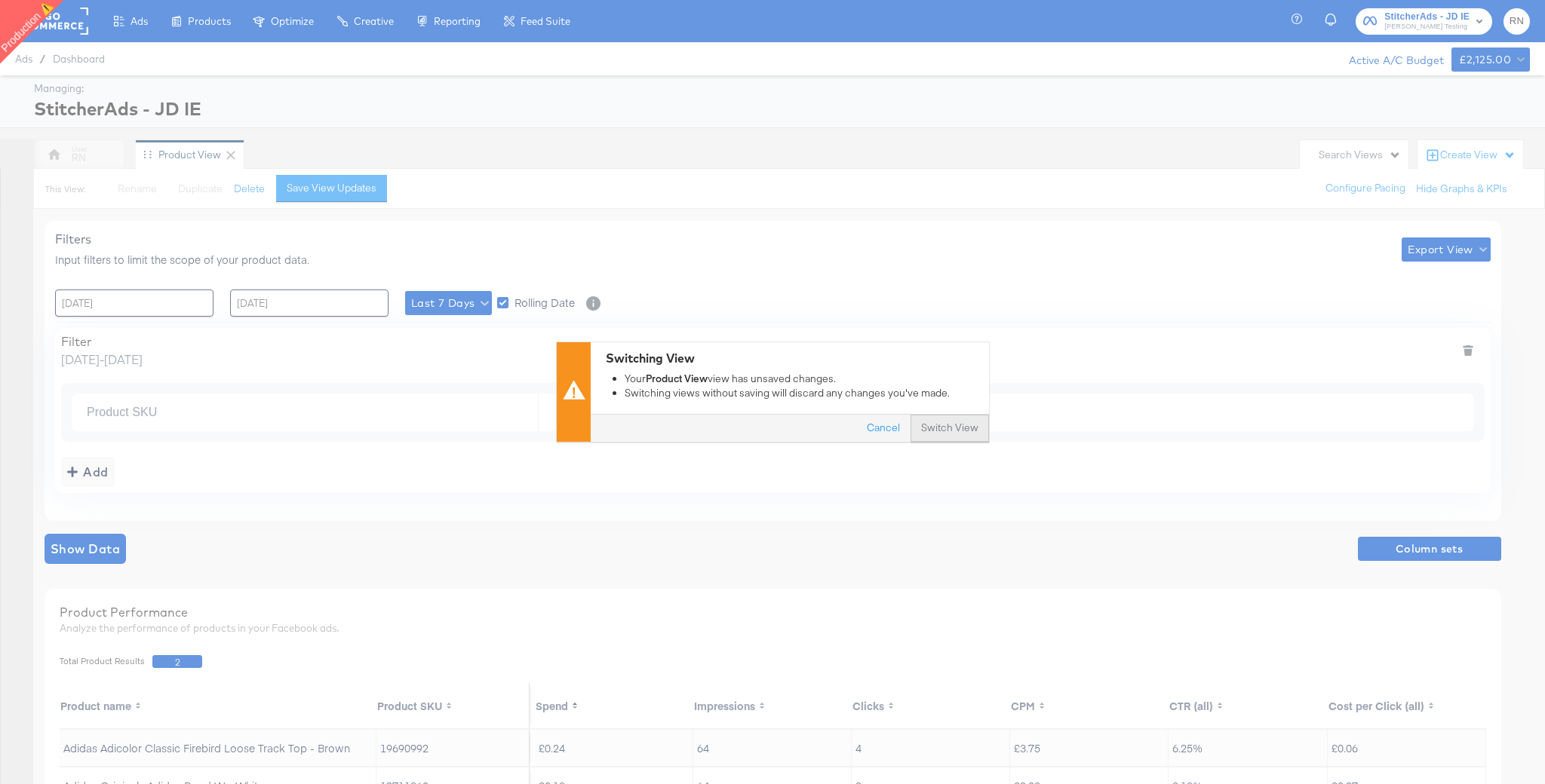
click at [959, 427] on button "Switch View" at bounding box center [950, 429] width 79 height 27
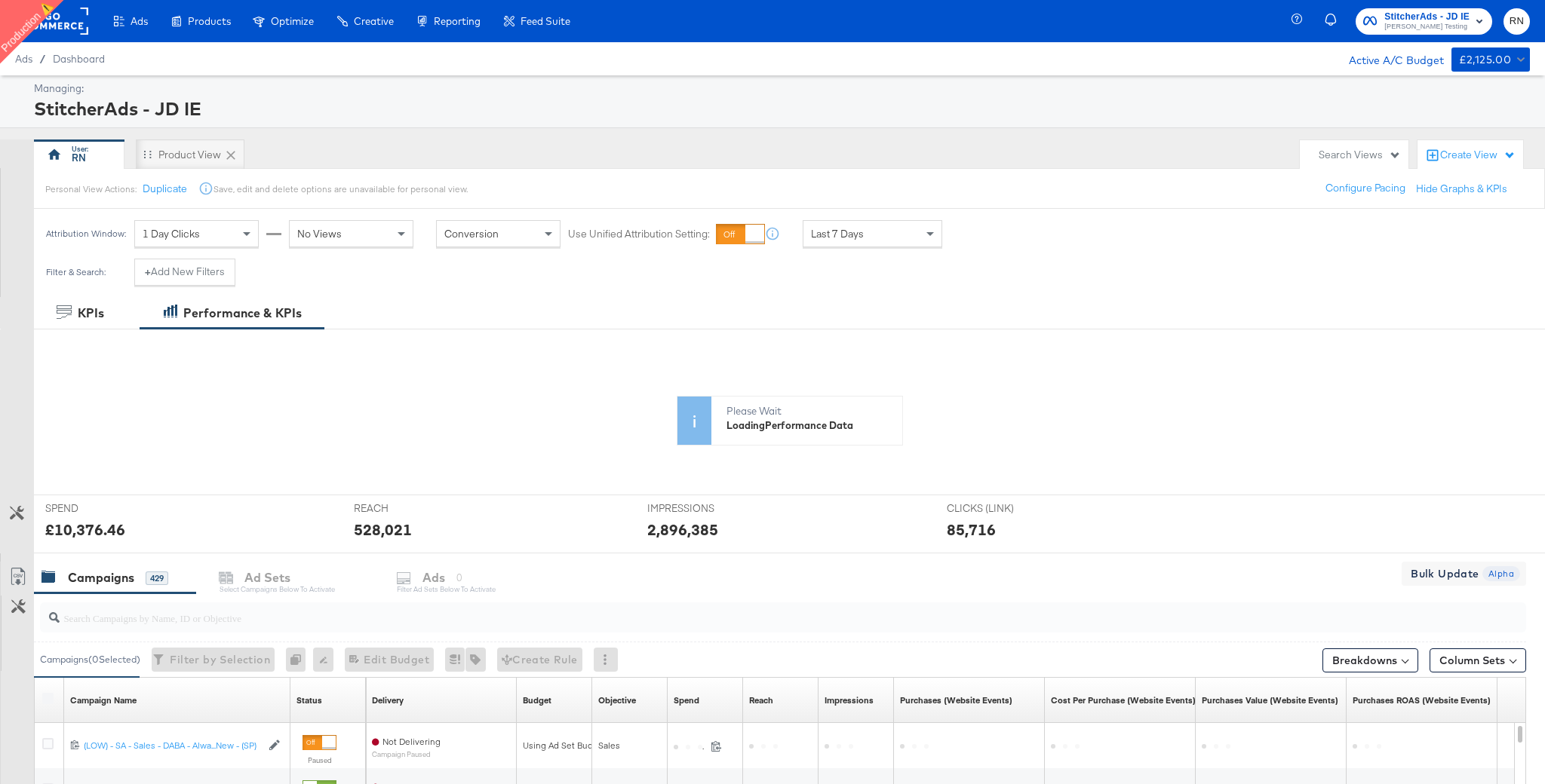
click at [61, 27] on rect at bounding box center [54, 21] width 69 height 27
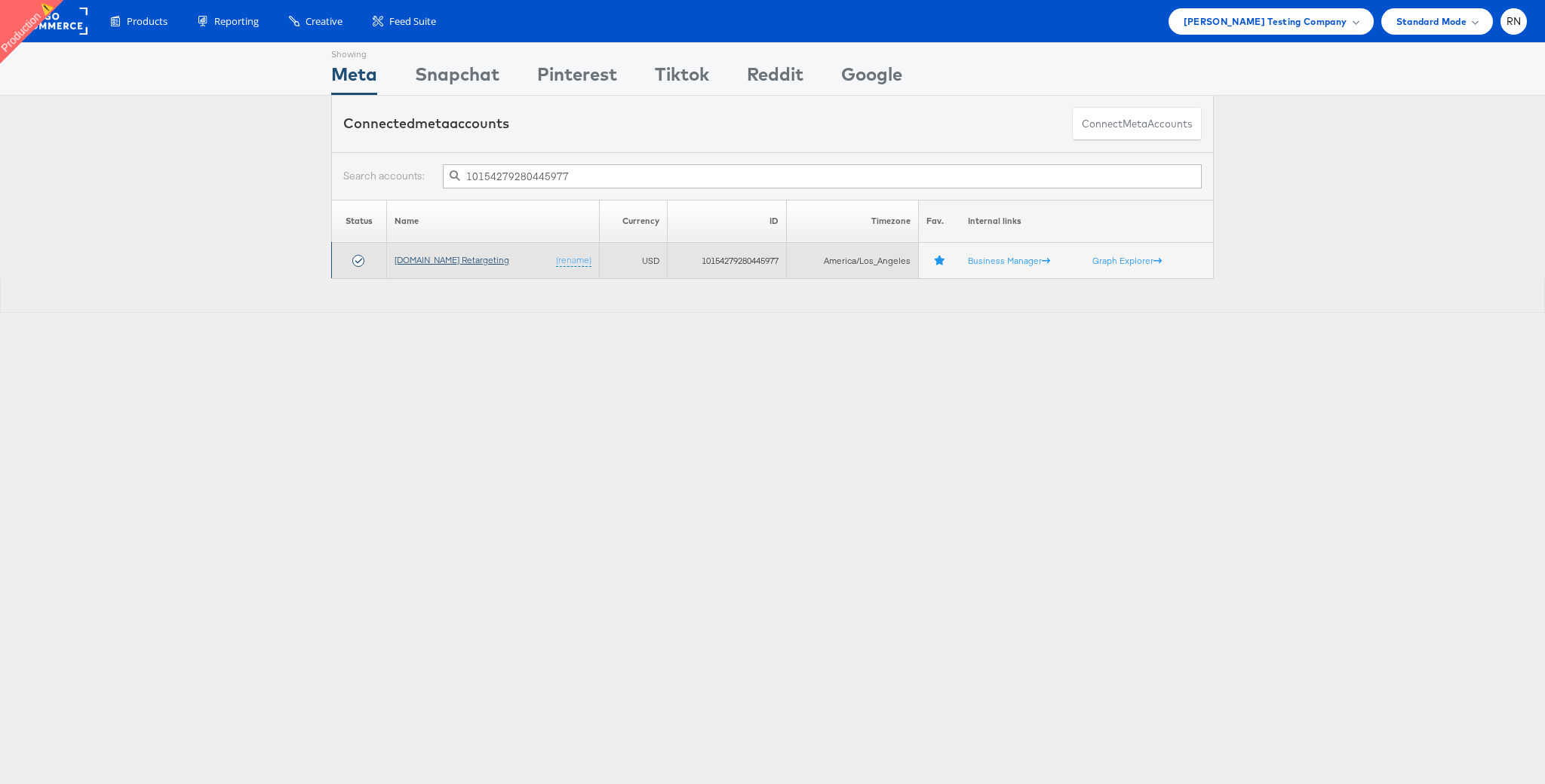
type input "10154279280445977"
click at [478, 258] on link "[DOMAIN_NAME] Retargeting" at bounding box center [452, 260] width 114 height 11
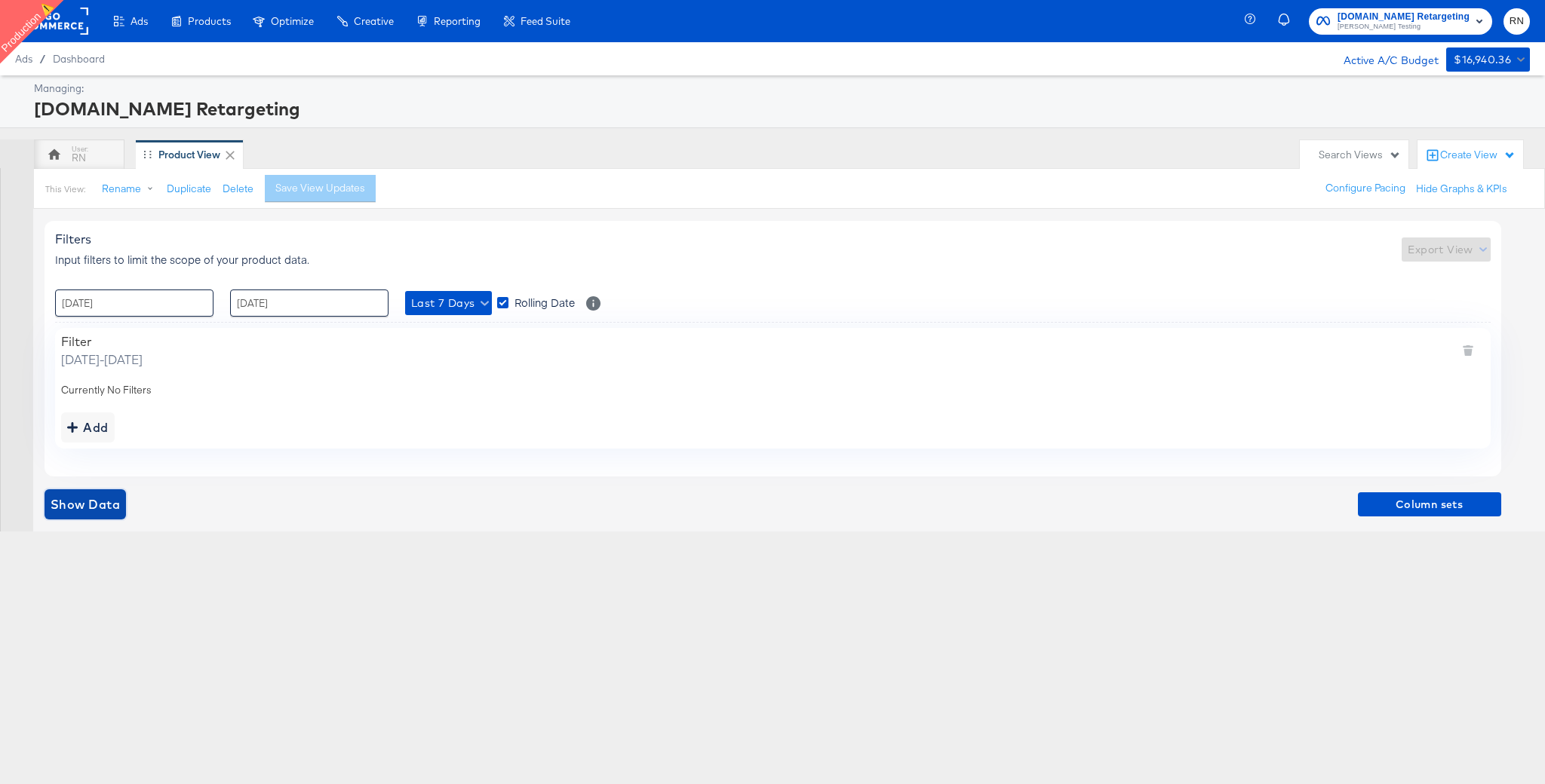
click at [110, 504] on span "Show Data" at bounding box center [85, 504] width 69 height 21
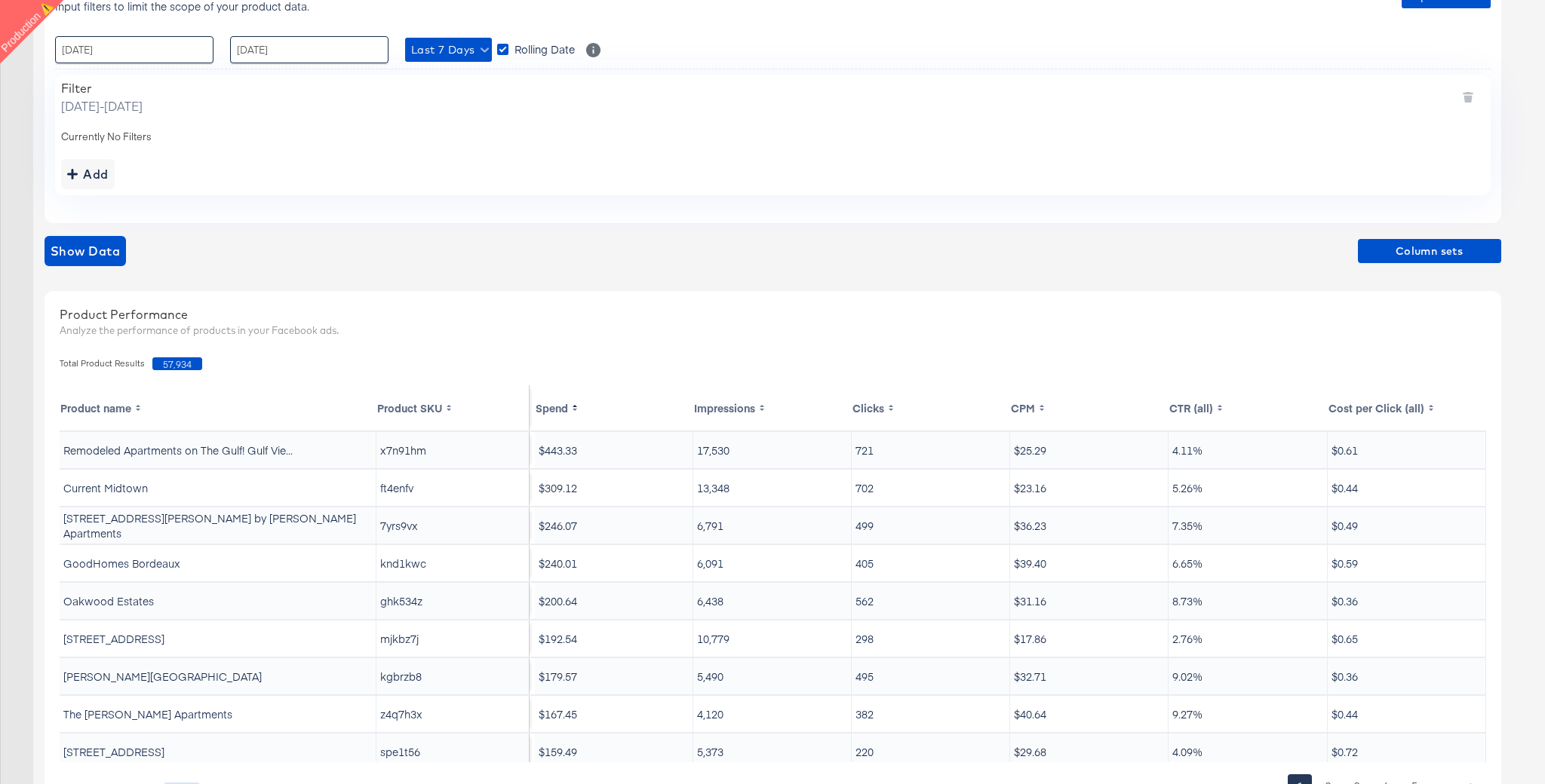
scroll to position [252, 0]
click at [1402, 258] on span "Column sets" at bounding box center [1429, 253] width 132 height 19
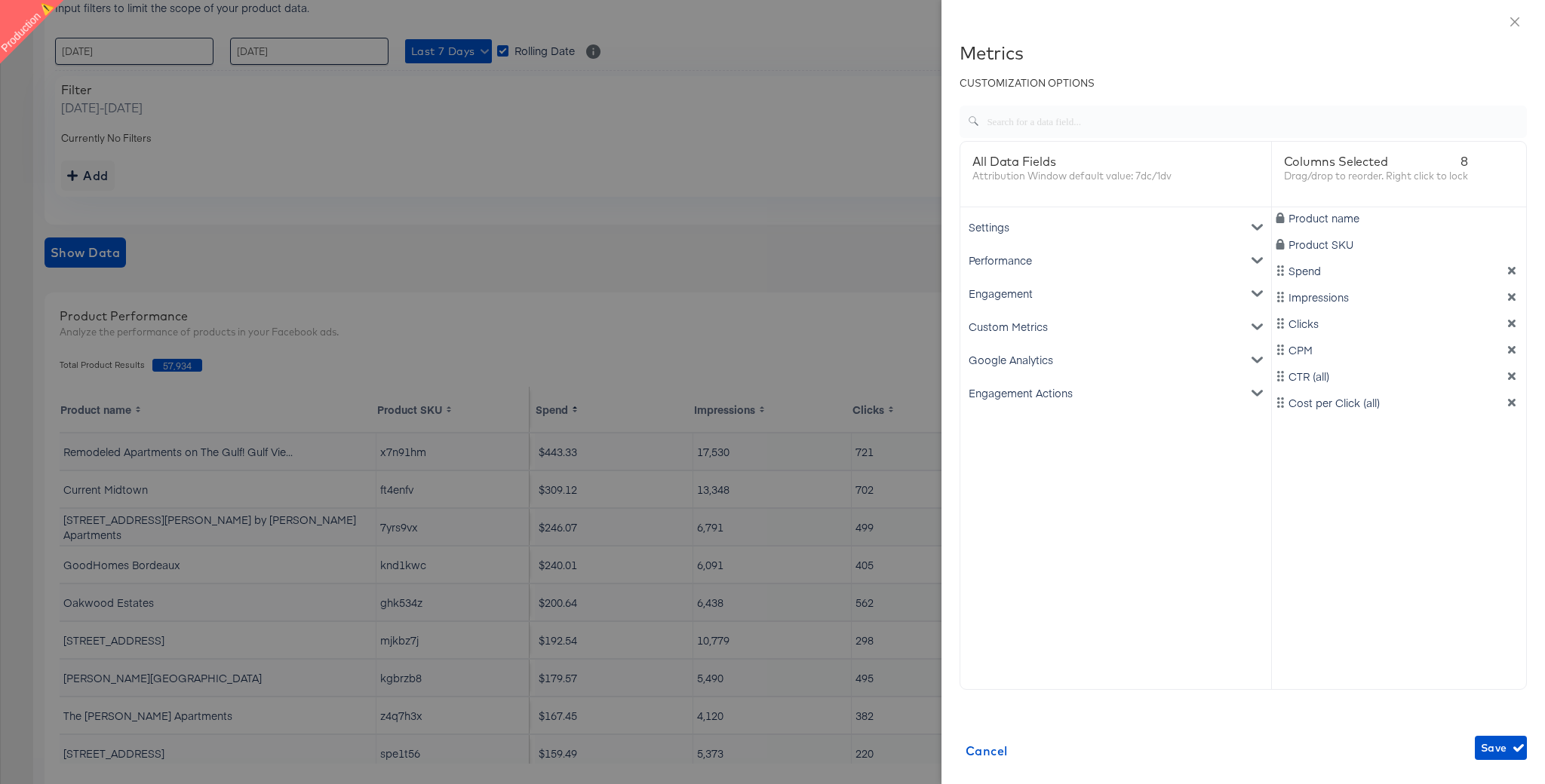
click at [1067, 258] on div "Performance" at bounding box center [1115, 260] width 305 height 33
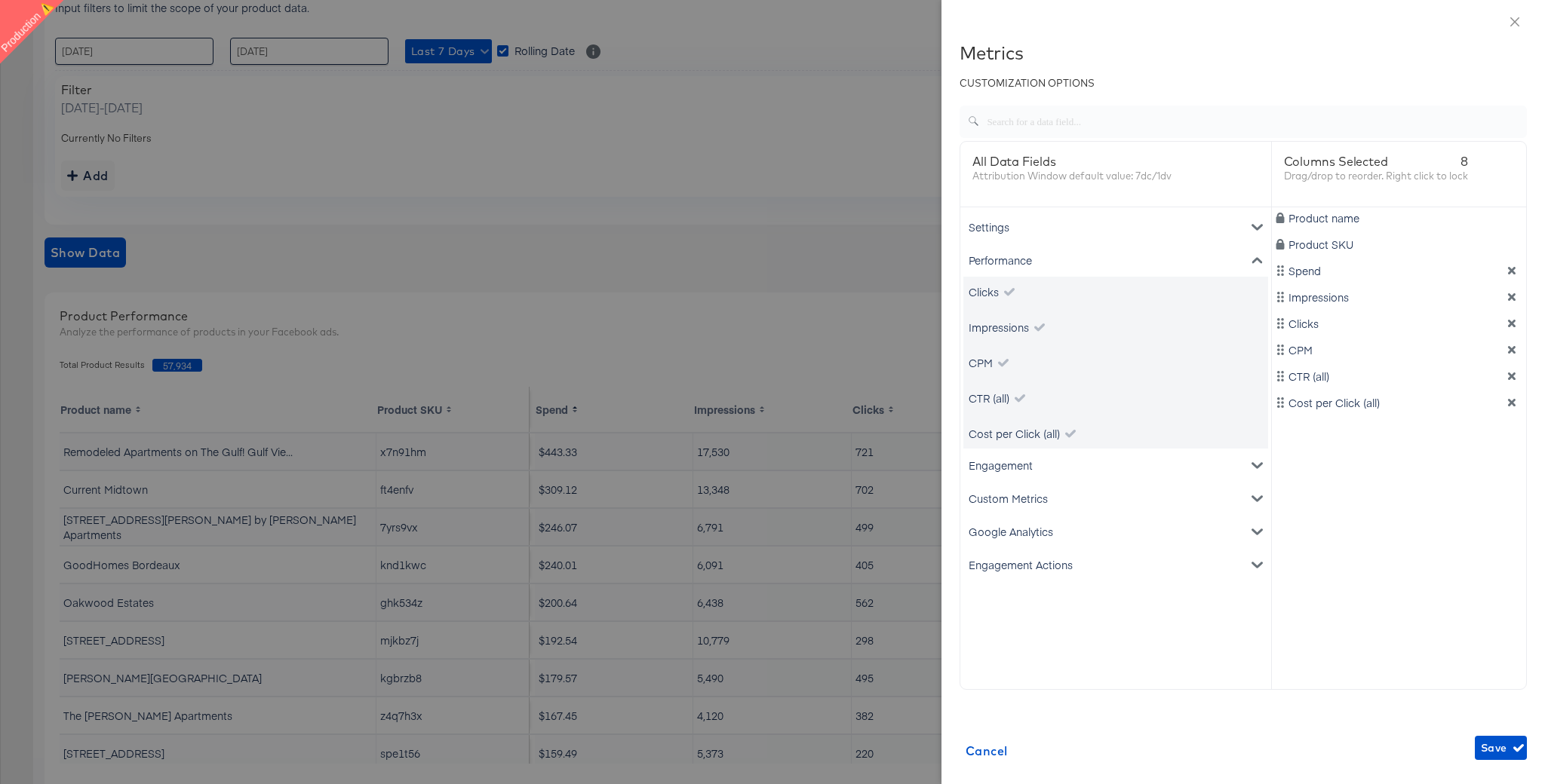
click at [1026, 466] on div "Engagement" at bounding box center [1115, 465] width 305 height 33
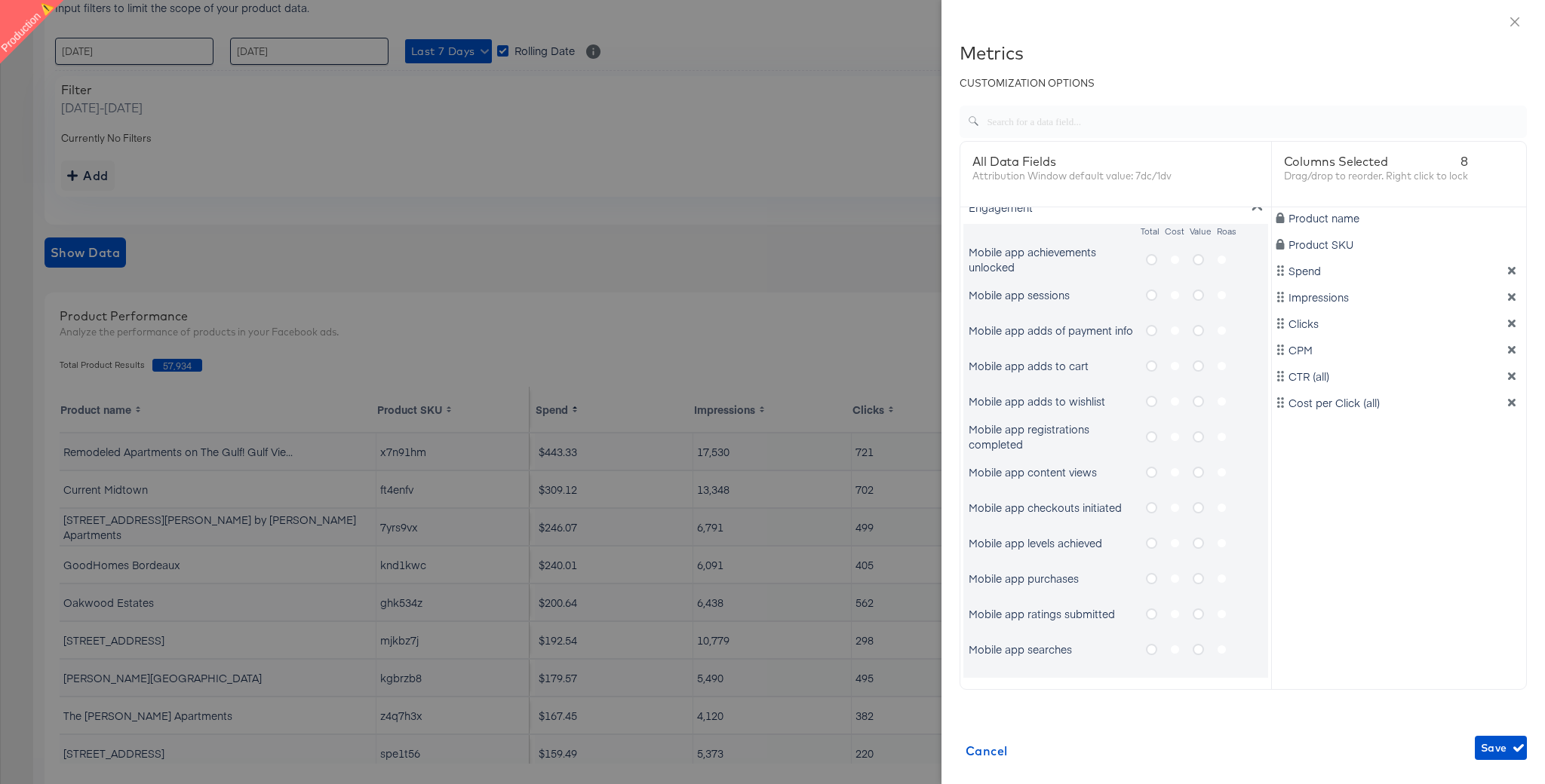
scroll to position [265, 0]
click at [1150, 253] on icon "metrics-list" at bounding box center [1152, 253] width 11 height 11
click at [0, 0] on input "metrics-list" at bounding box center [0, 0] width 0 height 0
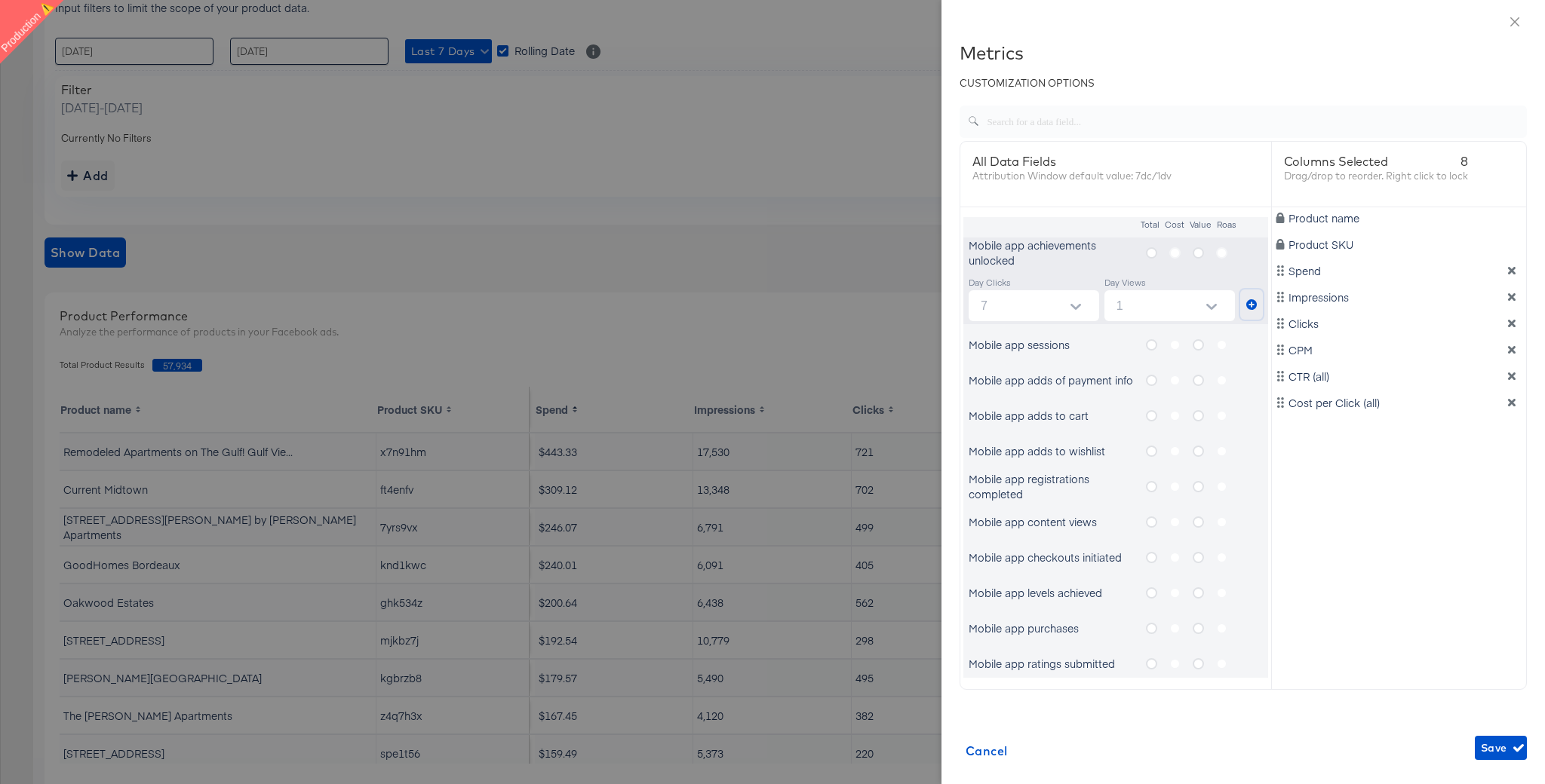
click at [1253, 305] on icon "metrics-list" at bounding box center [1251, 304] width 10 height 10
click at [1196, 254] on icon "metrics-list" at bounding box center [1198, 253] width 11 height 11
click at [0, 0] on input "metrics-list" at bounding box center [0, 0] width 0 height 0
click at [1252, 306] on icon "metrics-list" at bounding box center [1251, 304] width 10 height 10
click at [1153, 346] on icon "metrics-list" at bounding box center [1152, 345] width 11 height 11
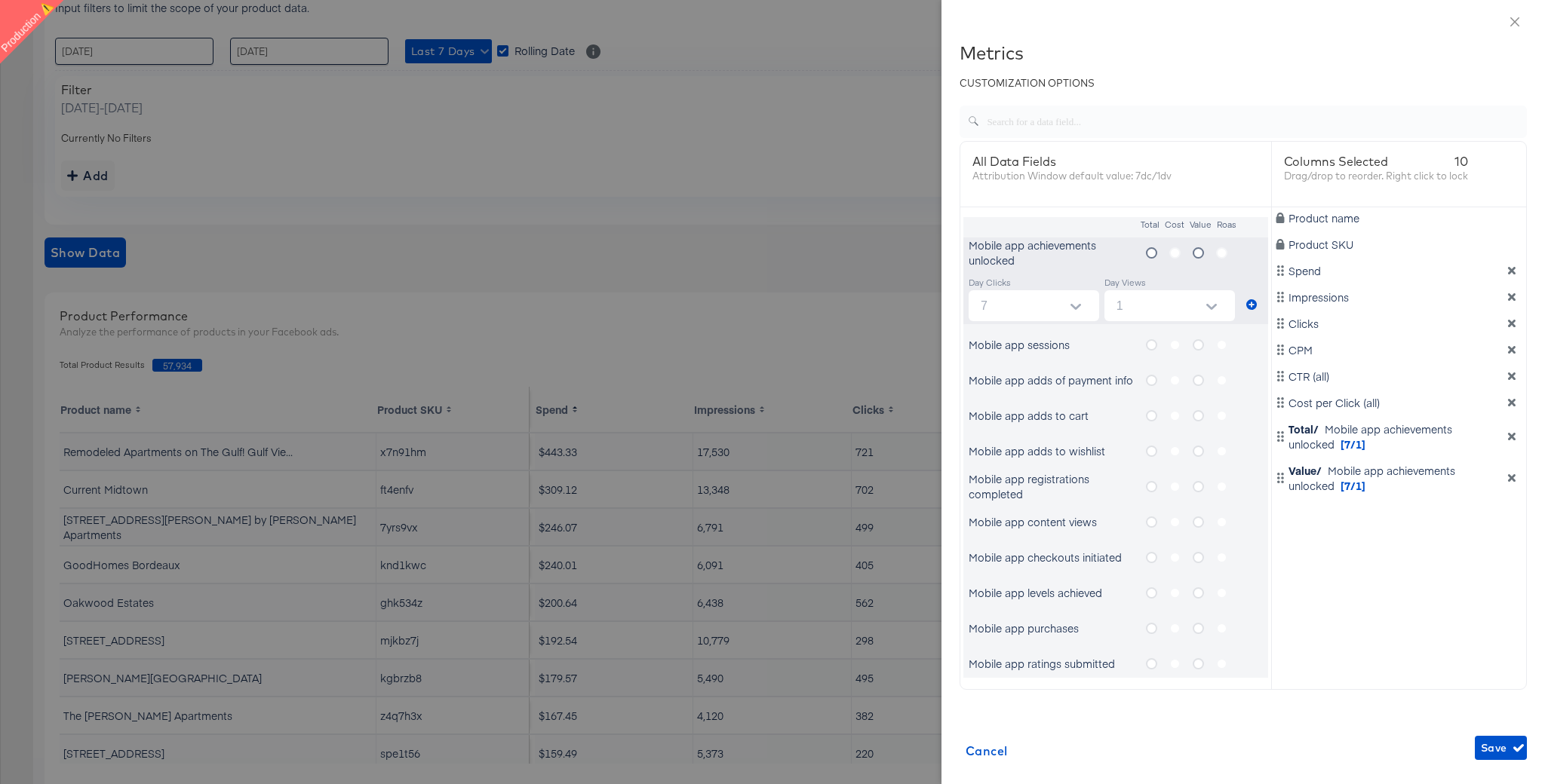
click at [0, 0] on input "metrics-list" at bounding box center [0, 0] width 0 height 0
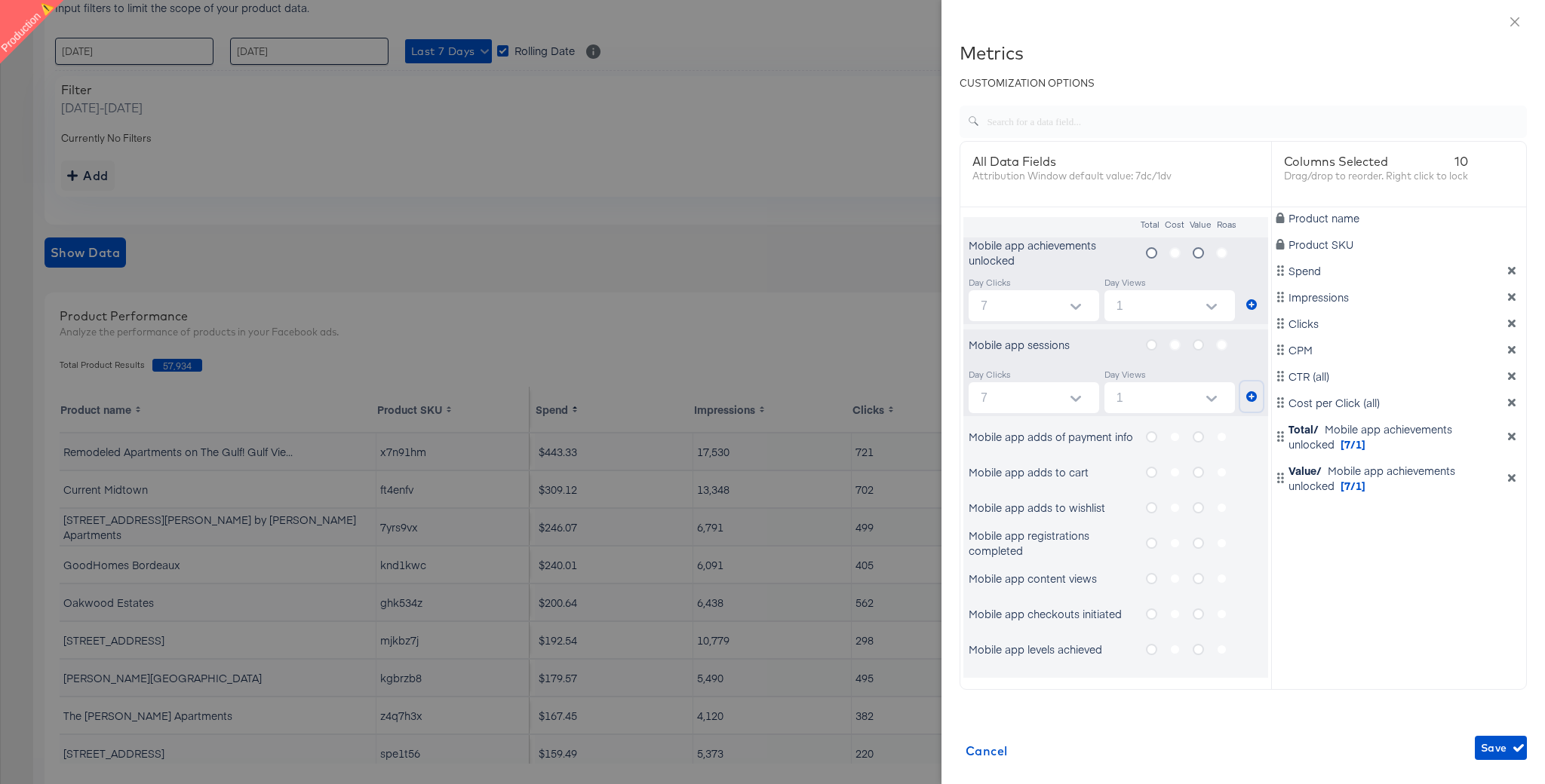
click at [1253, 392] on icon "metrics-list" at bounding box center [1251, 396] width 10 height 10
click at [1198, 344] on icon "metrics-list" at bounding box center [1198, 345] width 11 height 11
click at [0, 0] on input "metrics-list" at bounding box center [0, 0] width 0 height 0
click at [1253, 395] on icon "metrics-list" at bounding box center [1251, 396] width 10 height 10
click at [1151, 434] on icon "metrics-list" at bounding box center [1152, 437] width 11 height 11
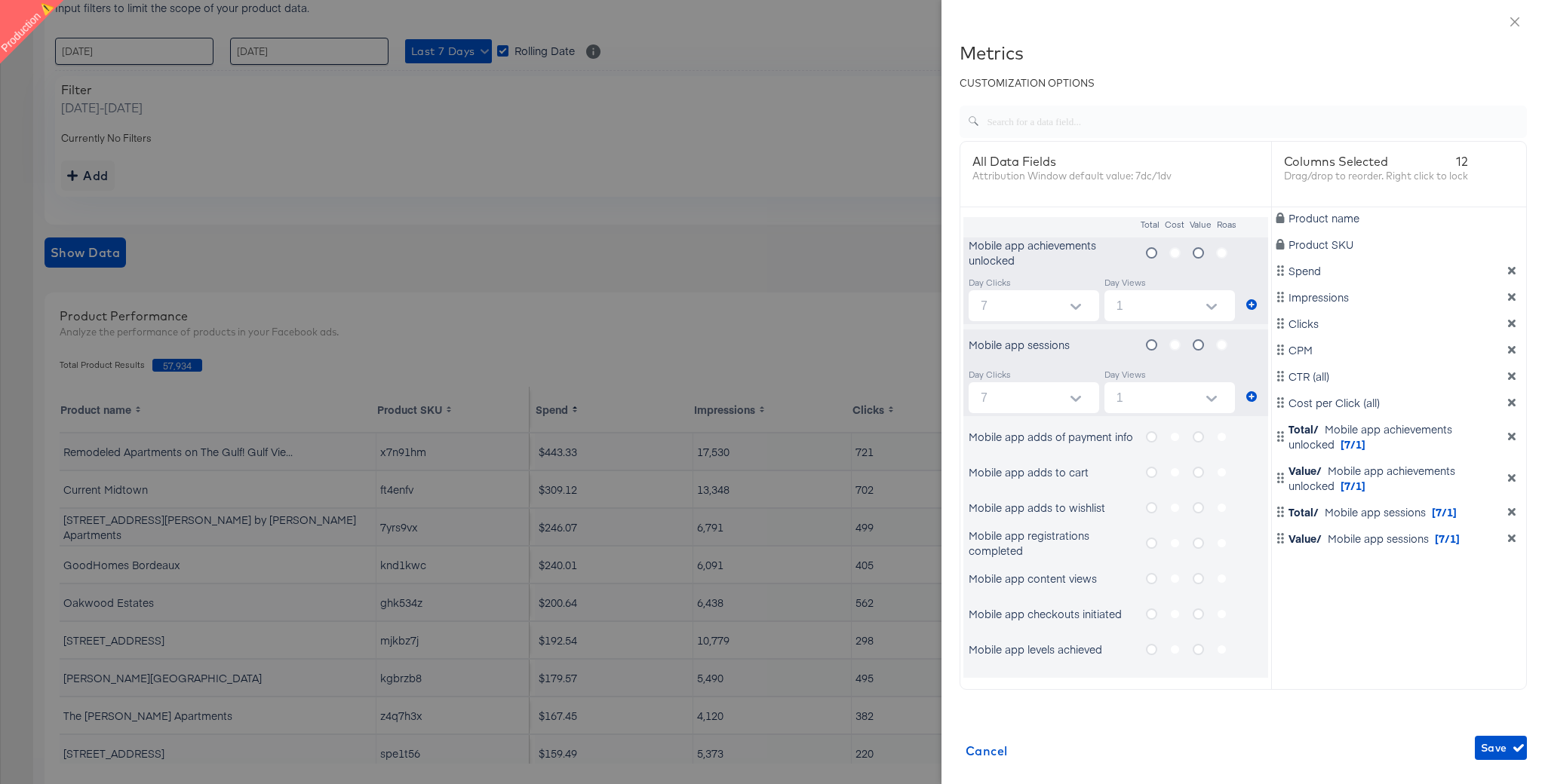
click at [0, 0] on input "metrics-list" at bounding box center [0, 0] width 0 height 0
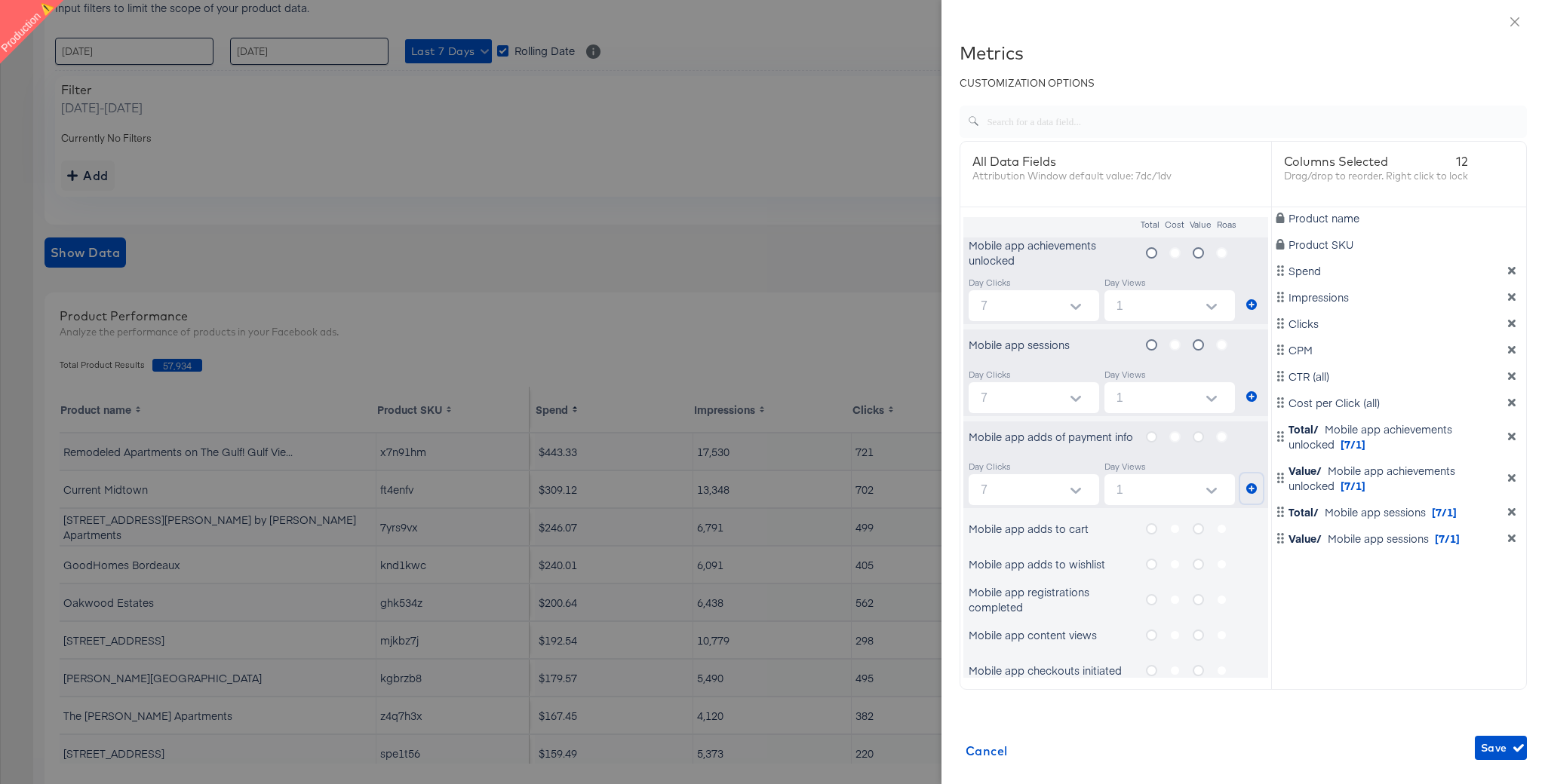
click at [1249, 484] on icon "metrics-list" at bounding box center [1251, 488] width 10 height 10
click at [1200, 434] on icon "metrics-list" at bounding box center [1198, 437] width 11 height 11
click at [0, 0] on input "metrics-list" at bounding box center [0, 0] width 0 height 0
click at [1253, 489] on icon "metrics-list" at bounding box center [1251, 488] width 10 height 10
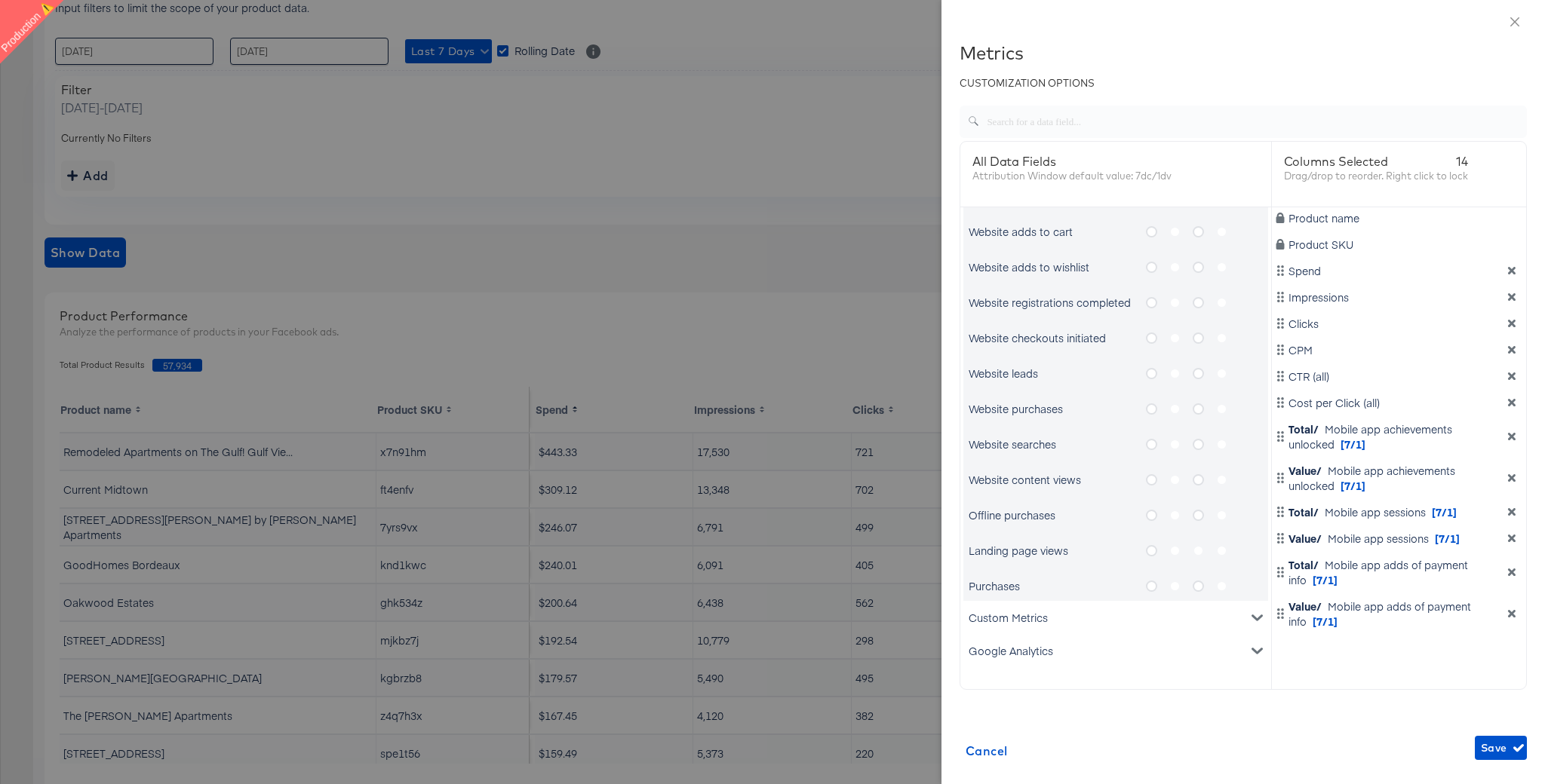
scroll to position [1119, 0]
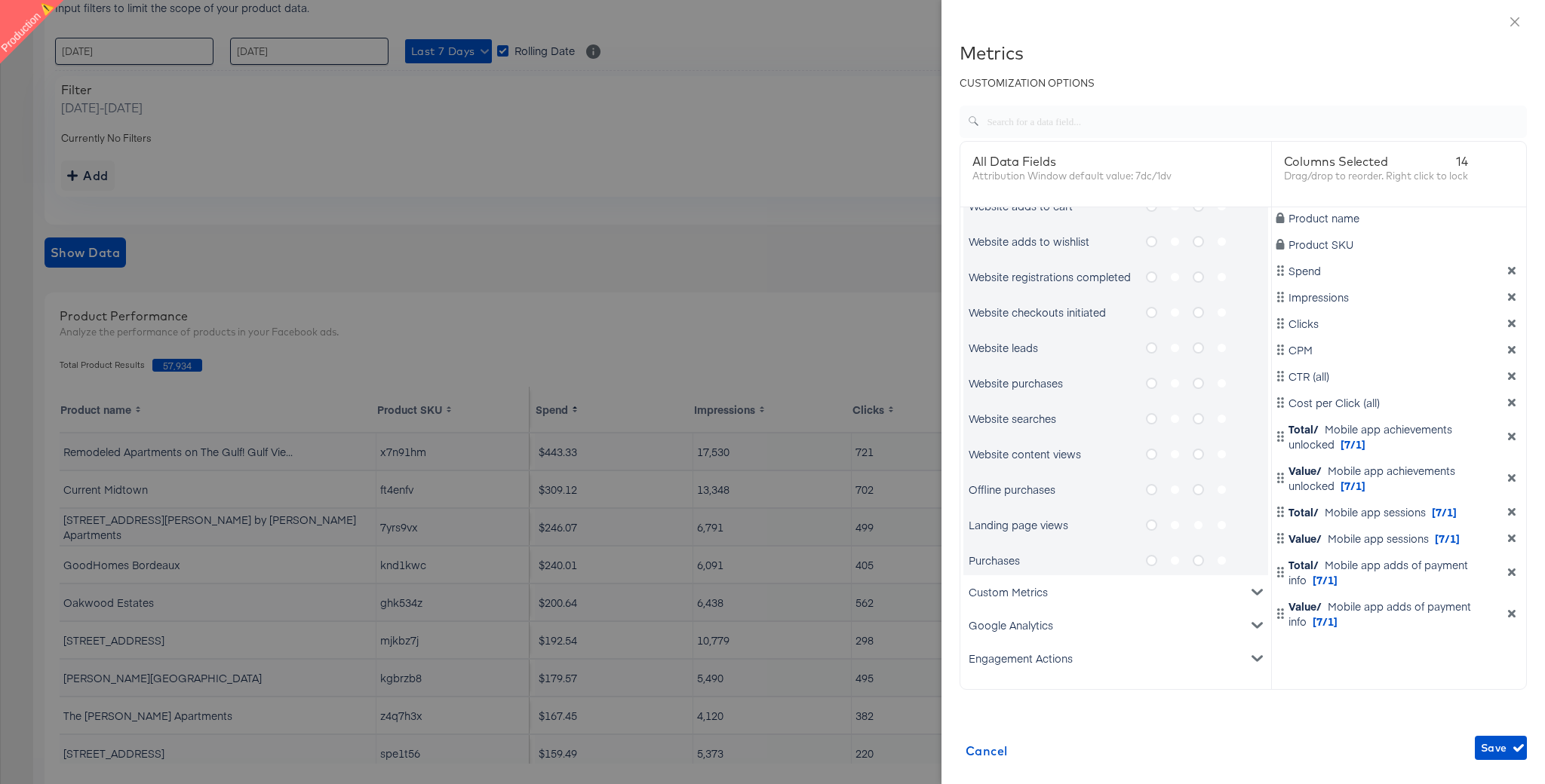
click at [1154, 524] on icon "metrics-list" at bounding box center [1152, 525] width 11 height 11
click at [0, 0] on input "metrics-list" at bounding box center [0, 0] width 0 height 0
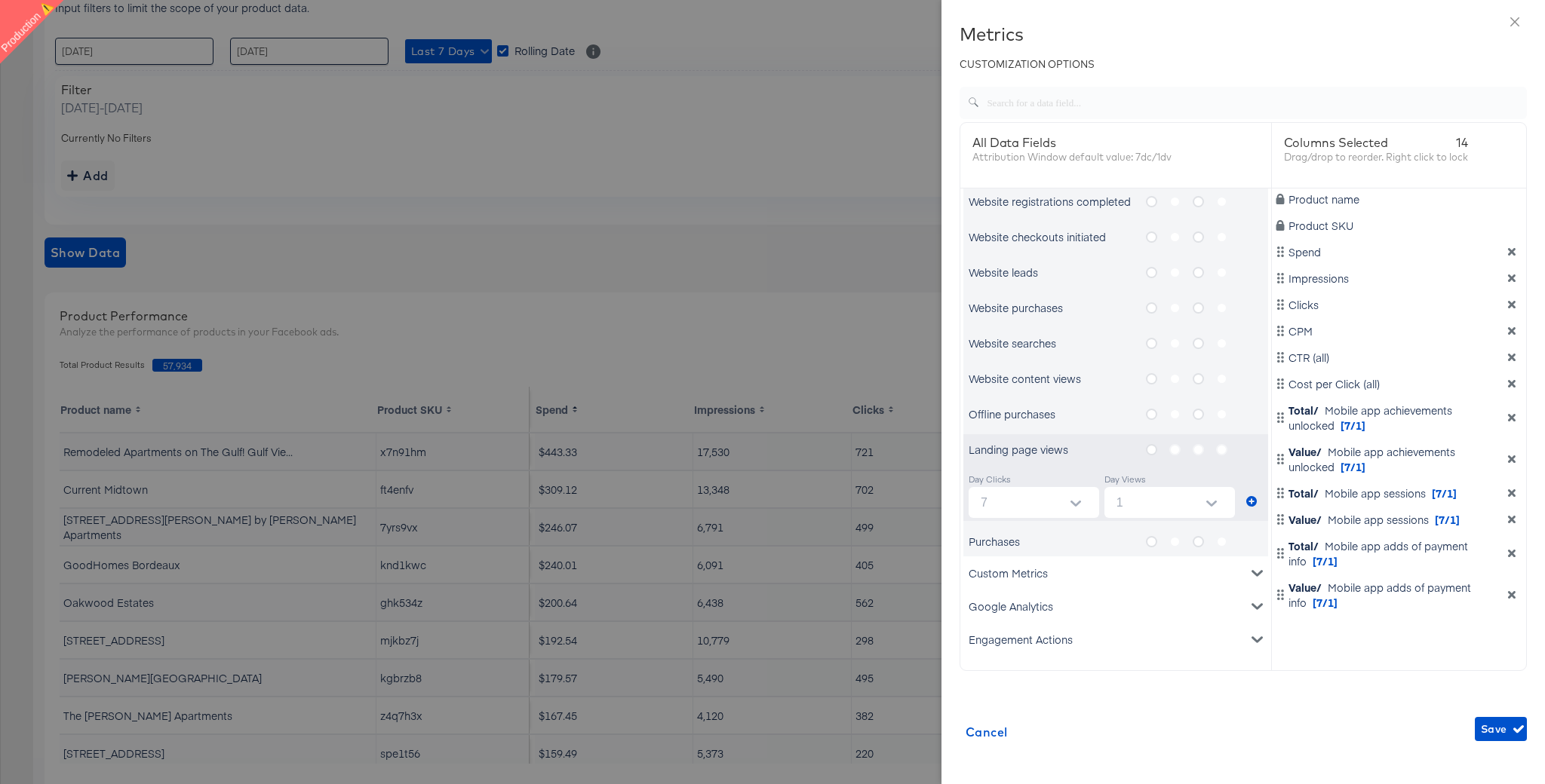
scroll to position [20, 0]
click at [1253, 500] on icon "metrics-list" at bounding box center [1251, 500] width 10 height 10
click at [1198, 451] on label "metrics-list" at bounding box center [1204, 449] width 24 height 19
click at [1200, 448] on label "metrics-list" at bounding box center [1204, 449] width 24 height 19
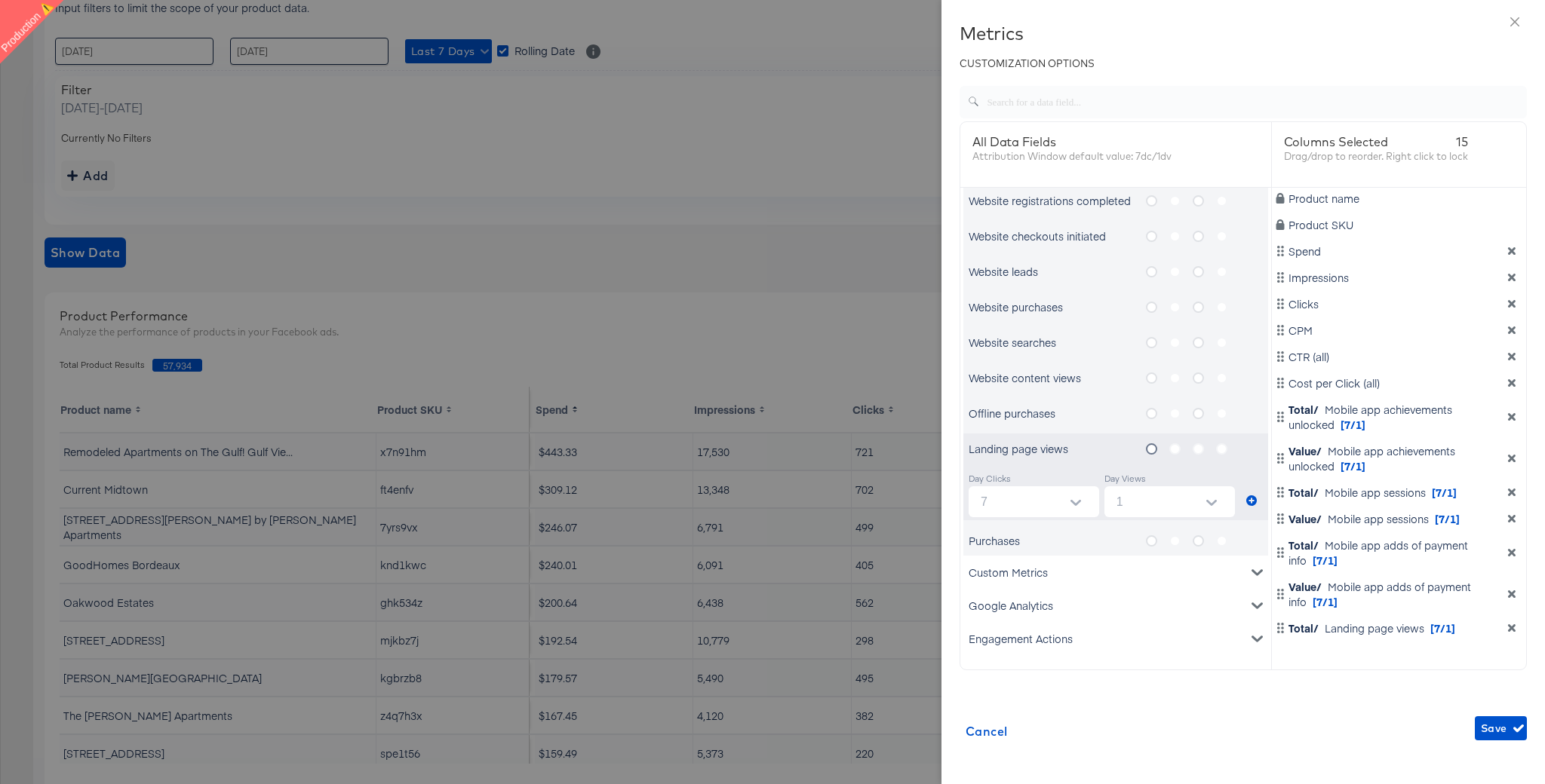
click at [1191, 451] on div "metrics-list" at bounding box center [1193, 449] width 94 height 19
click at [1193, 451] on label "metrics-list" at bounding box center [1204, 449] width 24 height 19
click at [1149, 541] on icon "metrics-list" at bounding box center [1152, 541] width 11 height 11
click at [0, 0] on input "metrics-list" at bounding box center [0, 0] width 0 height 0
click at [1252, 593] on icon "metrics-list" at bounding box center [1251, 592] width 10 height 10
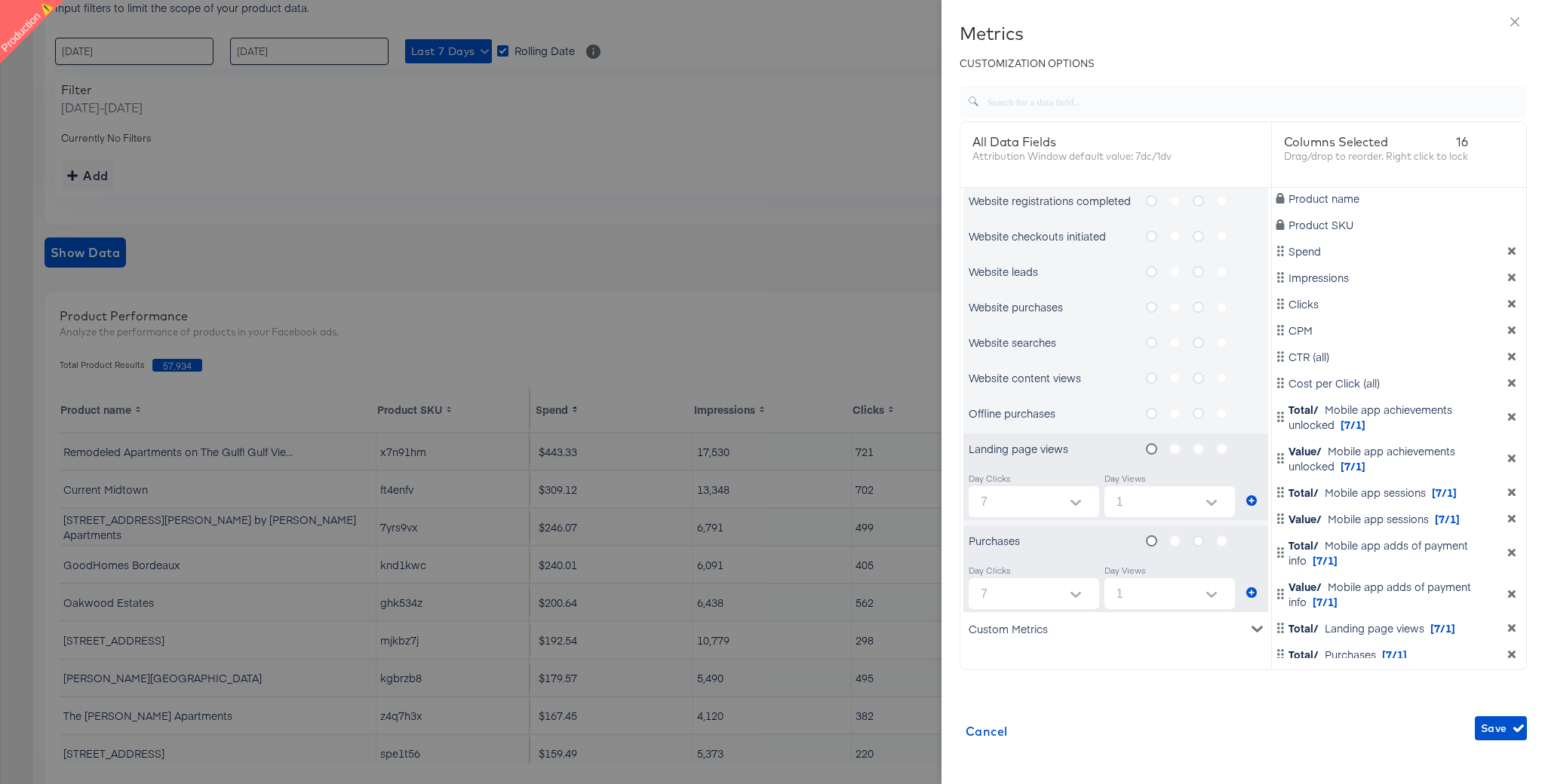
click at [1200, 539] on icon "metrics-list" at bounding box center [1198, 541] width 11 height 11
click at [0, 0] on input "metrics-list" at bounding box center [0, 0] width 0 height 0
click at [1253, 593] on icon "metrics-list" at bounding box center [1251, 592] width 10 height 10
click at [1150, 627] on div "Custom Metrics" at bounding box center [1115, 629] width 305 height 33
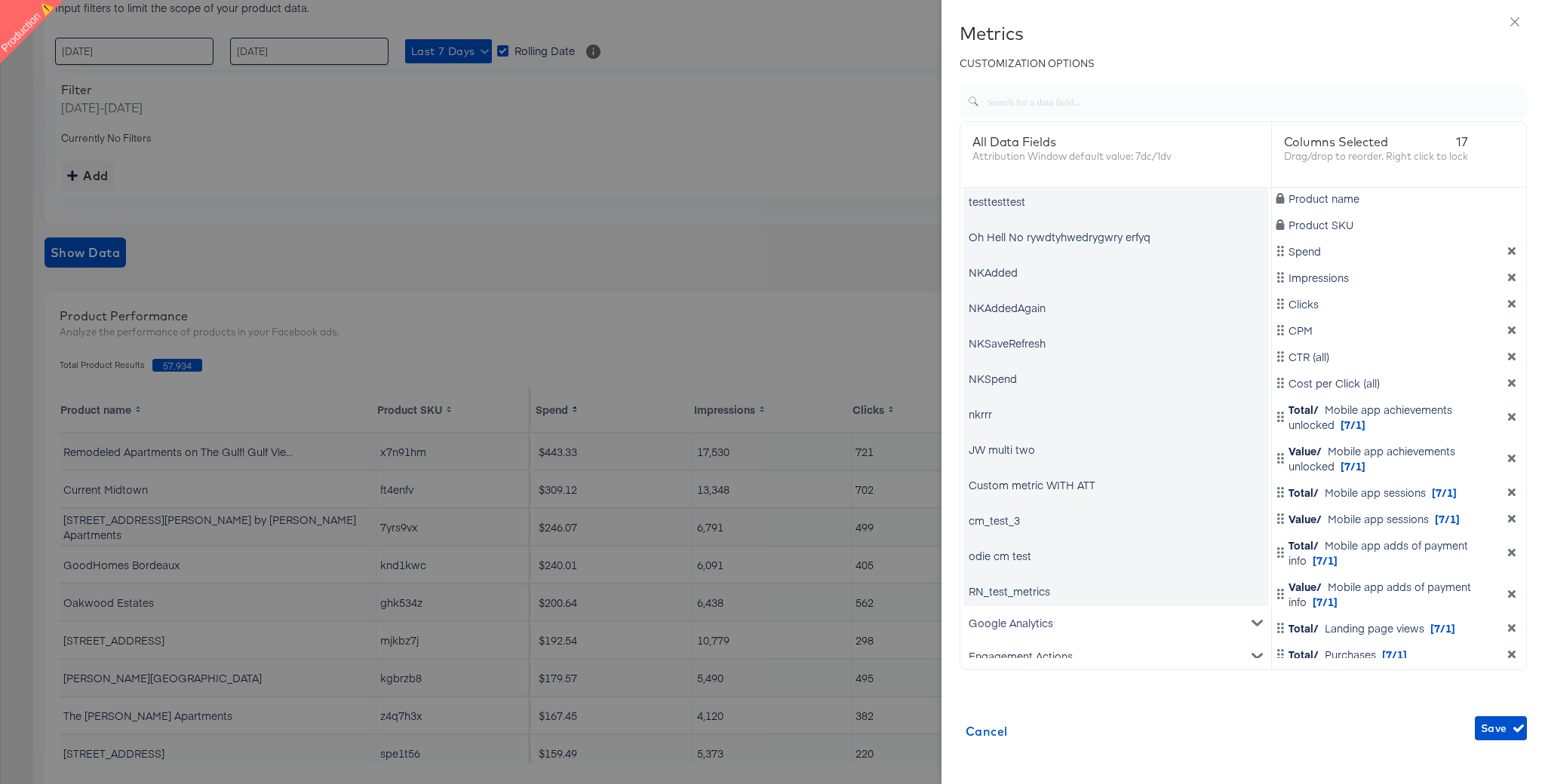
scroll to position [1936, 0]
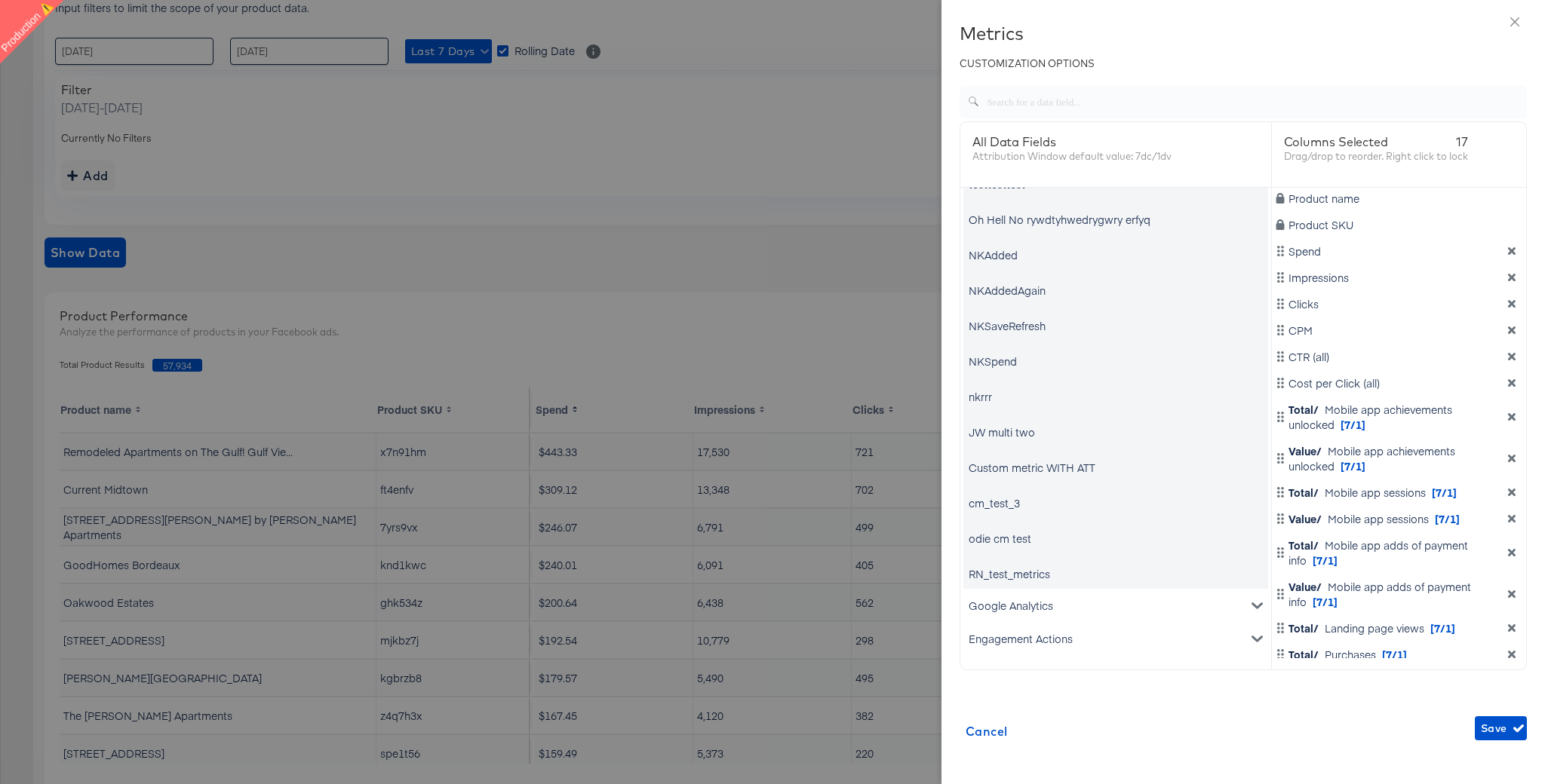
click at [1048, 639] on div "Engagement Actions" at bounding box center [1115, 639] width 305 height 33
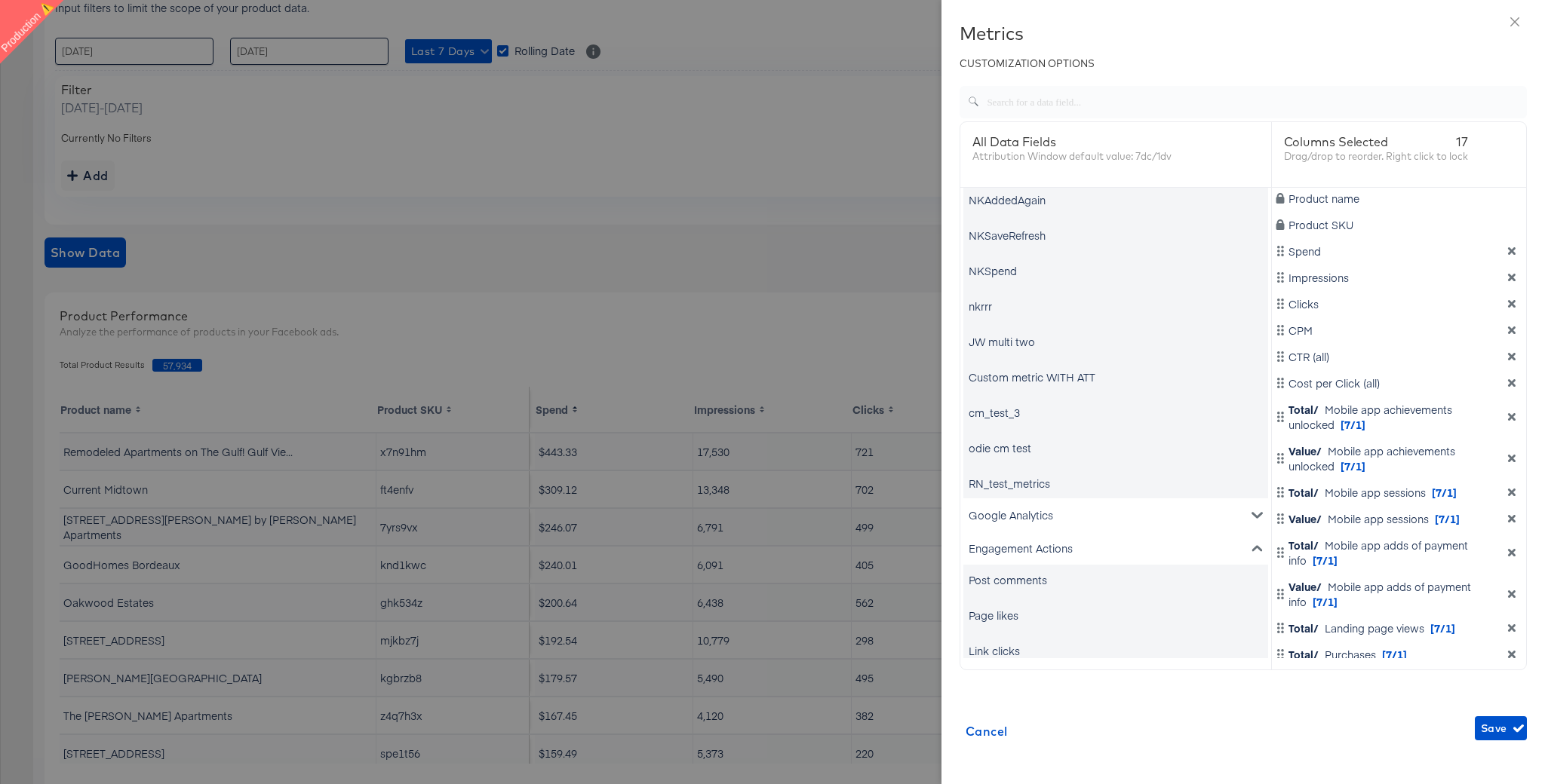
scroll to position [2179, 0]
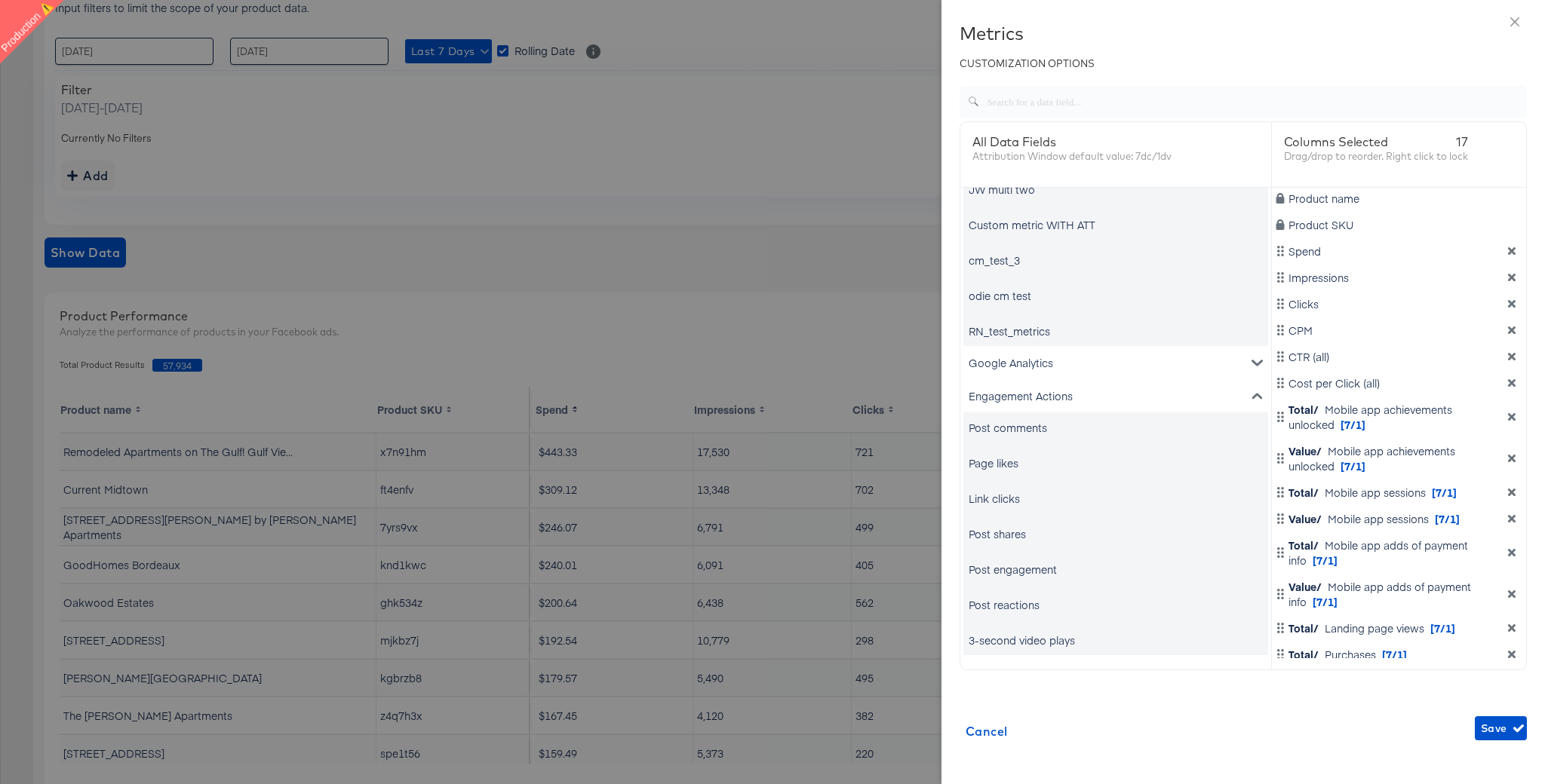
click at [1003, 425] on div "Post comments" at bounding box center [1008, 427] width 79 height 15
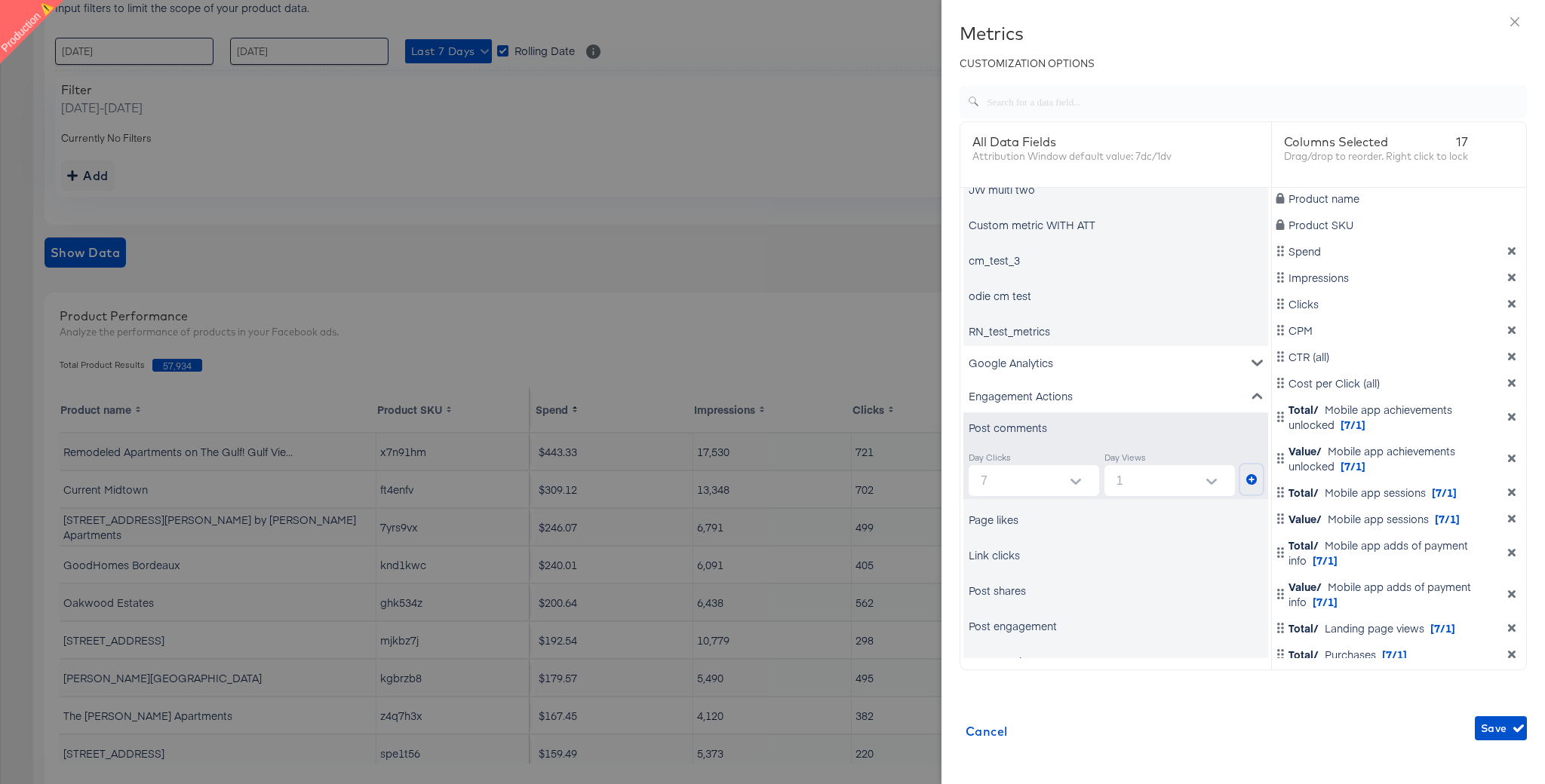
click at [1253, 481] on icon "metrics-list" at bounding box center [1251, 479] width 10 height 10
click at [1005, 524] on div "Page likes" at bounding box center [993, 519] width 50 height 15
click at [1252, 570] on icon "metrics-list" at bounding box center [1251, 571] width 10 height 10
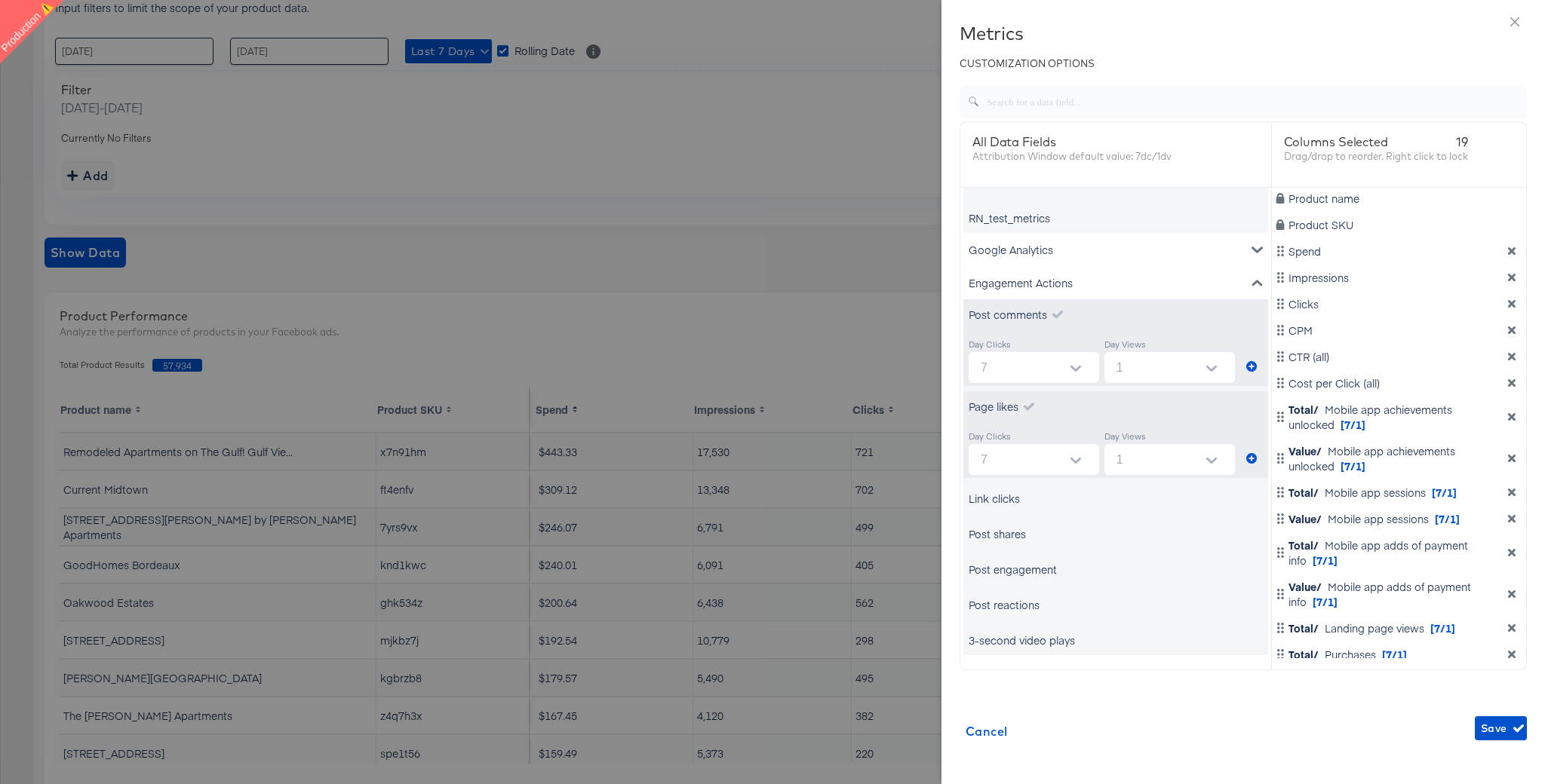
click at [1014, 497] on div "Link clicks" at bounding box center [994, 498] width 51 height 15
click at [1253, 552] on icon "metrics-list" at bounding box center [1251, 550] width 10 height 10
click at [992, 590] on div "Post shares" at bounding box center [997, 590] width 58 height 15
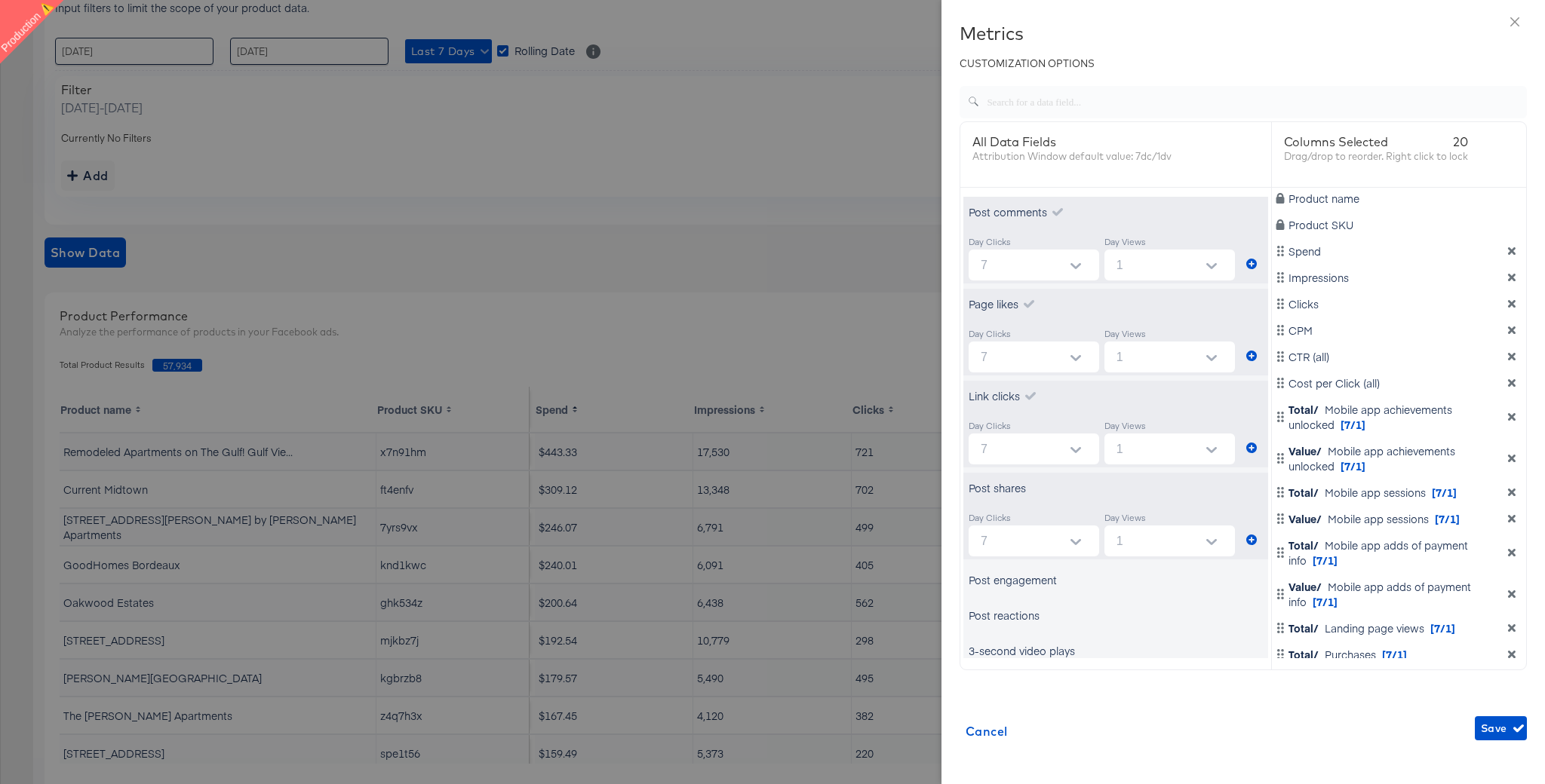
scroll to position [2405, 0]
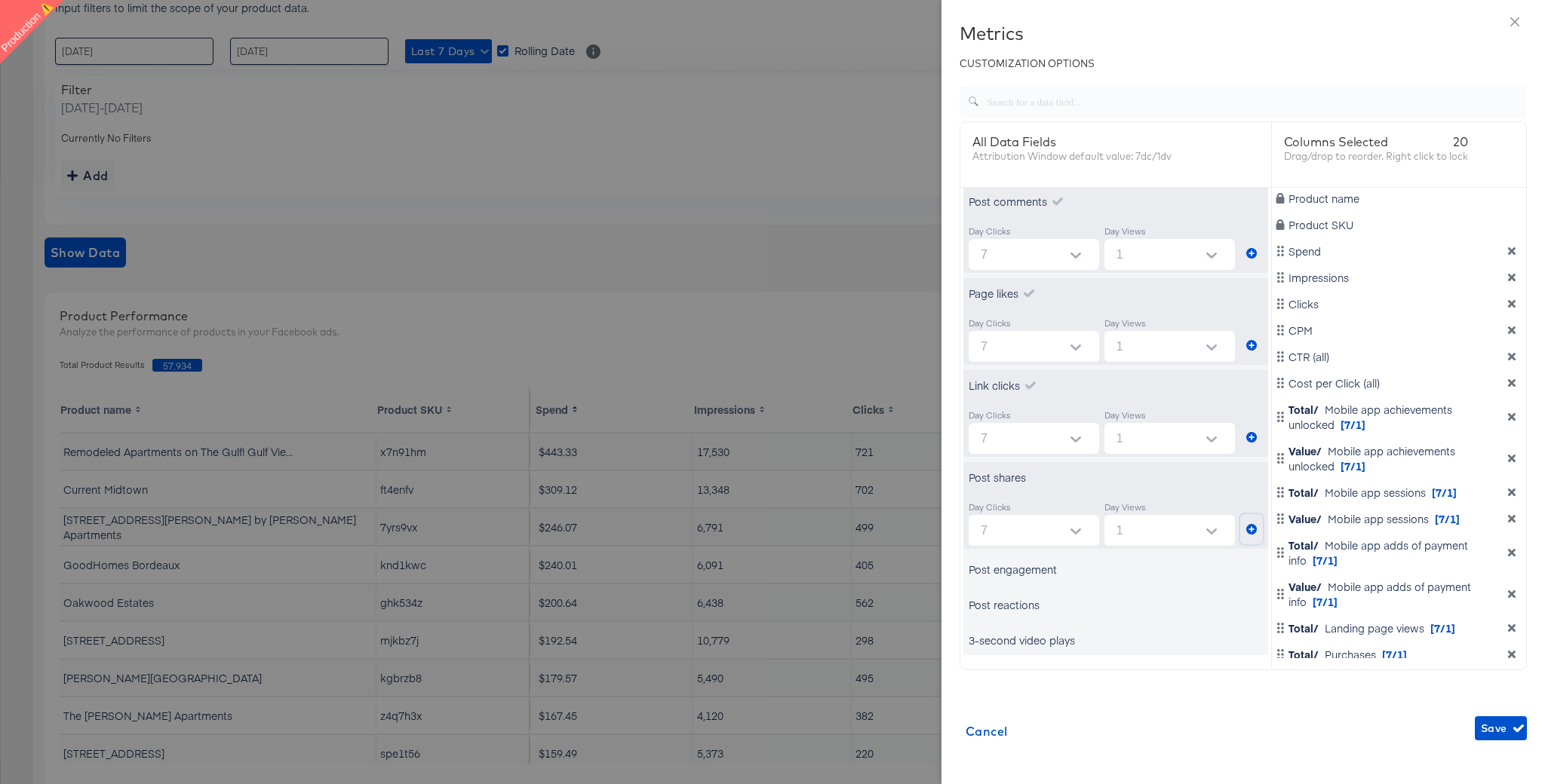
click at [1249, 526] on icon "metrics-list" at bounding box center [1251, 529] width 10 height 10
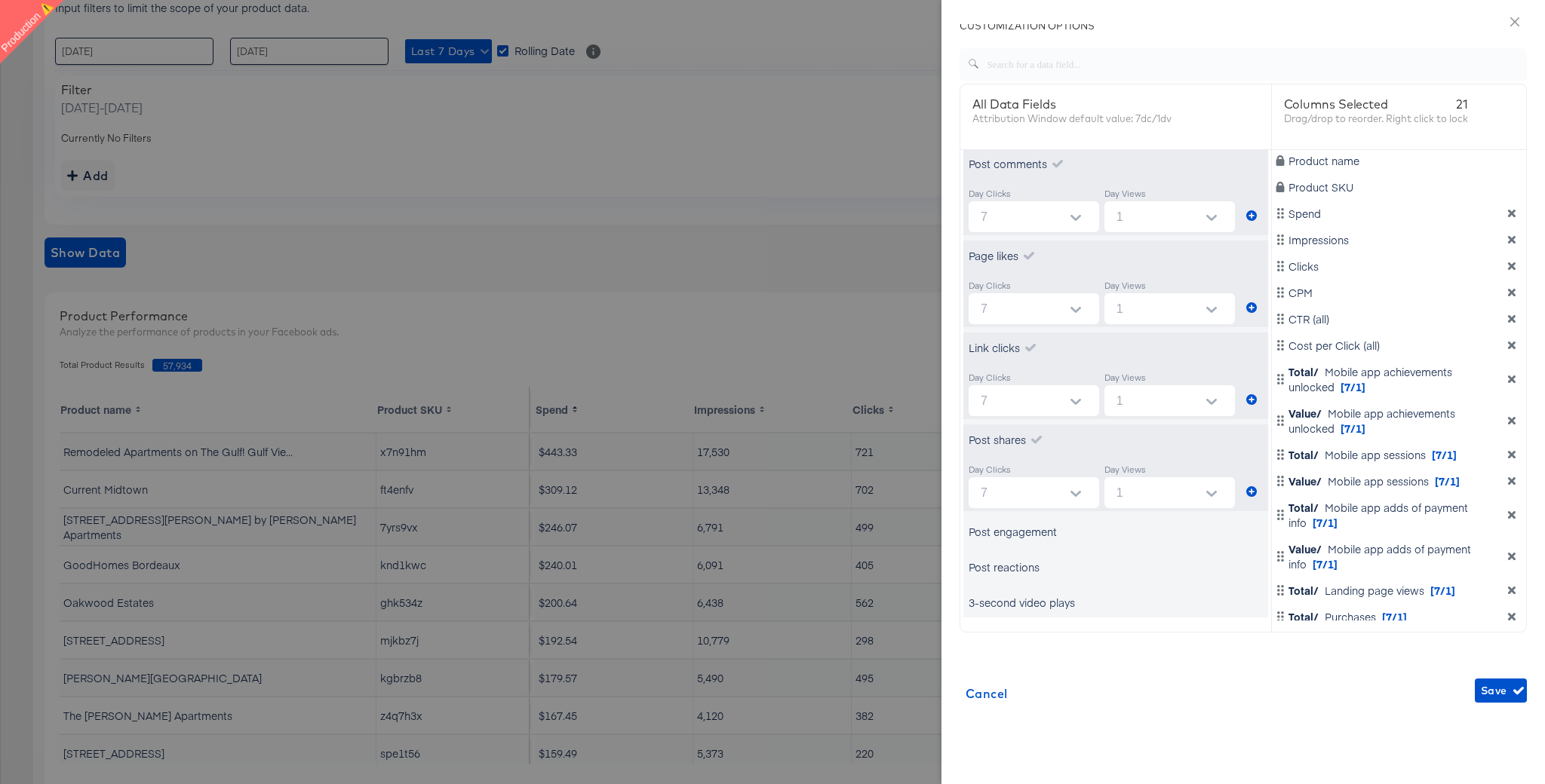
click at [1042, 537] on div "Post engagement" at bounding box center [1013, 531] width 88 height 15
click at [1251, 585] on icon "metrics-list" at bounding box center [1251, 583] width 10 height 10
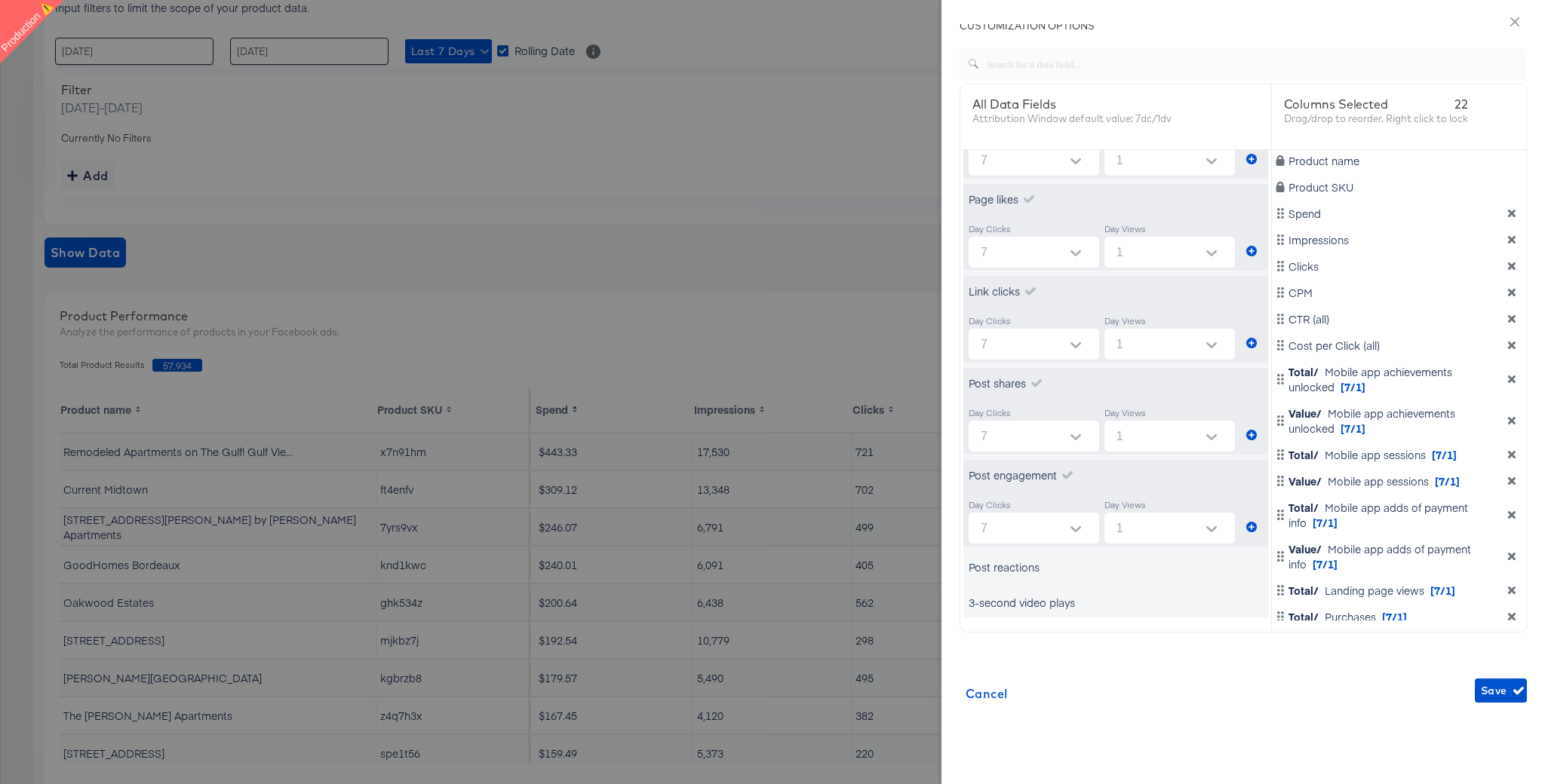
click at [1015, 570] on div "Post reactions" at bounding box center [1004, 567] width 71 height 15
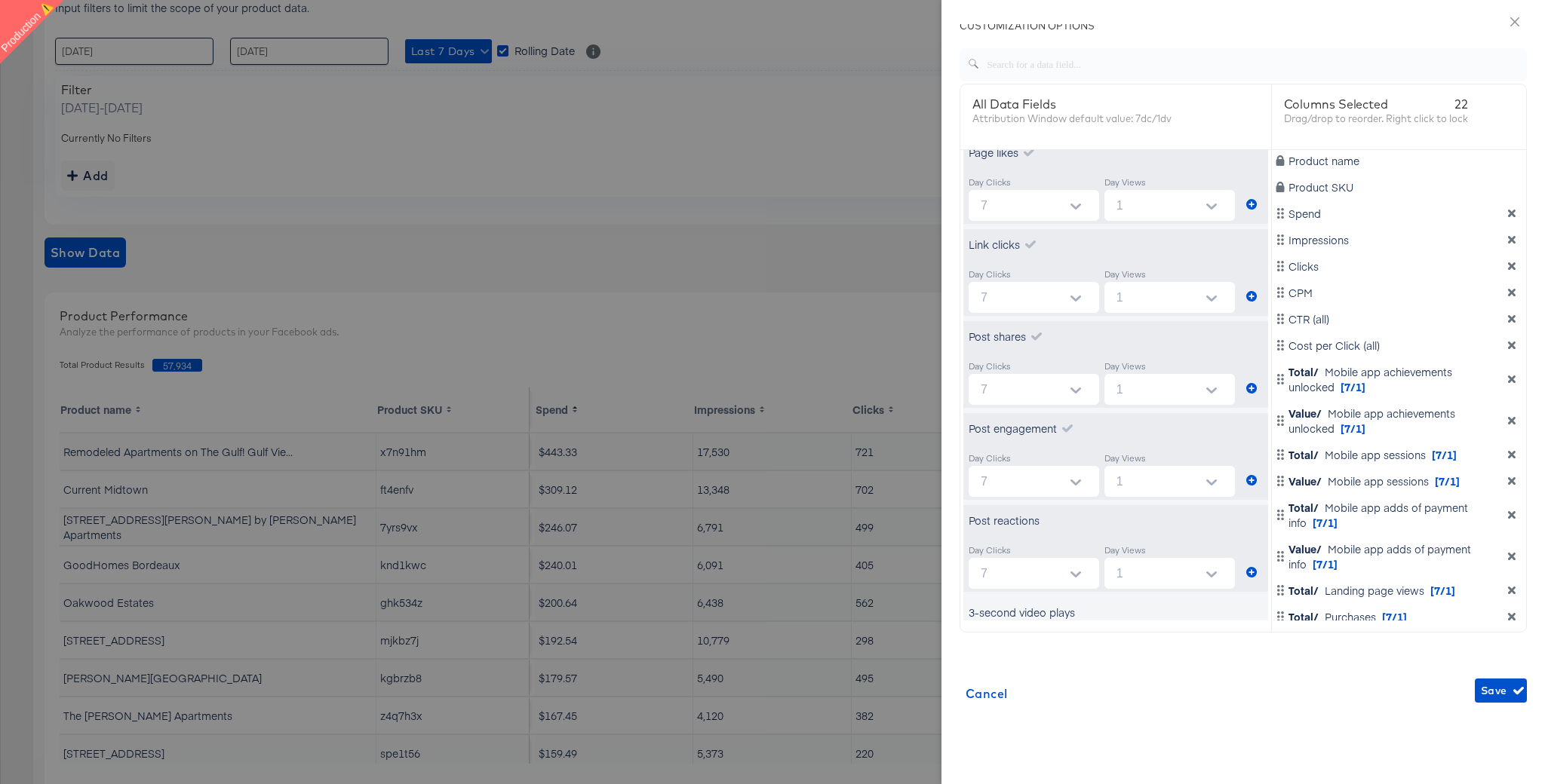
scroll to position [2517, 0]
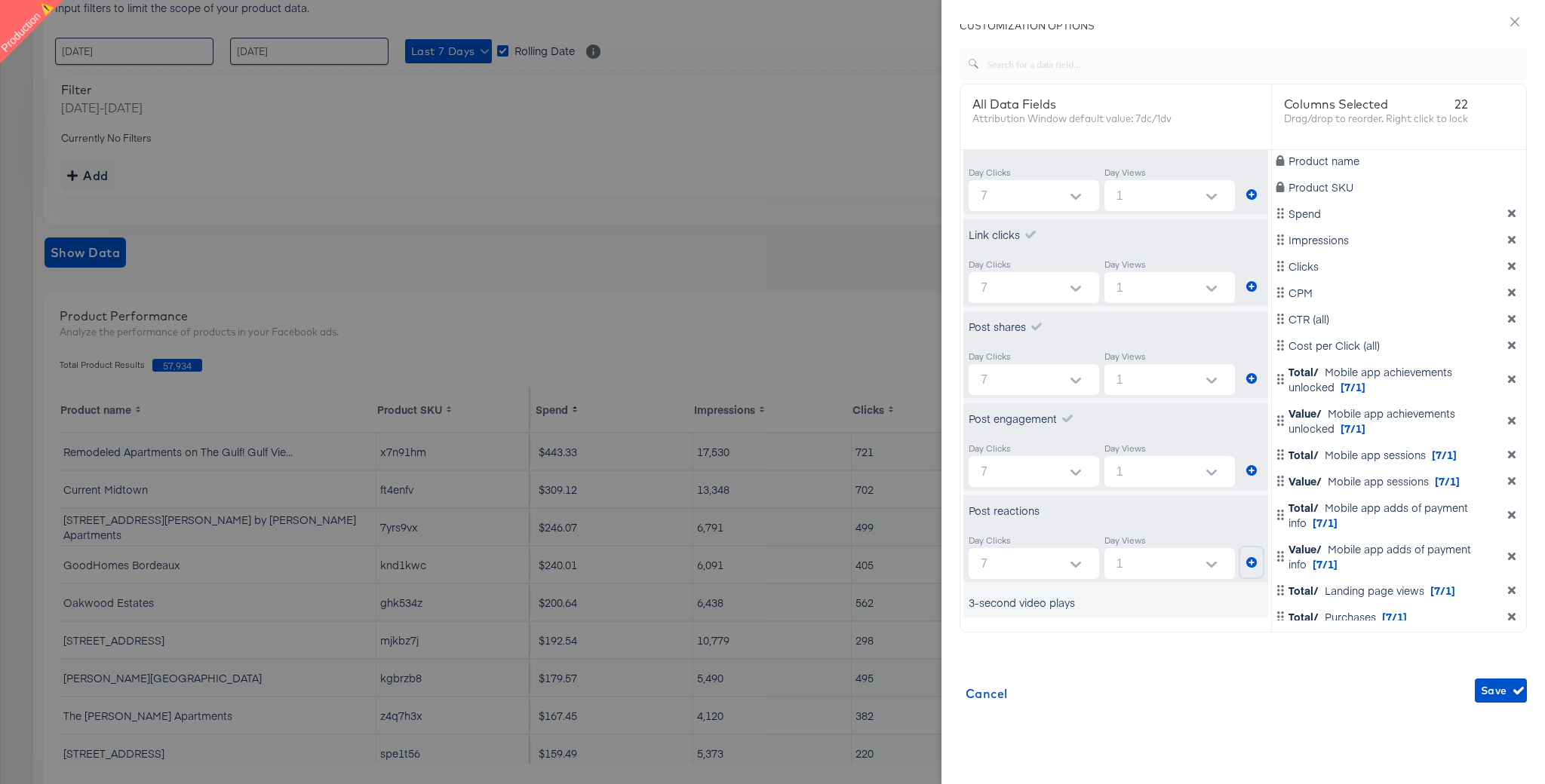
click at [1253, 562] on icon "metrics-list" at bounding box center [1251, 562] width 10 height 10
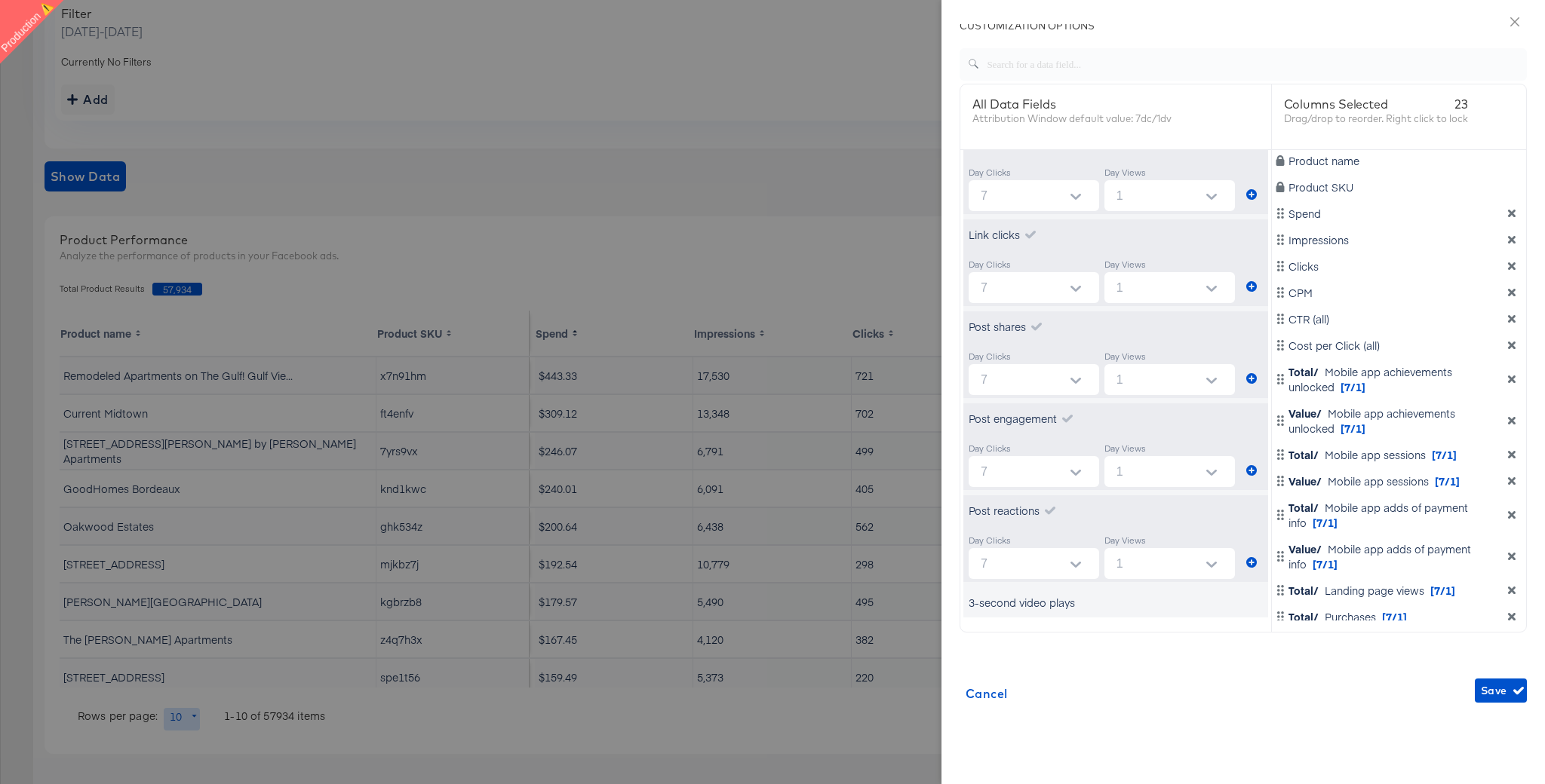
click at [1072, 600] on div "3-second video plays" at bounding box center [1022, 602] width 106 height 15
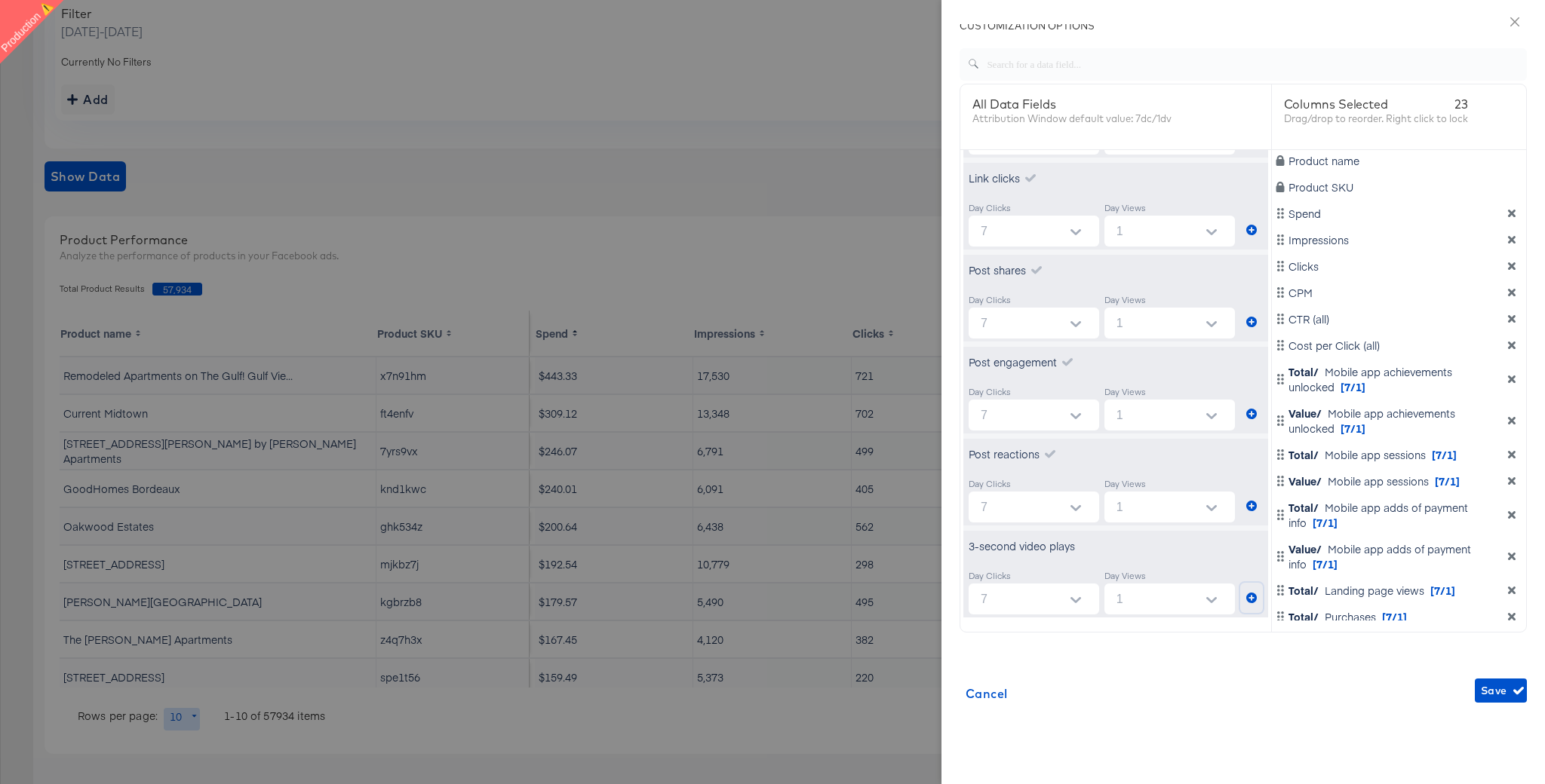
click at [1254, 597] on icon "metrics-list" at bounding box center [1251, 597] width 10 height 10
click at [1499, 690] on span "Save" at bounding box center [1501, 691] width 40 height 19
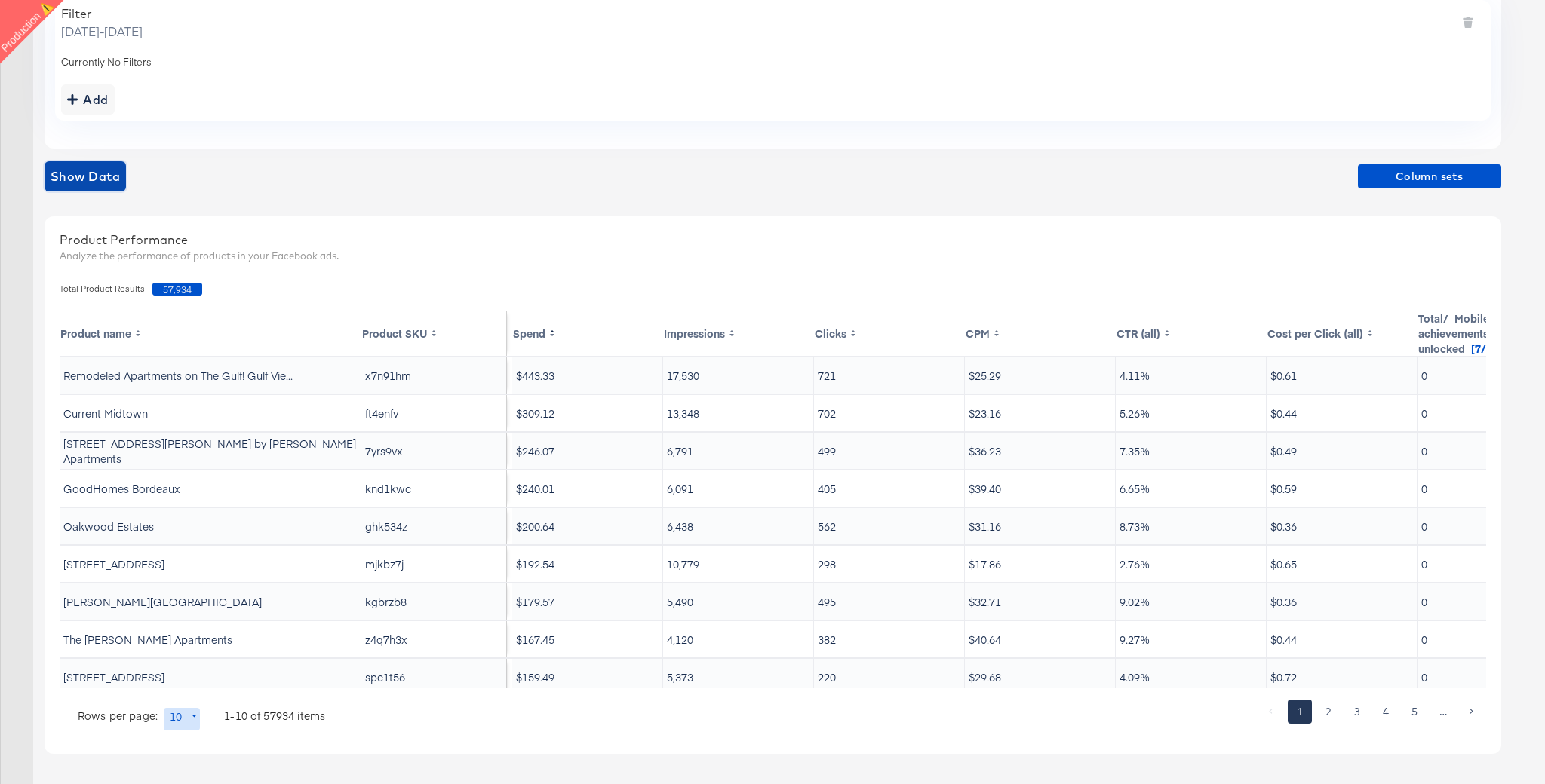
click at [85, 181] on span "Show Data" at bounding box center [85, 176] width 69 height 21
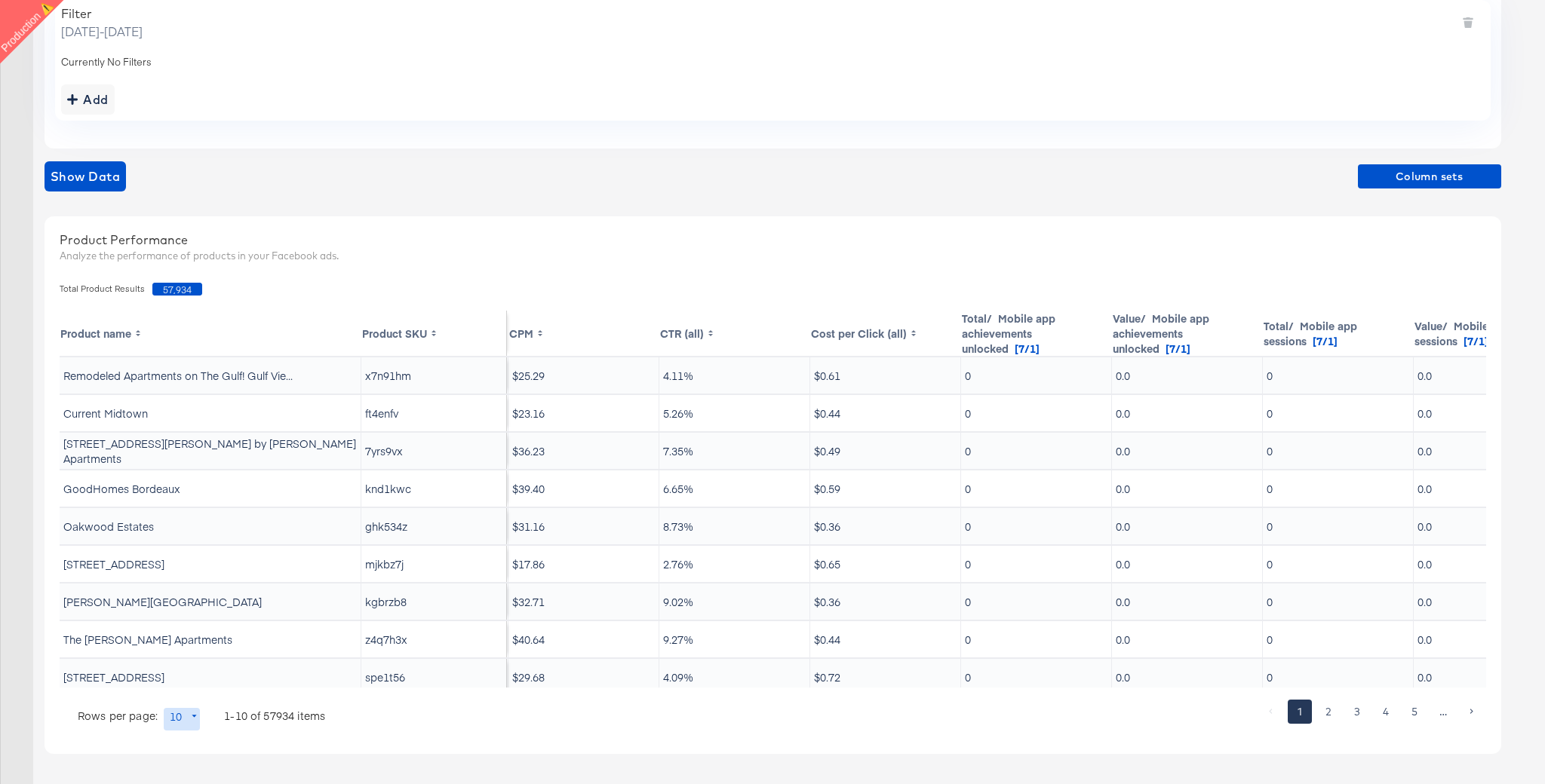
scroll to position [0, 0]
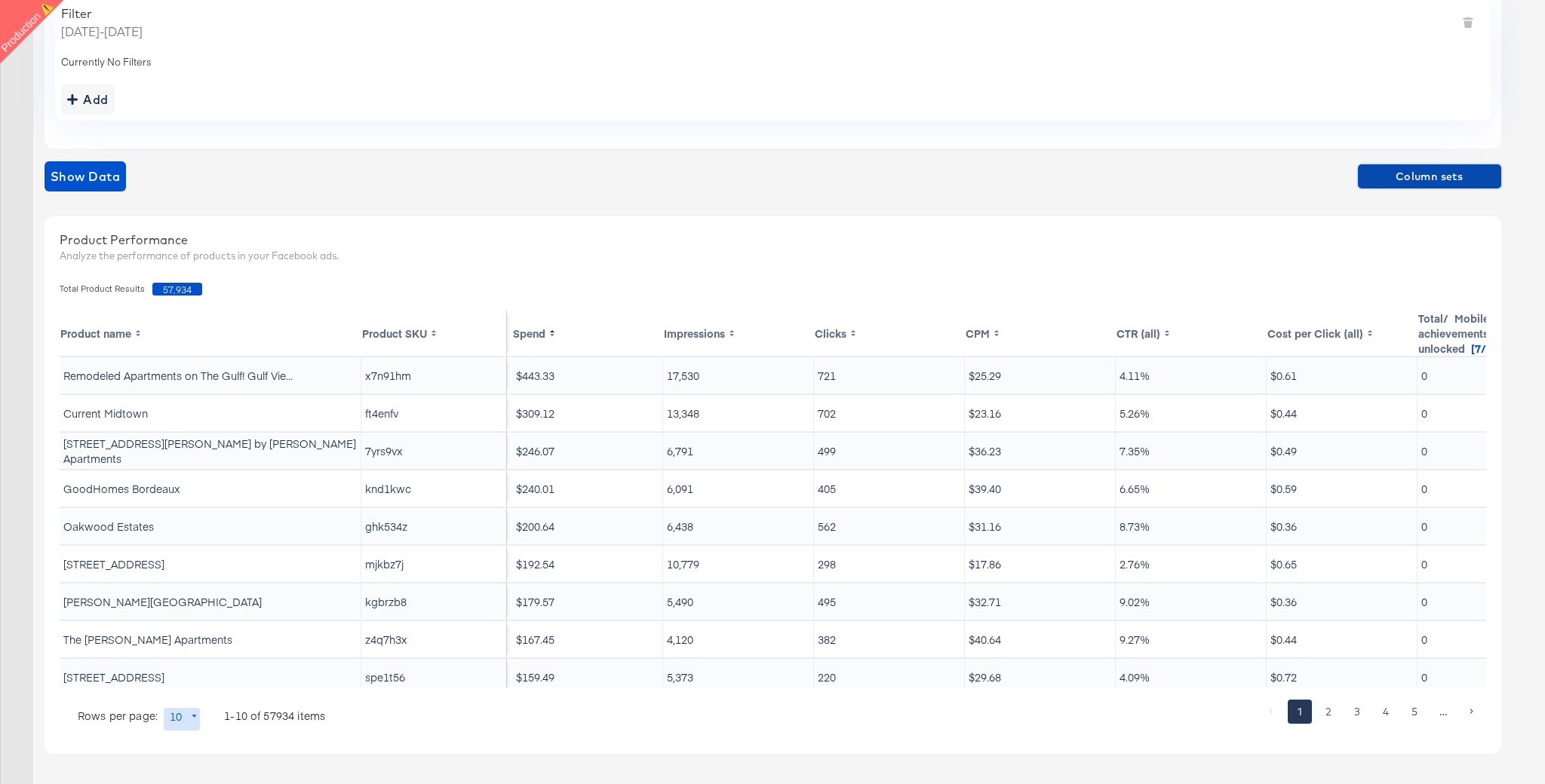
click at [1393, 178] on span "Column sets" at bounding box center [1429, 176] width 132 height 19
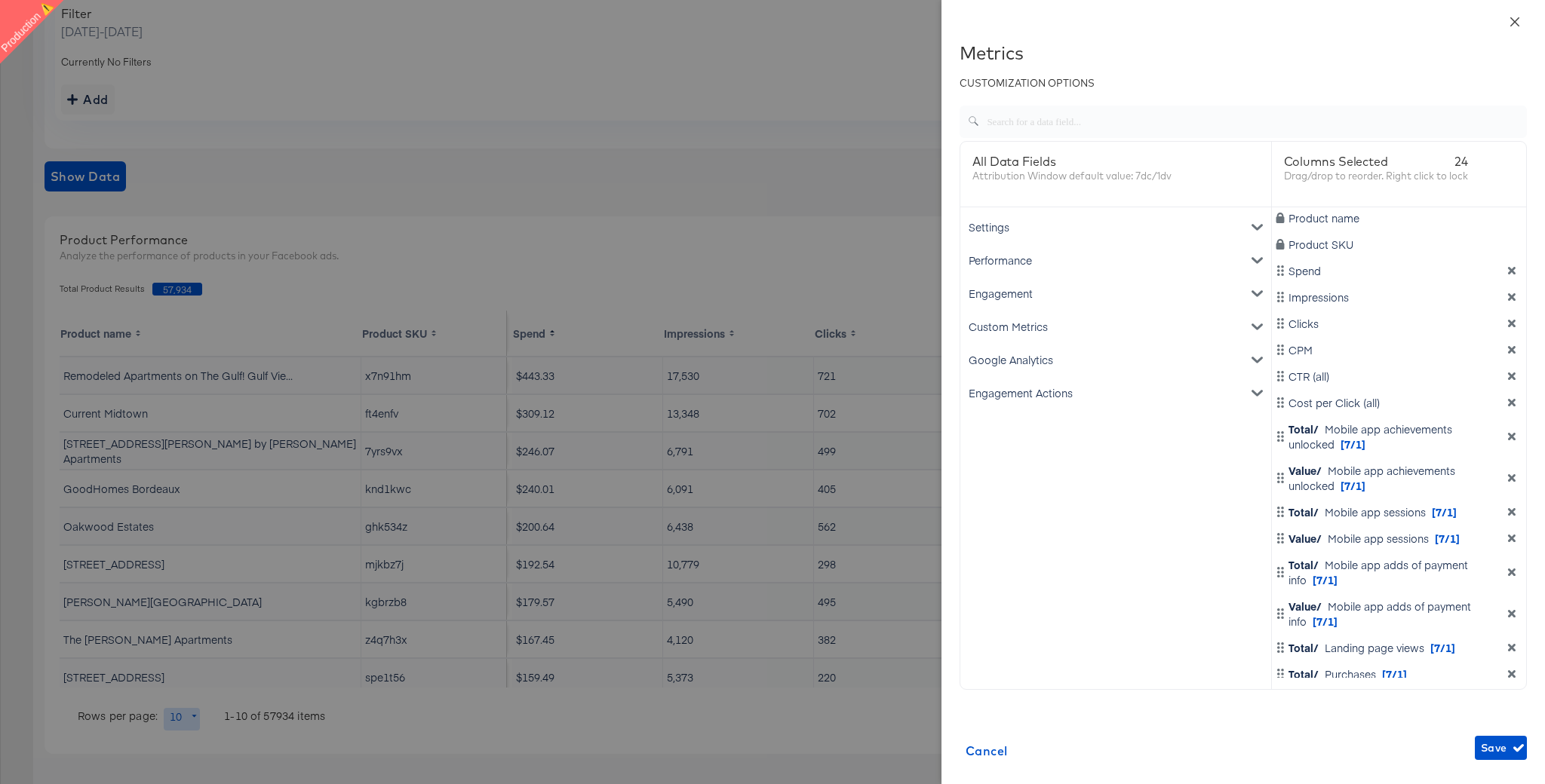
click at [1513, 21] on icon "close" at bounding box center [1514, 21] width 12 height 12
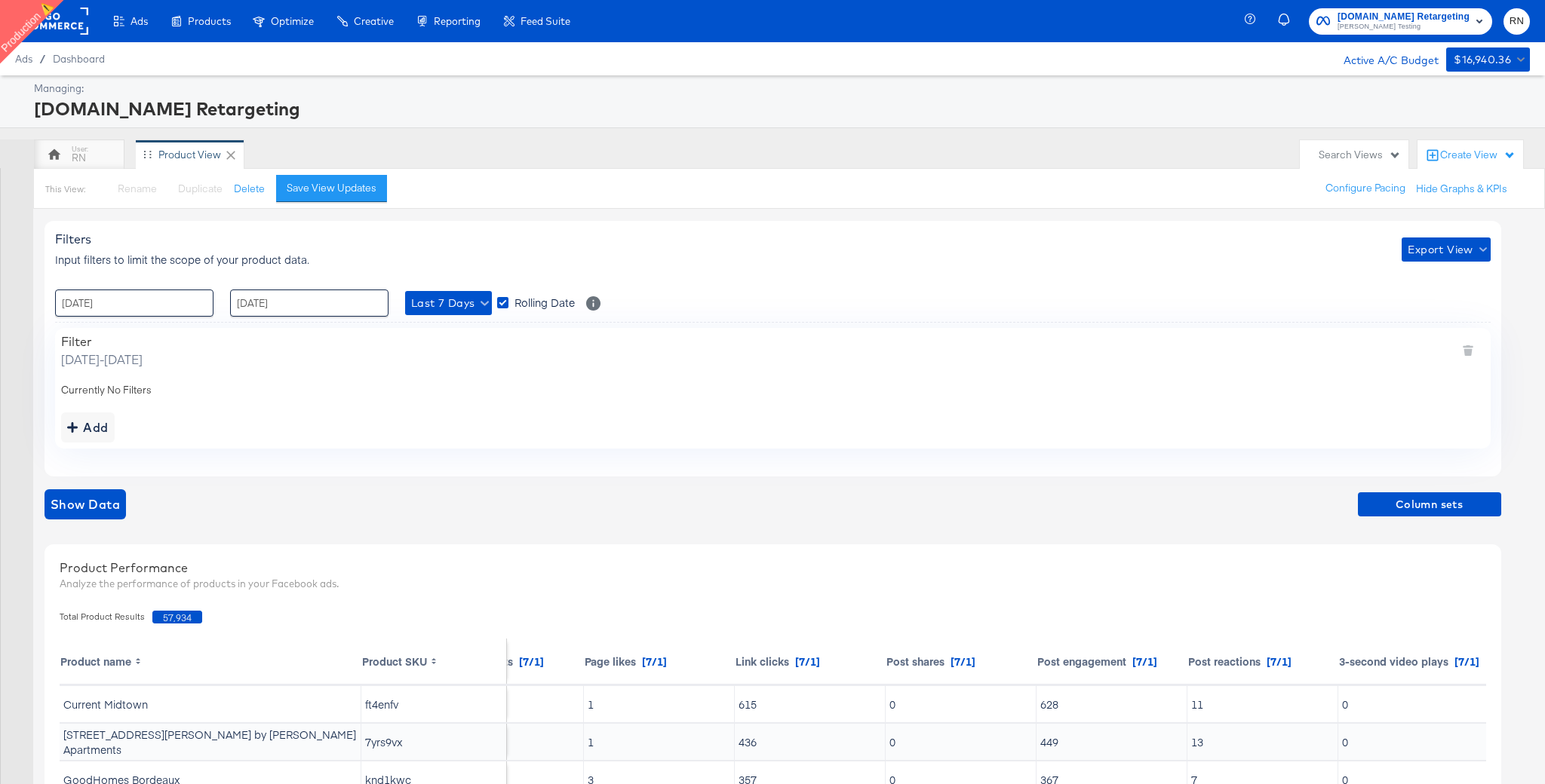
click at [64, 23] on rect at bounding box center [54, 21] width 69 height 27
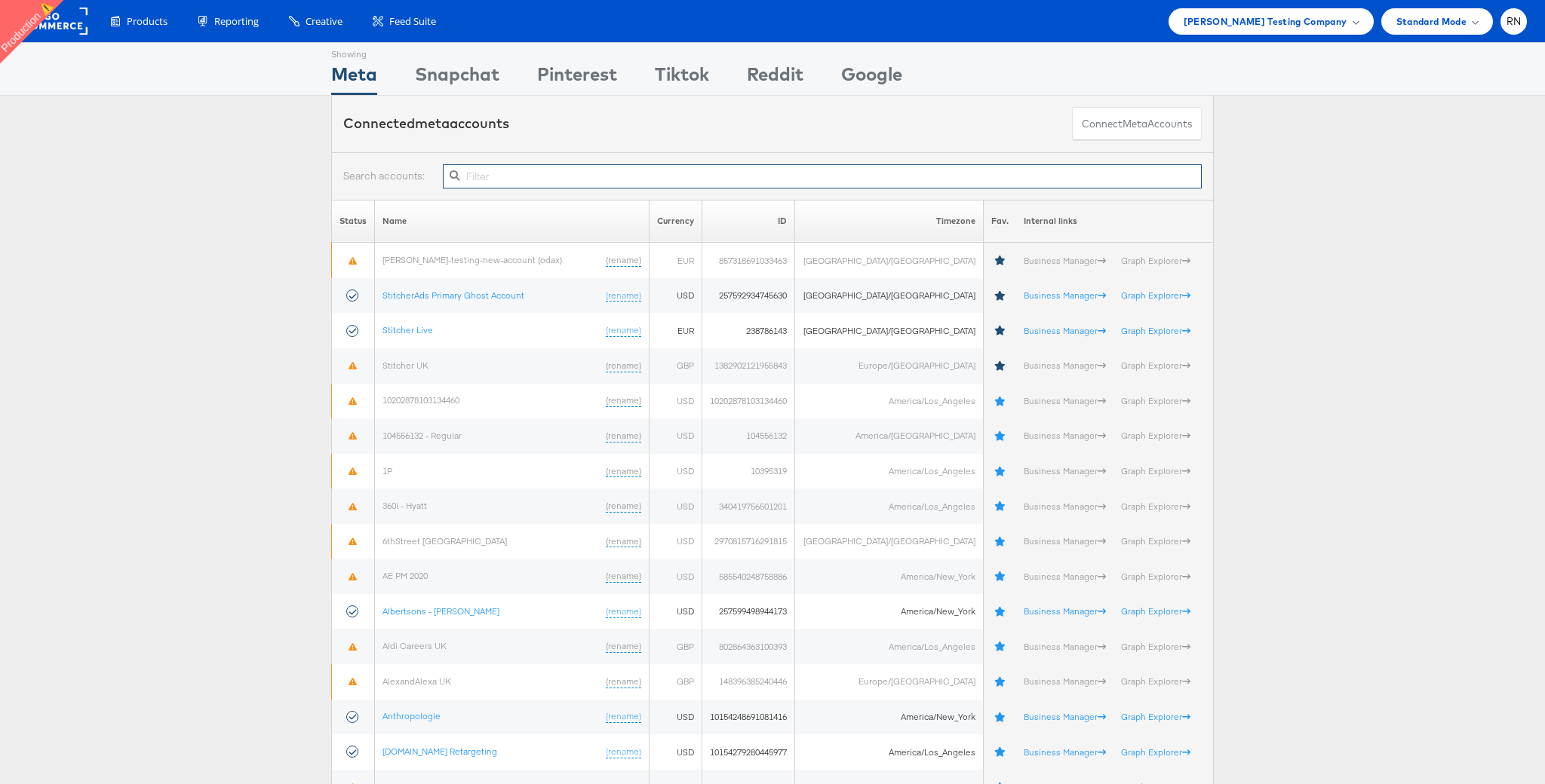
click at [640, 179] on input "text" at bounding box center [822, 176] width 759 height 24
paste input "10154782784169717"
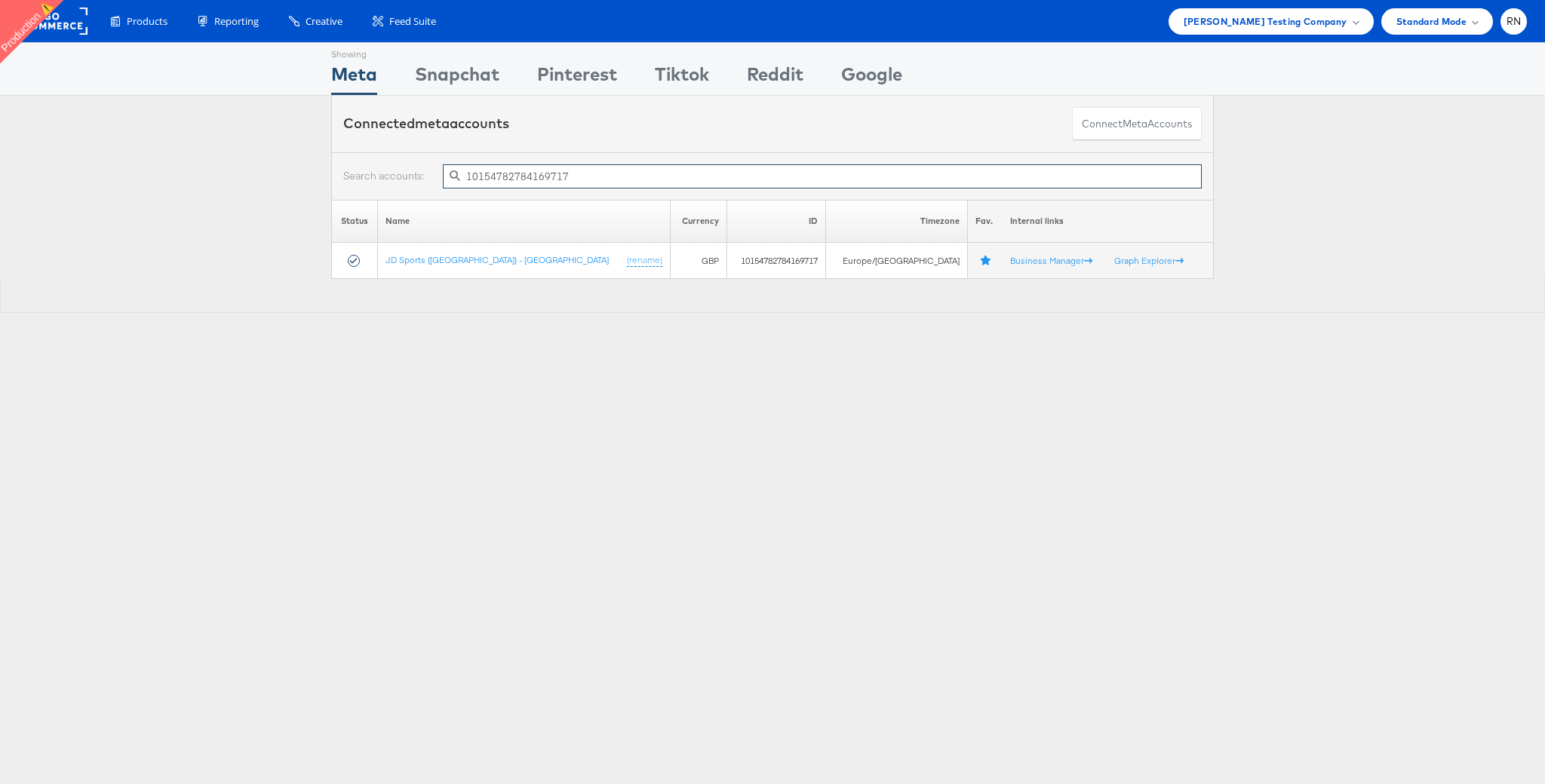
type input "10154782784169717"
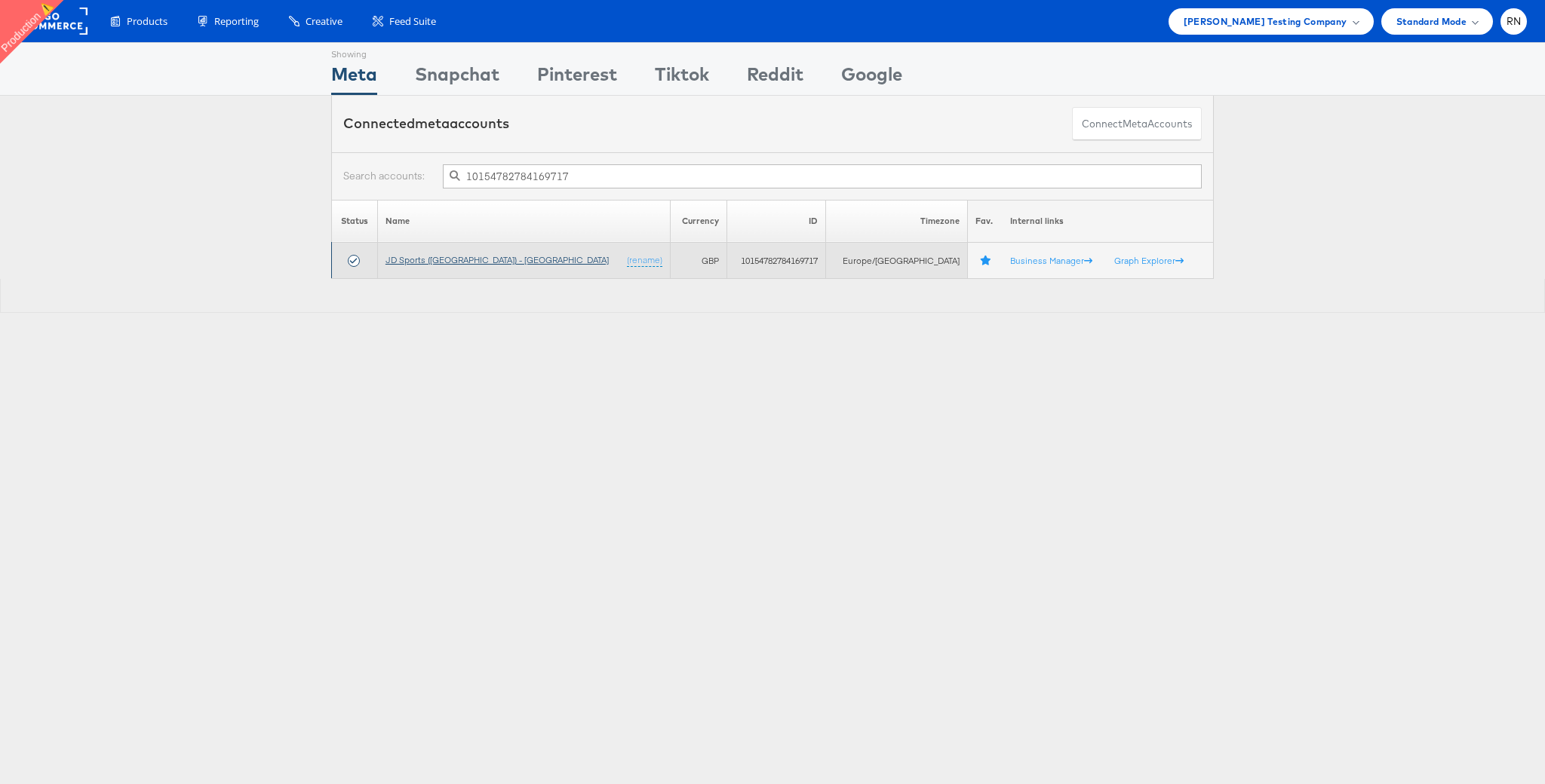
click at [457, 259] on link "JD Sports ([GEOGRAPHIC_DATA]) - [GEOGRAPHIC_DATA]" at bounding box center [497, 260] width 223 height 11
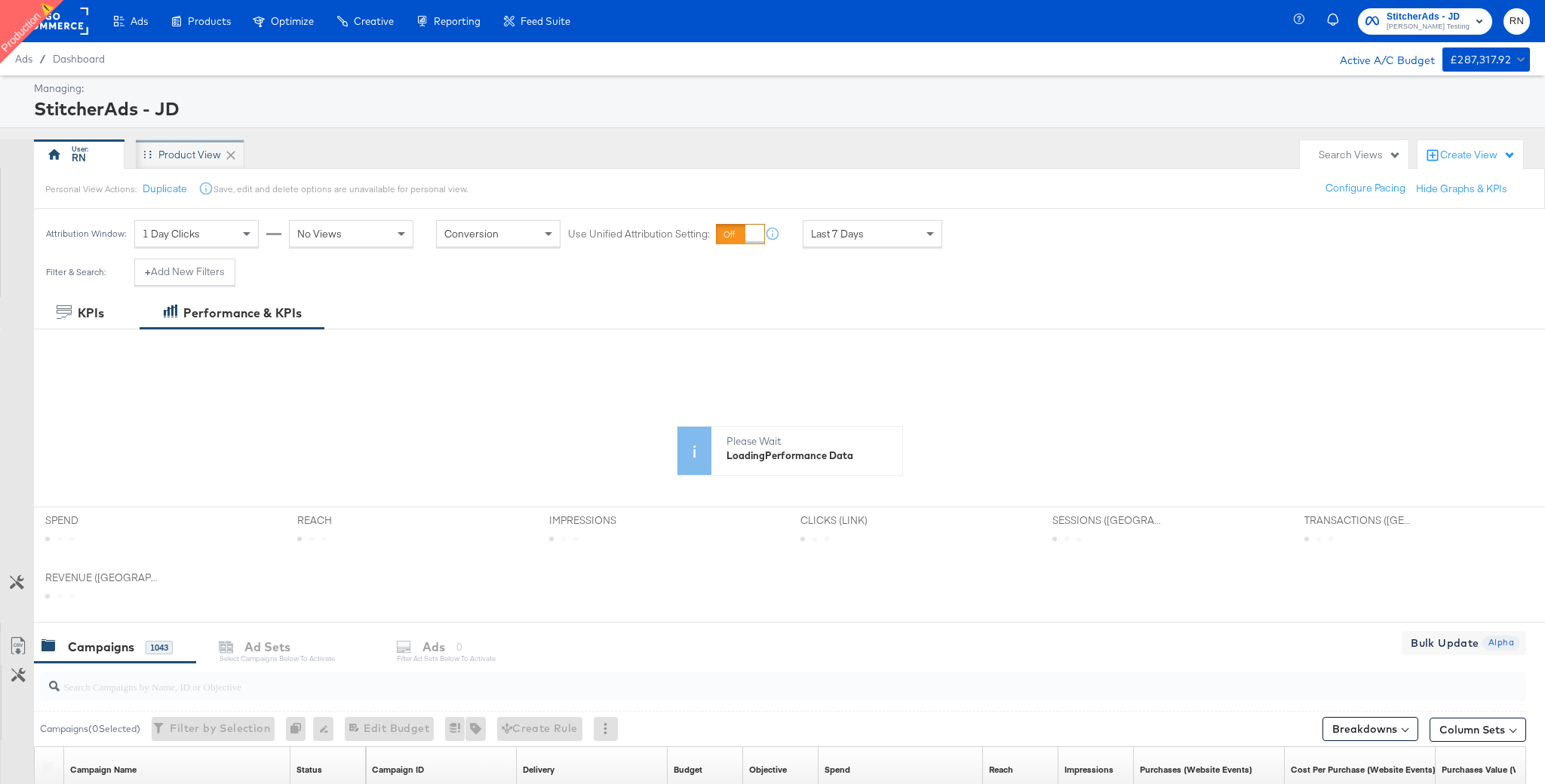
click at [203, 149] on div "Product View" at bounding box center [189, 155] width 62 height 14
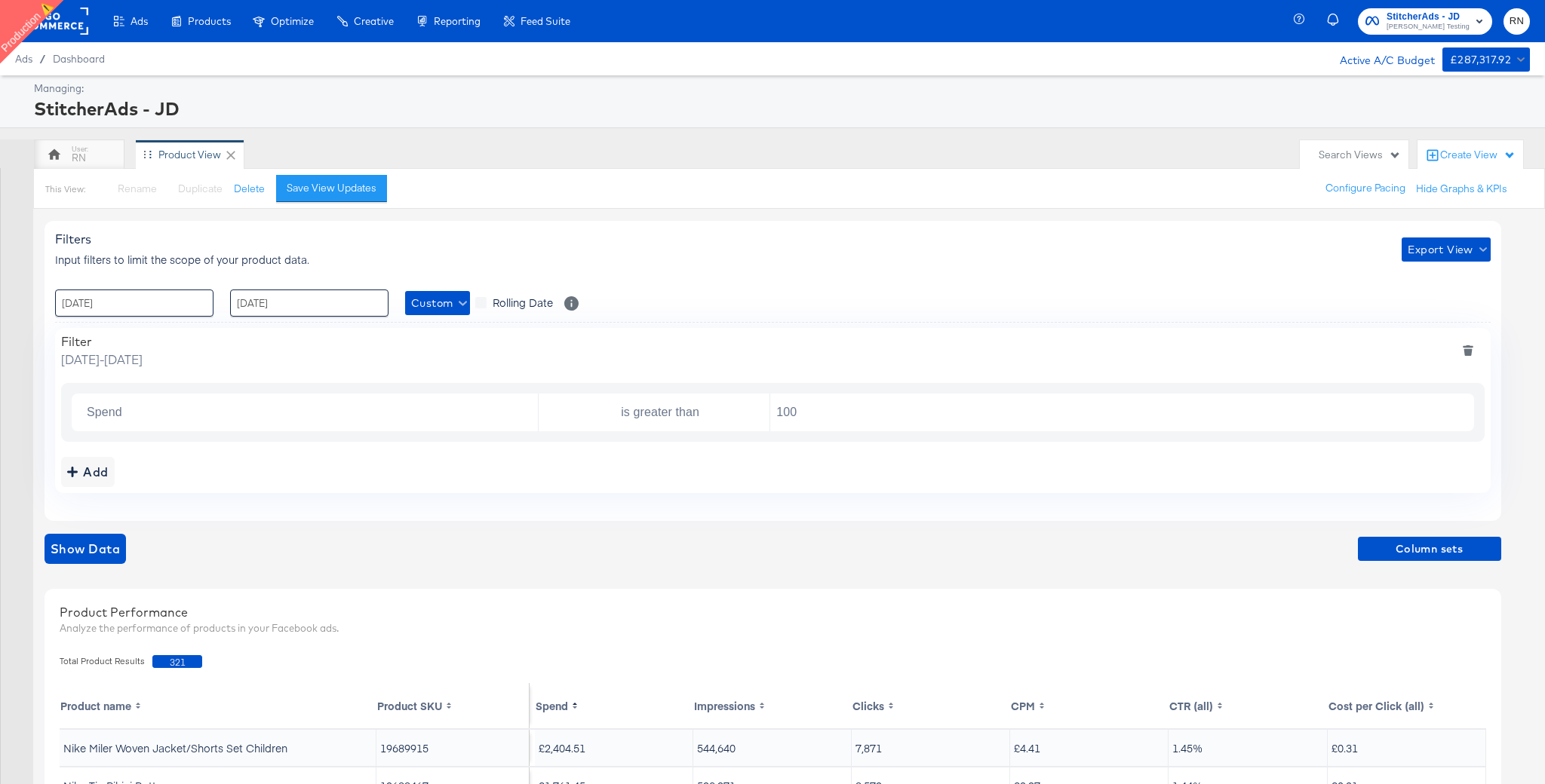
click at [1463, 347] on button "deletefilters" at bounding box center [1468, 351] width 32 height 34
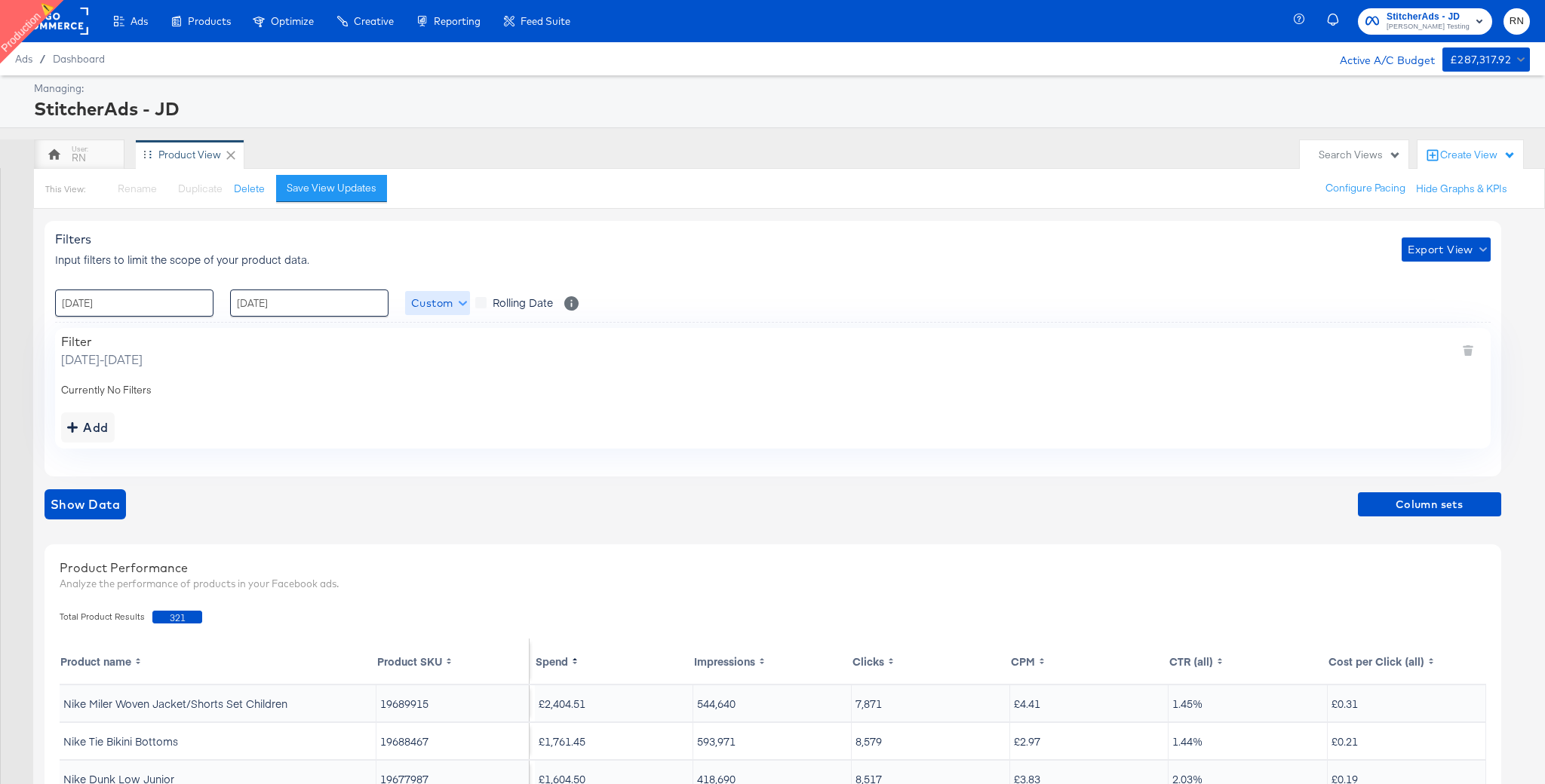
click at [423, 305] on span "Custom" at bounding box center [437, 303] width 53 height 19
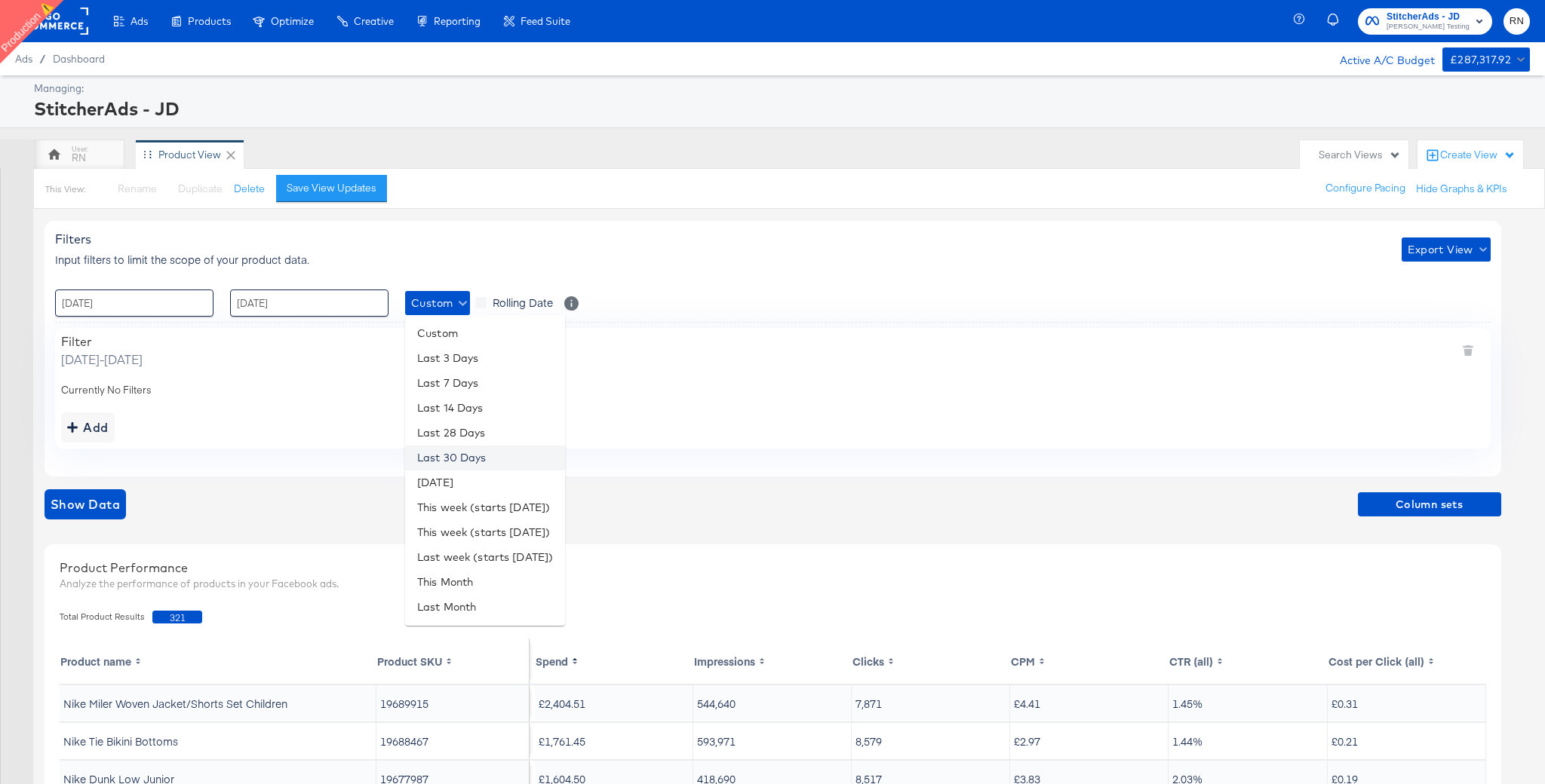
click at [467, 452] on li "Last 30 Days" at bounding box center [485, 459] width 160 height 25
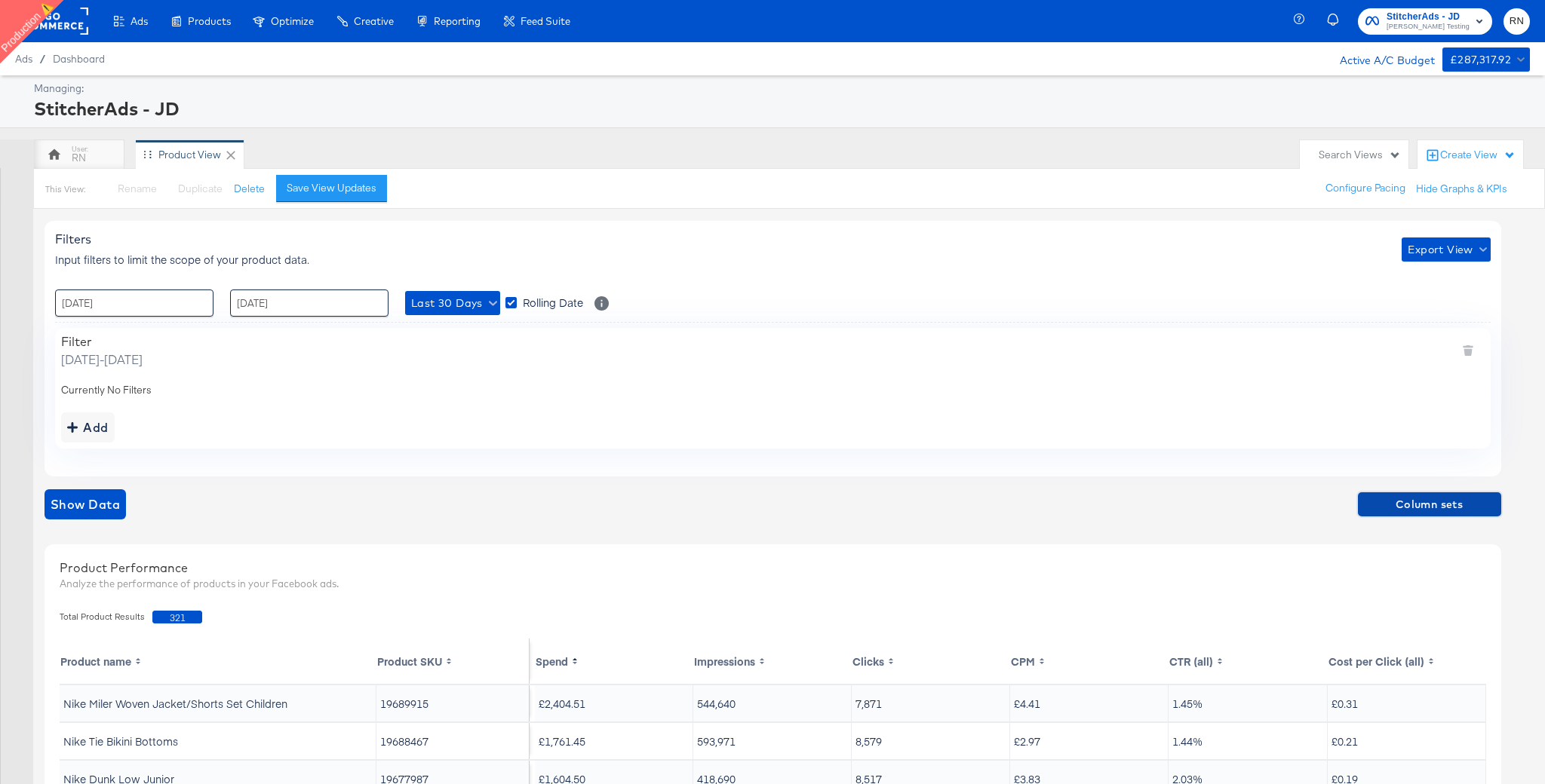
click at [1392, 502] on span "Column sets" at bounding box center [1429, 505] width 132 height 19
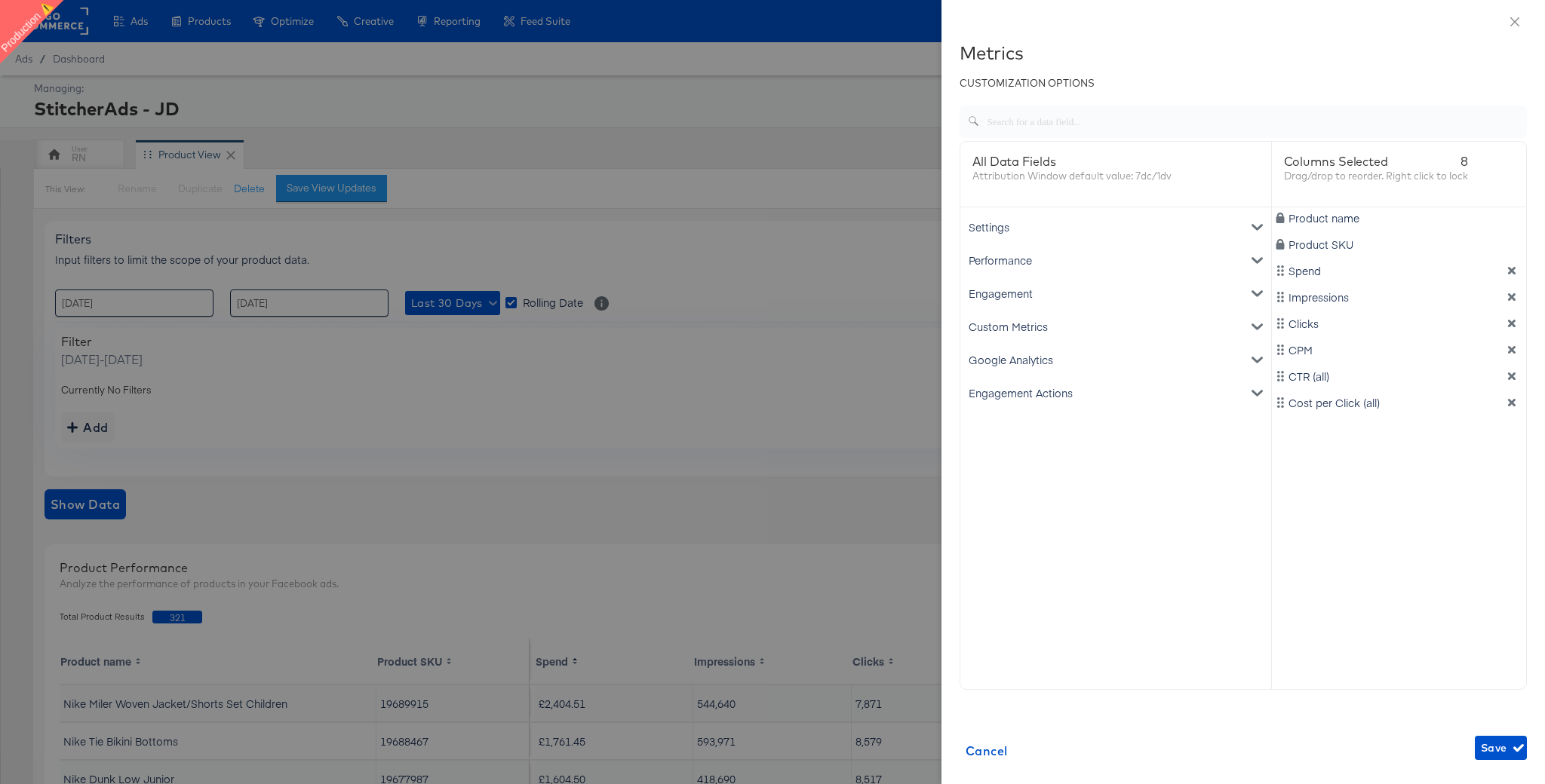
click at [1064, 359] on div "Google Analytics" at bounding box center [1115, 359] width 305 height 33
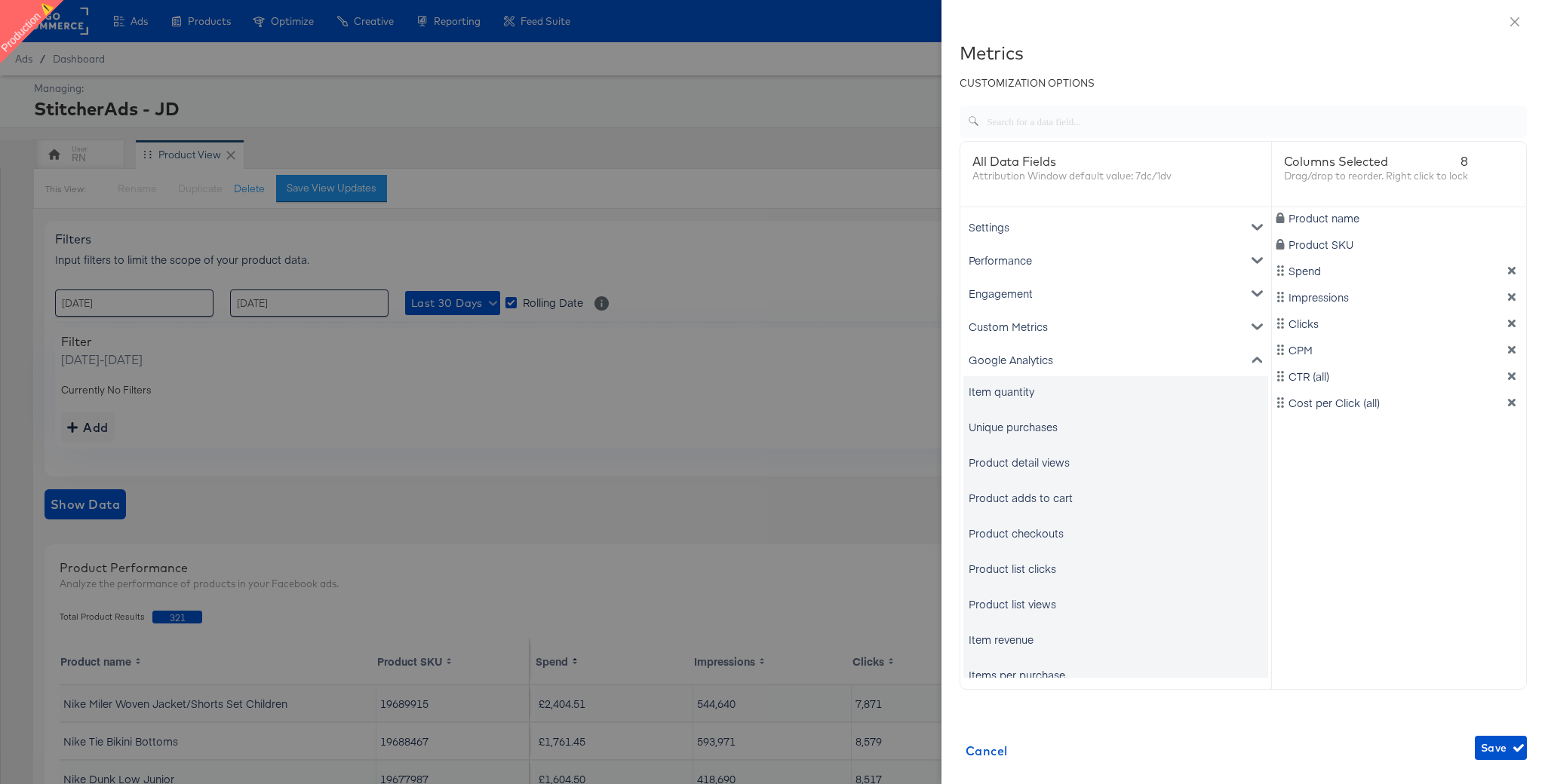
click at [1019, 390] on div "Item quantity" at bounding box center [1001, 391] width 65 height 15
click at [1019, 423] on div "Unique purchases" at bounding box center [1013, 426] width 89 height 15
click at [1018, 456] on div "Product detail views" at bounding box center [1019, 462] width 101 height 15
click at [1019, 500] on div "Product adds to cart" at bounding box center [1021, 497] width 104 height 15
click at [1015, 535] on div "Product checkouts" at bounding box center [1016, 533] width 95 height 15
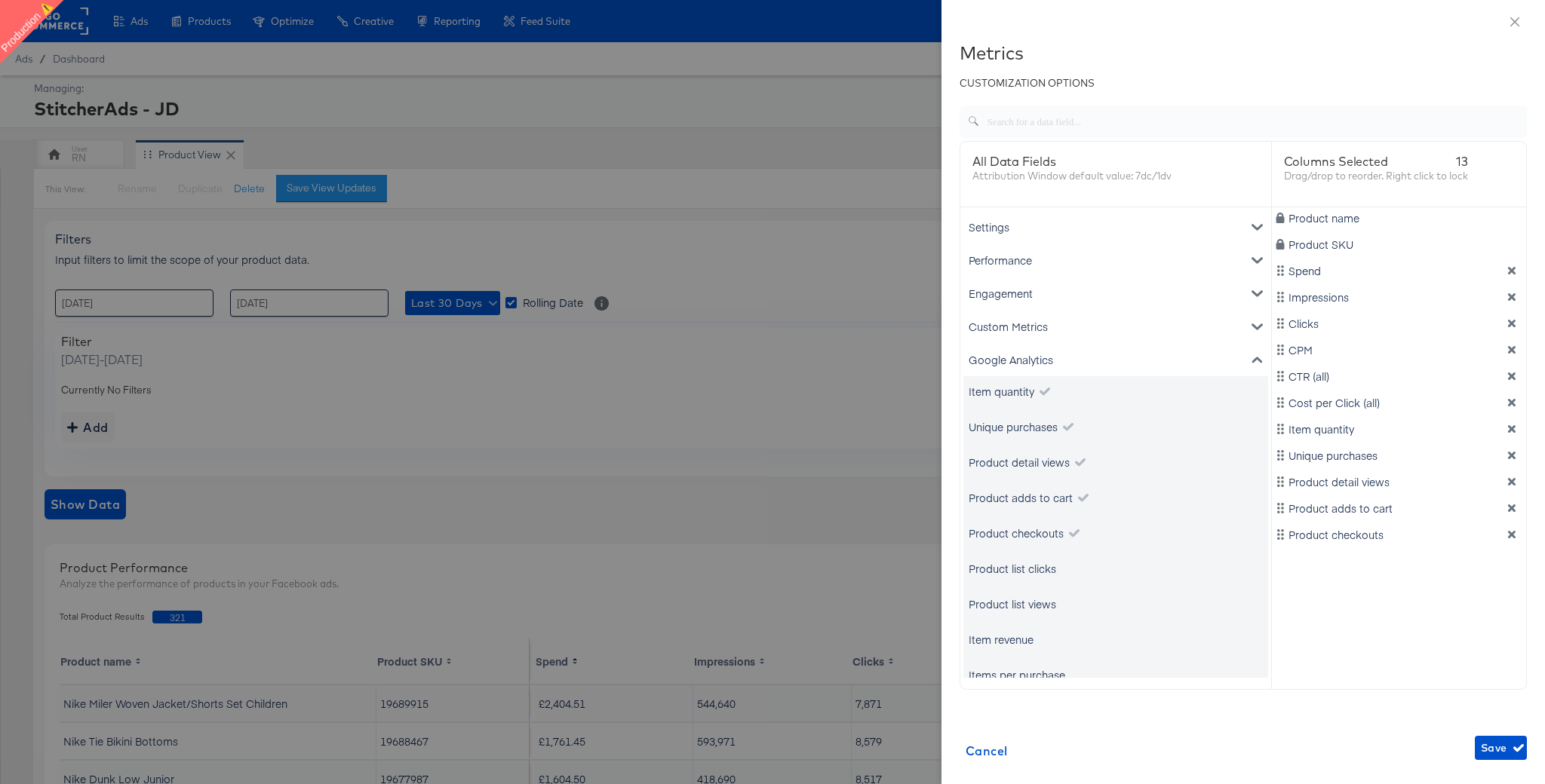
click at [1015, 567] on div "Product list clicks" at bounding box center [1012, 568] width 87 height 15
click at [1019, 600] on div "Product list views" at bounding box center [1012, 604] width 87 height 15
click at [1014, 644] on div "Item revenue" at bounding box center [1001, 639] width 65 height 15
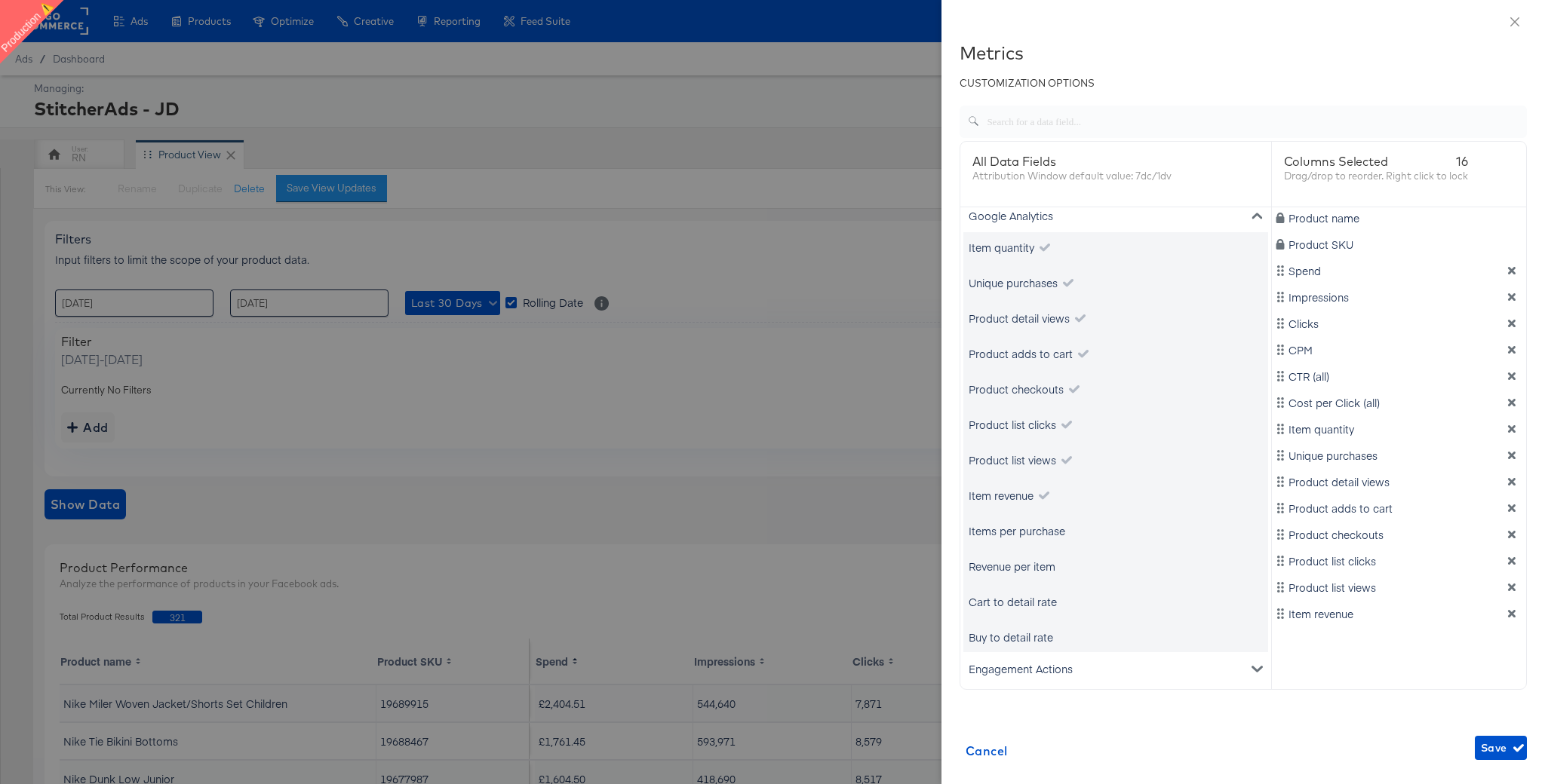
scroll to position [154, 0]
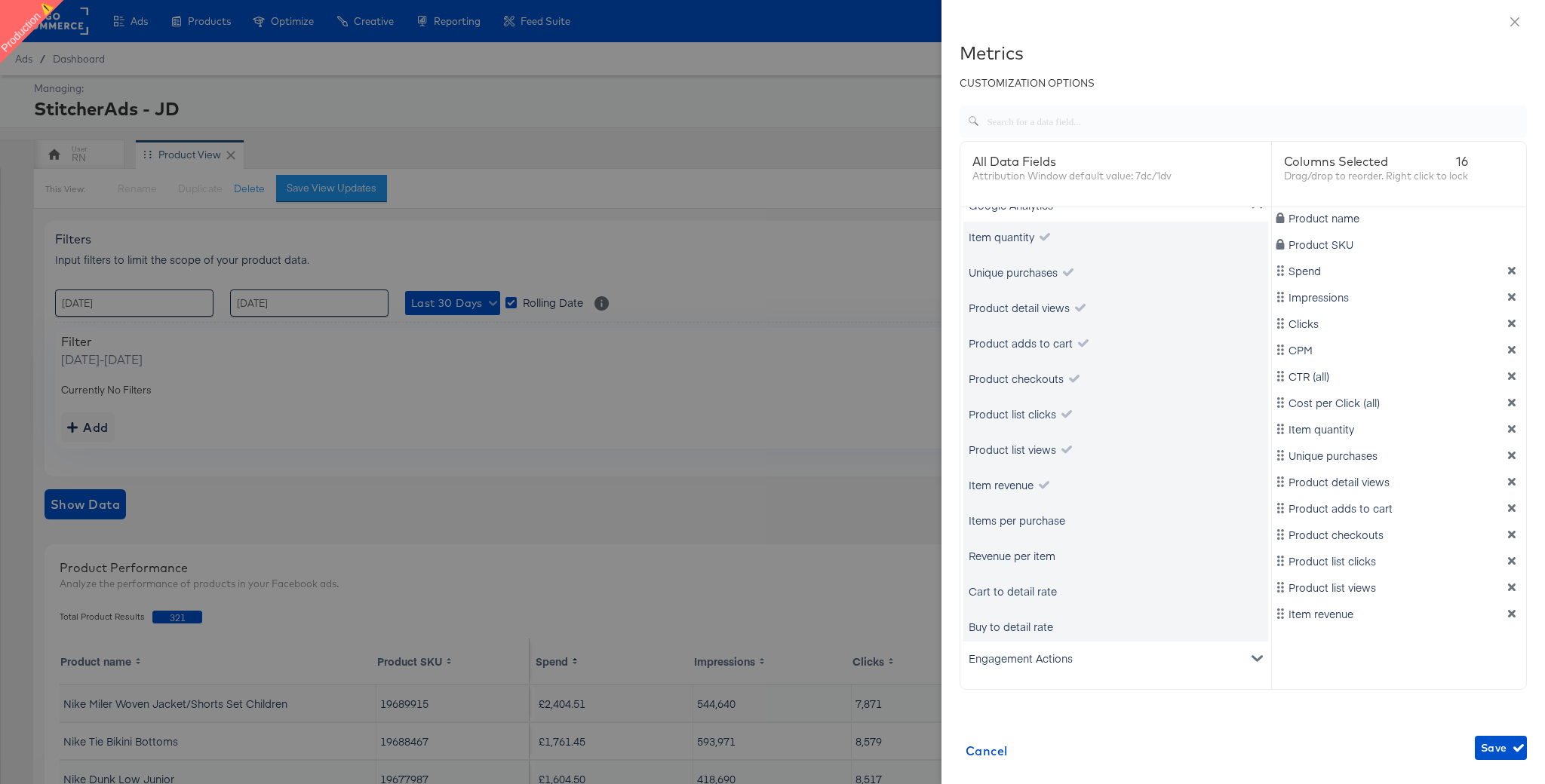
click at [1044, 523] on div "Items per purchase" at bounding box center [1017, 520] width 96 height 15
click at [1035, 563] on div "Revenue per item" at bounding box center [1115, 555] width 305 height 30
click at [1031, 601] on div "Cart to detail rate" at bounding box center [1115, 591] width 305 height 30
click at [1032, 619] on div "Buy to detail rate" at bounding box center [1011, 626] width 84 height 15
click at [1029, 623] on div "Buy to detail rate" at bounding box center [1011, 626] width 84 height 15
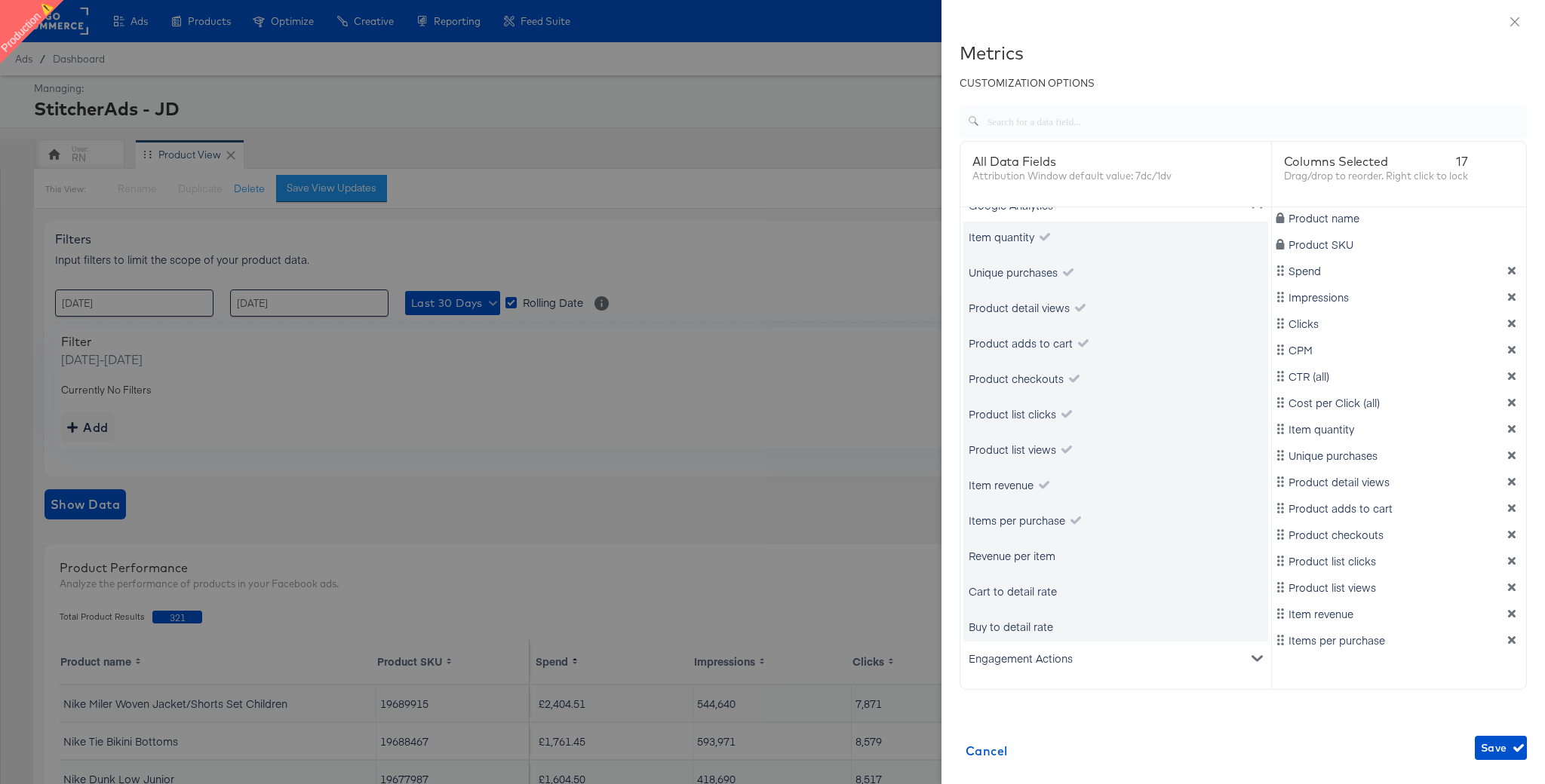
click at [1033, 551] on div "Revenue per item" at bounding box center [1012, 555] width 87 height 15
click at [1029, 597] on div "Cart to detail rate" at bounding box center [1013, 591] width 88 height 15
click at [1029, 621] on div "Buy to detail rate" at bounding box center [1011, 626] width 84 height 15
click at [1495, 751] on span "Save" at bounding box center [1501, 749] width 40 height 19
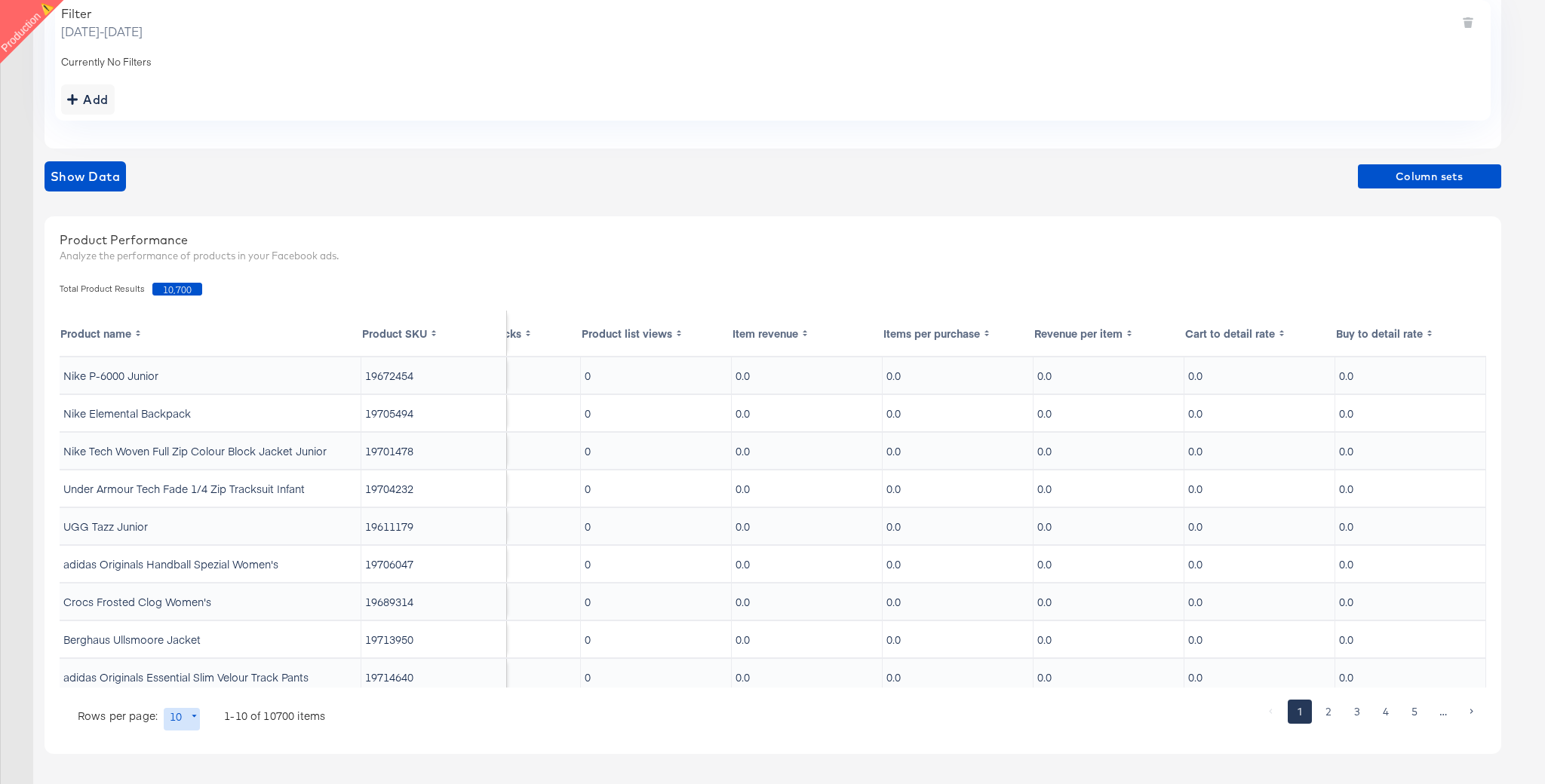
scroll to position [0, 0]
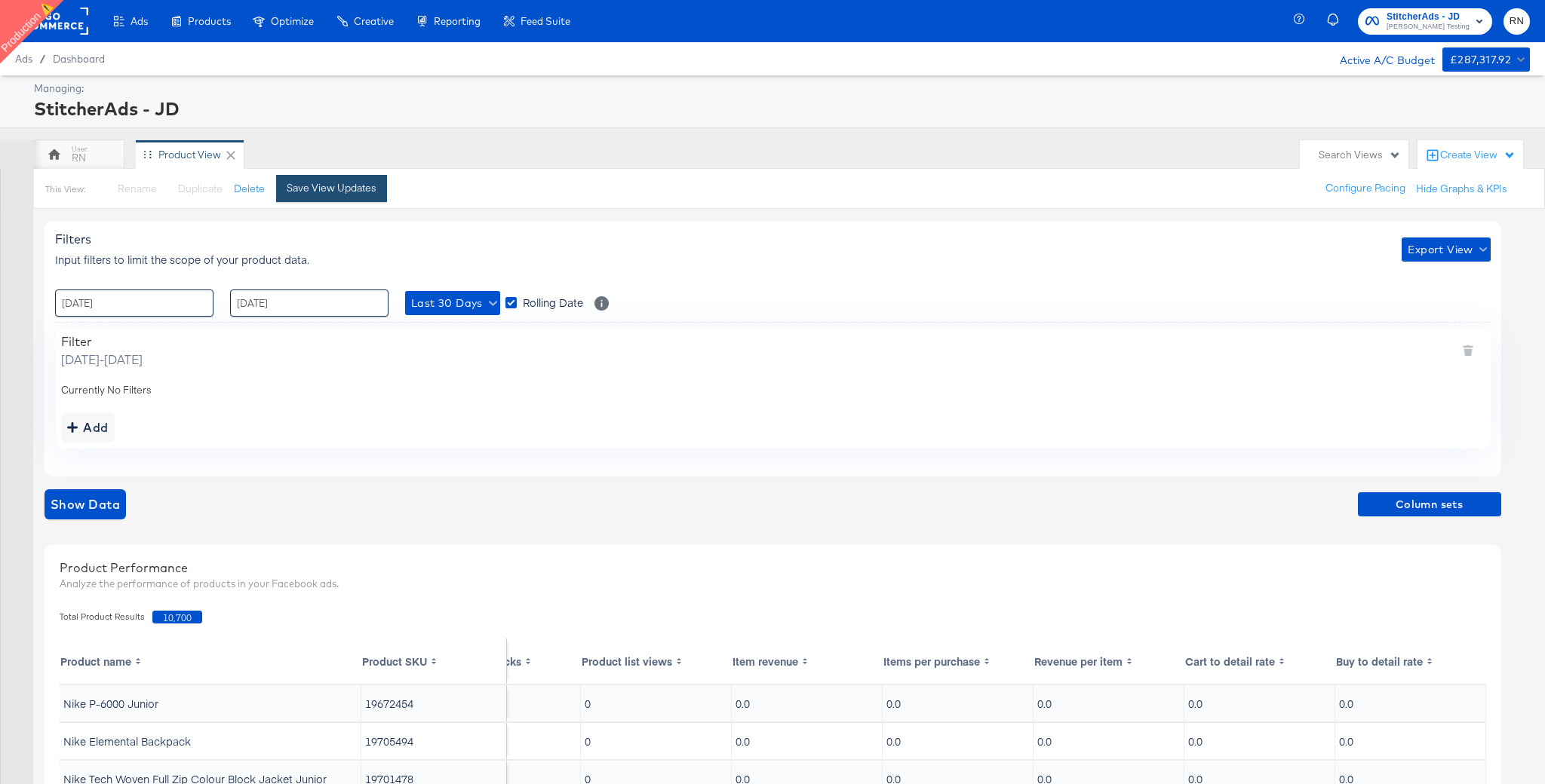
click at [319, 189] on div "Save View Updates" at bounding box center [332, 188] width 90 height 14
click at [74, 22] on rect at bounding box center [54, 21] width 69 height 27
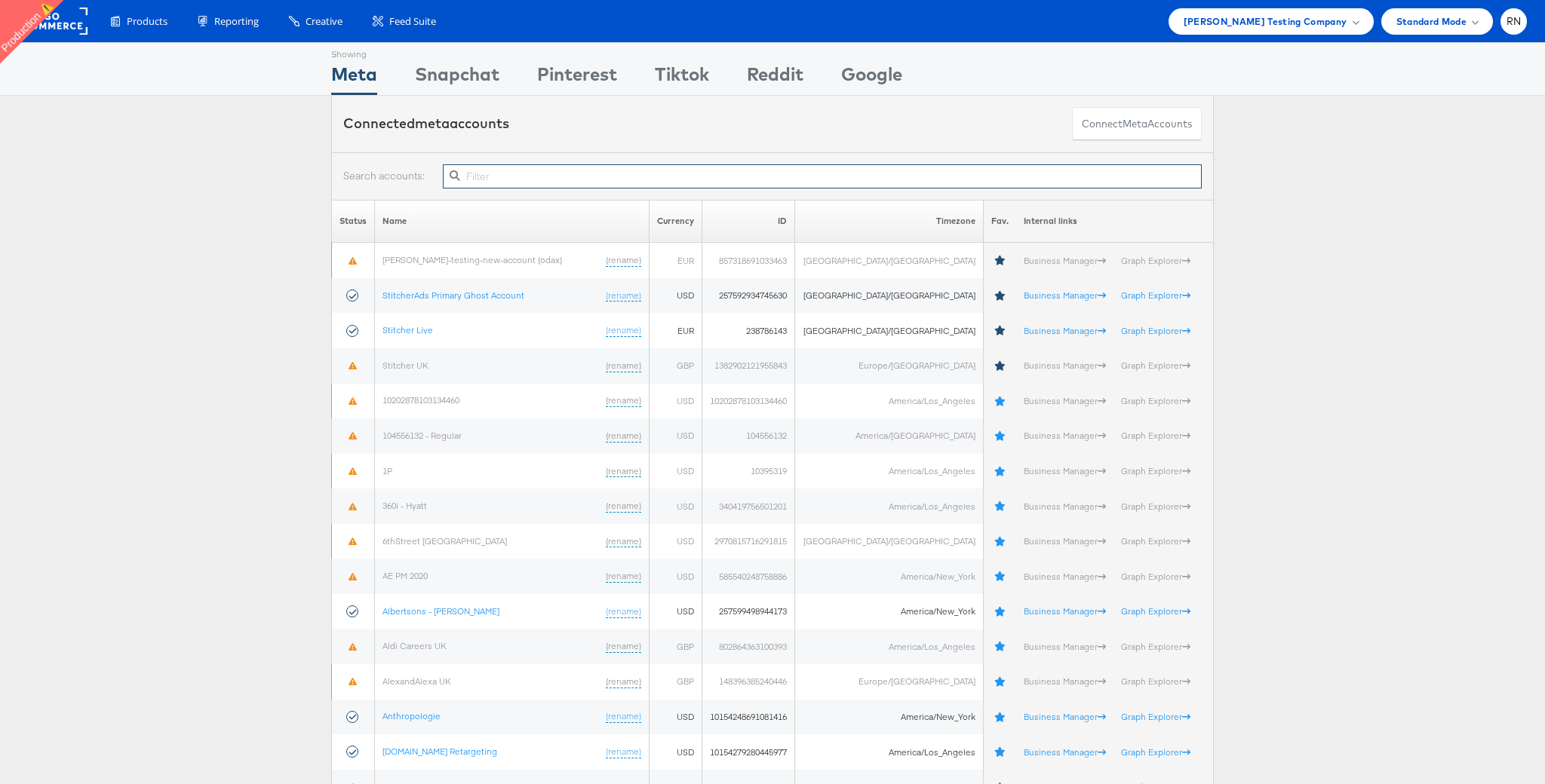
paste input "10155095301594717"
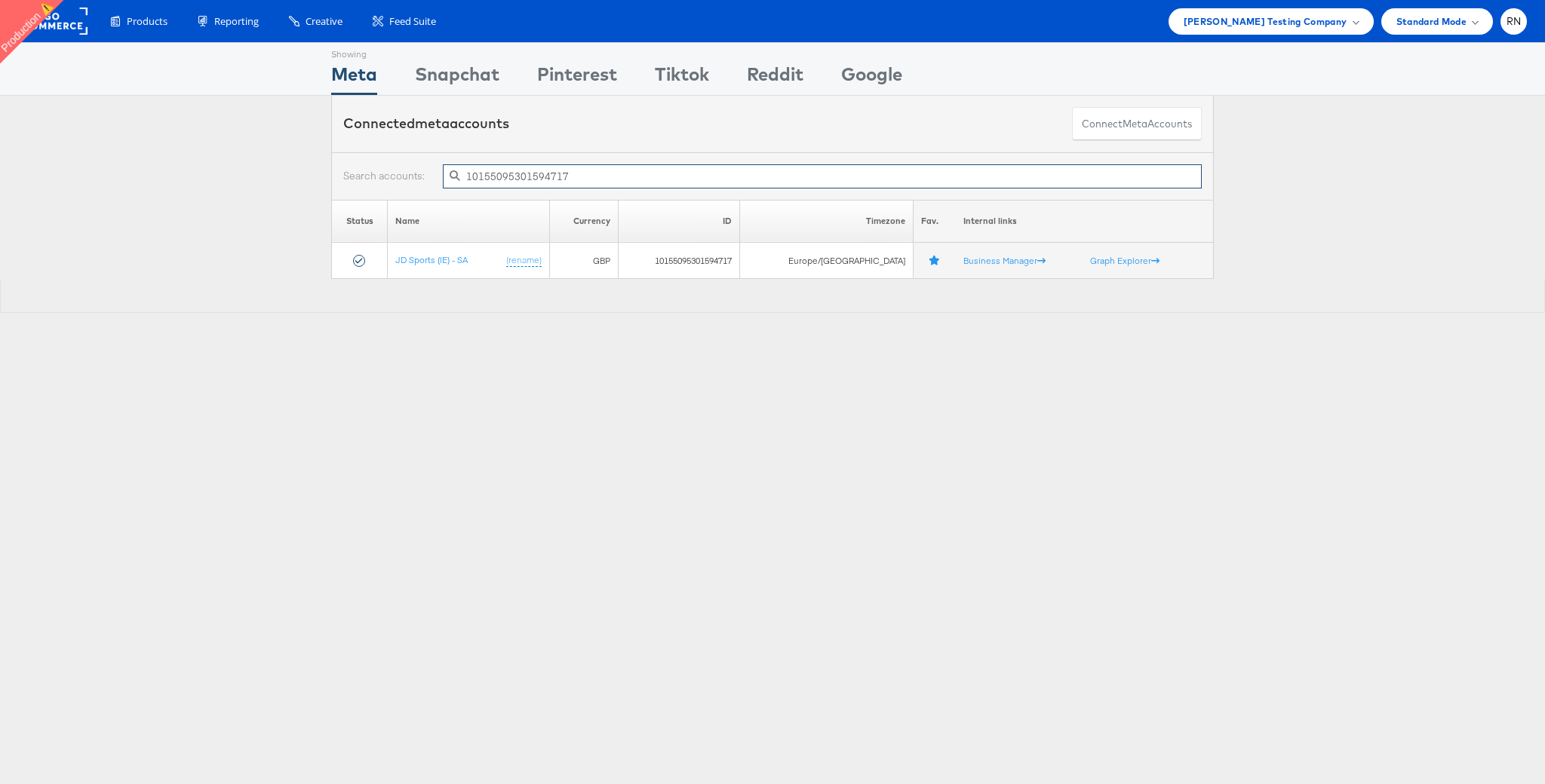
click at [651, 176] on input "10155095301594717" at bounding box center [822, 176] width 759 height 24
paste input "245863545024"
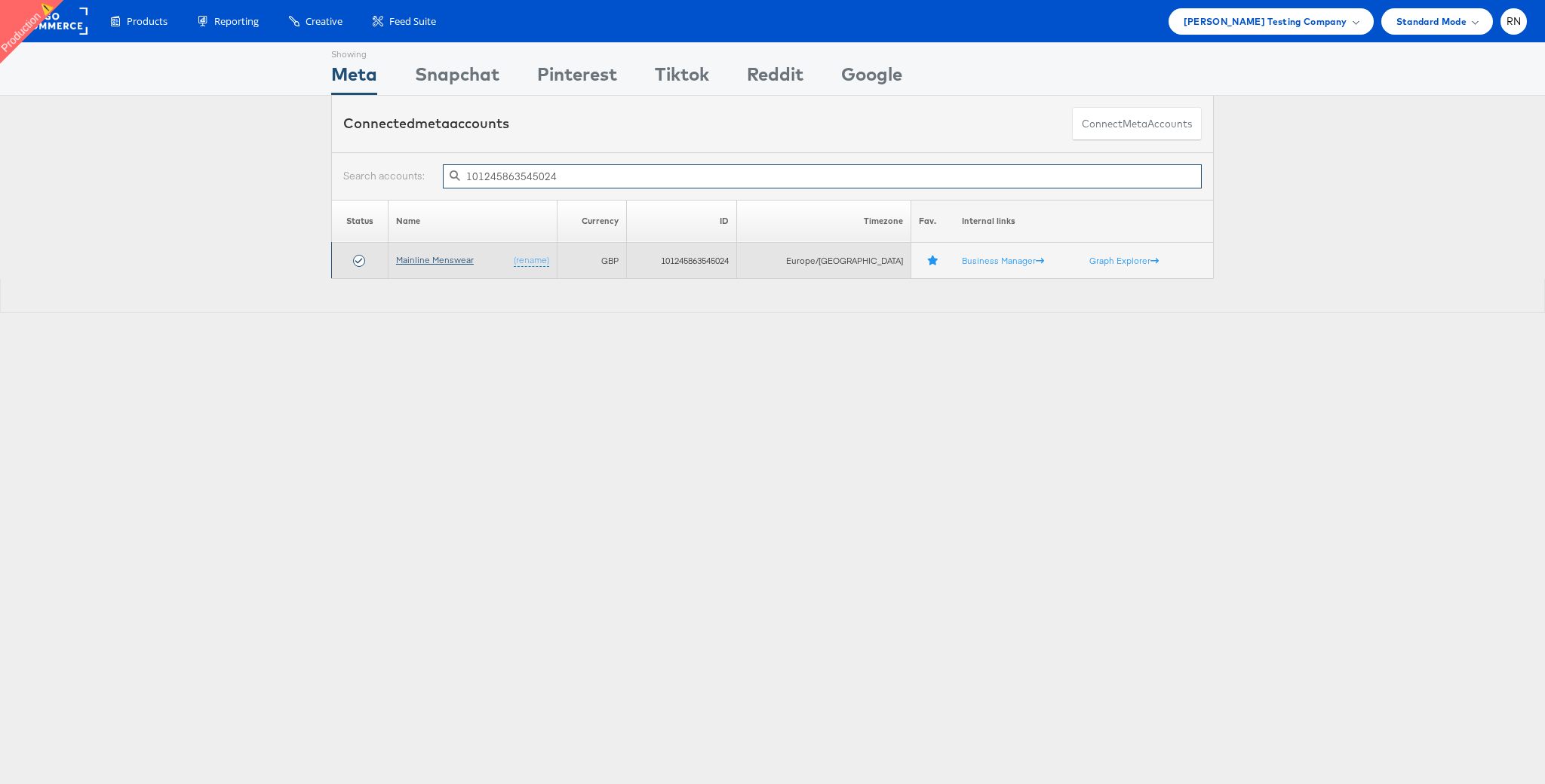
type input "101245863545024"
click at [446, 261] on link "Mainline Menswear" at bounding box center [434, 260] width 78 height 11
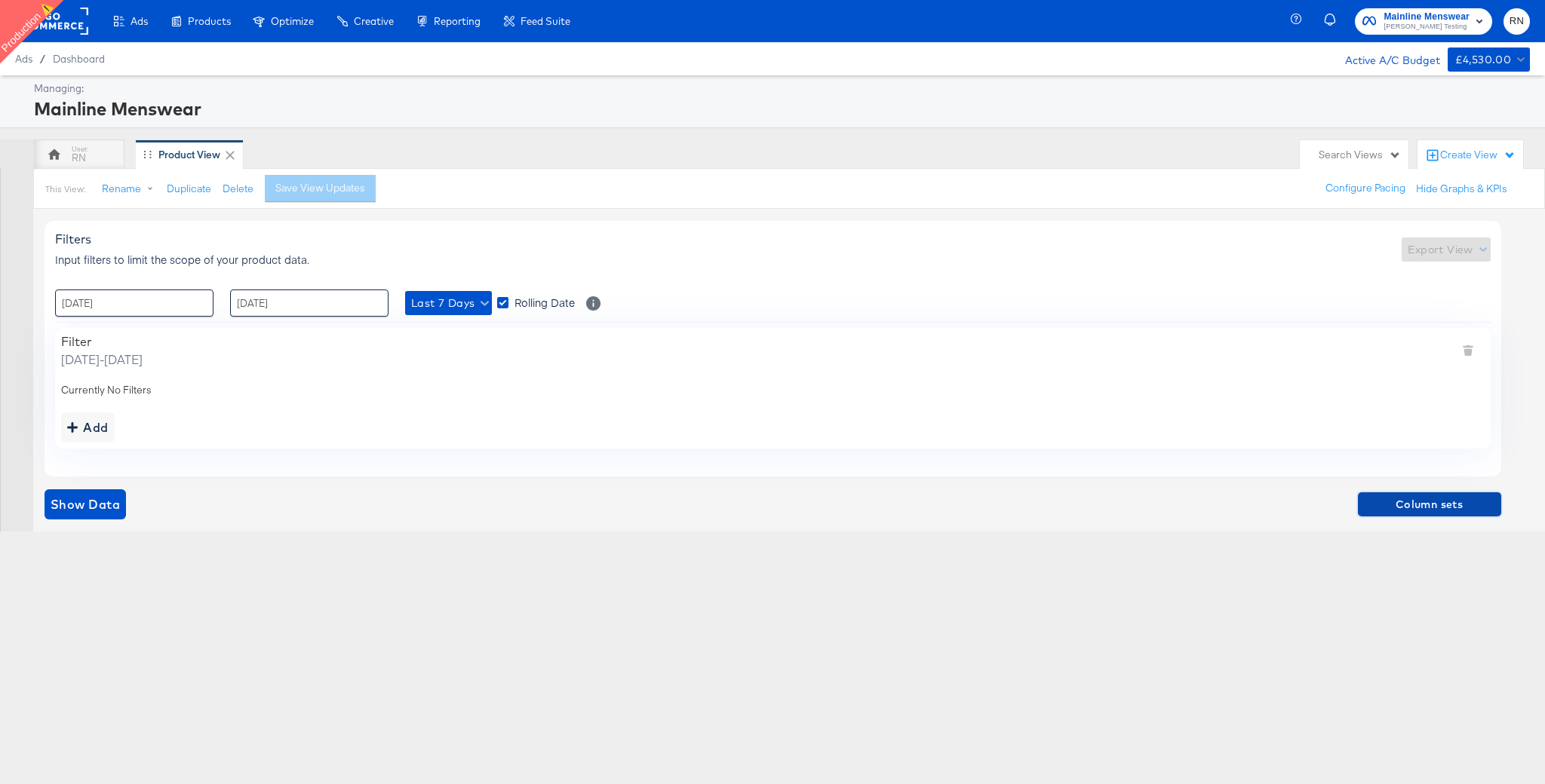
click at [1409, 503] on span "Column sets" at bounding box center [1429, 505] width 132 height 19
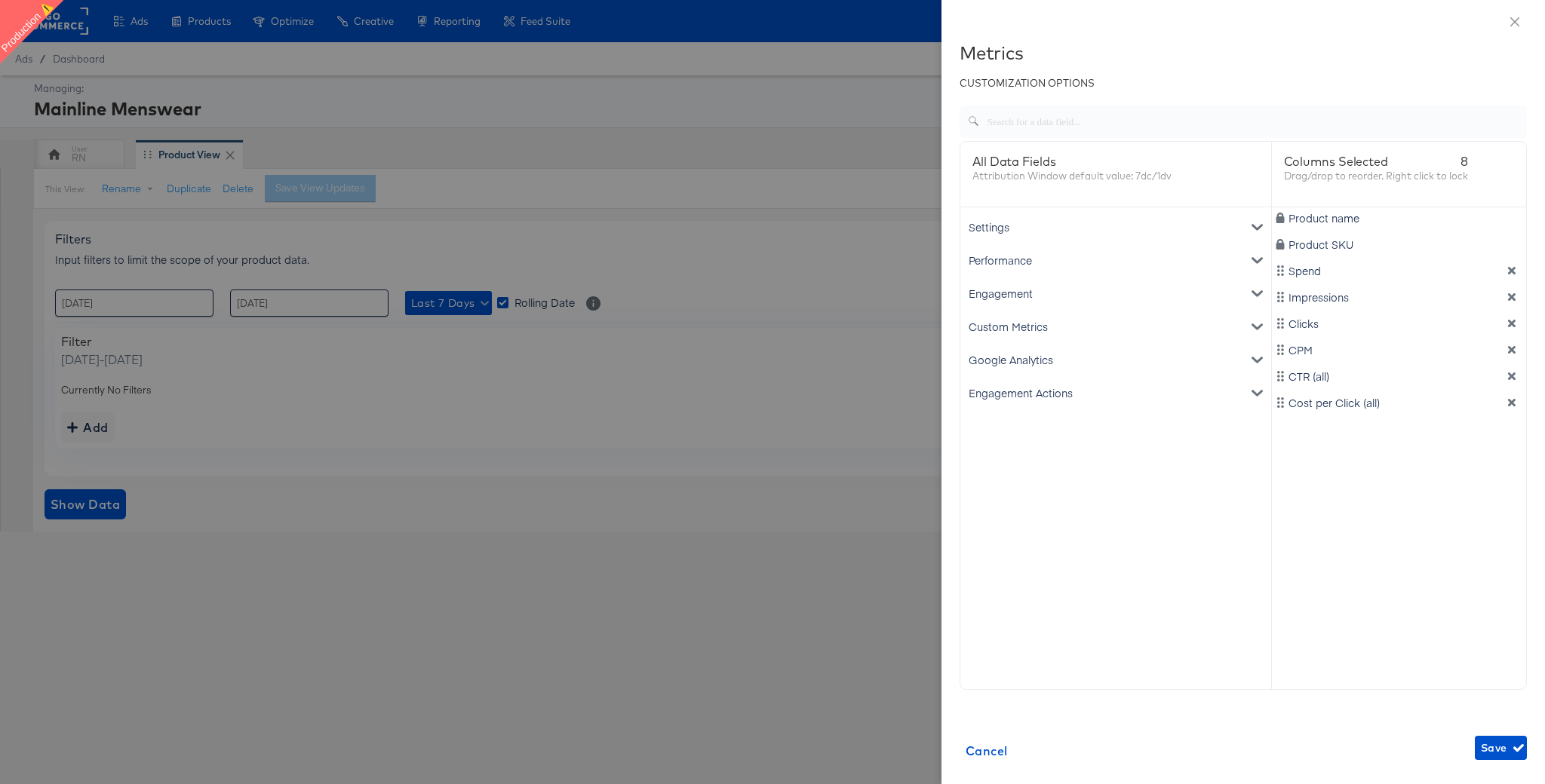
click at [1000, 360] on div "Google Analytics" at bounding box center [1115, 359] width 305 height 33
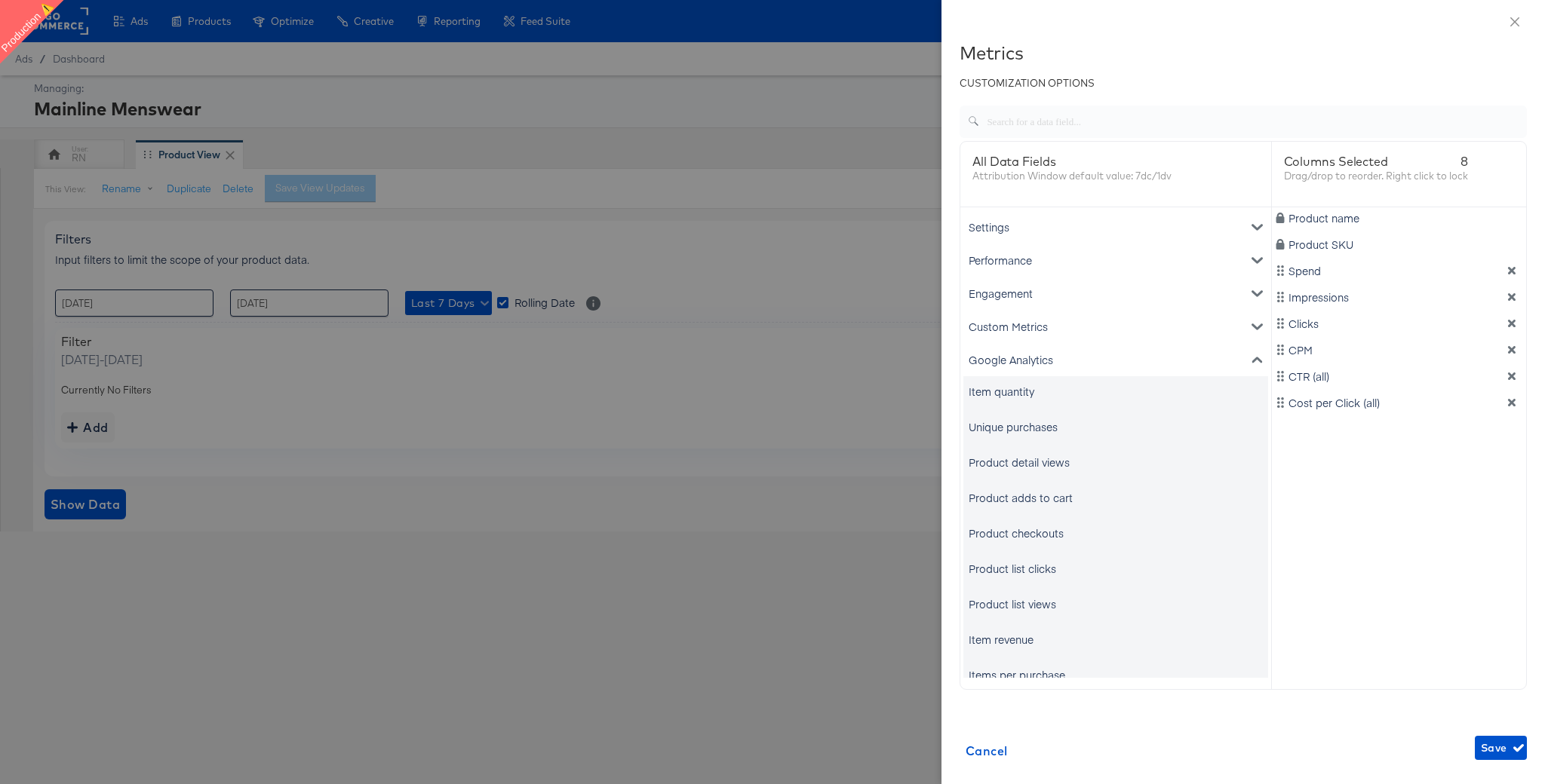
click at [1000, 396] on div "Item quantity" at bounding box center [1001, 391] width 65 height 15
click at [1003, 427] on div "Unique purchases" at bounding box center [1013, 426] width 89 height 15
click at [1007, 455] on div "Product detail views" at bounding box center [1019, 462] width 101 height 15
click at [1018, 502] on div "Product adds to cart" at bounding box center [1021, 497] width 104 height 15
click at [1023, 539] on div "Product checkouts" at bounding box center [1016, 533] width 95 height 15
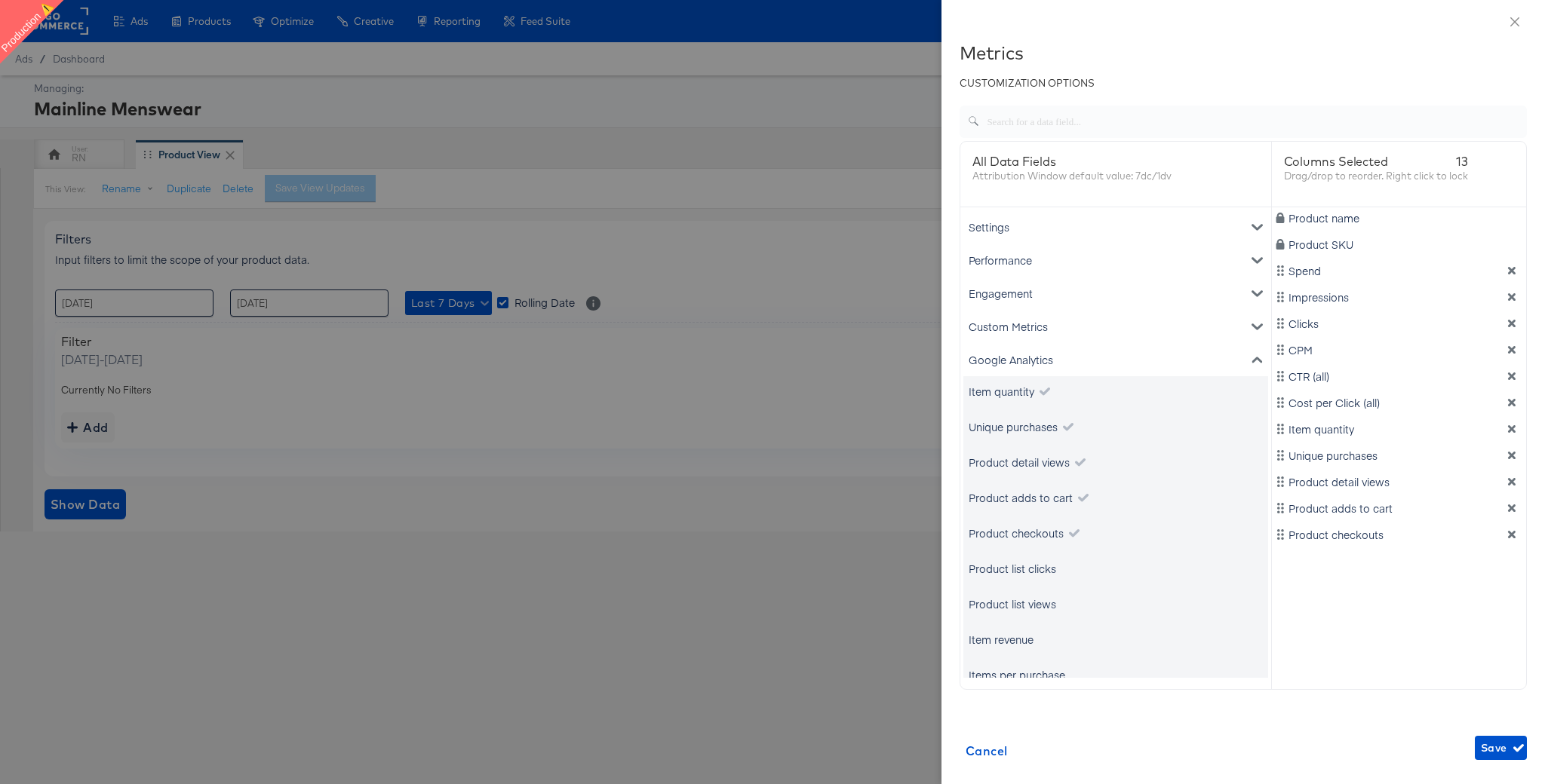
click at [1025, 570] on div "Product list clicks" at bounding box center [1012, 568] width 87 height 15
click at [1026, 601] on div "Product list views" at bounding box center [1012, 604] width 87 height 15
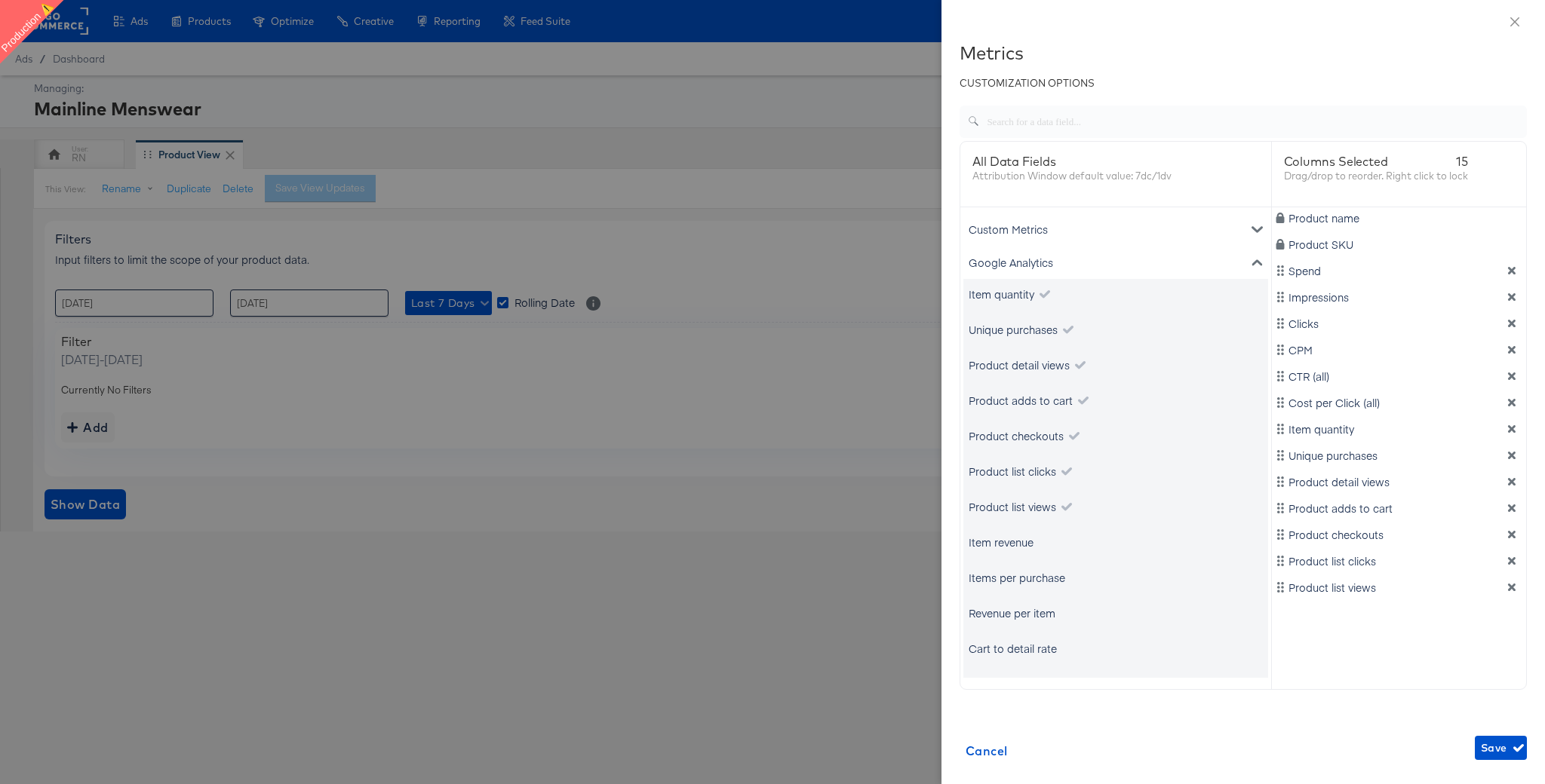
scroll to position [119, 0]
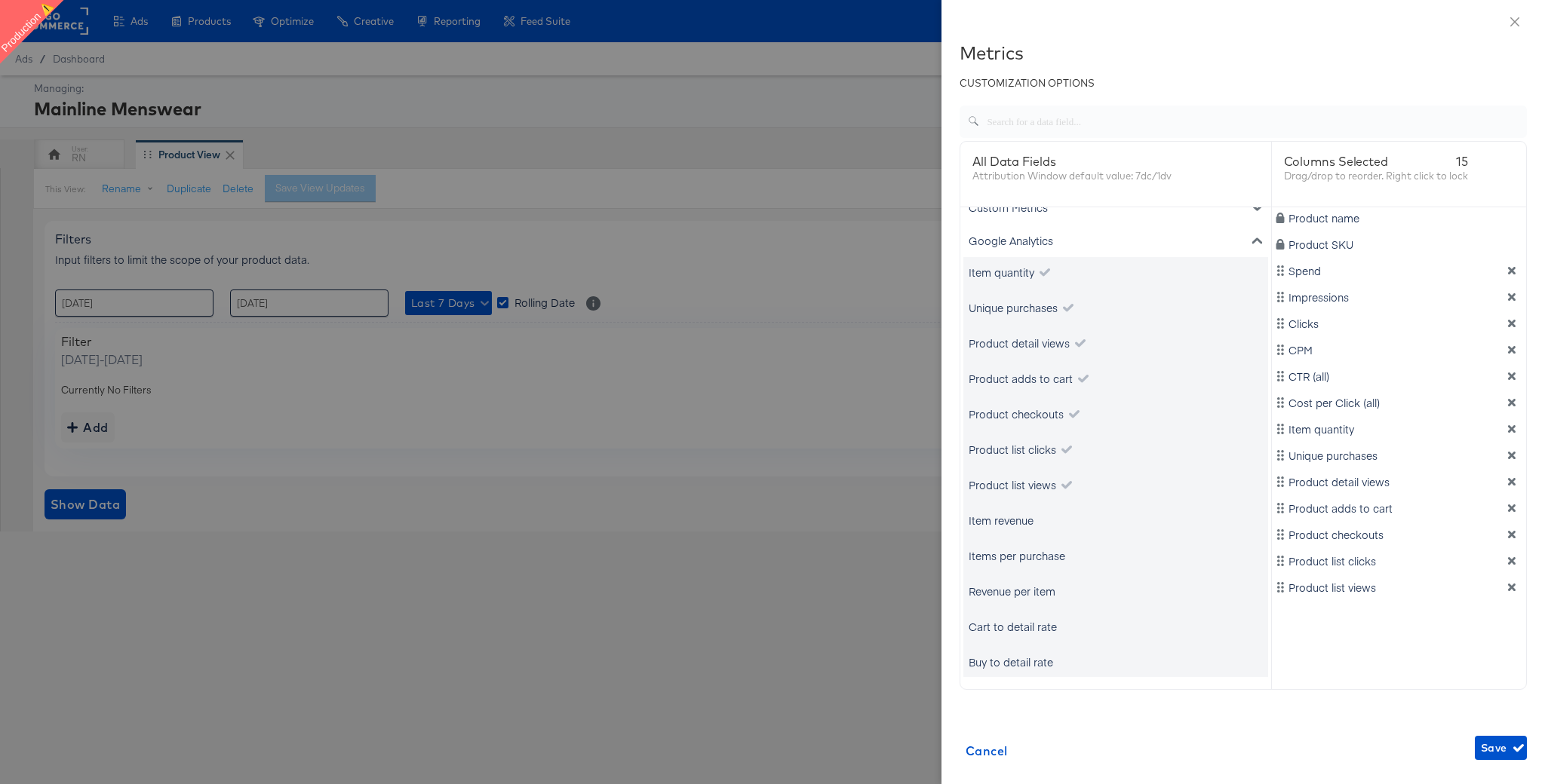
click at [1023, 524] on div "Item revenue" at bounding box center [1001, 520] width 65 height 15
click at [1023, 555] on div "Items per purchase" at bounding box center [1017, 555] width 96 height 15
click at [1023, 586] on div "Revenue per item" at bounding box center [1012, 591] width 87 height 15
click at [1026, 638] on div "Cart to detail rate" at bounding box center [1115, 626] width 305 height 30
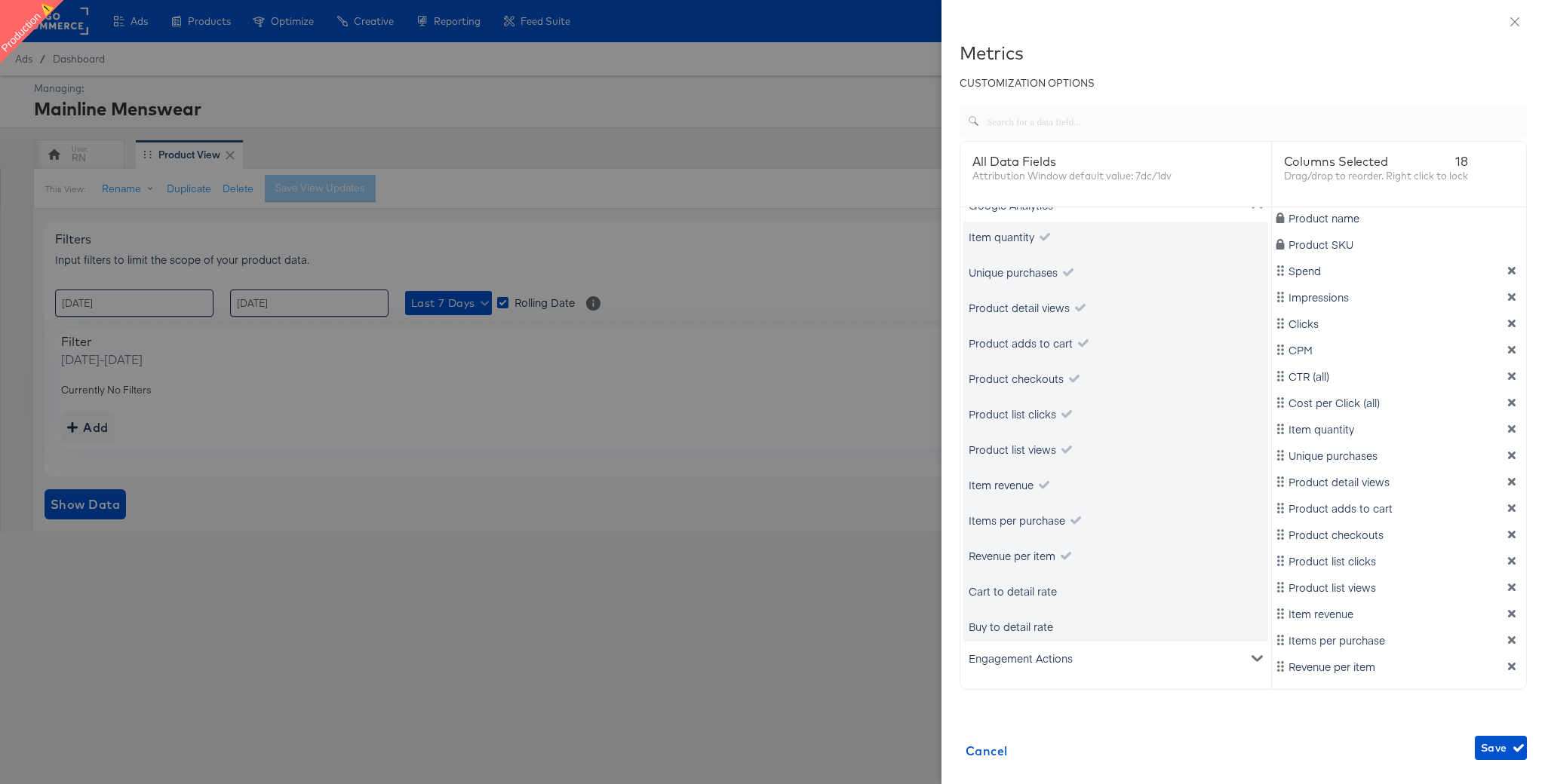
click at [1036, 577] on div "Cart to detail rate" at bounding box center [1115, 591] width 305 height 30
click at [1030, 593] on div "Cart to detail rate" at bounding box center [1013, 591] width 88 height 15
click at [1032, 621] on div "Buy to detail rate" at bounding box center [1011, 626] width 84 height 15
click at [1500, 747] on span "Save" at bounding box center [1501, 749] width 40 height 19
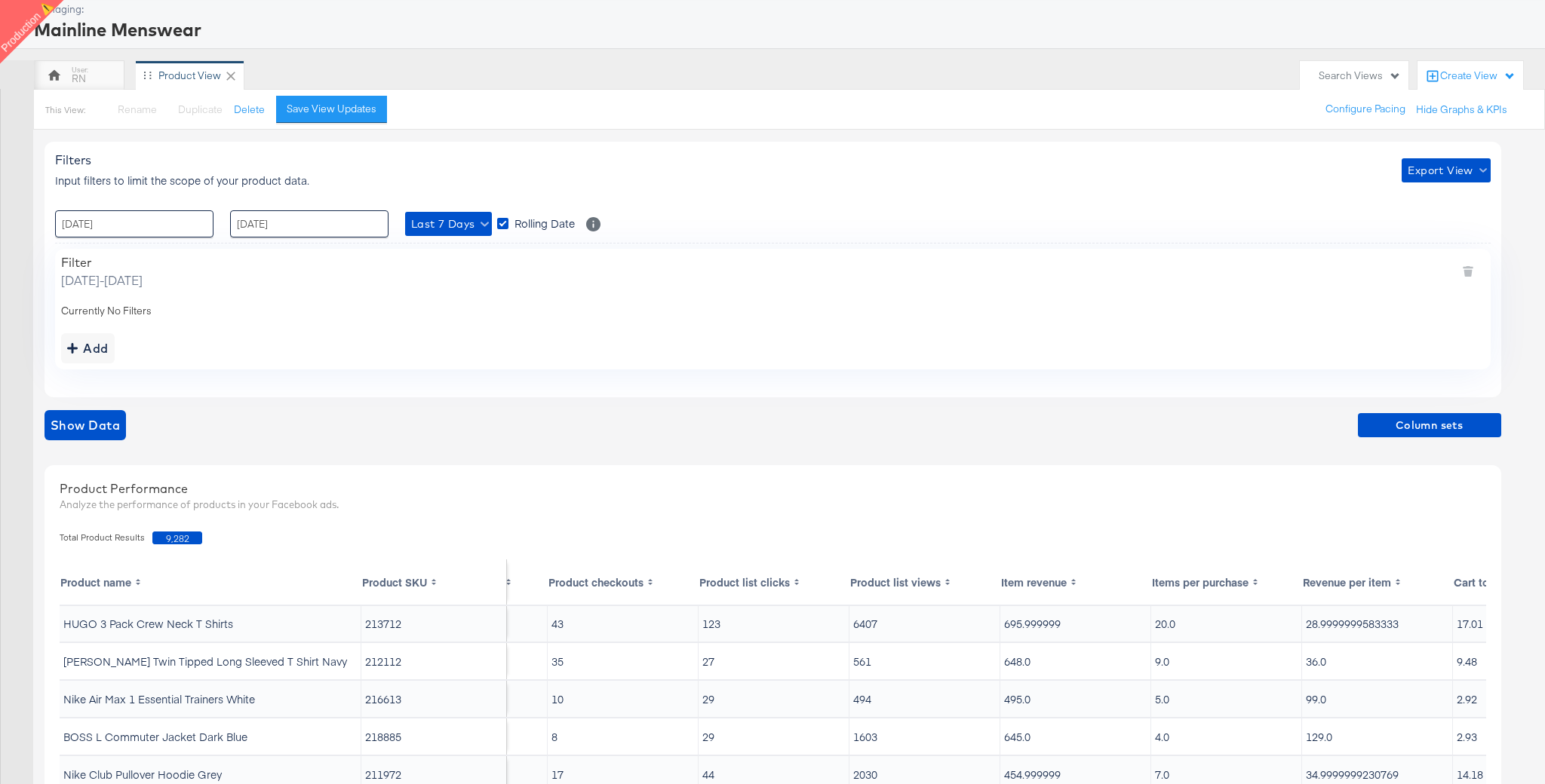
scroll to position [1, 1477]
click at [1420, 421] on span "Column sets" at bounding box center [1429, 425] width 132 height 19
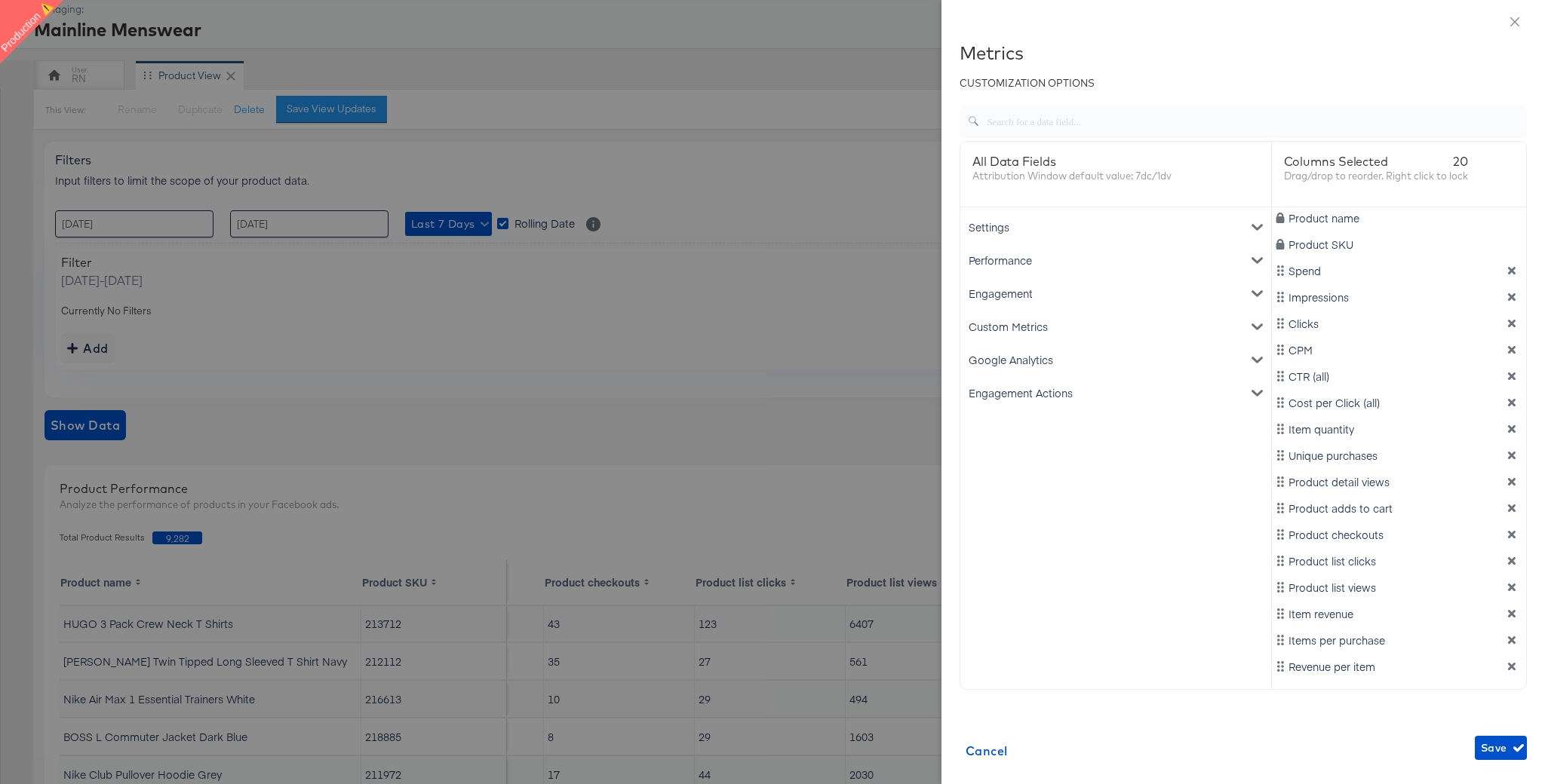
click at [1100, 361] on div "Google Analytics" at bounding box center [1115, 359] width 305 height 33
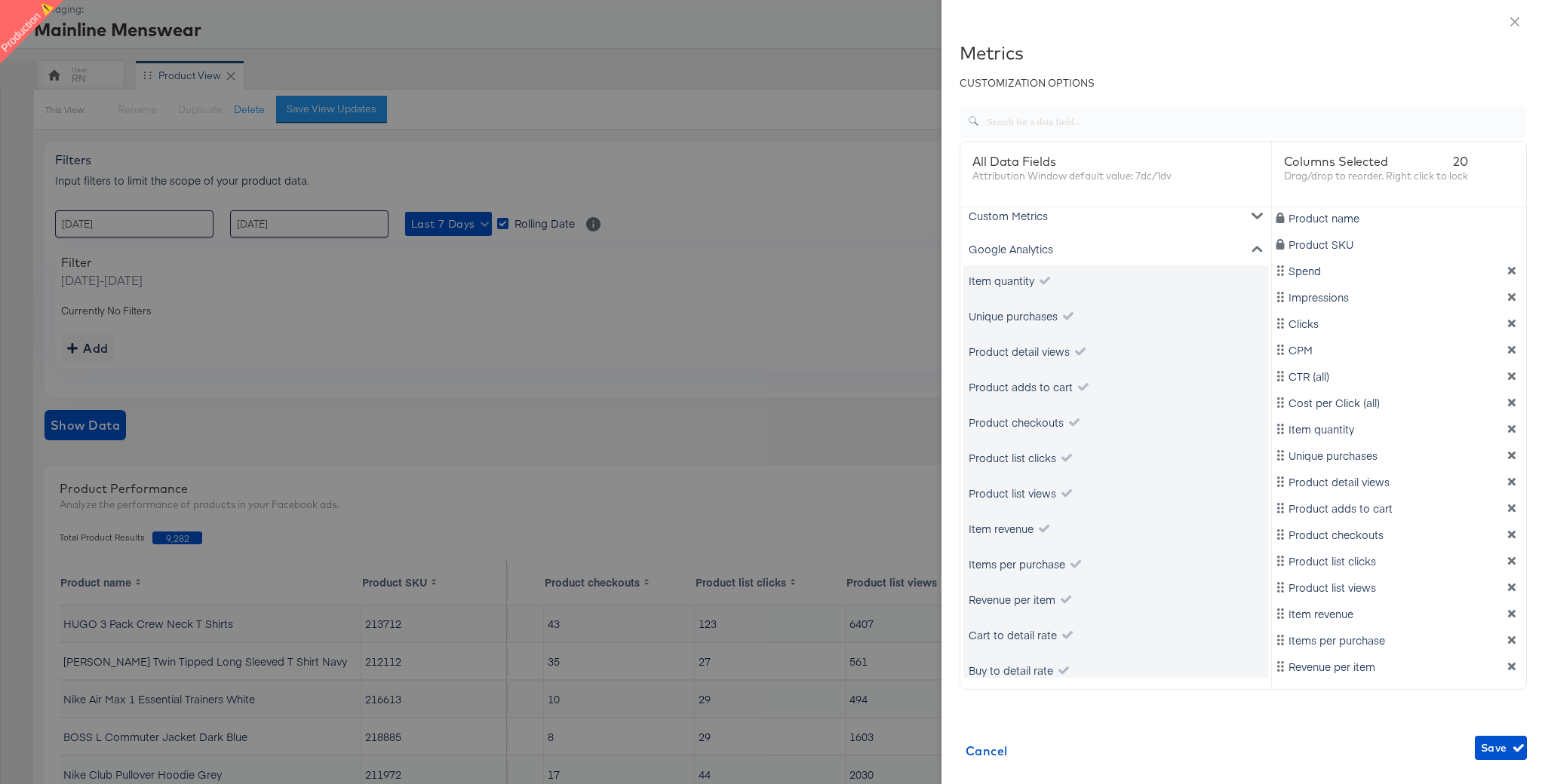
scroll to position [154, 0]
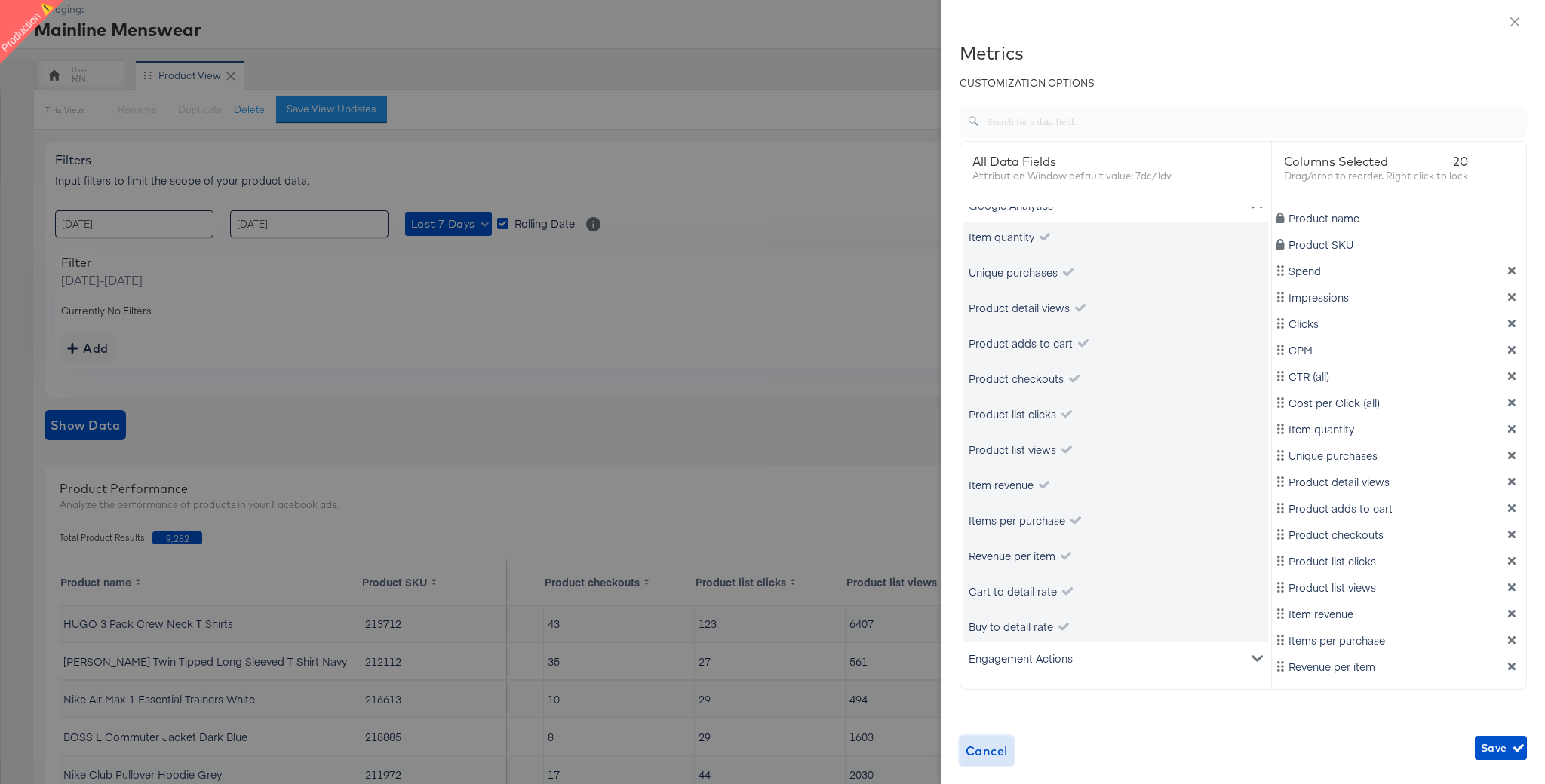
click at [992, 752] on span "Cancel" at bounding box center [987, 751] width 43 height 21
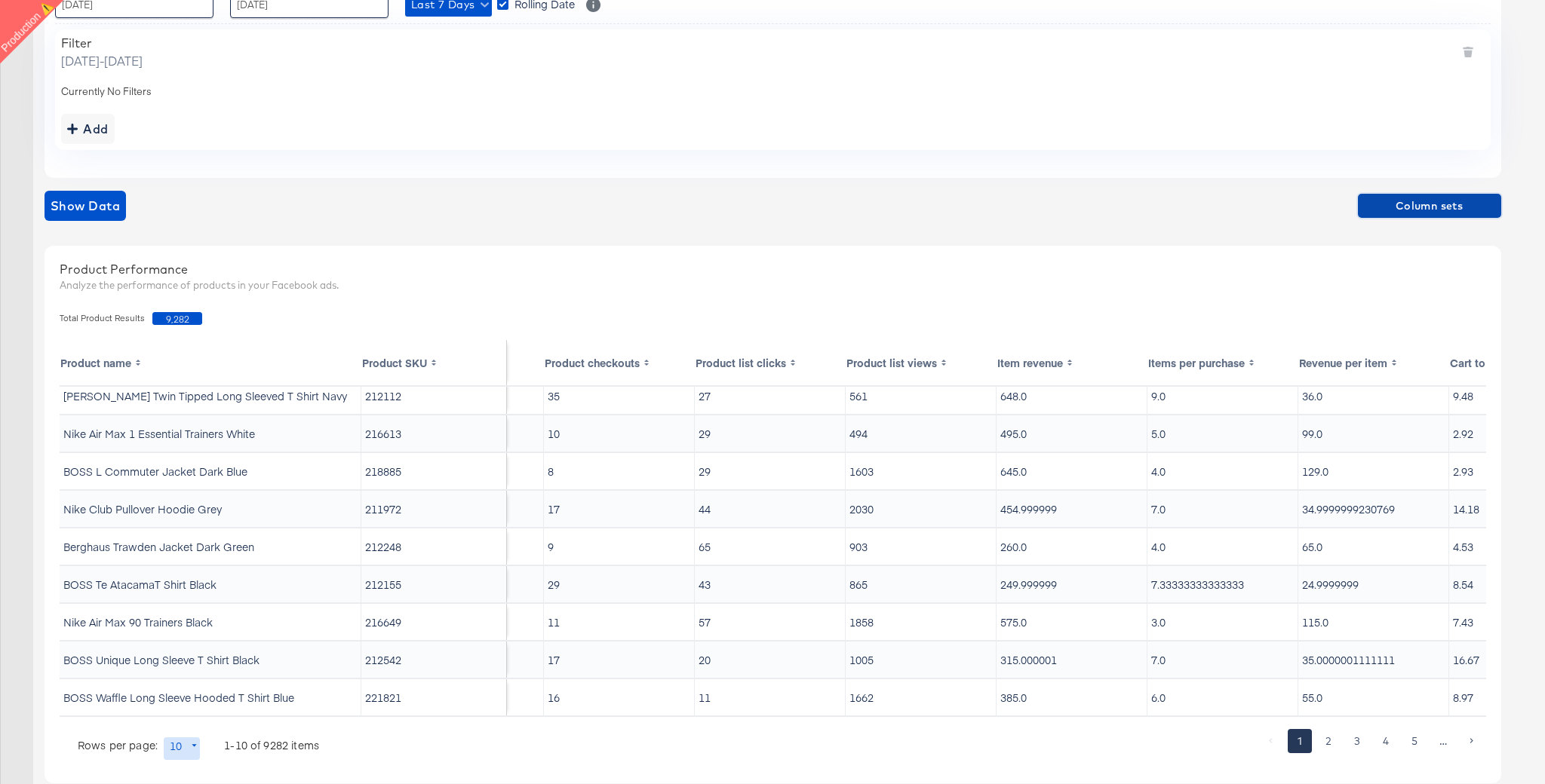
scroll to position [328, 0]
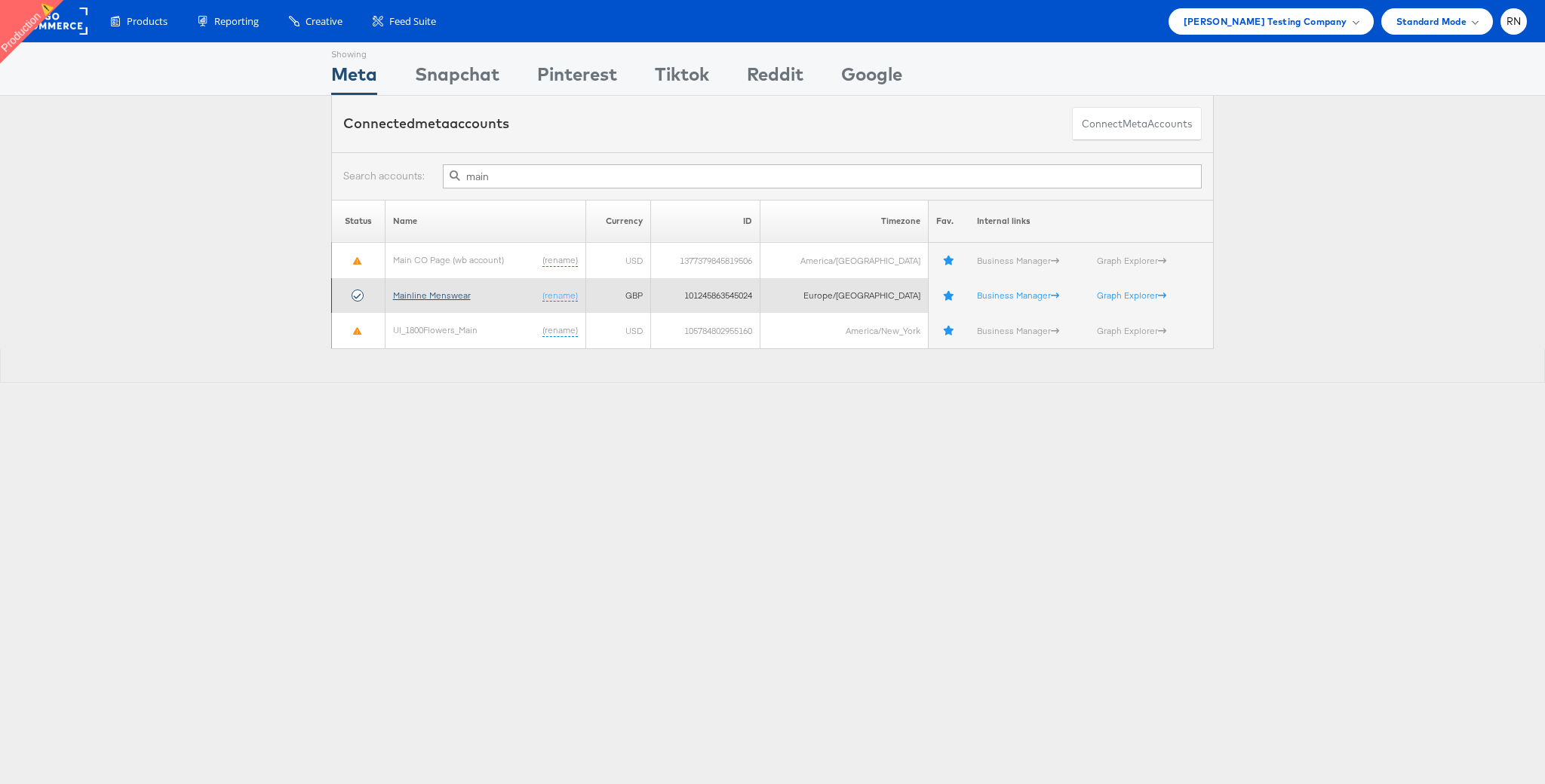
type input "main"
click at [461, 295] on link "Mainline Menswear" at bounding box center [432, 295] width 78 height 11
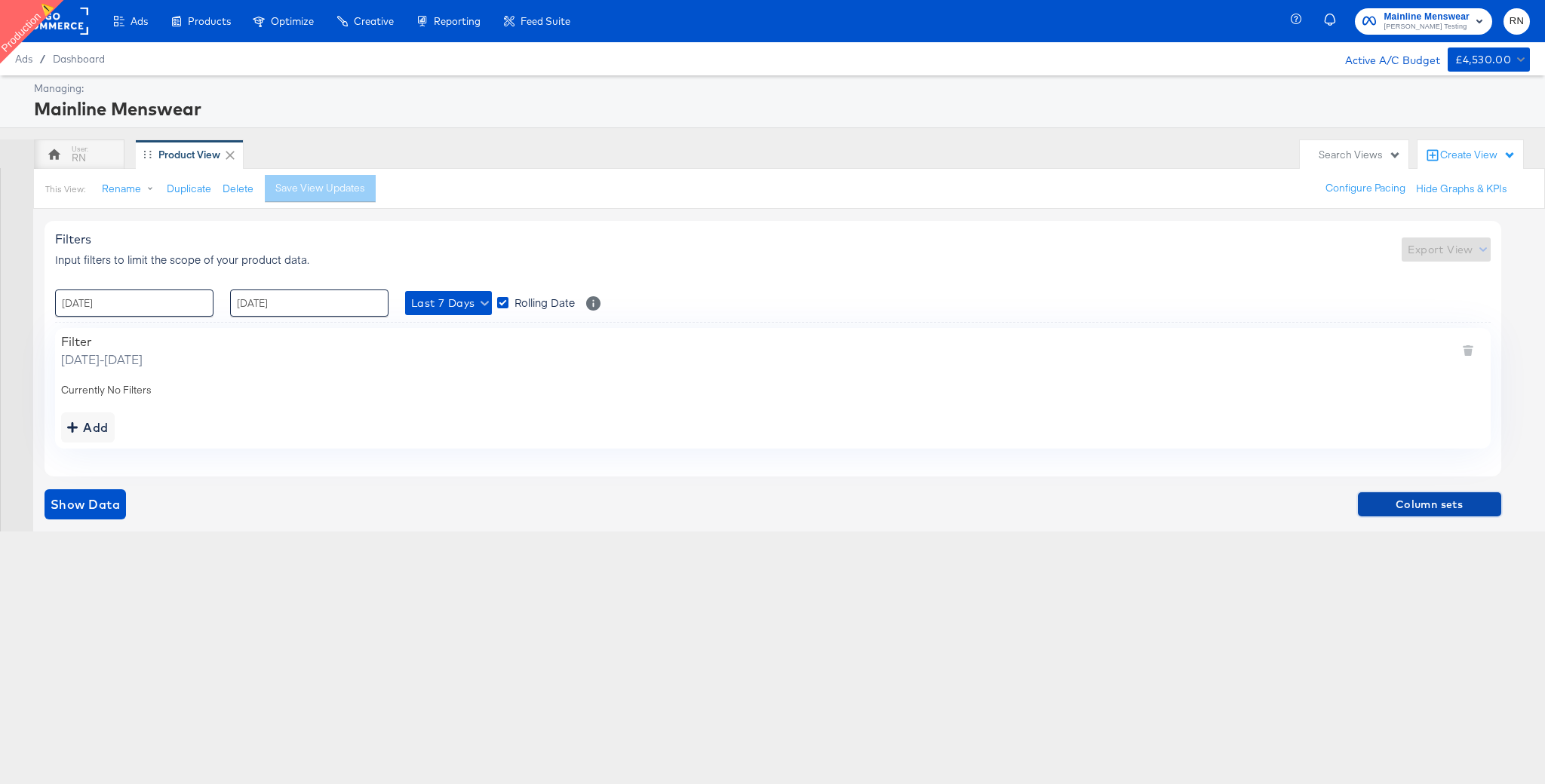
click at [1394, 507] on span "Column sets" at bounding box center [1429, 505] width 132 height 19
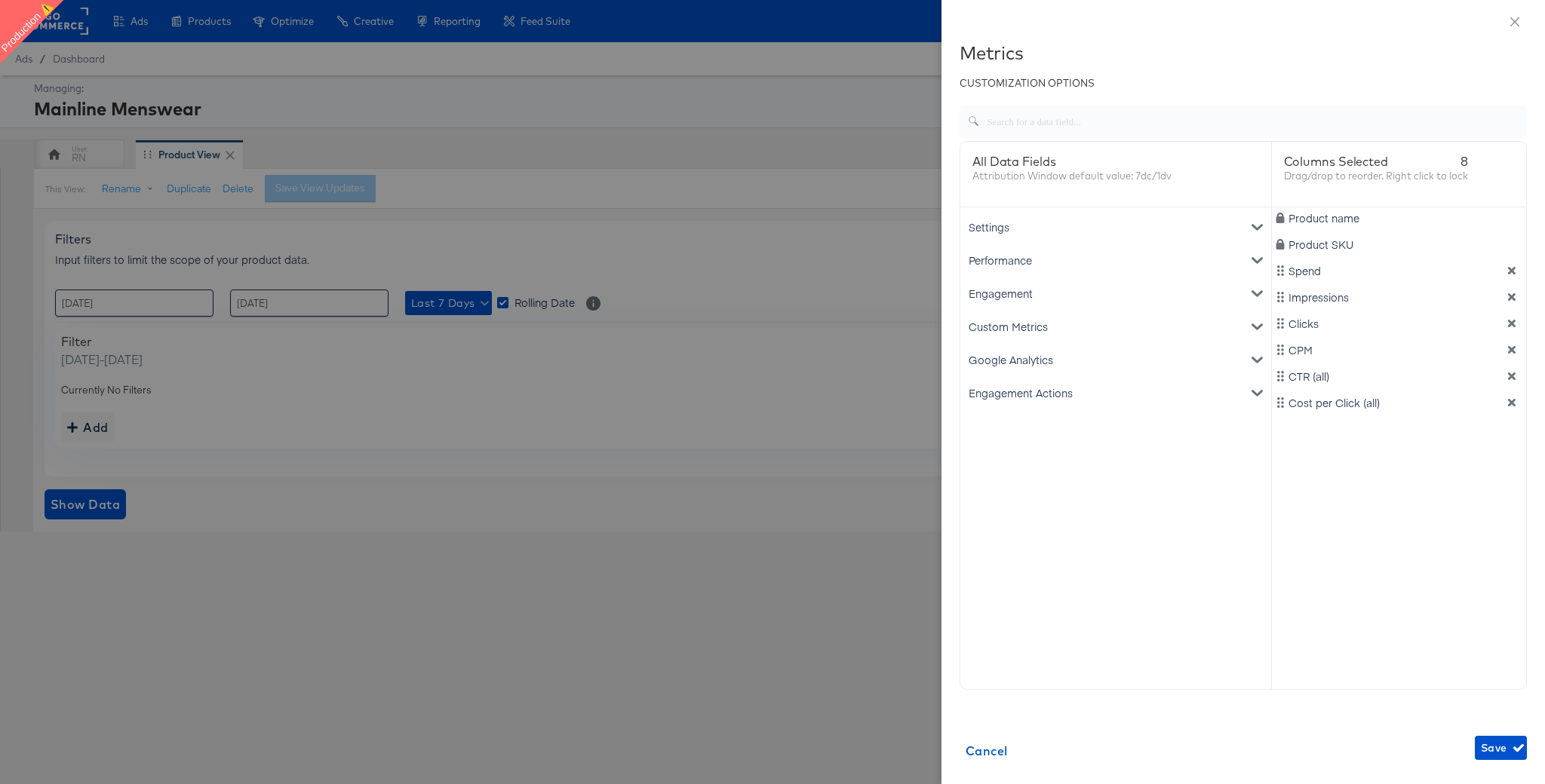
click at [1060, 357] on div "Google Analytics" at bounding box center [1115, 359] width 305 height 33
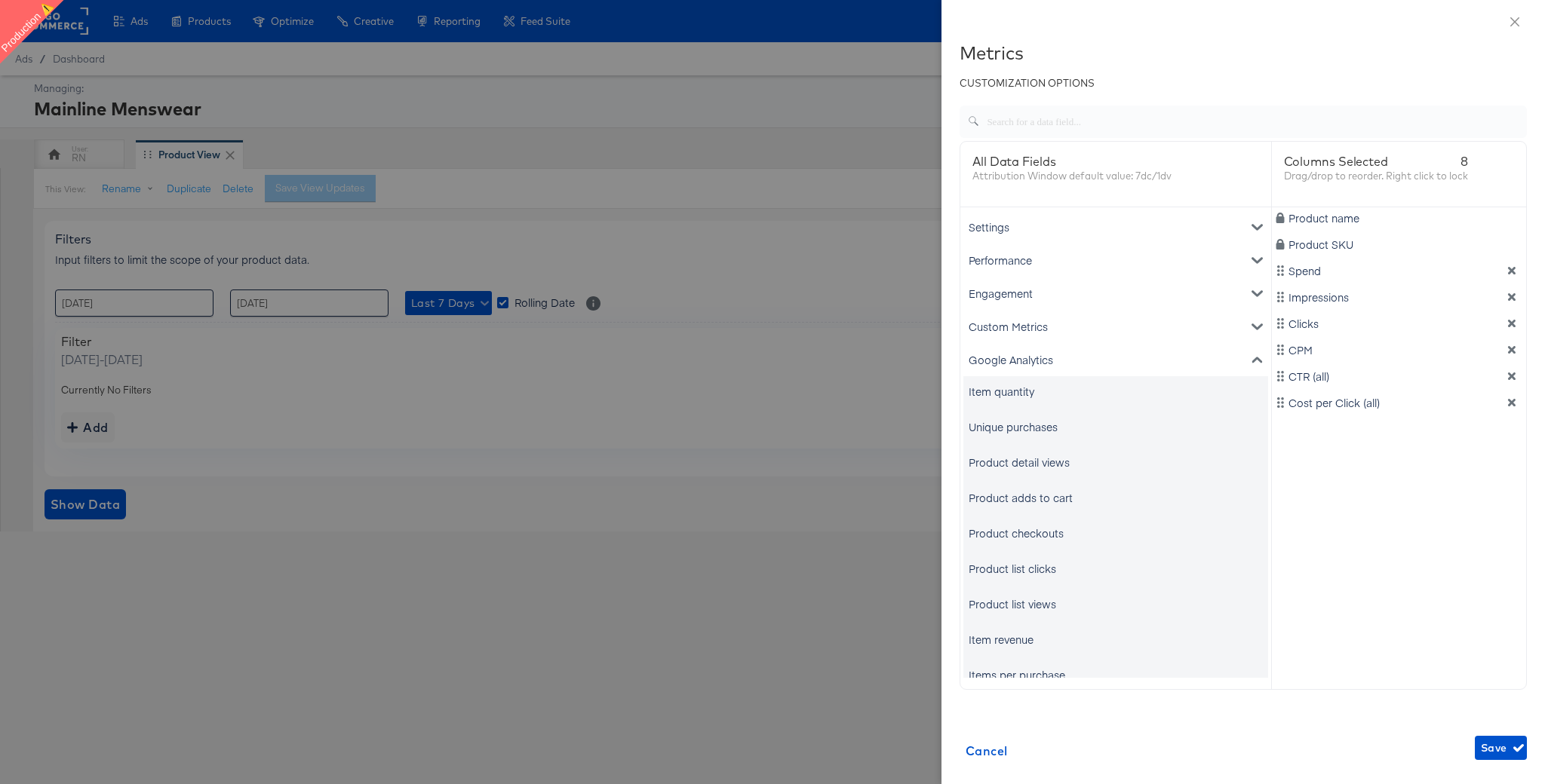
click at [1041, 388] on div "Item quantity" at bounding box center [1115, 392] width 305 height 30
click at [1008, 387] on div "Item quantity" at bounding box center [1001, 391] width 65 height 15
click at [1015, 440] on div "Unique purchases" at bounding box center [1115, 427] width 305 height 30
click at [1010, 437] on div "Unique purchases" at bounding box center [1115, 427] width 305 height 30
click at [1011, 467] on div "Product detail views" at bounding box center [1019, 462] width 101 height 15
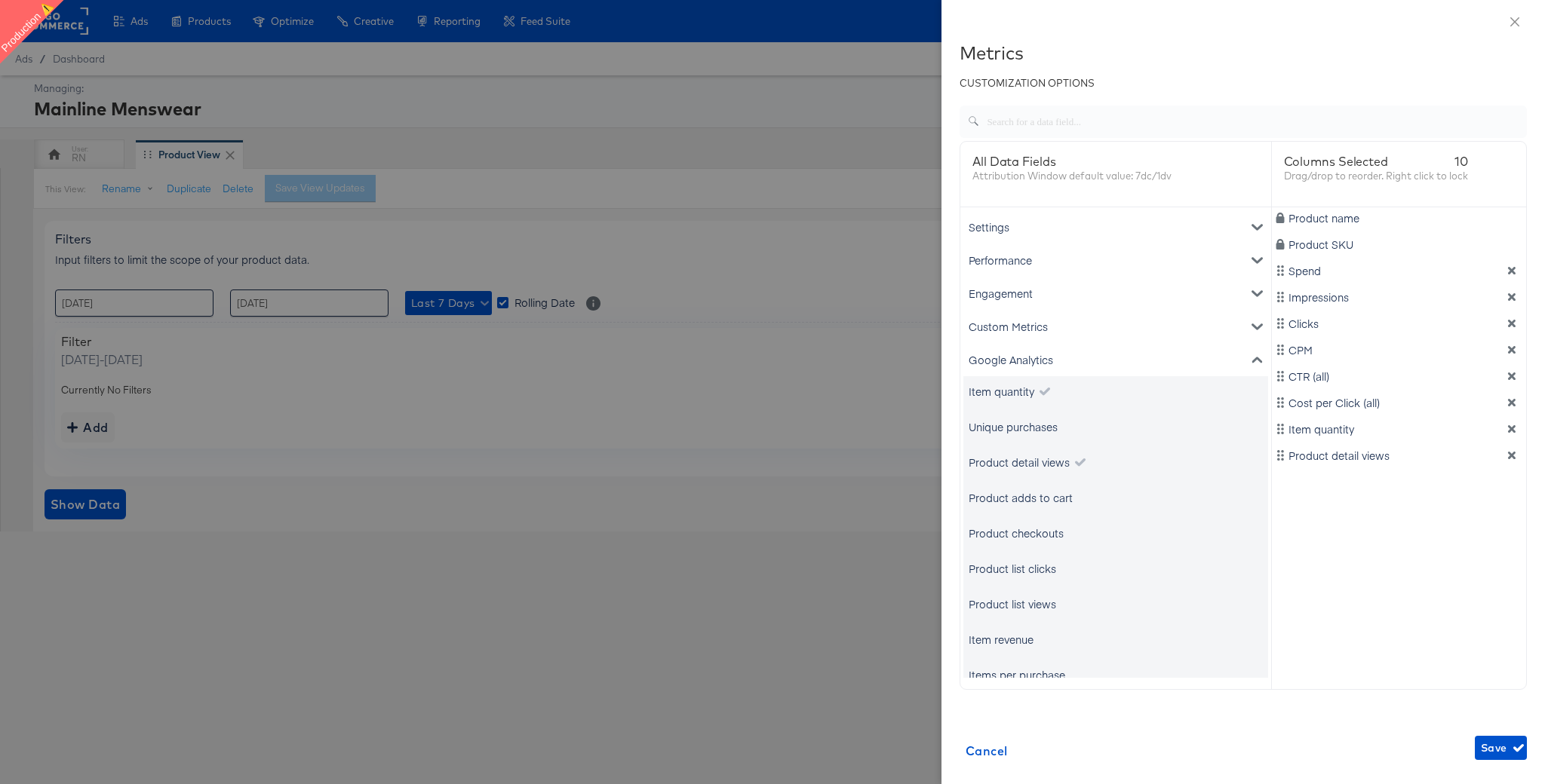
click at [1013, 428] on div "Unique purchases" at bounding box center [1013, 426] width 89 height 15
click at [1012, 430] on div "Unique purchases" at bounding box center [1013, 426] width 89 height 15
click at [1023, 457] on div "Product detail views" at bounding box center [1019, 462] width 101 height 15
click at [1011, 425] on div "Unique purchases" at bounding box center [1013, 426] width 89 height 15
click at [1012, 466] on div "Product detail views" at bounding box center [1019, 462] width 101 height 15
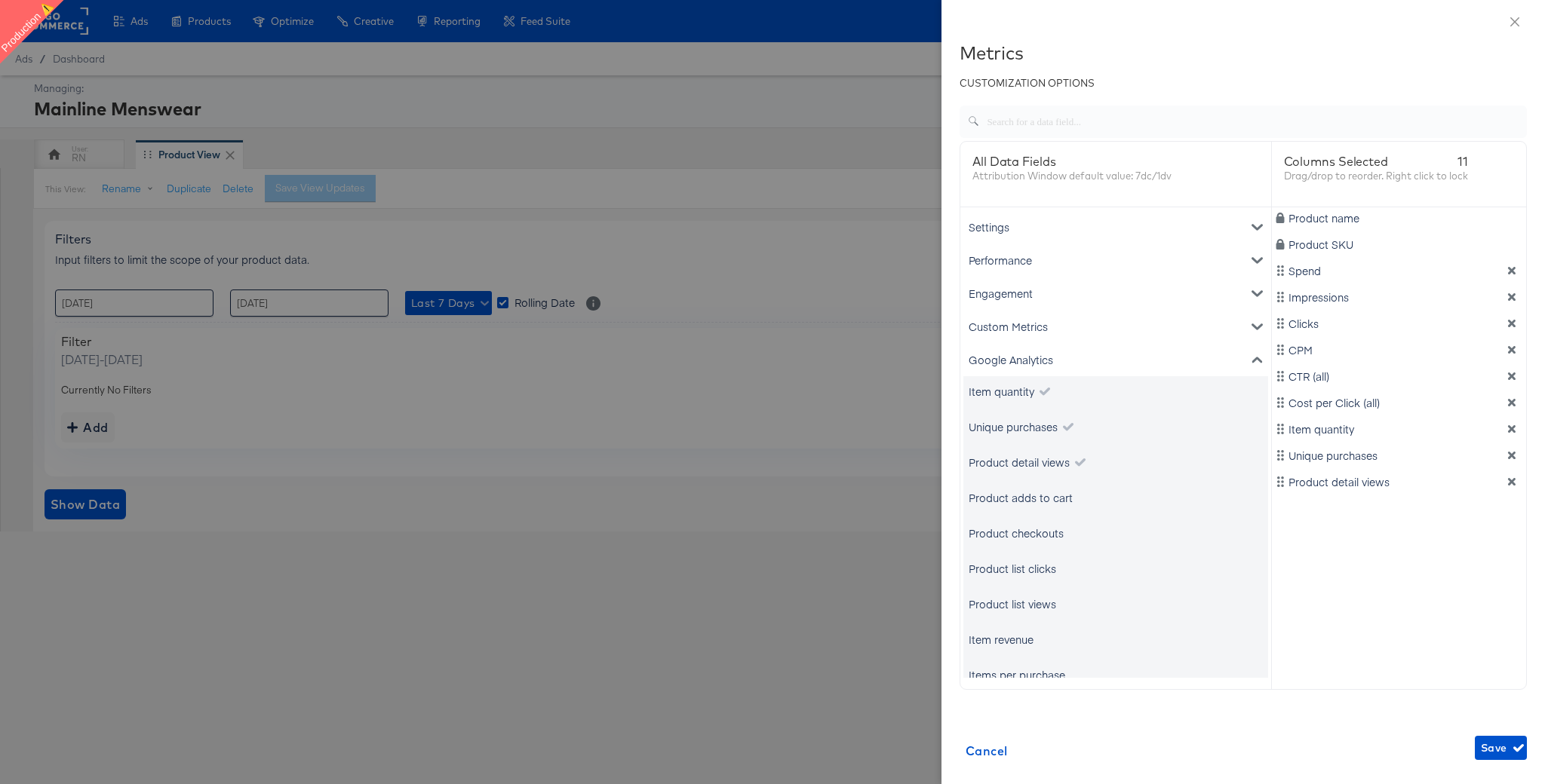
click at [1012, 501] on div "Product adds to cart" at bounding box center [1021, 497] width 104 height 15
click at [1017, 533] on div "Product checkouts" at bounding box center [1016, 533] width 95 height 15
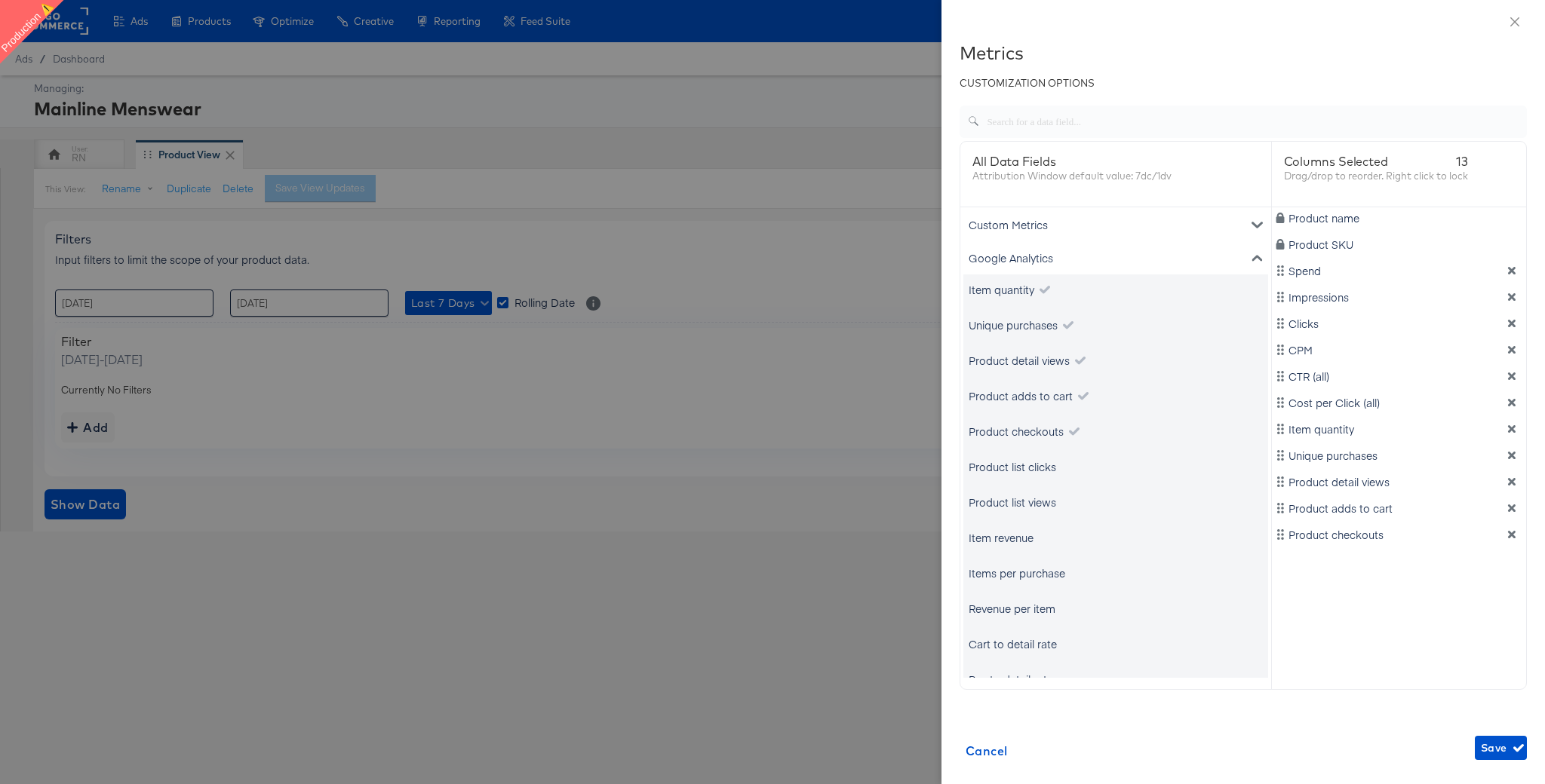
scroll to position [134, 0]
click at [1018, 429] on div "Product list clicks" at bounding box center [1012, 434] width 87 height 15
click at [1020, 465] on div "Product list views" at bounding box center [1012, 470] width 87 height 15
click at [1018, 498] on div "Item revenue" at bounding box center [1001, 505] width 65 height 15
click at [1033, 555] on div "Item quantity Unique purchases Product detail views Product adds to cart Produc…" at bounding box center [1115, 451] width 305 height 420
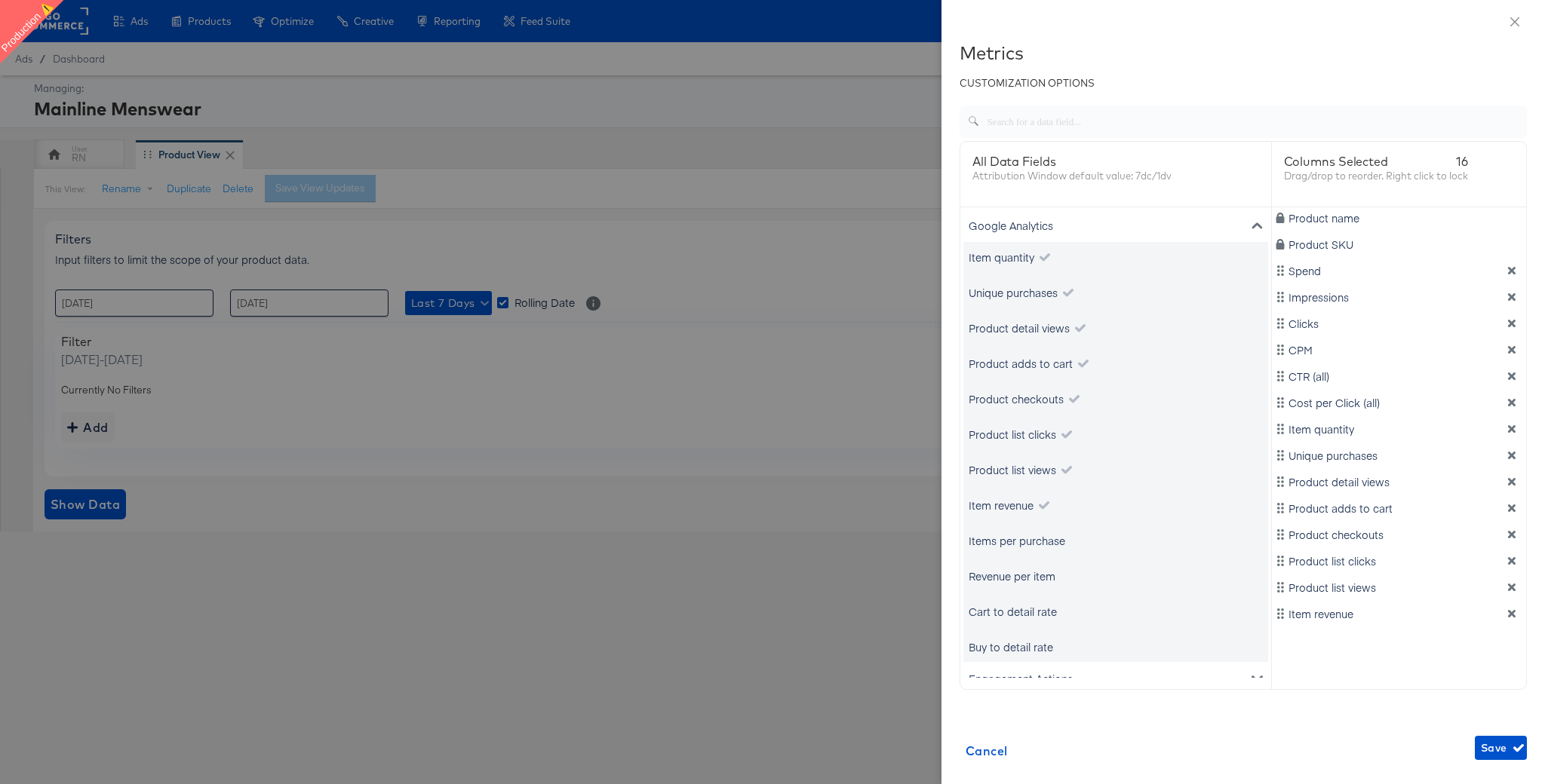
click at [1033, 552] on div "Items per purchase" at bounding box center [1115, 541] width 305 height 30
click at [1033, 546] on div "Items per purchase" at bounding box center [1017, 541] width 96 height 15
click at [1034, 585] on div "Revenue per item" at bounding box center [1115, 576] width 305 height 30
click at [1030, 582] on div "Revenue per item" at bounding box center [1012, 576] width 87 height 15
click at [1031, 615] on div "Cart to detail rate" at bounding box center [1013, 611] width 88 height 15
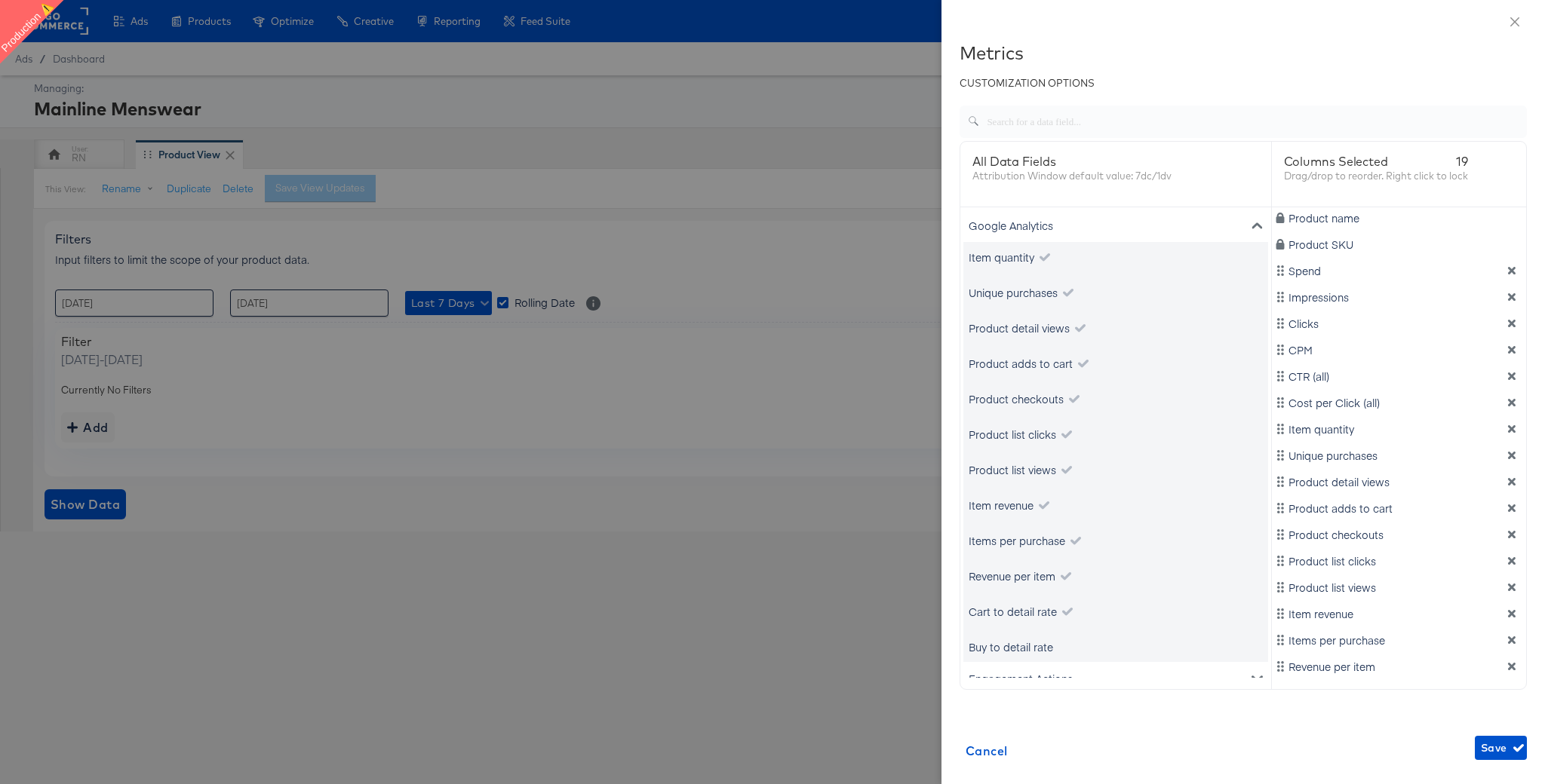
click at [1044, 649] on div "Buy to detail rate" at bounding box center [1011, 647] width 84 height 15
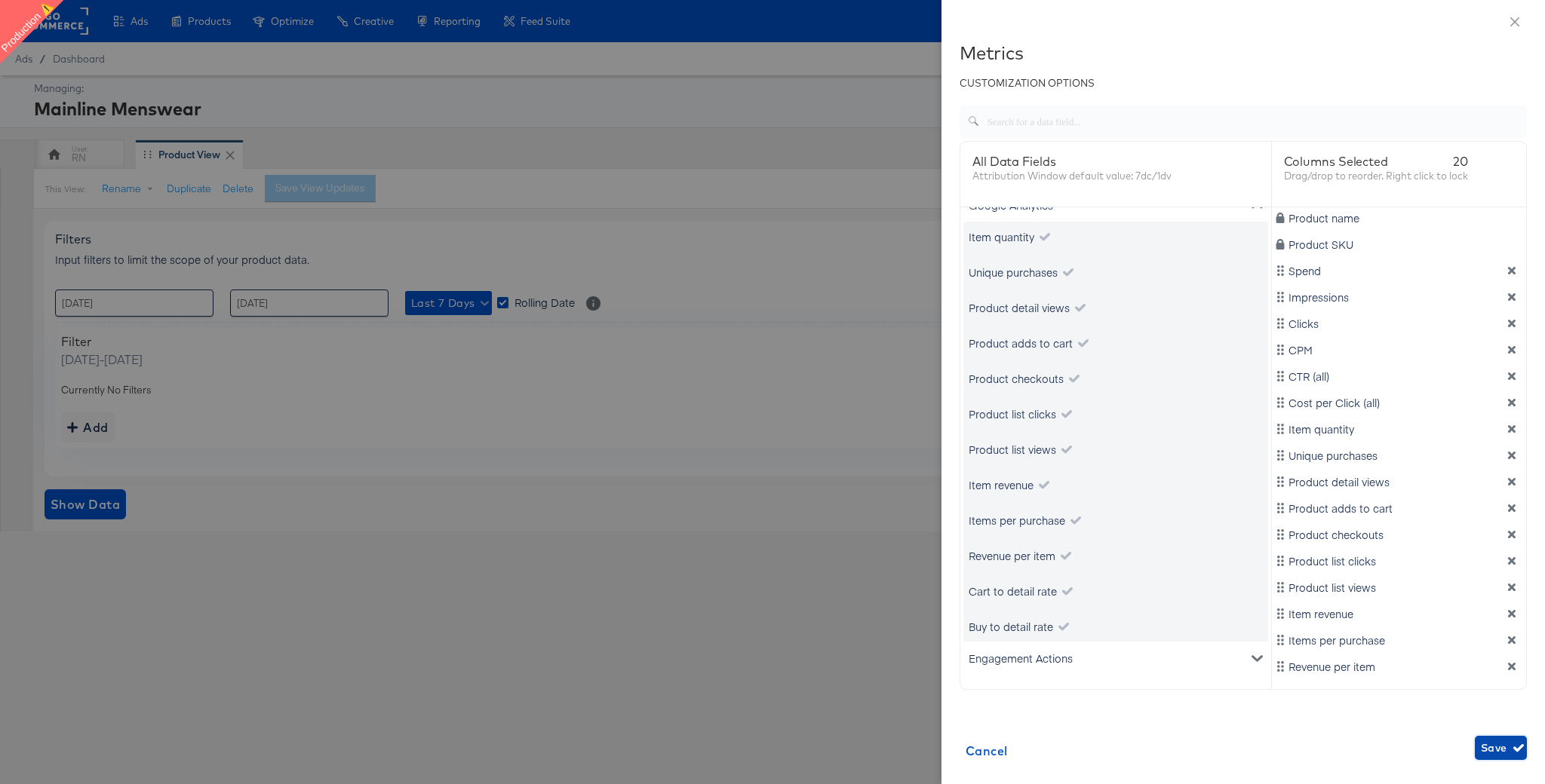
click at [1500, 745] on span "Save" at bounding box center [1501, 749] width 40 height 19
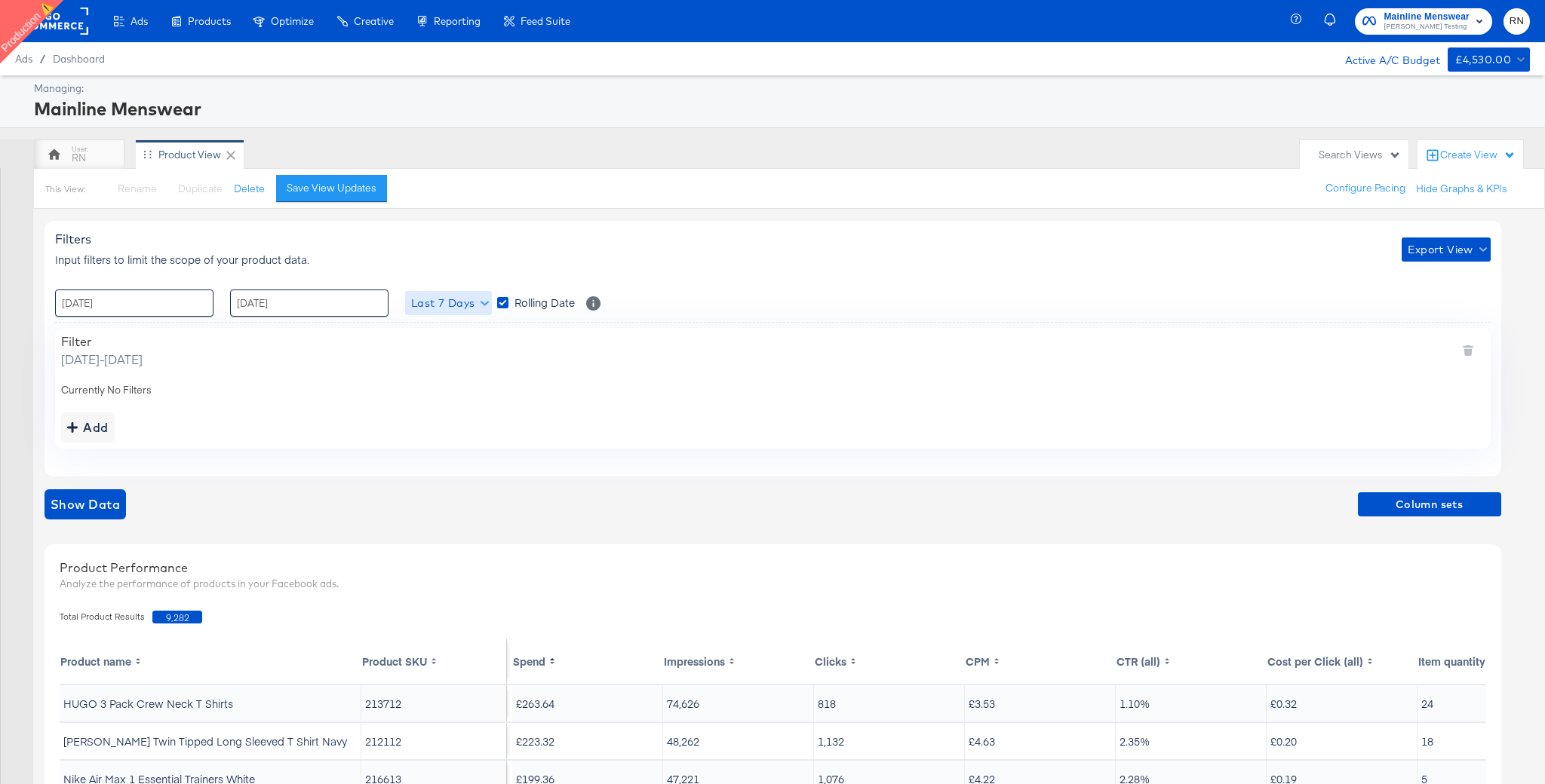
click at [459, 299] on span "Last 7 Days" at bounding box center [449, 303] width 75 height 19
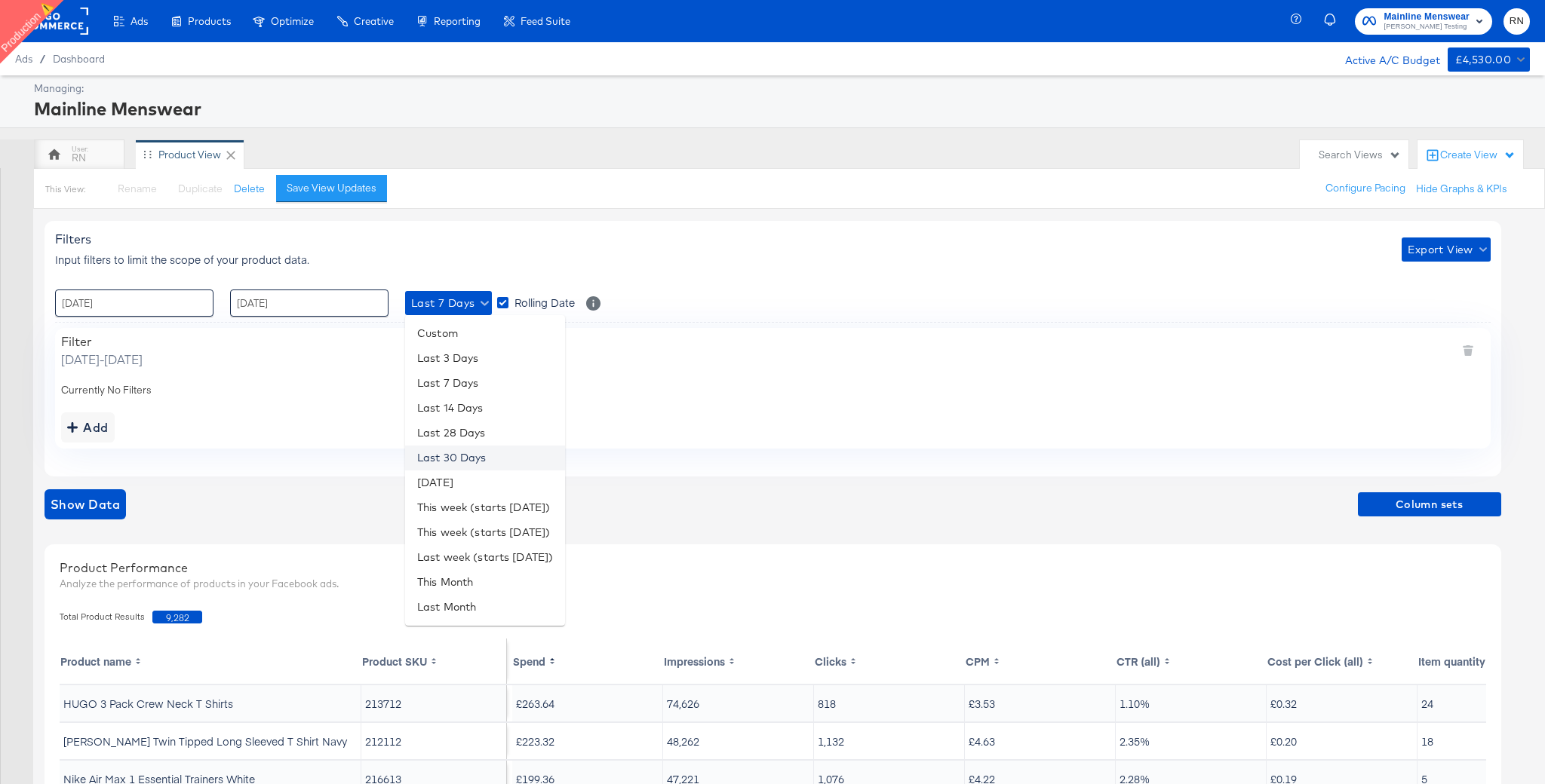
click at [484, 453] on li "Last 30 Days" at bounding box center [485, 459] width 160 height 25
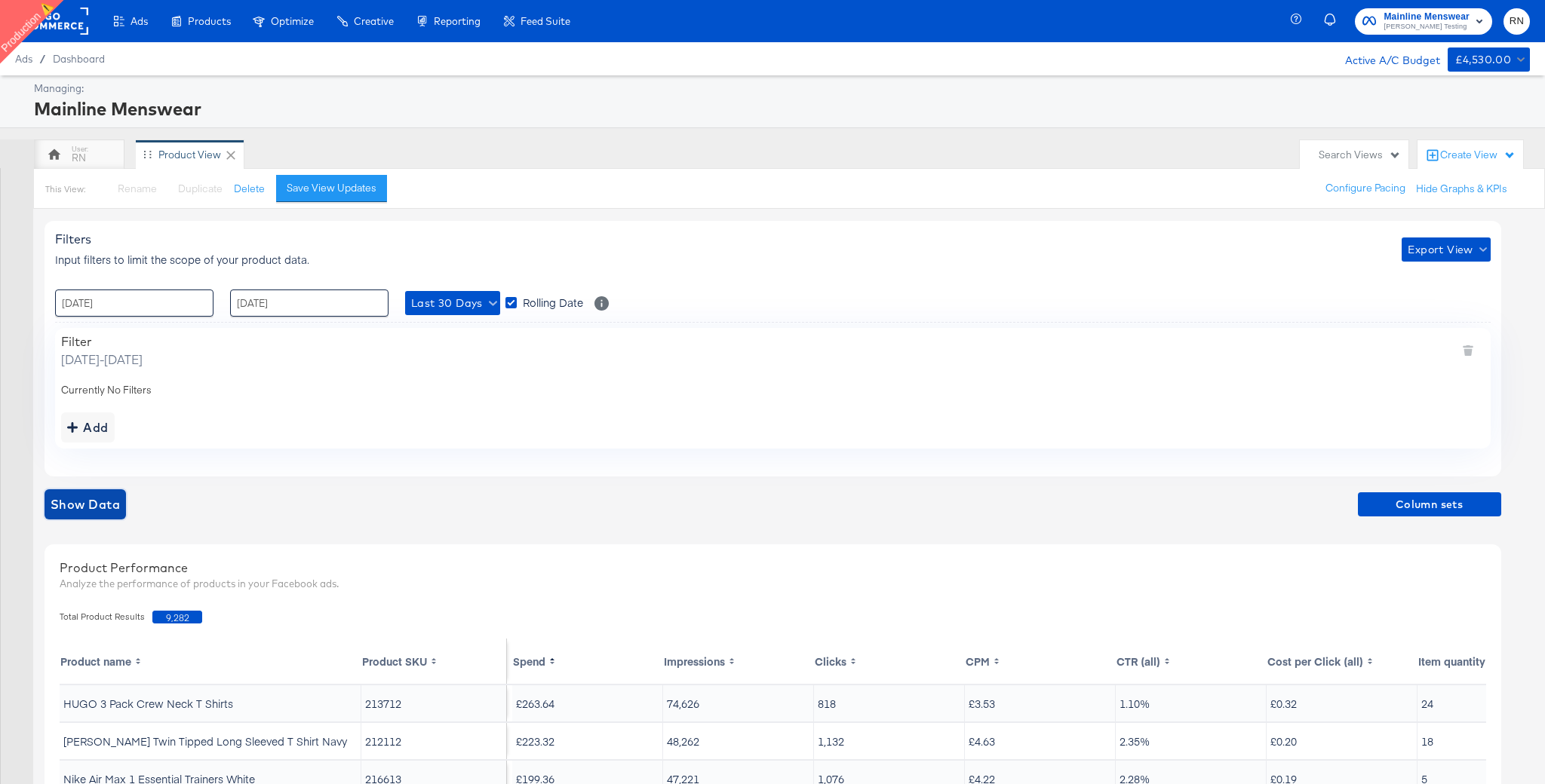
click at [91, 510] on span "Show Data" at bounding box center [85, 504] width 69 height 21
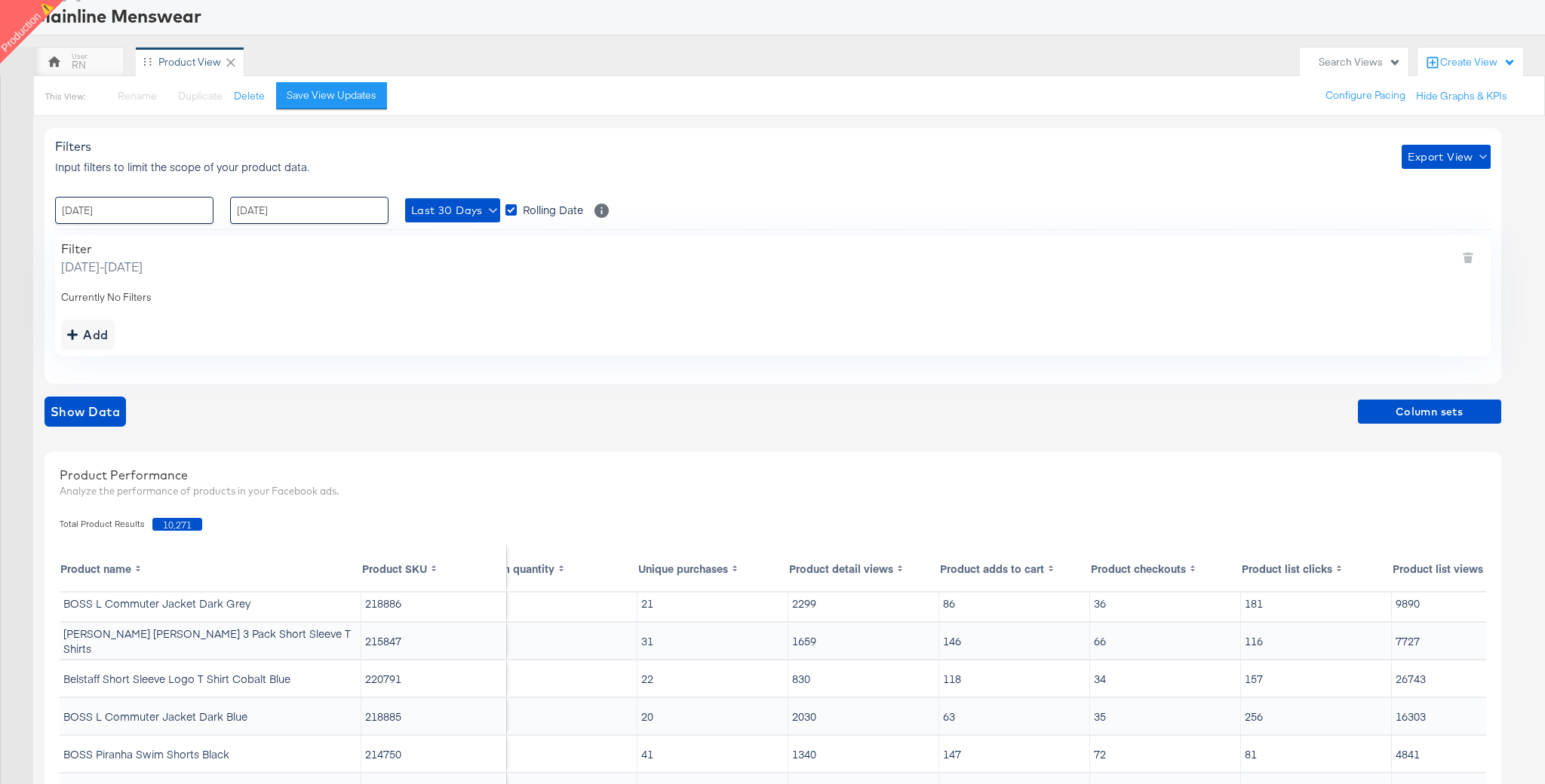
scroll to position [0, 0]
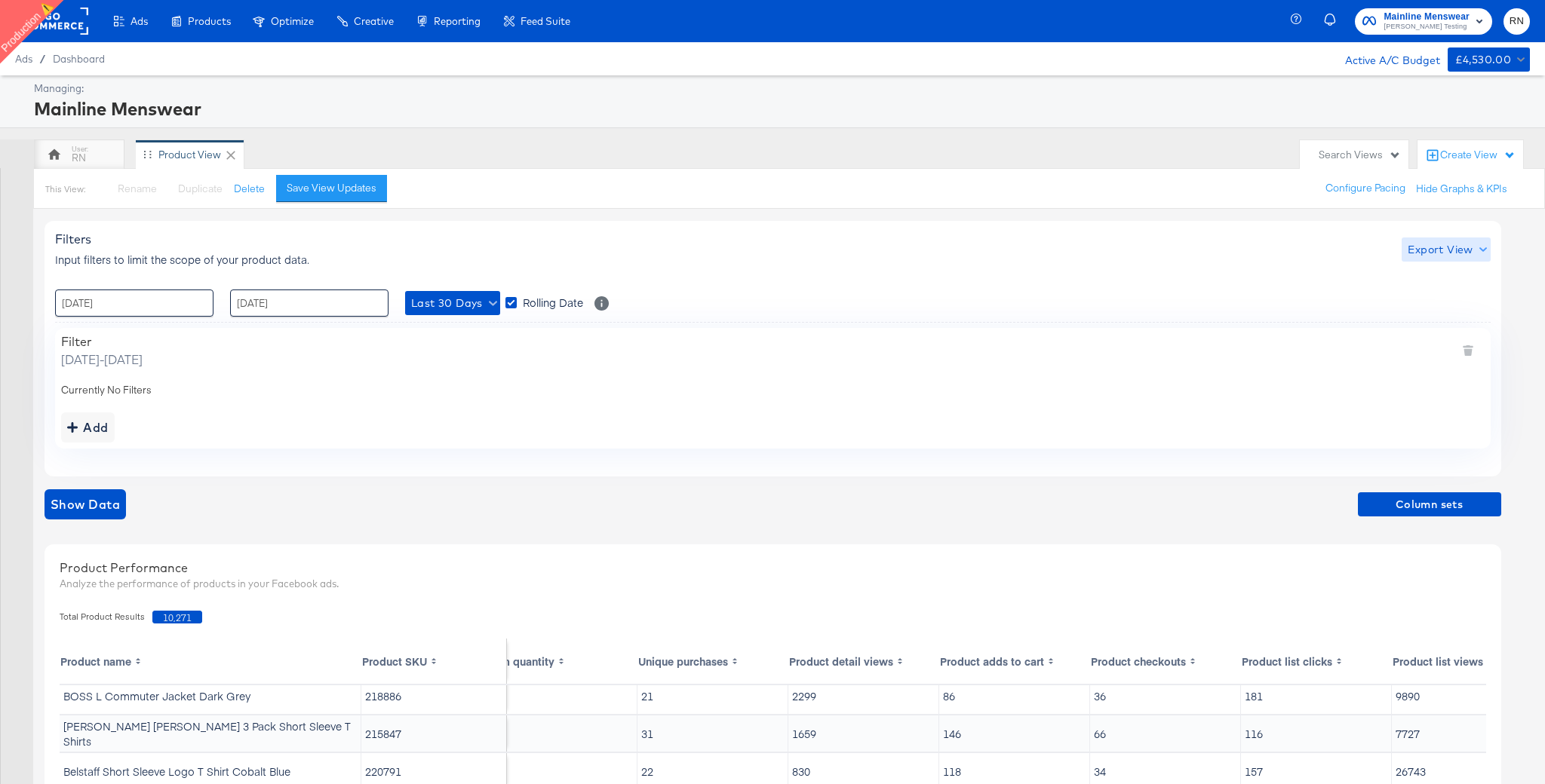
click at [1439, 249] on span "Export View" at bounding box center [1446, 250] width 76 height 19
click at [1437, 312] on span "Bulk Export" at bounding box center [1443, 313] width 59 height 32
click at [91, 155] on div "RN" at bounding box center [79, 154] width 91 height 30
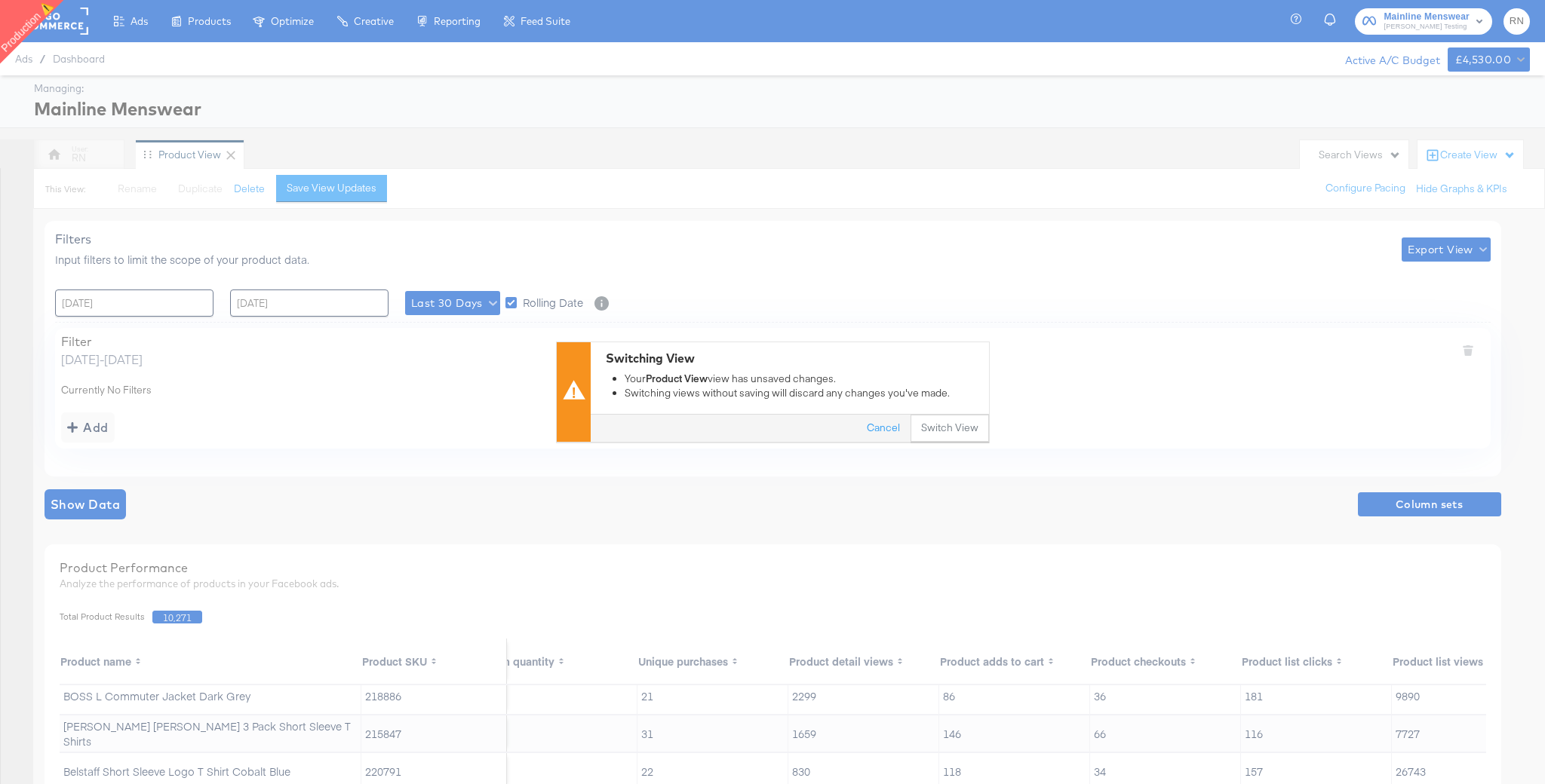
click at [942, 444] on div "Switching View Your Product View view has unsaved changes. Switching views with…" at bounding box center [772, 392] width 1545 height 784
click at [942, 436] on button "Switch View" at bounding box center [950, 429] width 79 height 27
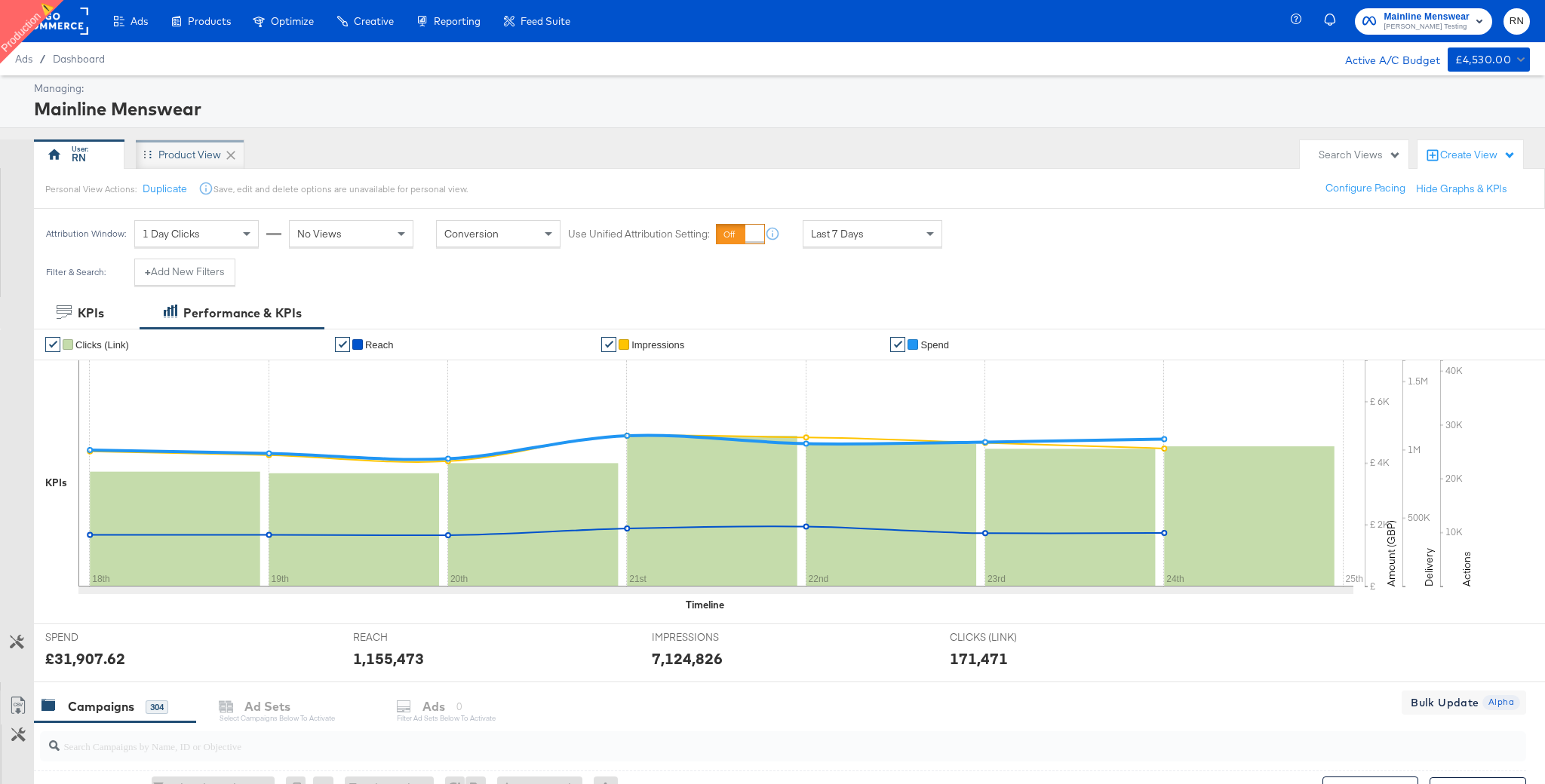
click at [184, 156] on div "Product View" at bounding box center [189, 155] width 62 height 14
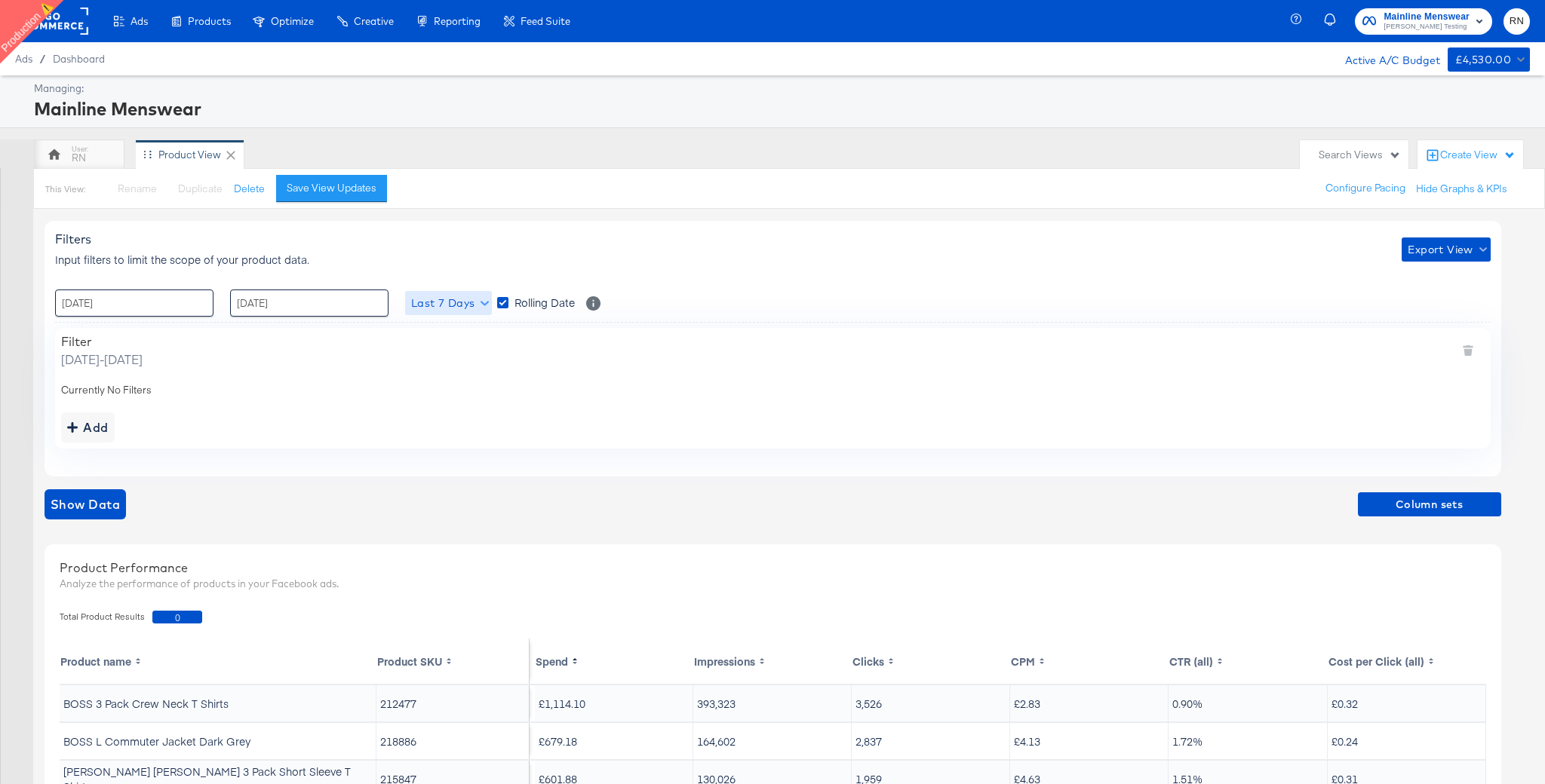
click at [442, 295] on span "Last 7 Days" at bounding box center [449, 303] width 75 height 19
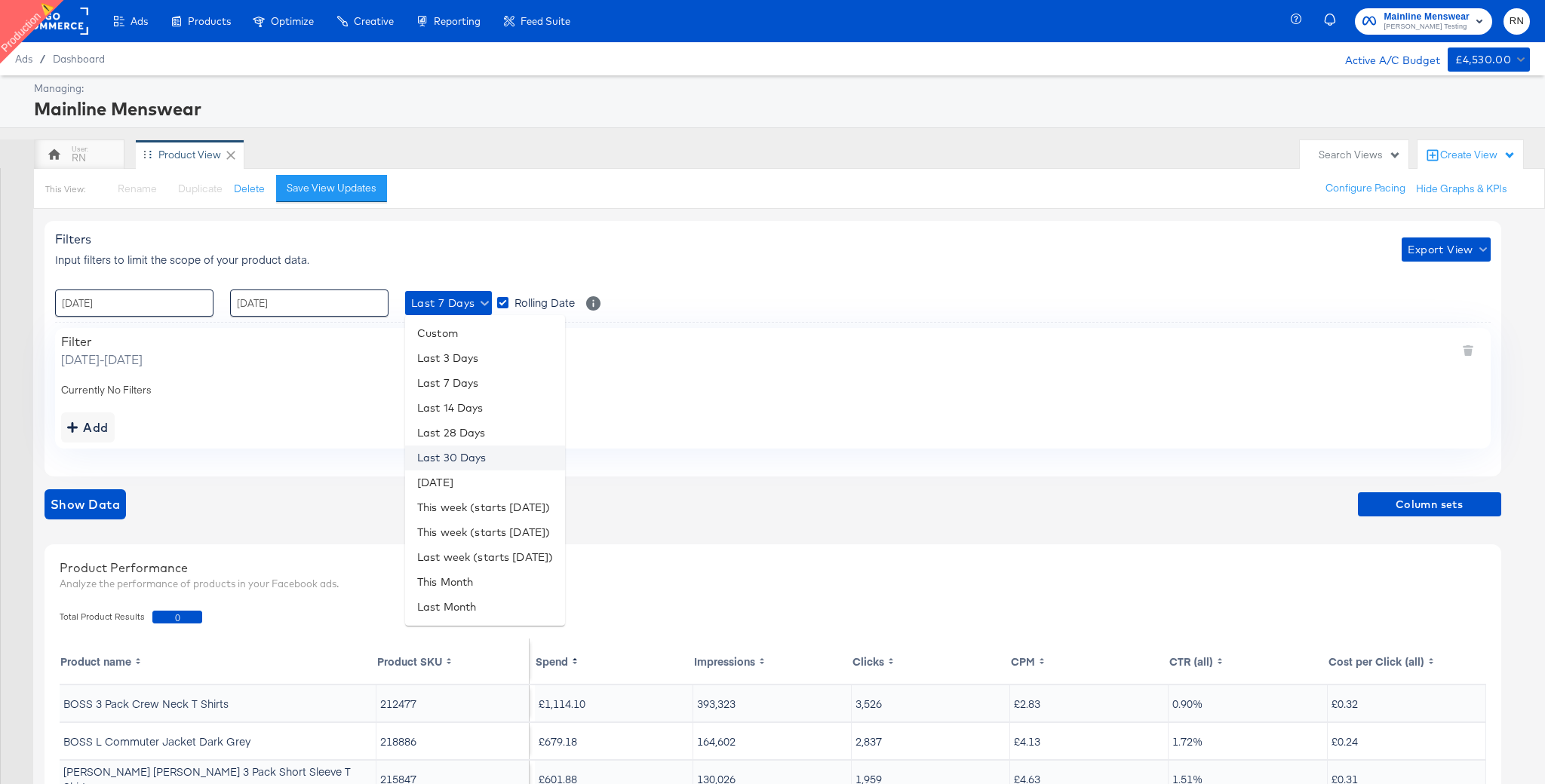
click at [473, 461] on li "Last 30 Days" at bounding box center [485, 459] width 160 height 25
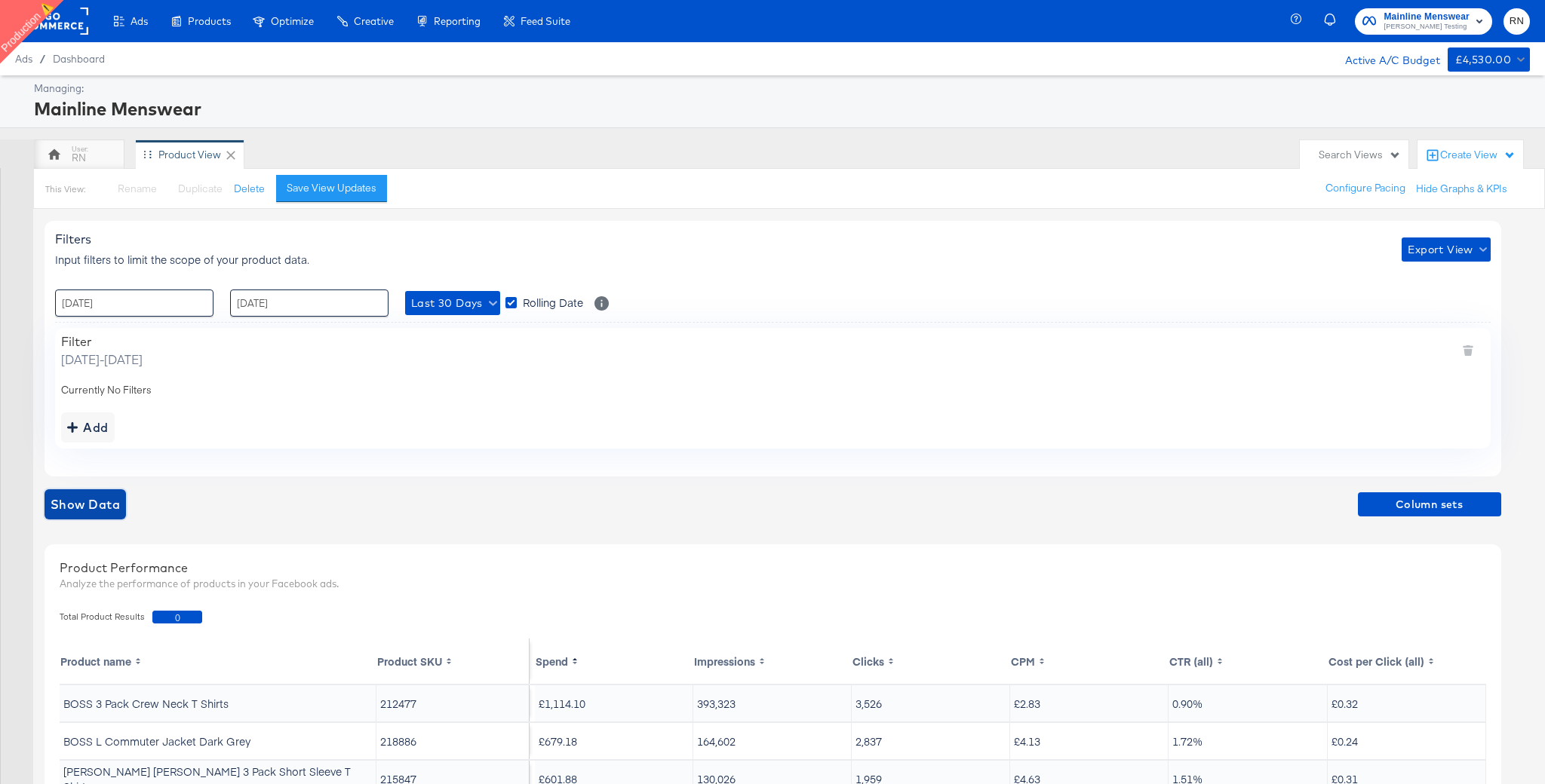
click at [102, 514] on span "Show Data" at bounding box center [85, 504] width 69 height 21
click at [450, 311] on span "Last 30 Days" at bounding box center [452, 303] width 83 height 19
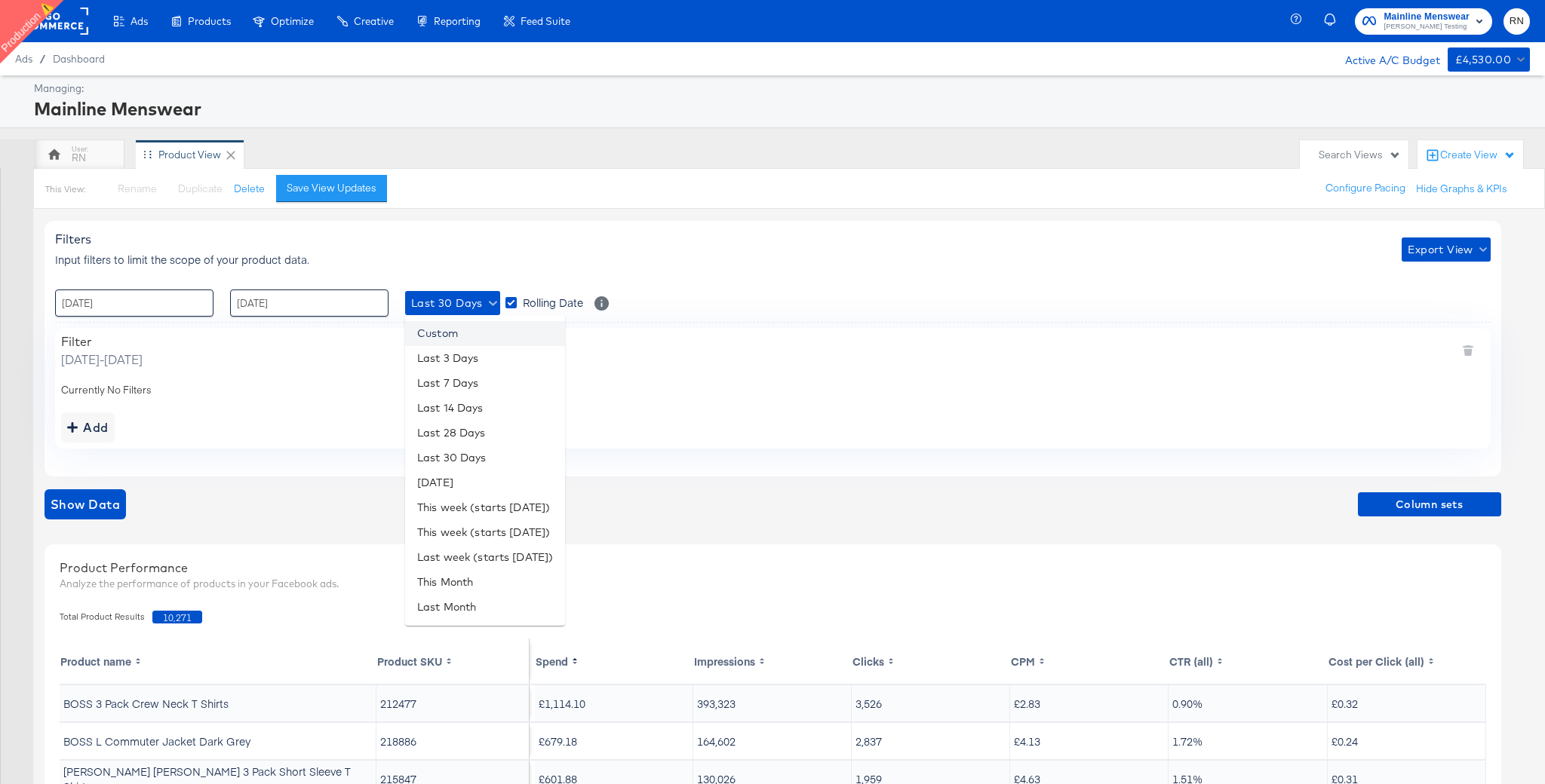
click at [460, 342] on li "Custom" at bounding box center [485, 334] width 160 height 25
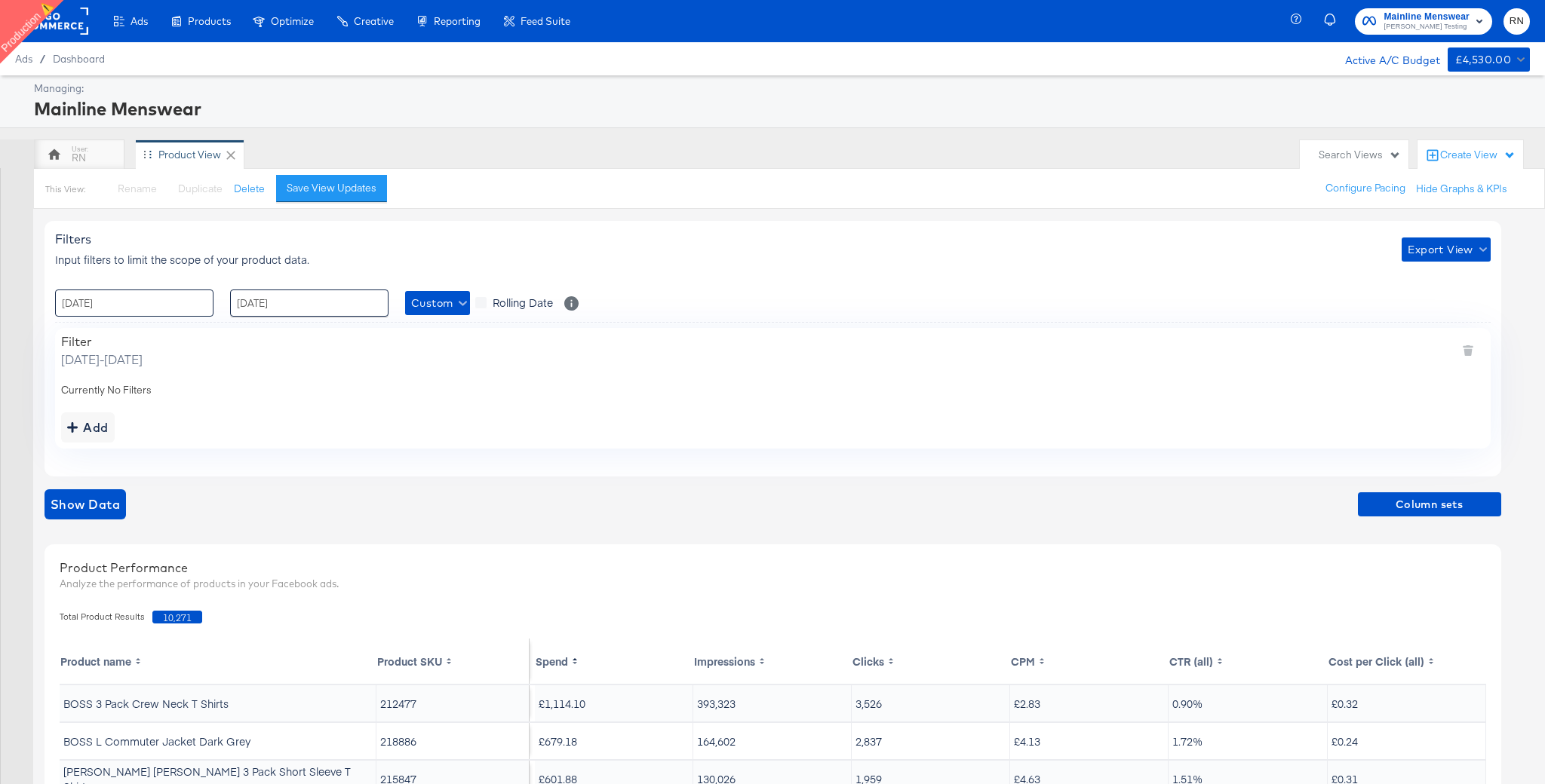
click at [183, 315] on input "[DATE]" at bounding box center [134, 303] width 158 height 27
click at [76, 334] on span "‹" at bounding box center [73, 334] width 24 height 23
click at [203, 374] on td "1" at bounding box center [200, 379] width 26 height 21
type input "01 / August / 2025 00:00"
click at [290, 303] on input "[DATE]" at bounding box center [309, 303] width 158 height 27
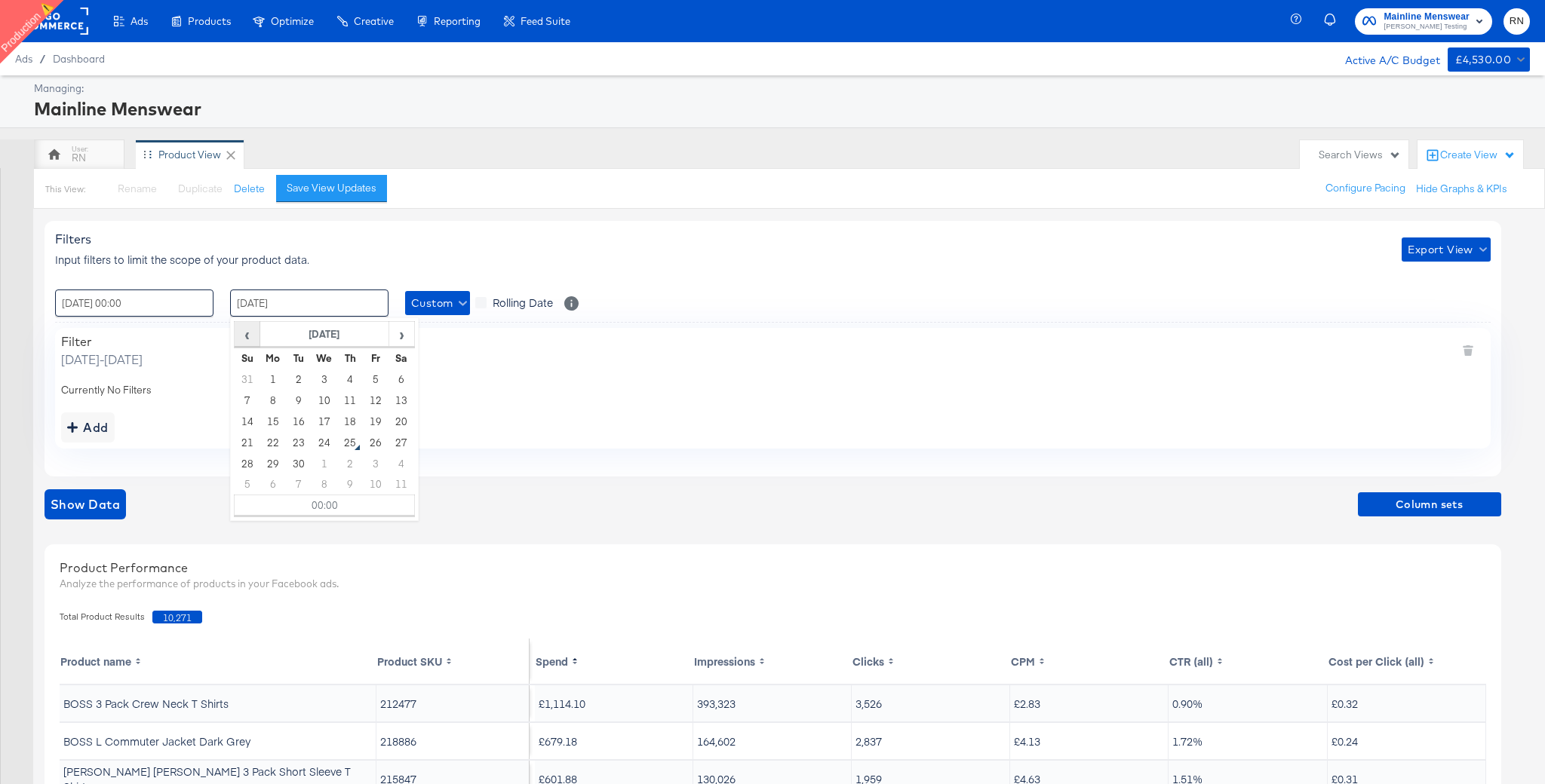
click at [243, 338] on span "‹" at bounding box center [248, 334] width 24 height 23
click at [326, 437] on td "20" at bounding box center [324, 442] width 26 height 21
type input "20 / August / 2025 00:00"
click at [204, 448] on div "Filters Input filters to limit the scope of your product data. Export View : 01…" at bounding box center [772, 347] width 1457 height 255
click at [106, 508] on span "Show Data" at bounding box center [85, 504] width 69 height 21
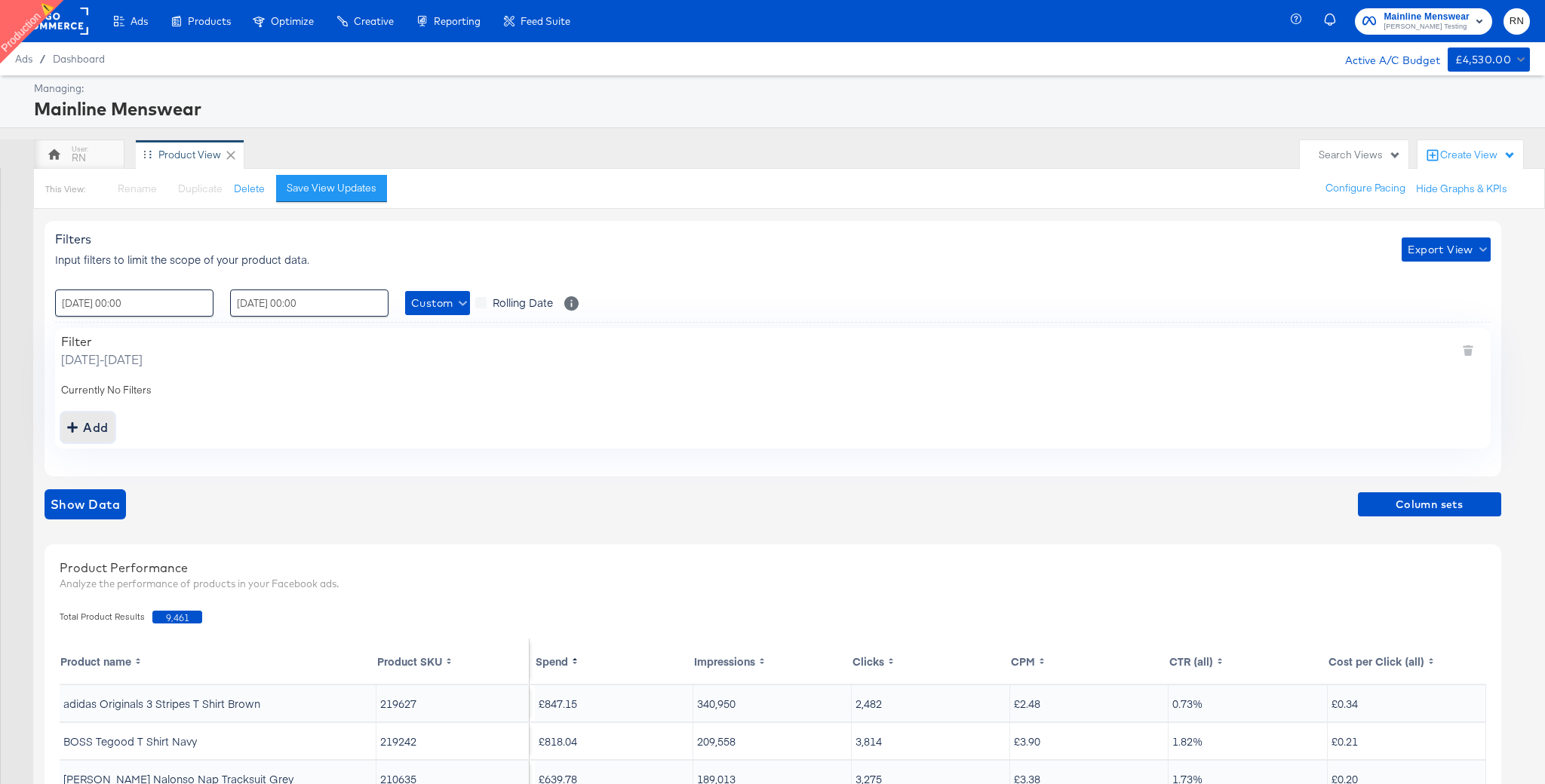
click at [91, 437] on div "Add" at bounding box center [87, 427] width 42 height 21
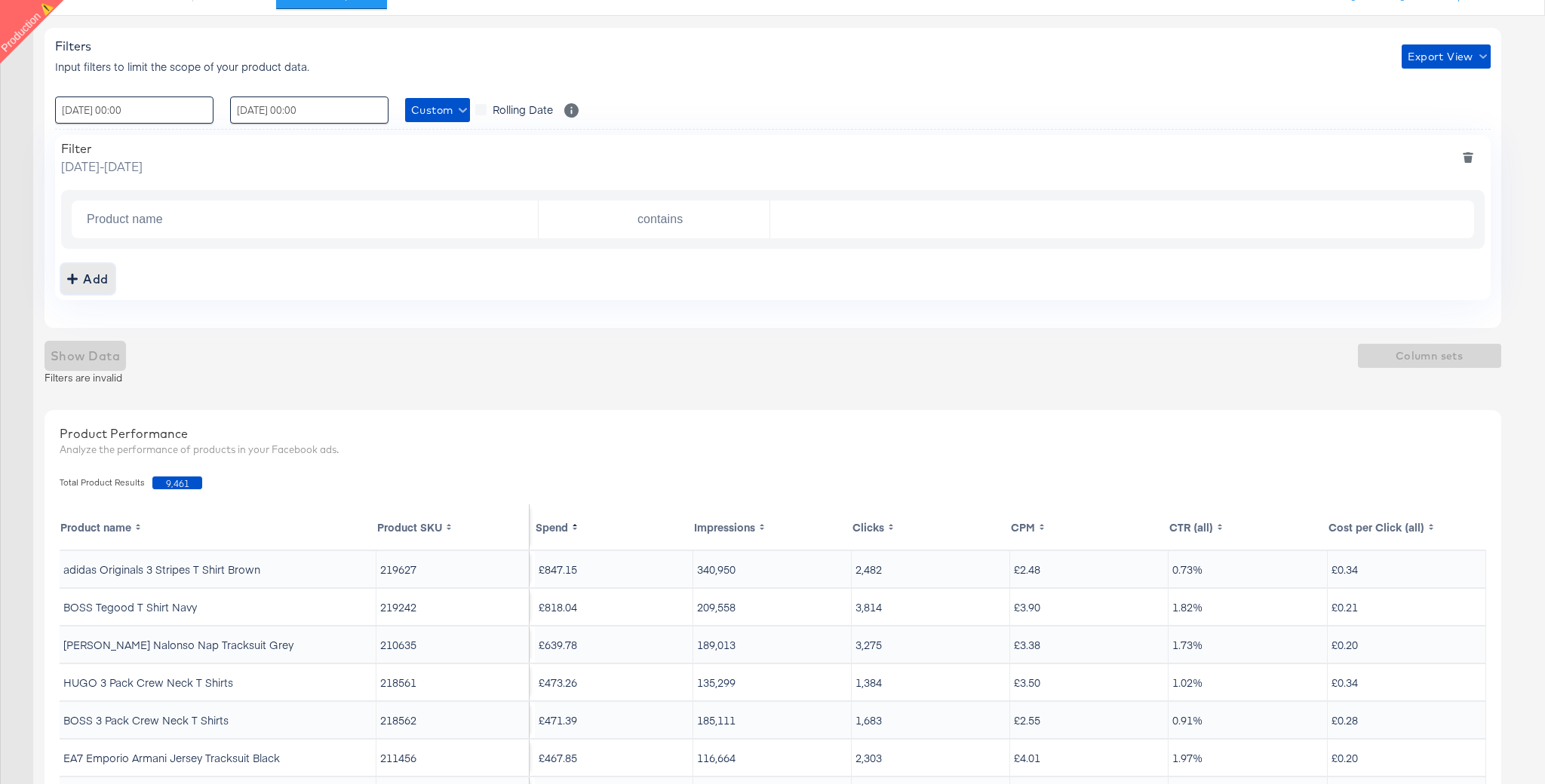
scroll to position [195, 0]
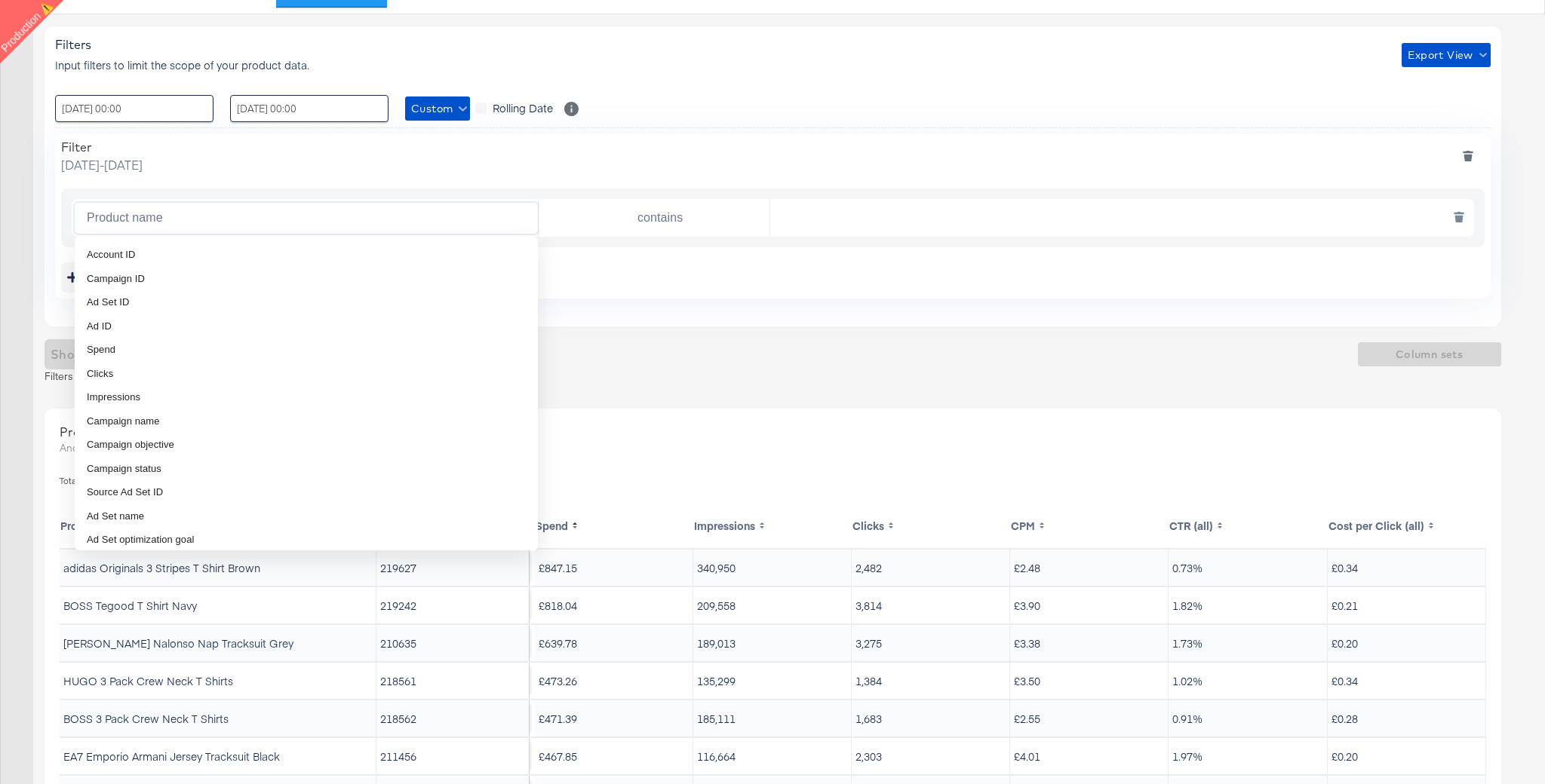
click at [300, 222] on input "Product name" at bounding box center [309, 217] width 457 height 31
click at [153, 403] on span "GA" at bounding box center [154, 401] width 13 height 10
type input "Item revenue"
type input "is greater than"
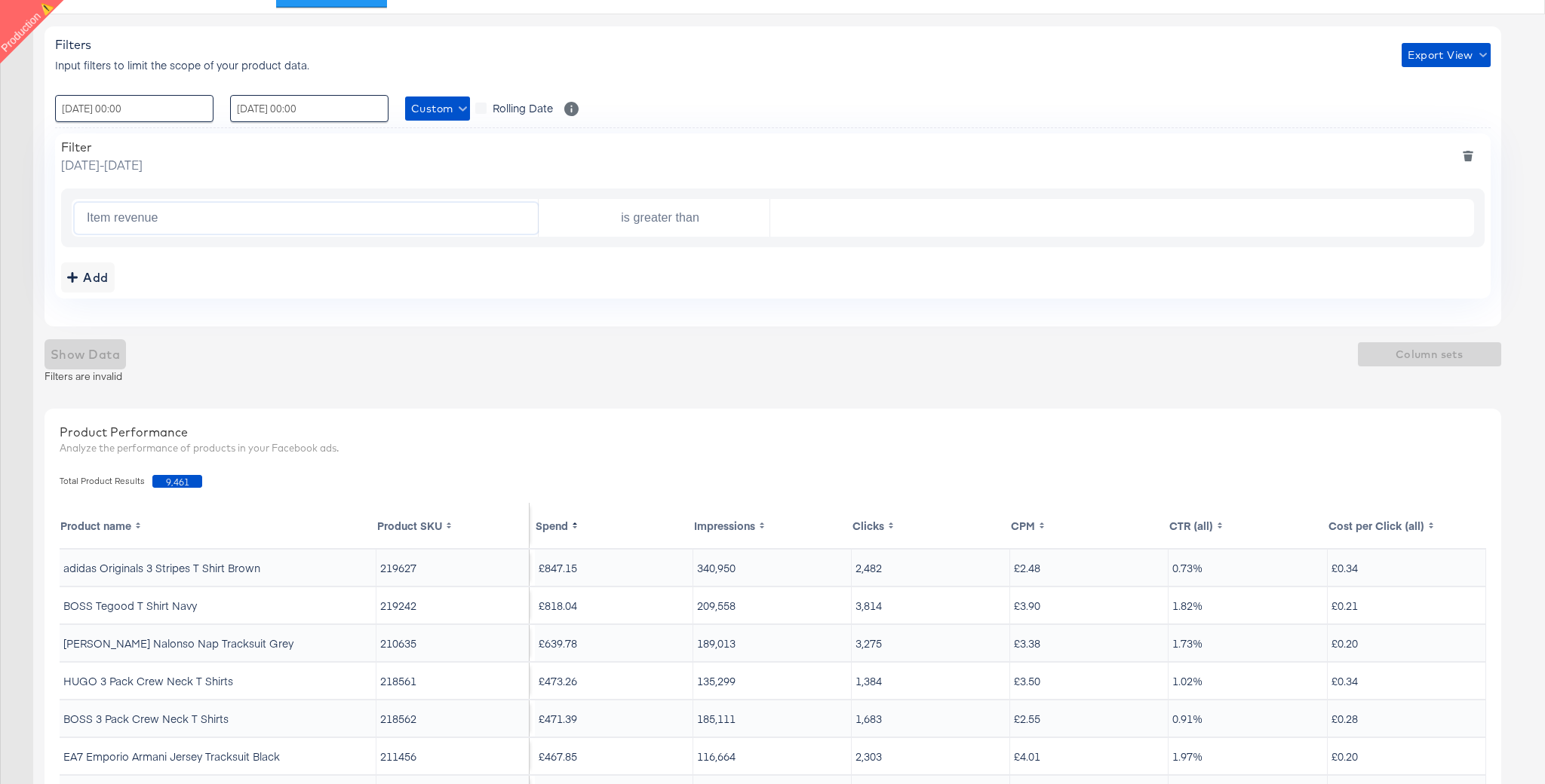
click at [970, 427] on div "Product Performance" at bounding box center [773, 433] width 1427 height 17
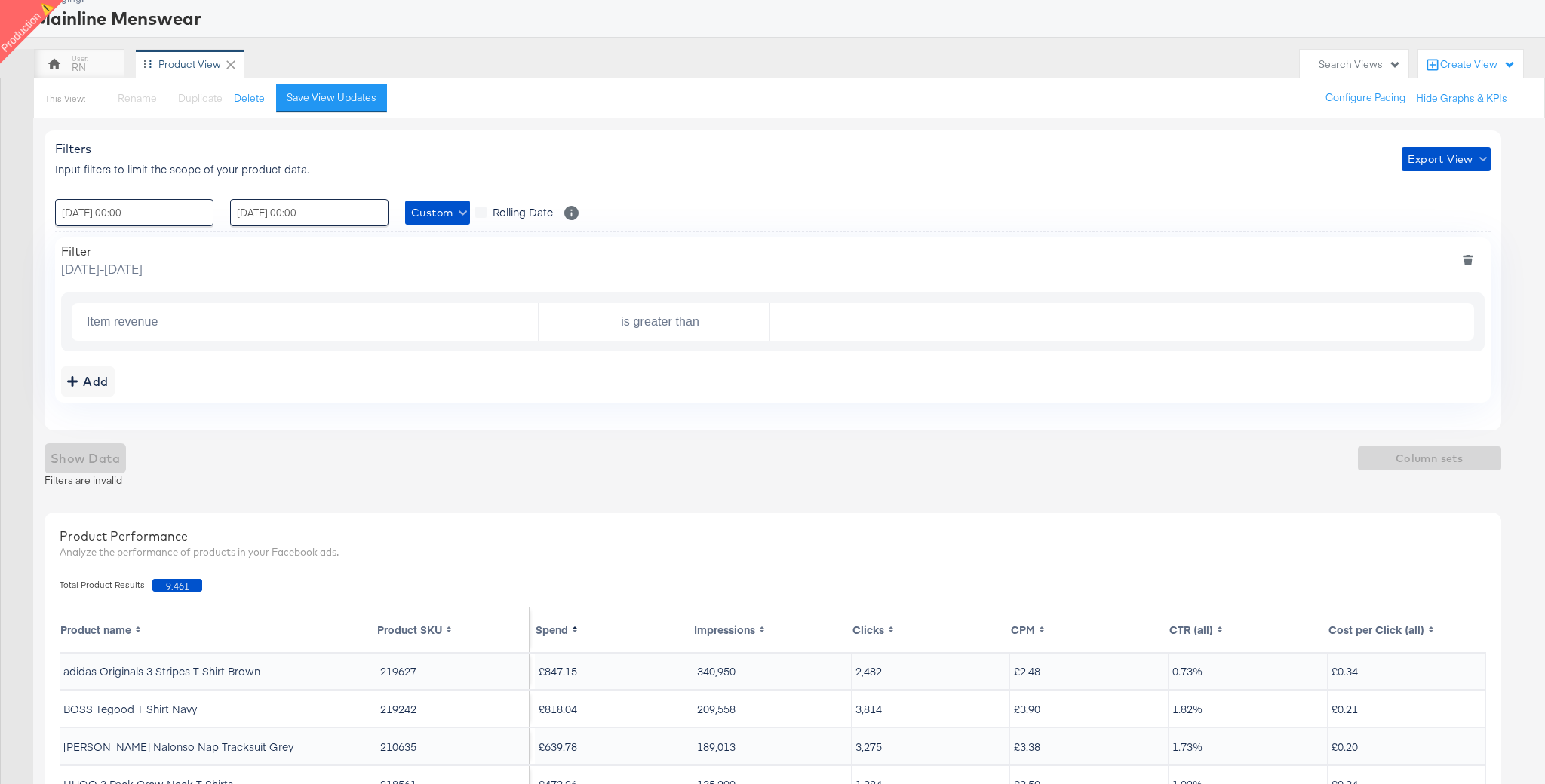
scroll to position [0, 0]
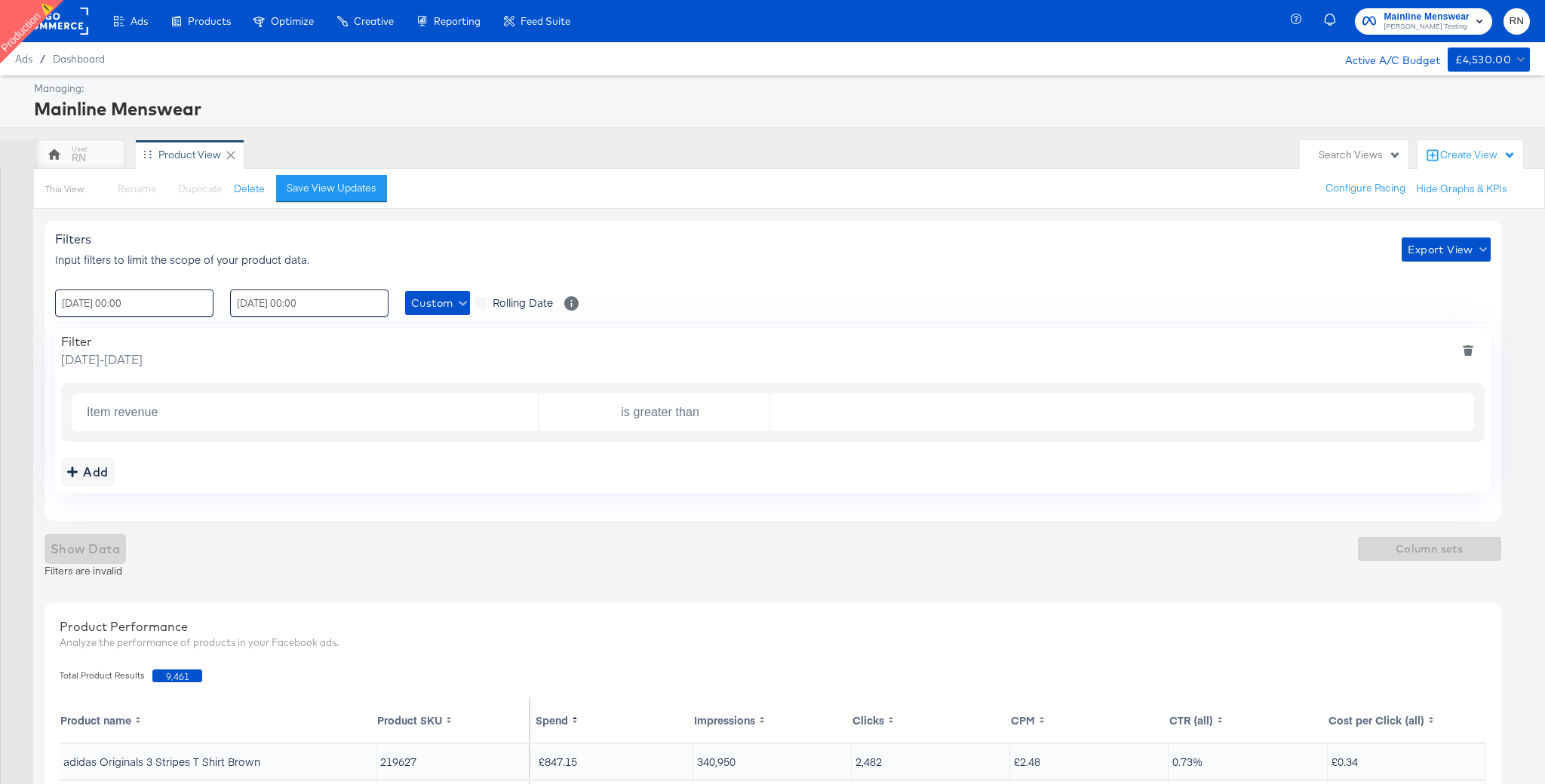
click at [1465, 357] on button "deletefilters" at bounding box center [1468, 351] width 32 height 34
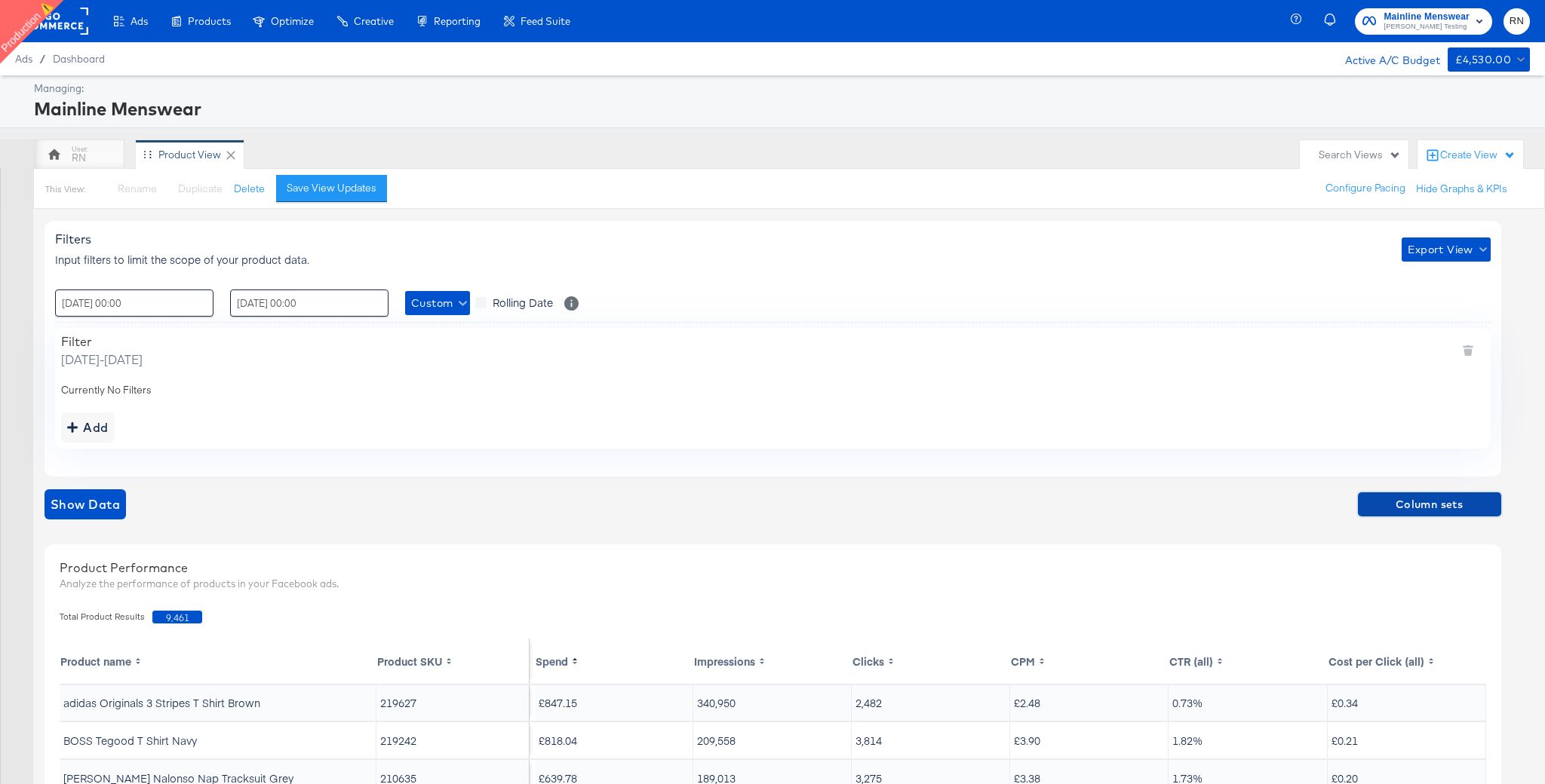
click at [1458, 496] on span "Column sets" at bounding box center [1429, 505] width 132 height 19
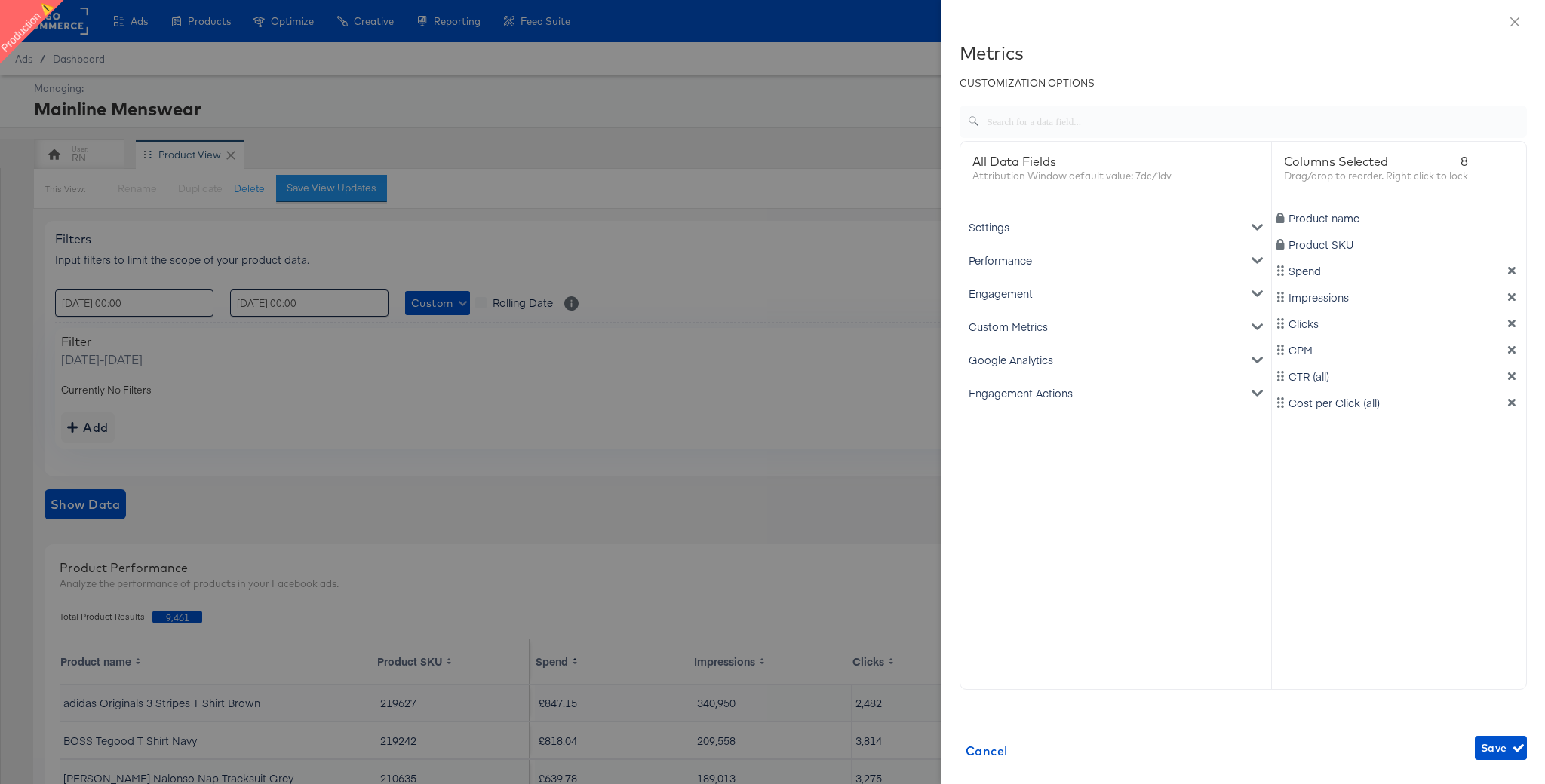
click at [1091, 362] on div "Google Analytics" at bounding box center [1115, 359] width 305 height 33
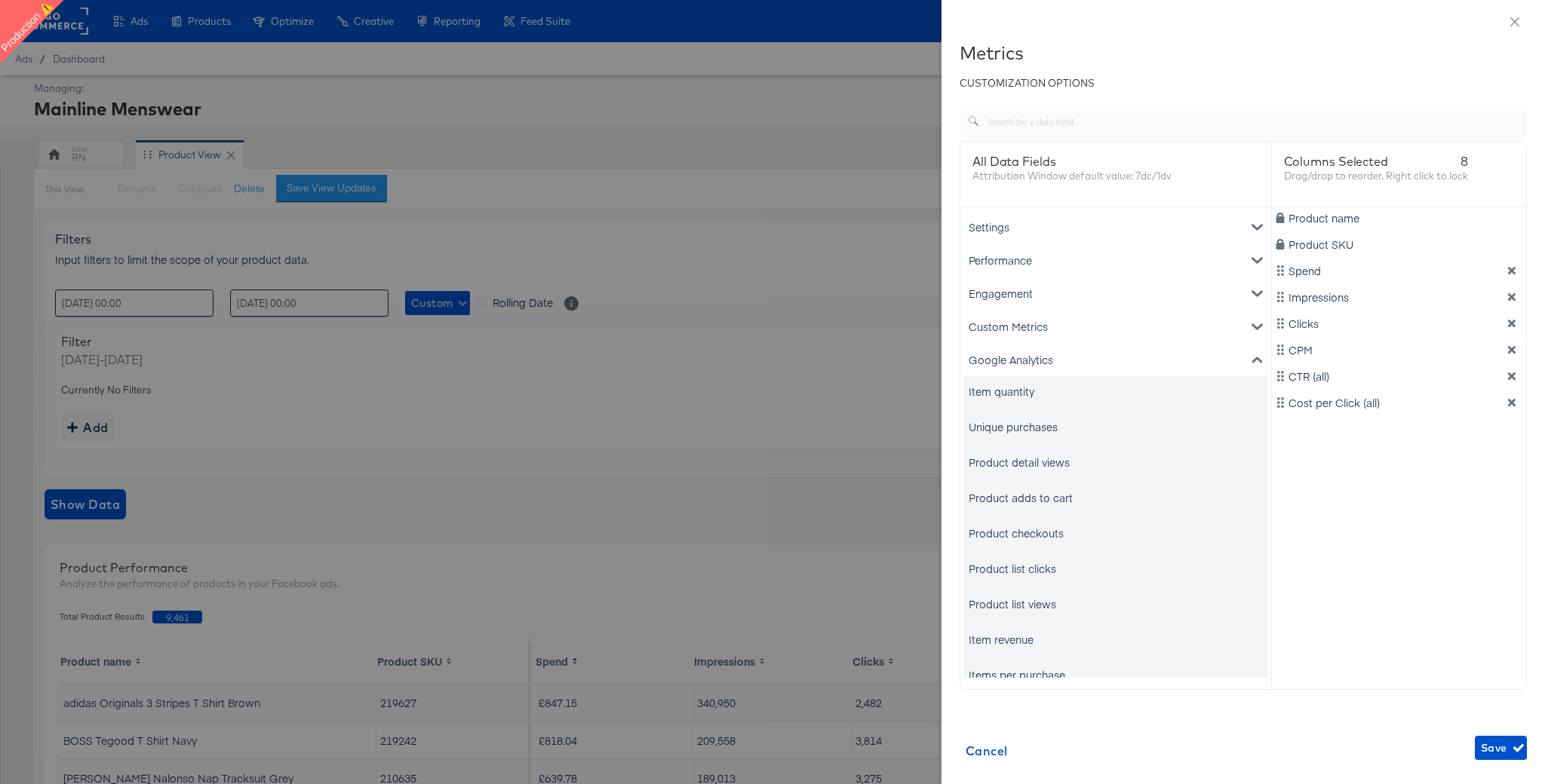
click at [1026, 390] on div "Item quantity" at bounding box center [1001, 391] width 65 height 15
click at [1026, 415] on div "Unique purchases" at bounding box center [1115, 427] width 305 height 30
click at [1029, 425] on div "Unique purchases" at bounding box center [1013, 426] width 89 height 15
click at [1034, 462] on div "Product detail views" at bounding box center [1019, 462] width 101 height 15
click at [1034, 493] on div "Product adds to cart" at bounding box center [1021, 497] width 104 height 15
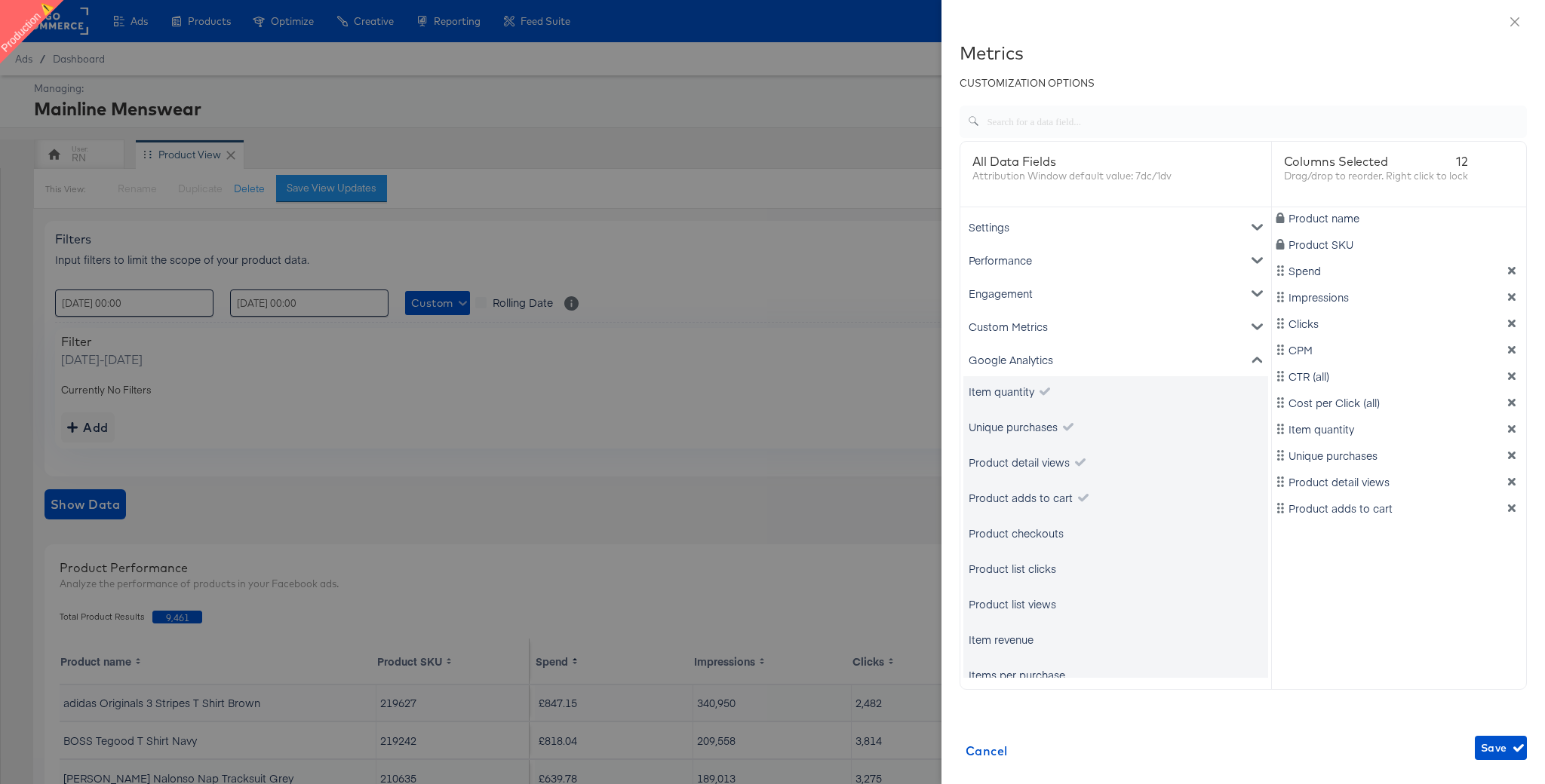
click at [1026, 539] on div "Product checkouts" at bounding box center [1016, 533] width 95 height 15
click at [1024, 579] on div "Product list clicks" at bounding box center [1115, 568] width 305 height 30
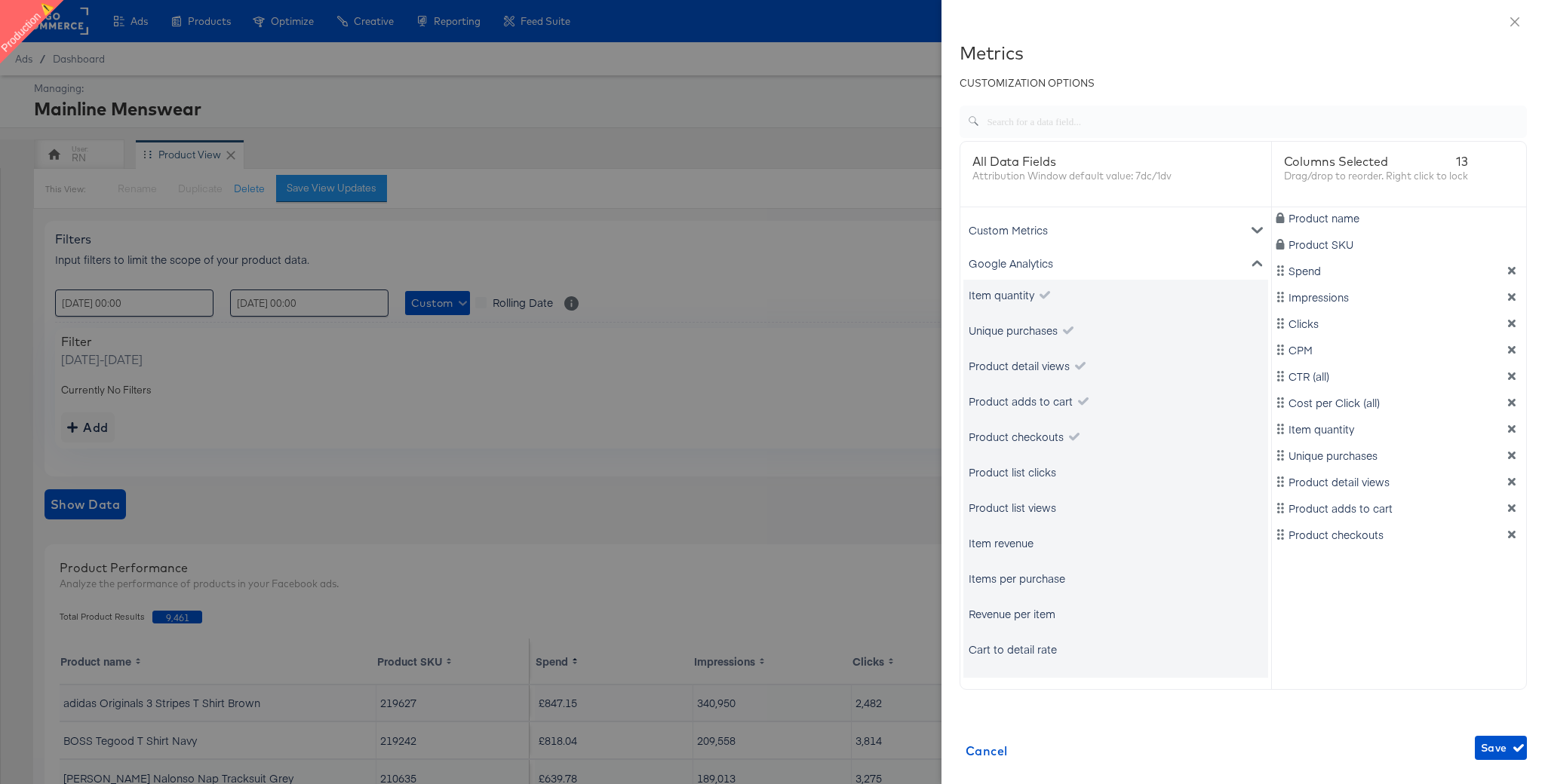
scroll to position [97, 0]
click at [1030, 477] on div "Product list clicks" at bounding box center [1012, 471] width 87 height 15
click at [1029, 507] on div "Product list views" at bounding box center [1012, 507] width 87 height 15
click at [1012, 543] on div "Item revenue" at bounding box center [1001, 542] width 65 height 15
click at [1016, 587] on div "Items per purchase" at bounding box center [1115, 578] width 305 height 30
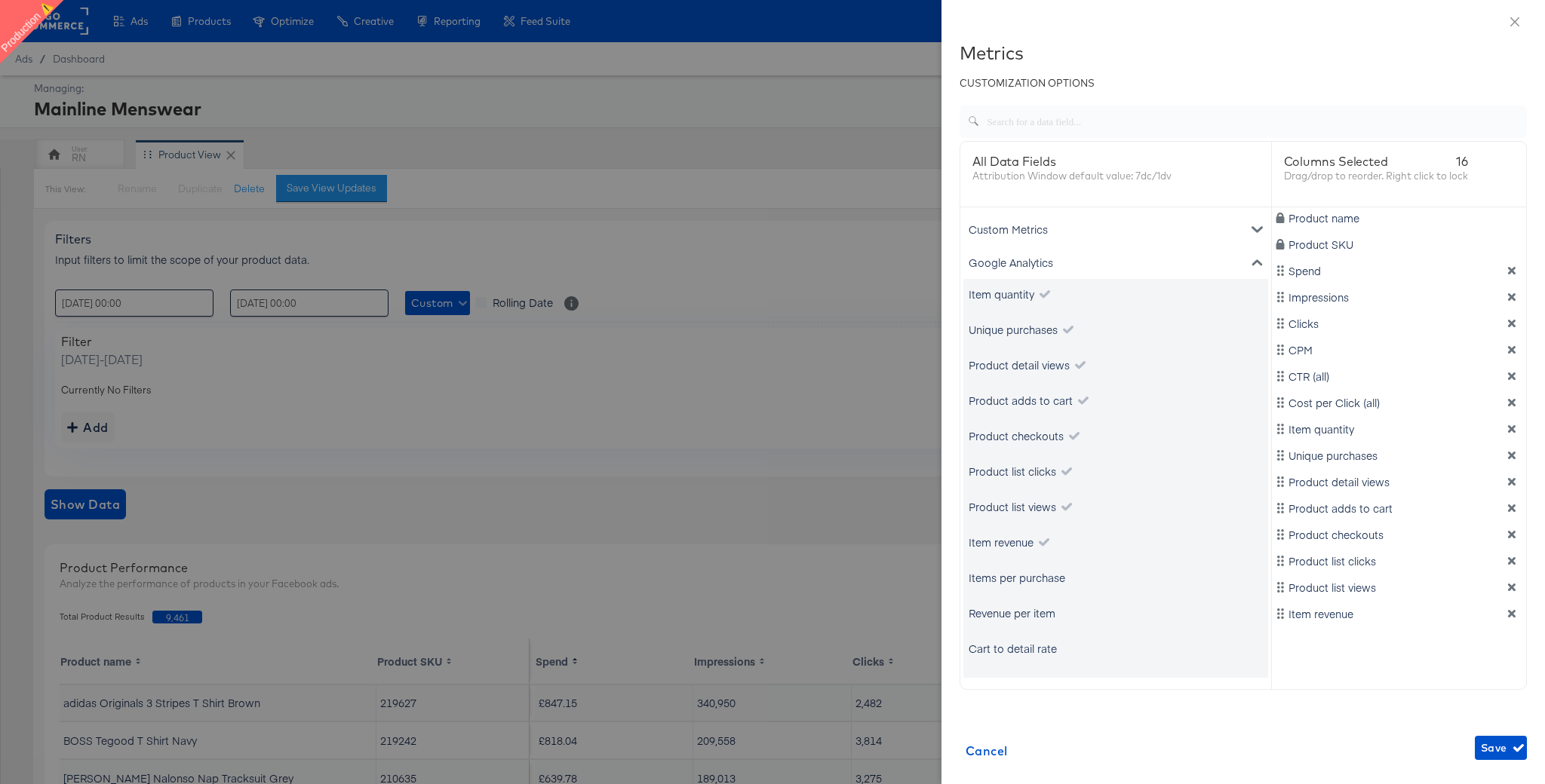
click at [1016, 584] on div "Items per purchase" at bounding box center [1017, 577] width 96 height 15
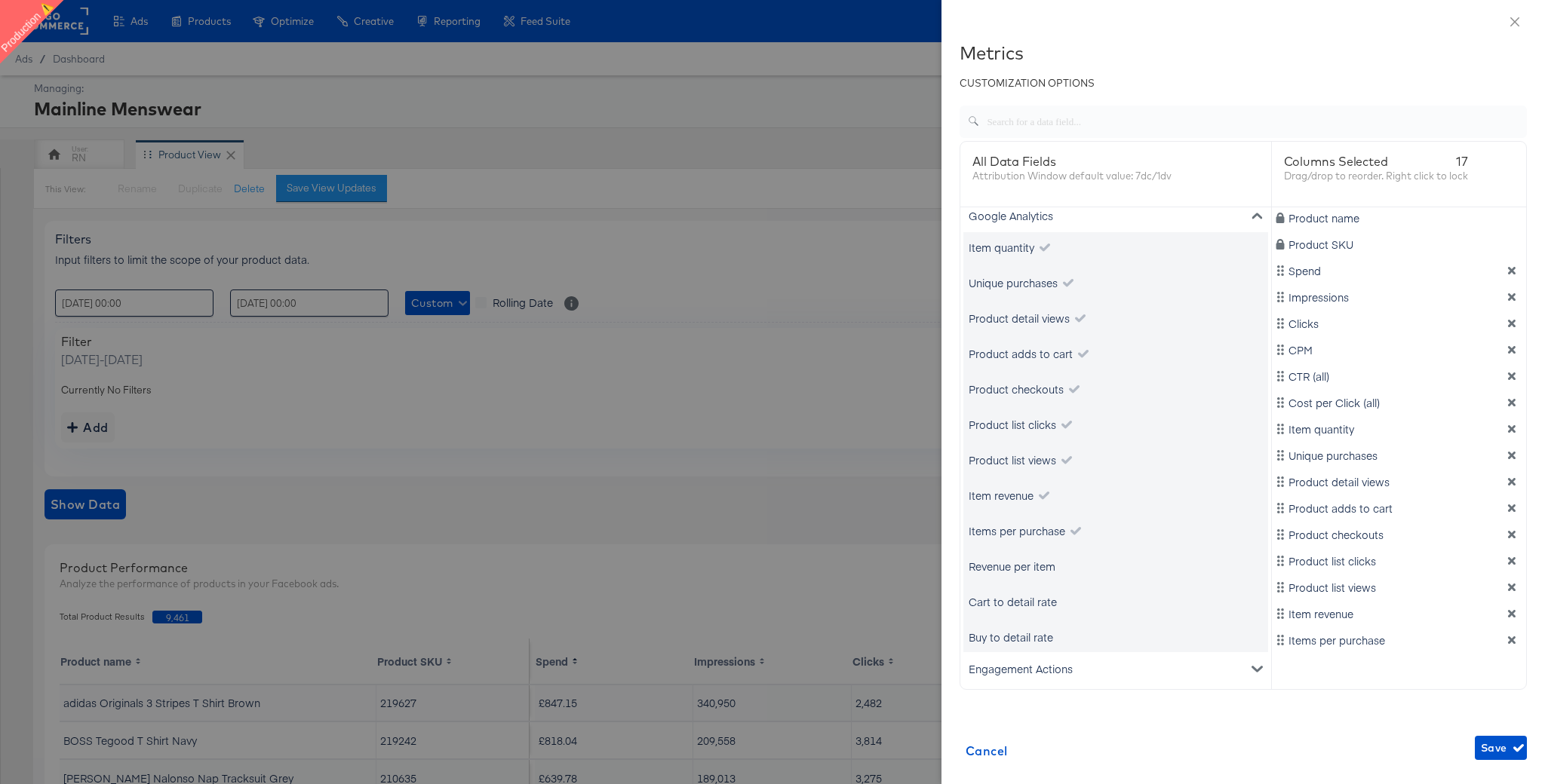
scroll to position [154, 0]
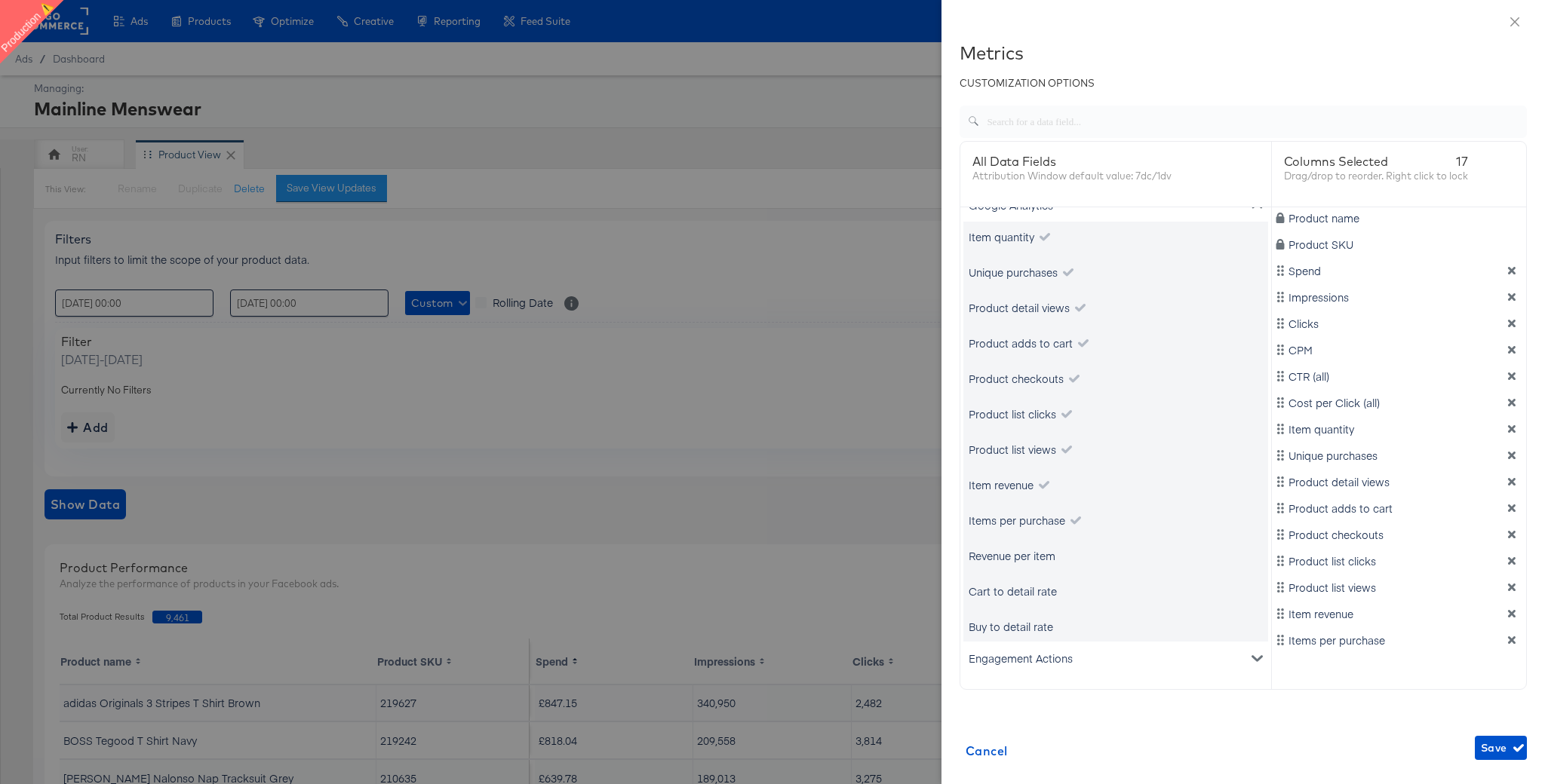
click at [1020, 548] on div "Revenue per item" at bounding box center [1012, 555] width 87 height 15
click at [1022, 601] on div "Cart to detail rate" at bounding box center [1115, 591] width 305 height 30
click at [1026, 592] on div "Cart to detail rate" at bounding box center [1013, 591] width 88 height 15
click at [1026, 621] on div "Buy to detail rate" at bounding box center [1011, 626] width 84 height 15
click at [1486, 744] on span "Save" at bounding box center [1501, 749] width 40 height 19
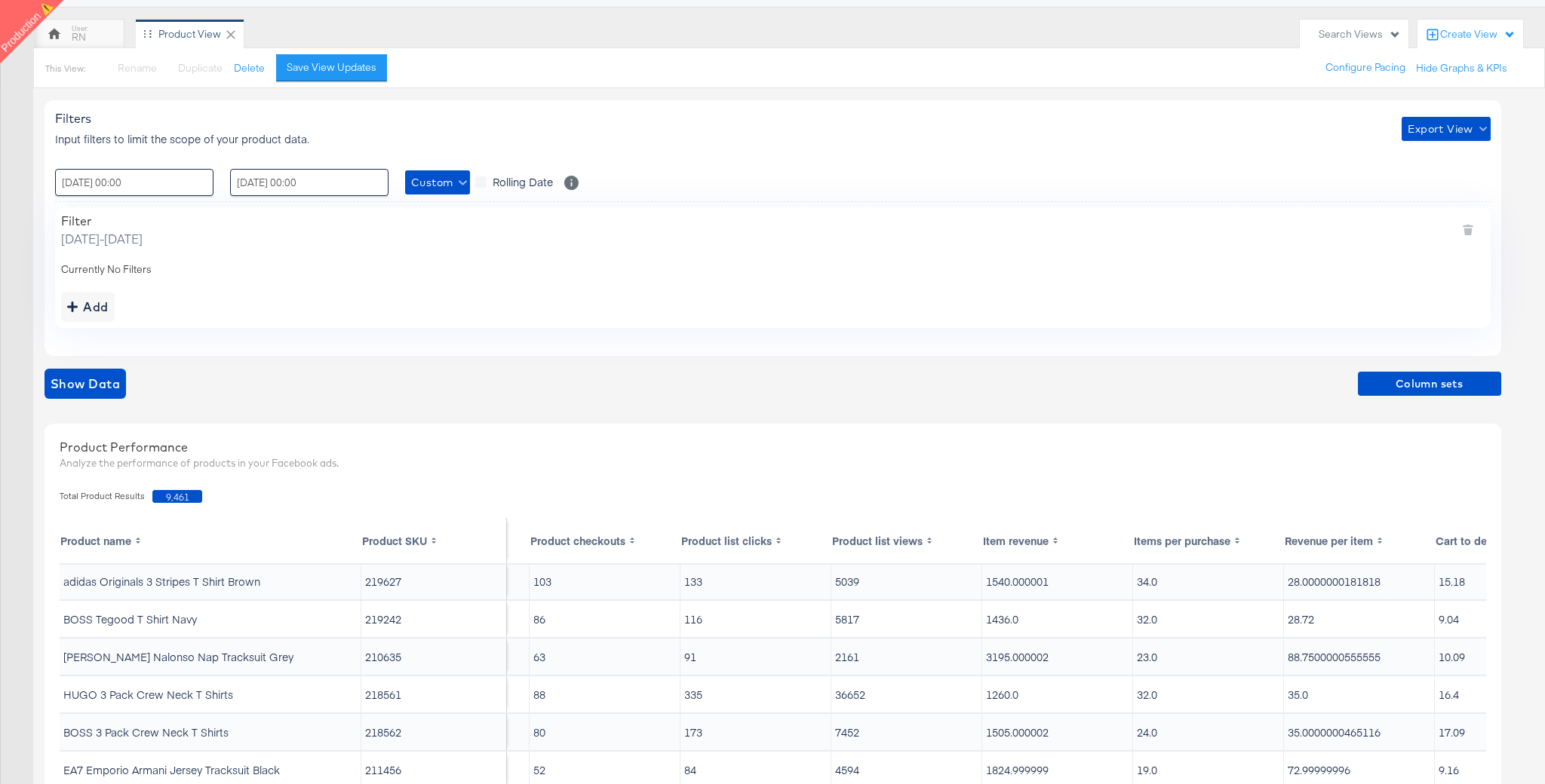
scroll to position [2, 1492]
drag, startPoint x: 985, startPoint y: 583, endPoint x: 1061, endPoint y: 583, distance: 76.0
click at [1061, 583] on td "1540.000001" at bounding box center [1056, 581] width 151 height 36
copy td "1540.000001"
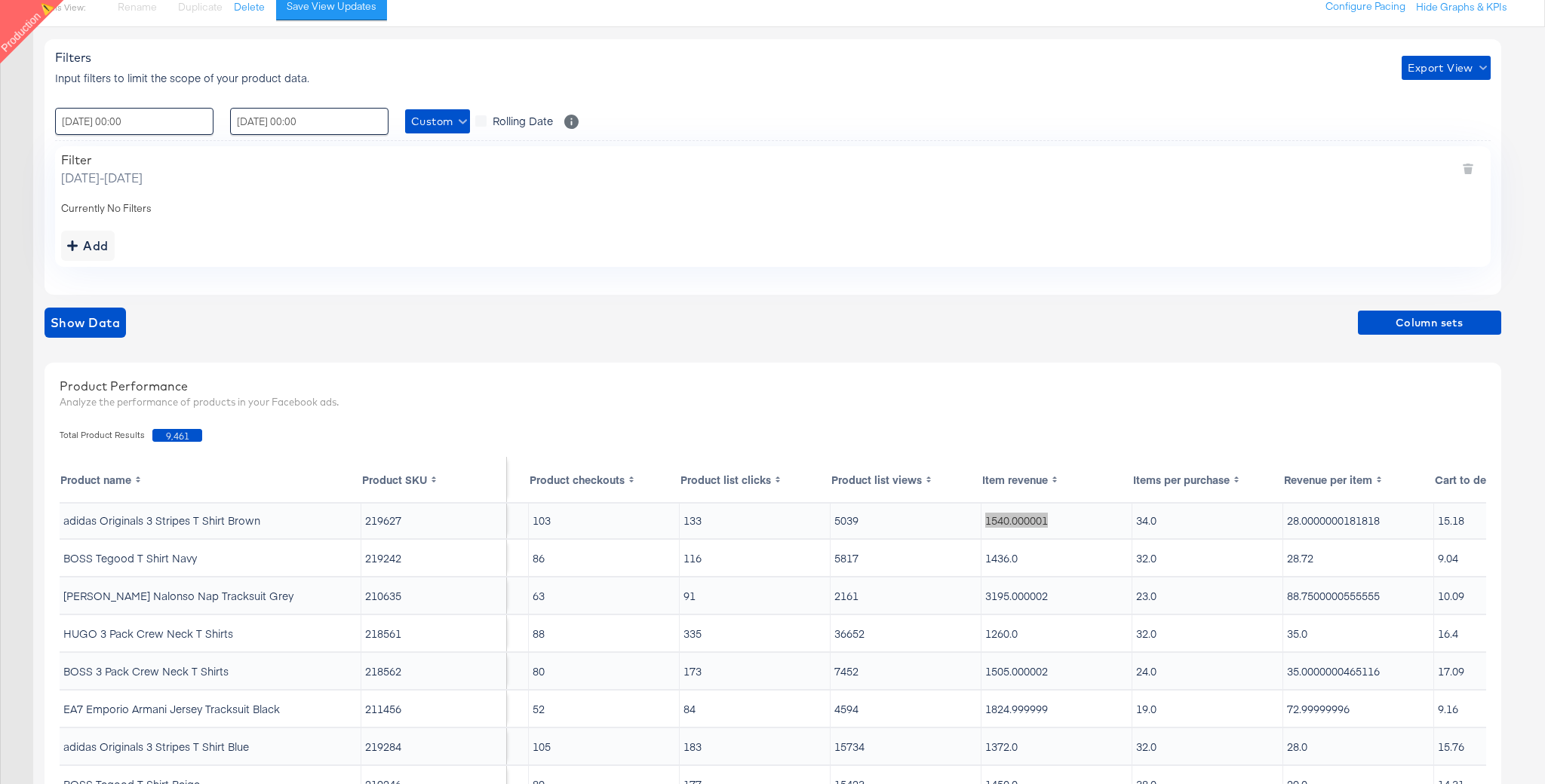
scroll to position [187, 0]
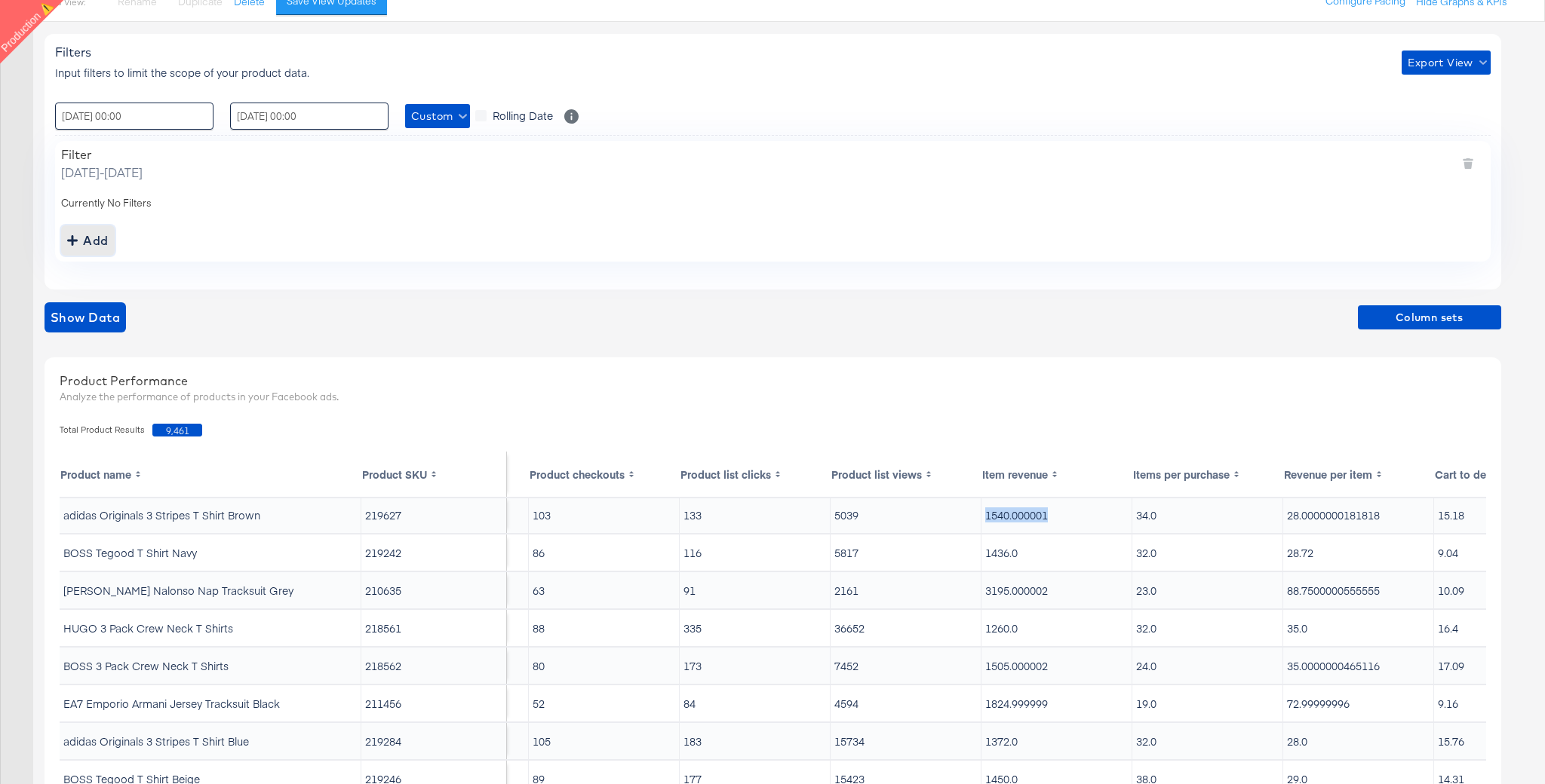
click at [97, 236] on div "Add" at bounding box center [87, 240] width 42 height 21
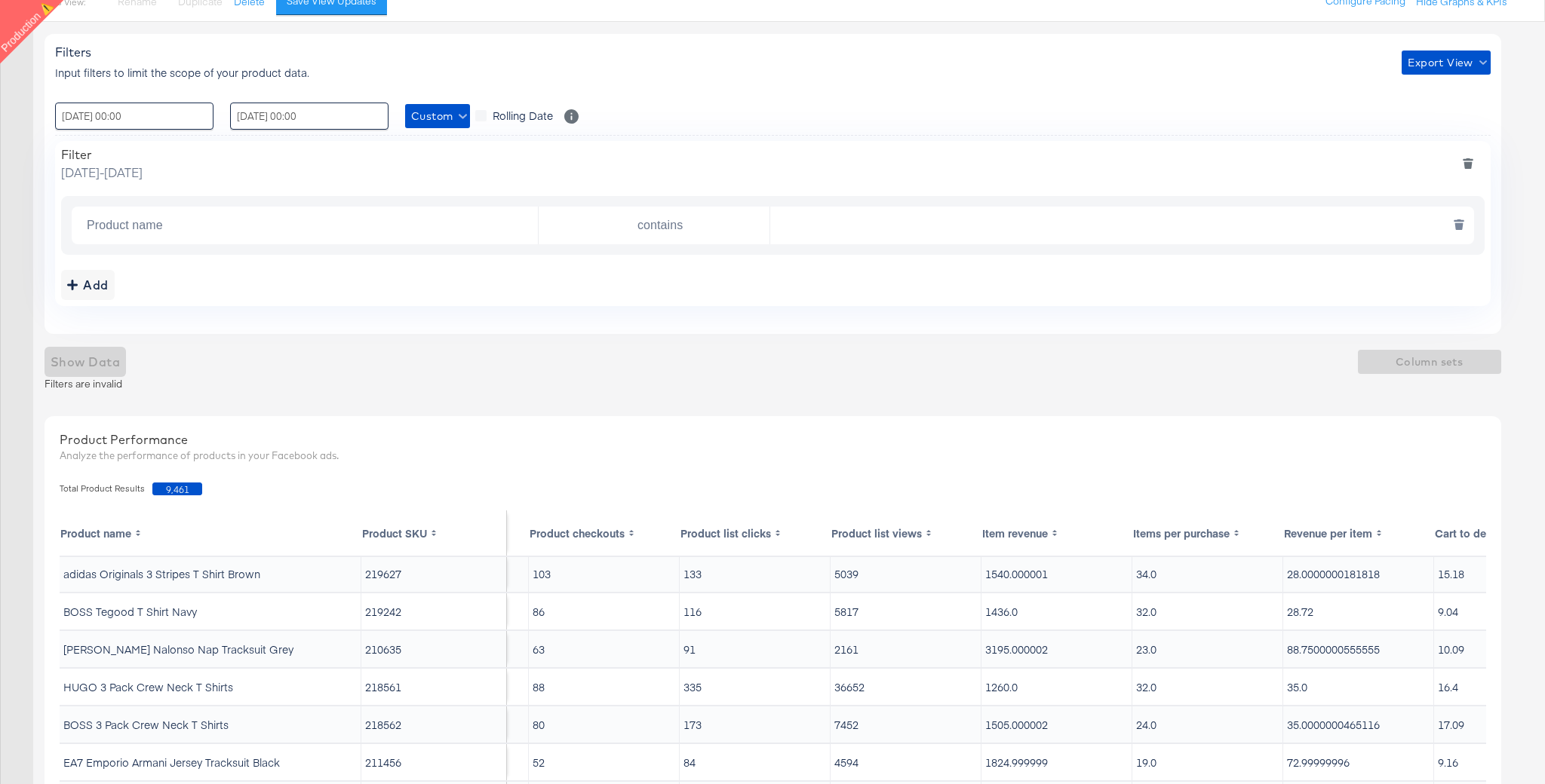
click at [224, 222] on input "Product name" at bounding box center [309, 225] width 457 height 31
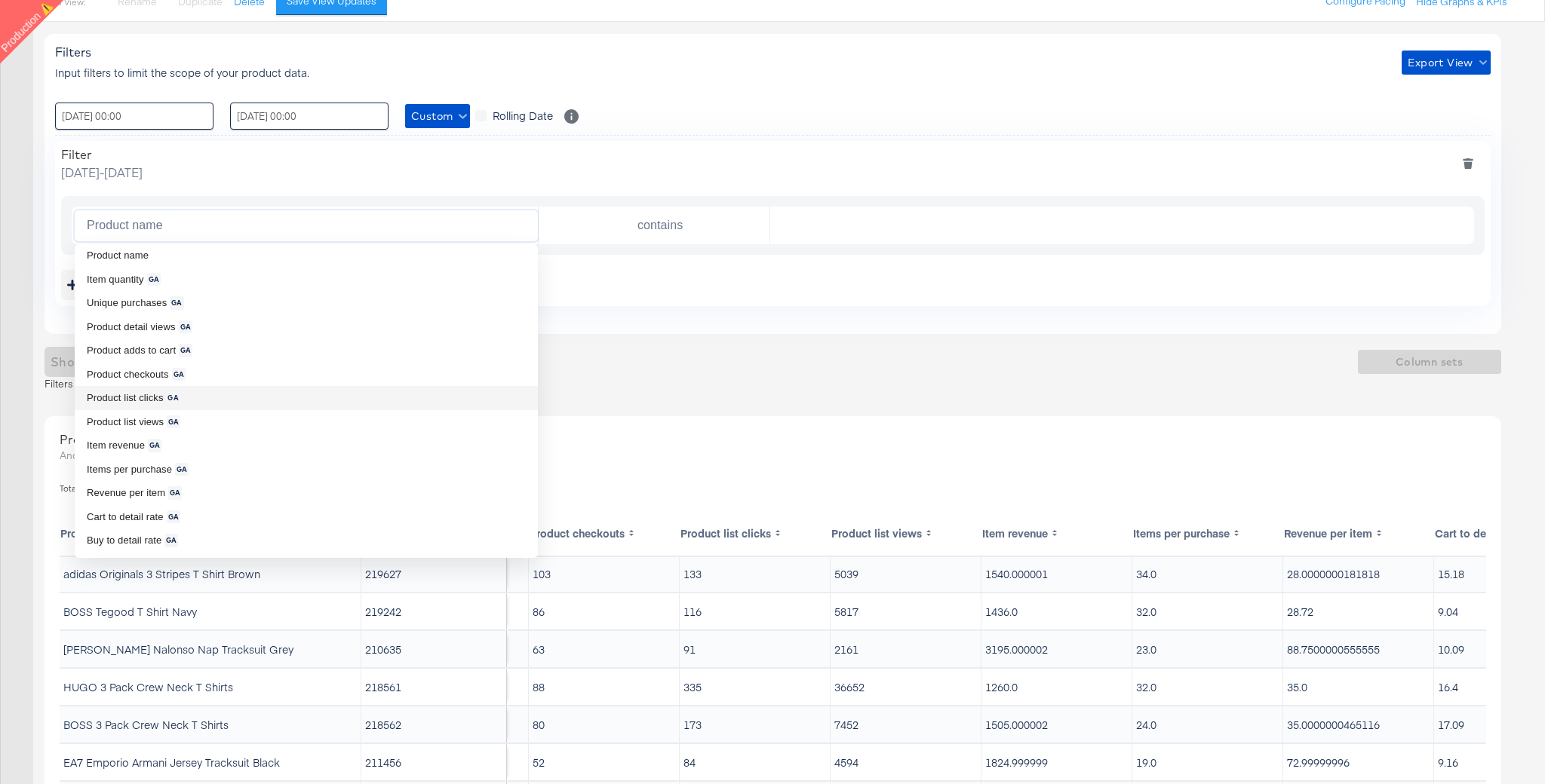
scroll to position [583, 0]
click at [142, 280] on li "Item quantity GA" at bounding box center [307, 273] width 464 height 24
type input "Item quantity"
type input "is greater than"
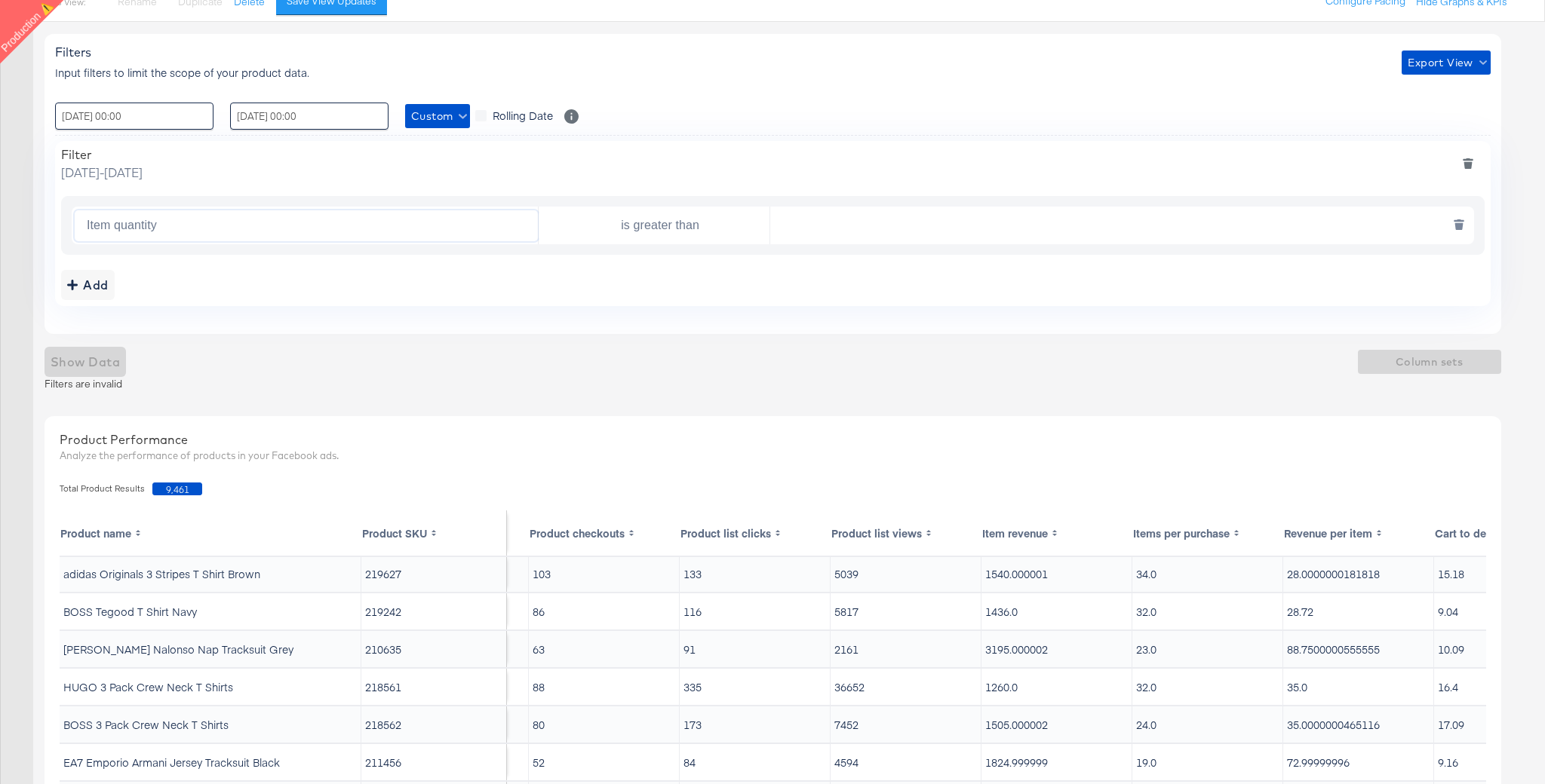
click at [302, 226] on input "Item quantity" at bounding box center [309, 225] width 457 height 31
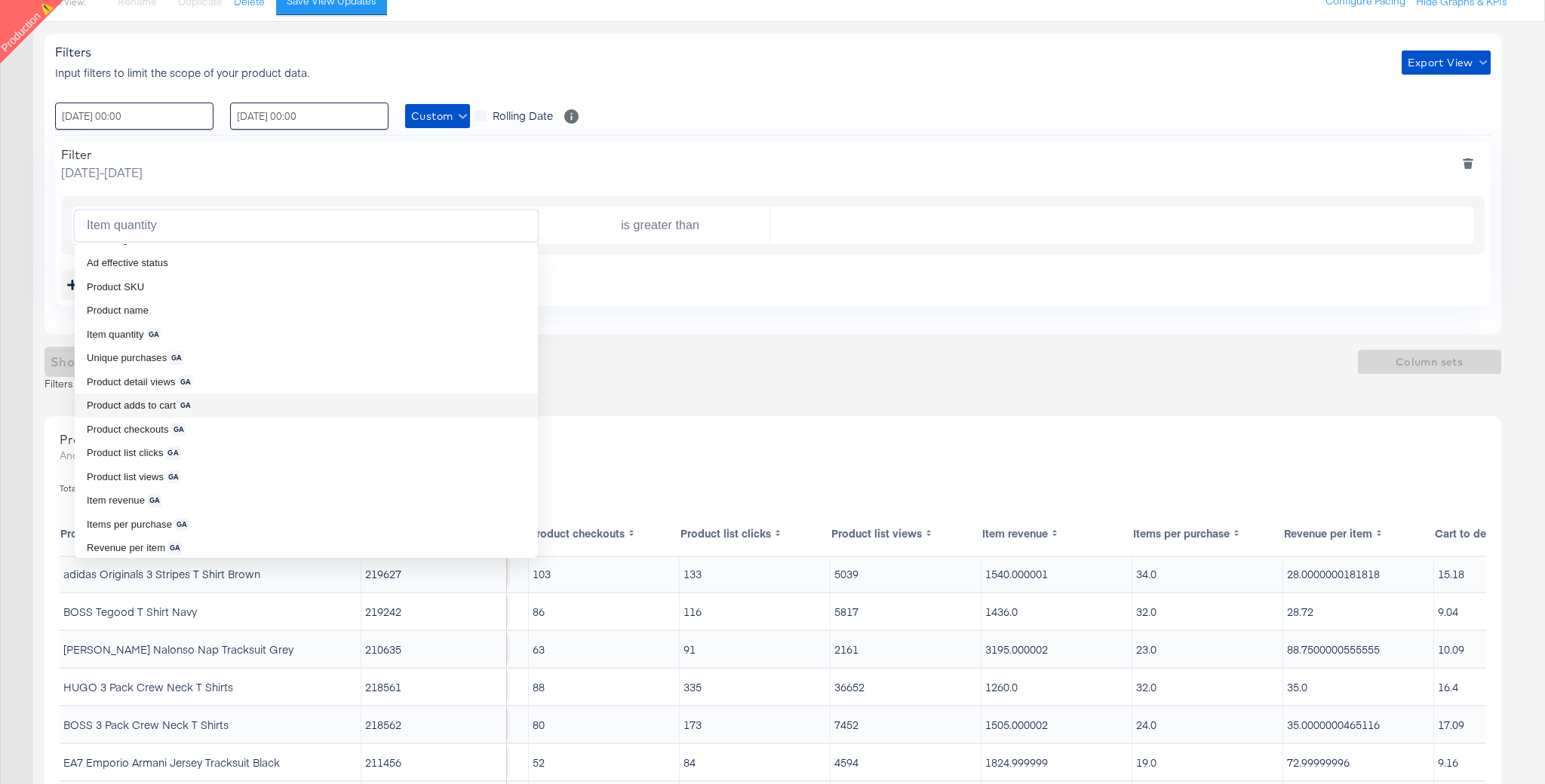
scroll to position [528, 0]
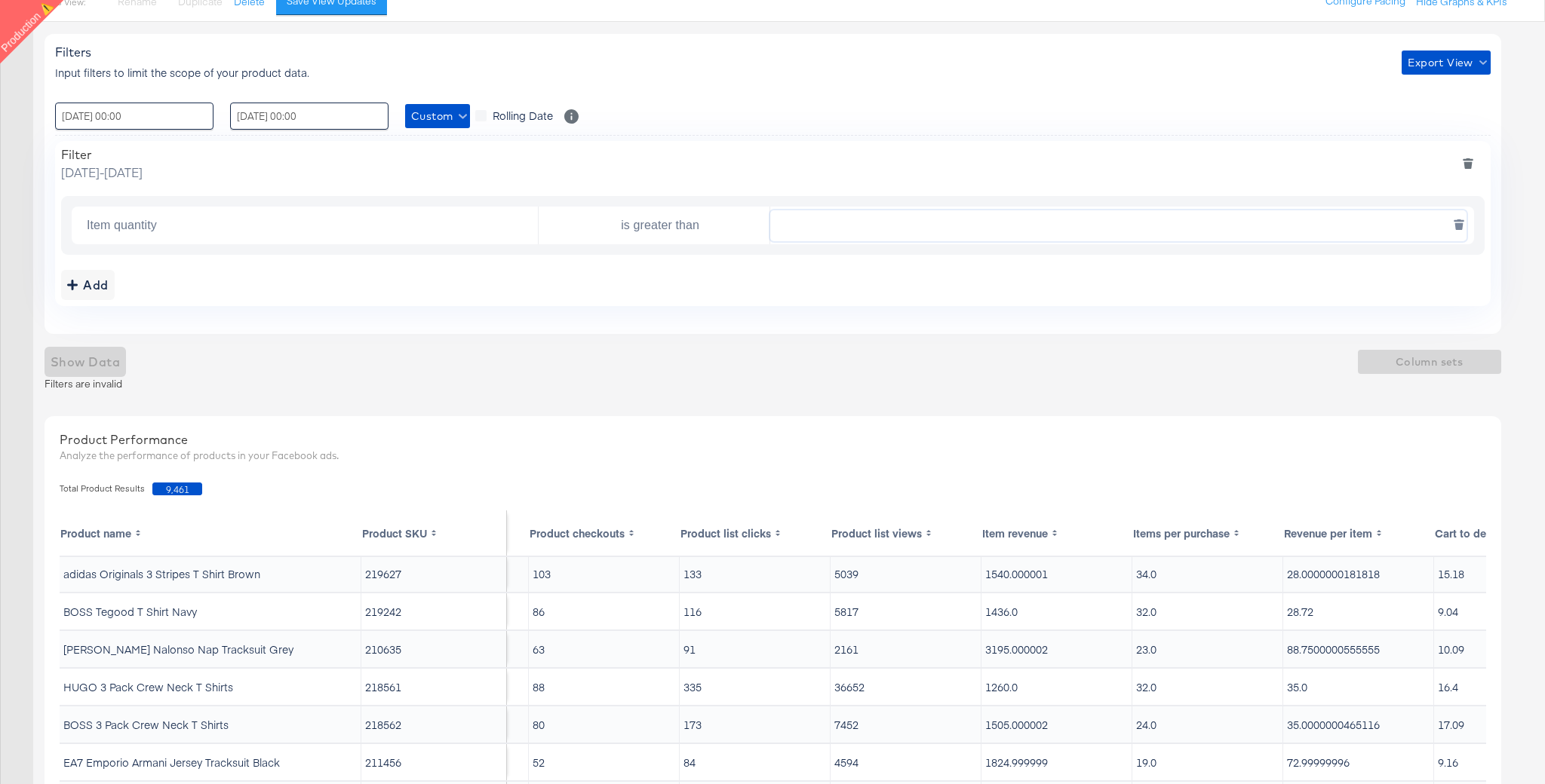
click at [822, 225] on input "text" at bounding box center [1118, 225] width 695 height 31
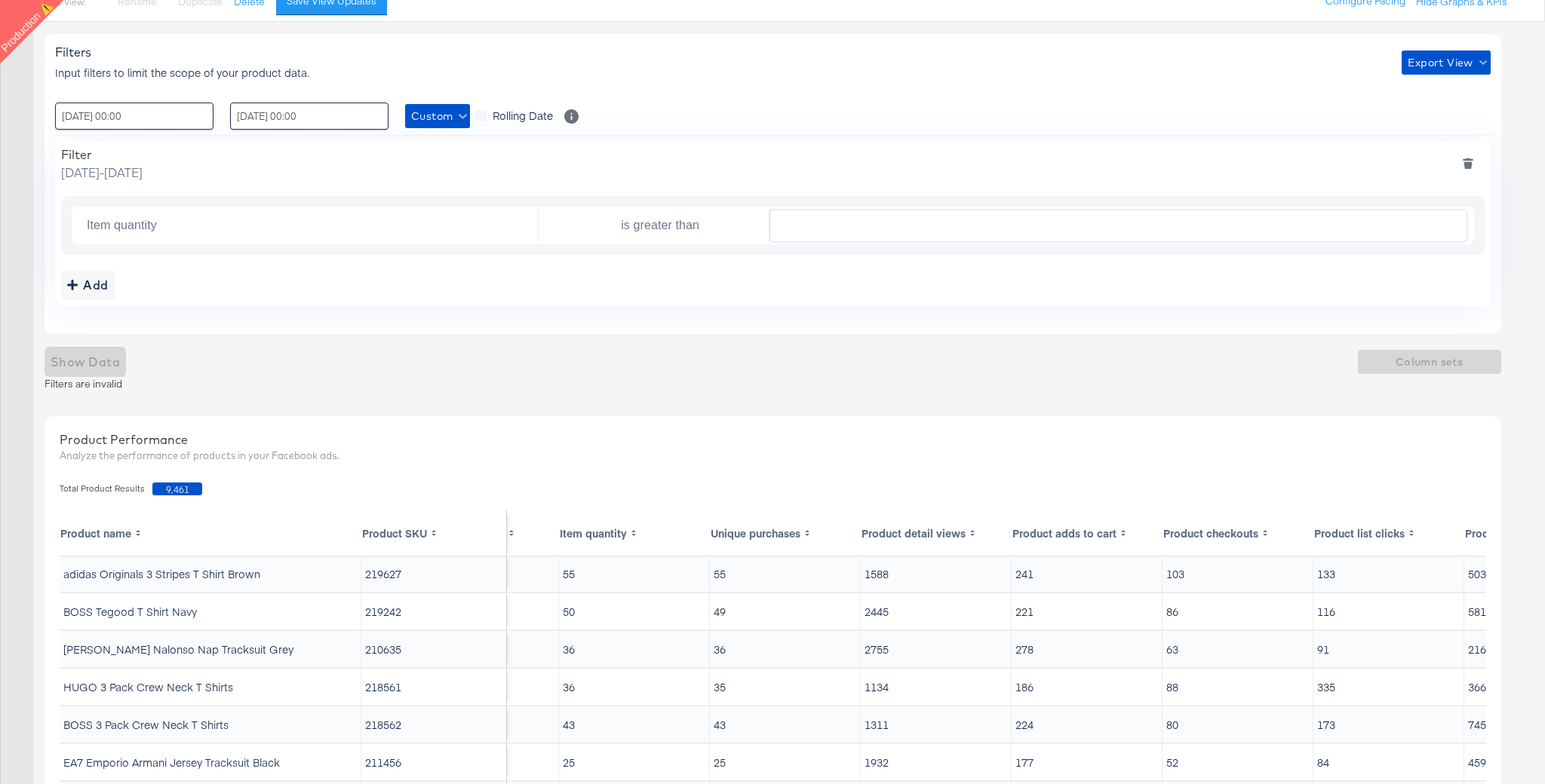
scroll to position [2, 830]
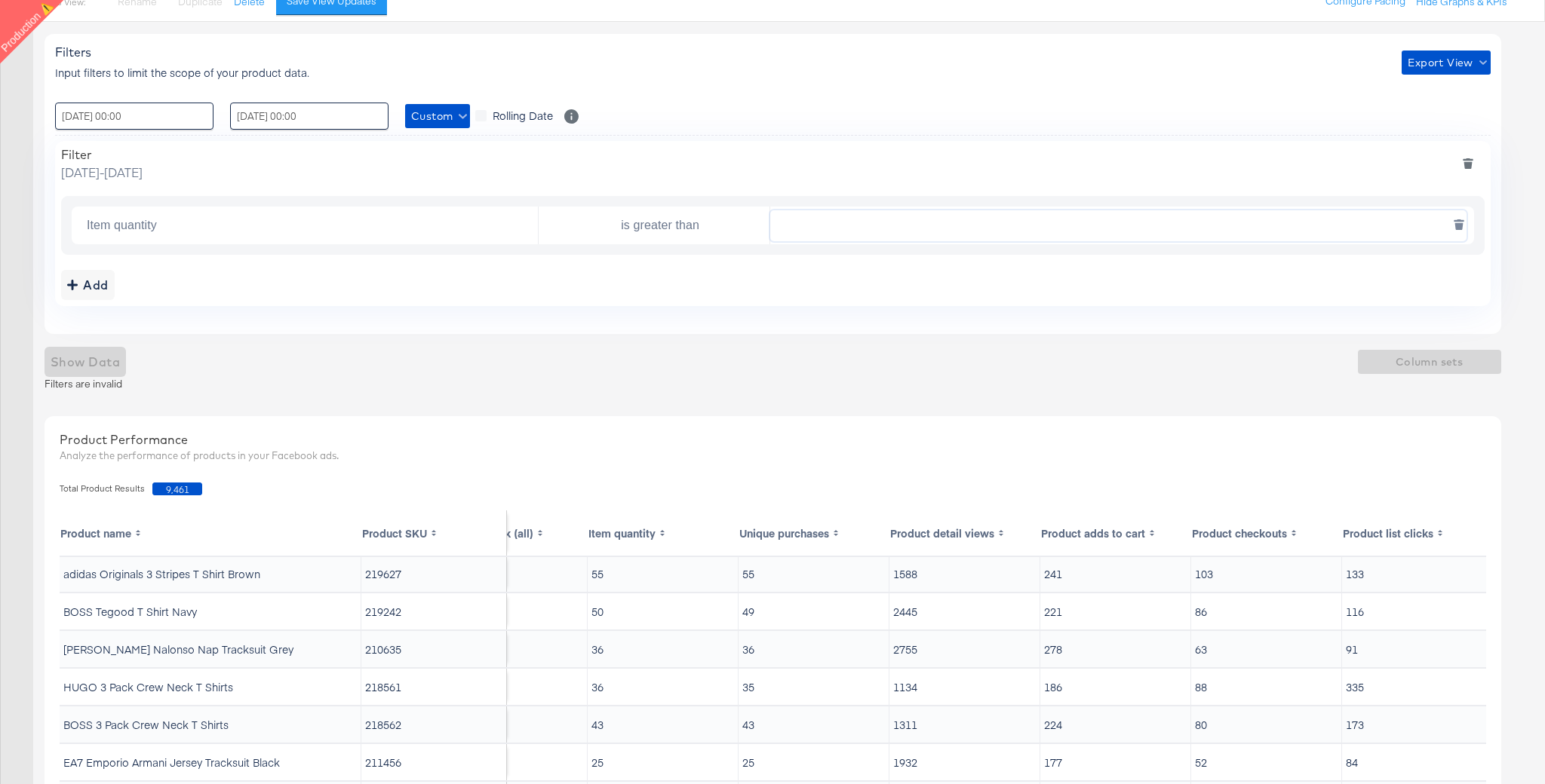
click at [801, 228] on input "text" at bounding box center [1118, 225] width 695 height 31
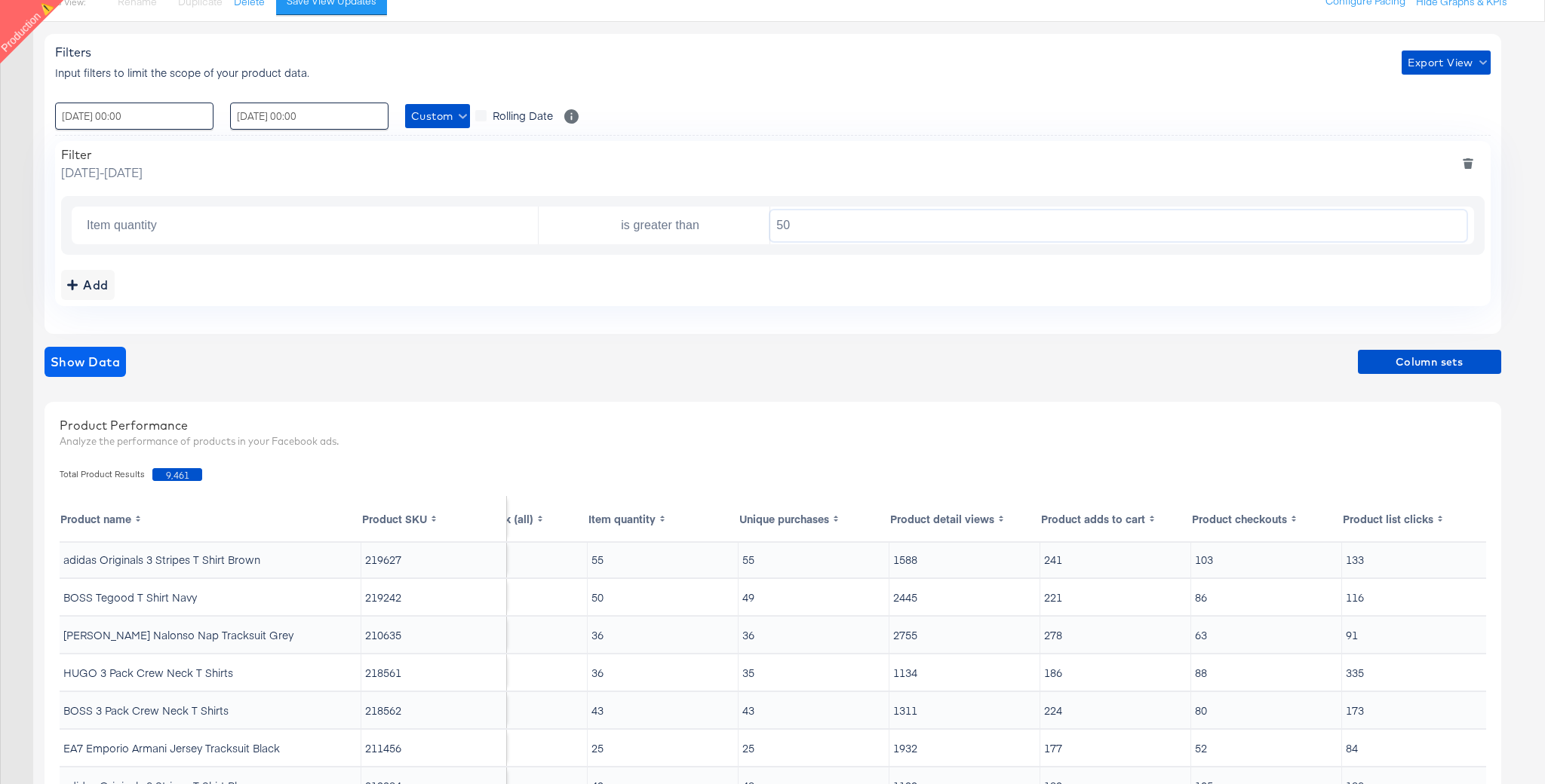
type input "50"
click at [100, 370] on span "Show Data" at bounding box center [85, 362] width 69 height 21
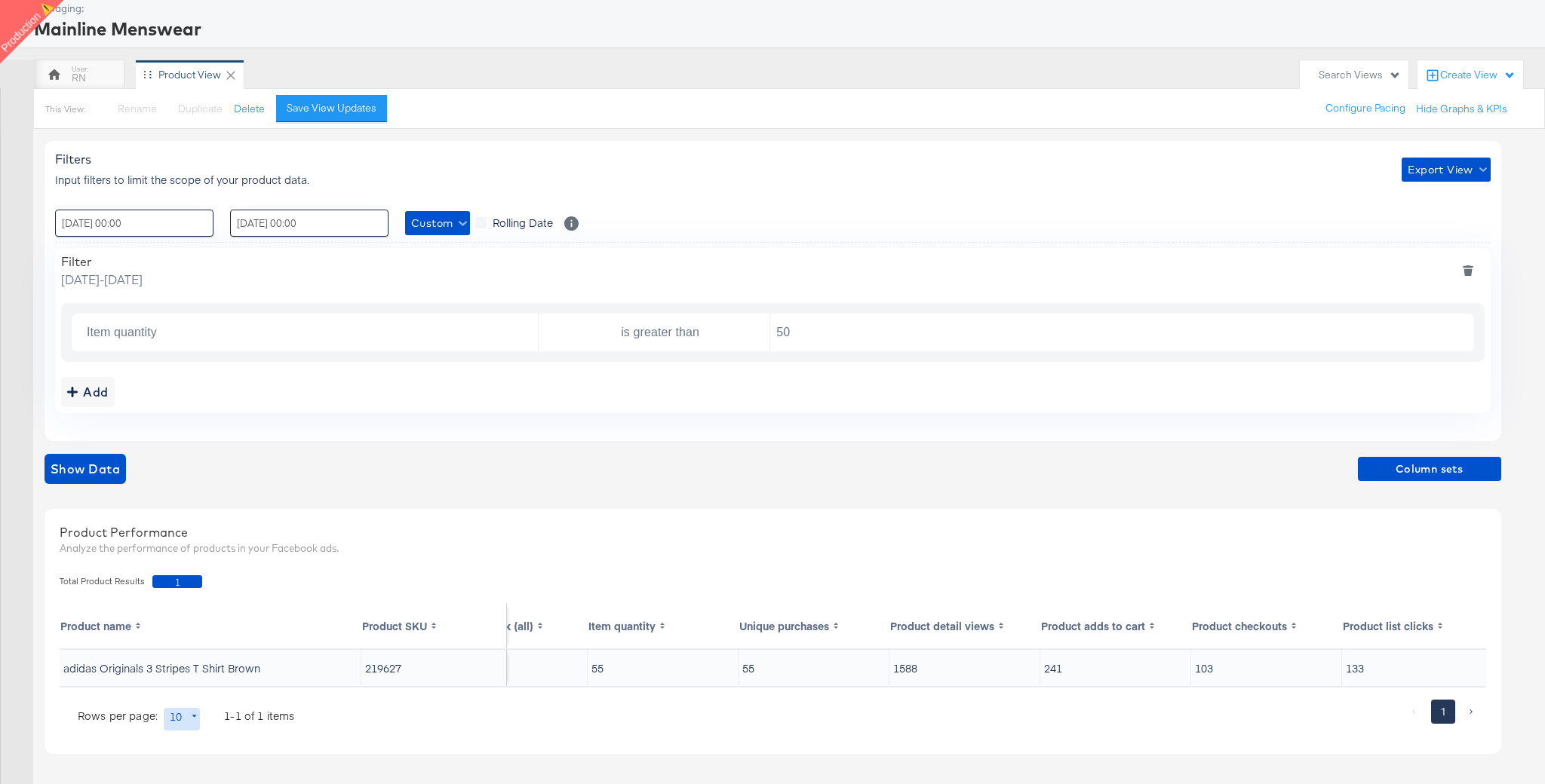
scroll to position [0, 830]
click at [218, 327] on input "Item quantity" at bounding box center [309, 333] width 457 height 31
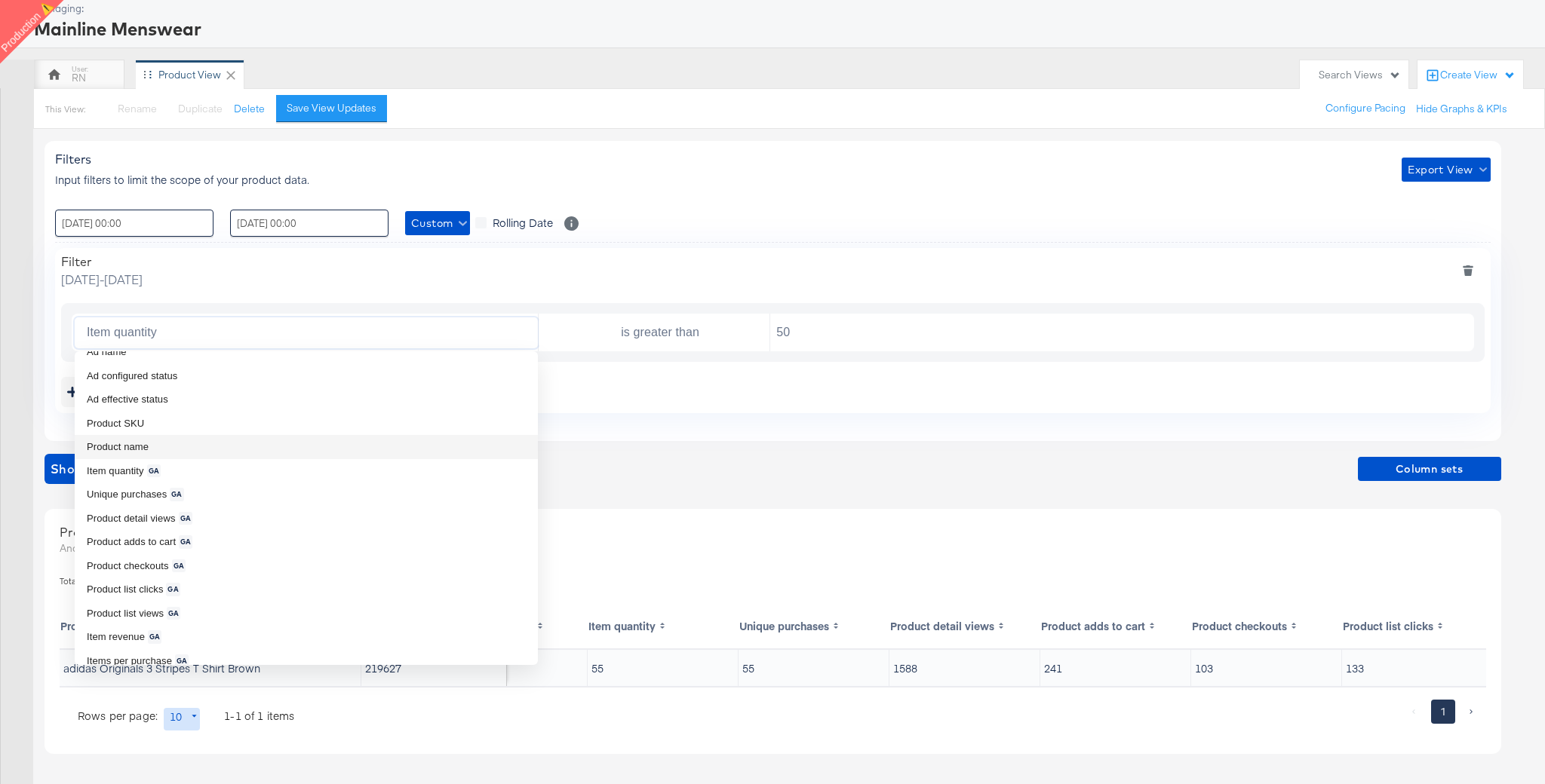
scroll to position [496, 0]
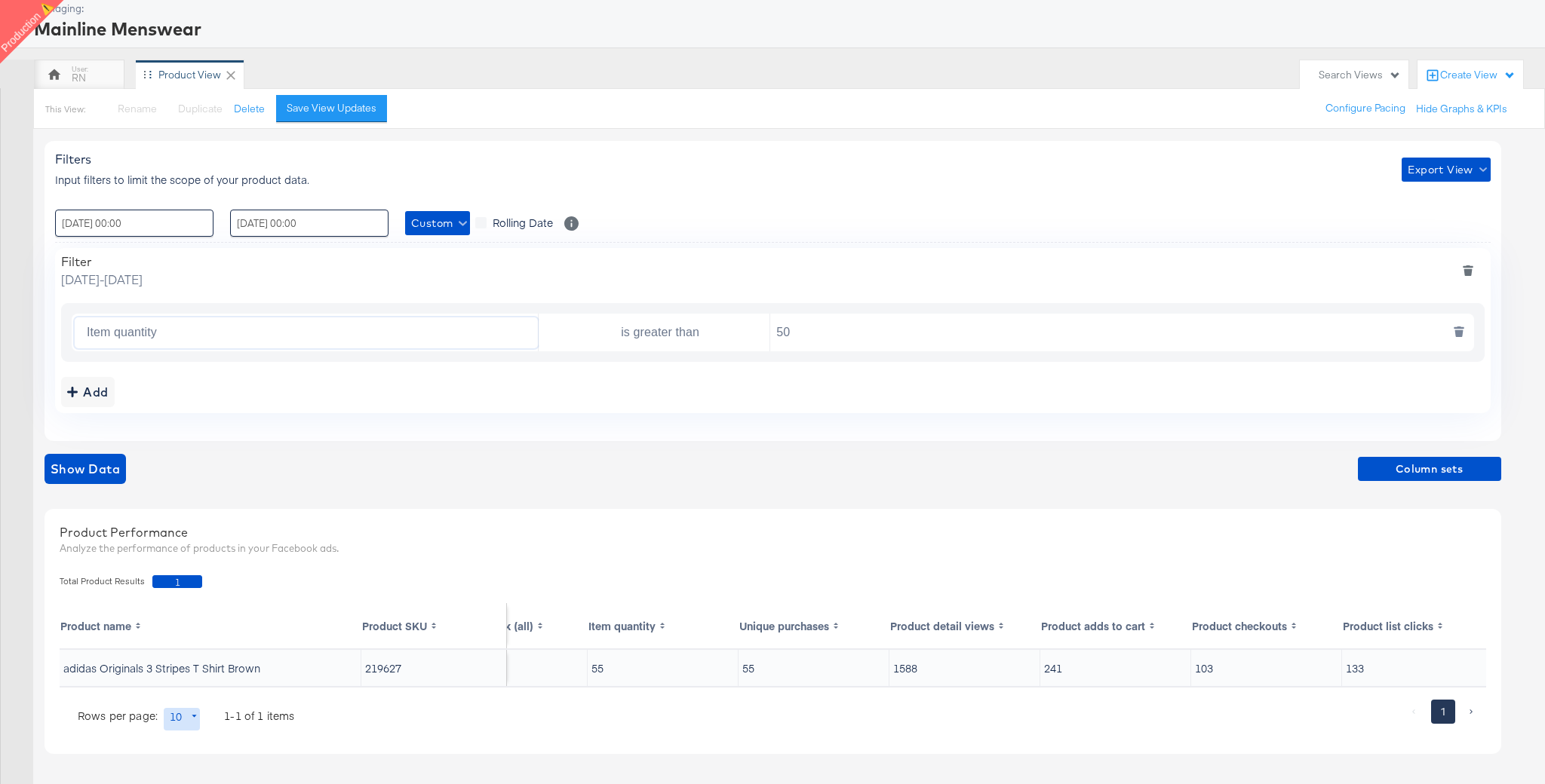
click at [193, 328] on input "Item quantity" at bounding box center [309, 333] width 457 height 31
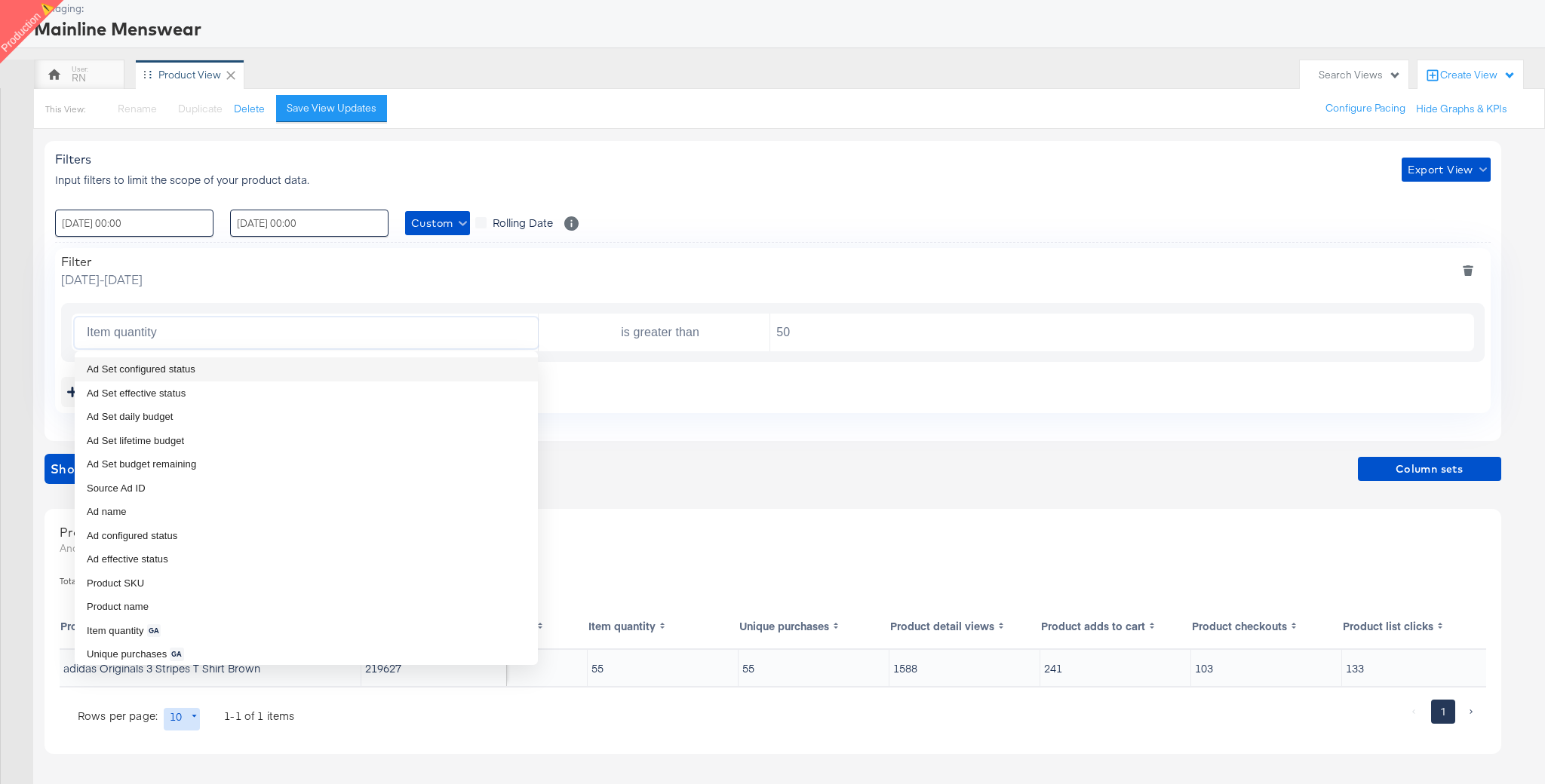
scroll to position [367, 0]
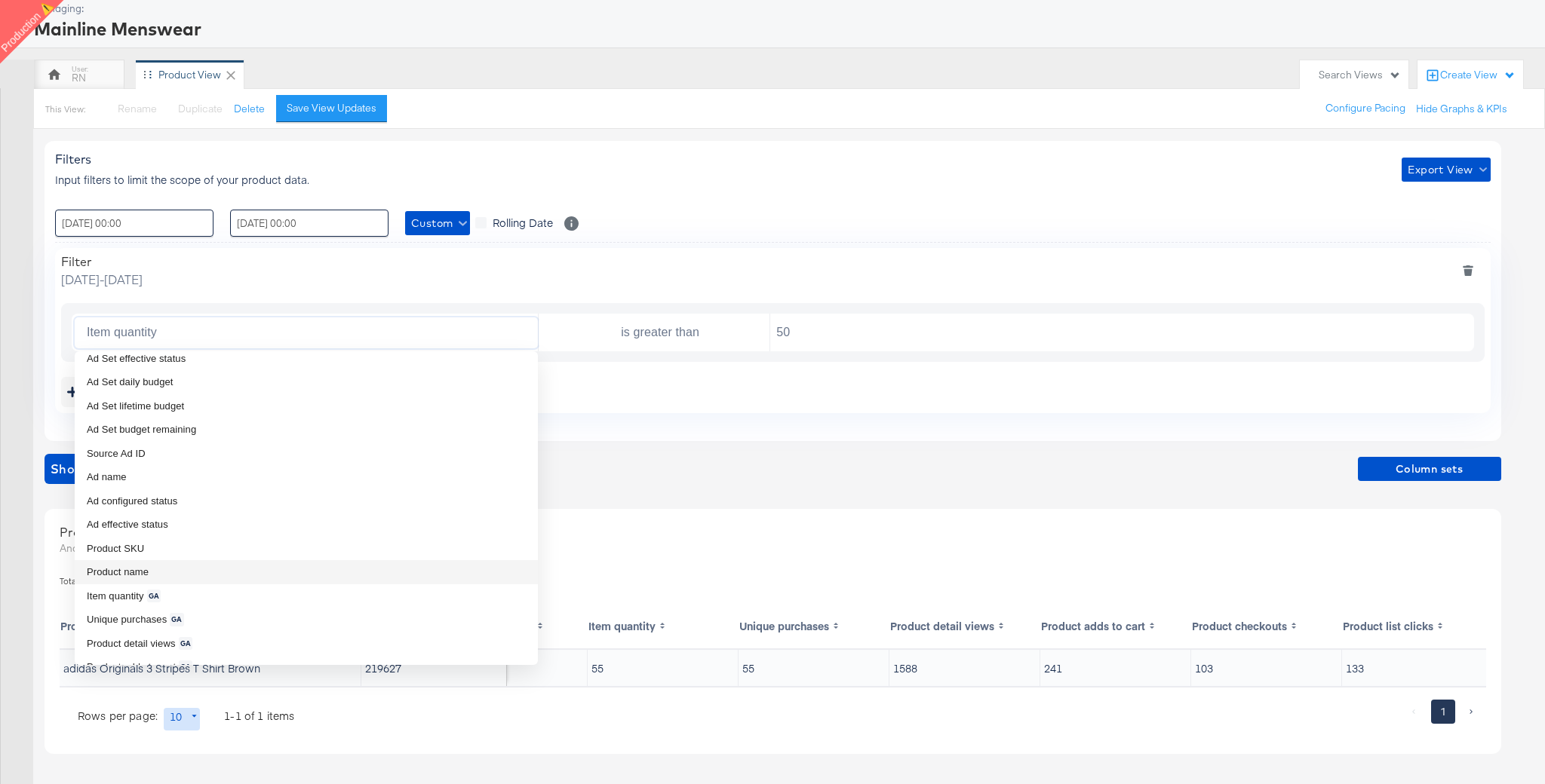
click at [175, 564] on li "Product name" at bounding box center [307, 572] width 464 height 24
type input "Product name"
type input "is"
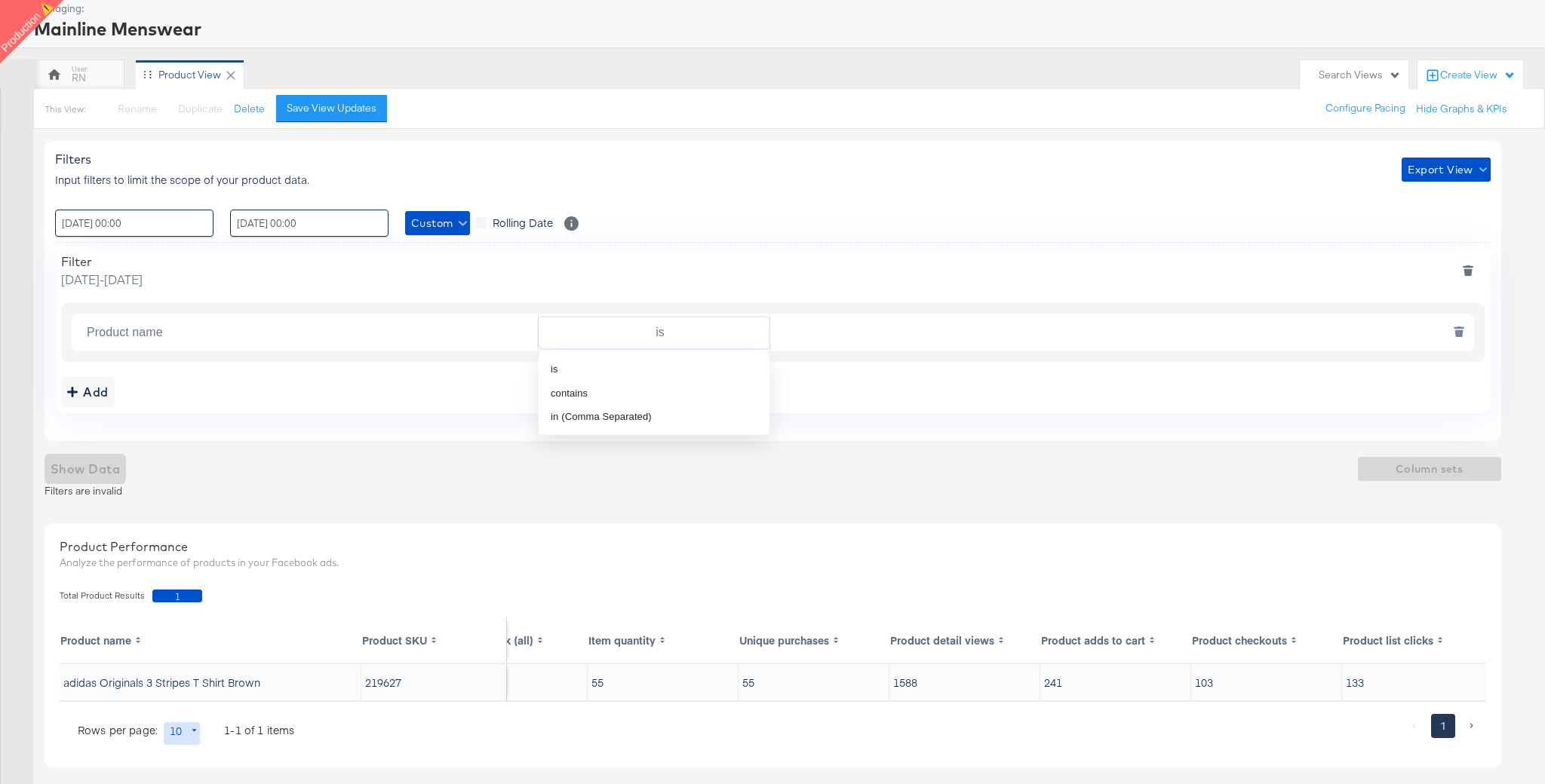
click at [730, 329] on input "is" at bounding box center [657, 333] width 225 height 31
click at [668, 402] on li "contains" at bounding box center [653, 393] width 231 height 24
type input "contains"
click at [830, 327] on input "text" at bounding box center [1118, 333] width 695 height 31
paste input "adidas Originals 3 Stripes T Shirt Brown"
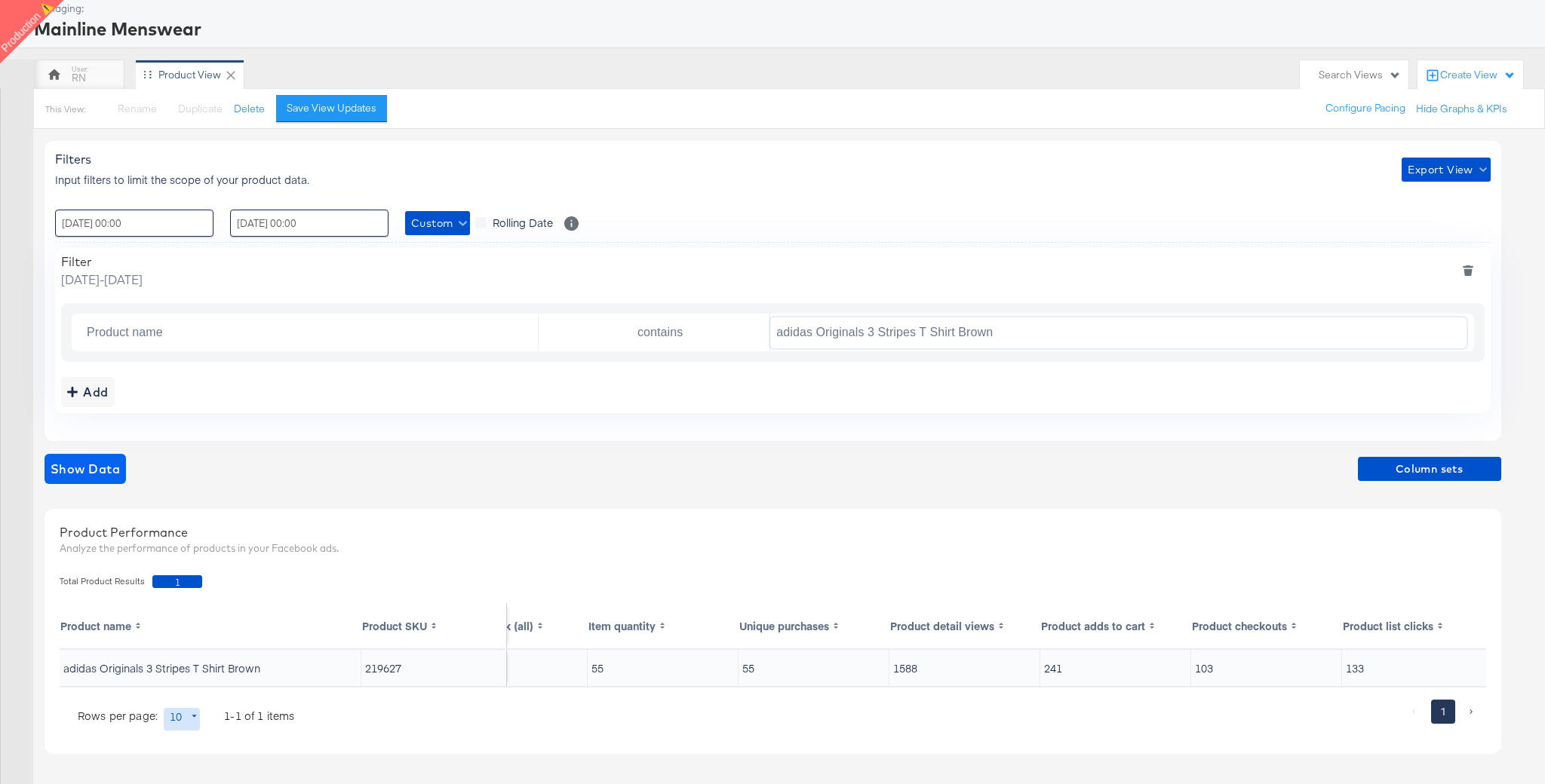
type input "adidas Originals 3 Stripes T Shirt Brown"
click at [111, 469] on span "Show Data" at bounding box center [85, 469] width 69 height 21
click at [1471, 272] on icon "deletefilters" at bounding box center [1469, 273] width 9 height 7
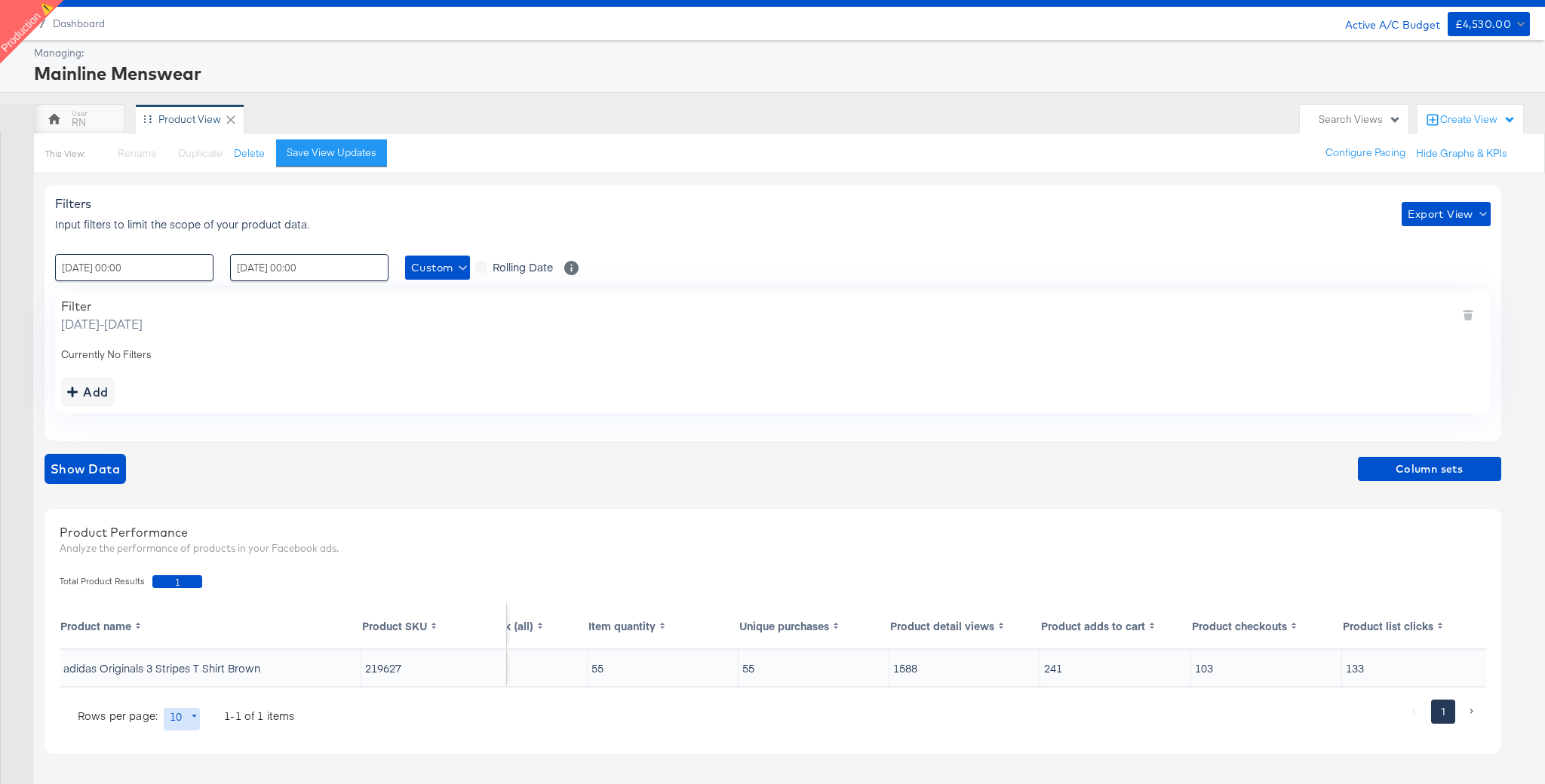
scroll to position [35, 0]
click at [444, 271] on span "Custom" at bounding box center [437, 268] width 53 height 19
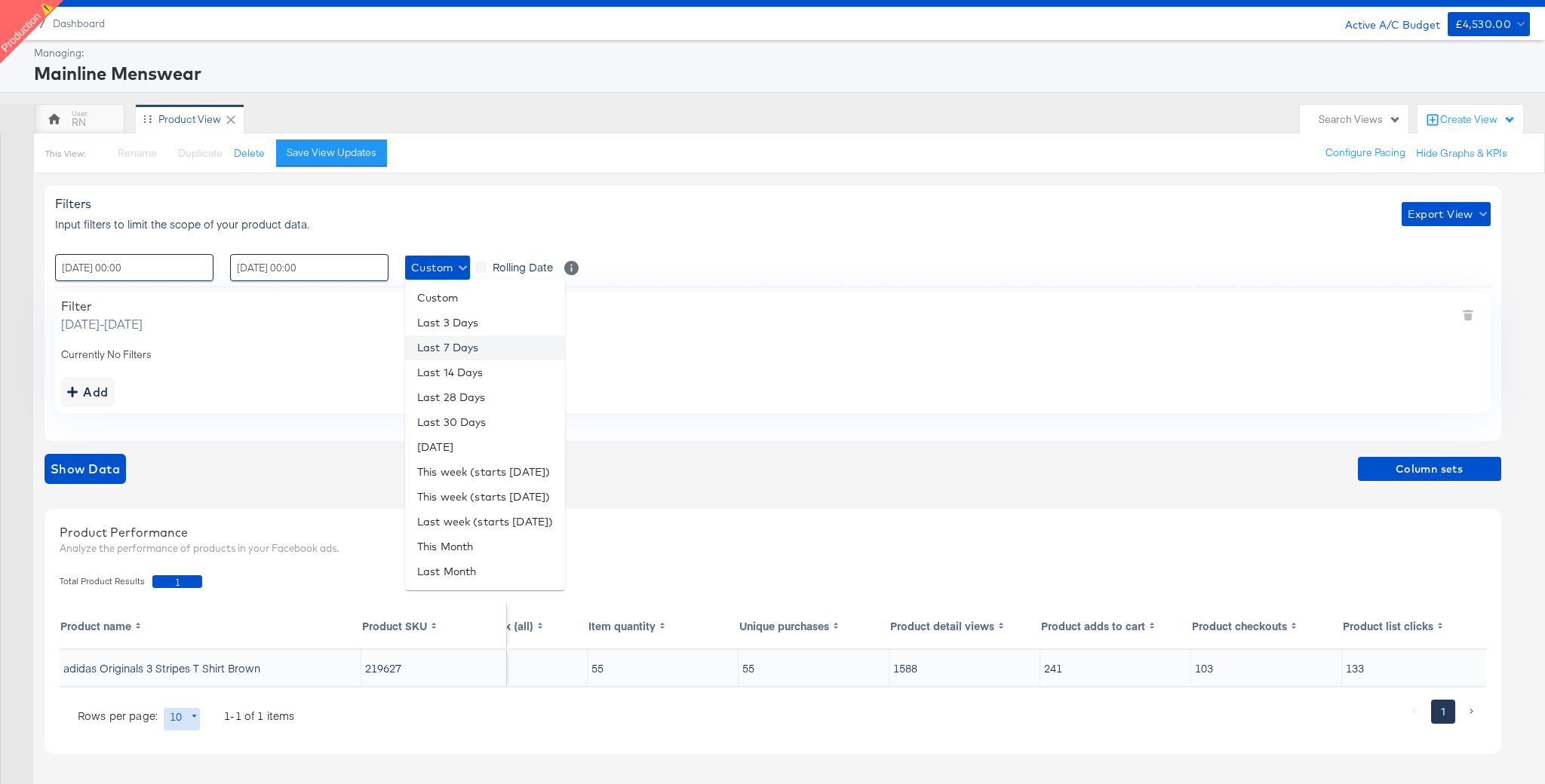
click at [462, 342] on li "Last 7 Days" at bounding box center [485, 348] width 160 height 25
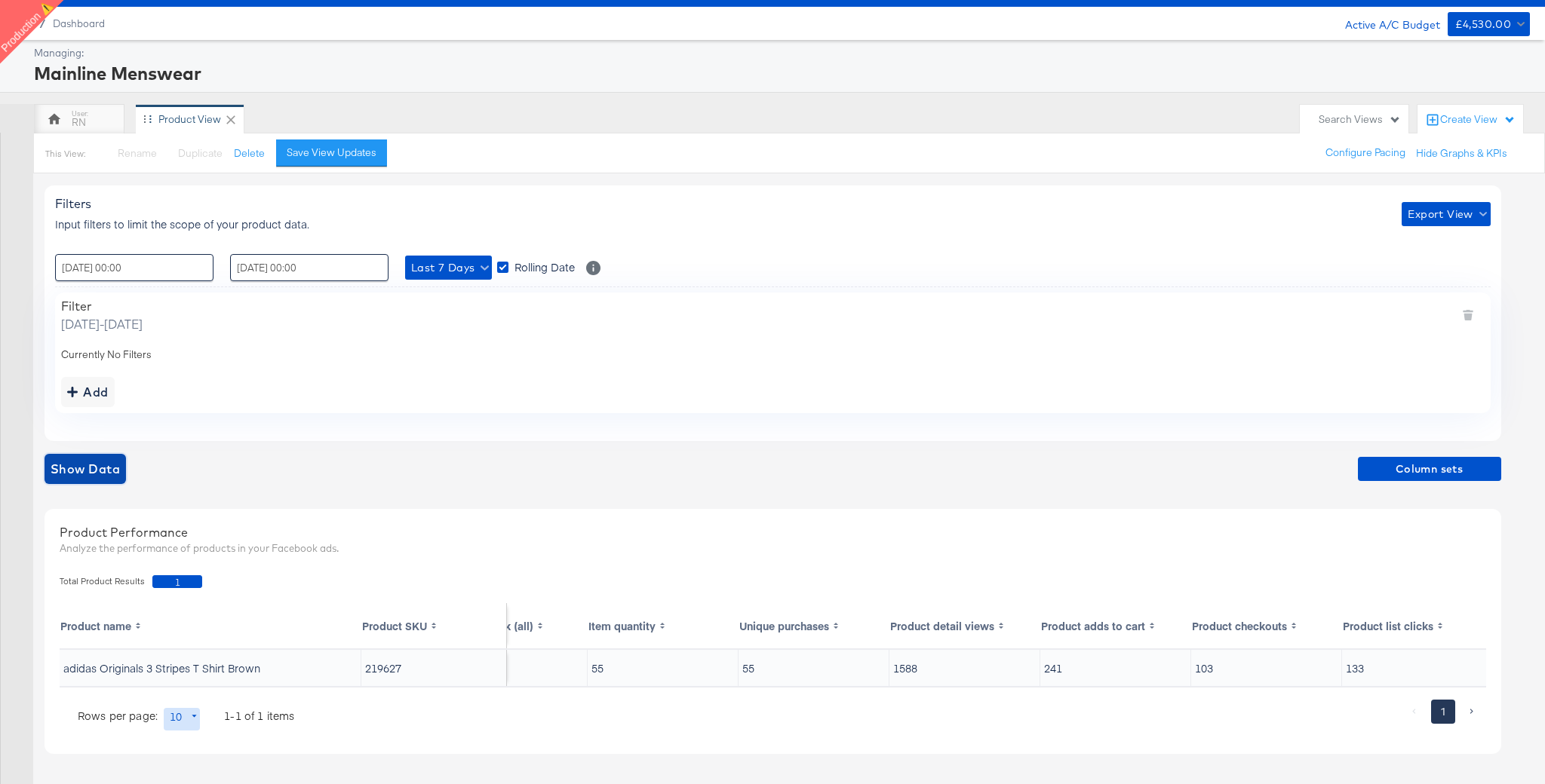
click at [106, 466] on span "Show Data" at bounding box center [85, 469] width 69 height 21
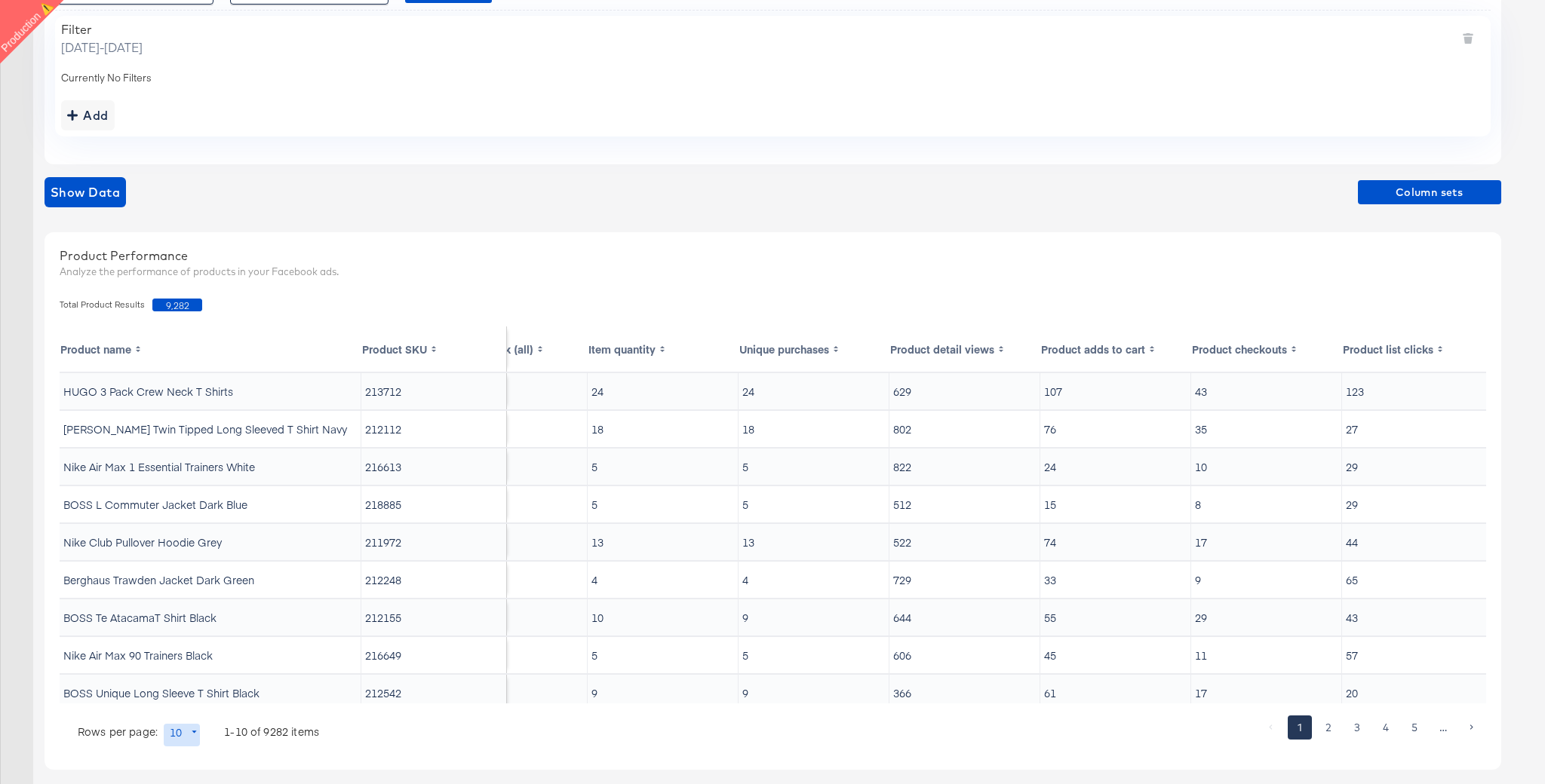
scroll to position [328, 0]
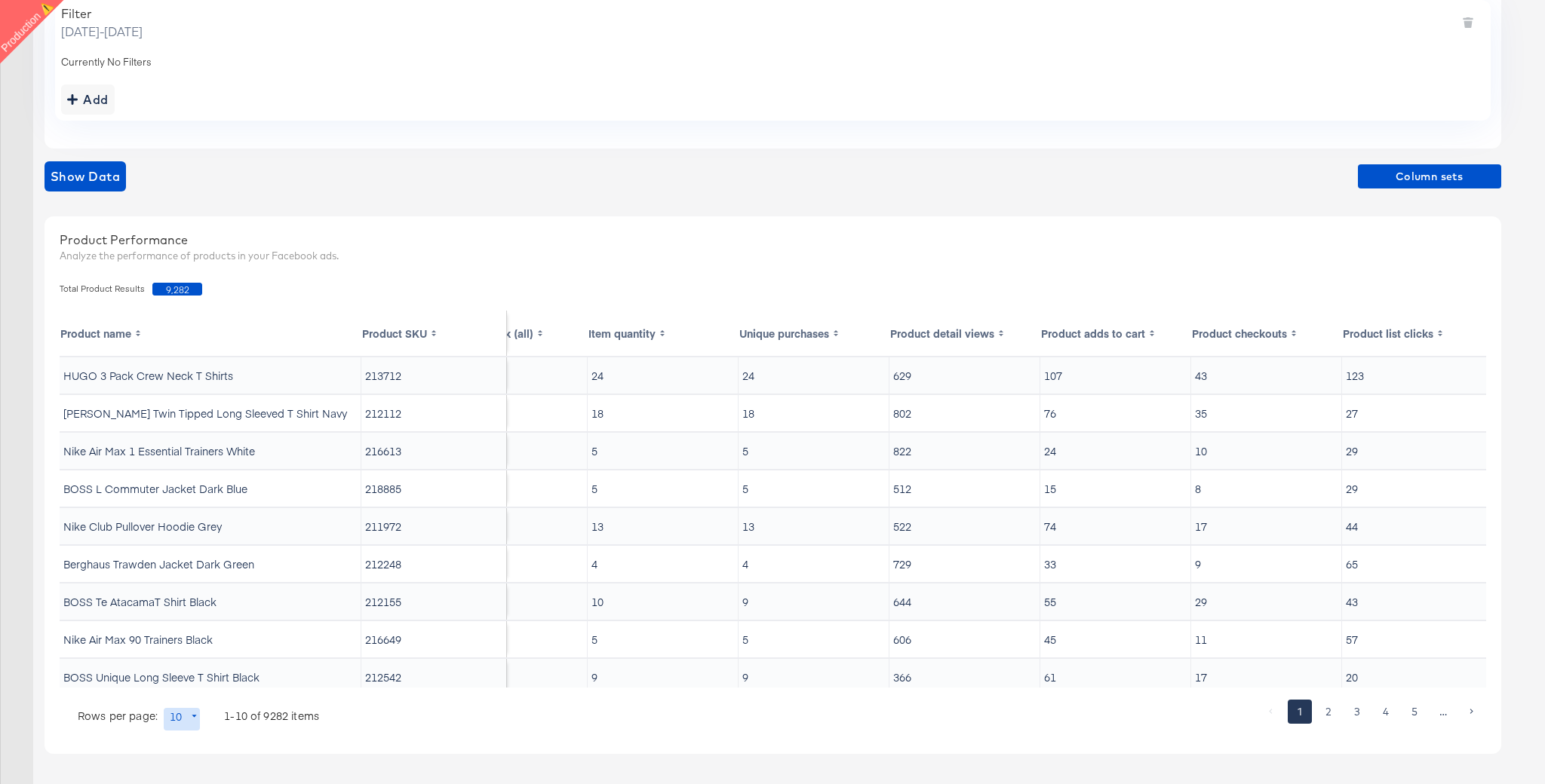
click at [297, 411] on td "[PERSON_NAME] Twin Tipped Long Sleeved T Shirt Navy" at bounding box center [210, 413] width 302 height 36
copy td "Navy"
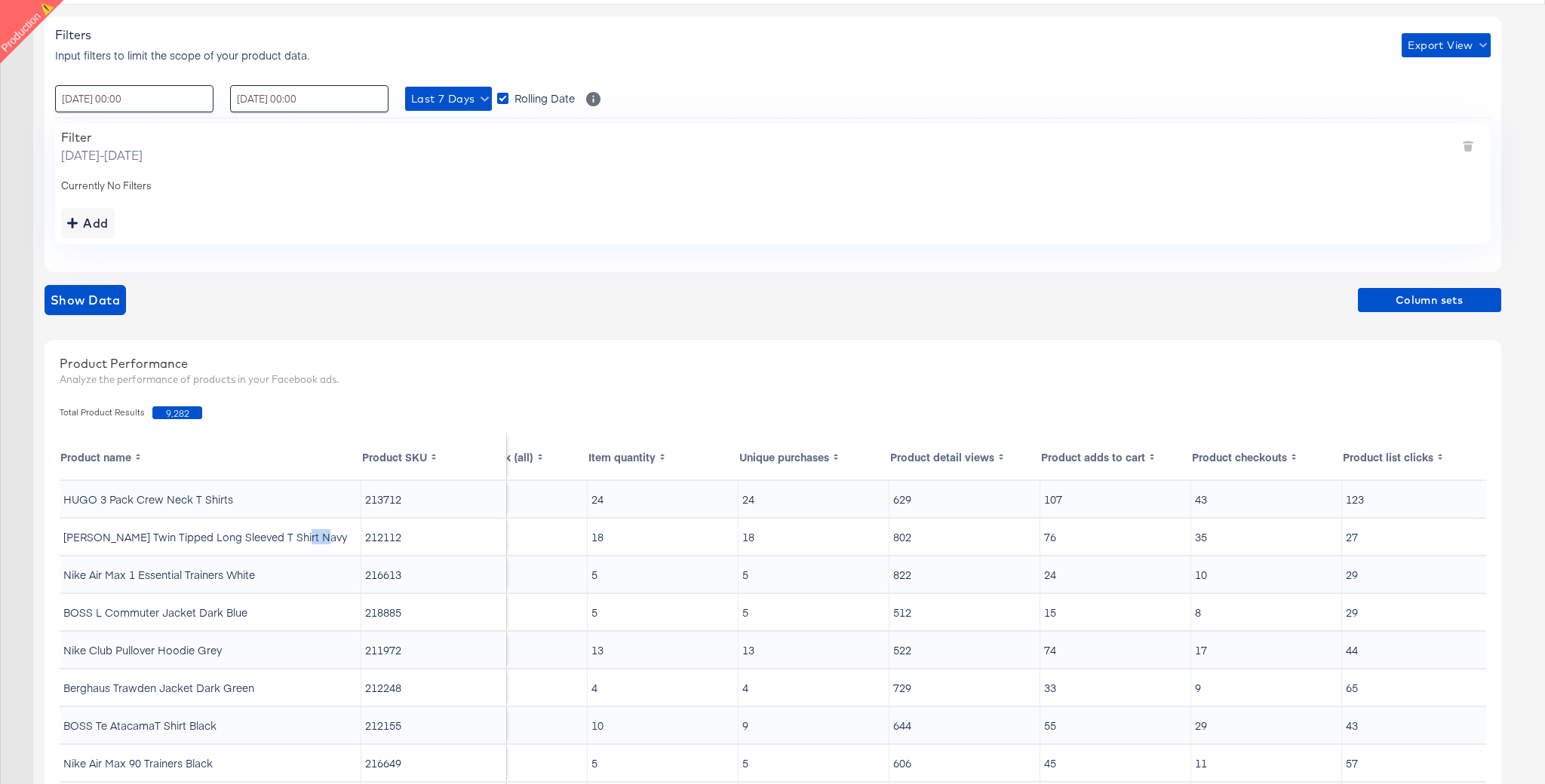
scroll to position [196, 0]
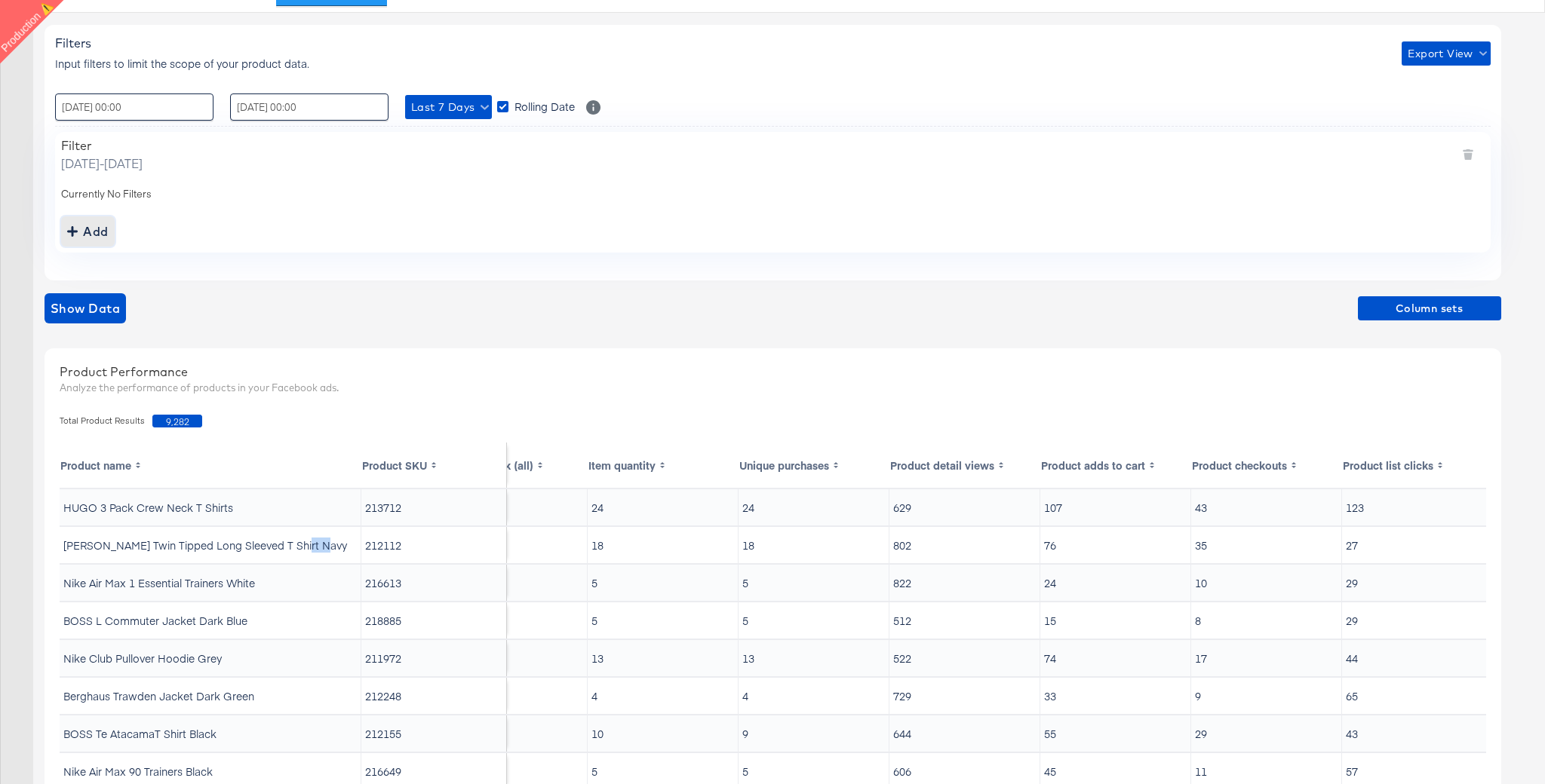
click at [105, 226] on div "Add" at bounding box center [87, 231] width 42 height 21
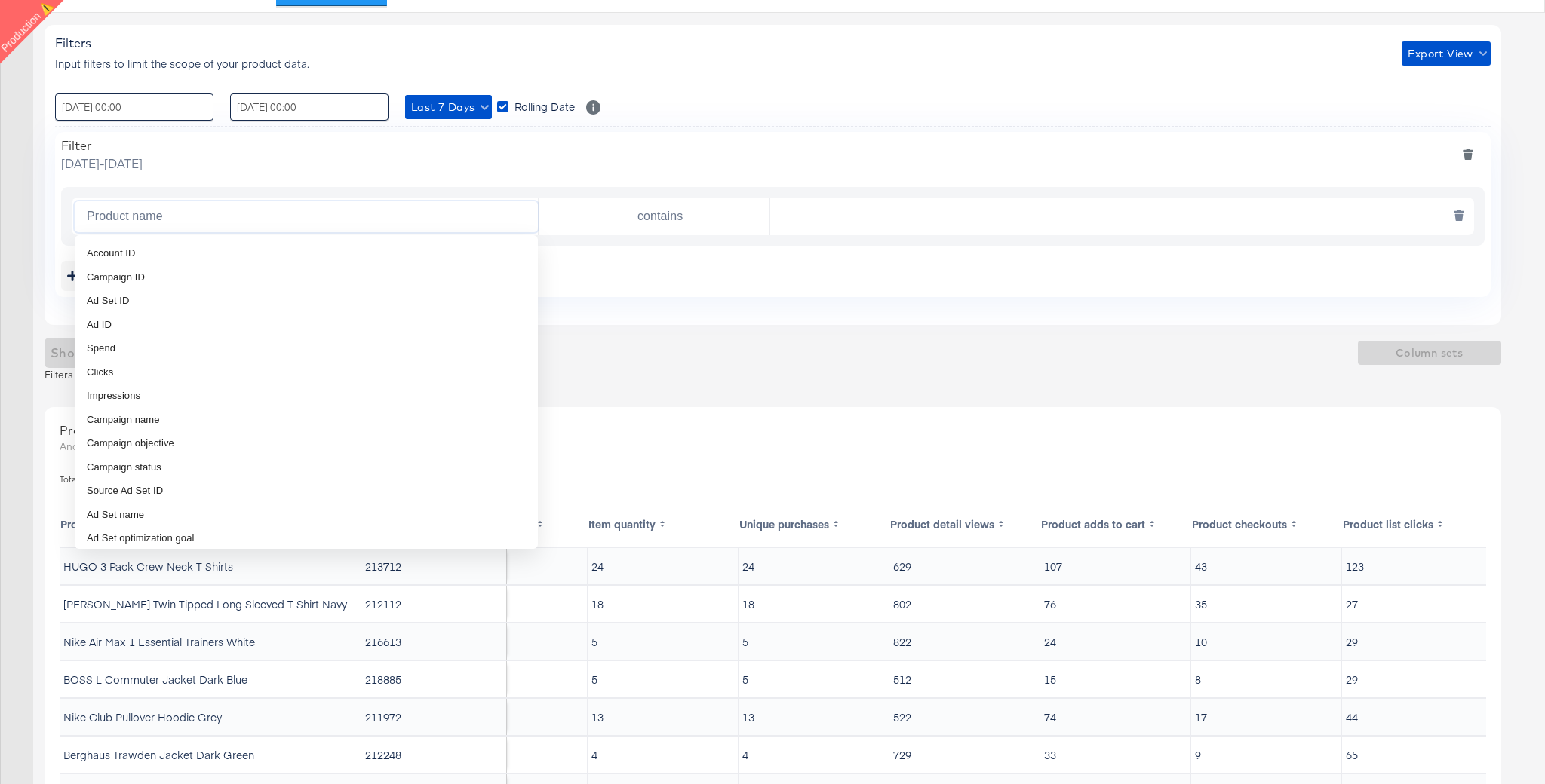
click at [224, 221] on input "Product name" at bounding box center [309, 217] width 457 height 31
click at [258, 704] on td "Nike Club Pullover Hoodie Grey" at bounding box center [210, 717] width 302 height 36
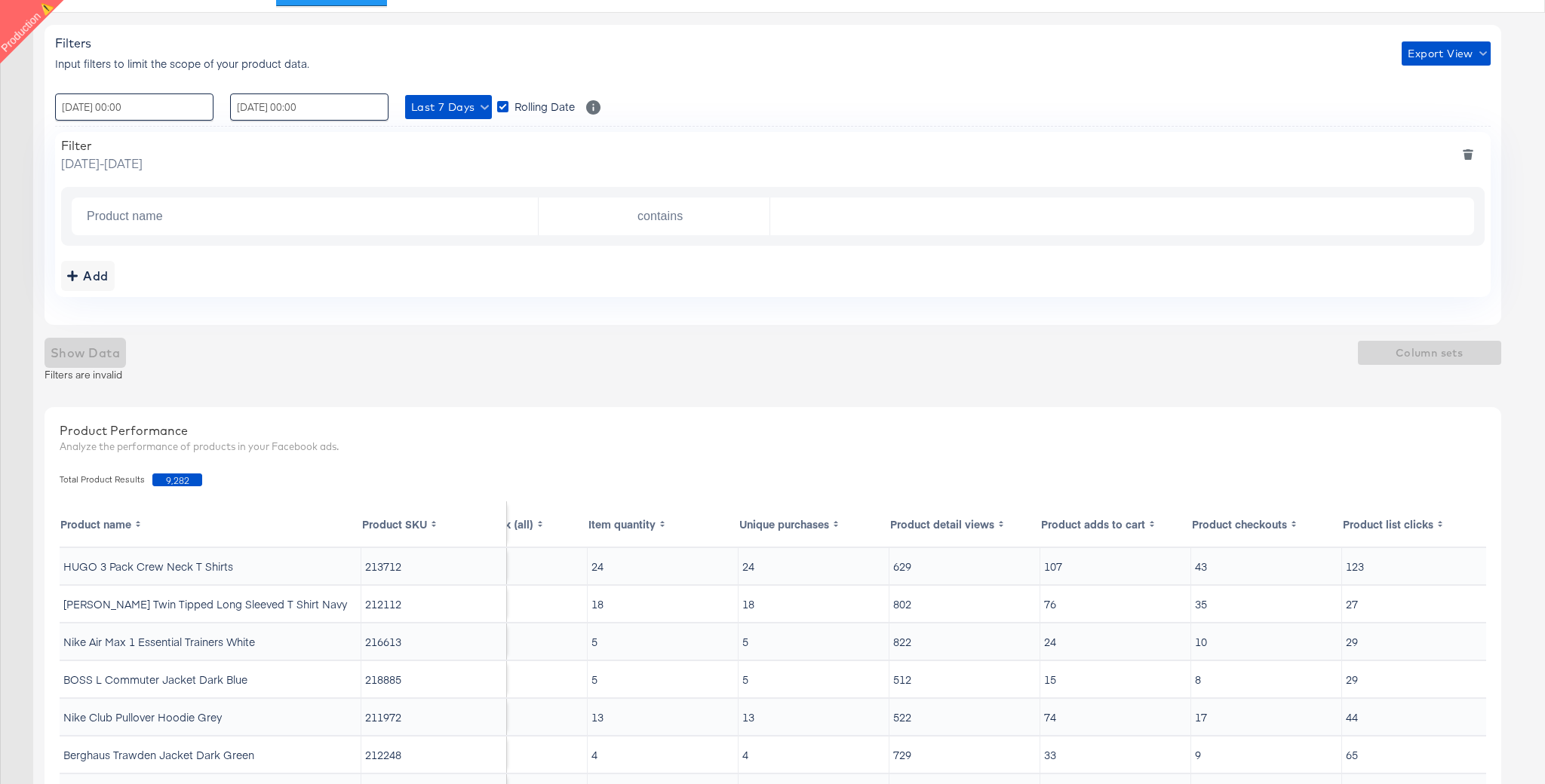
click at [207, 684] on td "BOSS L Commuter Jacket Dark Blue" at bounding box center [210, 679] width 302 height 36
copy td "Dark"
click at [214, 210] on input "Product name" at bounding box center [309, 217] width 457 height 31
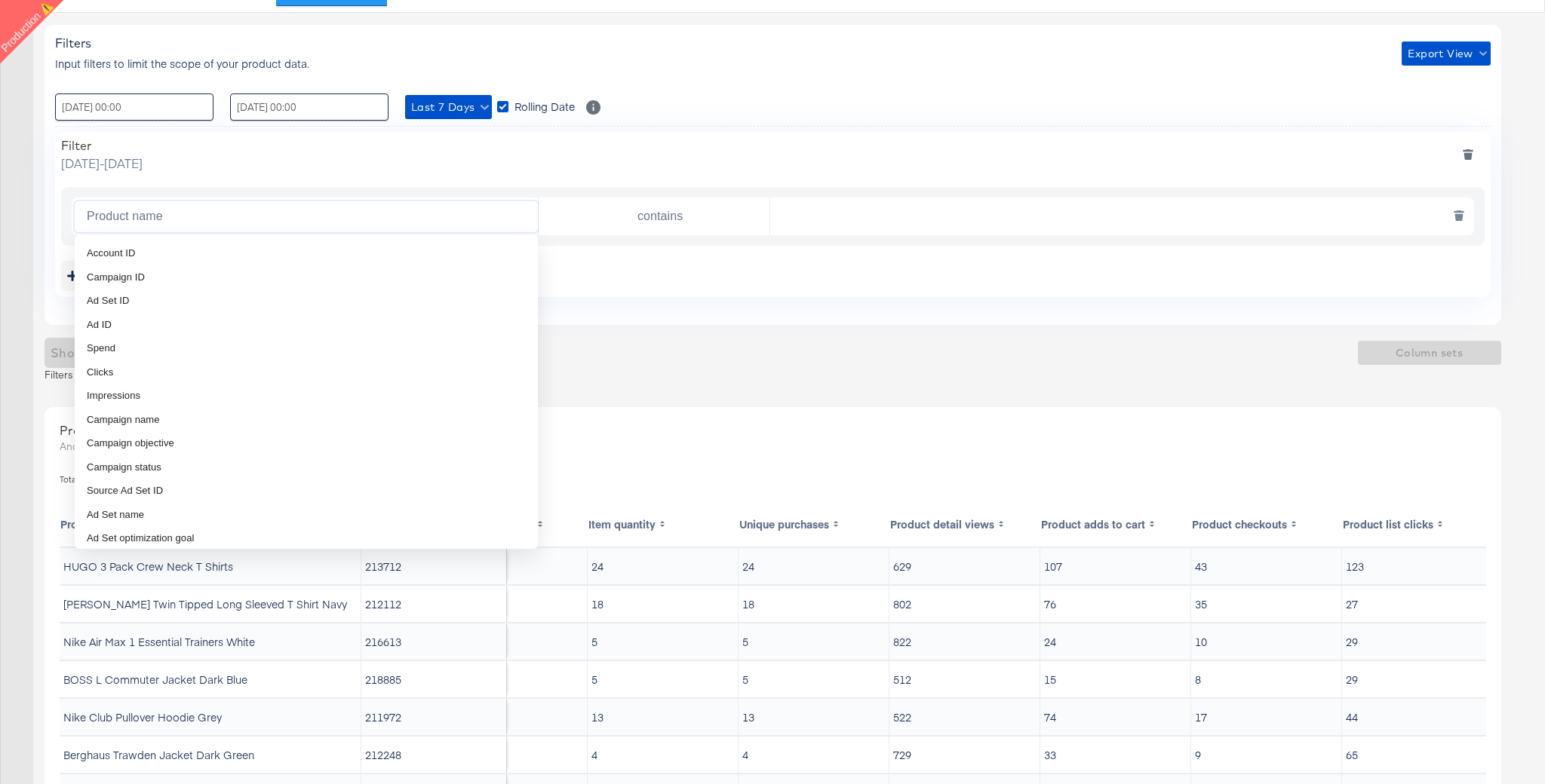
click at [812, 217] on input "text" at bounding box center [1118, 217] width 695 height 31
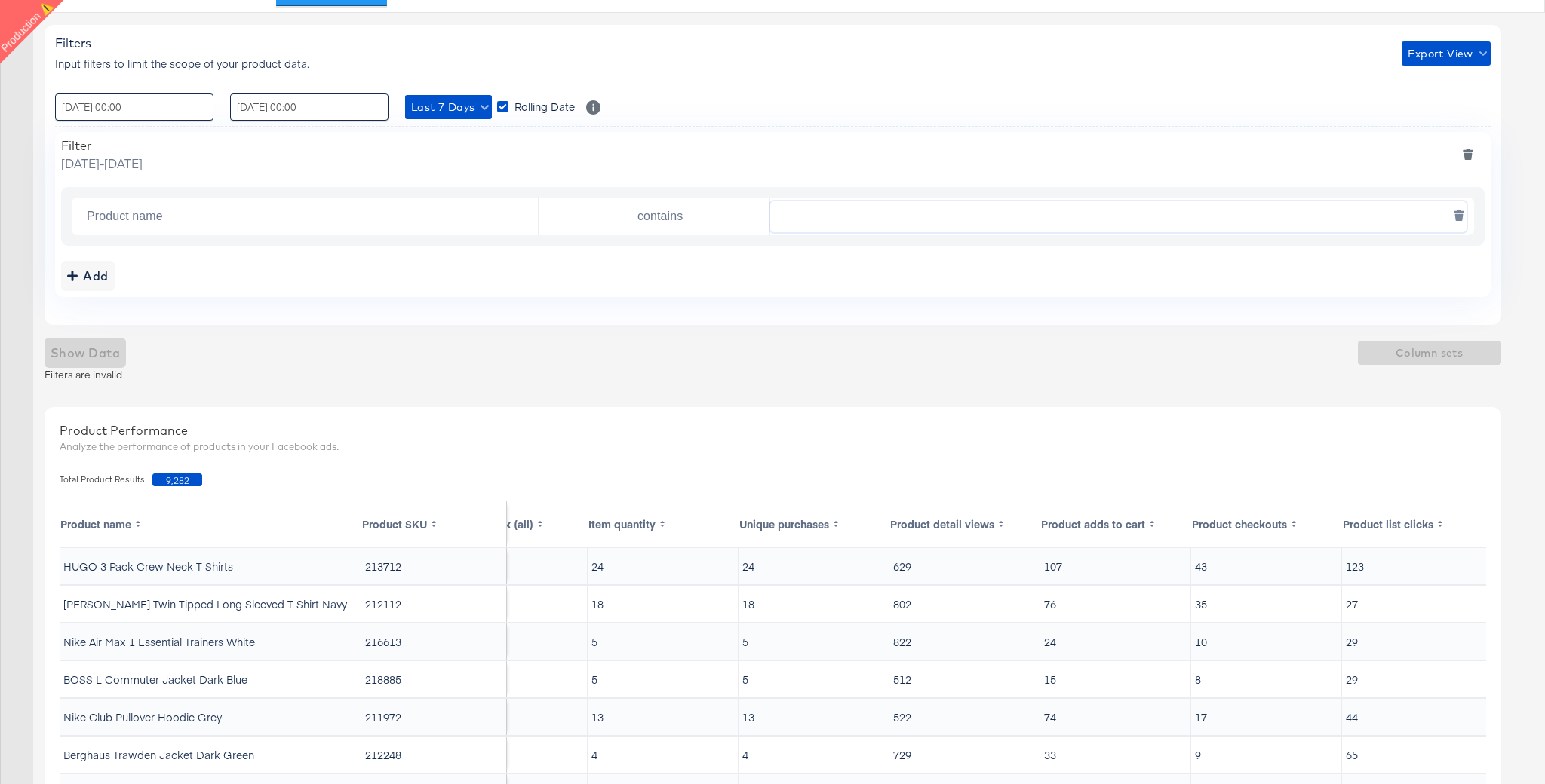
paste input "Dark"
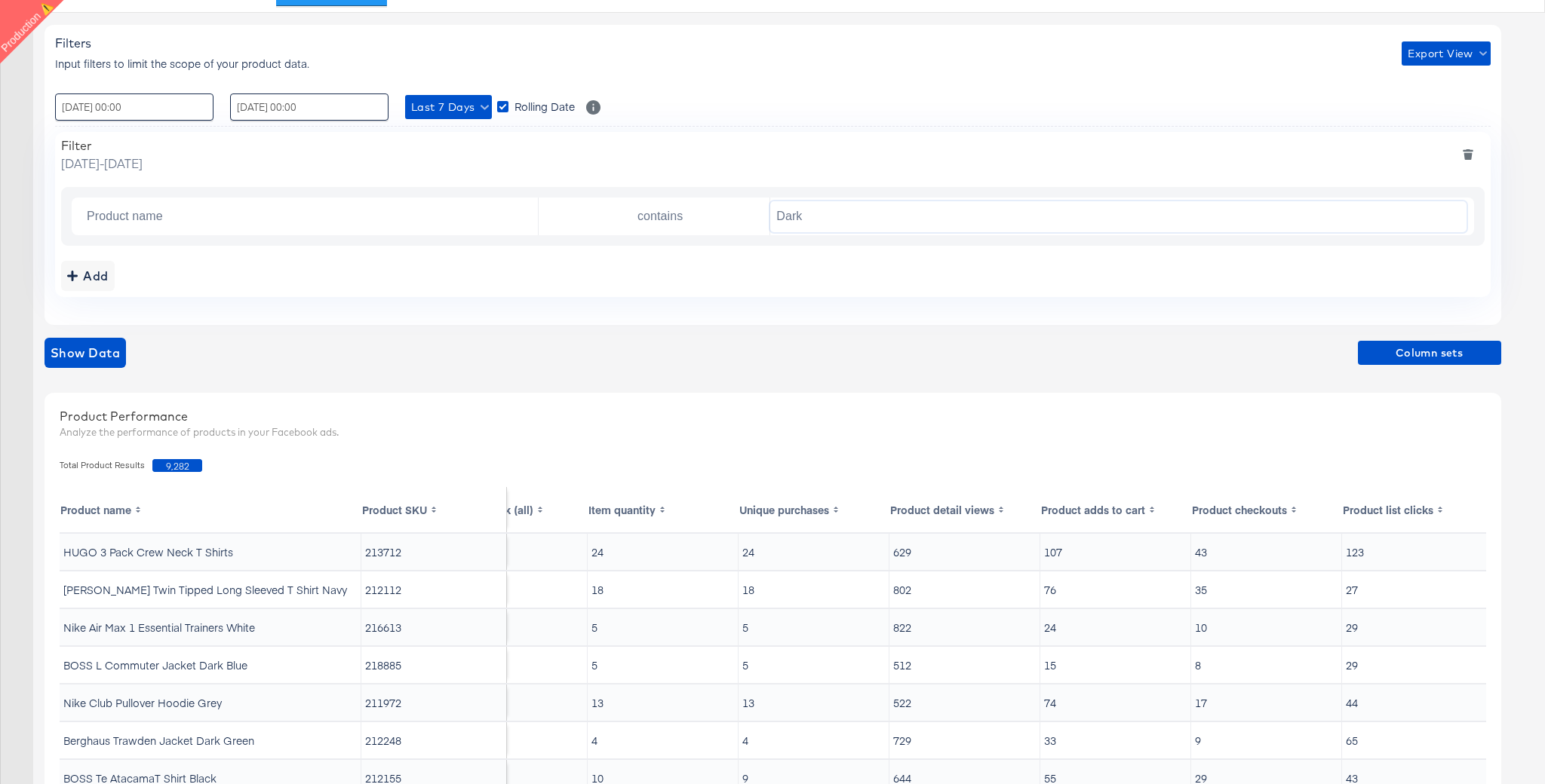
type input "Dark"
click at [106, 359] on span "Show Data" at bounding box center [85, 352] width 69 height 21
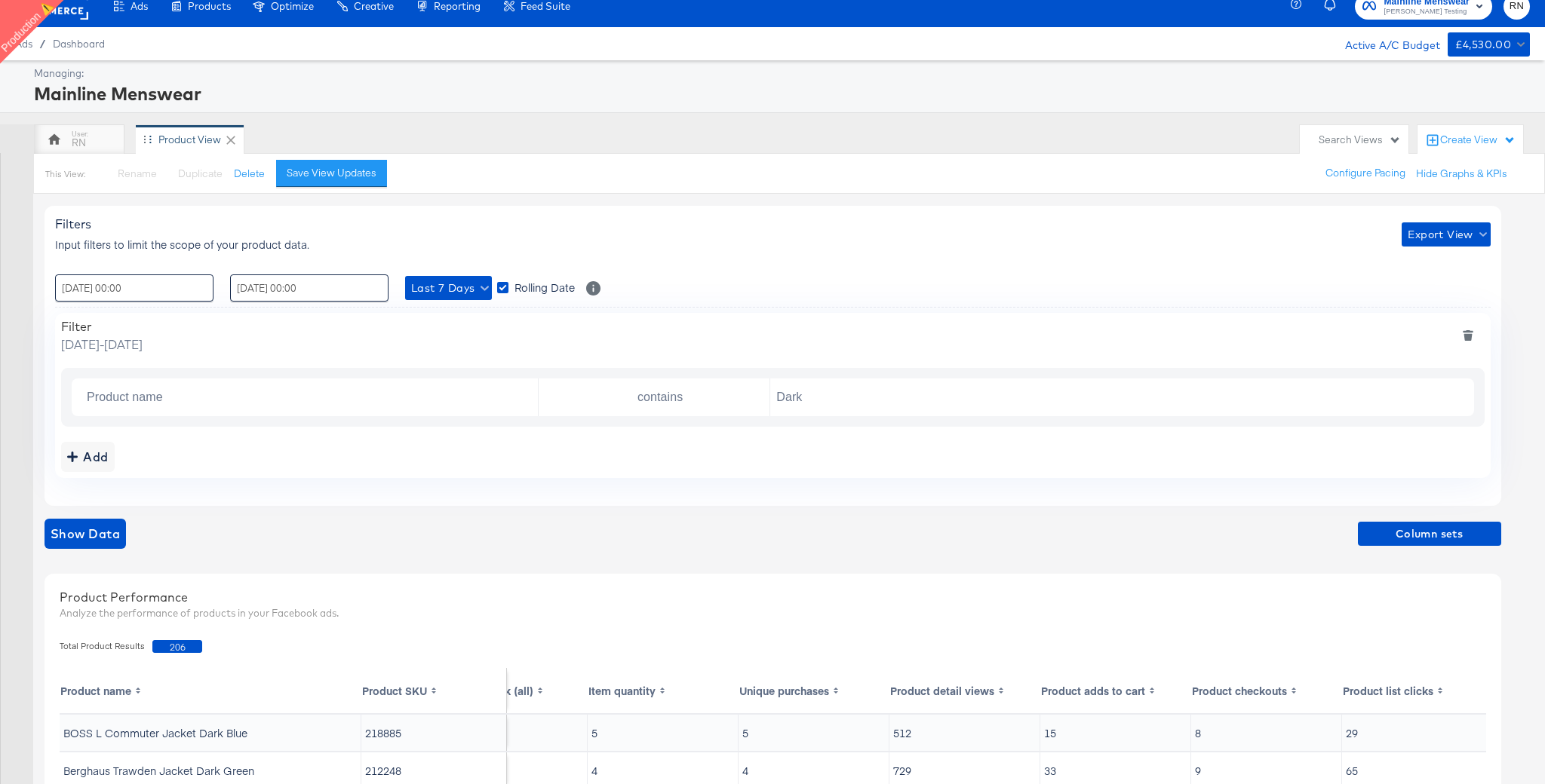
scroll to position [0, 0]
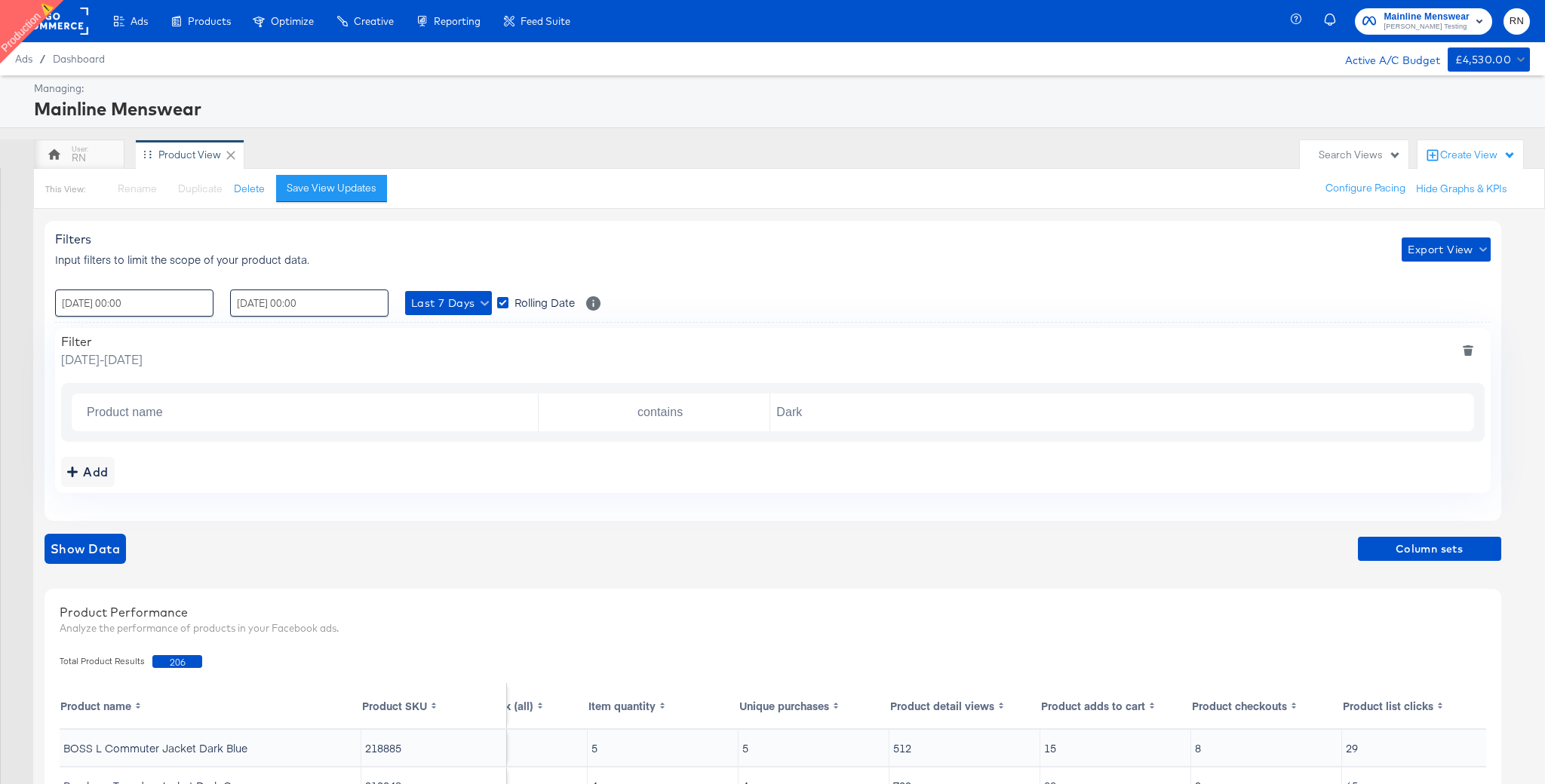
click at [834, 704] on rect at bounding box center [836, 705] width 8 height 12
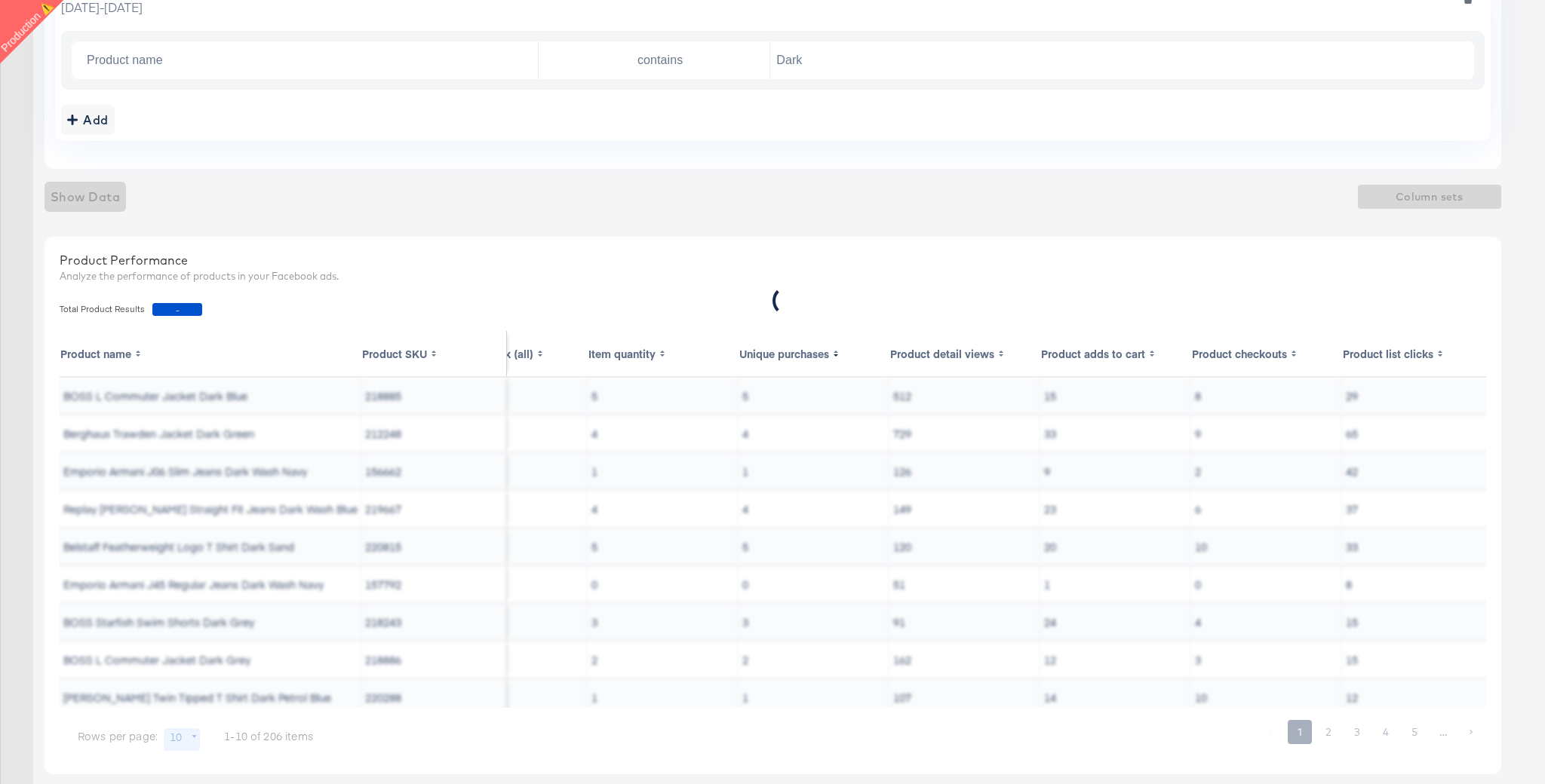
scroll to position [373, 0]
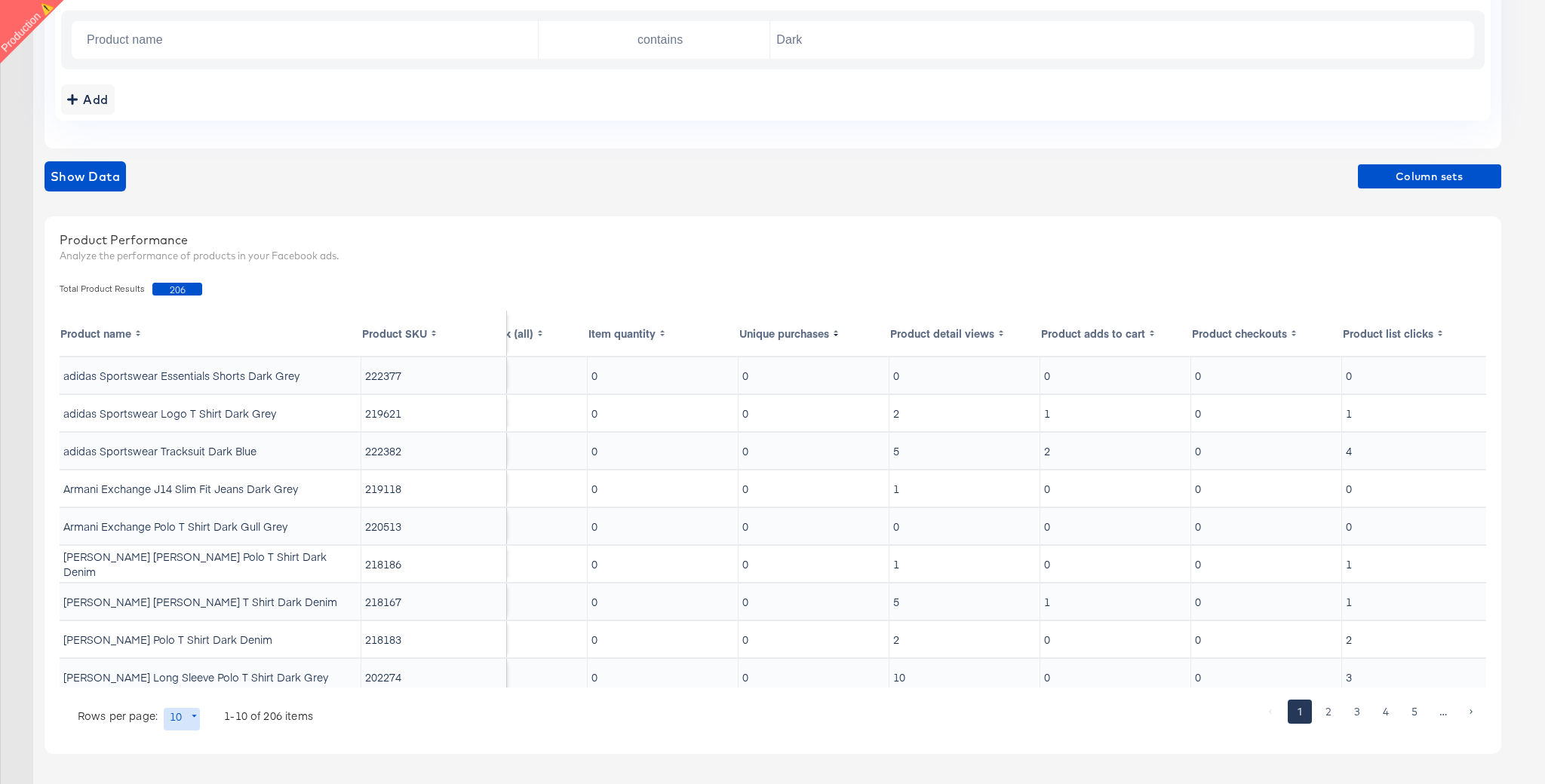
click at [806, 333] on th "Unique purchases" at bounding box center [813, 333] width 151 height 45
click at [959, 336] on th "Product detail views" at bounding box center [964, 333] width 151 height 45
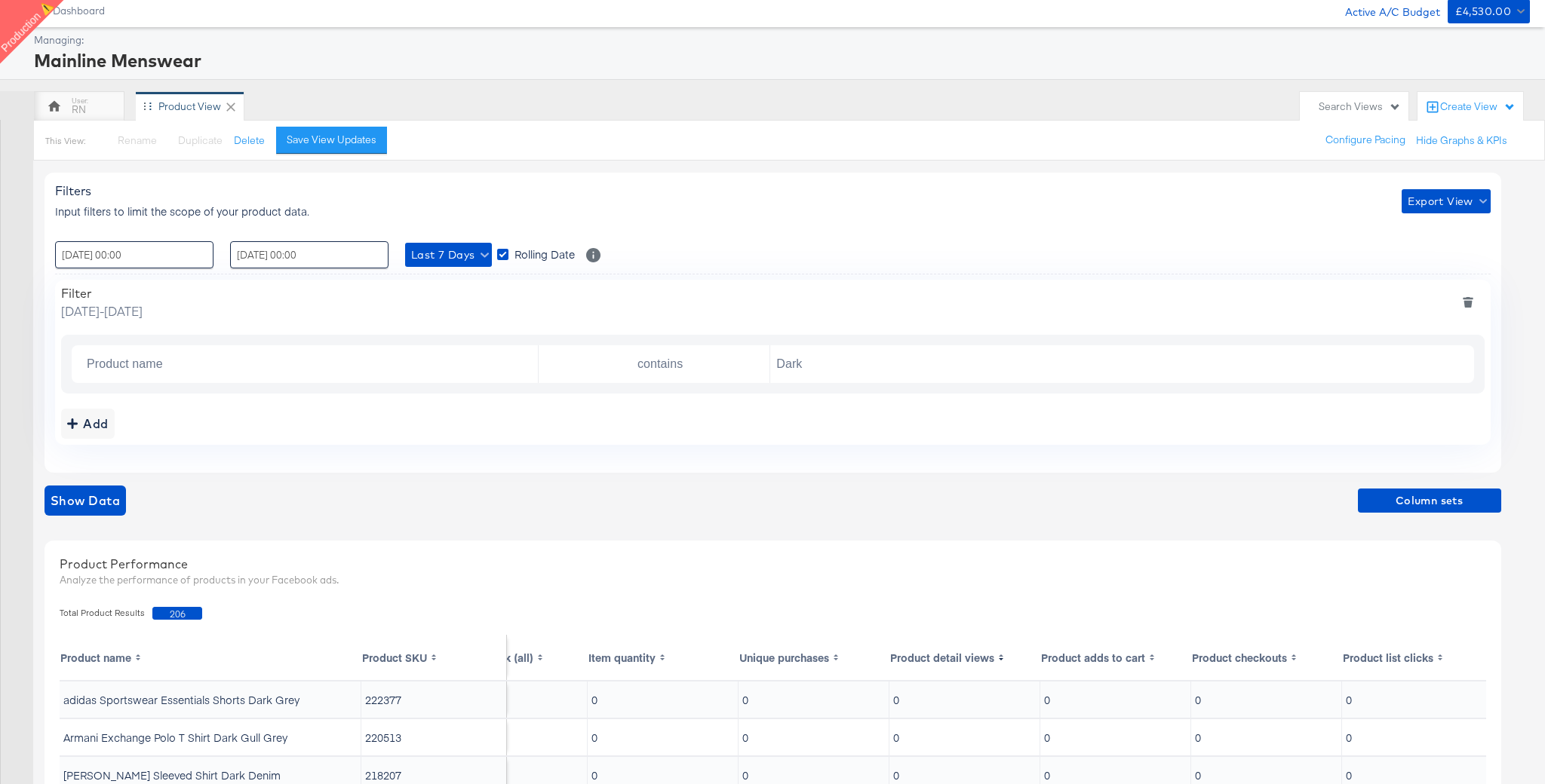
scroll to position [7, 0]
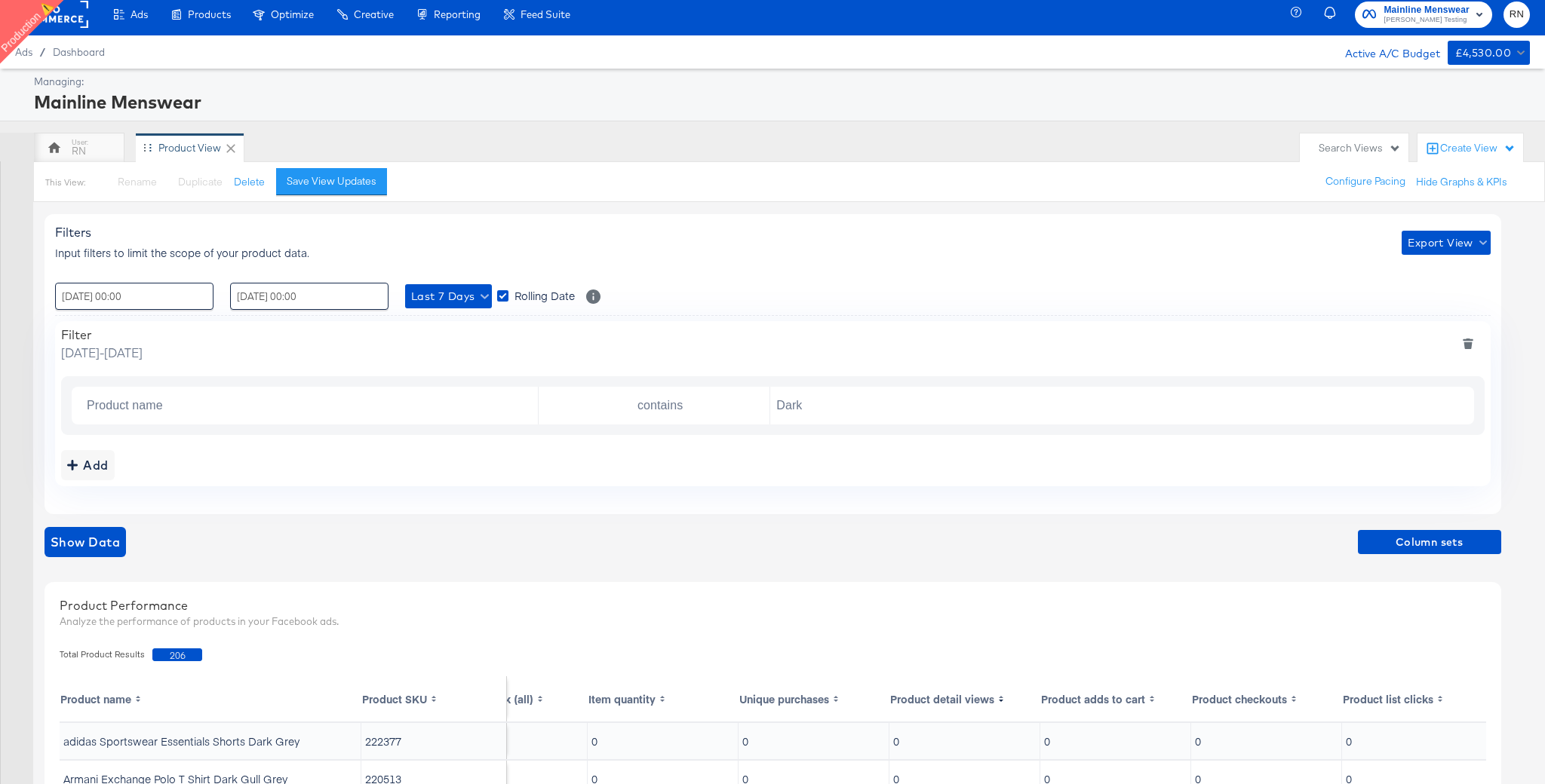
click at [1468, 347] on icon "deletefilters" at bounding box center [1469, 345] width 9 height 7
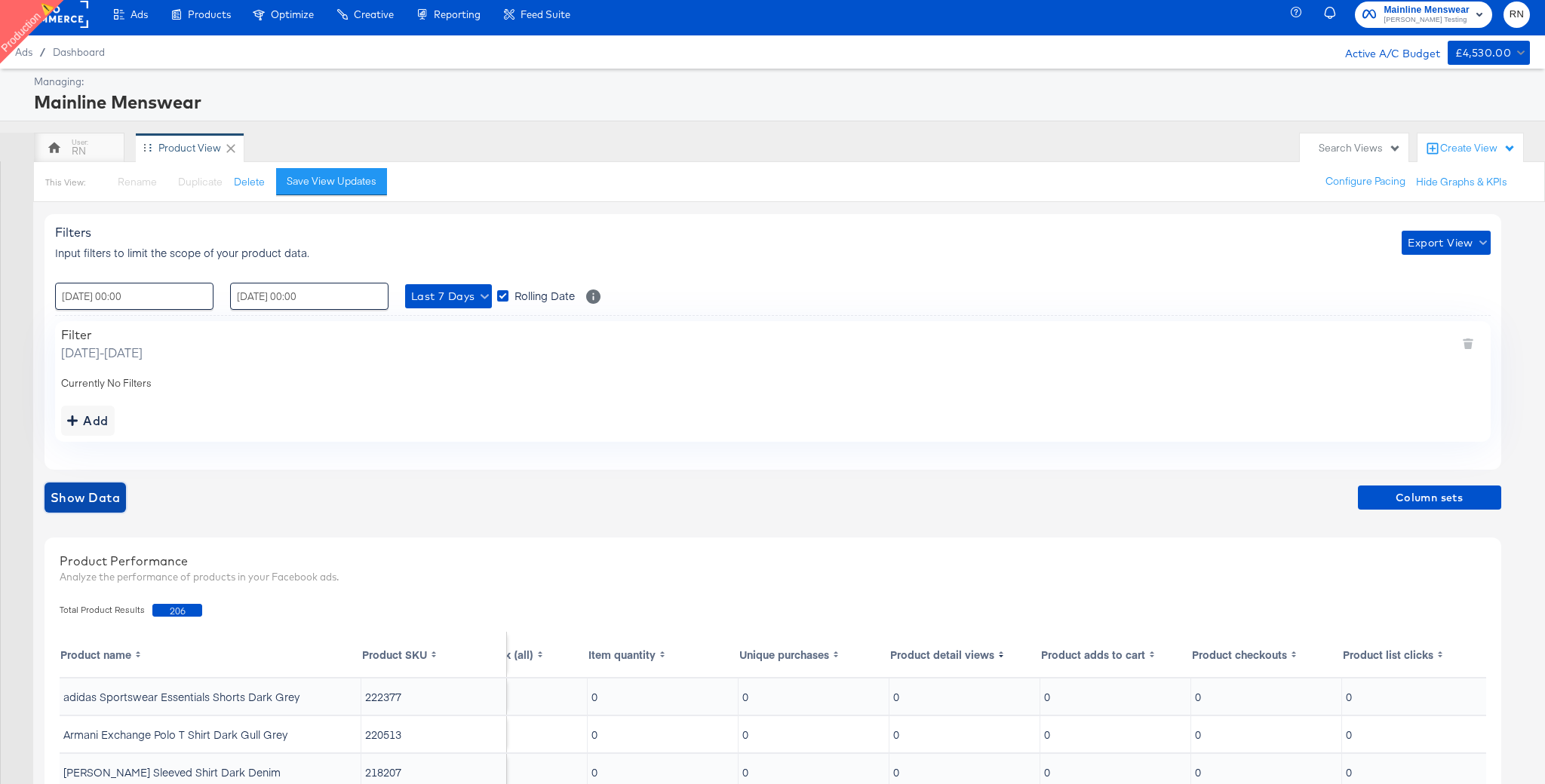
click at [102, 504] on span "Show Data" at bounding box center [85, 497] width 69 height 21
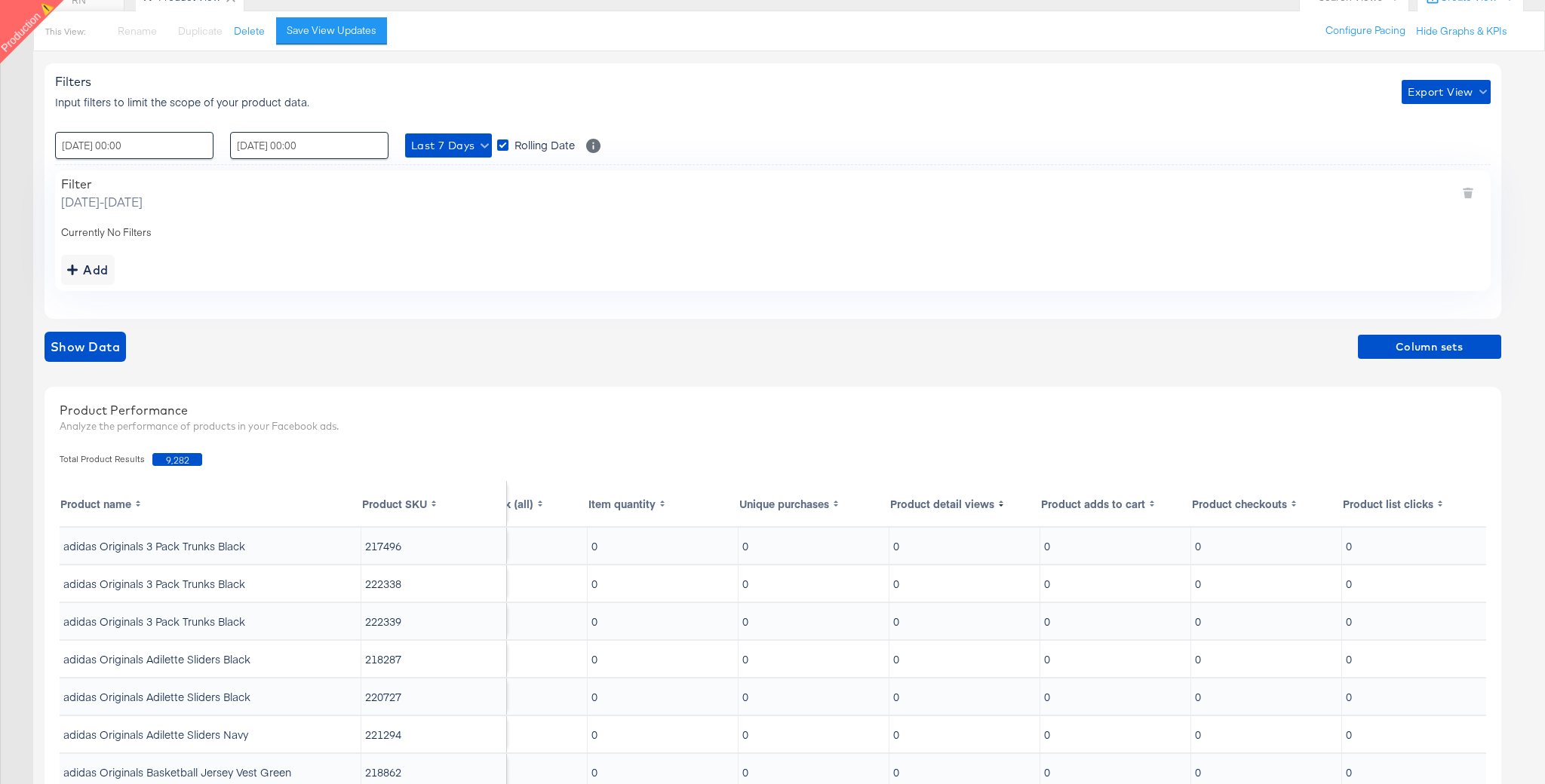
scroll to position [150, 0]
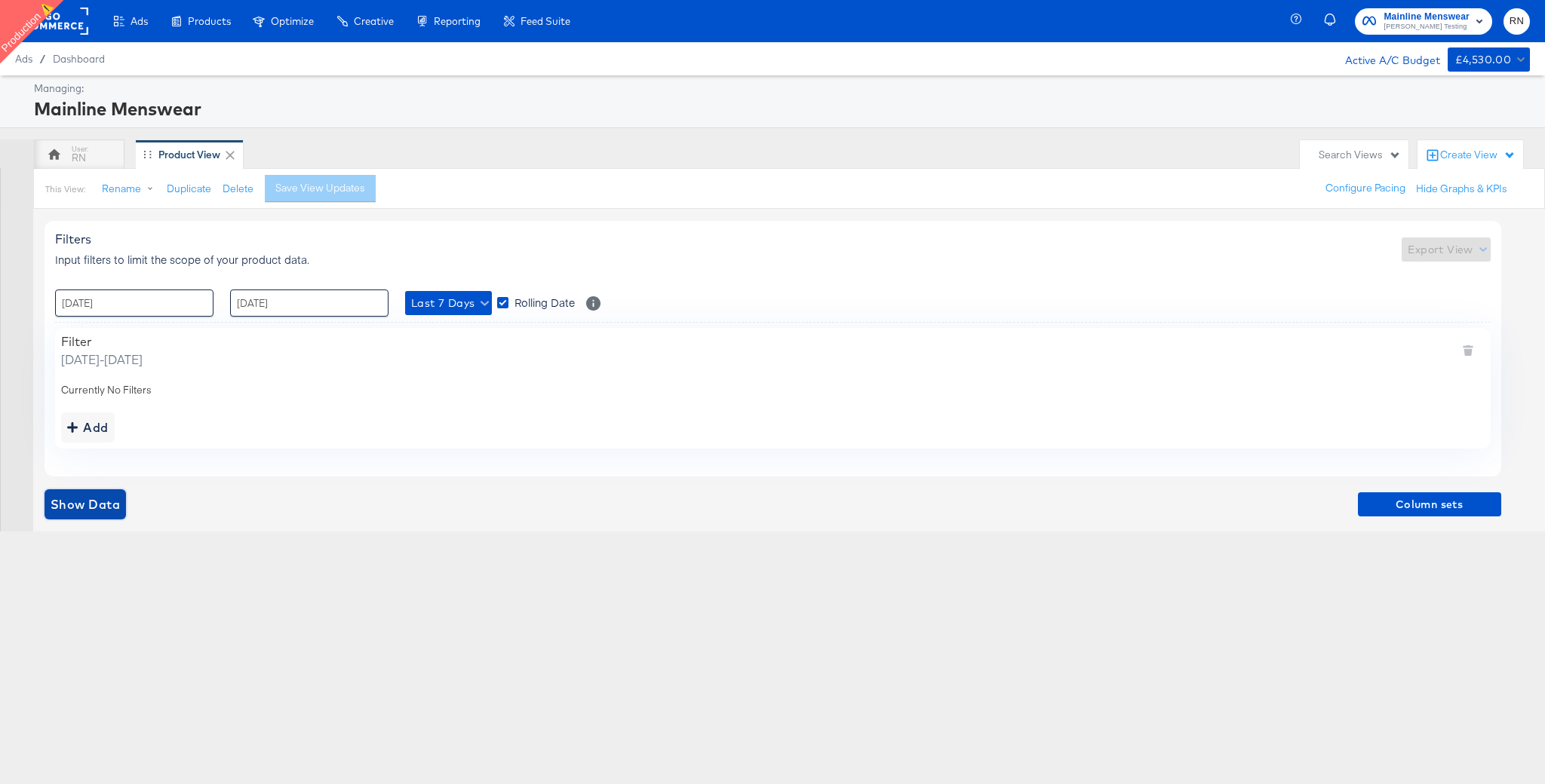
click at [99, 509] on span "Show Data" at bounding box center [85, 504] width 69 height 21
